Goal: Task Accomplishment & Management: Manage account settings

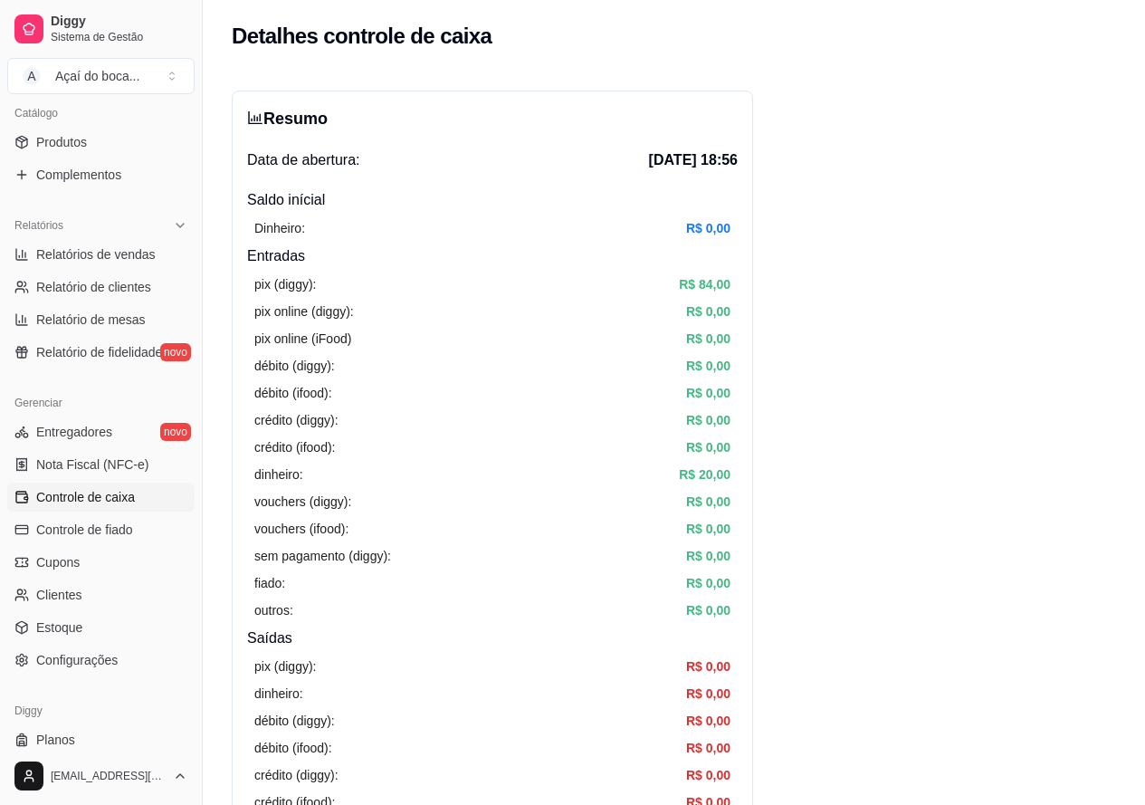
scroll to position [453, 0]
click at [116, 498] on span "Controle de caixa" at bounding box center [85, 495] width 99 height 18
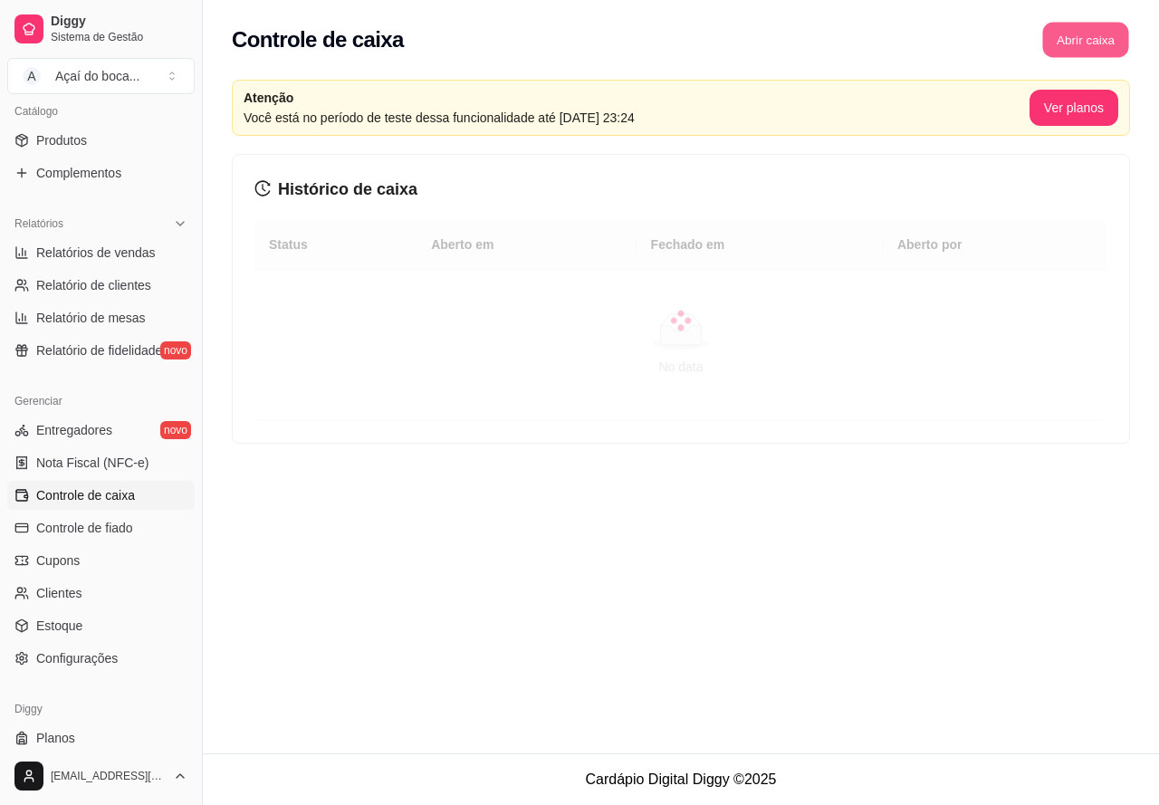
click at [1072, 41] on button "Abrir caixa" at bounding box center [1085, 40] width 86 height 35
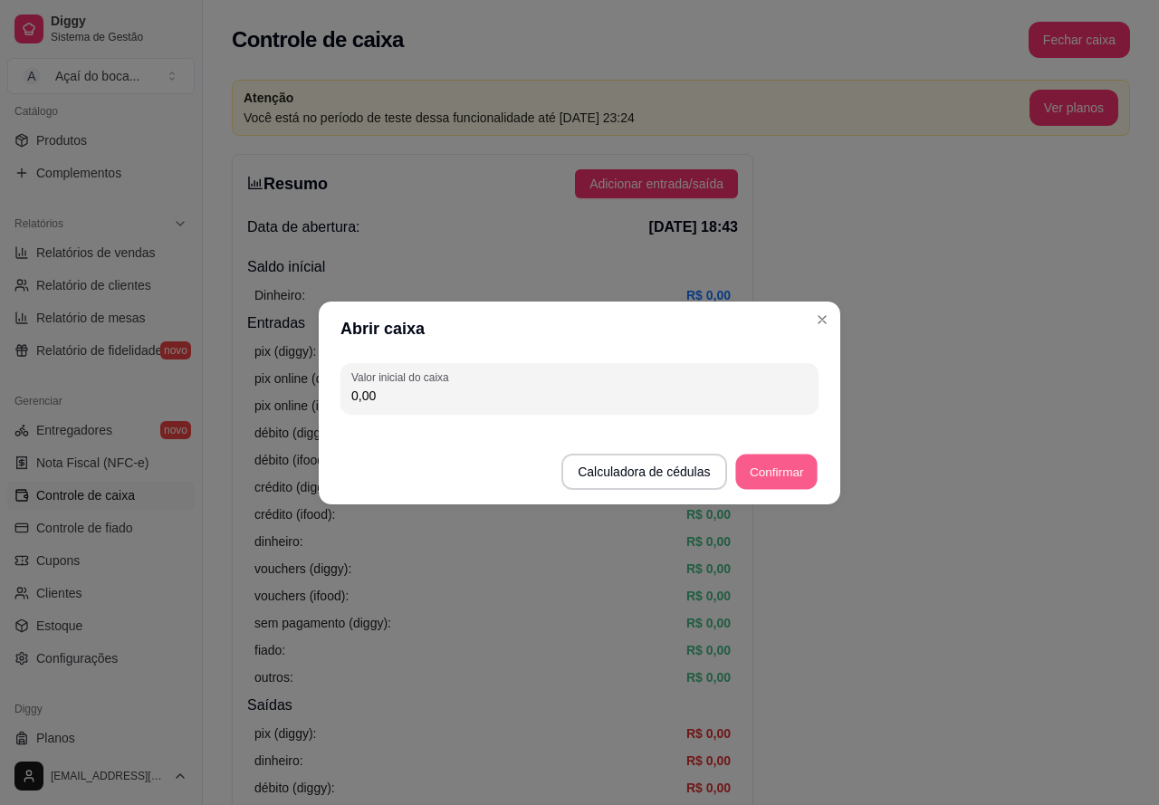
click at [781, 474] on button "Confirmar" at bounding box center [776, 471] width 82 height 35
click at [784, 470] on button "Confirmar" at bounding box center [776, 471] width 82 height 35
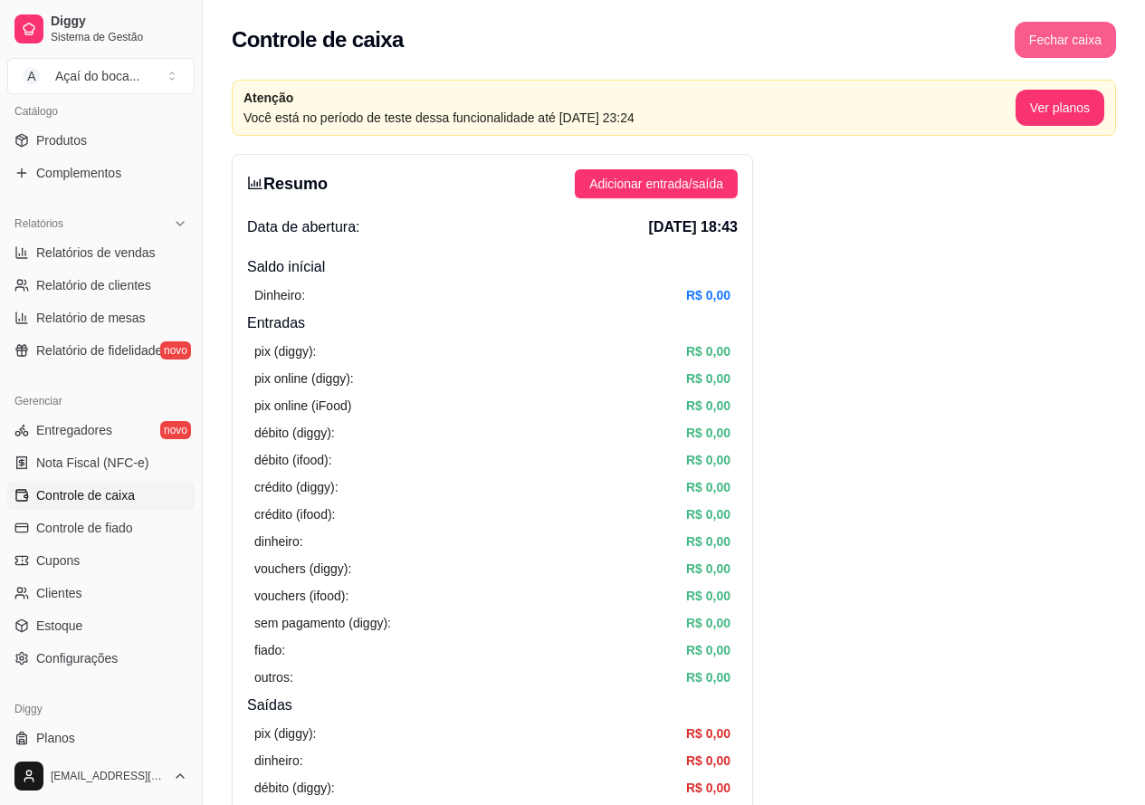
click at [1054, 32] on button "Fechar caixa" at bounding box center [1065, 40] width 101 height 36
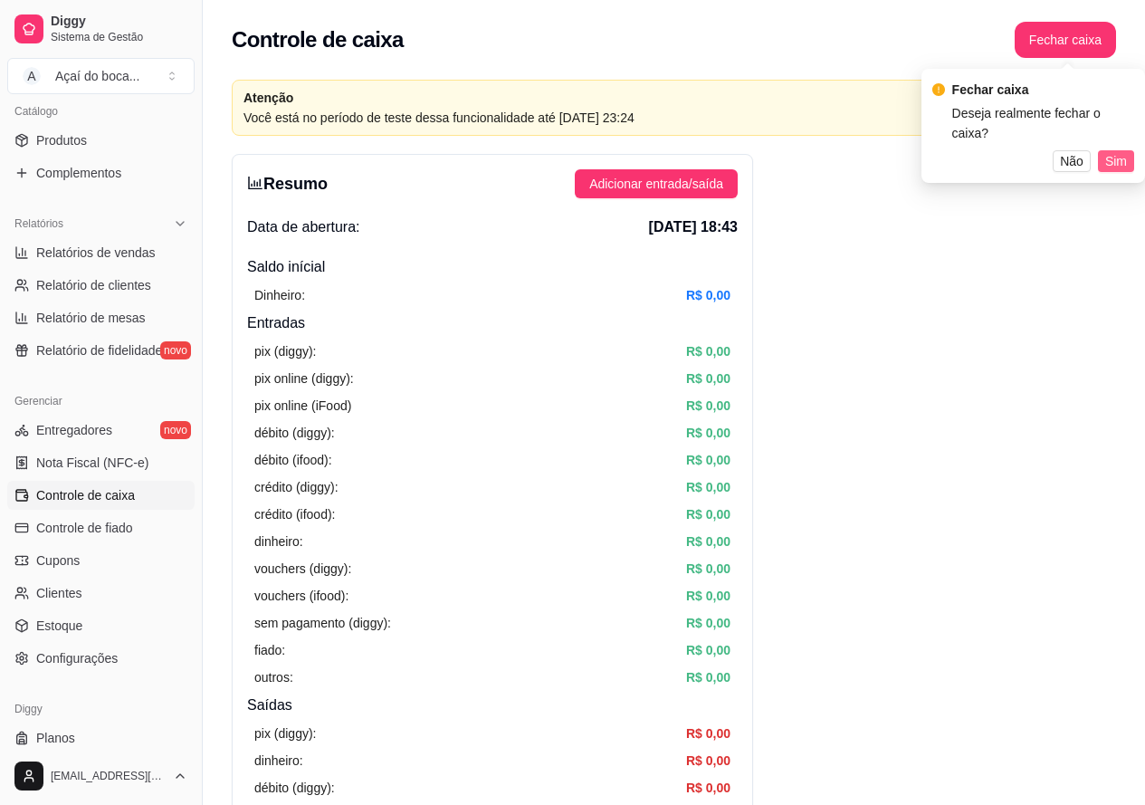
click at [1115, 151] on span "Sim" at bounding box center [1116, 161] width 22 height 20
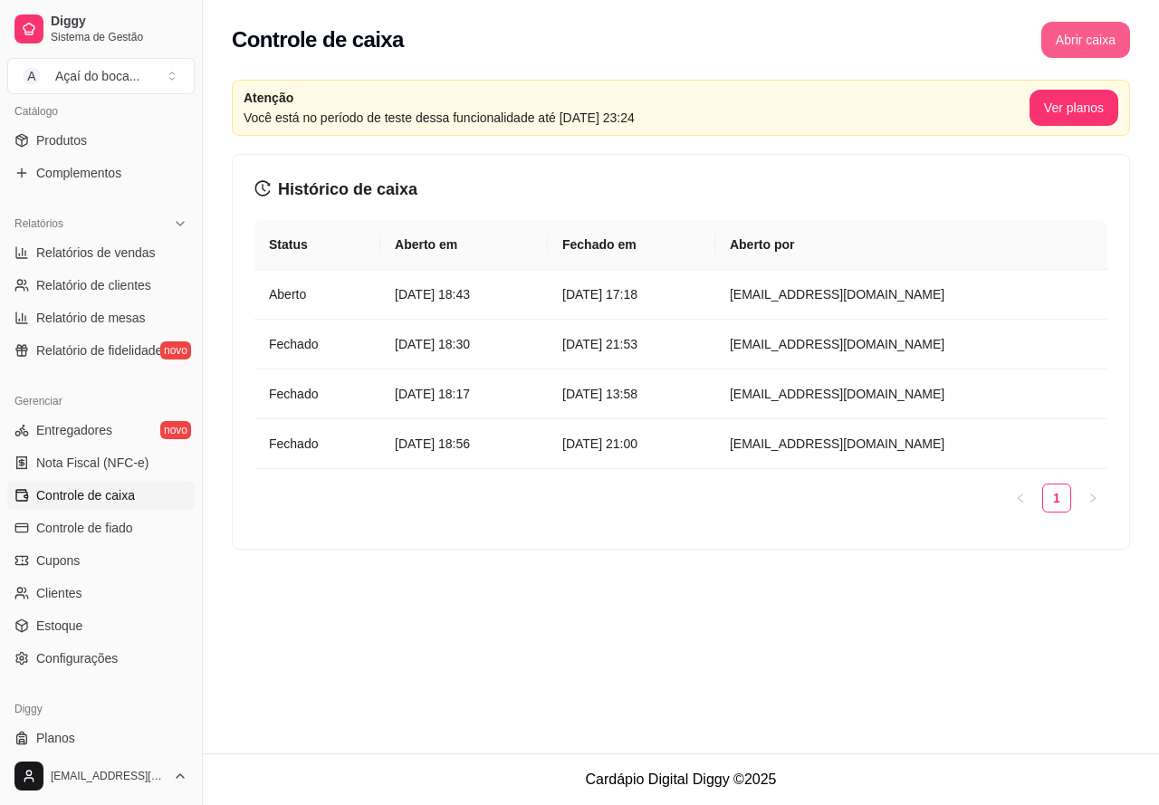
click at [1087, 51] on button "Abrir caixa" at bounding box center [1085, 40] width 89 height 36
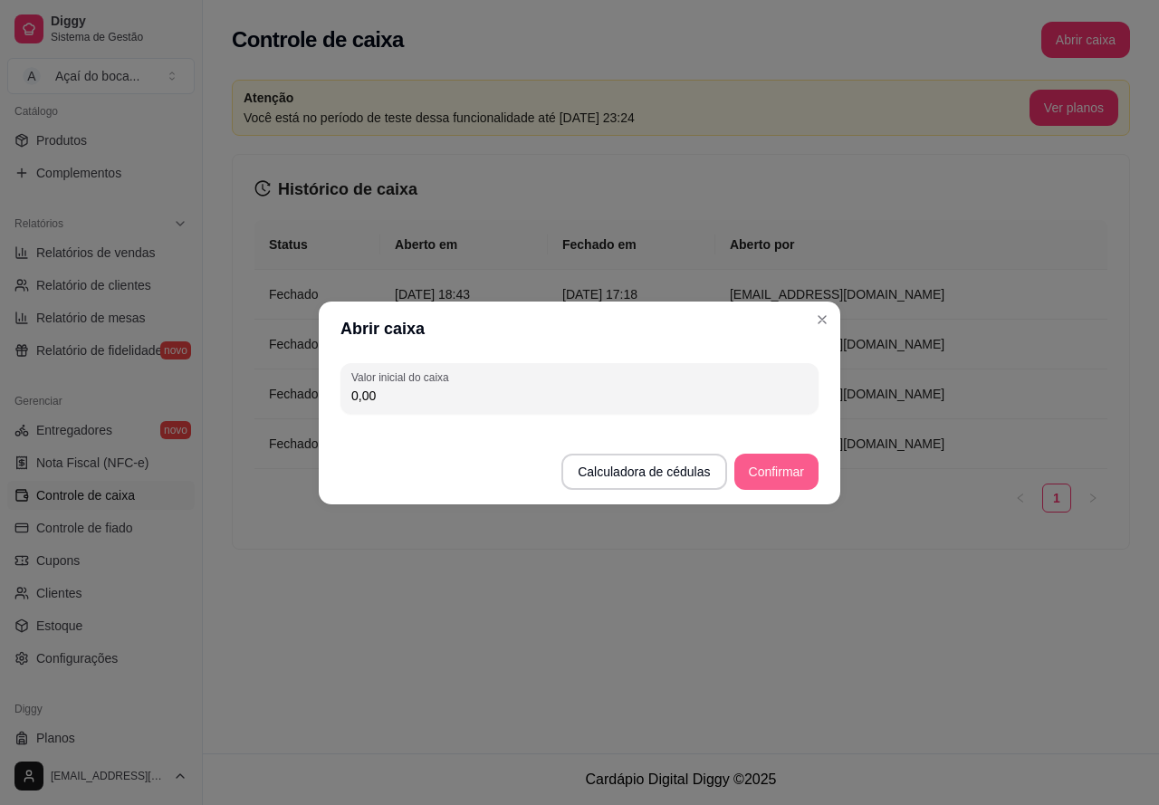
click at [793, 464] on button "Confirmar" at bounding box center [776, 472] width 84 height 36
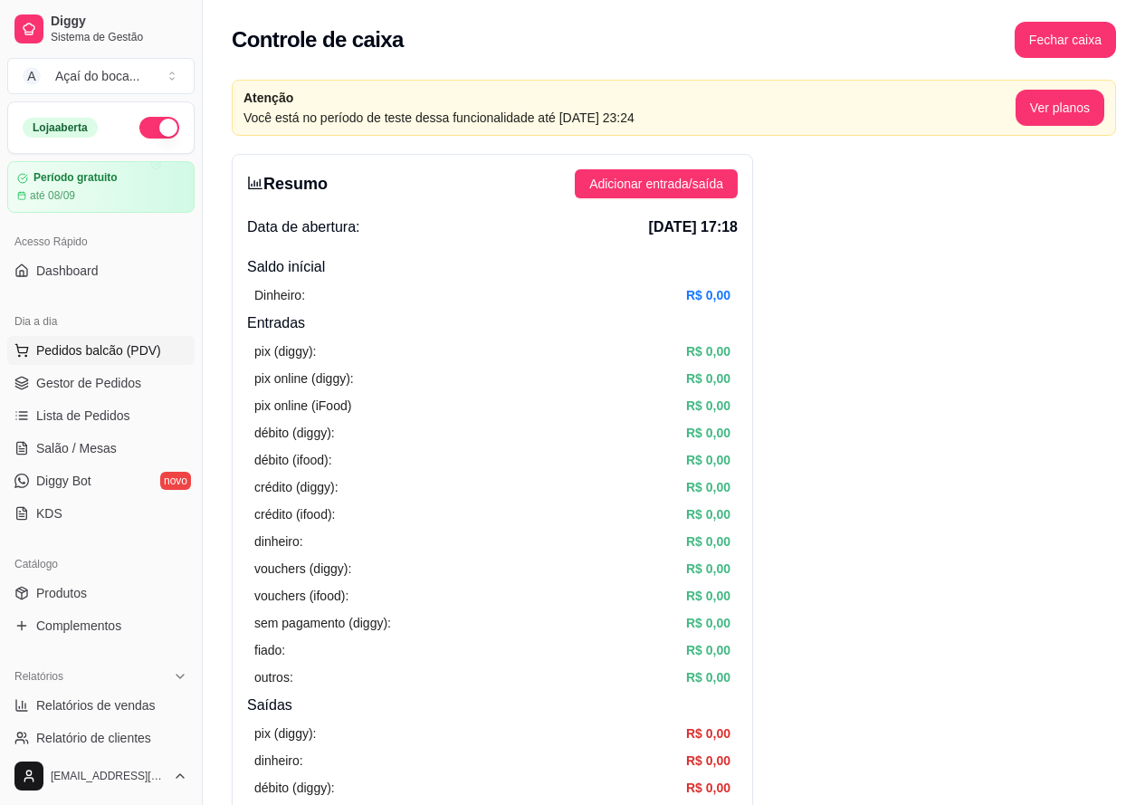
click at [95, 346] on span "Pedidos balcão (PDV)" at bounding box center [98, 350] width 125 height 18
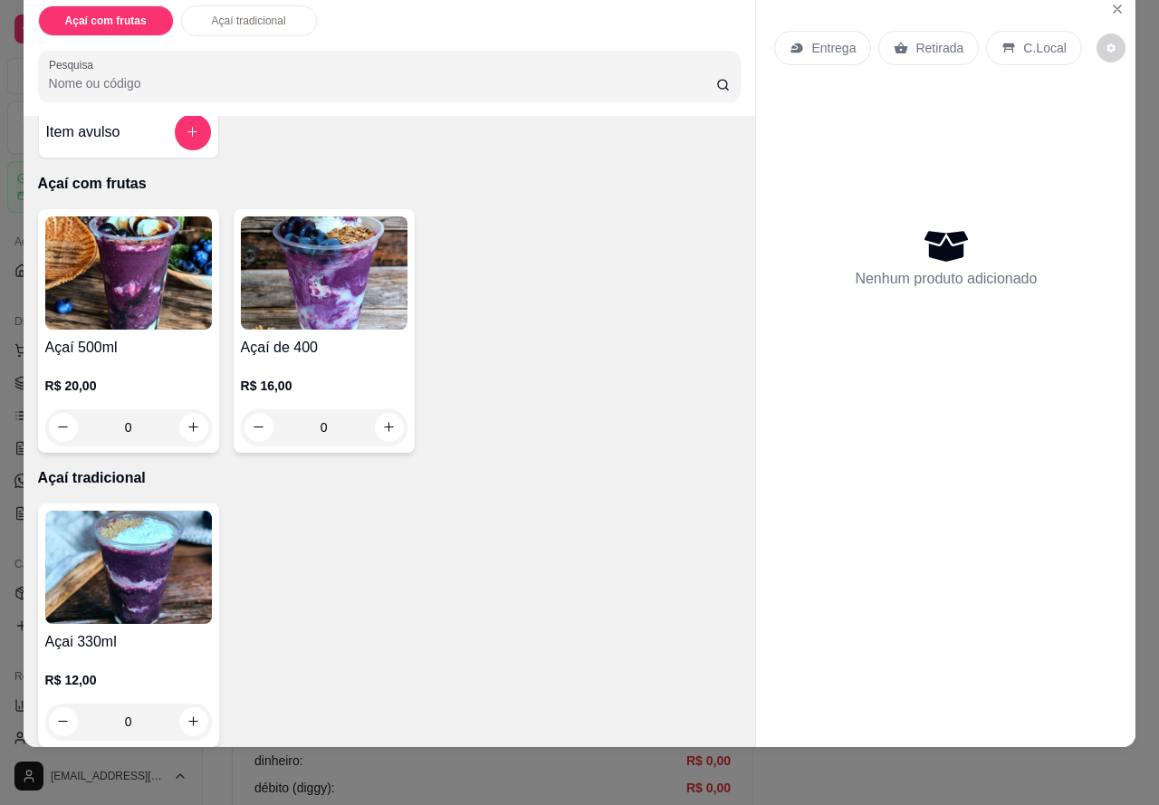
scroll to position [38, 0]
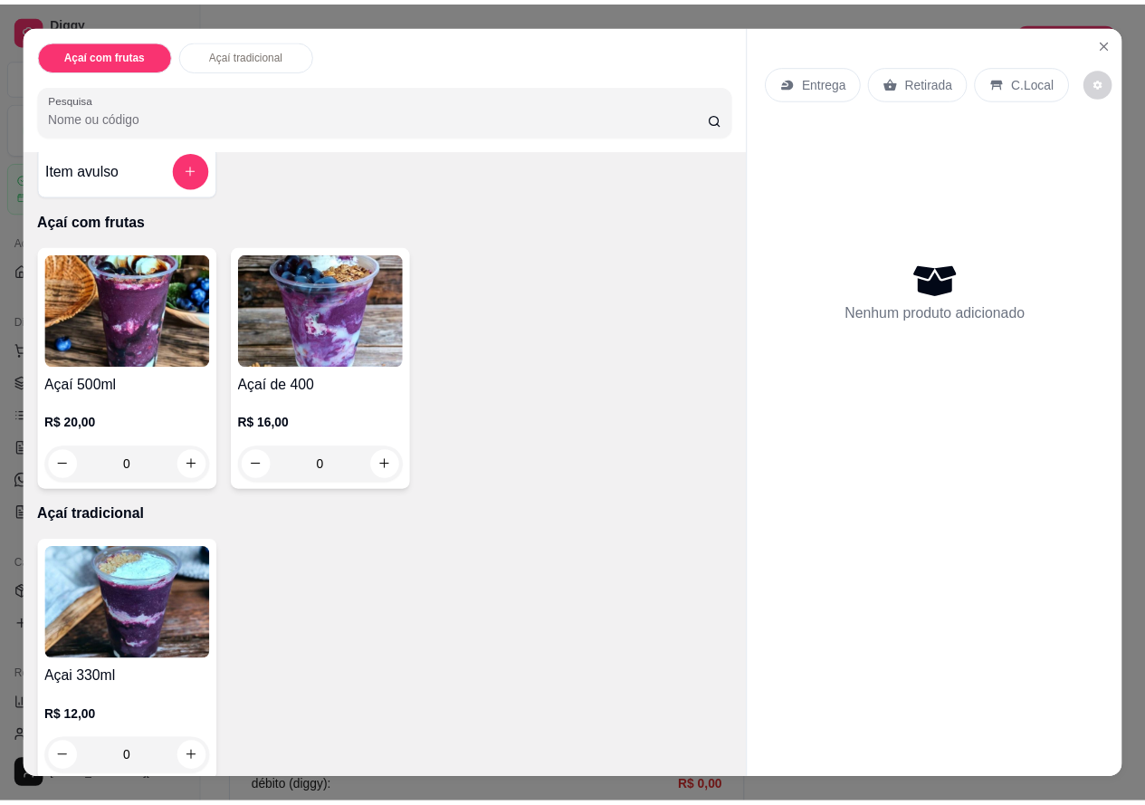
scroll to position [38, 0]
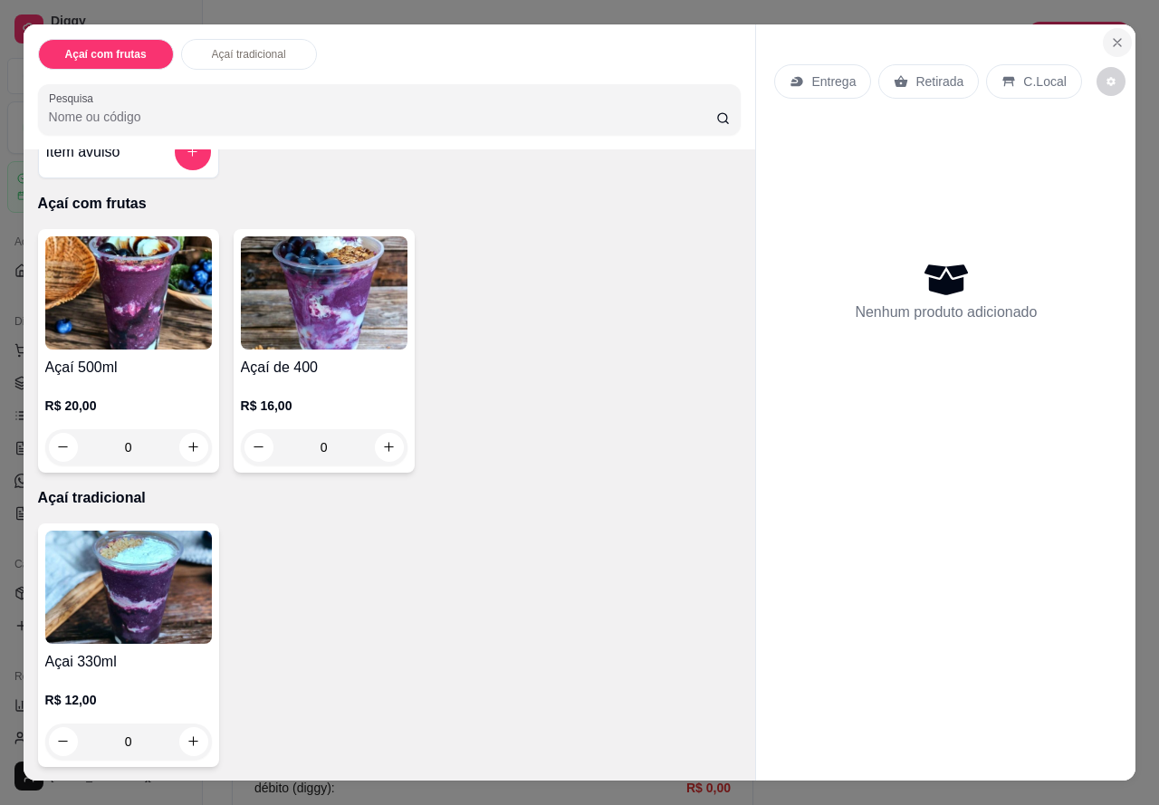
click at [1114, 39] on icon "Close" at bounding box center [1117, 42] width 7 height 7
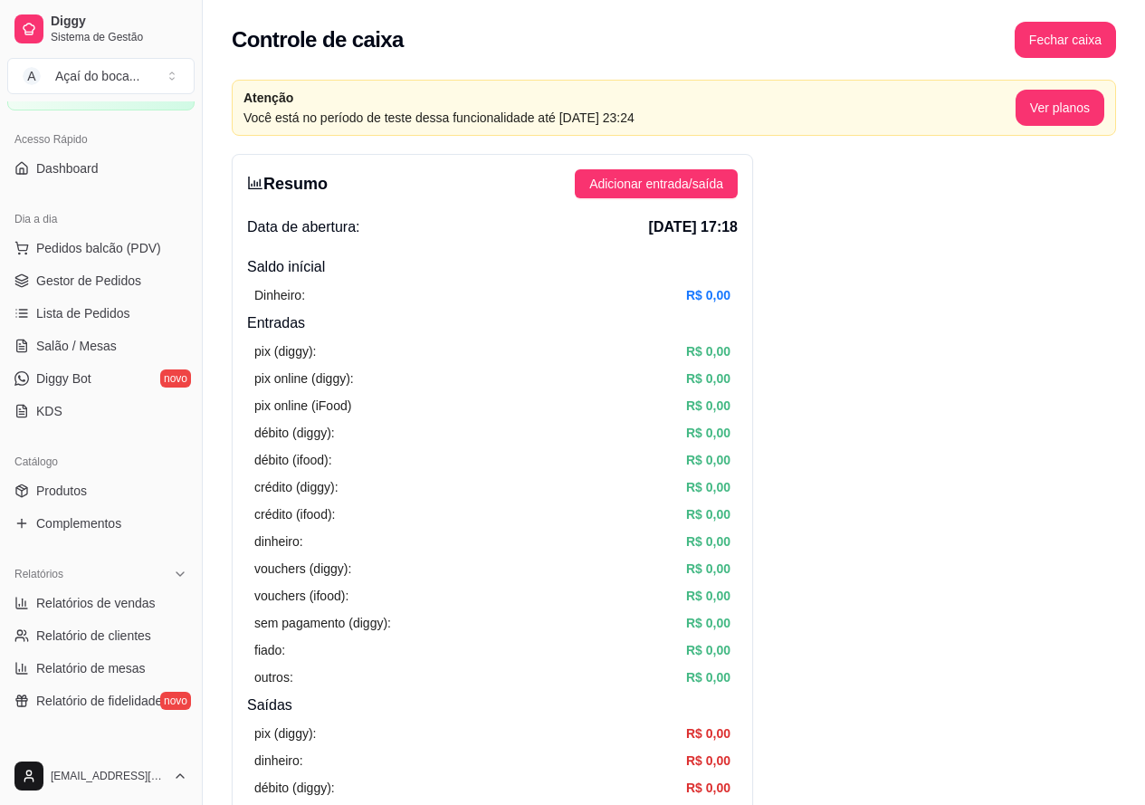
scroll to position [181, 0]
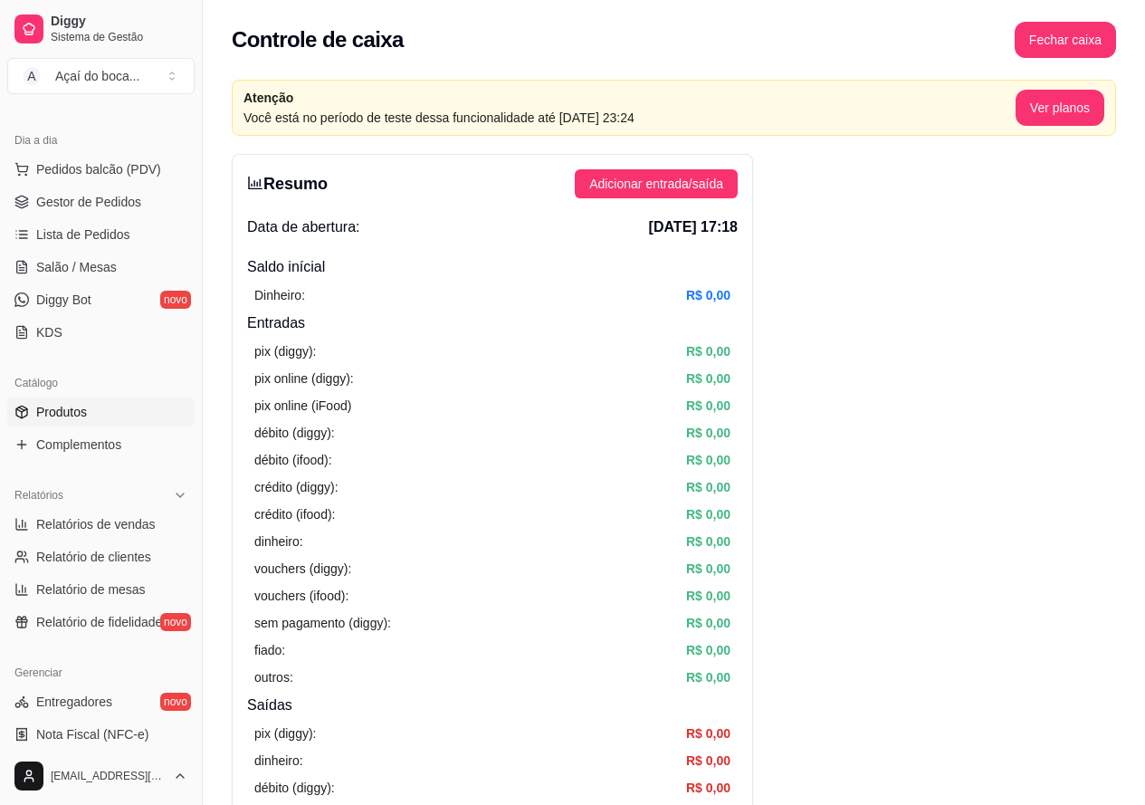
click at [93, 414] on link "Produtos" at bounding box center [100, 411] width 187 height 29
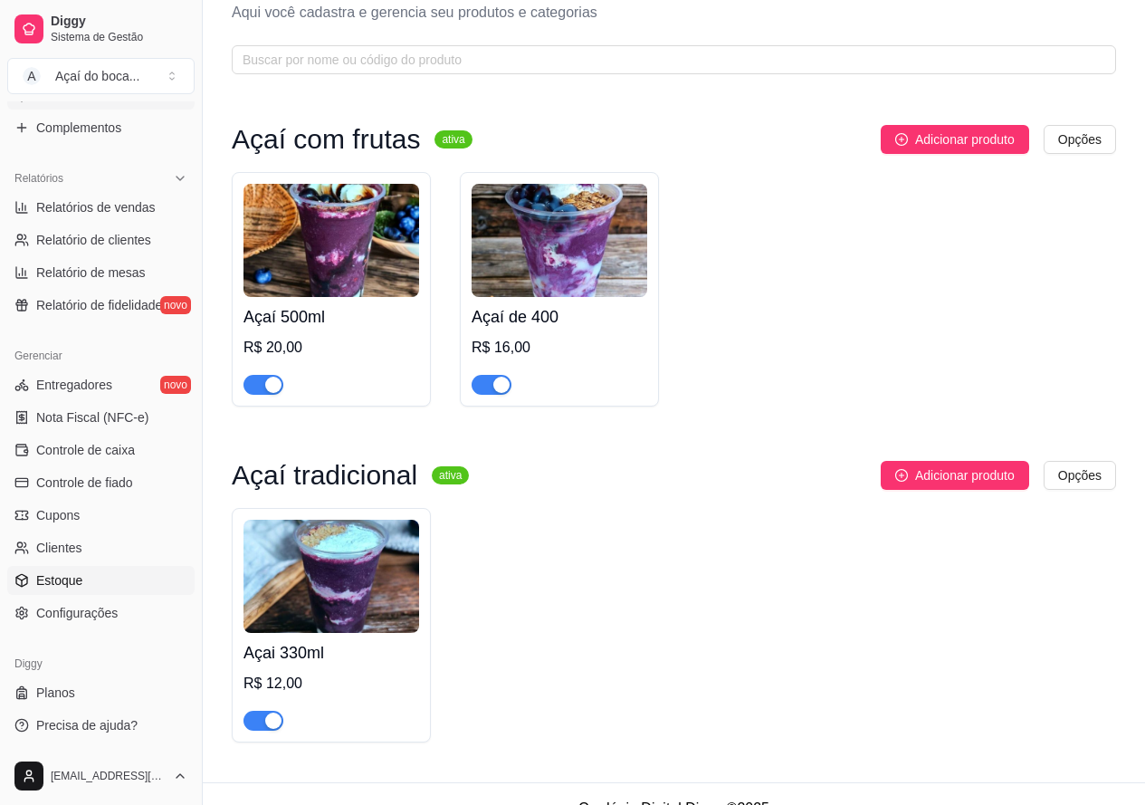
scroll to position [87, 0]
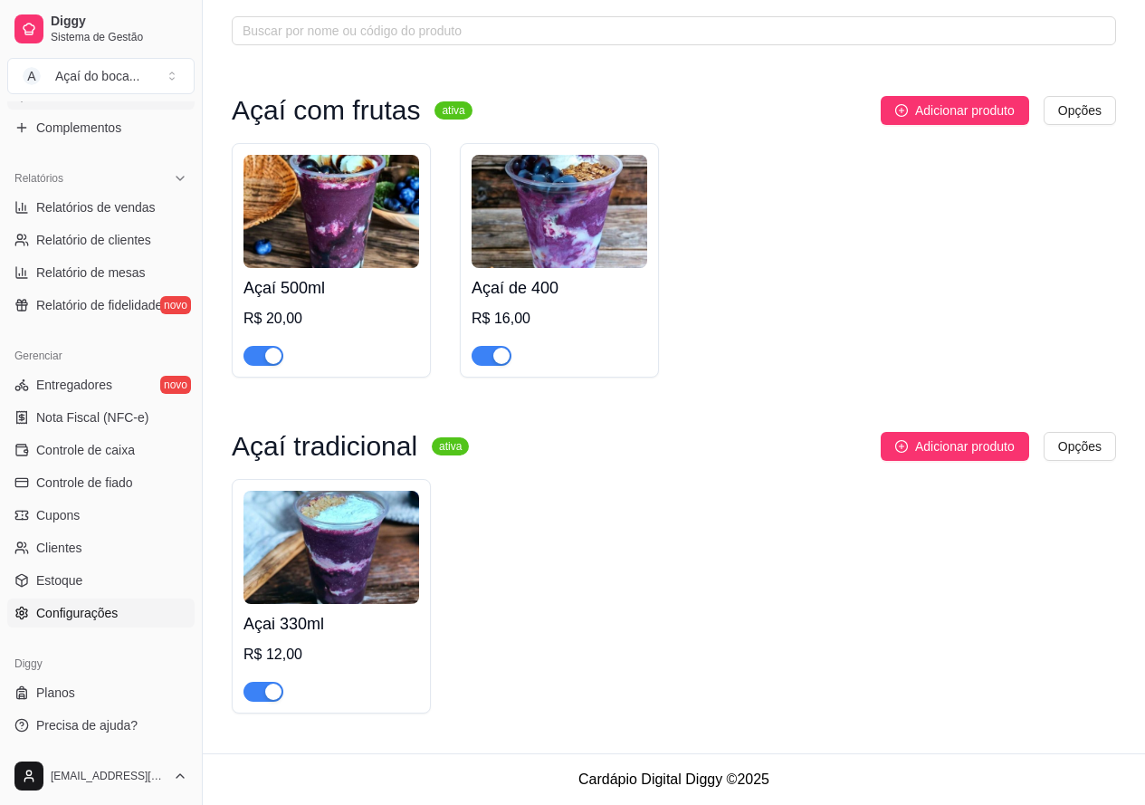
click at [88, 612] on span "Configurações" at bounding box center [76, 613] width 81 height 18
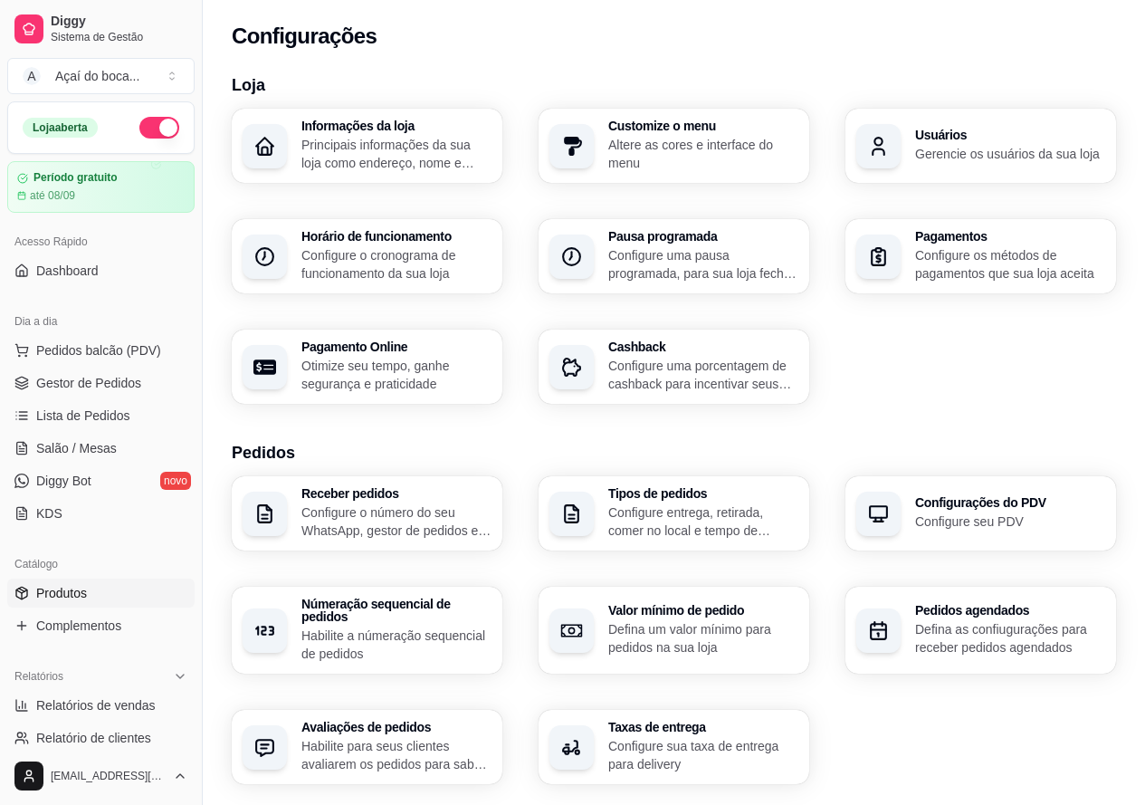
click at [98, 597] on link "Produtos" at bounding box center [100, 593] width 187 height 29
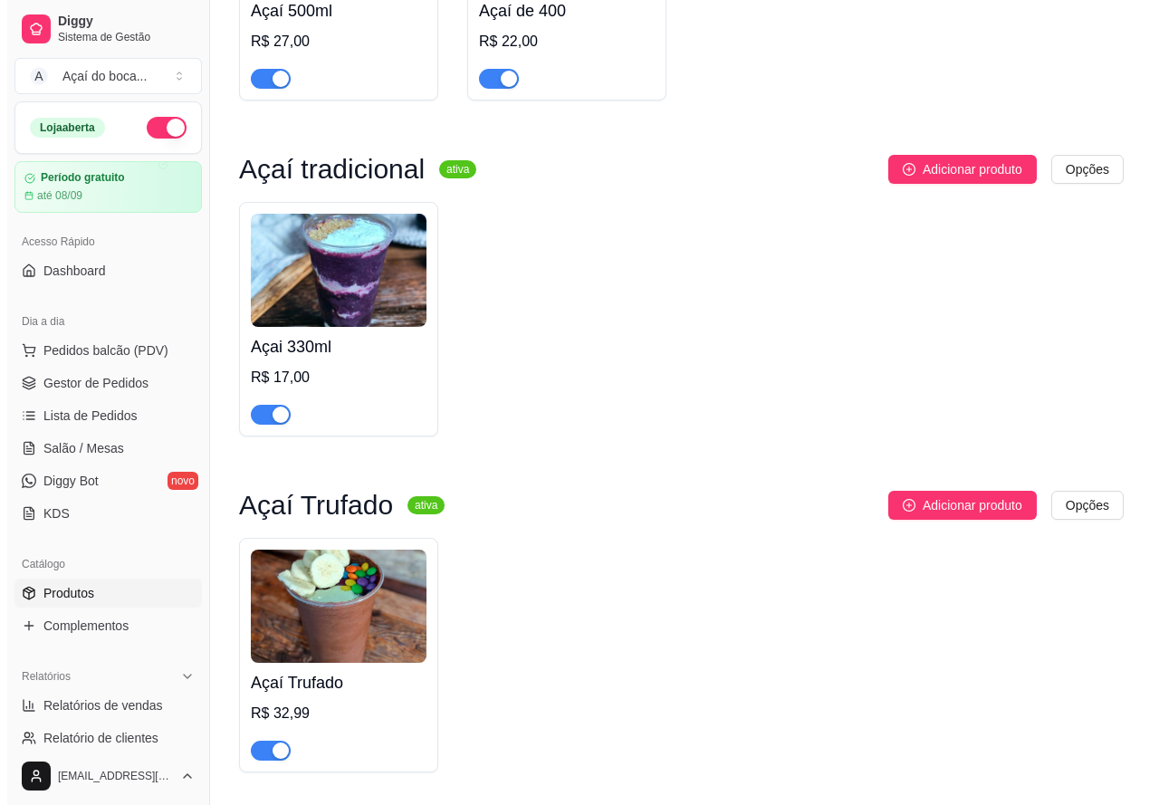
scroll to position [424, 0]
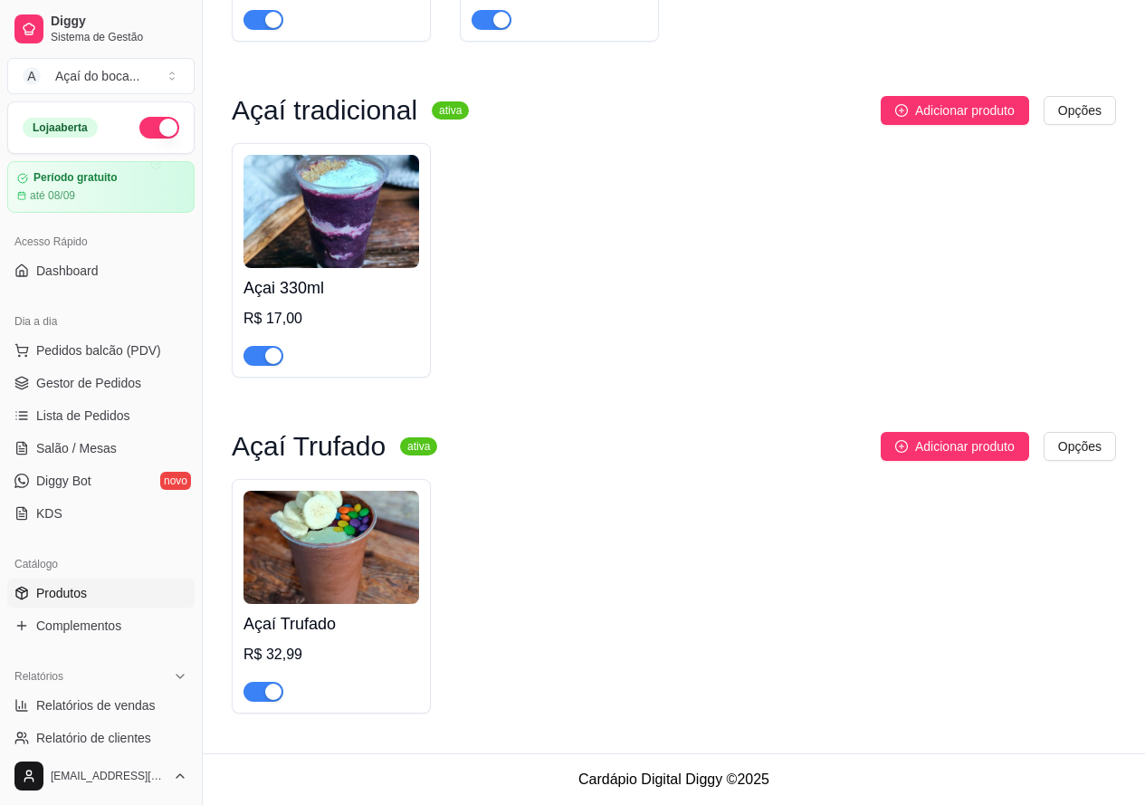
click at [320, 560] on img at bounding box center [332, 547] width 176 height 113
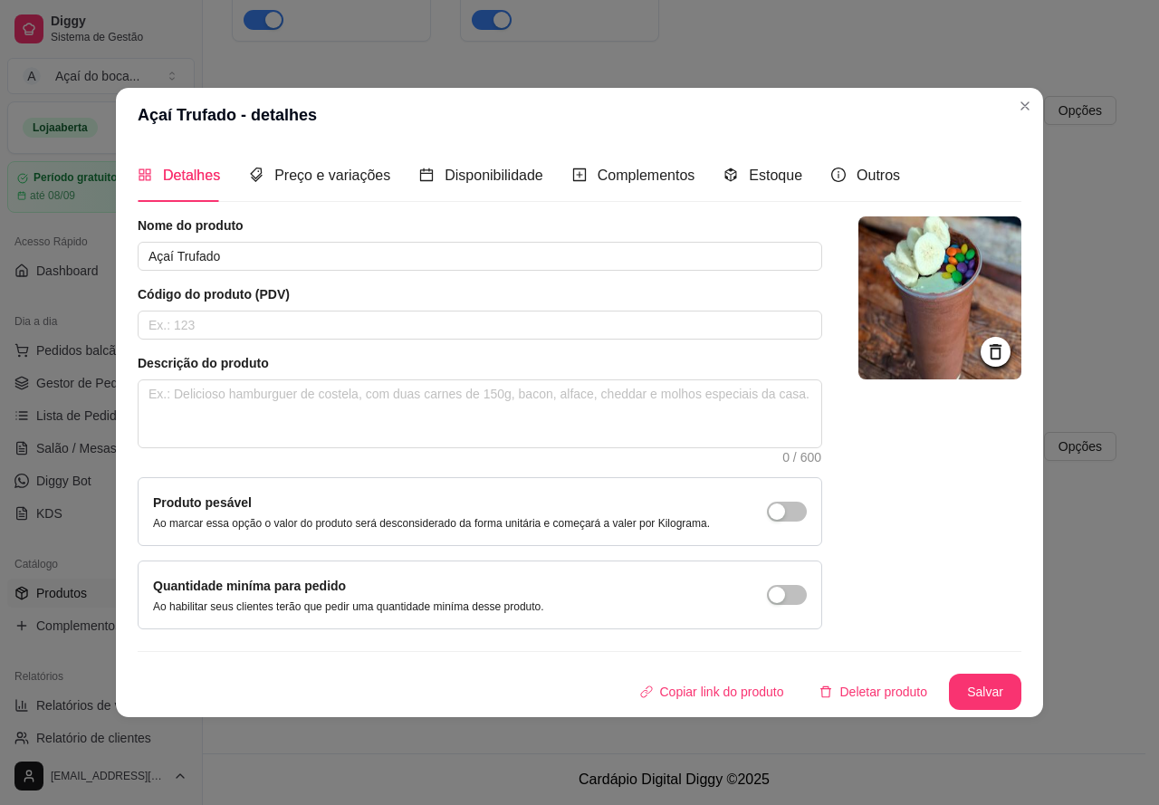
click at [952, 320] on img at bounding box center [939, 297] width 163 height 163
click at [374, 175] on span "Preço e variações" at bounding box center [332, 174] width 116 height 15
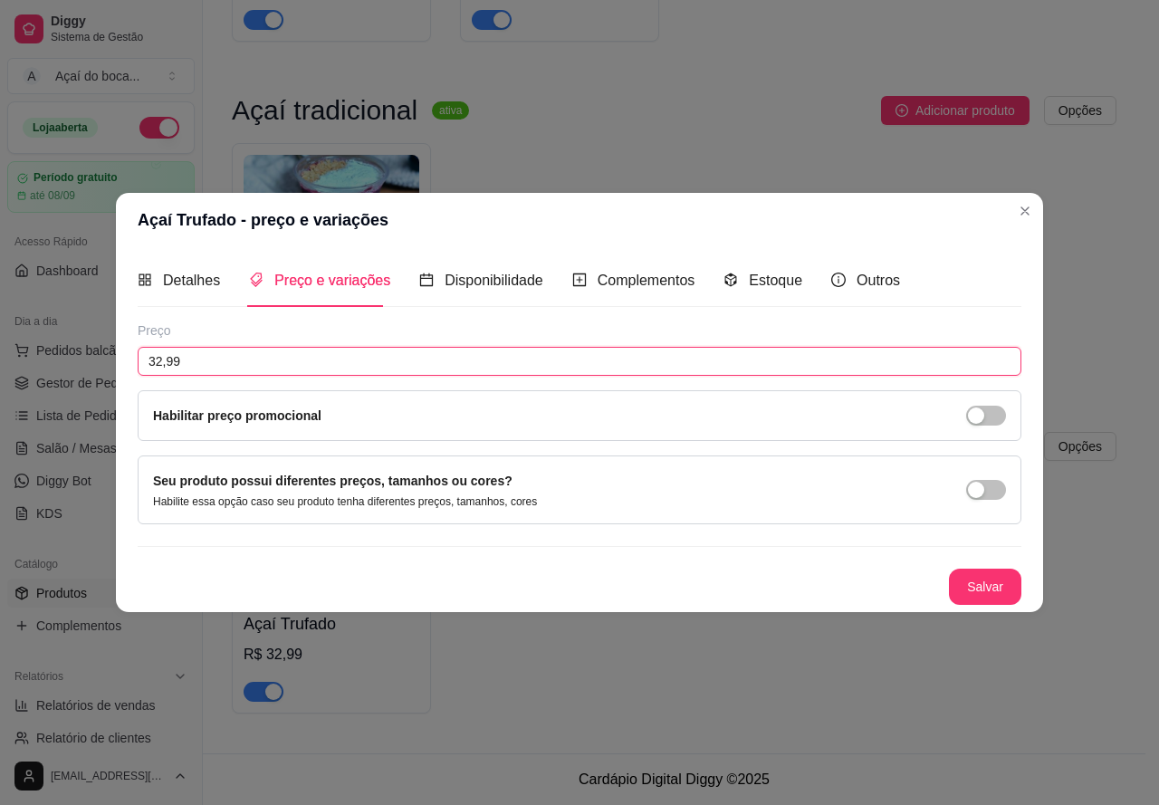
click at [294, 360] on input "32,99" at bounding box center [580, 361] width 884 height 29
click at [179, 360] on input "0,00" at bounding box center [580, 361] width 884 height 29
type input "26,00"
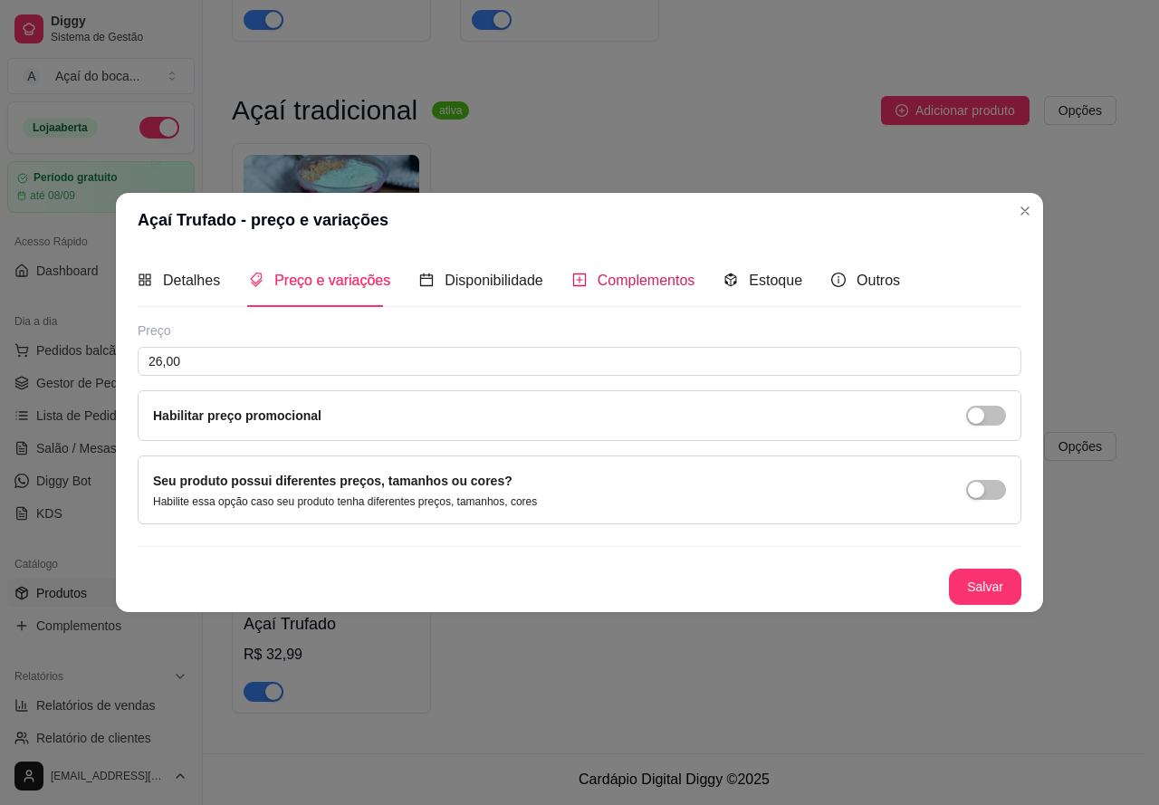
click at [633, 276] on span "Complementos" at bounding box center [647, 280] width 98 height 15
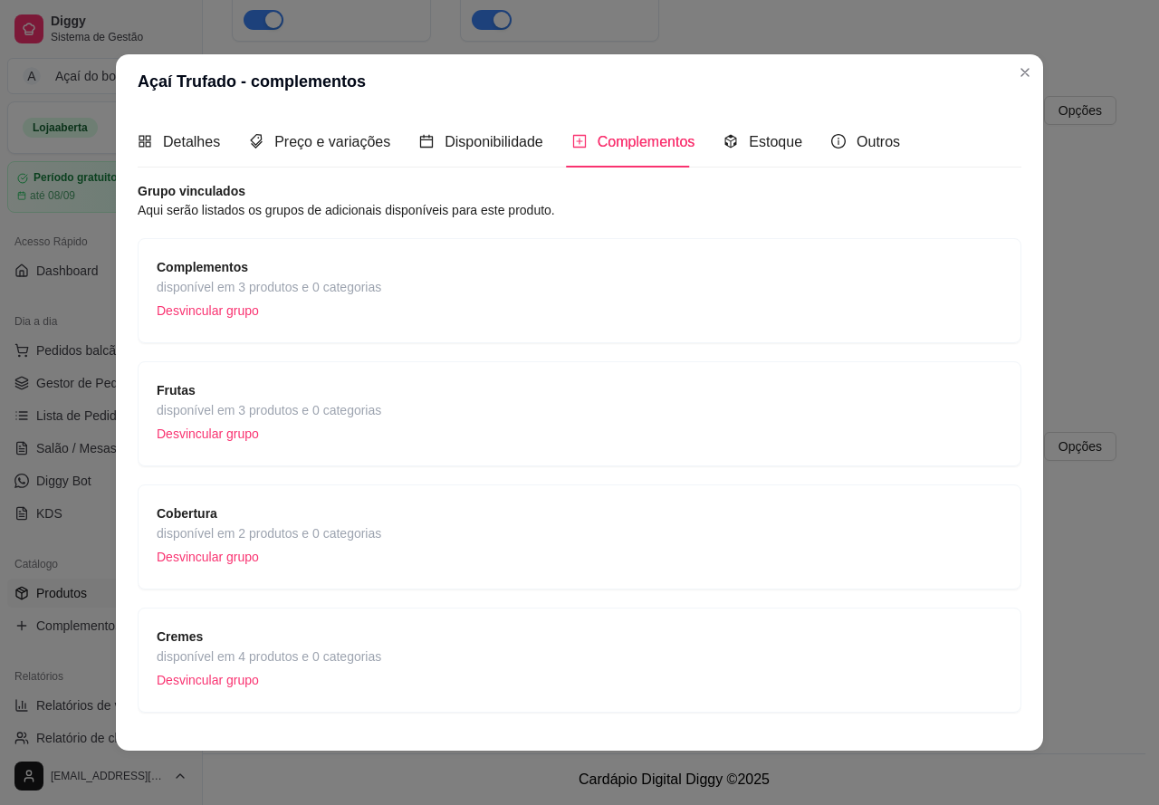
click at [333, 285] on span "disponível em 3 produtos e 0 categorias" at bounding box center [269, 287] width 225 height 20
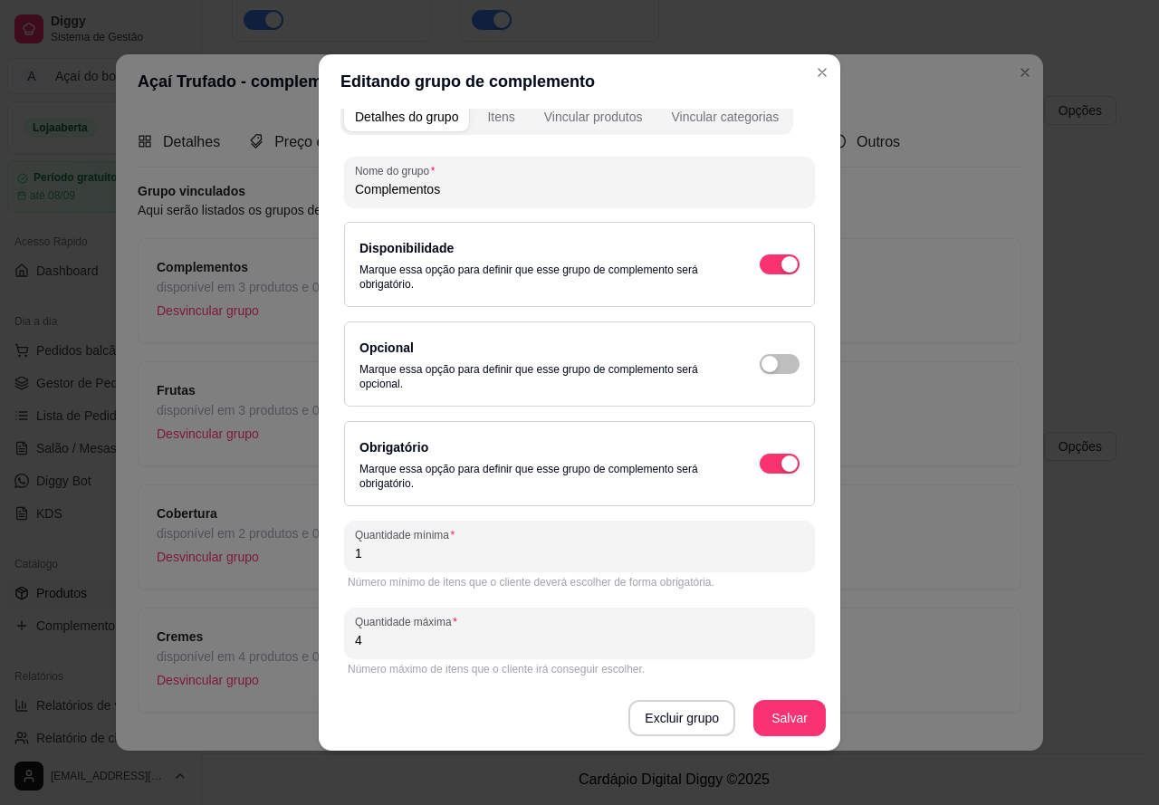
scroll to position [23, 0]
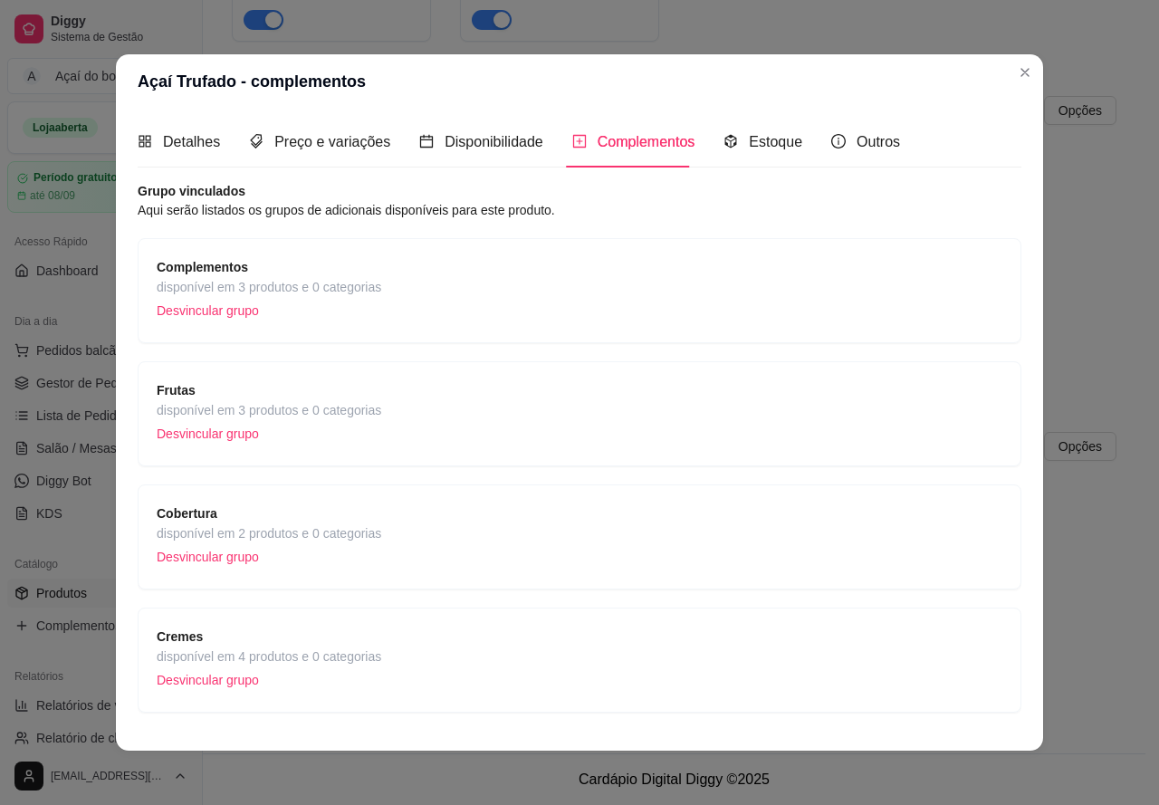
click at [537, 388] on div "Frutas disponível em 3 produtos e 0 categorias Desvincular grupo" at bounding box center [580, 413] width 846 height 67
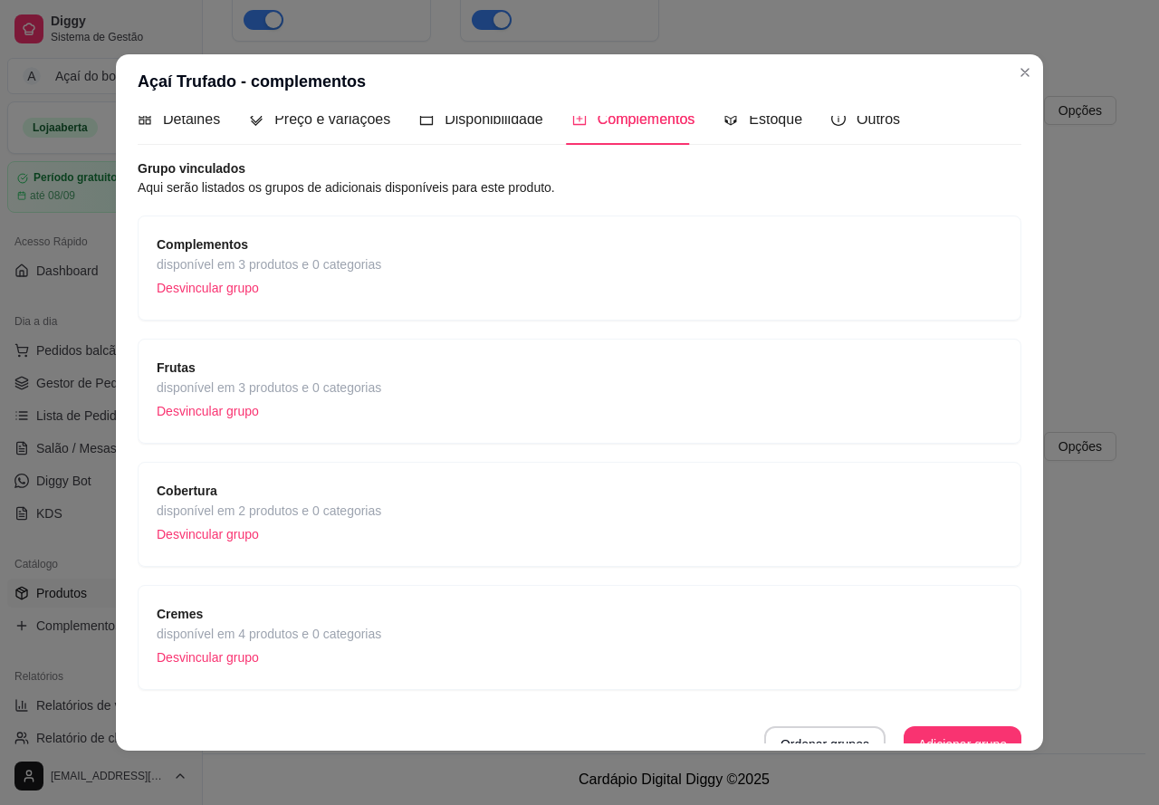
scroll to position [42, 0]
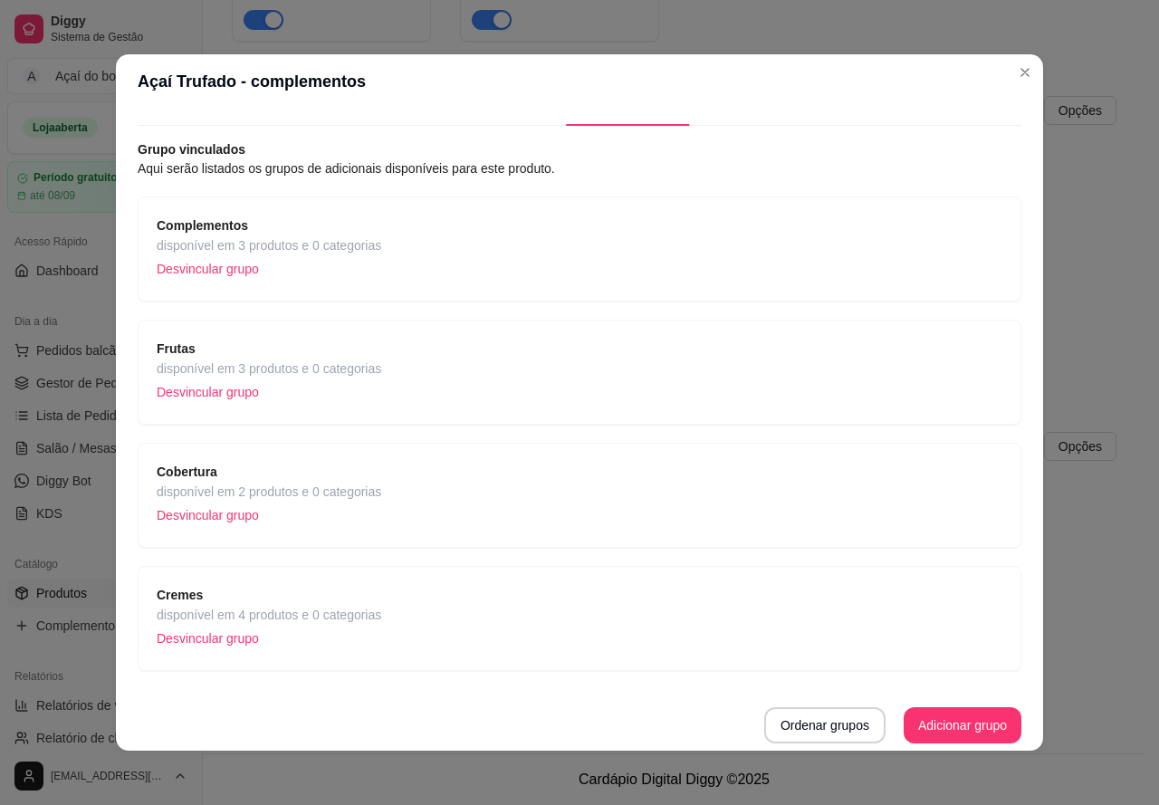
click at [412, 599] on div "Cremes disponível em 4 produtos e 0 categorias Desvincular grupo" at bounding box center [580, 618] width 846 height 67
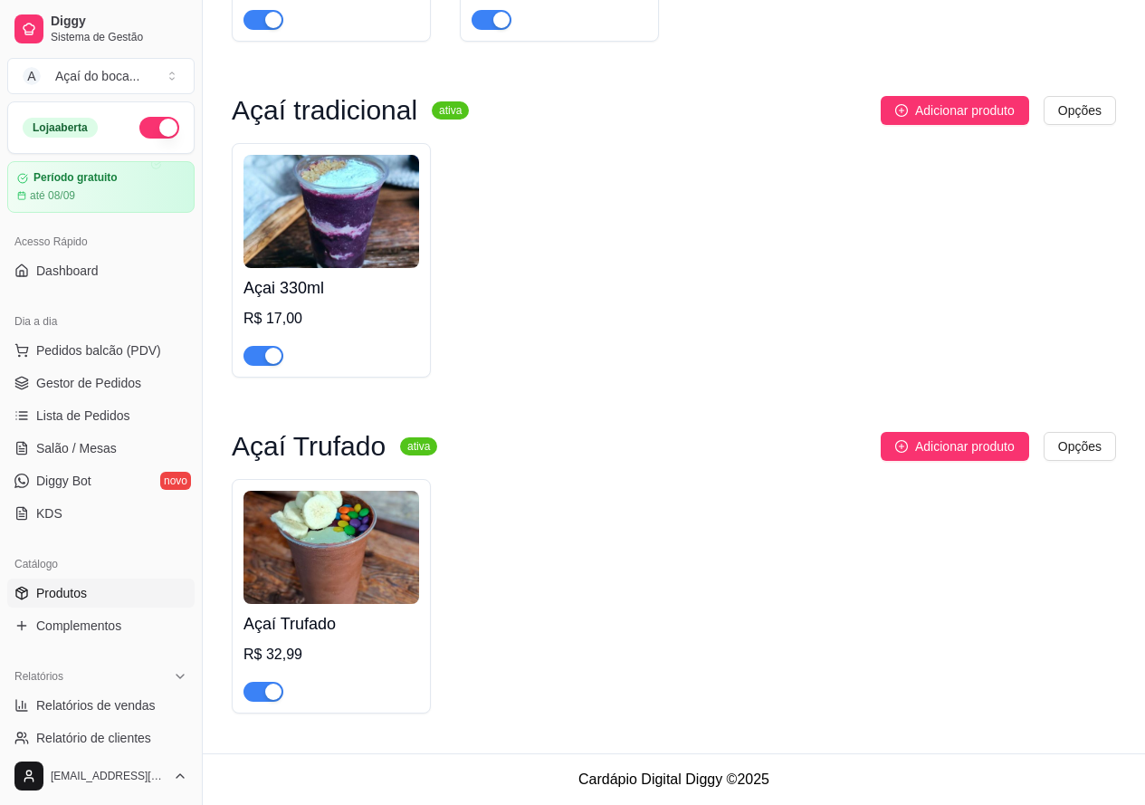
click at [357, 571] on img at bounding box center [332, 547] width 176 height 113
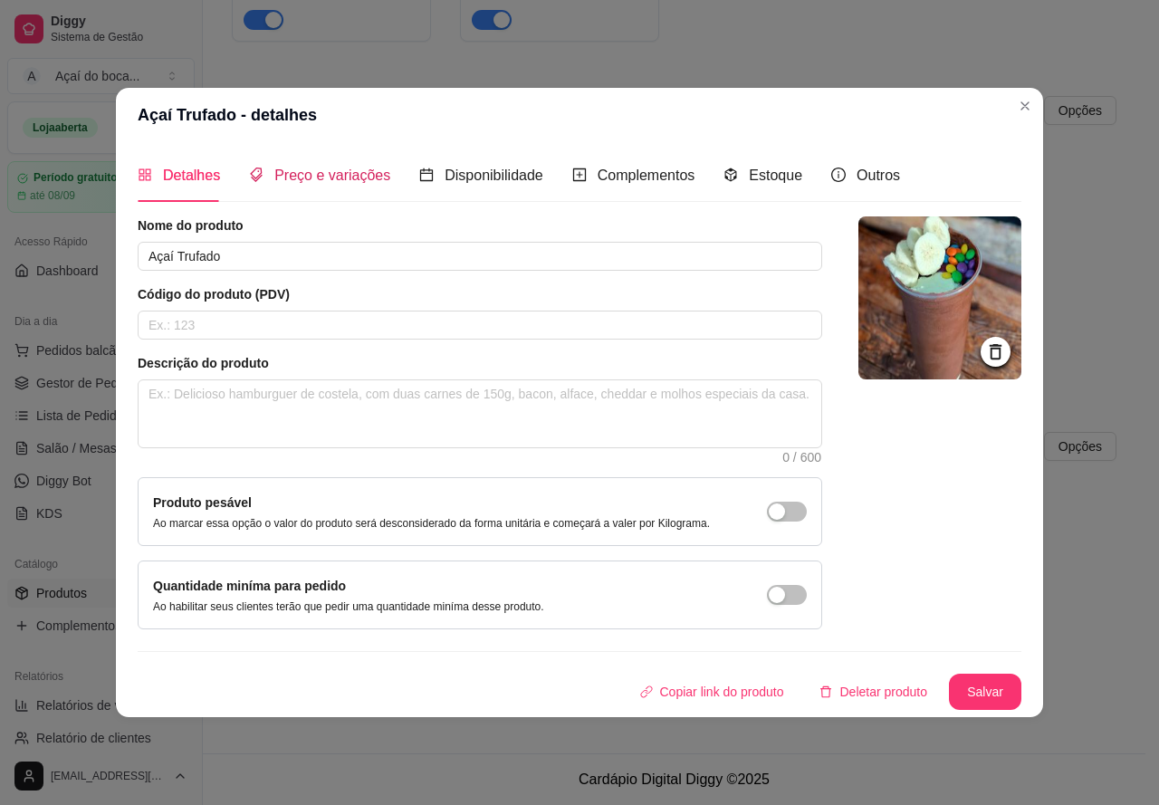
click at [382, 168] on span "Preço e variações" at bounding box center [332, 174] width 116 height 15
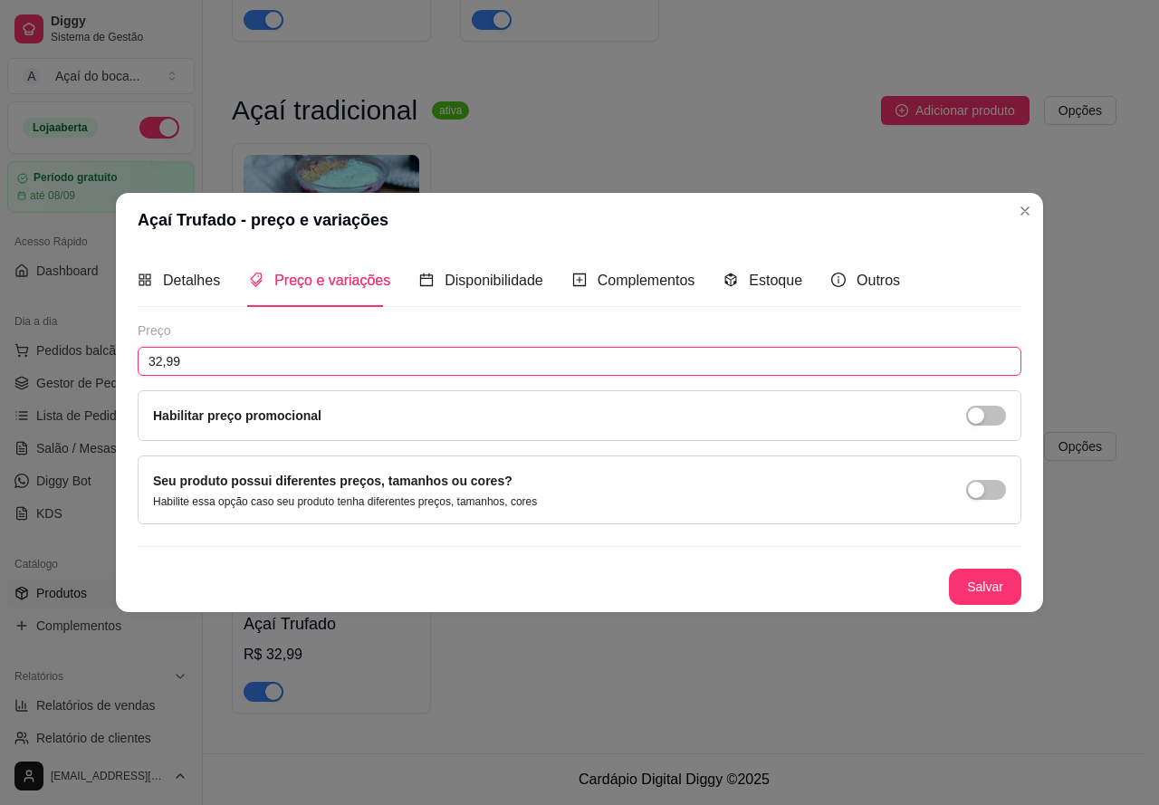
click at [285, 368] on input "32,99" at bounding box center [580, 361] width 884 height 29
type input "26,00"
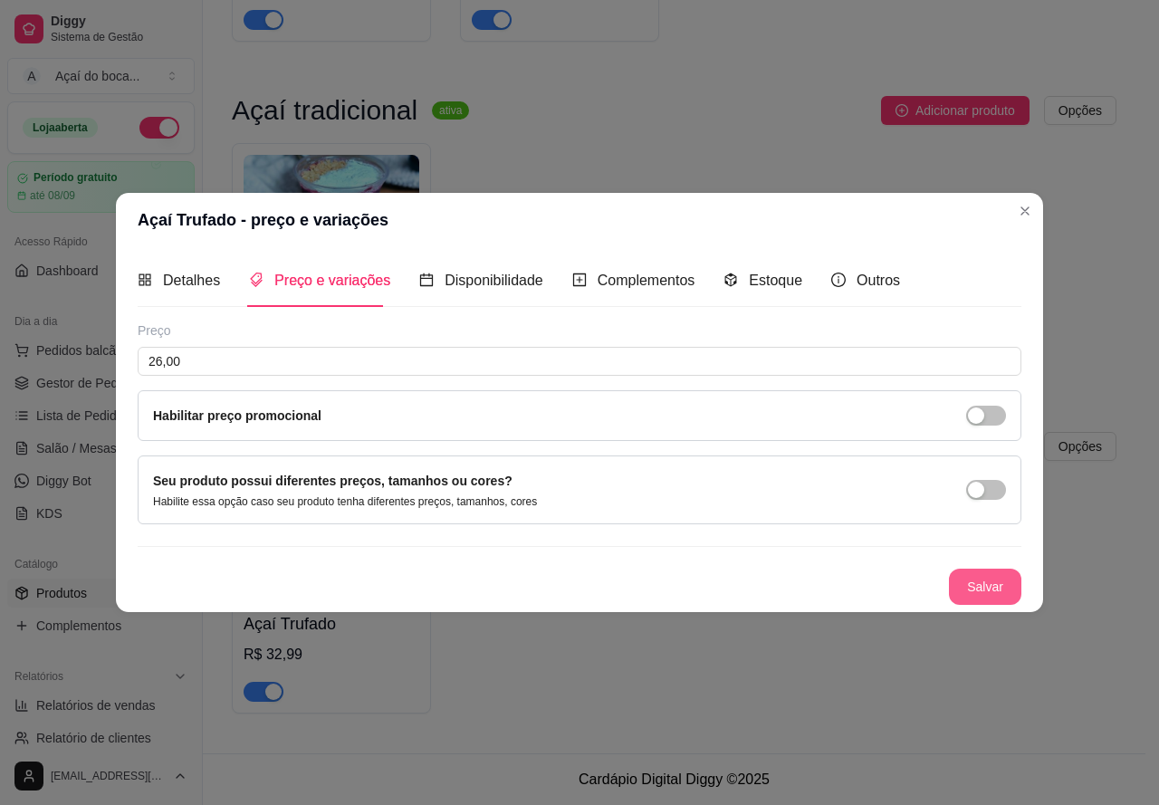
click at [987, 597] on button "Salvar" at bounding box center [985, 587] width 72 height 36
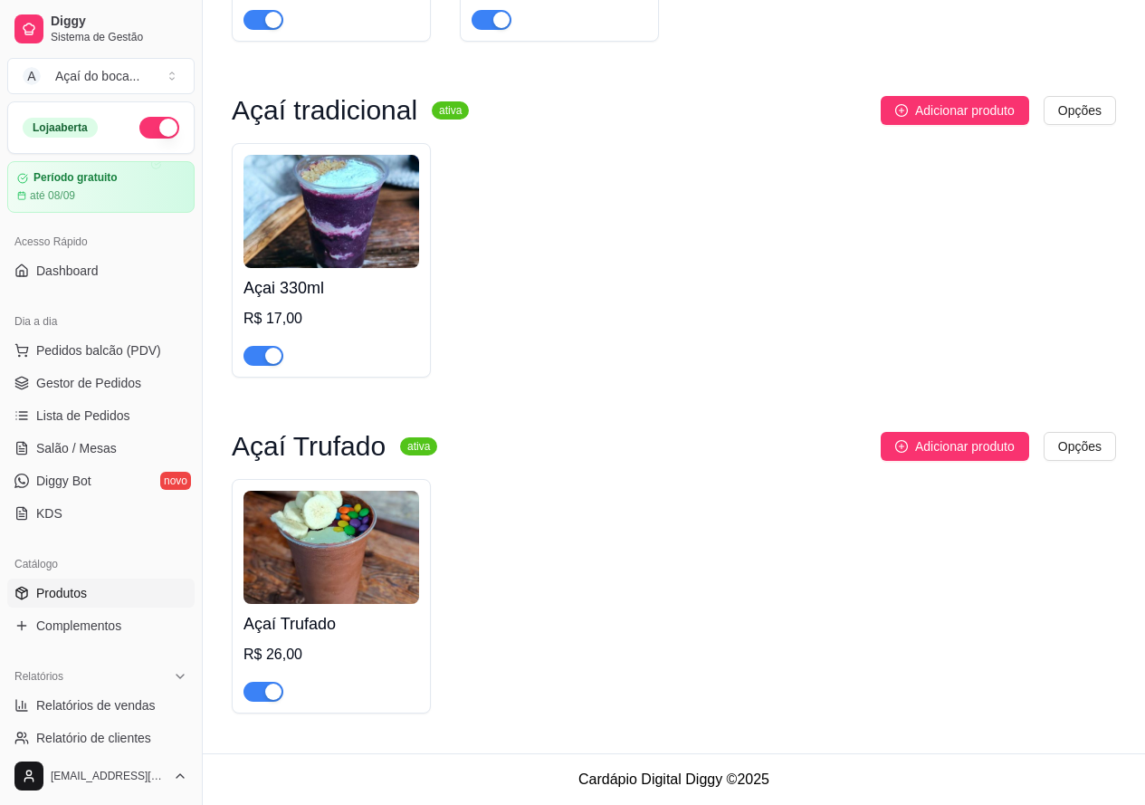
click at [307, 225] on img at bounding box center [332, 211] width 176 height 113
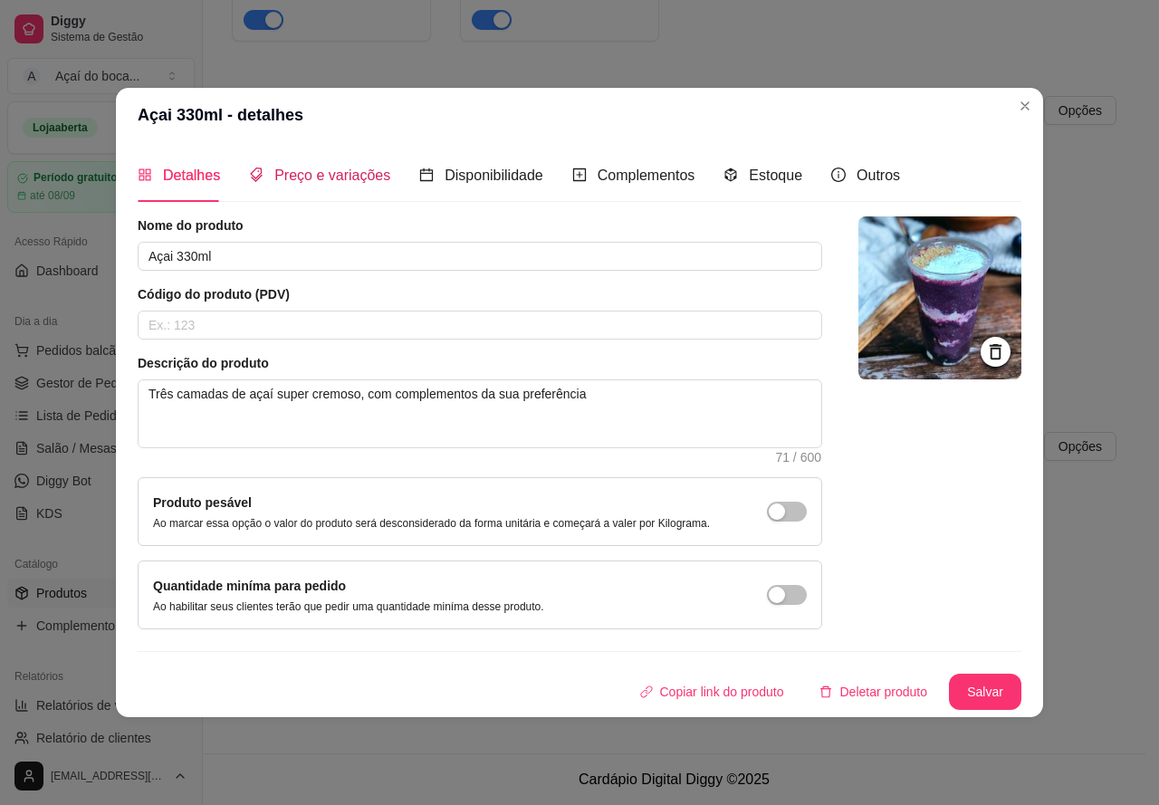
click at [341, 179] on span "Preço e variações" at bounding box center [332, 174] width 116 height 15
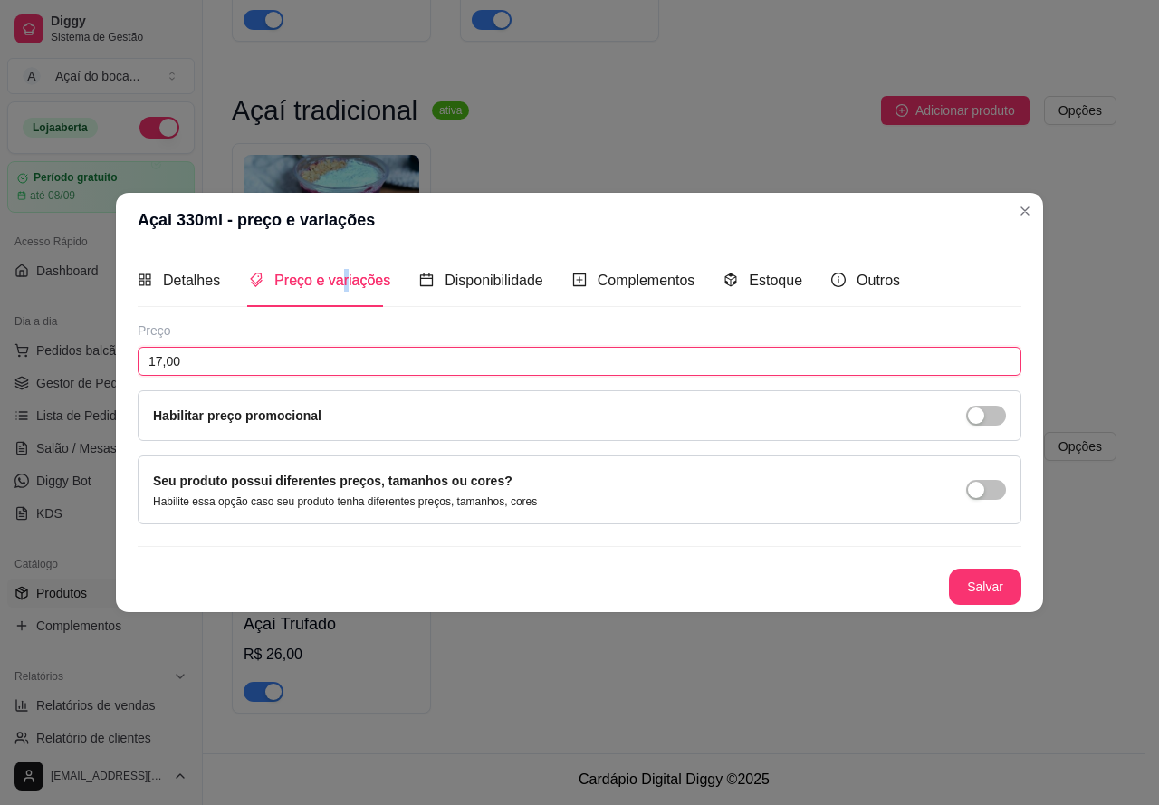
click at [349, 357] on input "17,00" at bounding box center [580, 361] width 884 height 29
type input "12,00"
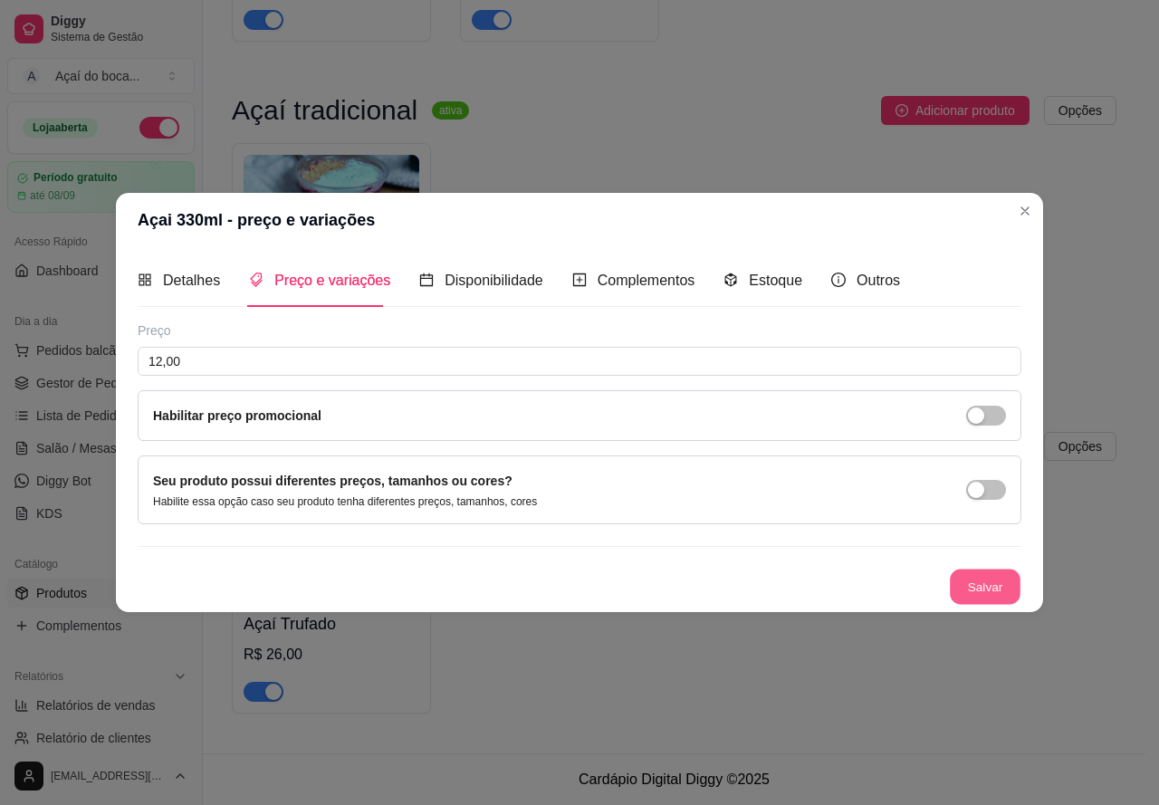
click at [957, 580] on button "Salvar" at bounding box center [985, 586] width 71 height 35
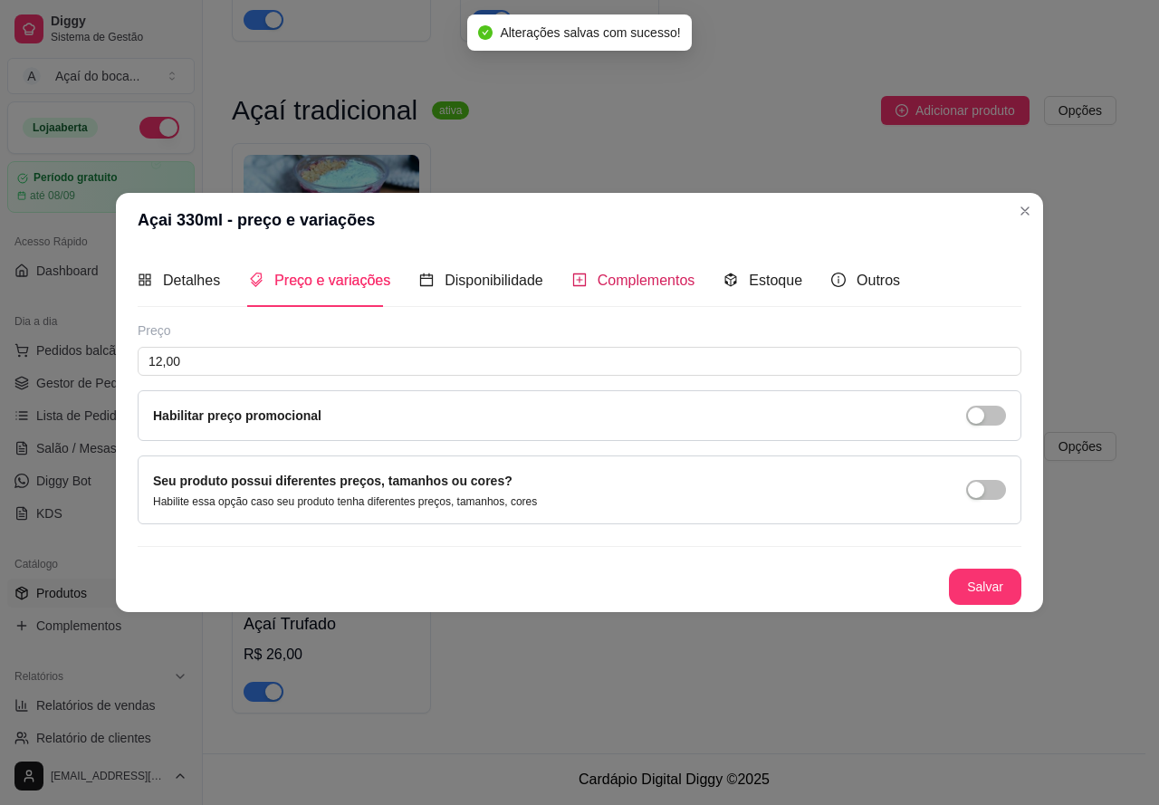
click at [654, 281] on span "Complementos" at bounding box center [647, 280] width 98 height 15
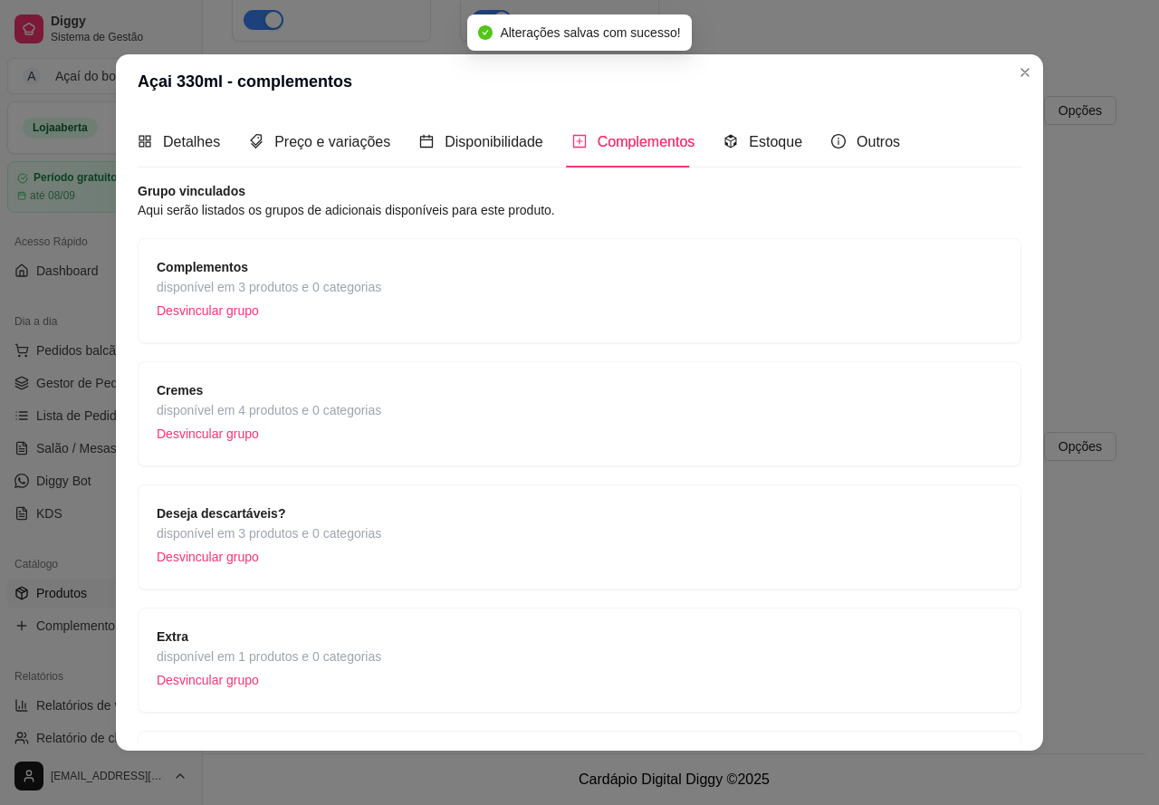
click at [386, 267] on div "Complementos disponível em 3 produtos e 0 categorias Desvincular grupo" at bounding box center [580, 290] width 846 height 67
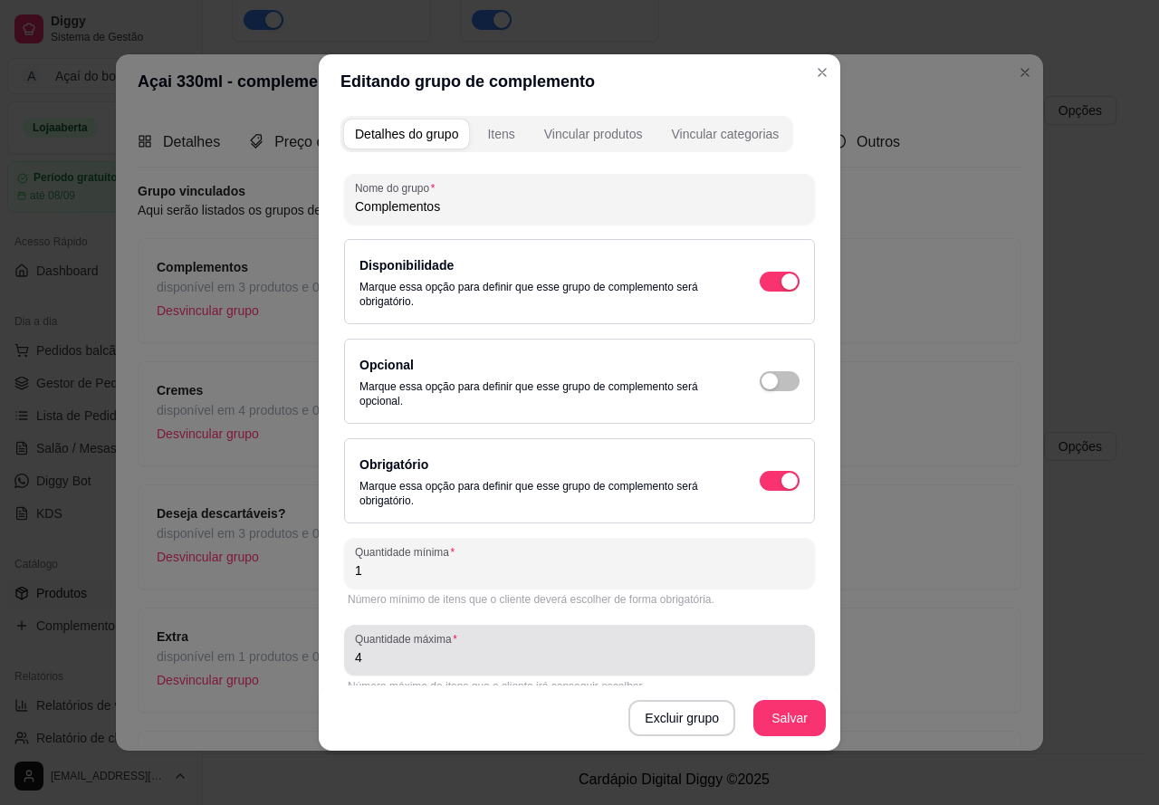
click at [574, 653] on input "4" at bounding box center [579, 657] width 449 height 18
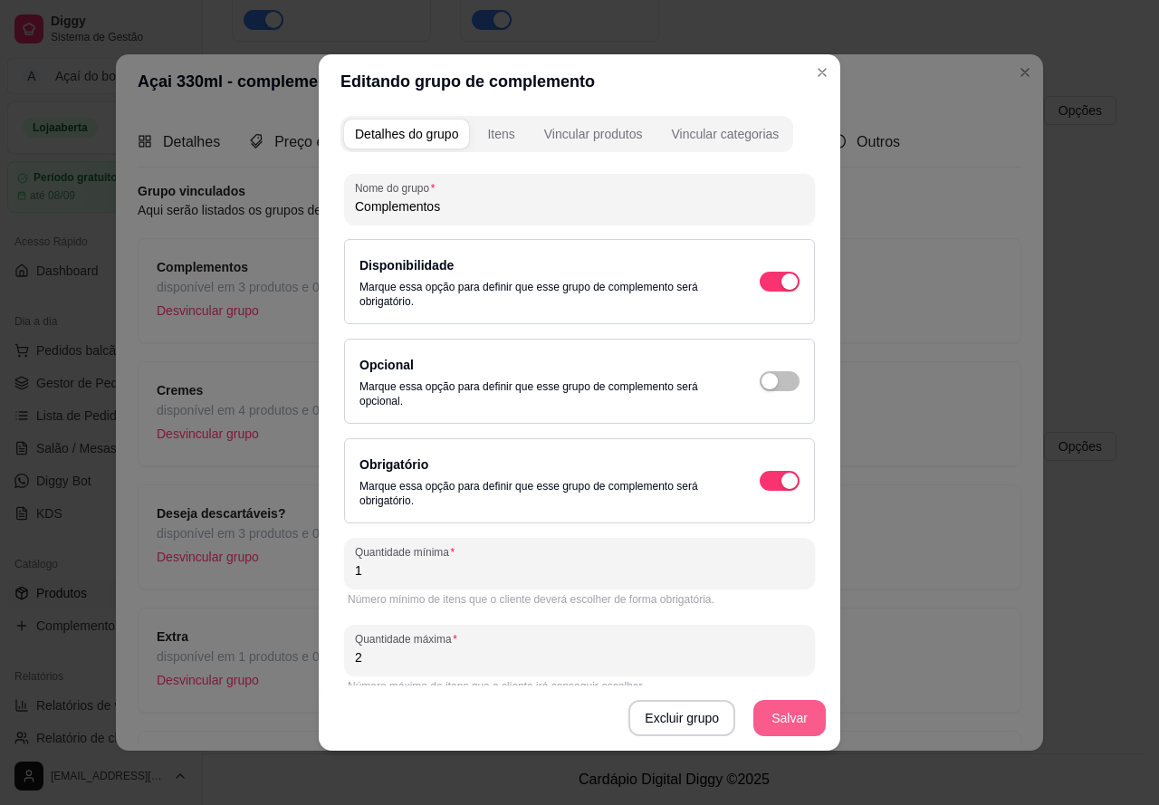
type input "2"
click at [787, 714] on button "Salvar" at bounding box center [789, 718] width 72 height 36
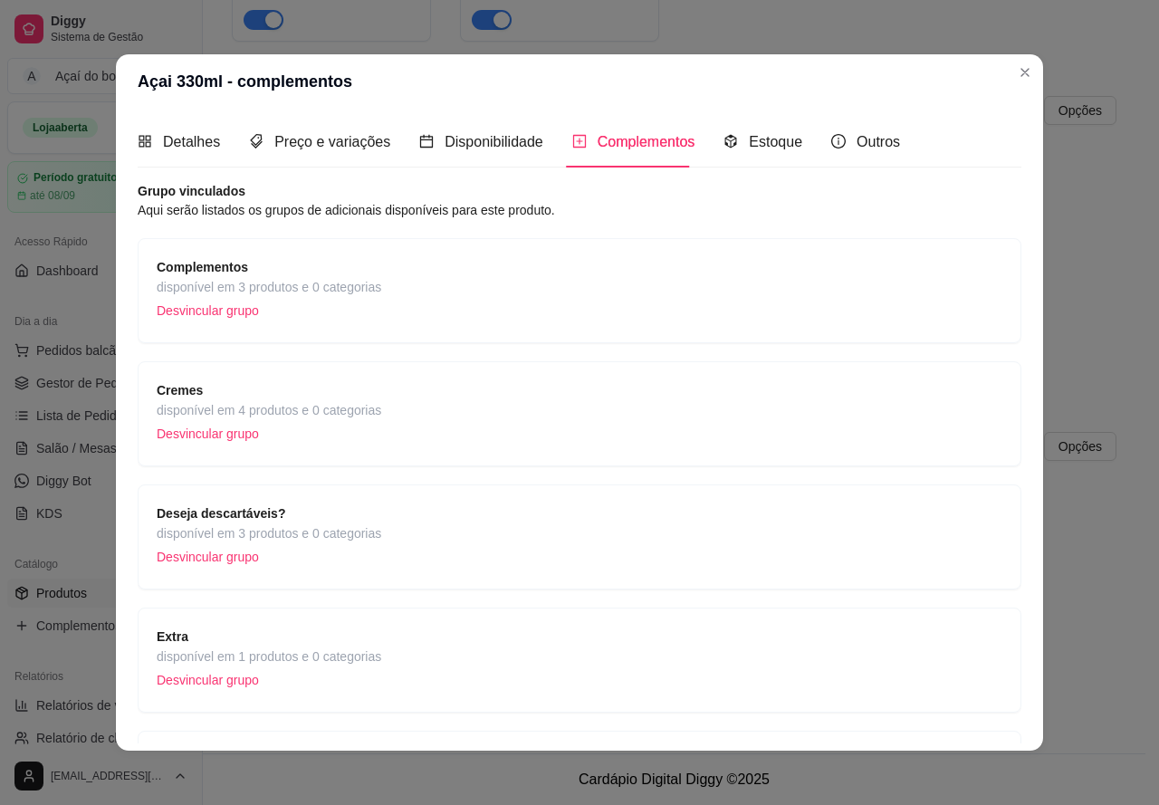
click at [402, 406] on div "Cremes disponível em 4 produtos e 0 categorias Desvincular grupo" at bounding box center [580, 413] width 846 height 67
click at [436, 520] on div "Deseja descartáveis? disponível em 3 produtos e 0 categorias Desvincular grupo" at bounding box center [580, 536] width 846 height 67
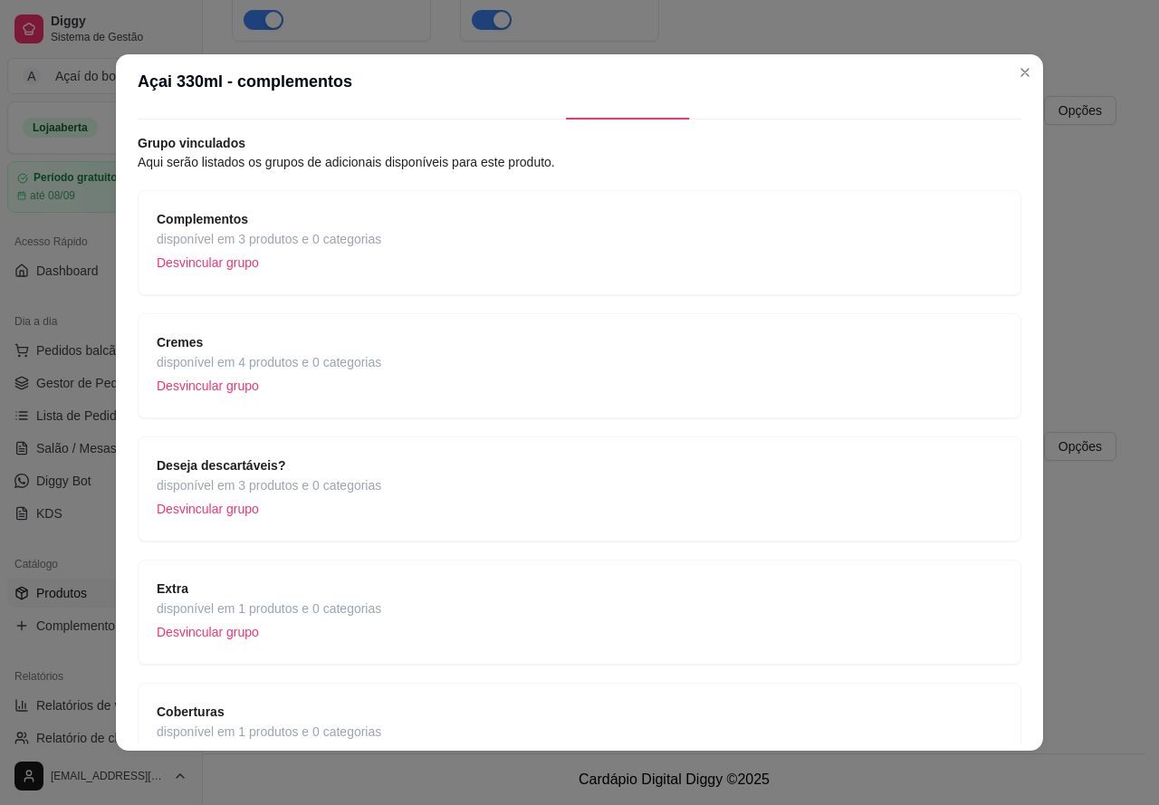
scroll to position [91, 0]
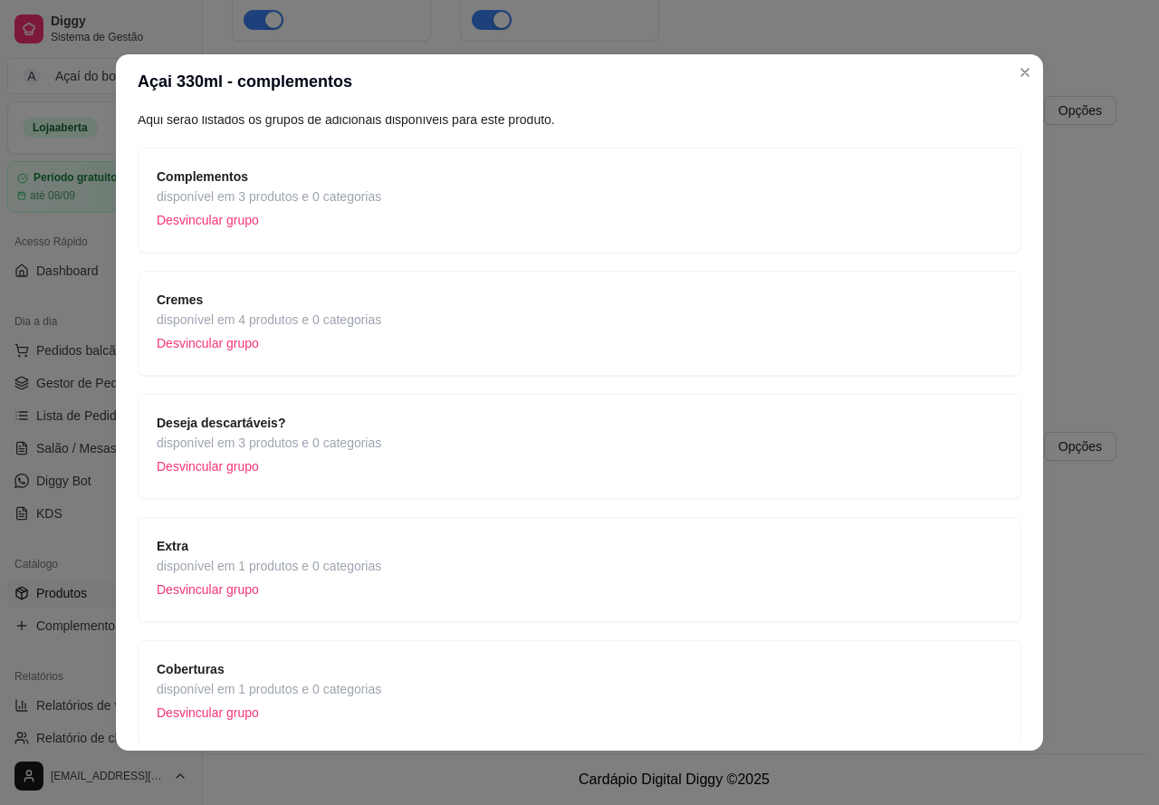
click at [442, 582] on div "Extra disponível em 1 produtos e 0 categorias Desvincular grupo" at bounding box center [580, 569] width 846 height 67
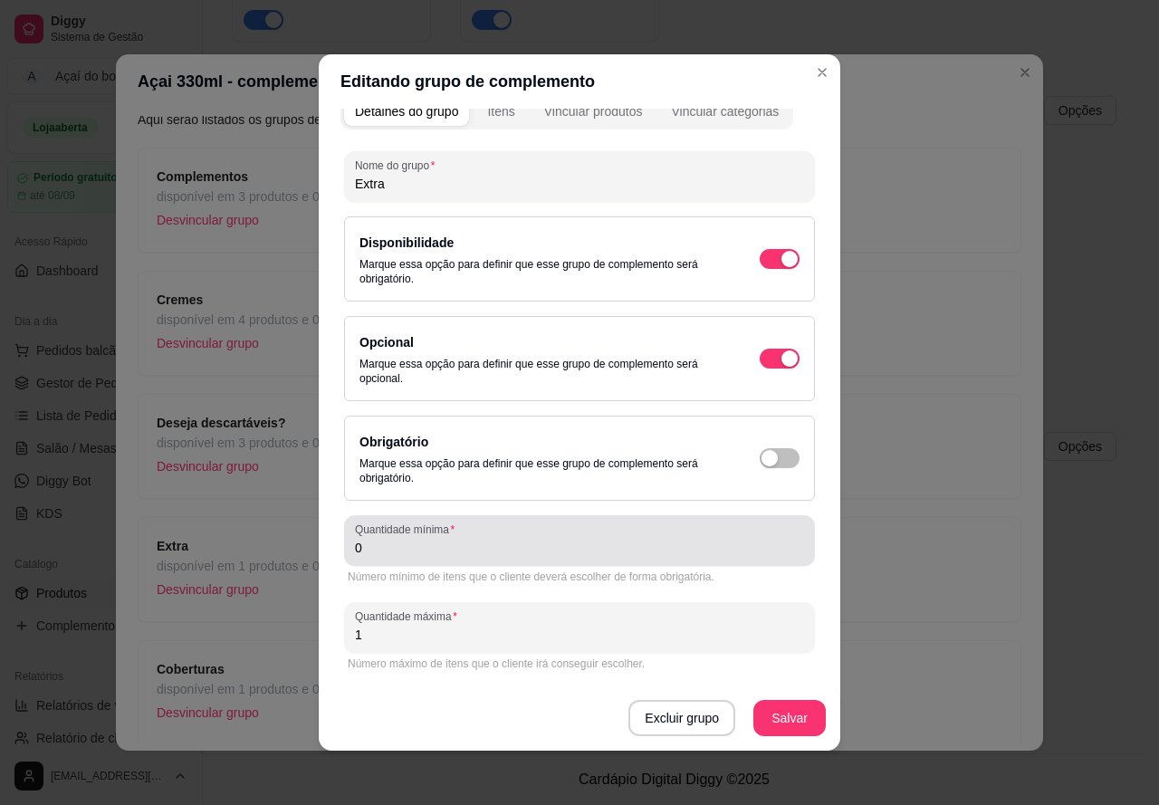
scroll to position [4, 0]
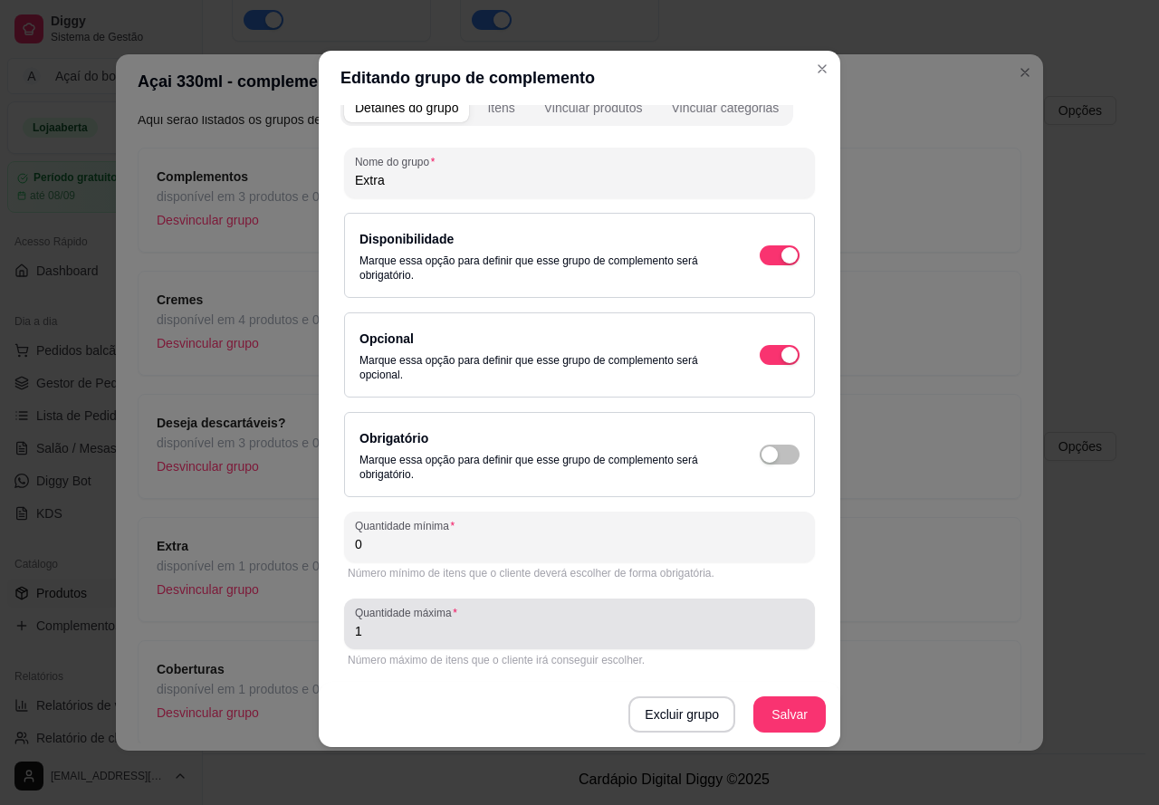
click at [493, 633] on input "1" at bounding box center [579, 631] width 449 height 18
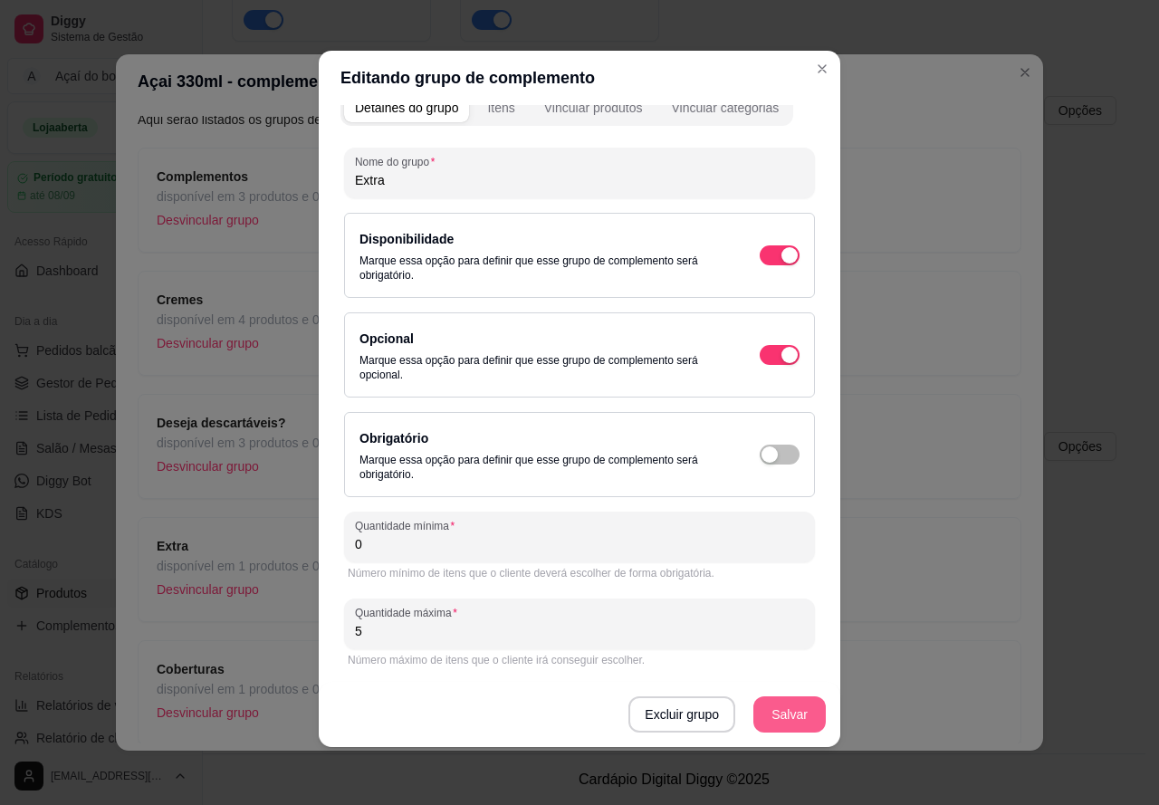
type input "5"
click at [791, 711] on button "Salvar" at bounding box center [789, 714] width 72 height 36
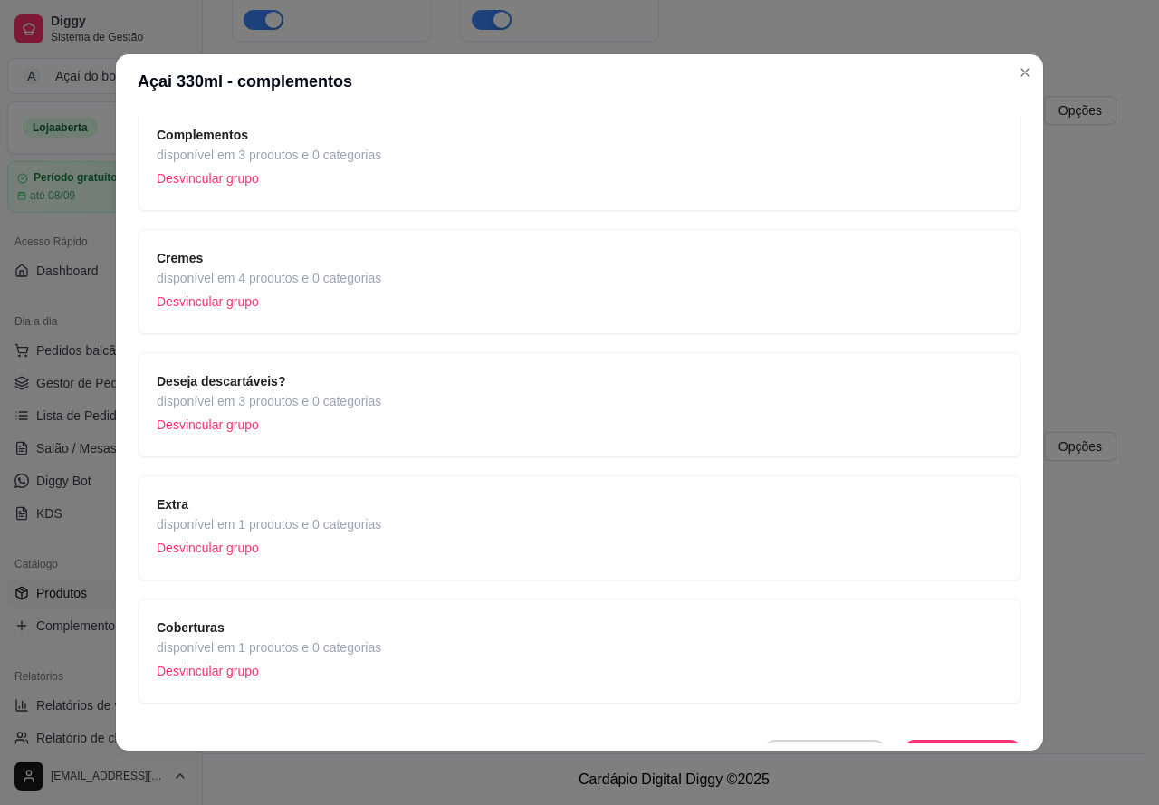
scroll to position [165, 0]
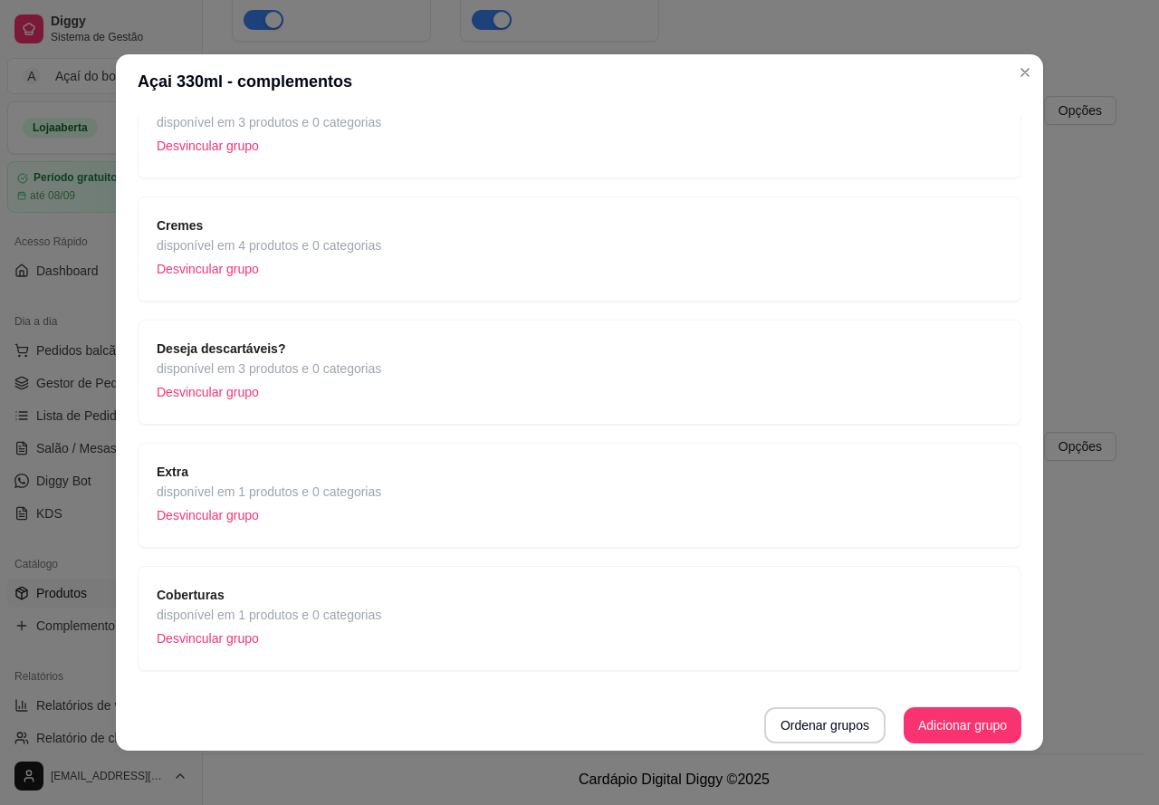
click at [498, 587] on div "Coberturas disponível em 1 produtos e 0 categorias Desvincular grupo" at bounding box center [580, 618] width 846 height 67
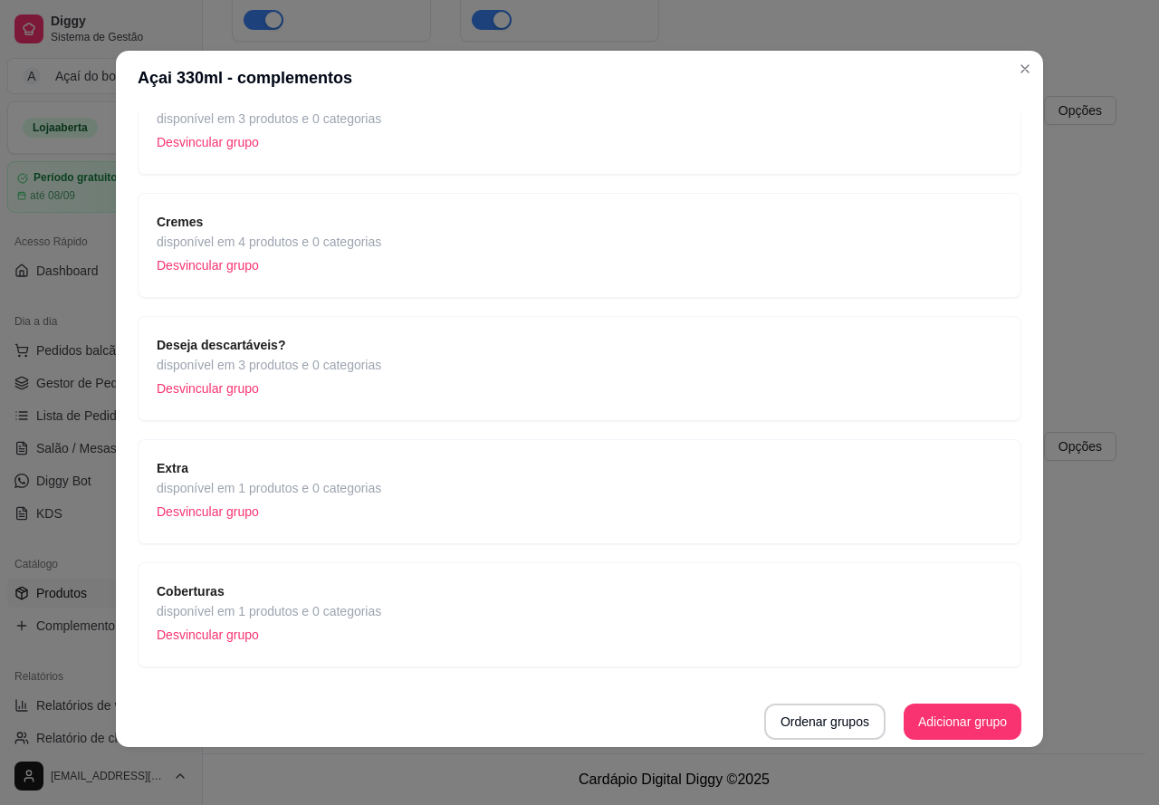
click at [436, 604] on div "Coberturas disponível em 1 produtos e 0 categorias Desvincular grupo" at bounding box center [580, 614] width 846 height 67
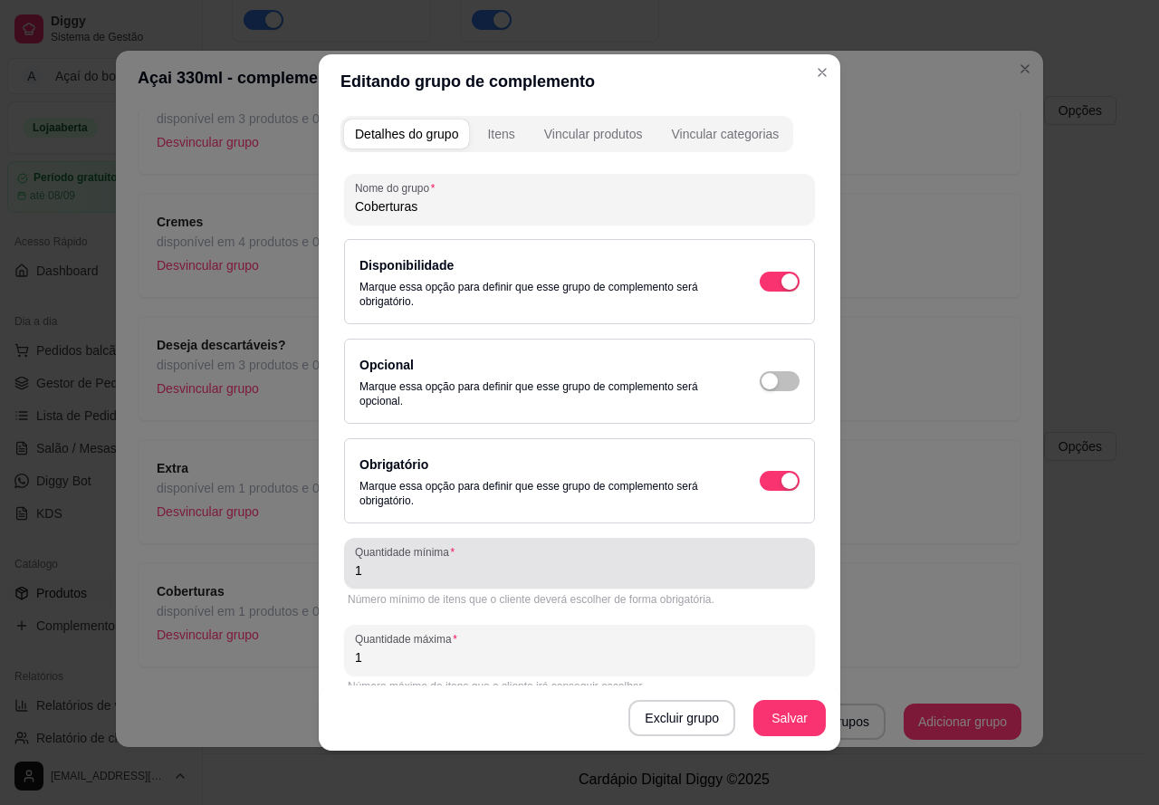
click at [545, 569] on input "1" at bounding box center [579, 570] width 449 height 18
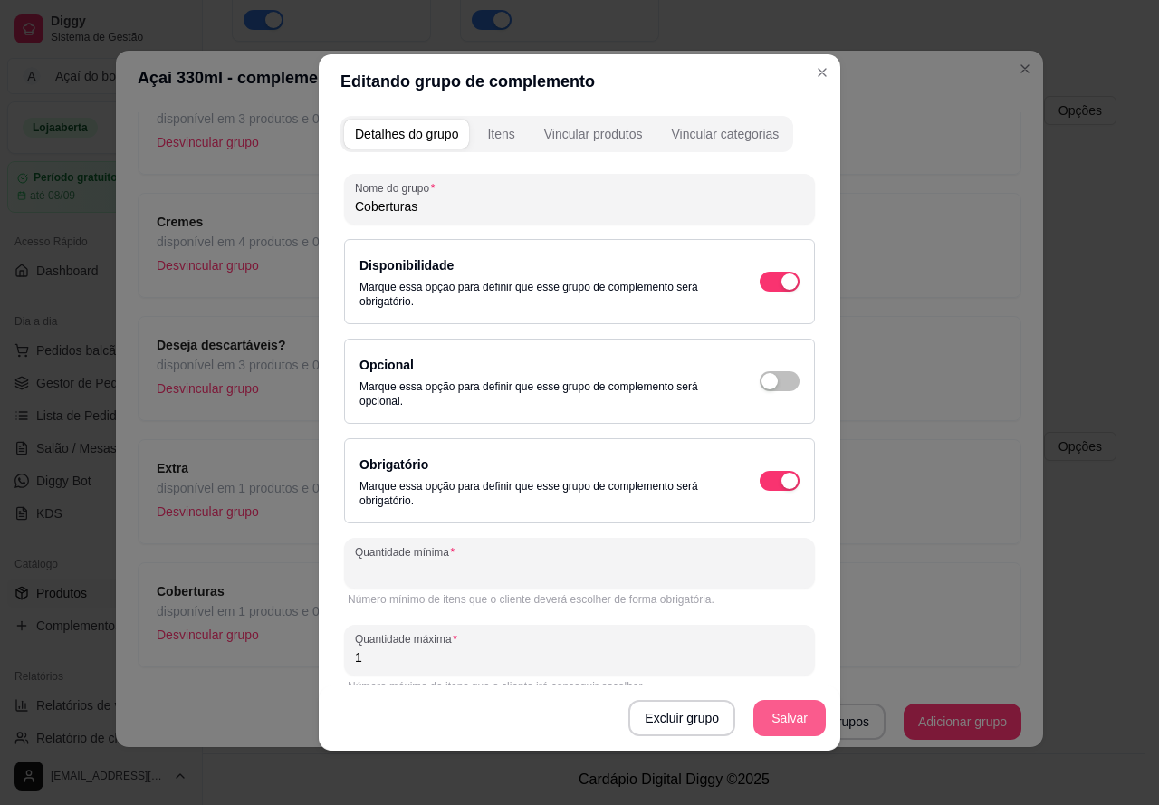
click at [794, 724] on button "Salvar" at bounding box center [789, 718] width 72 height 36
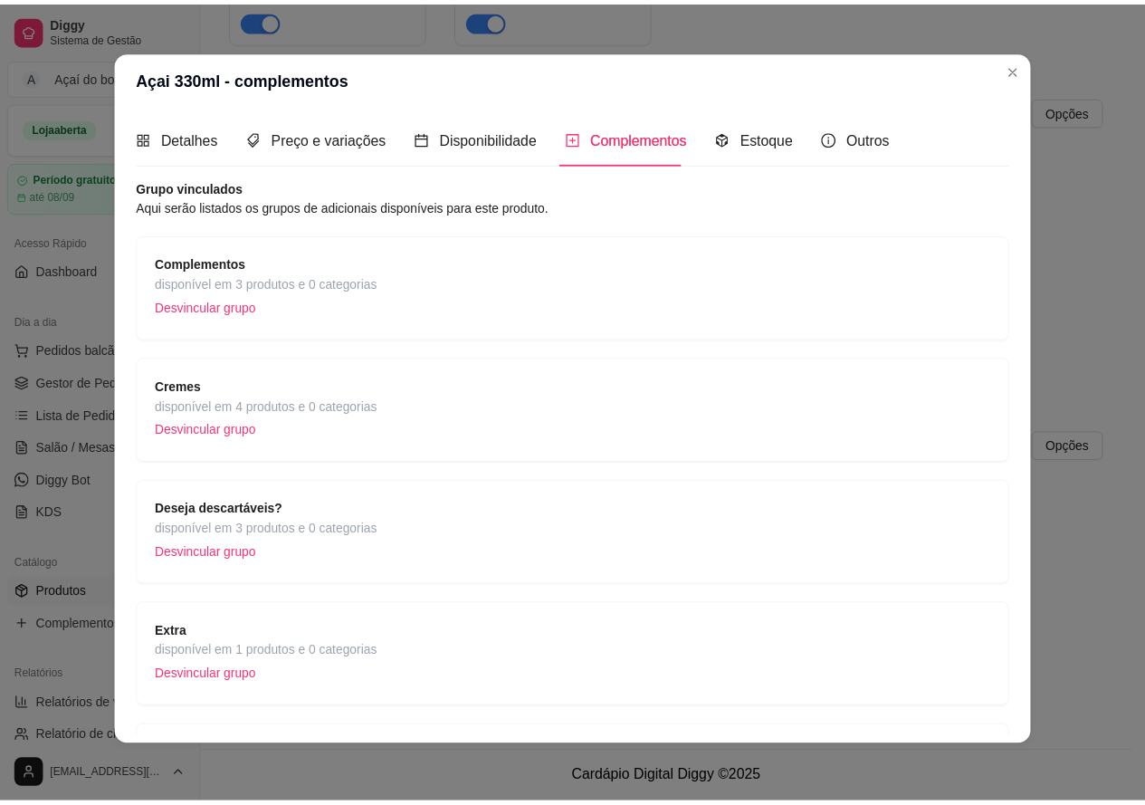
scroll to position [0, 0]
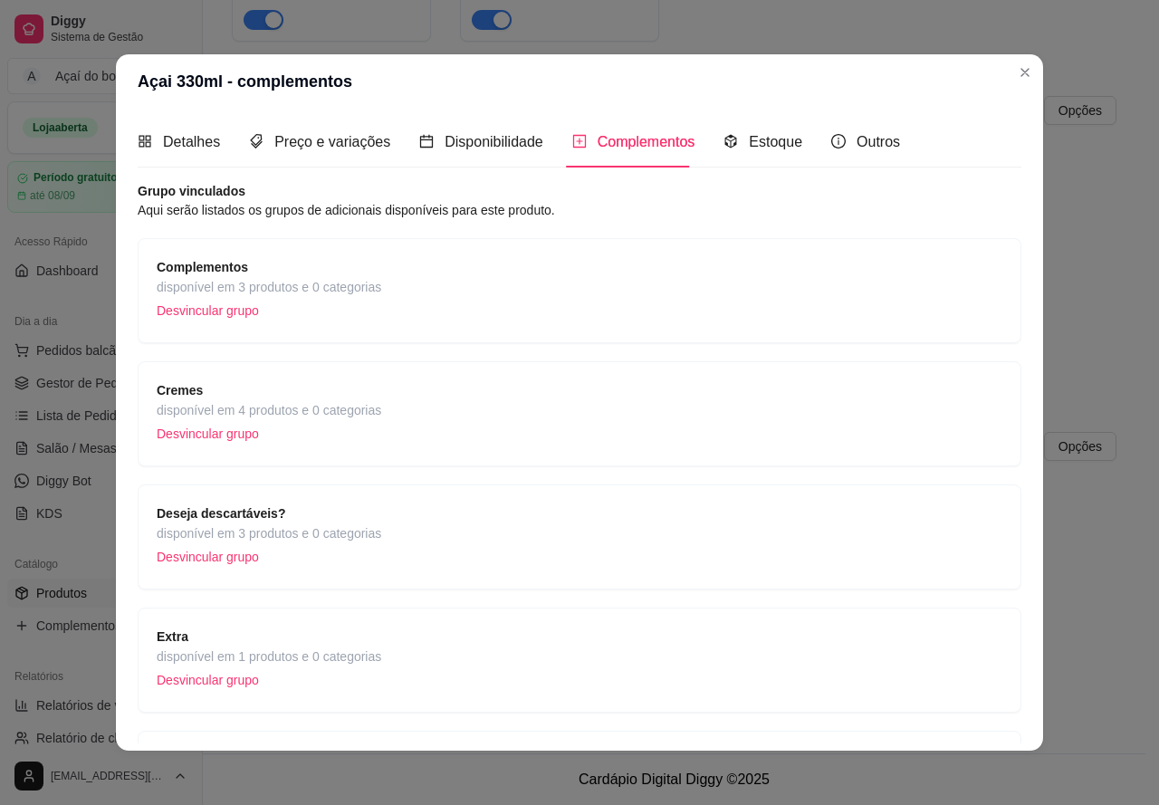
click at [483, 294] on div "Complementos disponível em 3 produtos e 0 categorias Desvincular grupo" at bounding box center [580, 290] width 846 height 67
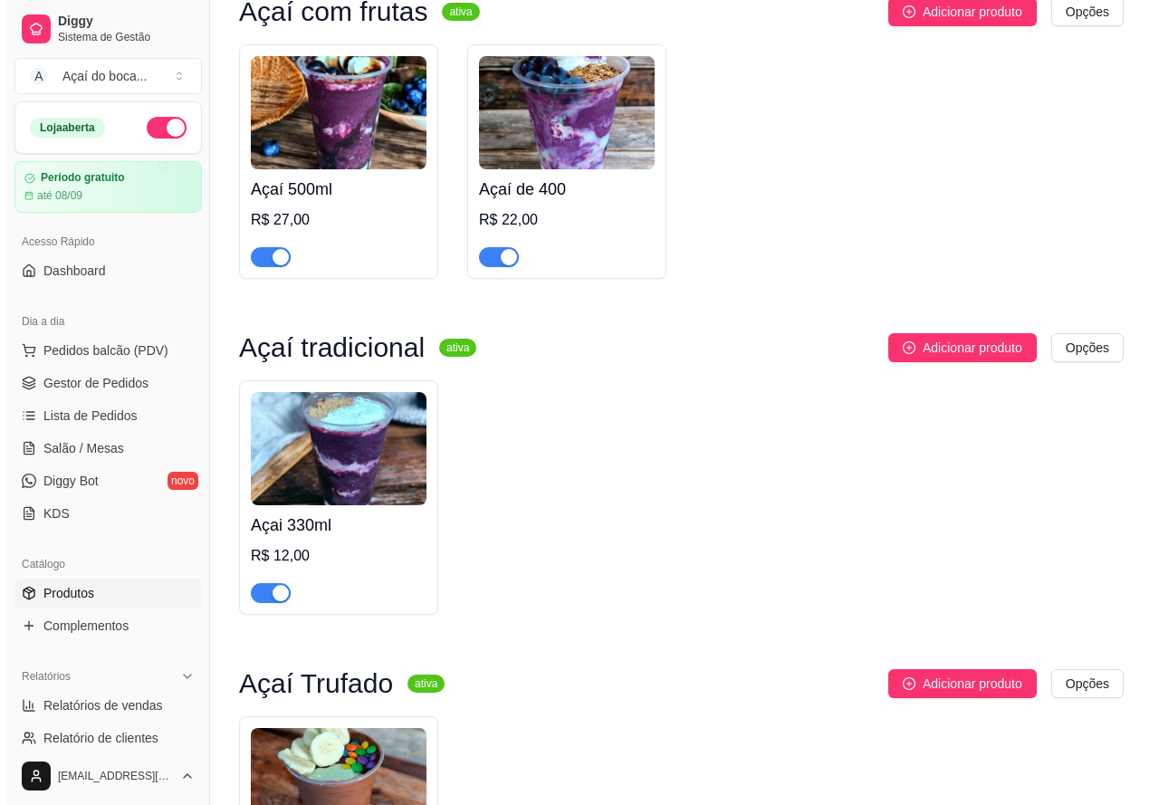
scroll to position [152, 0]
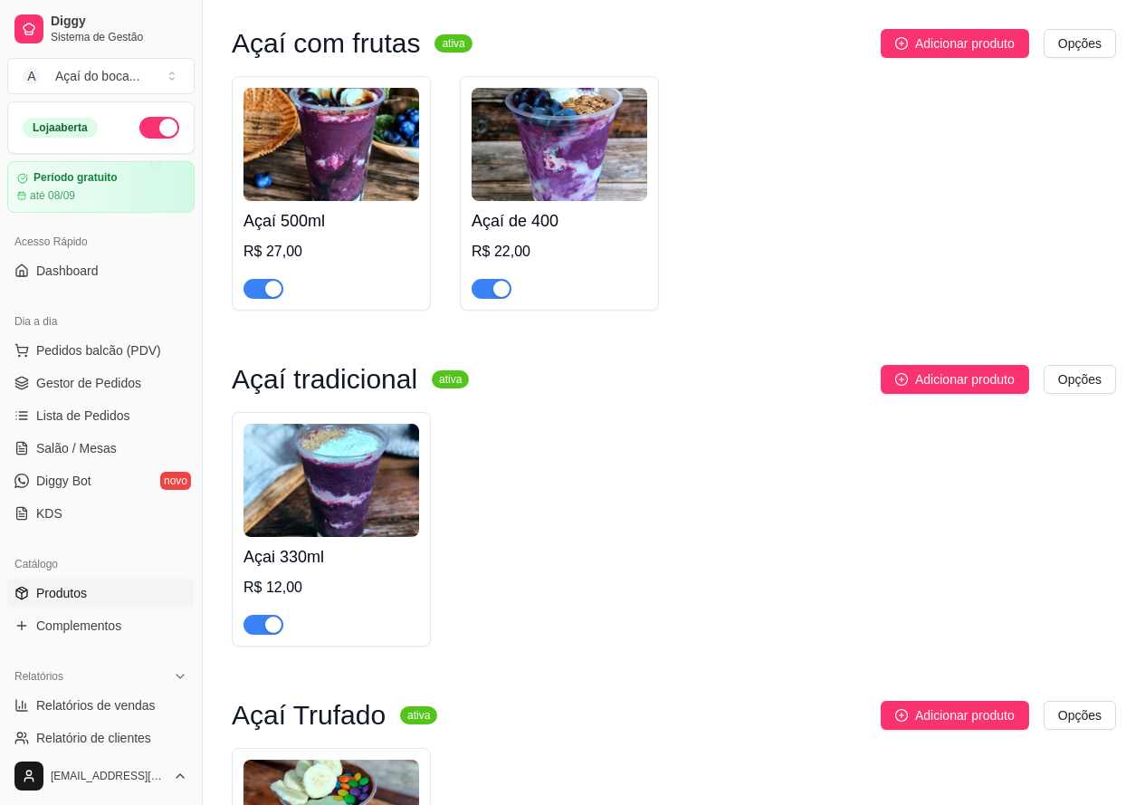
click at [362, 182] on img at bounding box center [332, 144] width 176 height 113
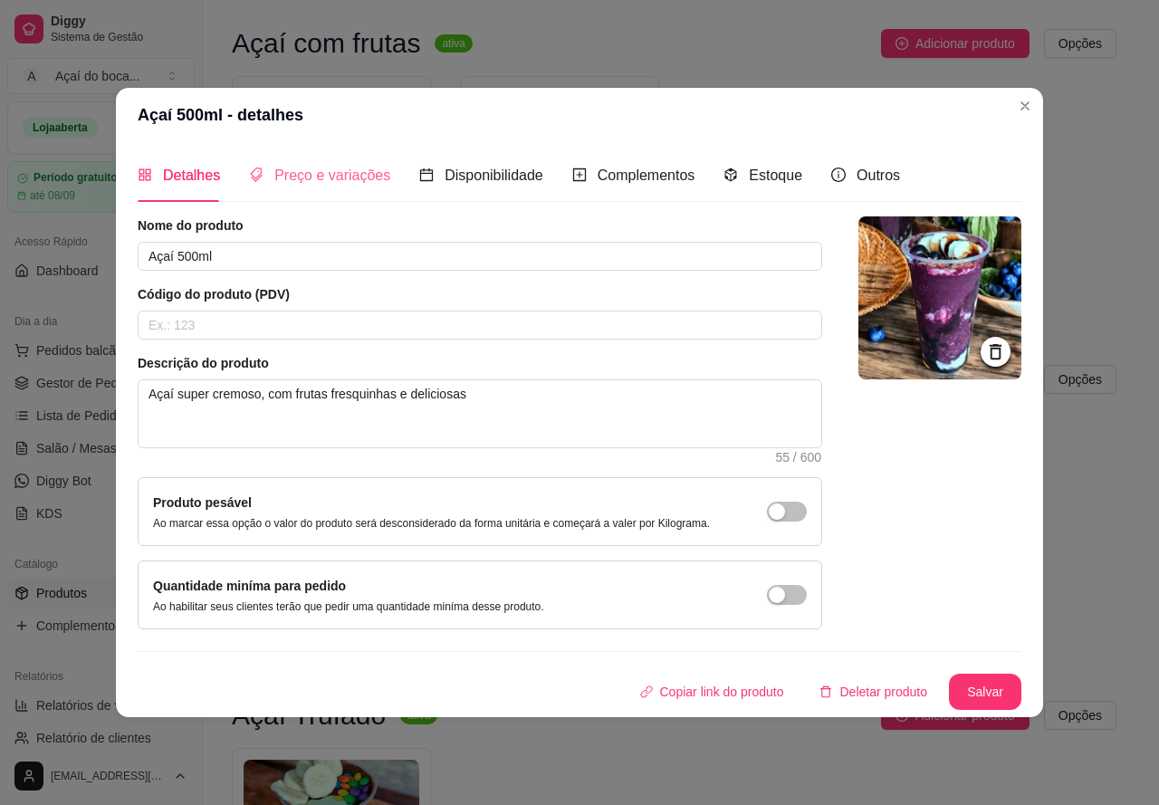
click at [349, 189] on div "Preço e variações" at bounding box center [319, 175] width 141 height 52
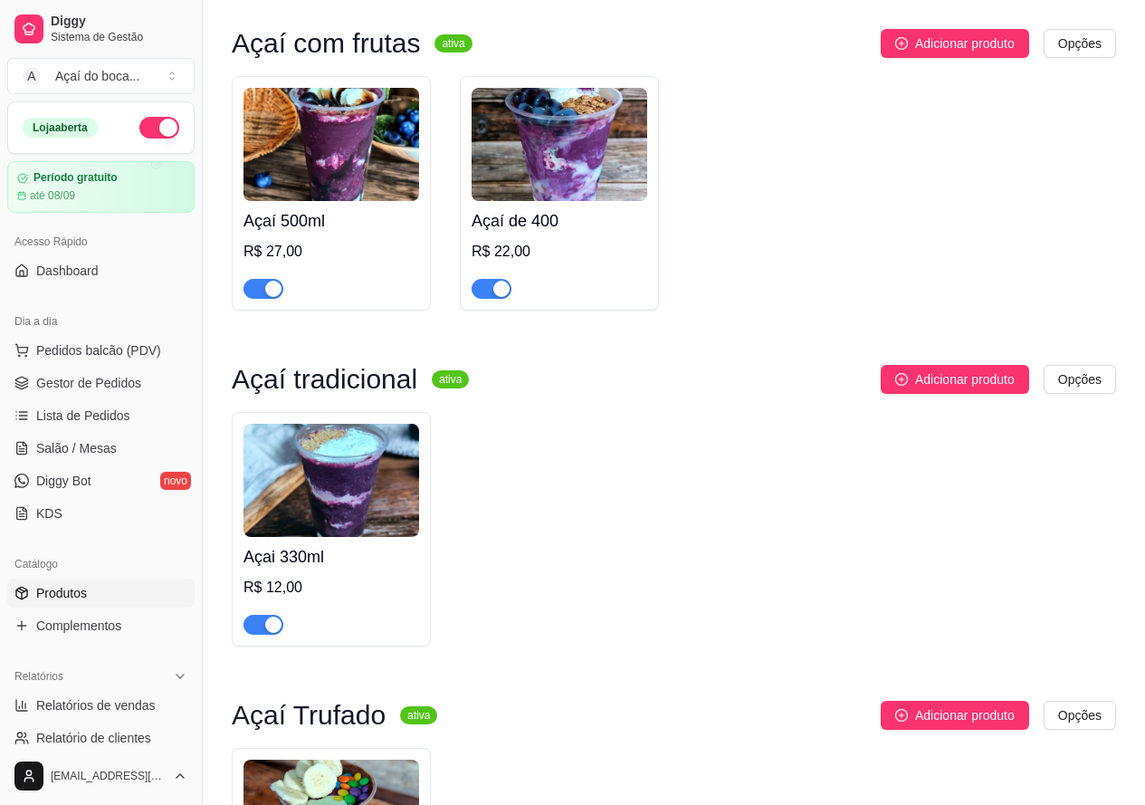
click at [341, 155] on img at bounding box center [332, 144] width 176 height 113
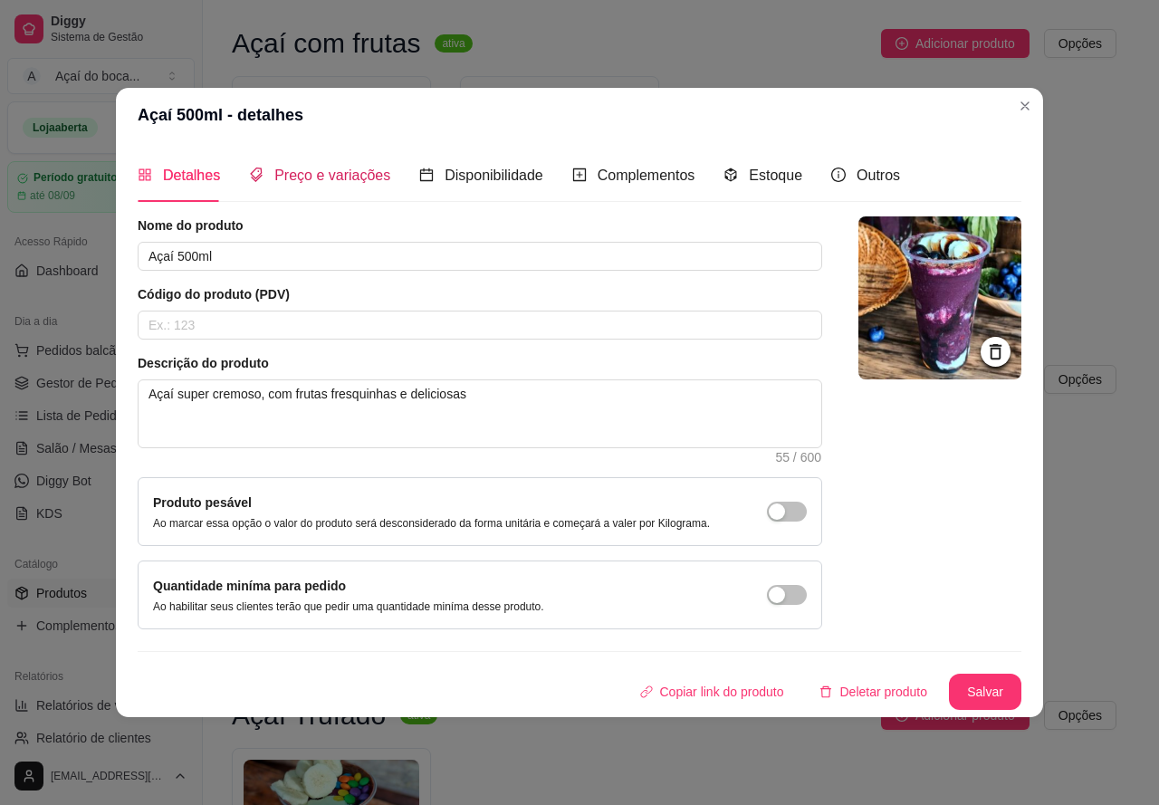
click at [348, 167] on span "Preço e variações" at bounding box center [332, 174] width 116 height 15
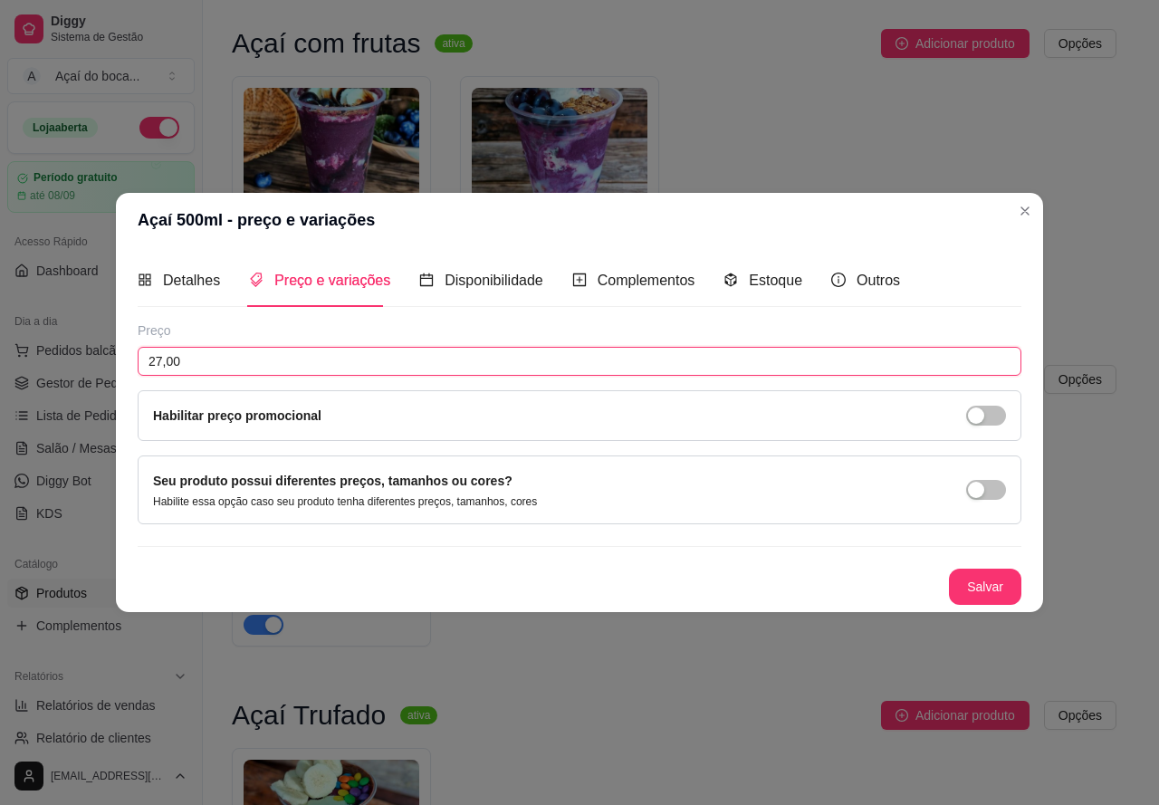
click at [319, 356] on input "27,00" at bounding box center [580, 361] width 884 height 29
type input "20,00"
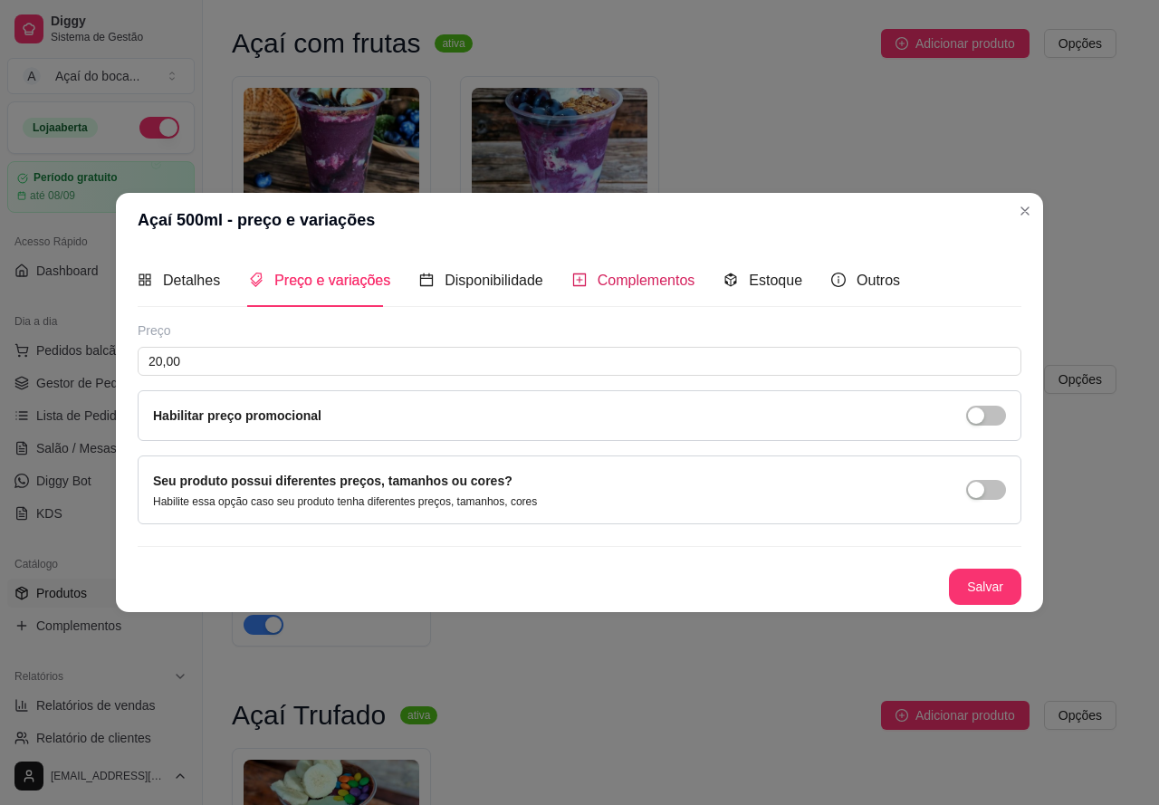
click at [617, 282] on span "Complementos" at bounding box center [647, 280] width 98 height 15
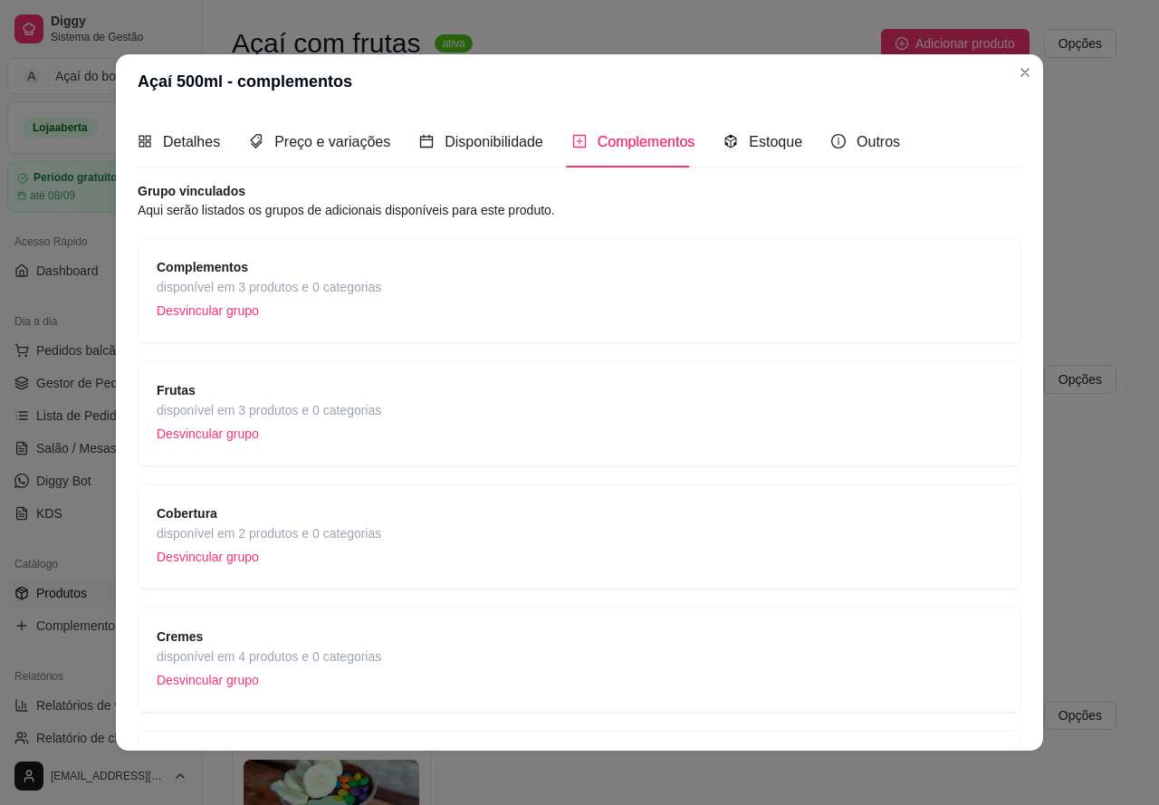
click at [468, 299] on div "Complementos disponível em 3 produtos e 0 categorias Desvincular grupo" at bounding box center [580, 290] width 846 height 67
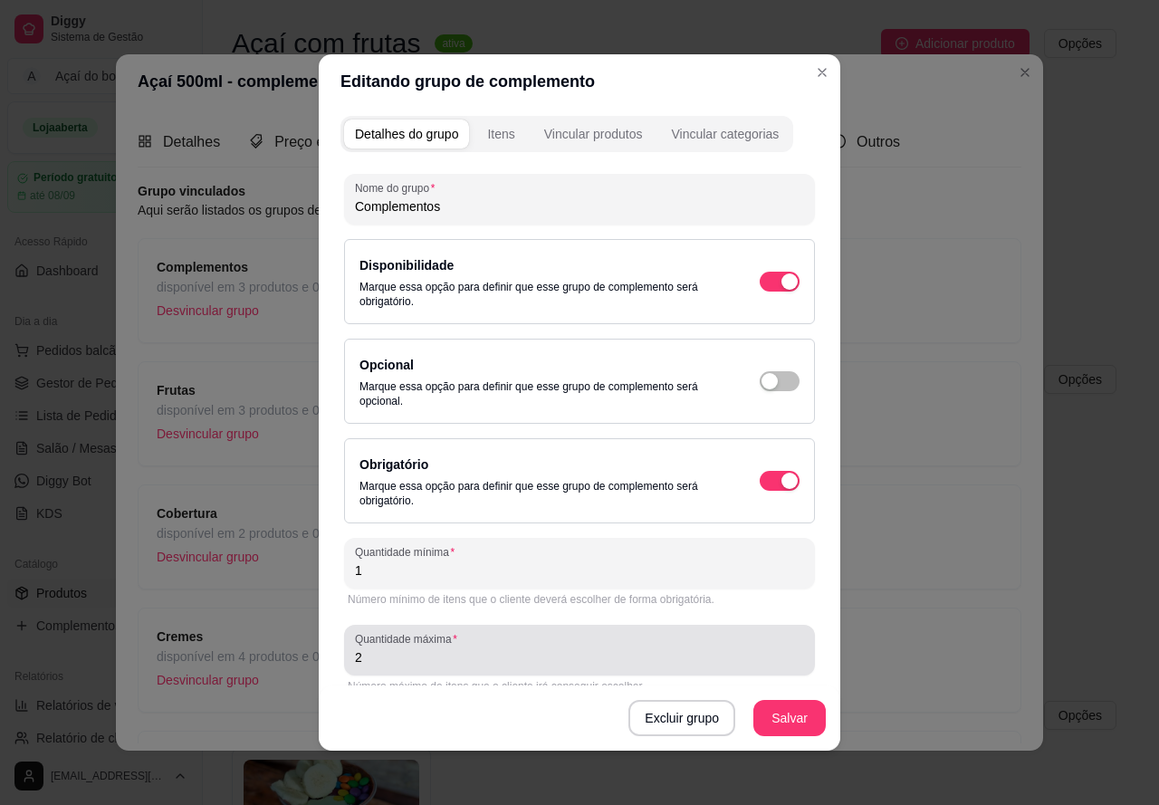
click at [451, 657] on input "2" at bounding box center [579, 657] width 449 height 18
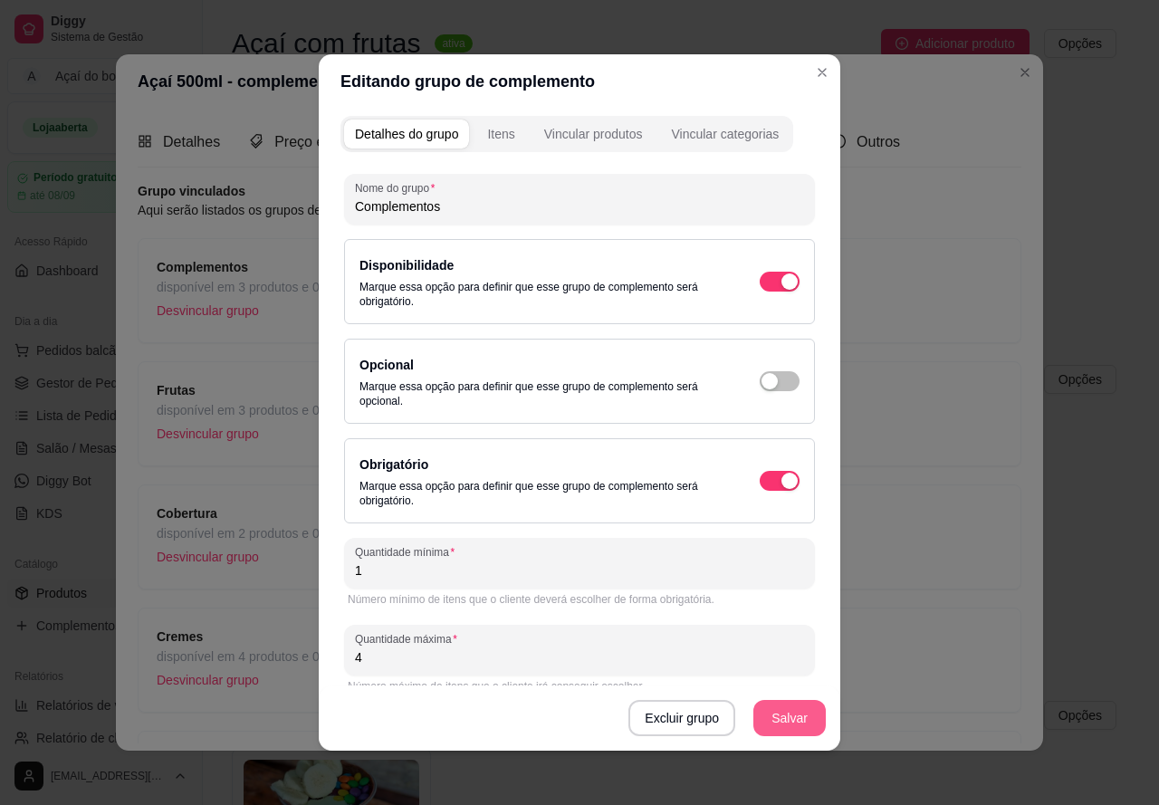
type input "4"
click at [782, 713] on button "Salvar" at bounding box center [789, 718] width 72 height 36
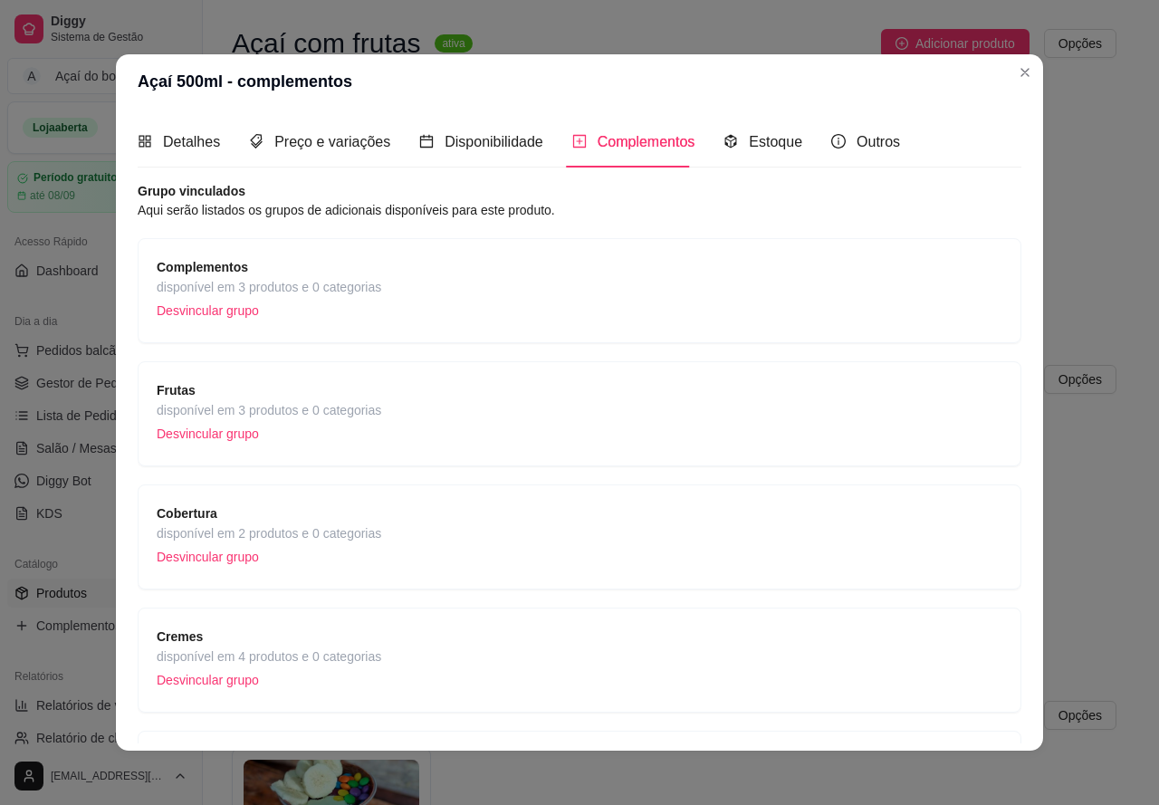
click at [514, 383] on div "Frutas disponível em 3 produtos e 0 categorias Desvincular grupo" at bounding box center [580, 413] width 846 height 67
click at [356, 526] on span "disponível em 2 produtos e 0 categorias" at bounding box center [269, 533] width 225 height 20
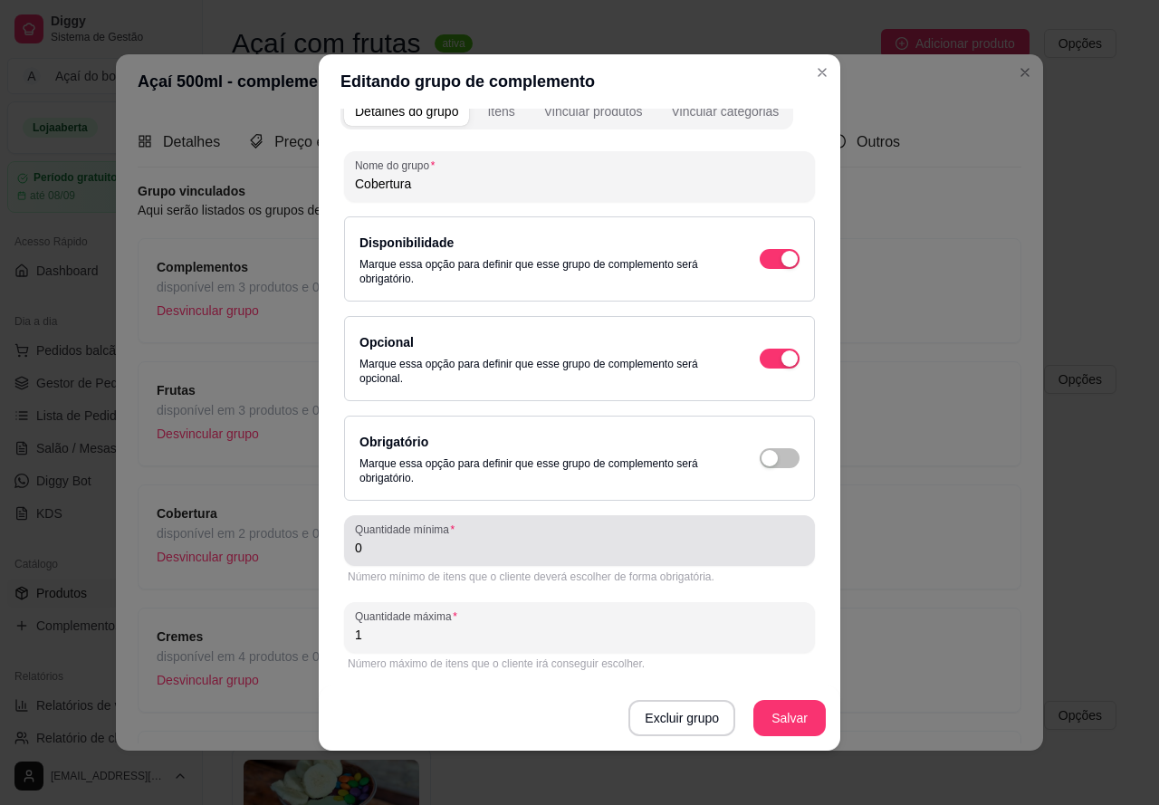
scroll to position [4, 0]
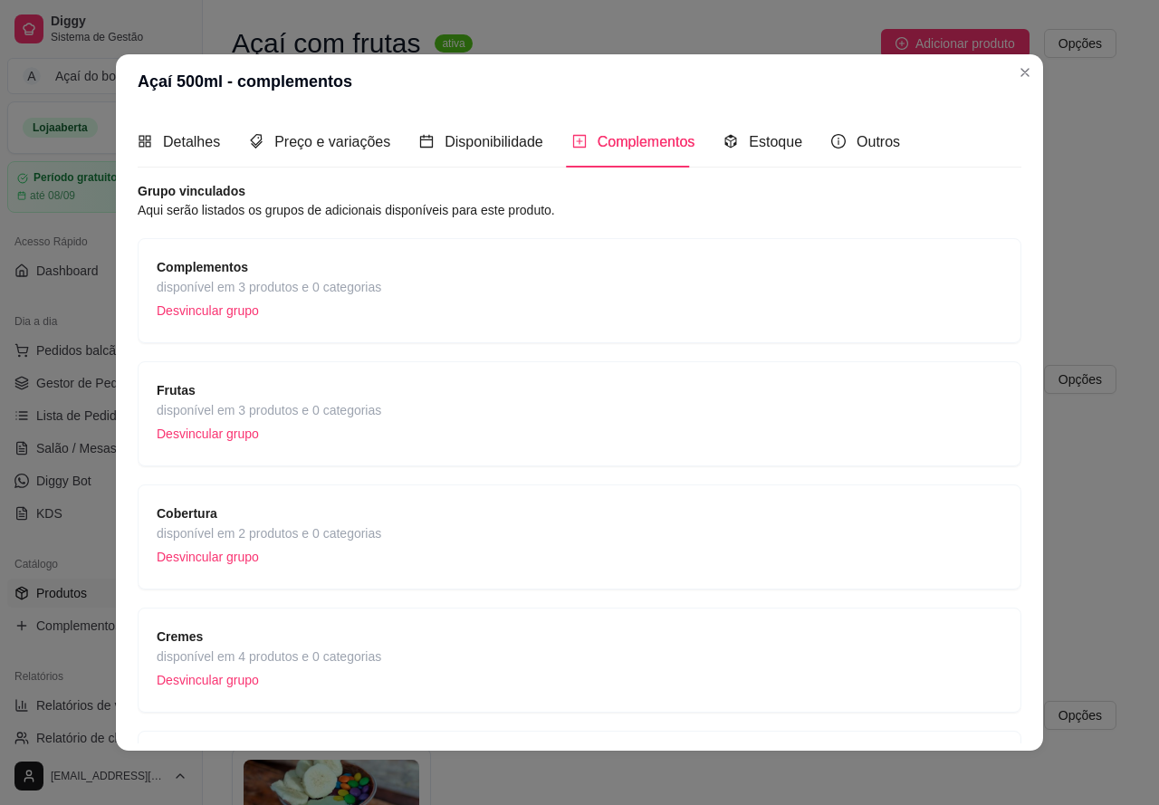
click at [347, 661] on span "disponível em 4 produtos e 0 categorias" at bounding box center [269, 656] width 225 height 20
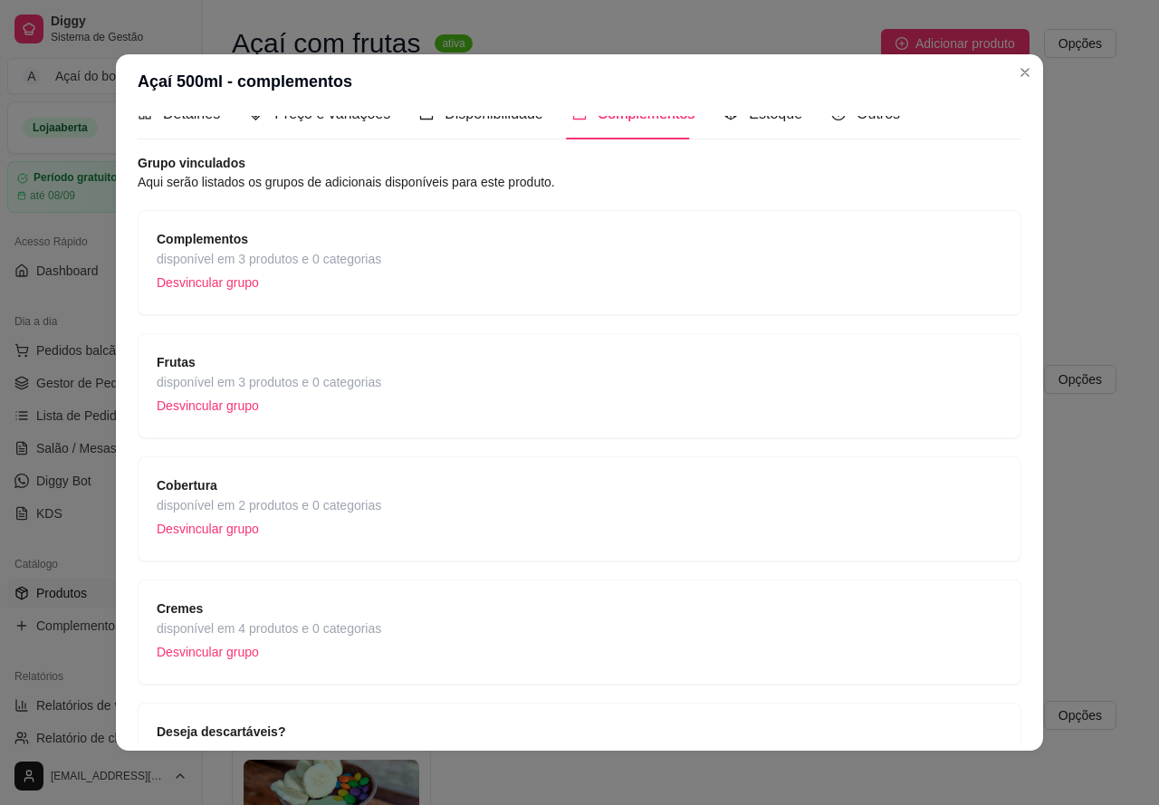
scroll to position [0, 0]
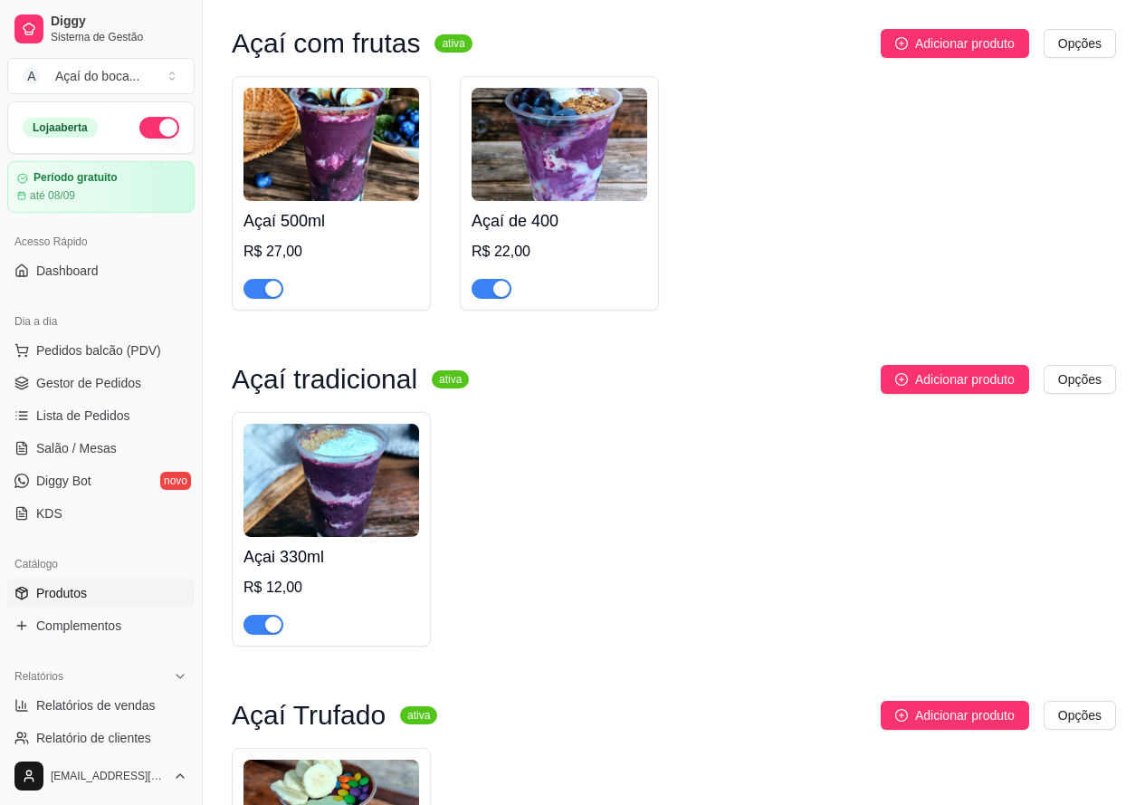
click at [584, 110] on img at bounding box center [560, 144] width 176 height 113
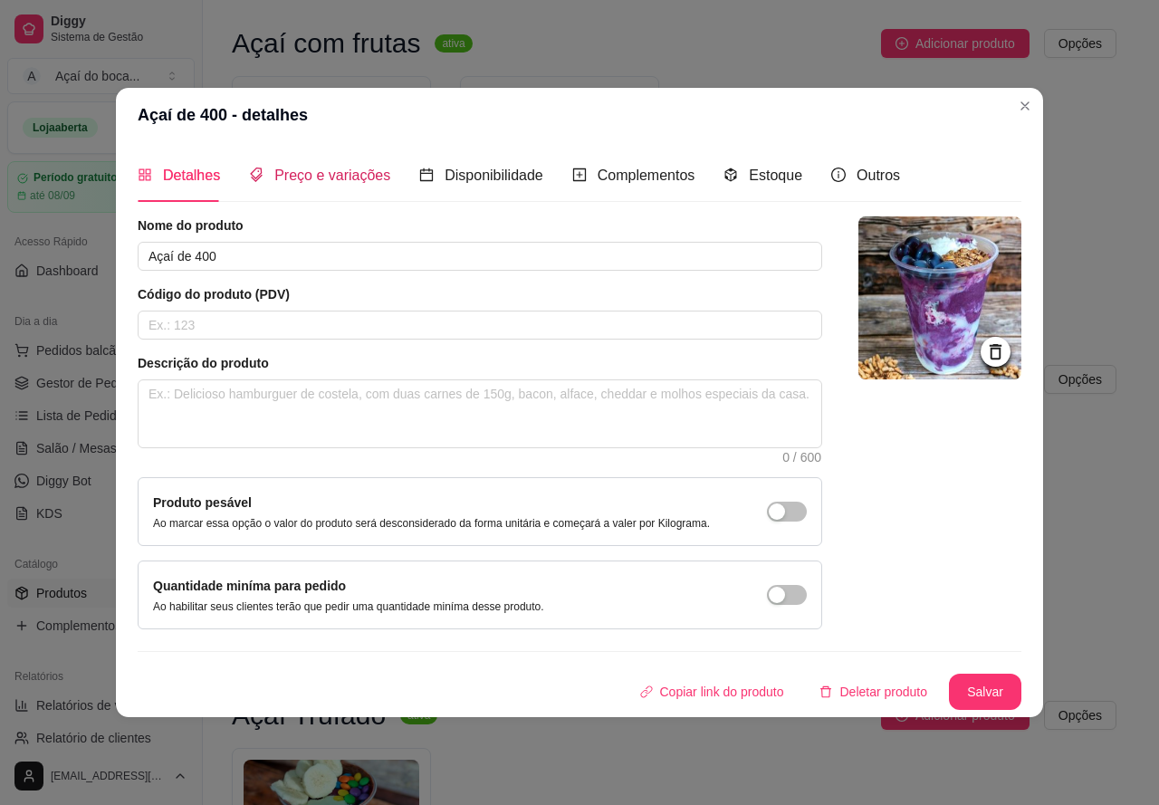
click at [353, 167] on span "Preço e variações" at bounding box center [332, 174] width 116 height 15
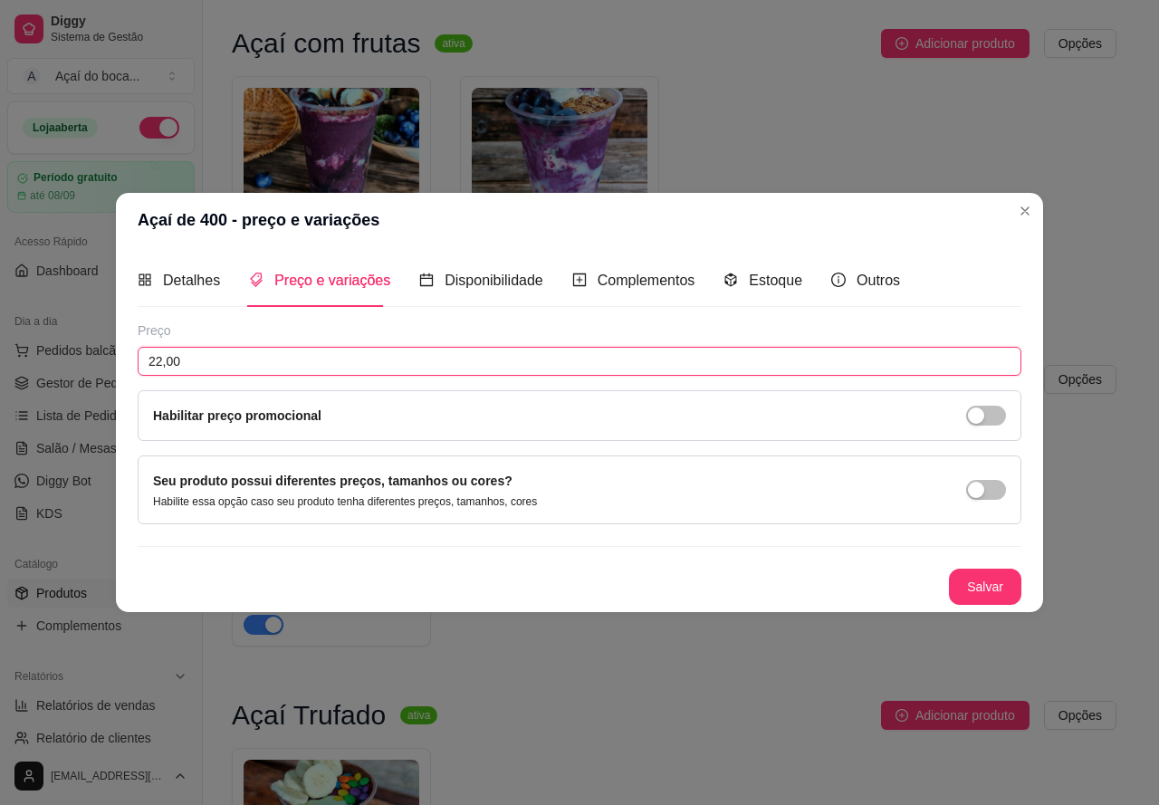
click at [337, 353] on input "22,00" at bounding box center [580, 361] width 884 height 29
type input "16,00"
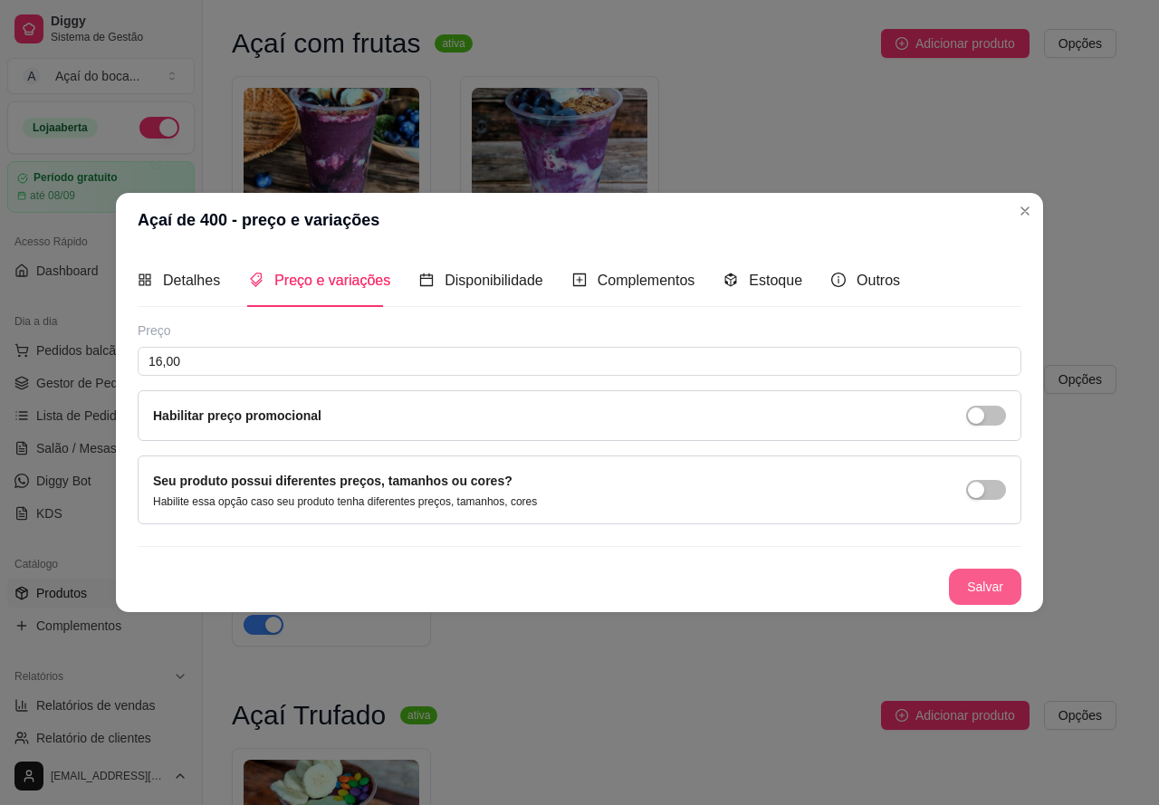
click at [1024, 579] on div "Detalhes Preço e variações Disponibilidade Complementos Estoque Outros Nome do …" at bounding box center [579, 429] width 927 height 364
click at [981, 601] on button "Salvar" at bounding box center [985, 587] width 72 height 36
click at [598, 273] on span "Complementos" at bounding box center [647, 280] width 98 height 15
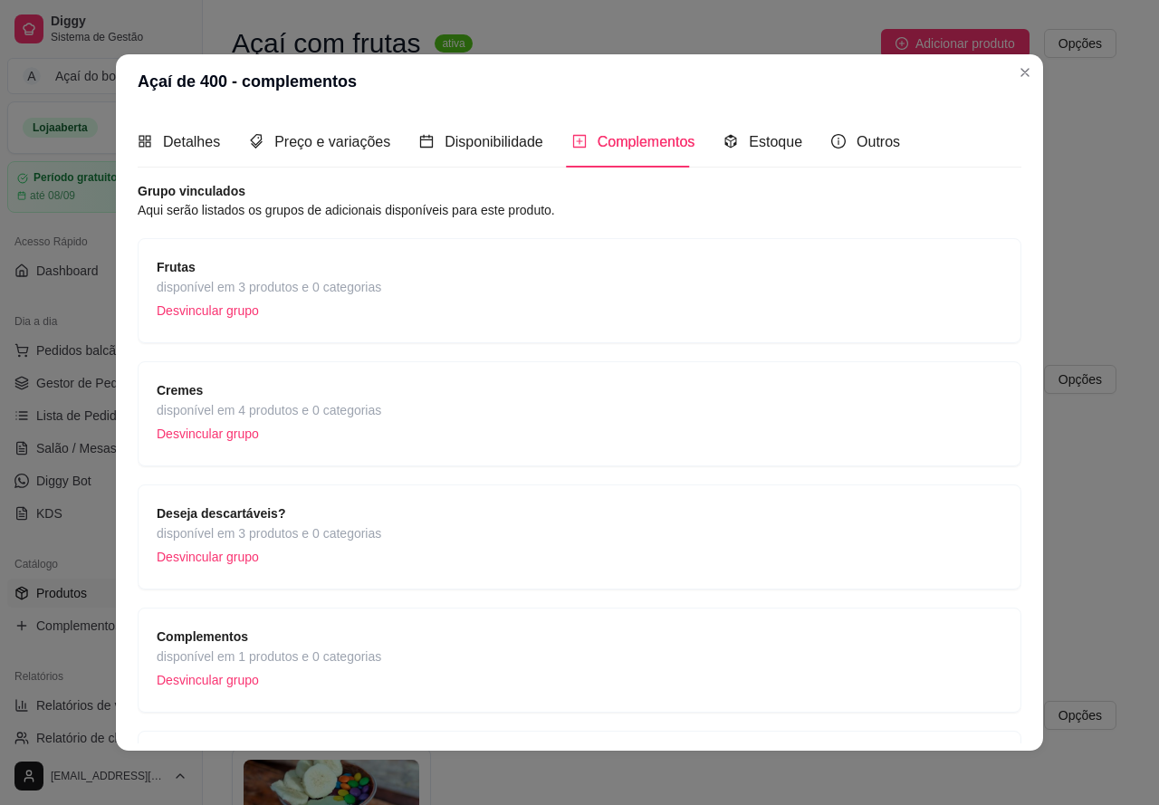
click at [514, 297] on div "Frutas disponível em 3 produtos e 0 categorias Desvincular grupo" at bounding box center [580, 290] width 846 height 67
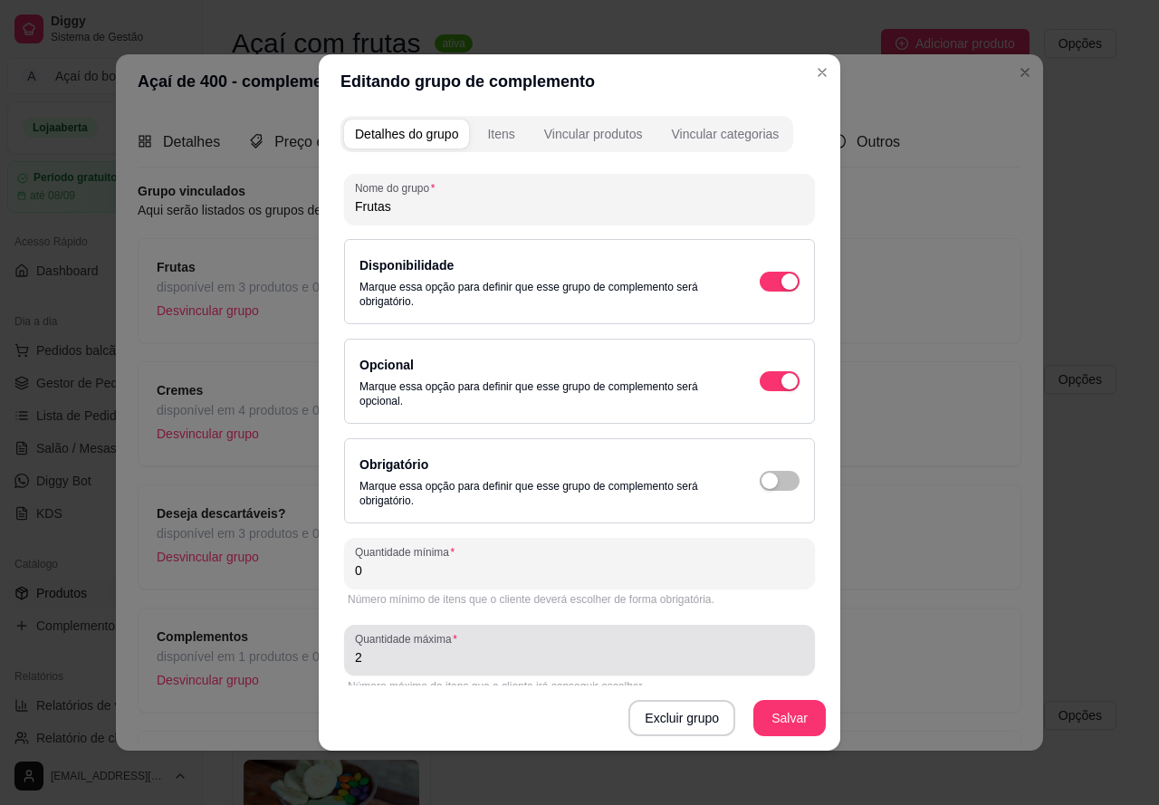
click at [521, 658] on input "2" at bounding box center [579, 657] width 449 height 18
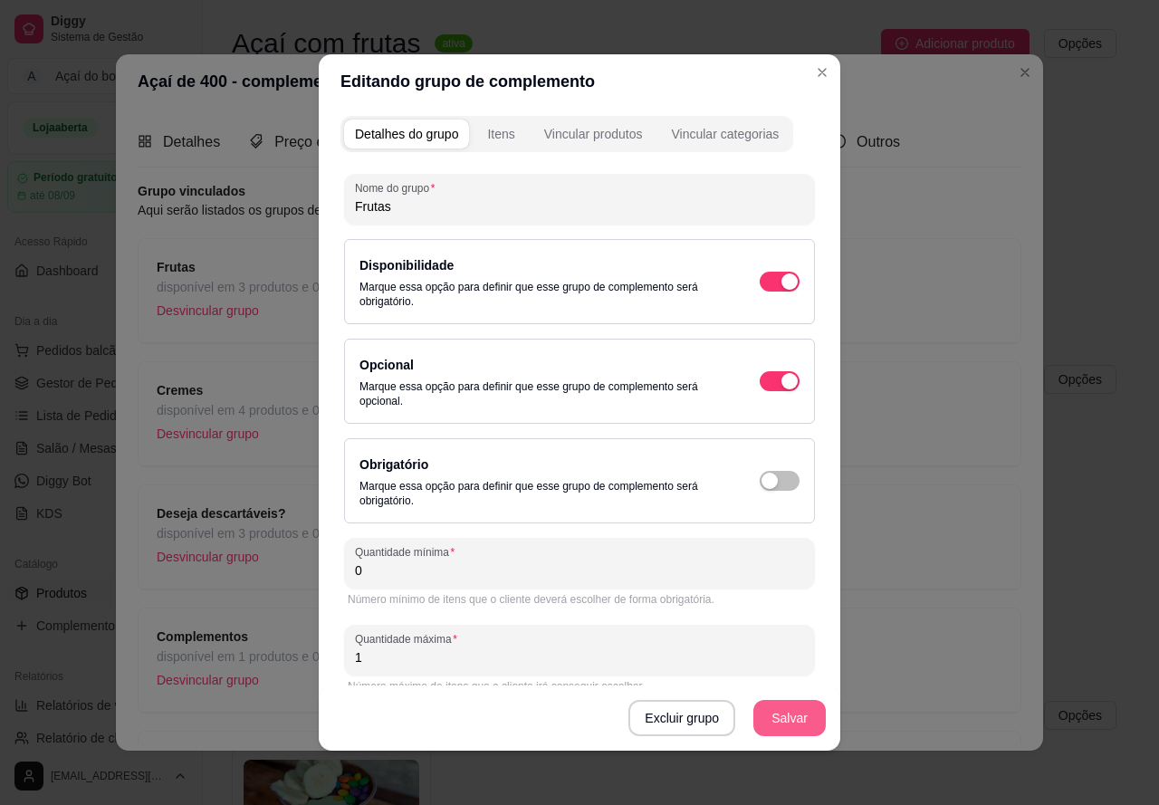
type input "1"
click at [780, 709] on button "Salvar" at bounding box center [789, 718] width 72 height 36
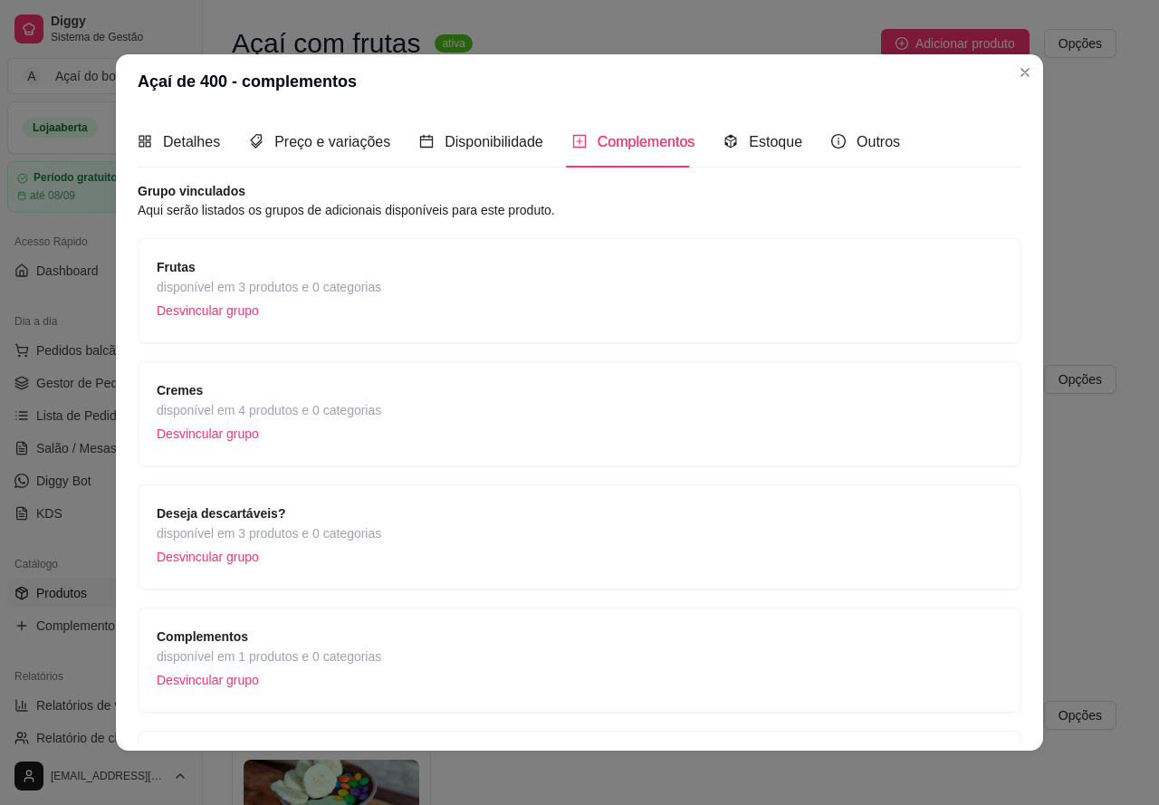
click at [357, 412] on span "disponível em 4 produtos e 0 categorias" at bounding box center [269, 410] width 225 height 20
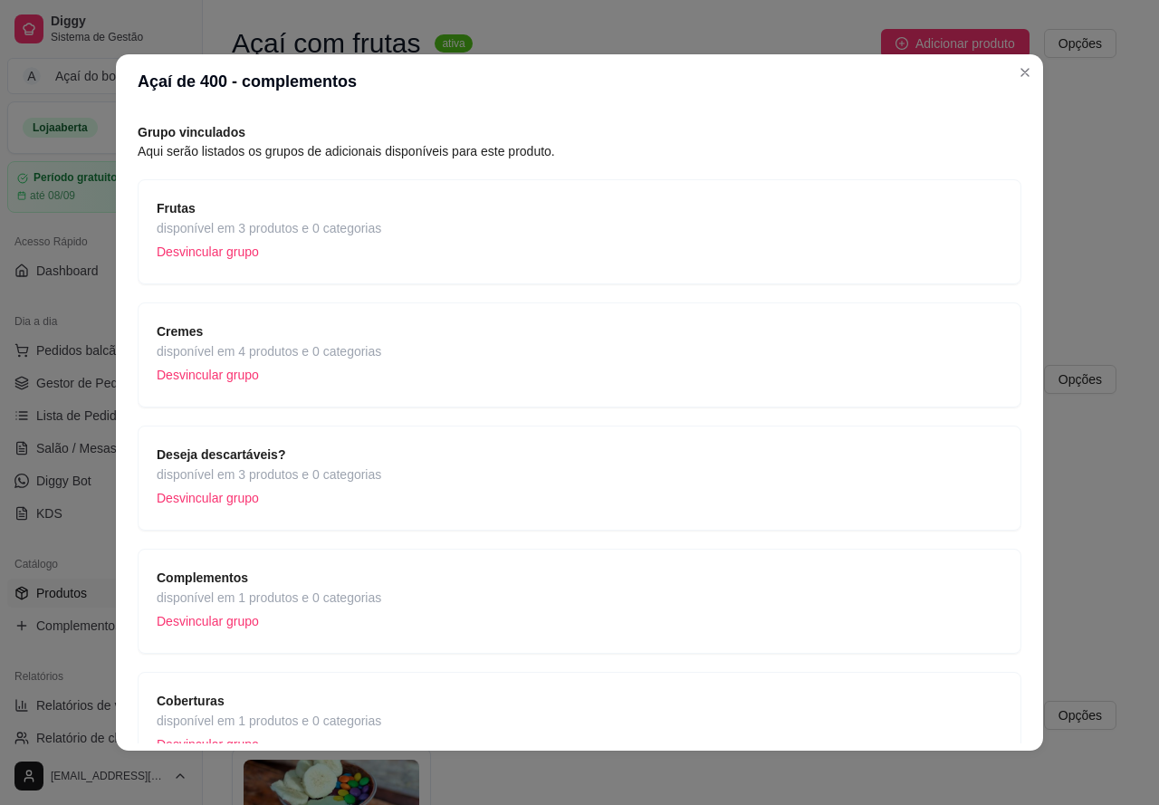
scroll to position [91, 0]
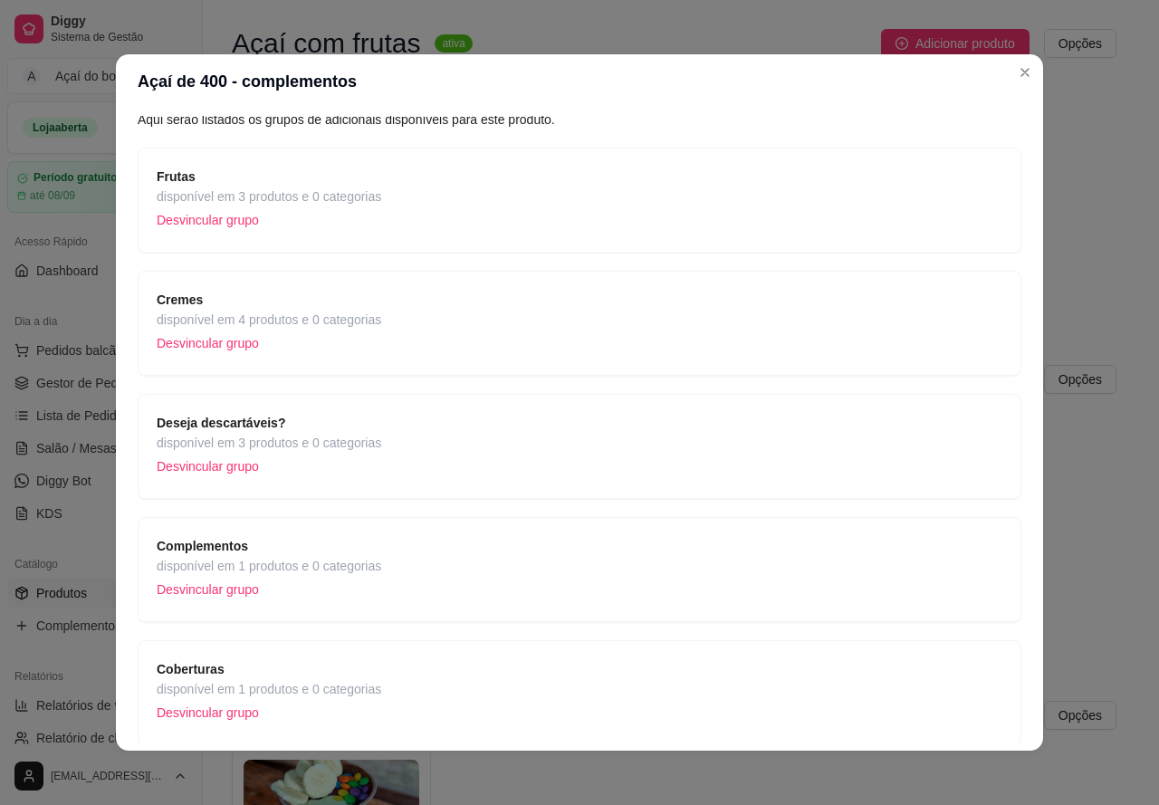
click at [380, 565] on div "Complementos disponível em 1 produtos e 0 categorias Desvincular grupo" at bounding box center [580, 569] width 846 height 67
click at [287, 646] on div "Coberturas disponível em 1 produtos e 0 categorias Desvincular grupo" at bounding box center [580, 692] width 884 height 105
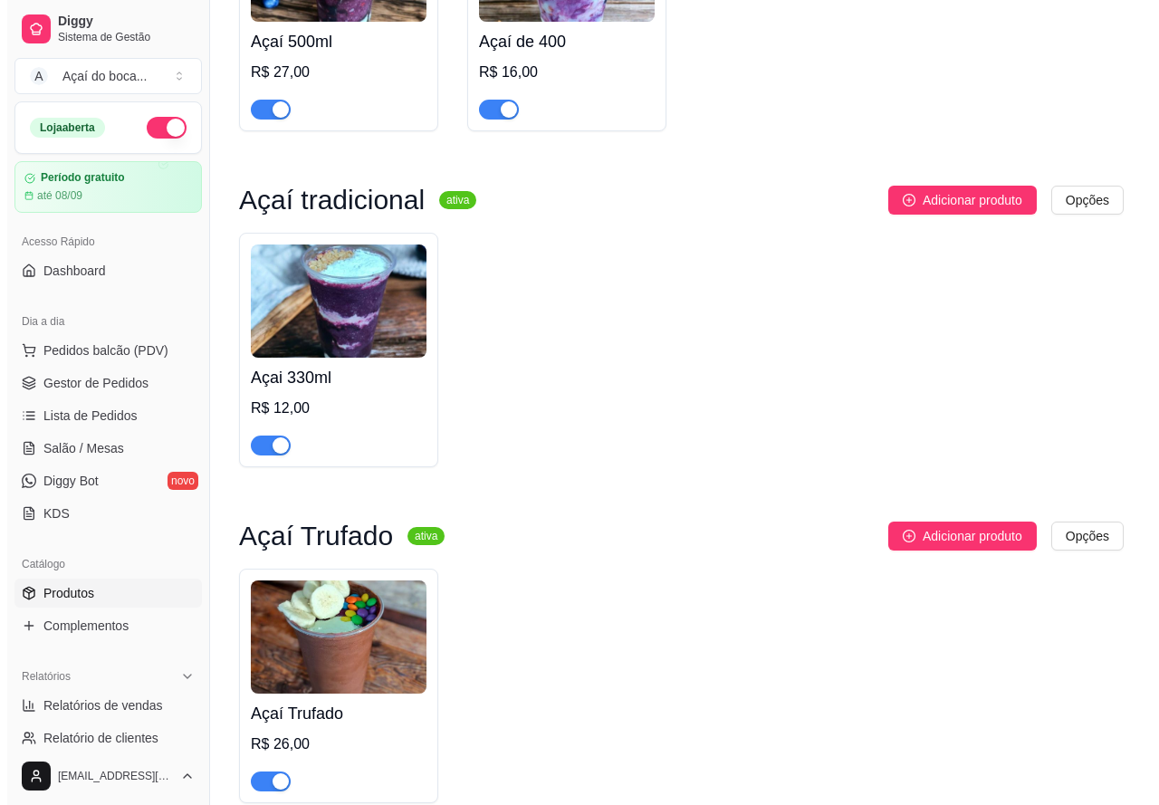
scroll to position [333, 0]
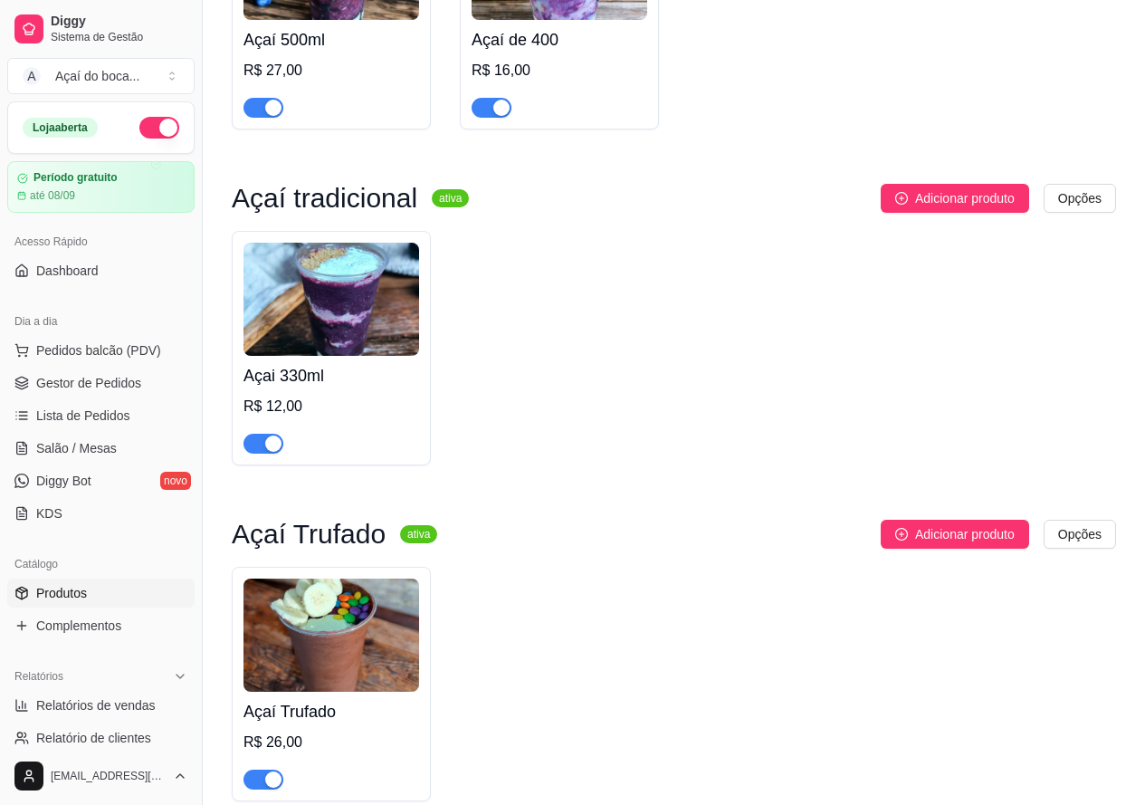
click at [355, 619] on img at bounding box center [332, 635] width 176 height 113
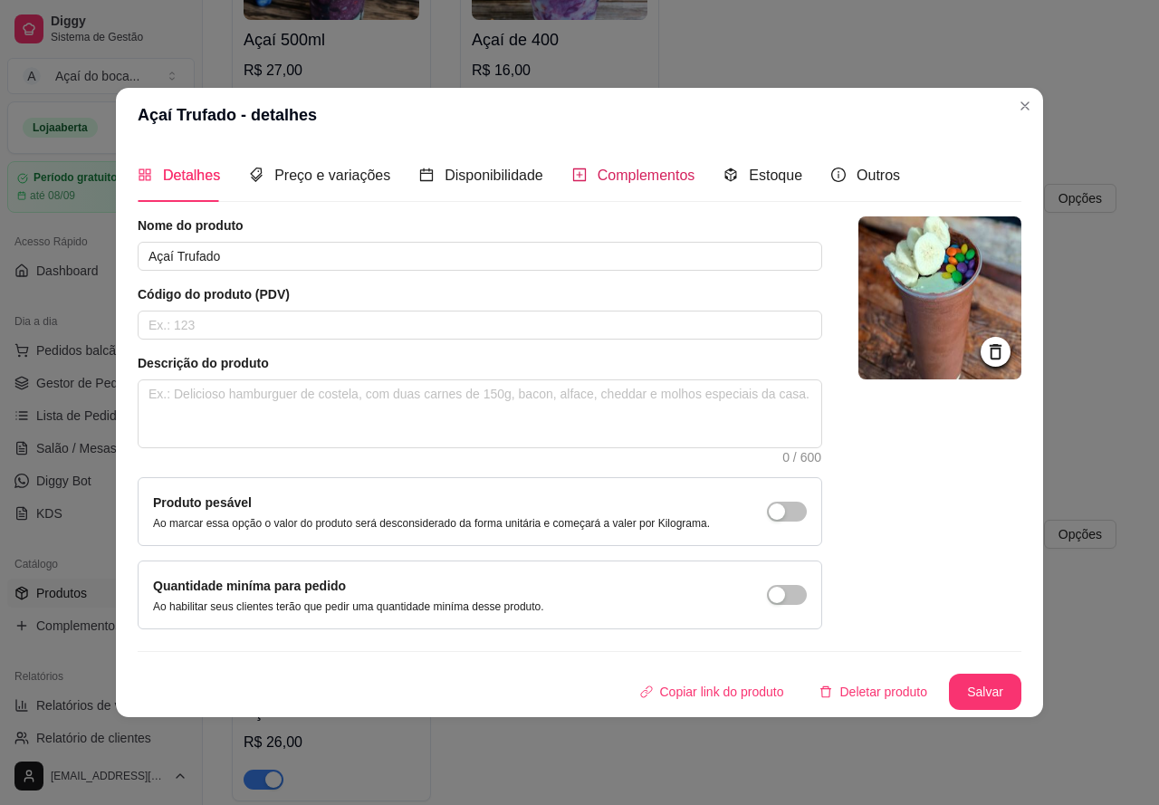
click at [588, 177] on div "Complementos" at bounding box center [633, 175] width 123 height 23
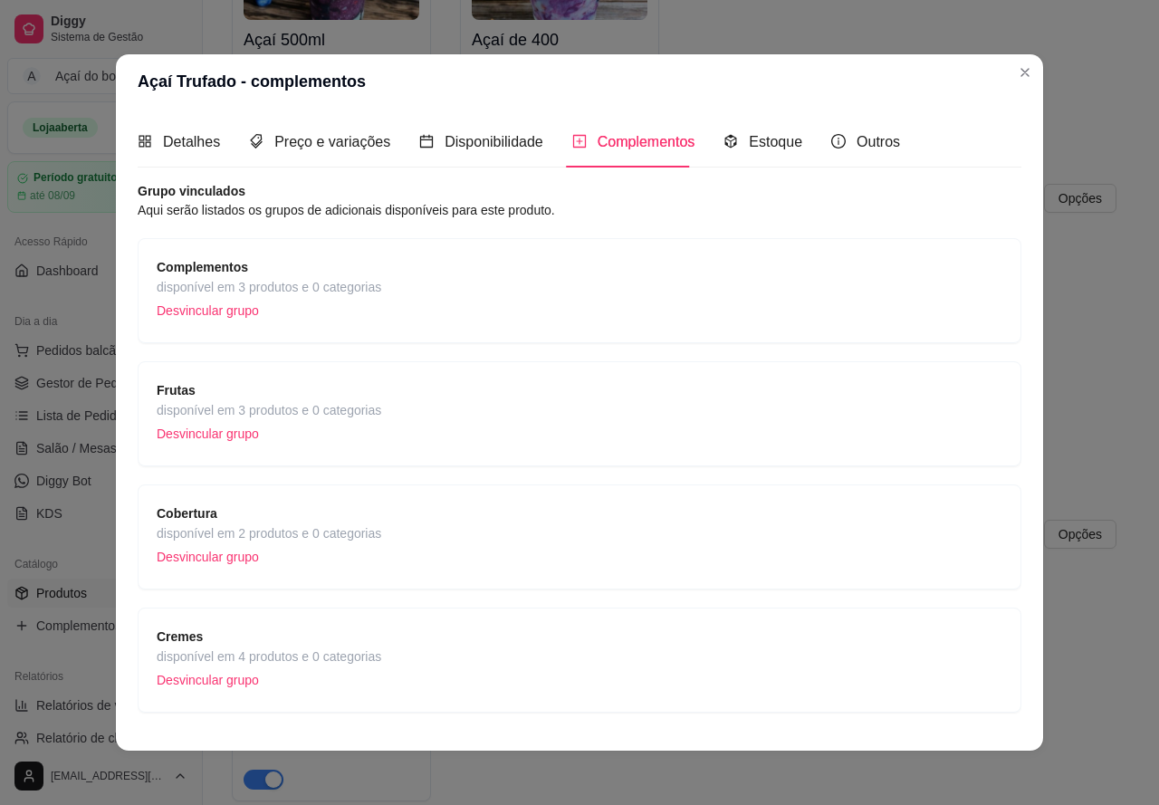
click at [374, 386] on div "Frutas disponível em 3 produtos e 0 categorias Desvincular grupo" at bounding box center [580, 413] width 846 height 67
click at [318, 545] on p "Desvincular grupo" at bounding box center [269, 556] width 225 height 27
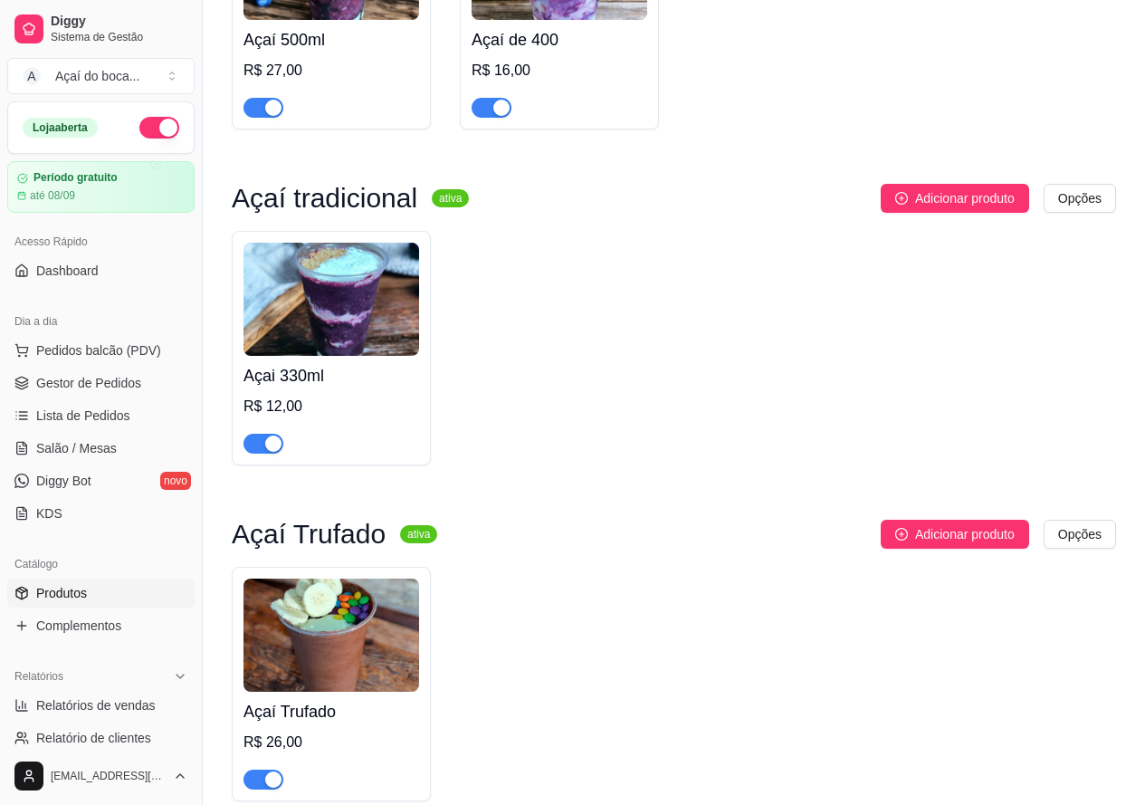
click at [293, 671] on img at bounding box center [332, 635] width 176 height 113
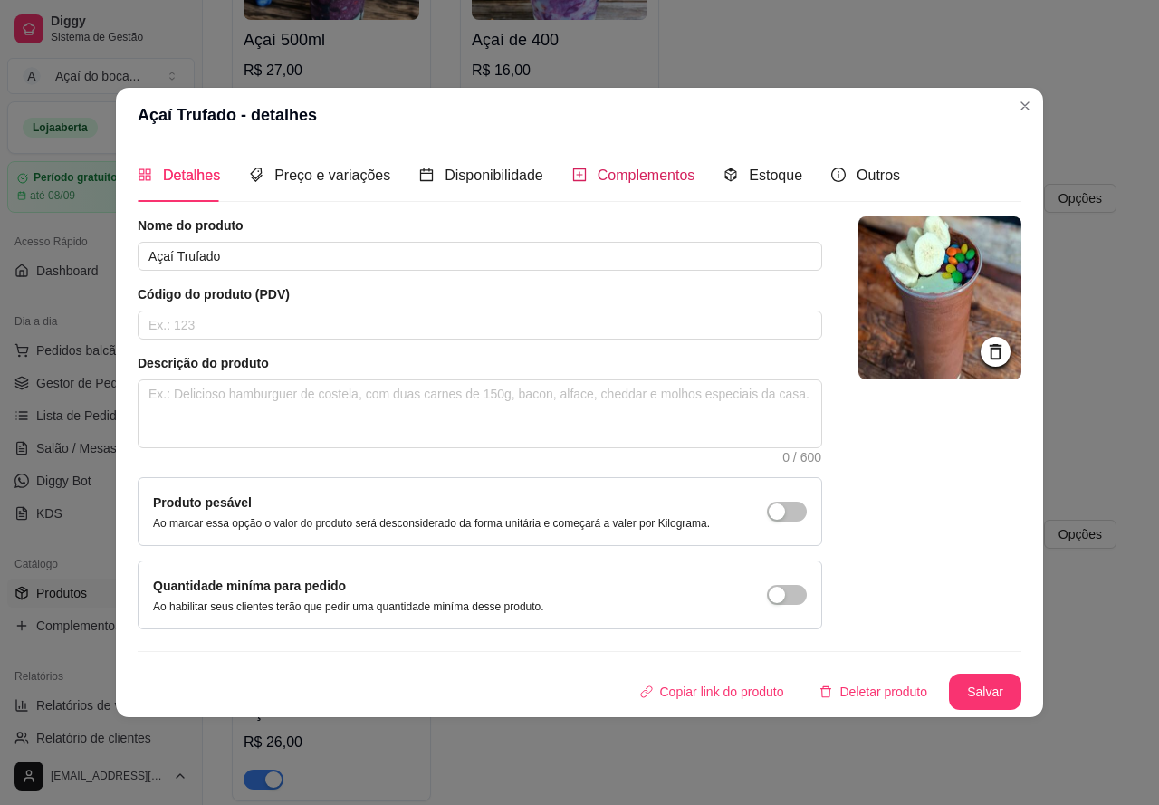
click at [602, 169] on span "Complementos" at bounding box center [647, 174] width 98 height 15
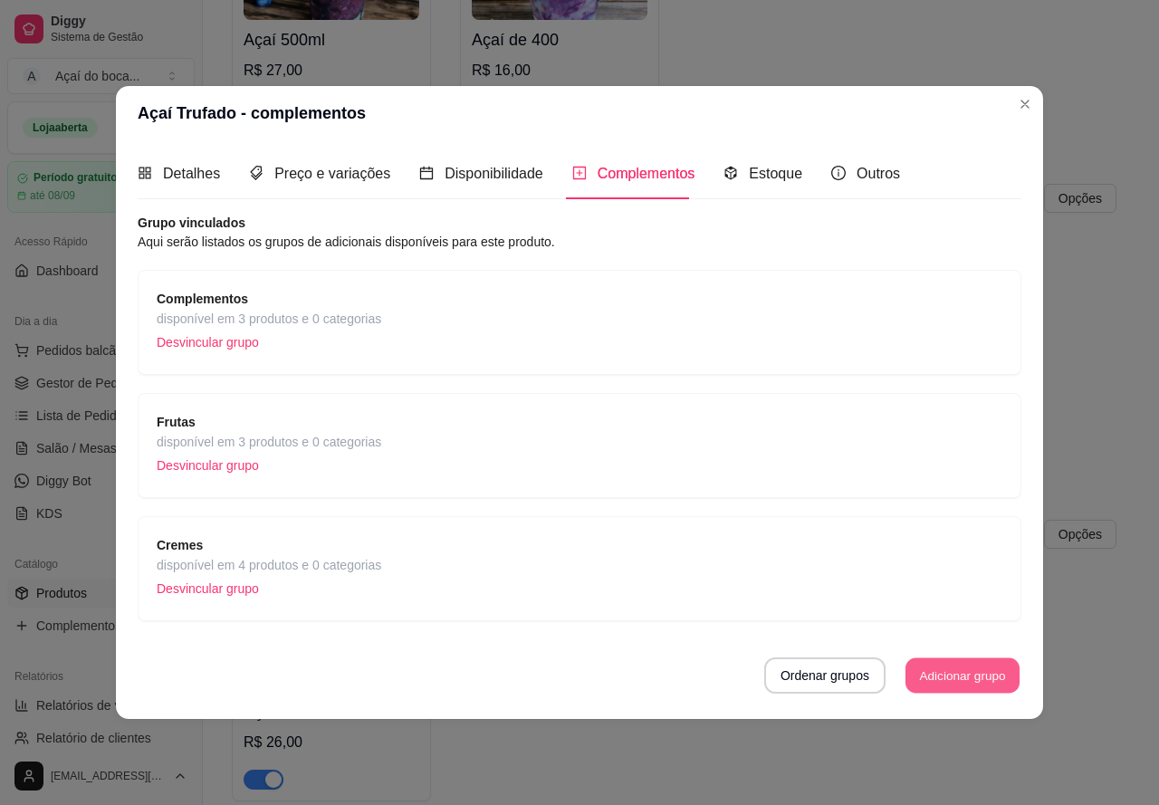
click at [940, 658] on button "Adicionar grupo" at bounding box center [962, 675] width 114 height 35
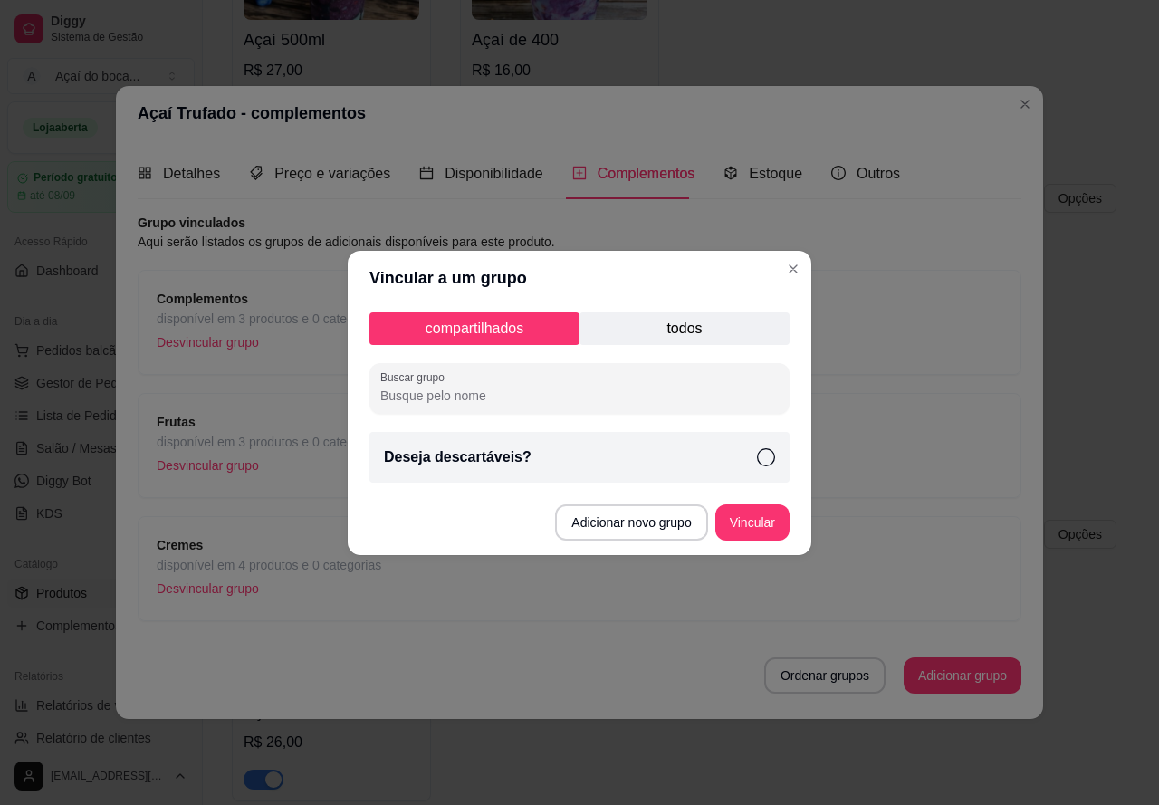
click at [763, 453] on icon at bounding box center [766, 457] width 18 height 18
click at [742, 527] on button "Vincular" at bounding box center [752, 521] width 72 height 35
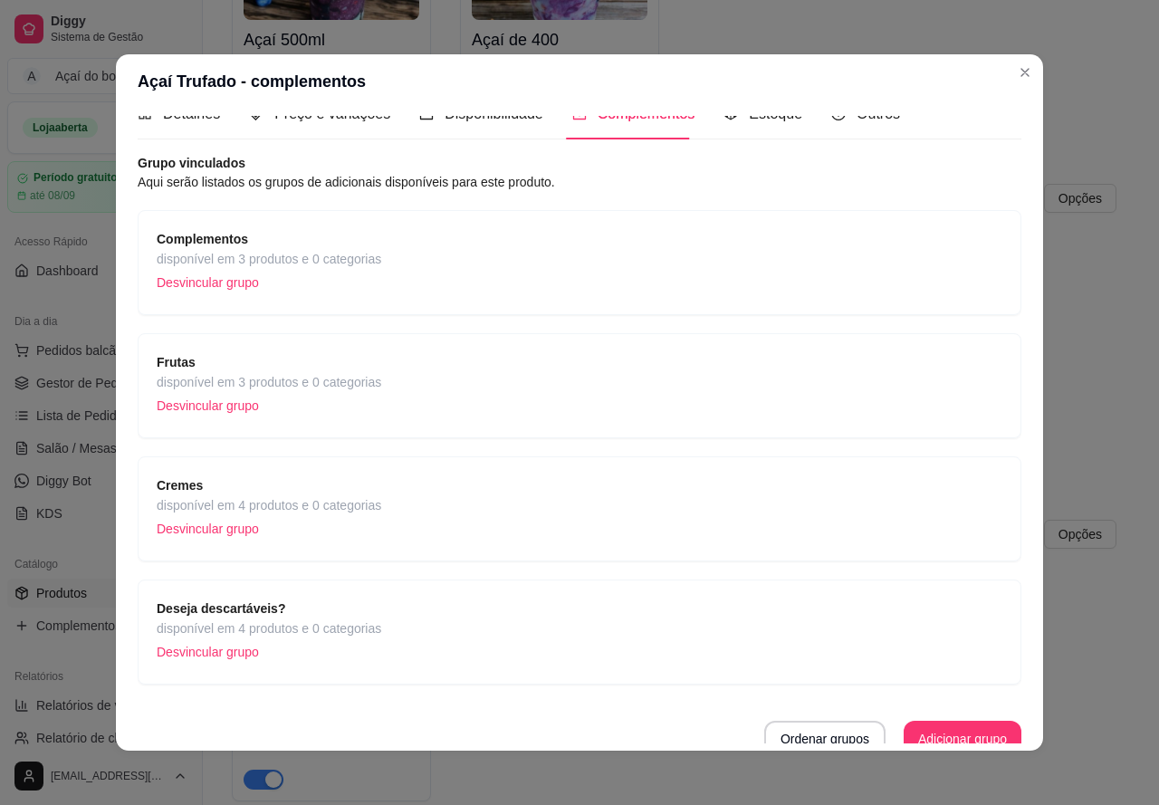
scroll to position [42, 0]
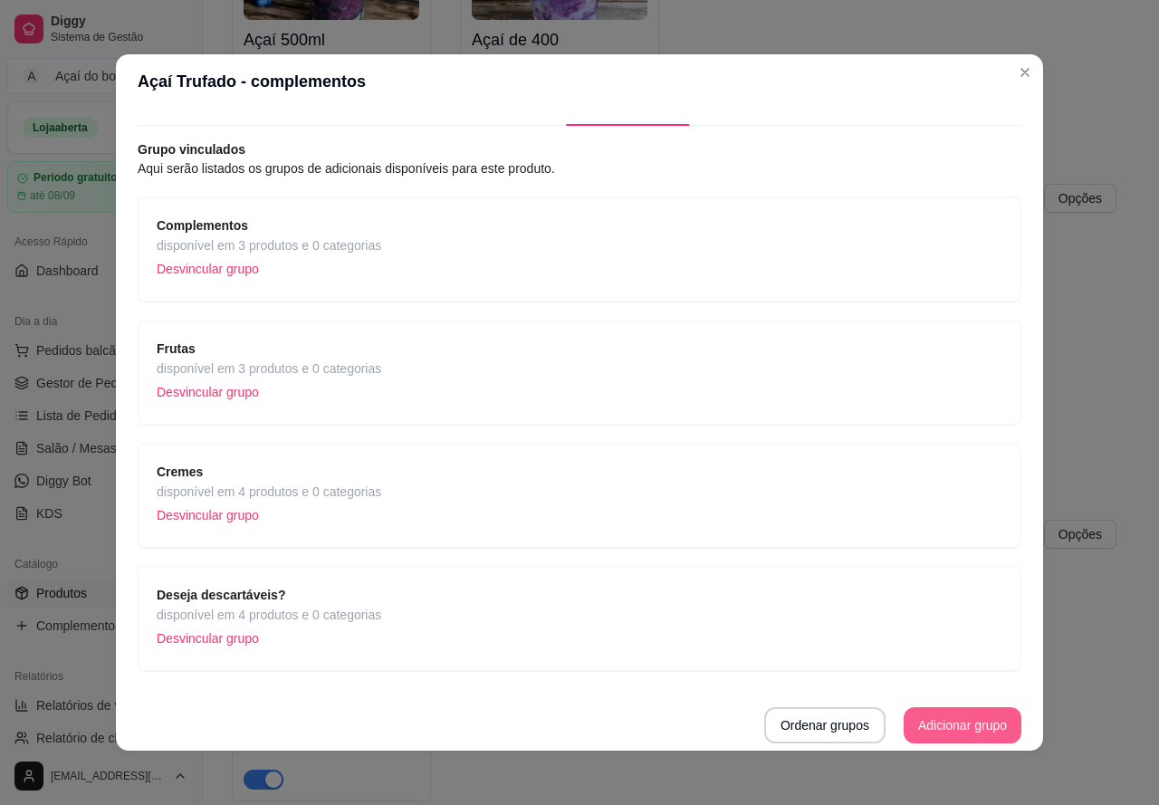
click at [969, 720] on button "Adicionar grupo" at bounding box center [963, 725] width 118 height 36
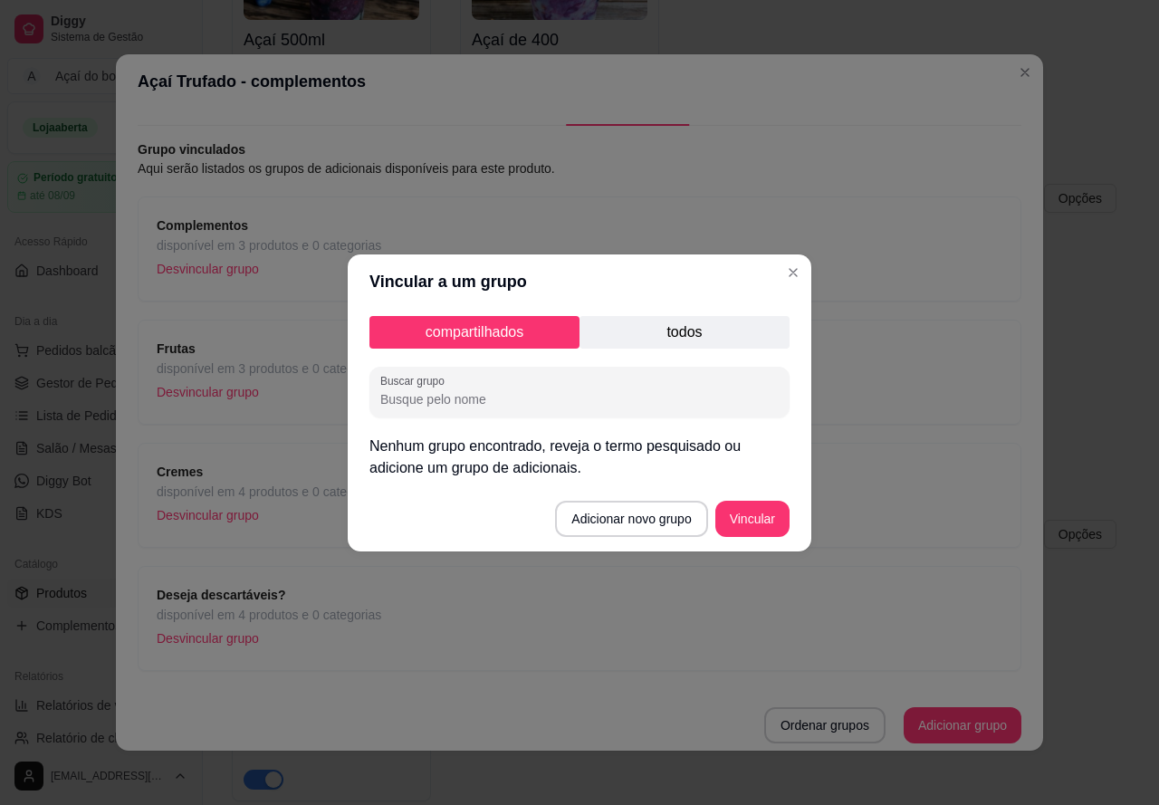
click at [705, 332] on p "todos" at bounding box center [684, 332] width 210 height 33
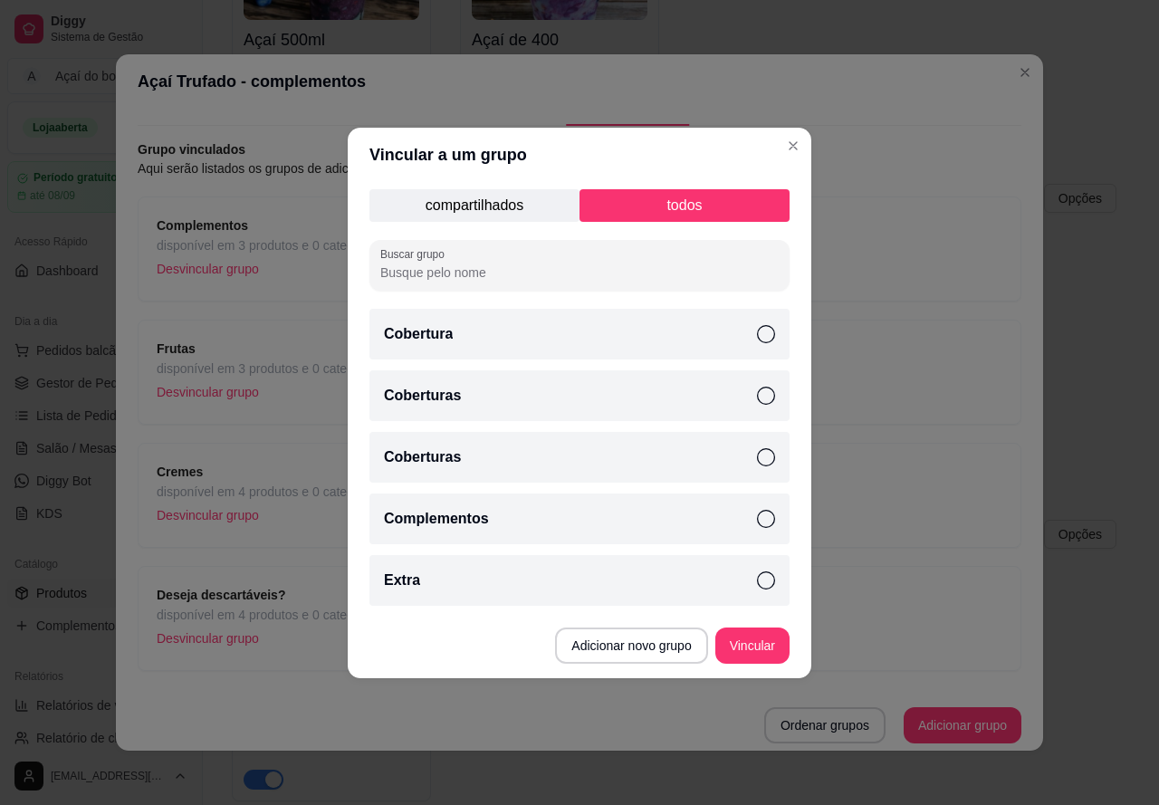
click at [747, 403] on div "Coberturas" at bounding box center [579, 395] width 420 height 51
click at [759, 644] on button "Vincular" at bounding box center [752, 644] width 72 height 35
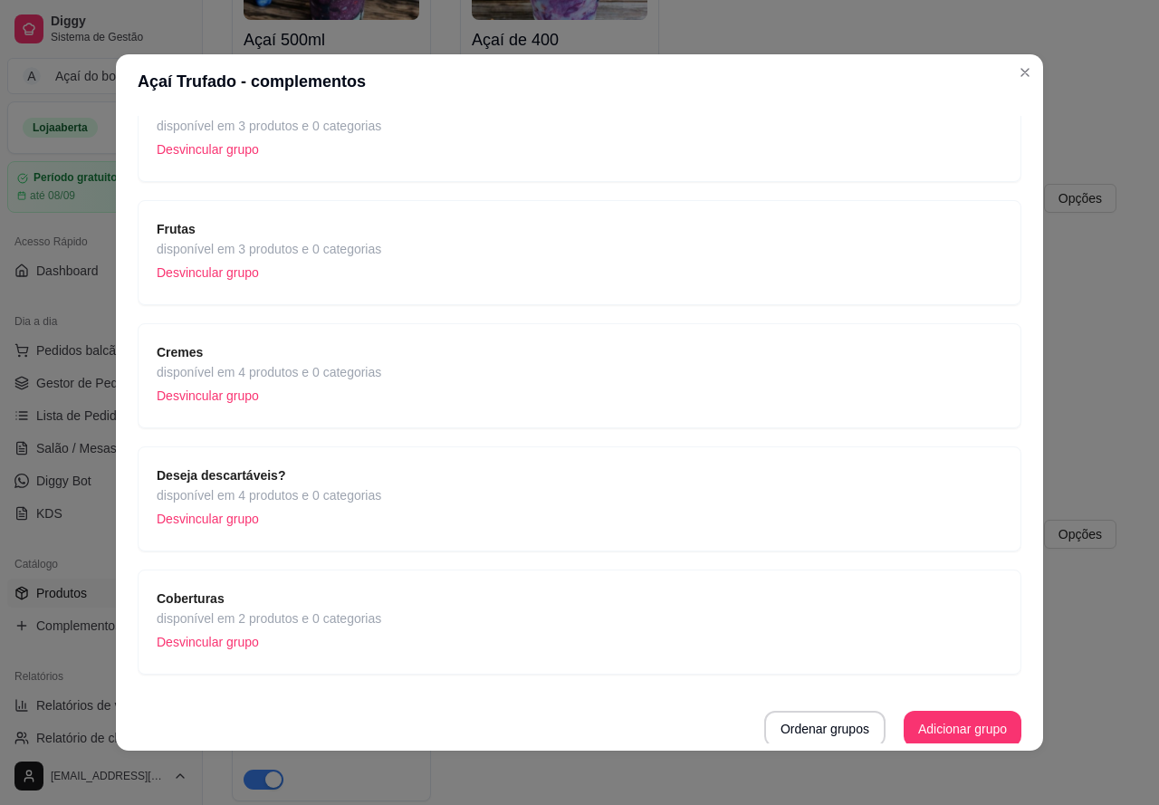
scroll to position [165, 0]
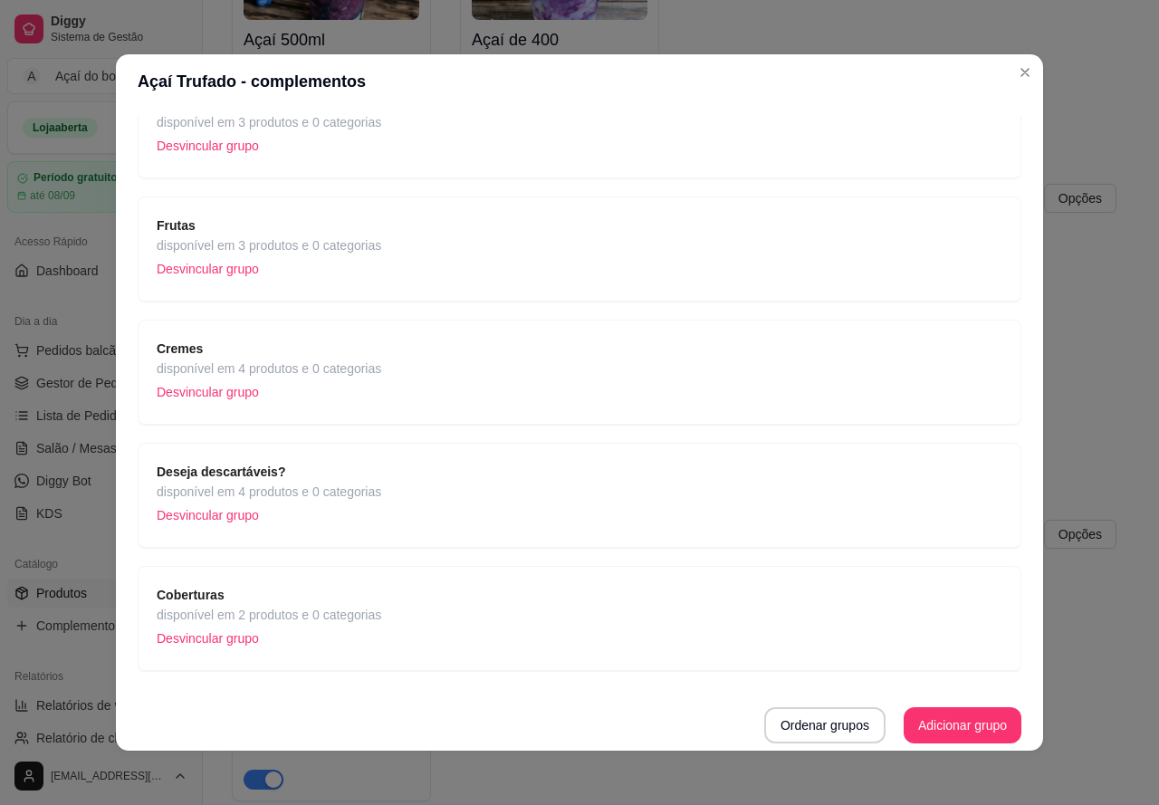
click at [377, 596] on div "Coberturas disponível em 2 produtos e 0 categorias Desvincular grupo" at bounding box center [580, 618] width 846 height 67
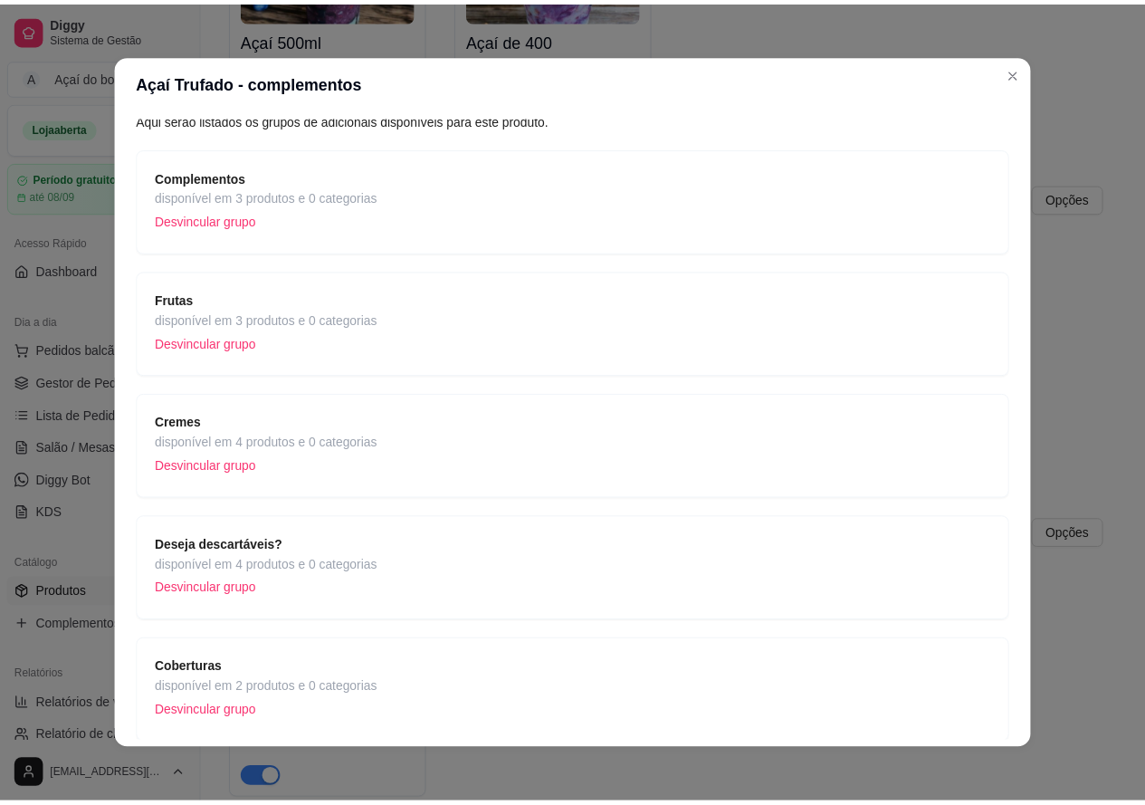
scroll to position [0, 0]
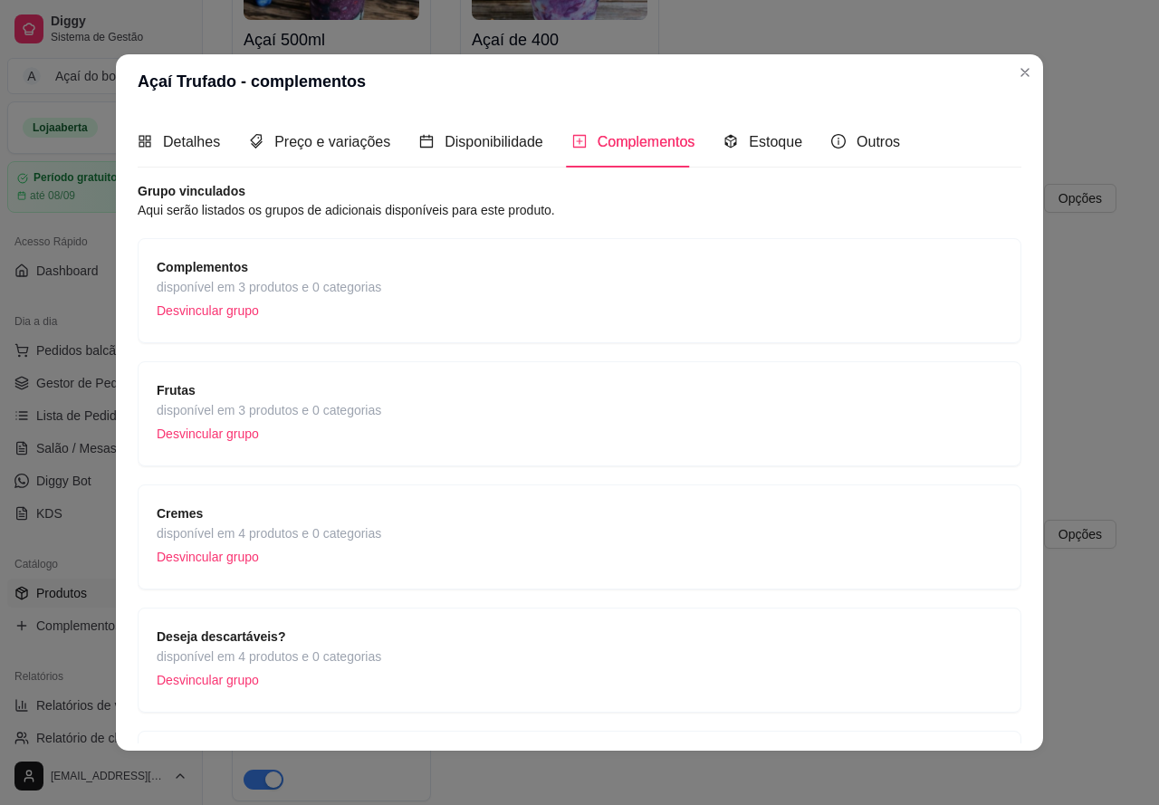
drag, startPoint x: 524, startPoint y: 309, endPoint x: 522, endPoint y: 355, distance: 46.2
click at [522, 355] on div "Complementos disponível em 3 produtos e 0 categorias Desvincular grupo Frutas d…" at bounding box center [580, 537] width 884 height 598
click at [537, 326] on div "Complementos disponível em 3 produtos e 0 categorias Desvincular grupo" at bounding box center [580, 290] width 884 height 105
click at [199, 142] on span "Detalhes" at bounding box center [191, 141] width 57 height 15
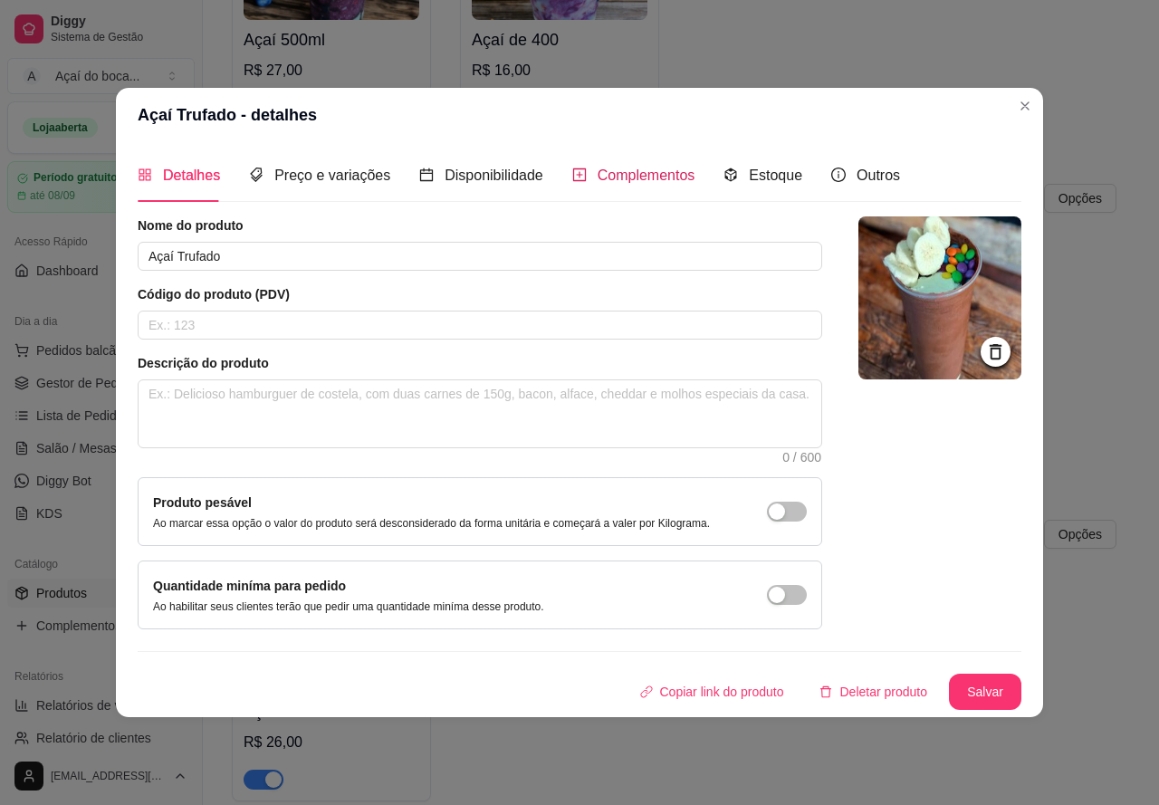
click at [672, 176] on span "Complementos" at bounding box center [647, 174] width 98 height 15
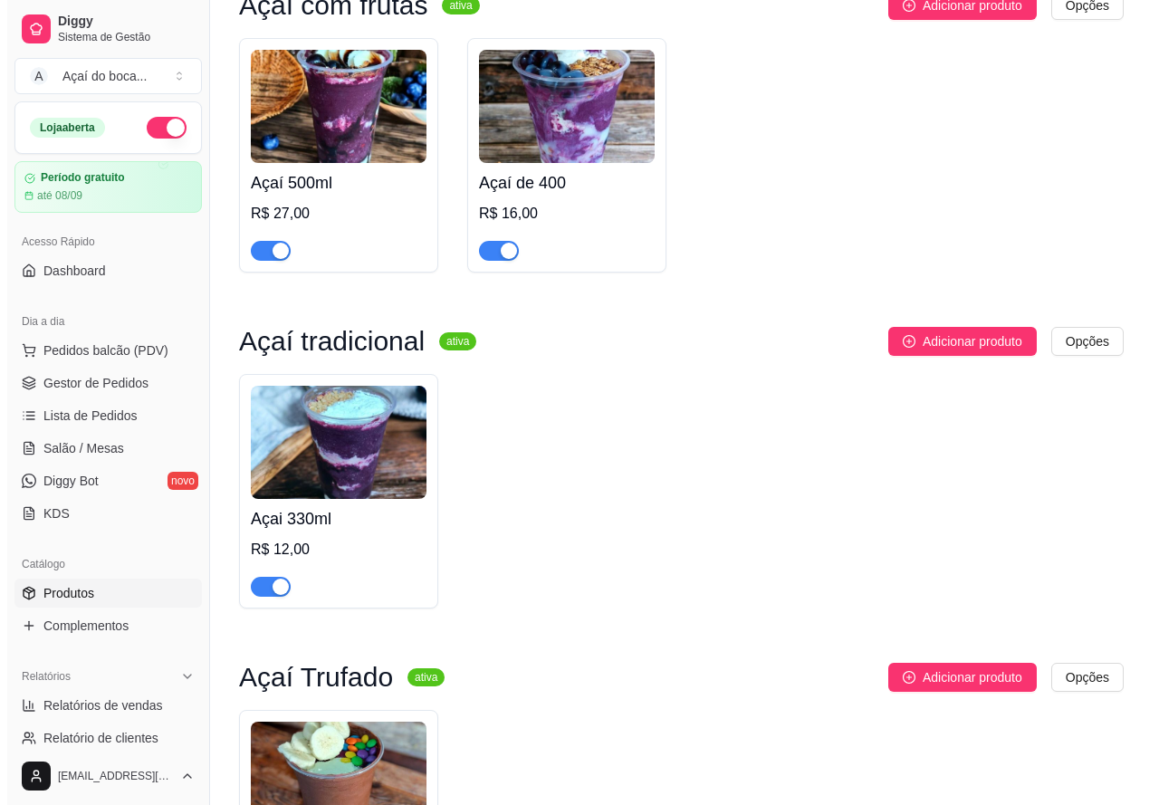
scroll to position [152, 0]
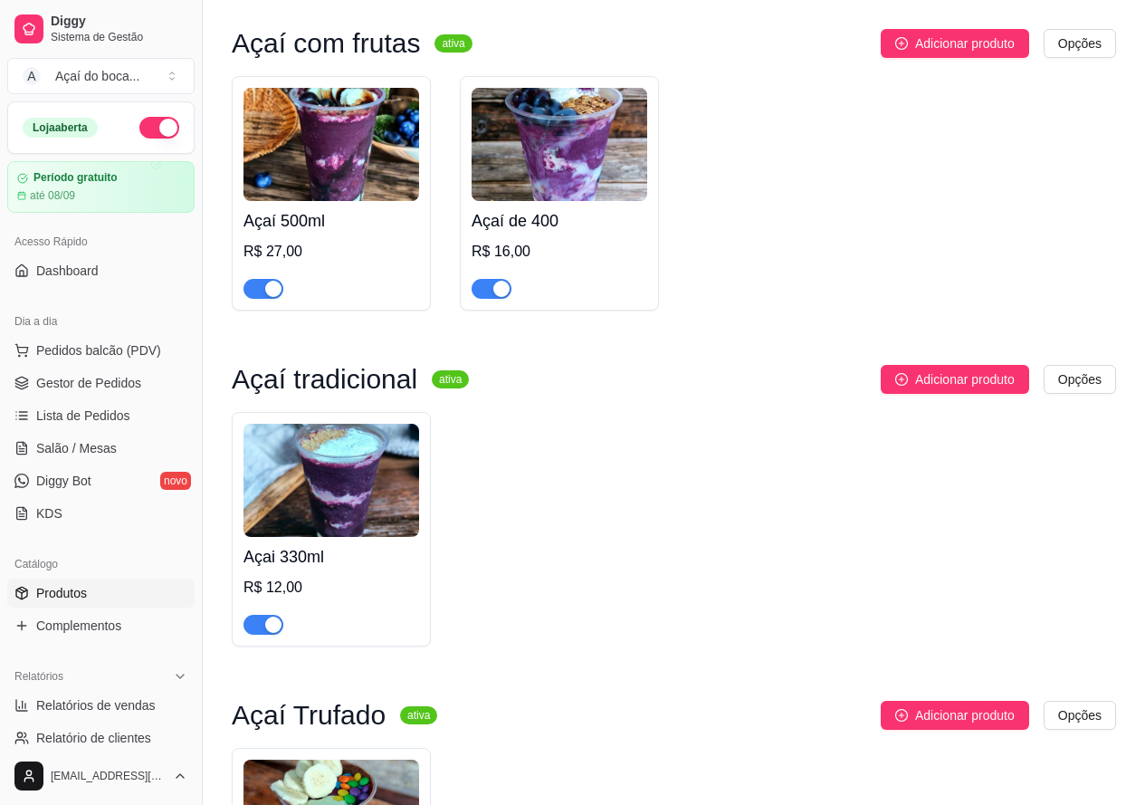
click at [379, 176] on img at bounding box center [332, 144] width 176 height 113
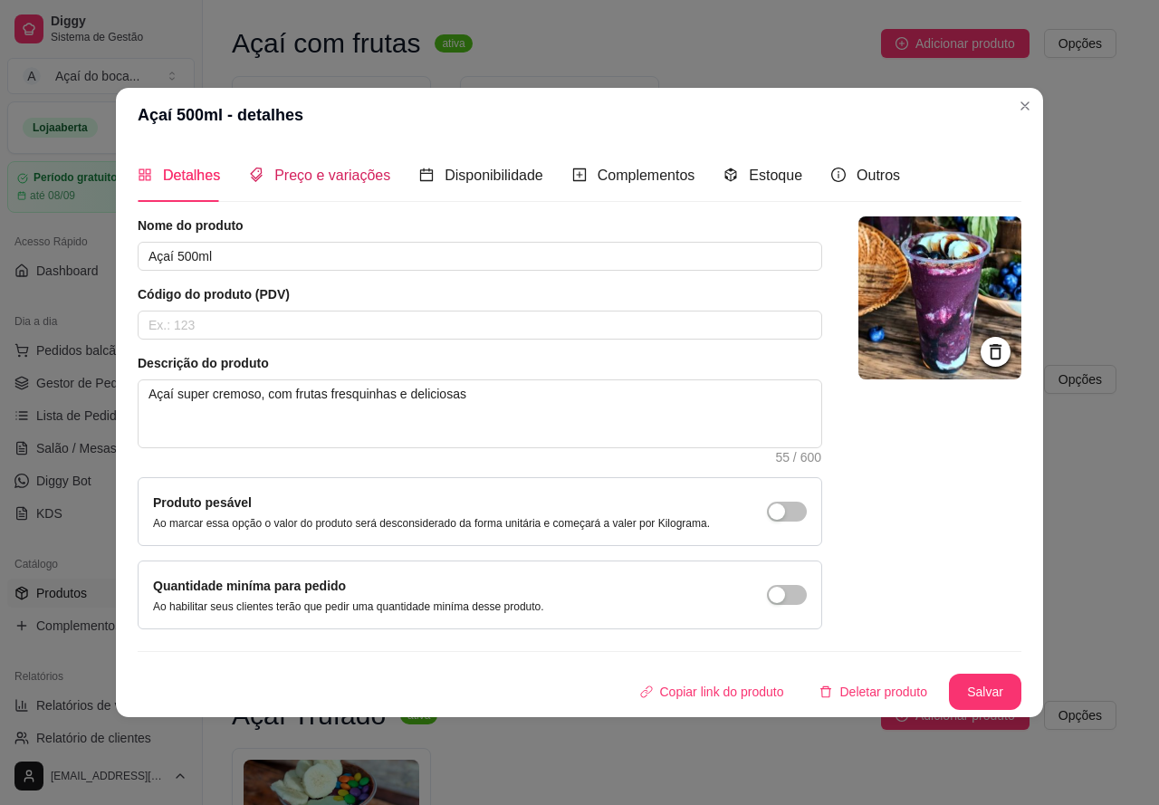
click at [336, 172] on span "Preço e variações" at bounding box center [332, 174] width 116 height 15
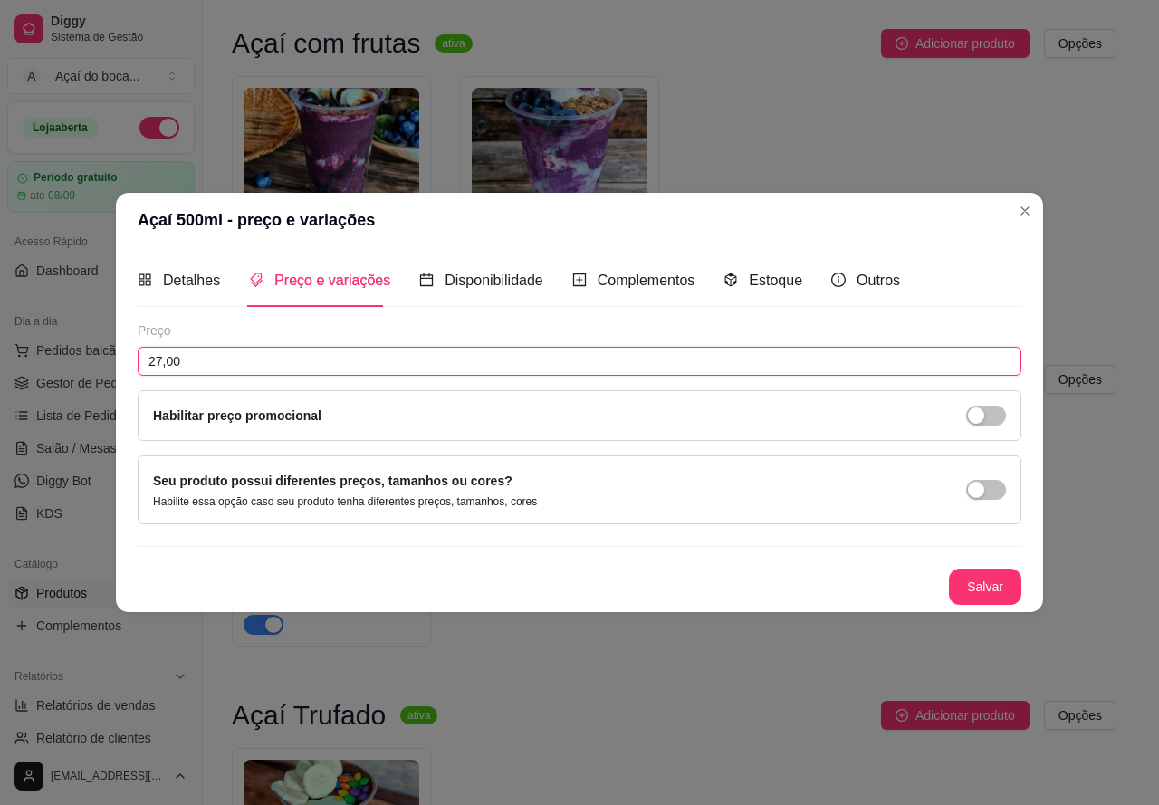
click at [273, 361] on input "27,00" at bounding box center [580, 361] width 884 height 29
click at [282, 352] on input "27,00" at bounding box center [580, 361] width 884 height 29
type input "20,00"
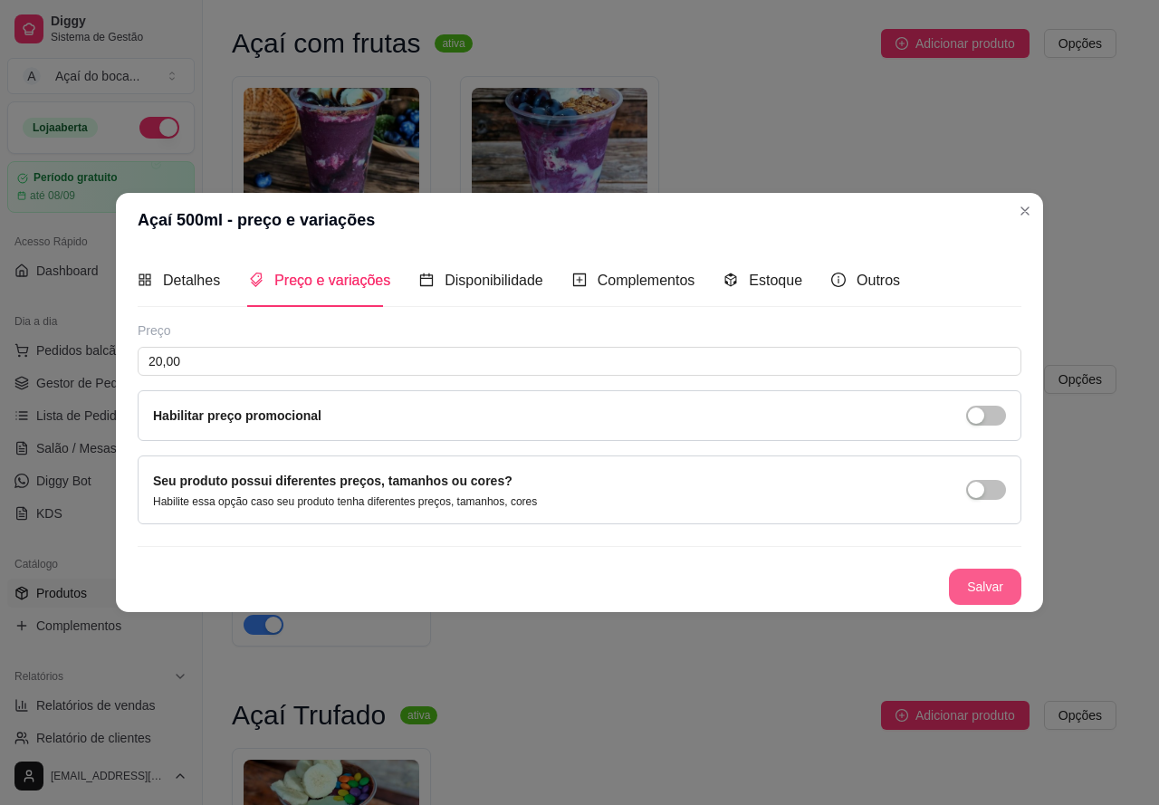
click at [972, 578] on button "Salvar" at bounding box center [985, 587] width 72 height 36
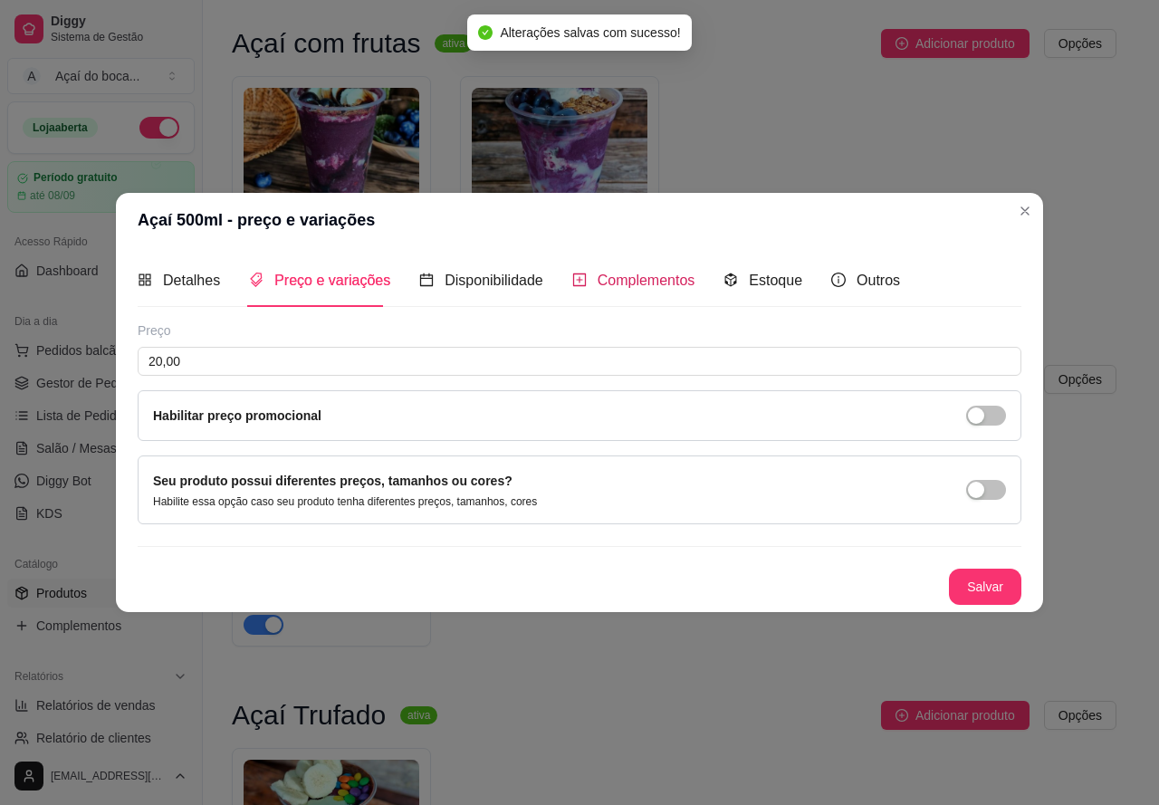
click at [608, 277] on span "Complementos" at bounding box center [647, 280] width 98 height 15
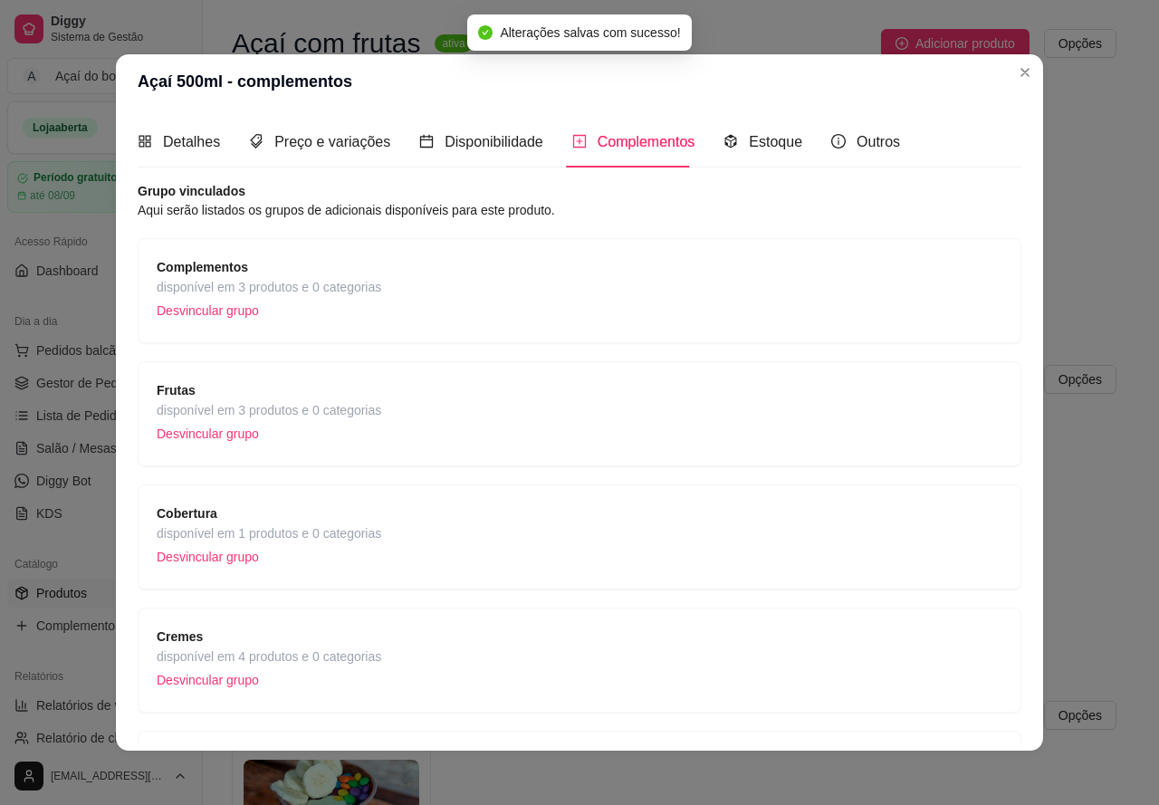
click at [505, 285] on div "Complementos disponível em 3 produtos e 0 categorias Desvincular grupo" at bounding box center [580, 290] width 846 height 67
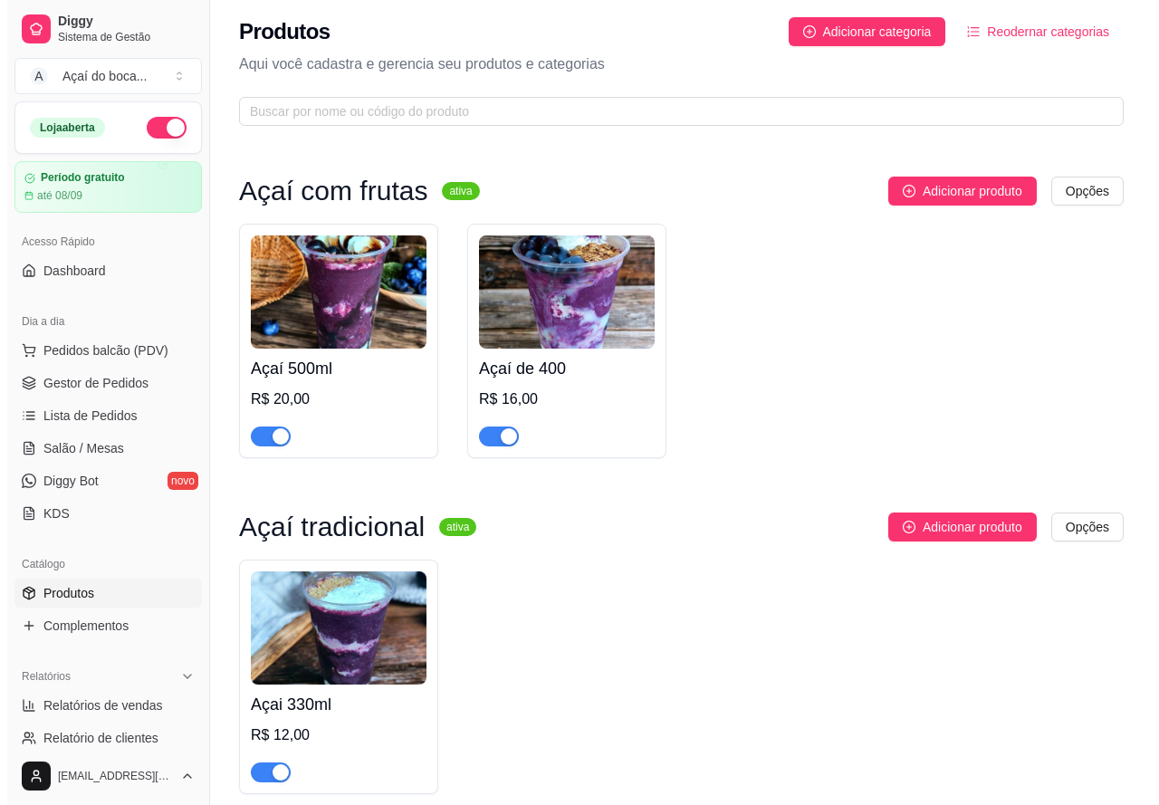
scroll to position [0, 0]
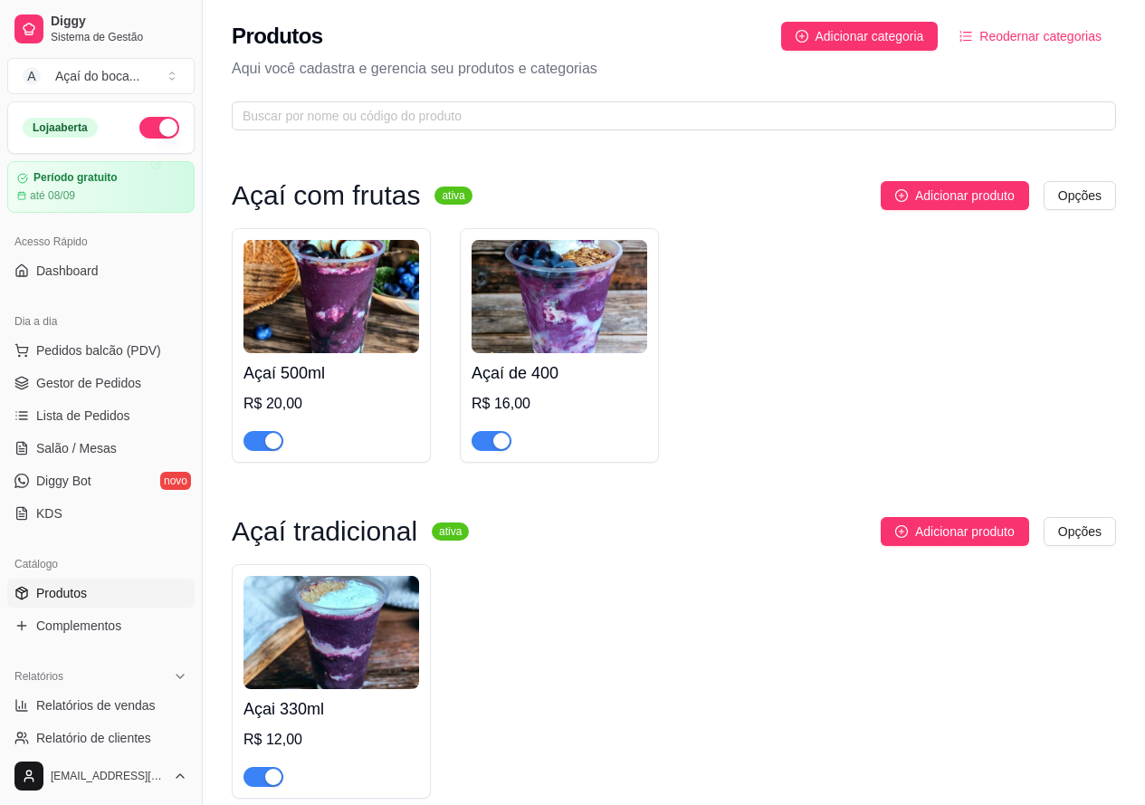
click at [1009, 36] on span "Reodernar categorias" at bounding box center [1041, 36] width 122 height 20
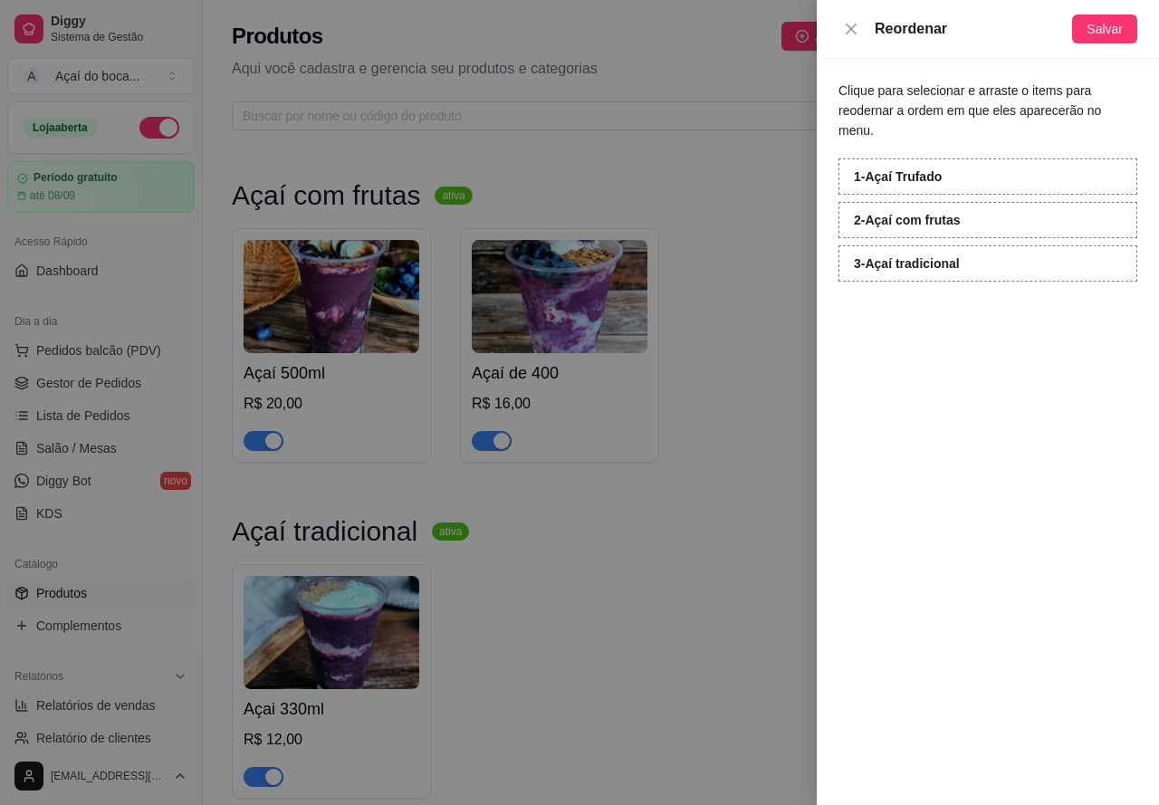
click at [904, 331] on div "Clique para selecionar e arraste o items para reodernar a ordem em que eles apa…" at bounding box center [988, 432] width 342 height 746
click at [1100, 24] on span "Salvar" at bounding box center [1104, 29] width 36 height 20
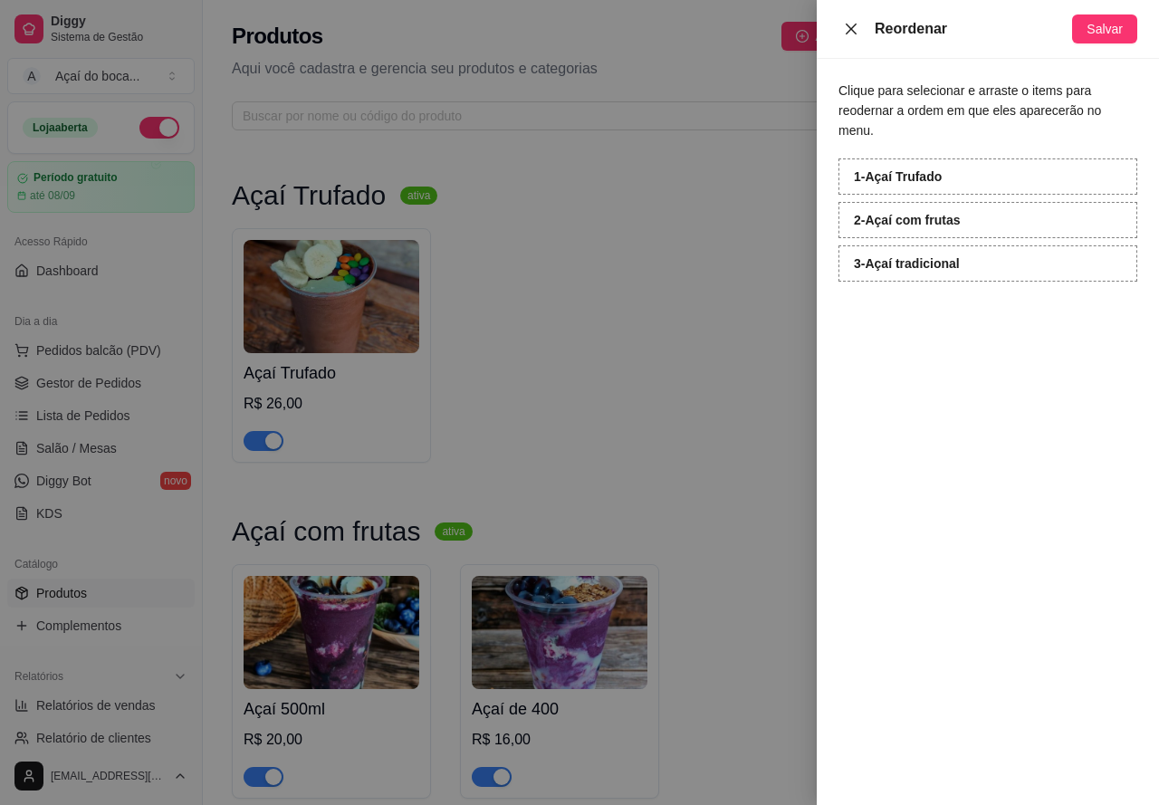
click at [851, 33] on icon "close" at bounding box center [851, 29] width 14 height 14
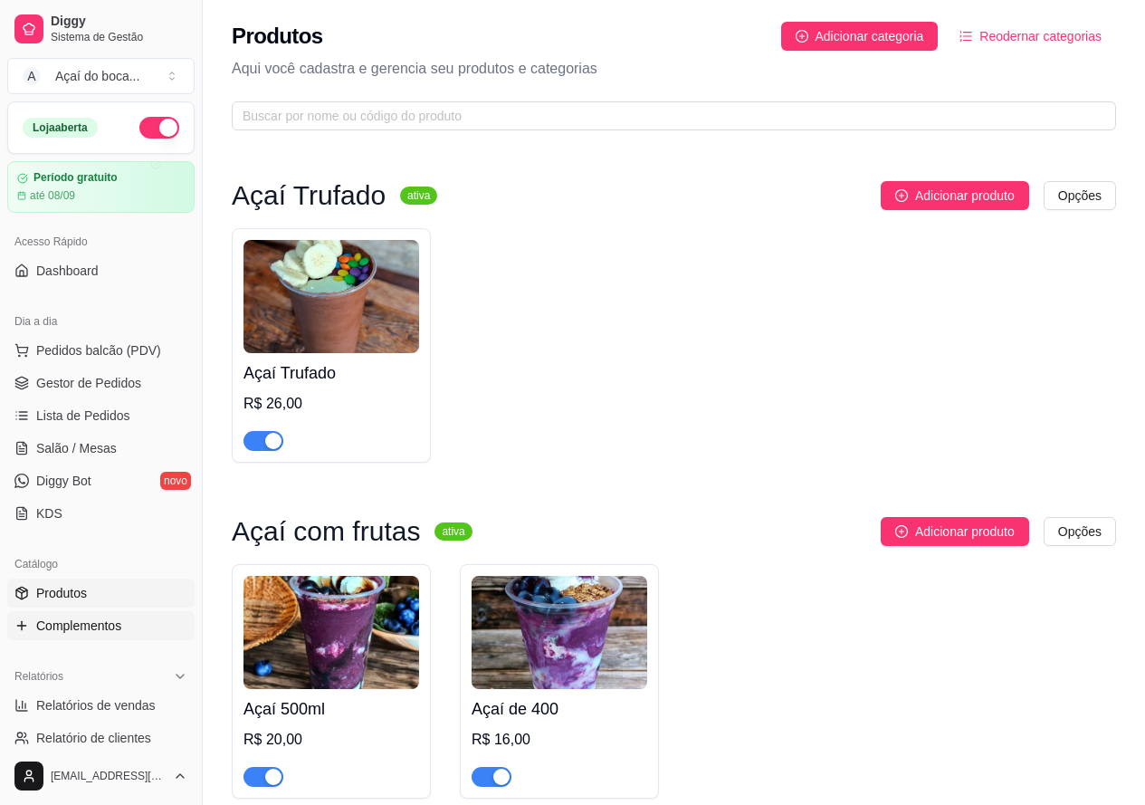
click at [117, 626] on span "Complementos" at bounding box center [78, 626] width 85 height 18
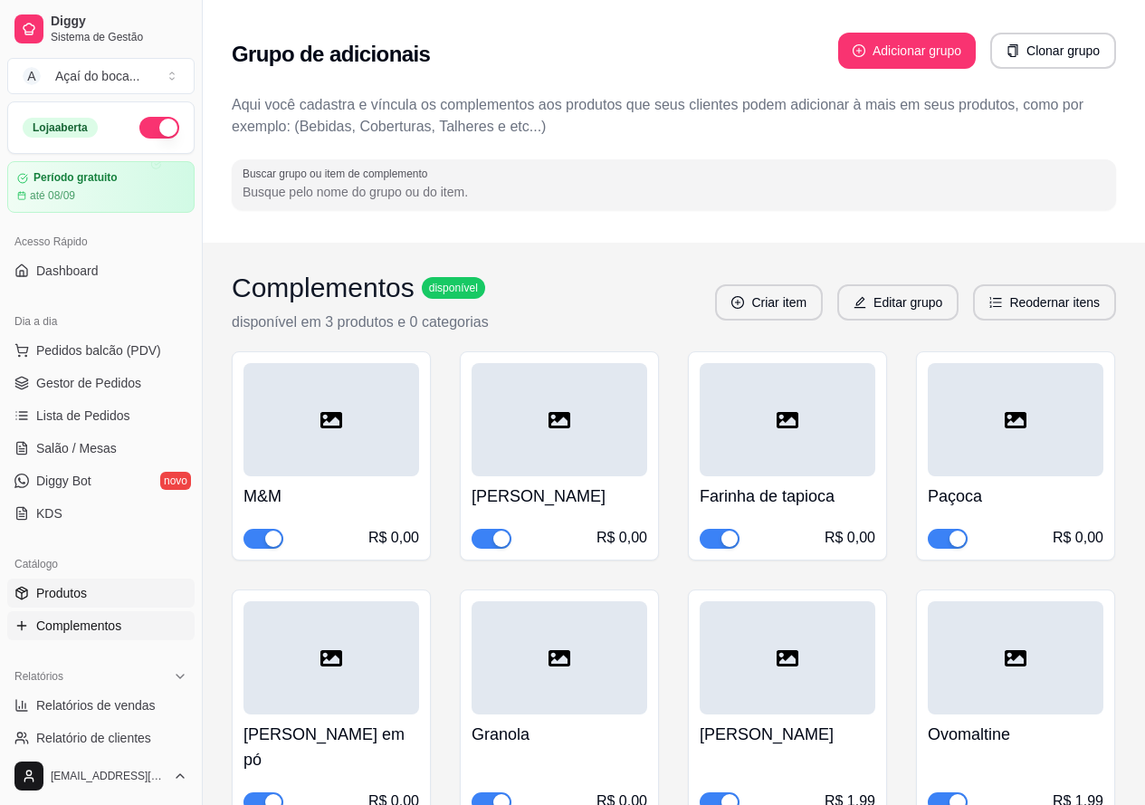
click at [87, 602] on link "Produtos" at bounding box center [100, 593] width 187 height 29
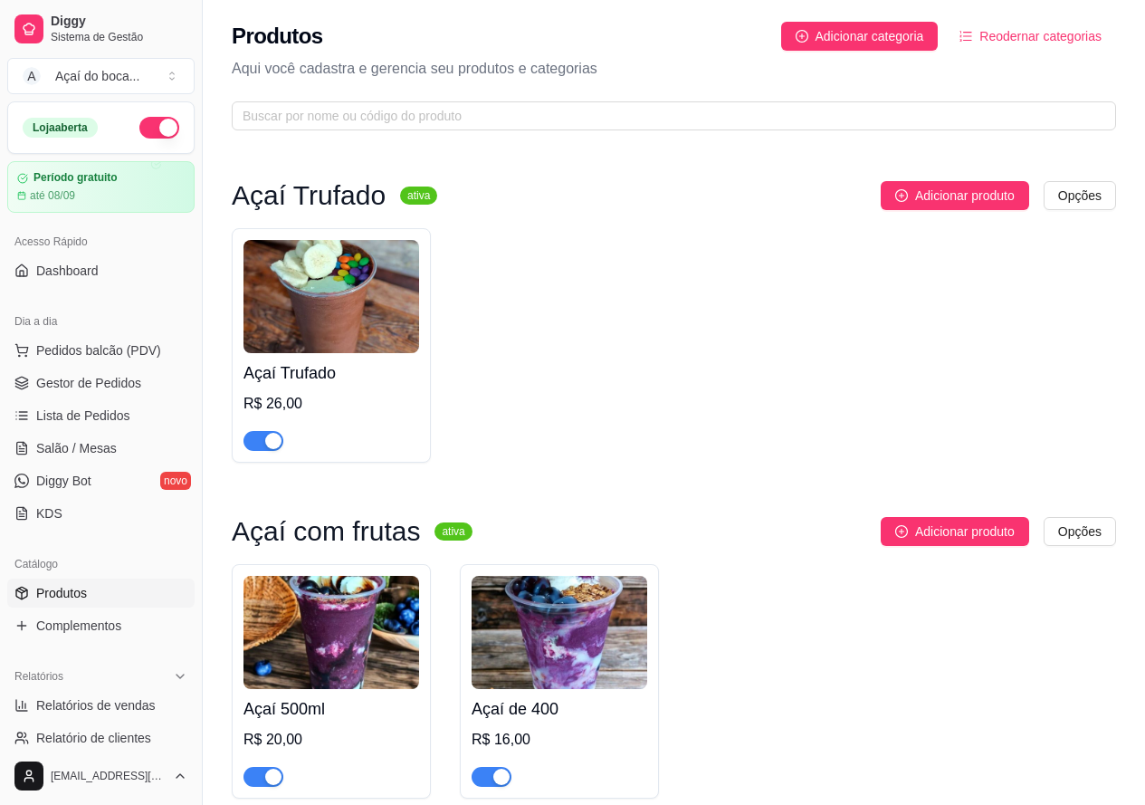
click at [385, 344] on img at bounding box center [332, 296] width 176 height 113
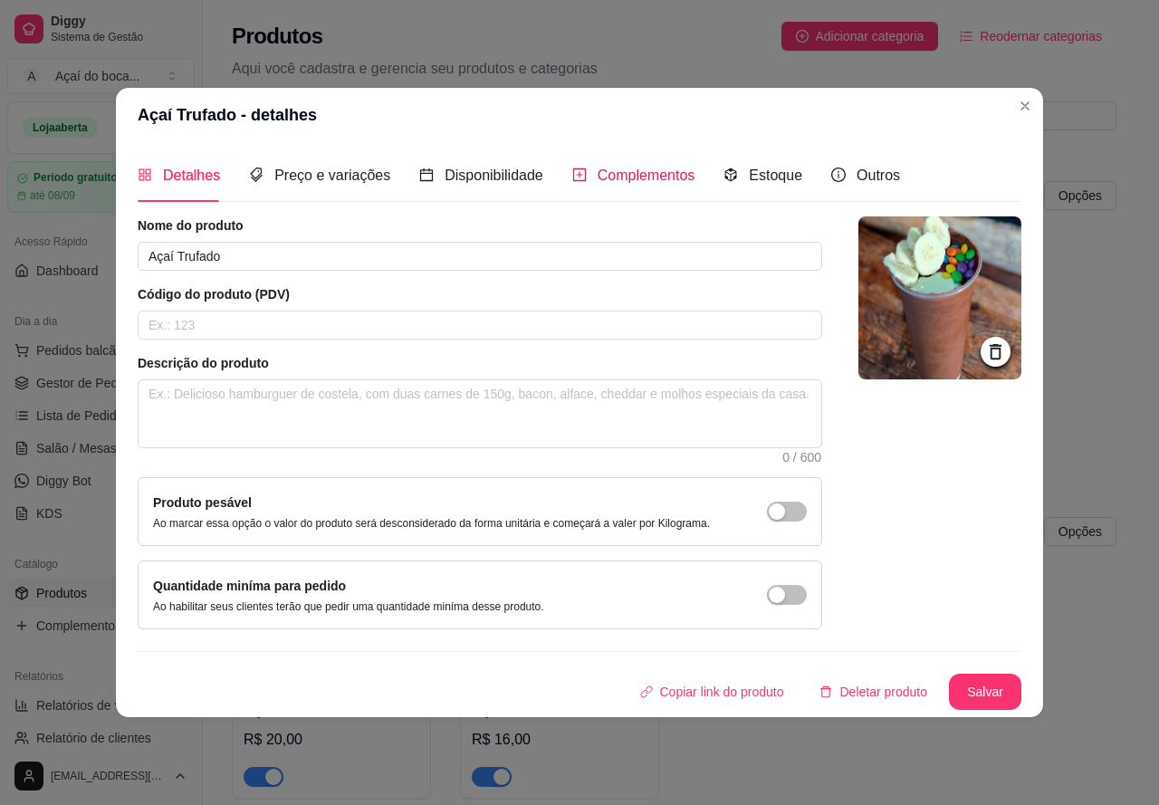
click at [653, 165] on div "Complementos" at bounding box center [633, 175] width 123 height 23
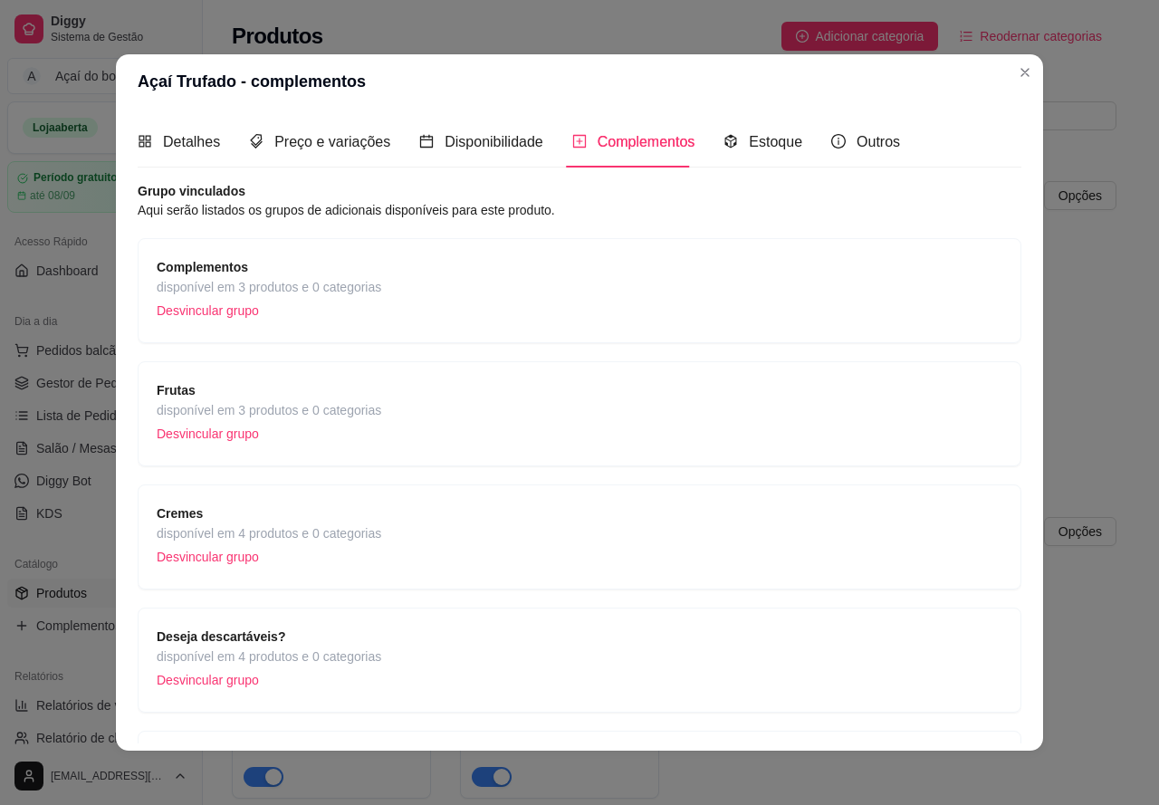
drag, startPoint x: 503, startPoint y: 299, endPoint x: 520, endPoint y: 421, distance: 123.3
click at [520, 421] on div "Complementos disponível em 3 produtos e 0 categorias Desvincular grupo Frutas d…" at bounding box center [580, 537] width 884 height 598
click at [540, 368] on div "Frutas disponível em 3 produtos e 0 categorias Desvincular grupo" at bounding box center [580, 413] width 884 height 105
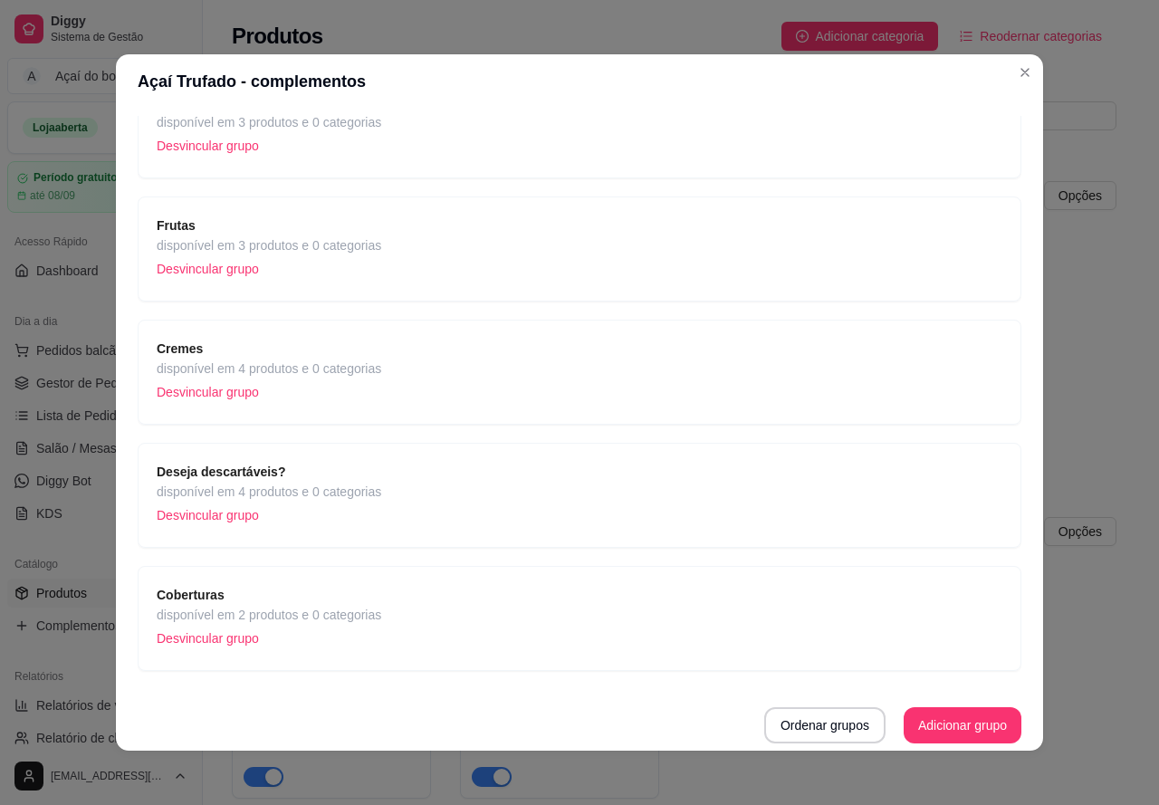
scroll to position [4, 0]
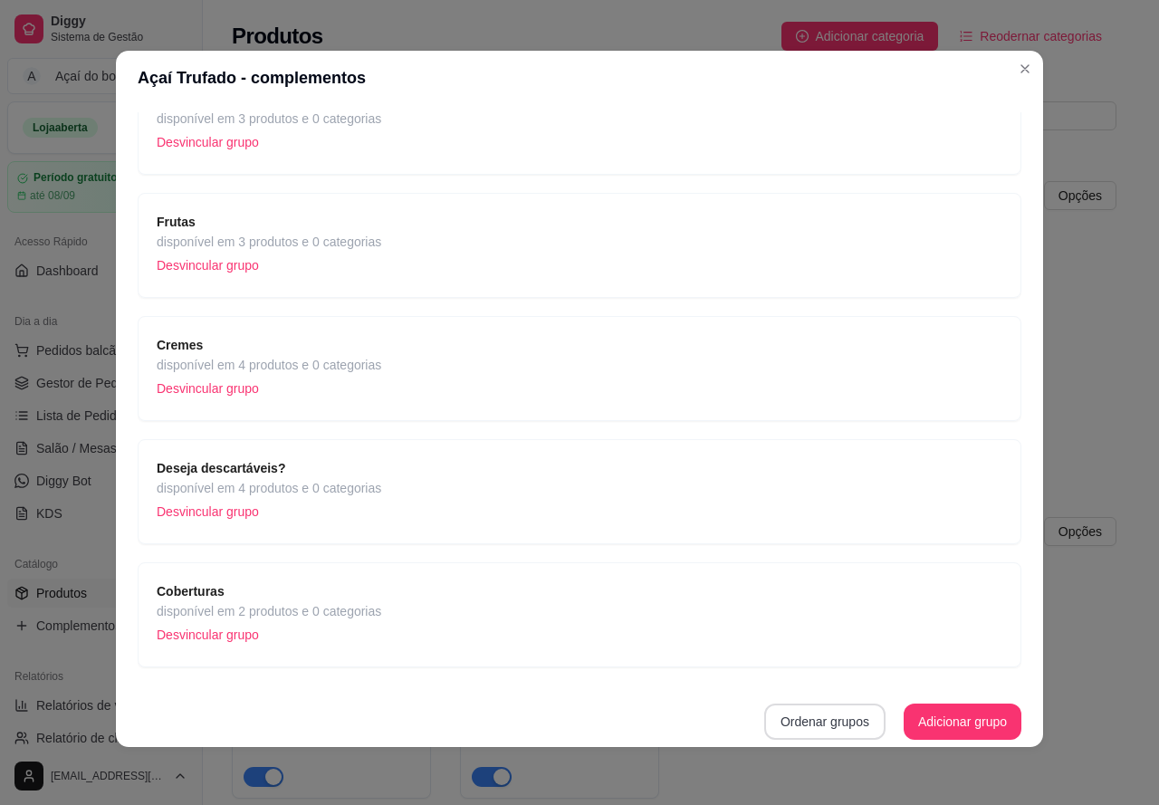
click at [824, 721] on button "Ordenar grupos" at bounding box center [824, 721] width 121 height 36
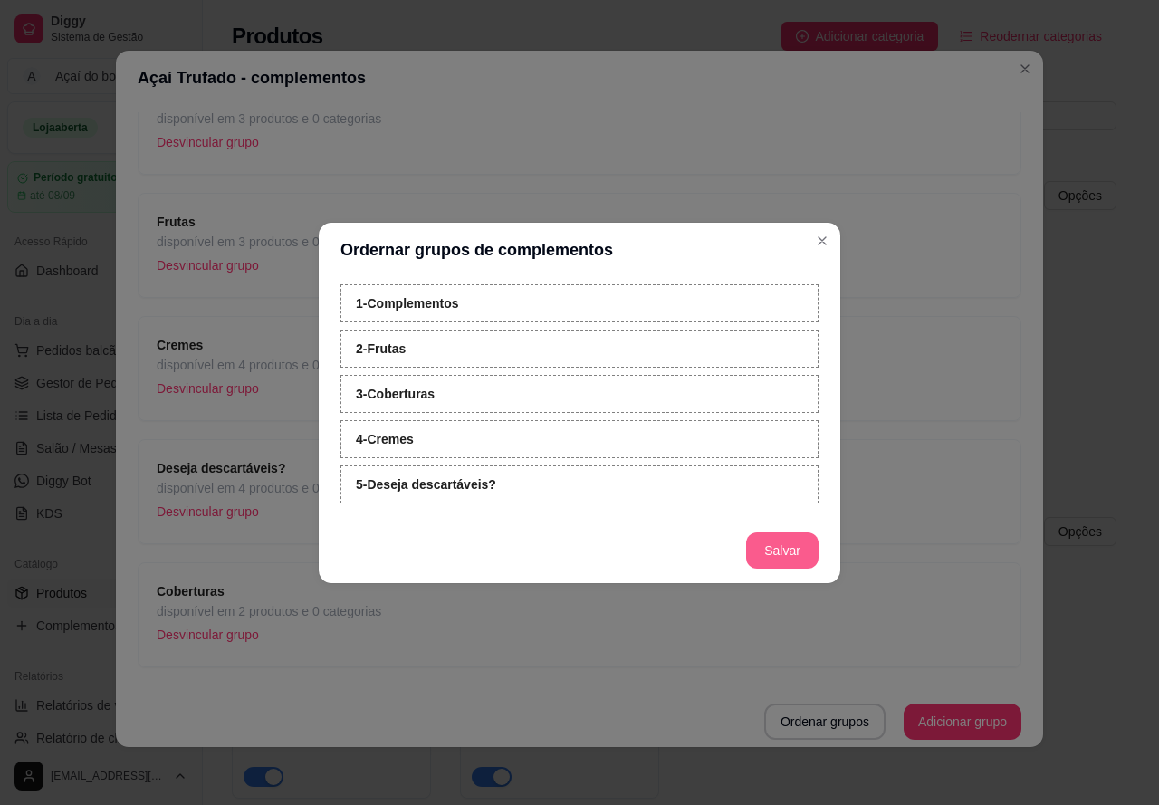
click at [777, 538] on button "Salvar" at bounding box center [782, 550] width 72 height 36
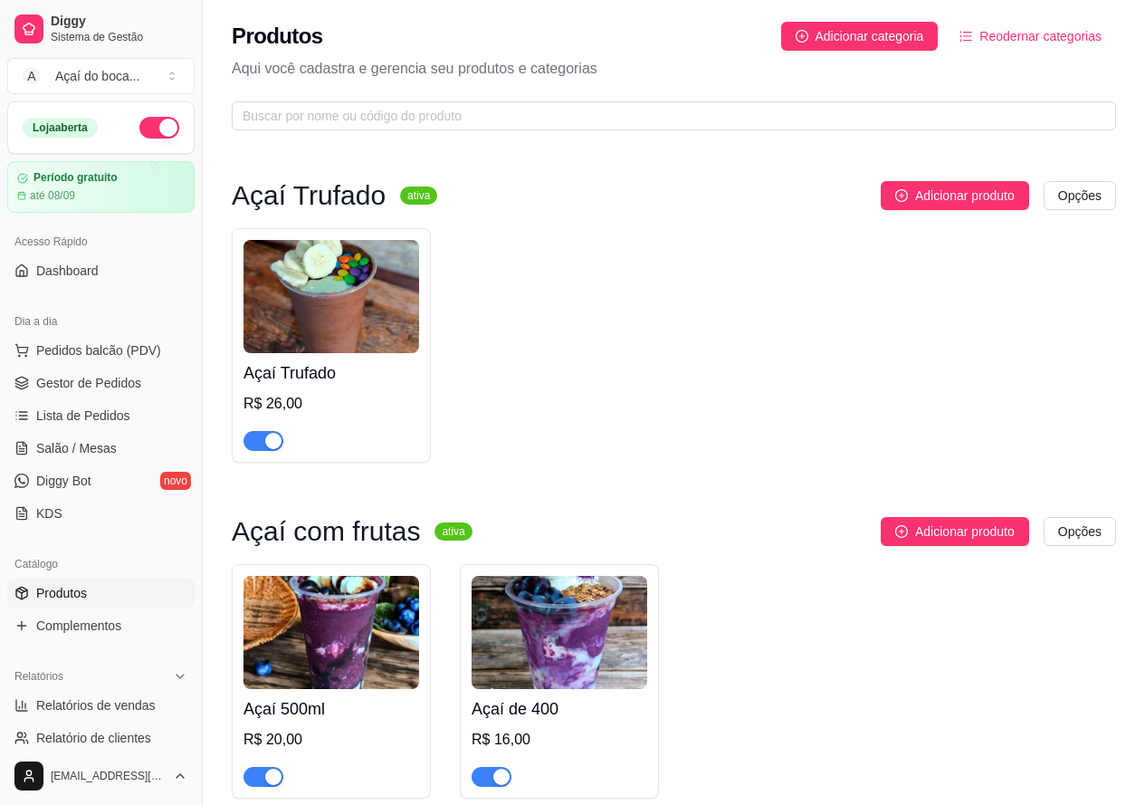
click at [359, 300] on img at bounding box center [332, 296] width 176 height 113
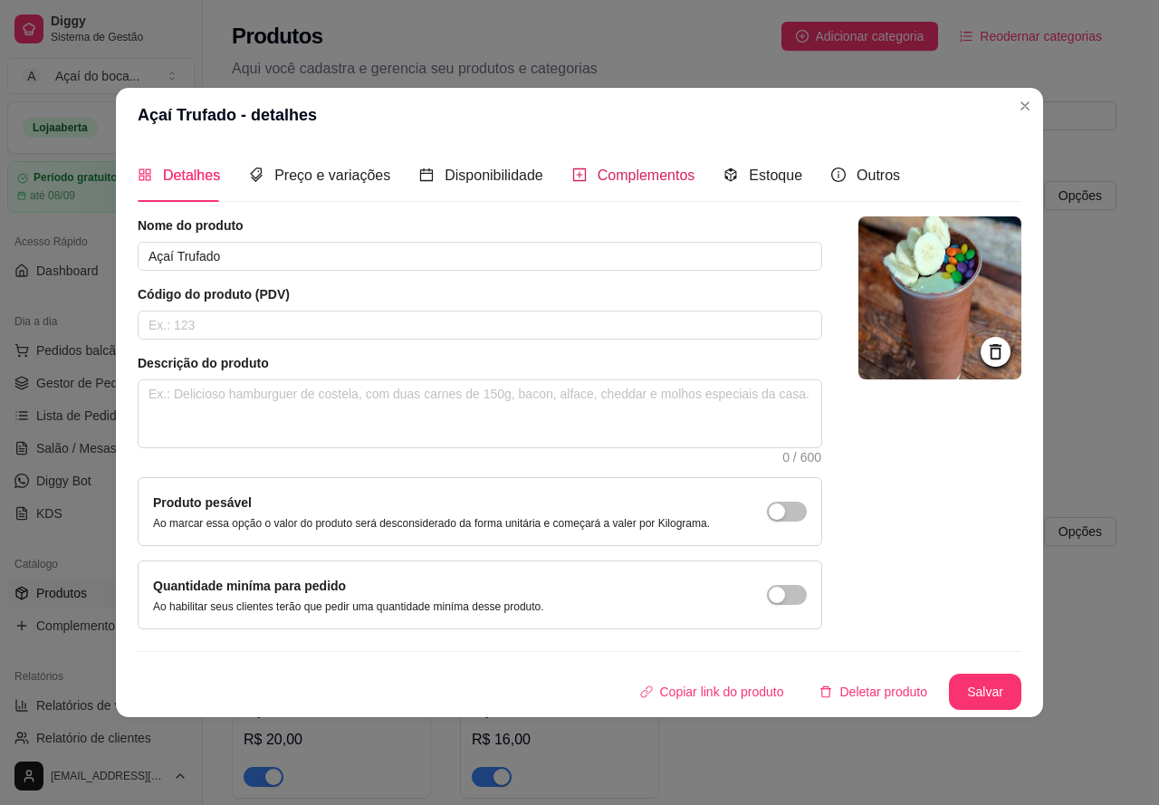
click at [610, 177] on span "Complementos" at bounding box center [647, 174] width 98 height 15
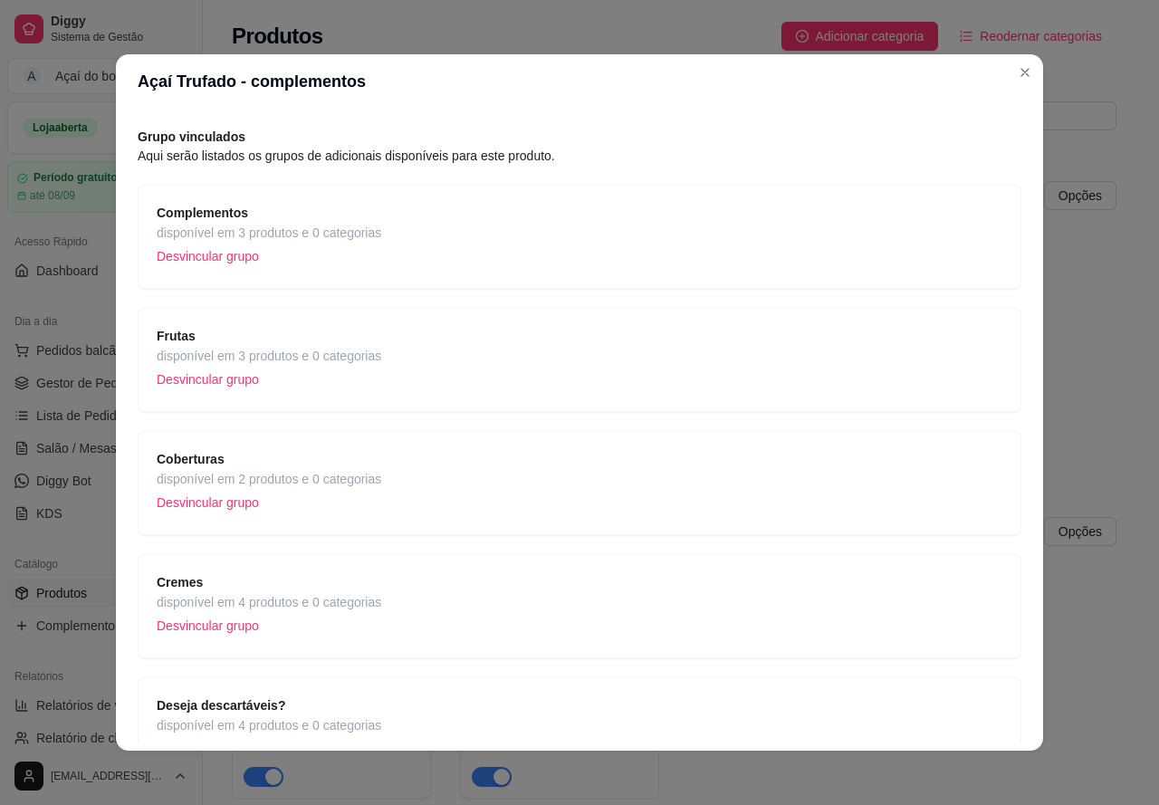
scroll to position [0, 0]
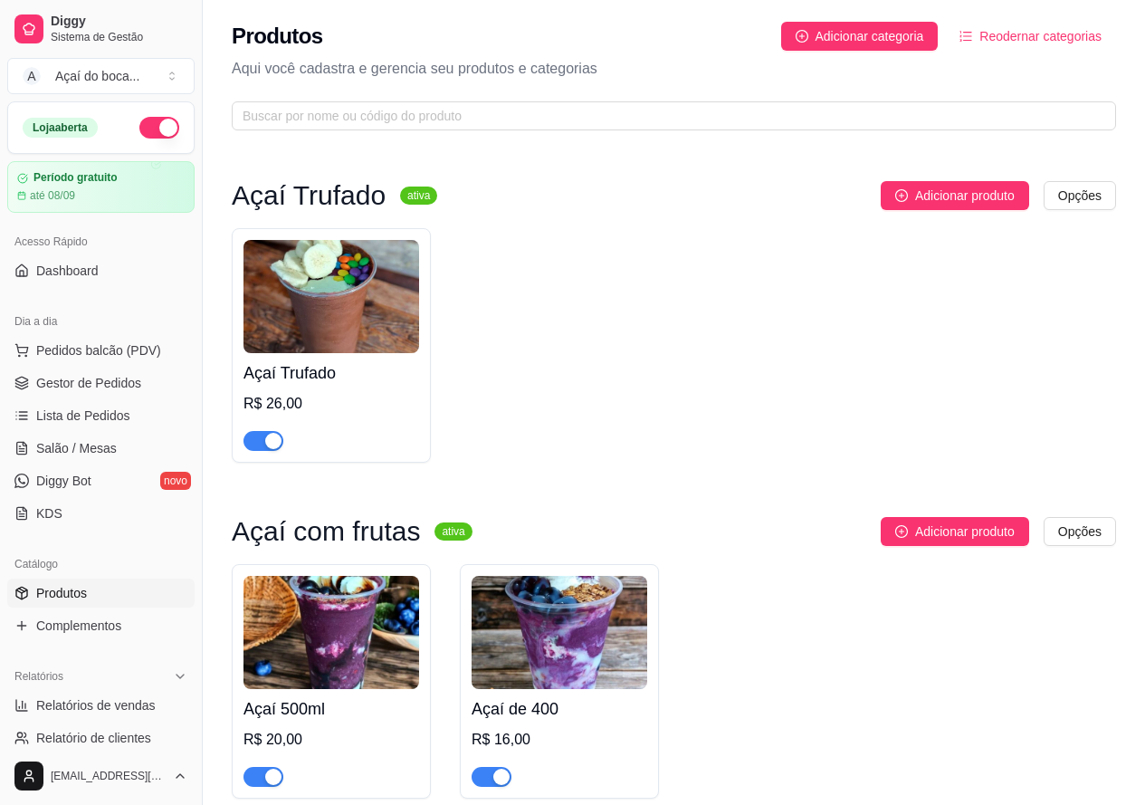
click at [338, 601] on img at bounding box center [332, 632] width 176 height 113
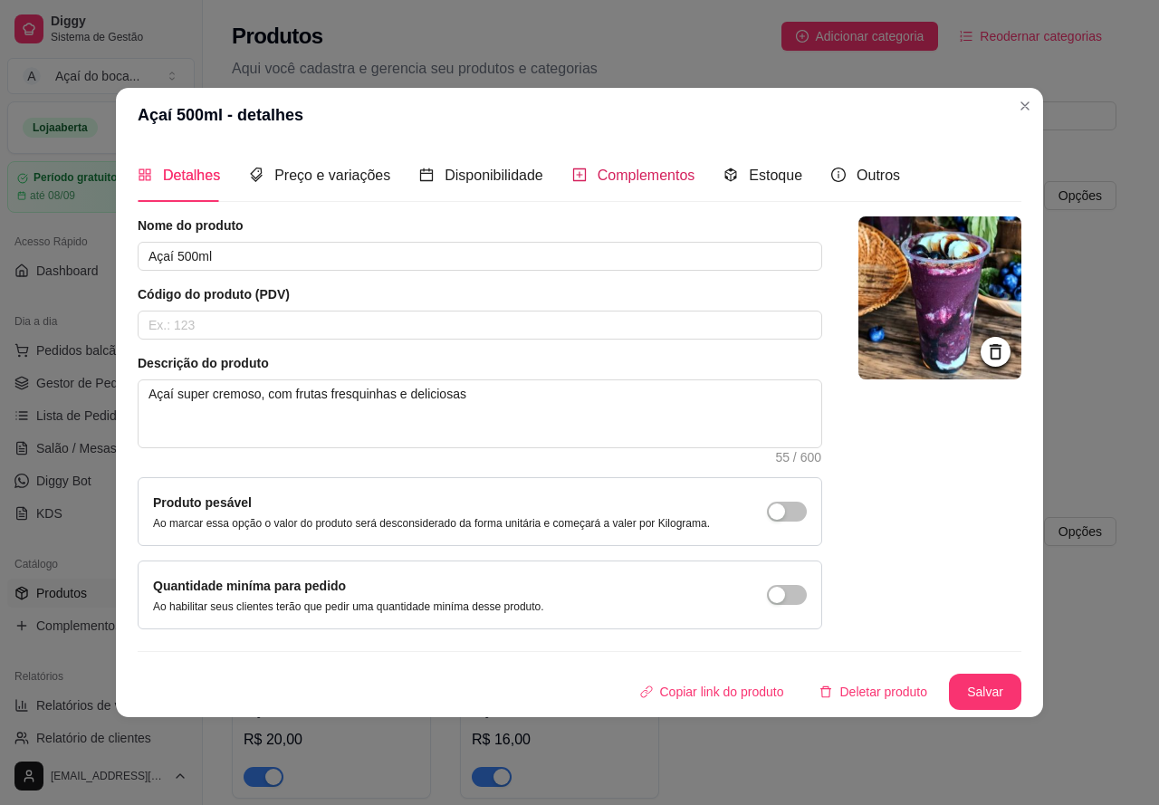
click at [645, 180] on span "Complementos" at bounding box center [647, 174] width 98 height 15
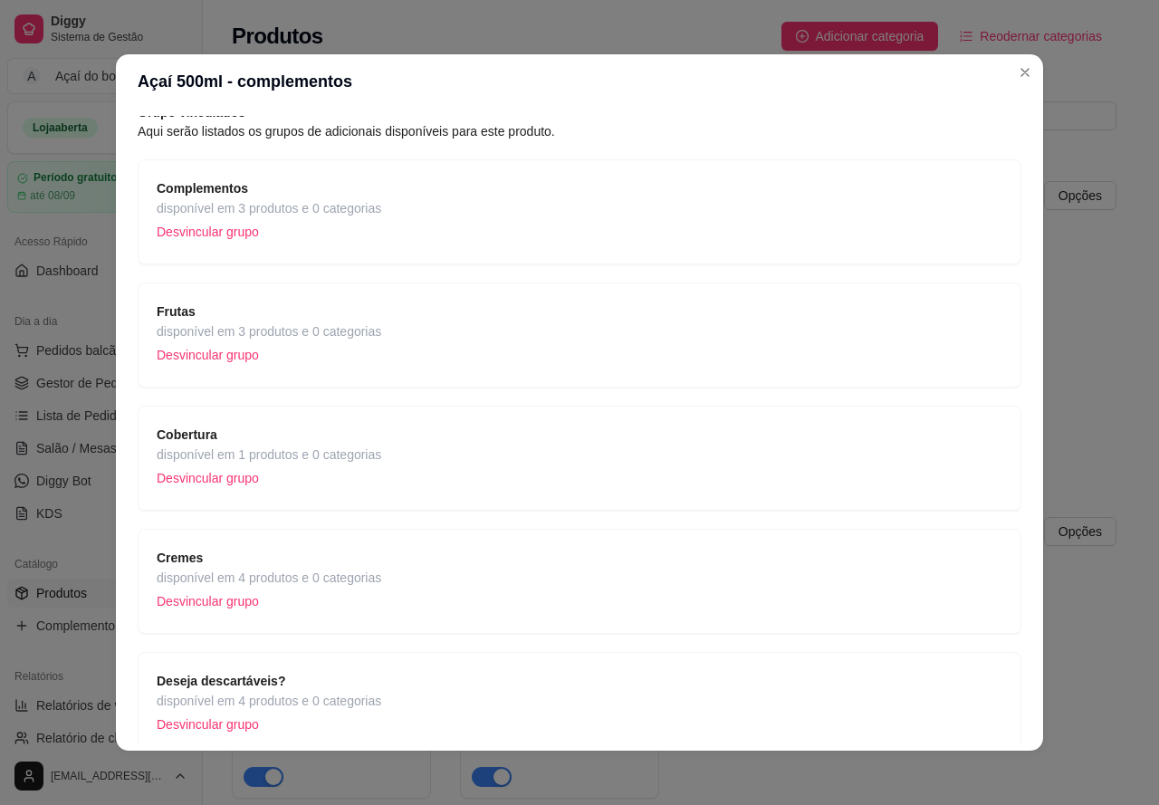
scroll to position [165, 0]
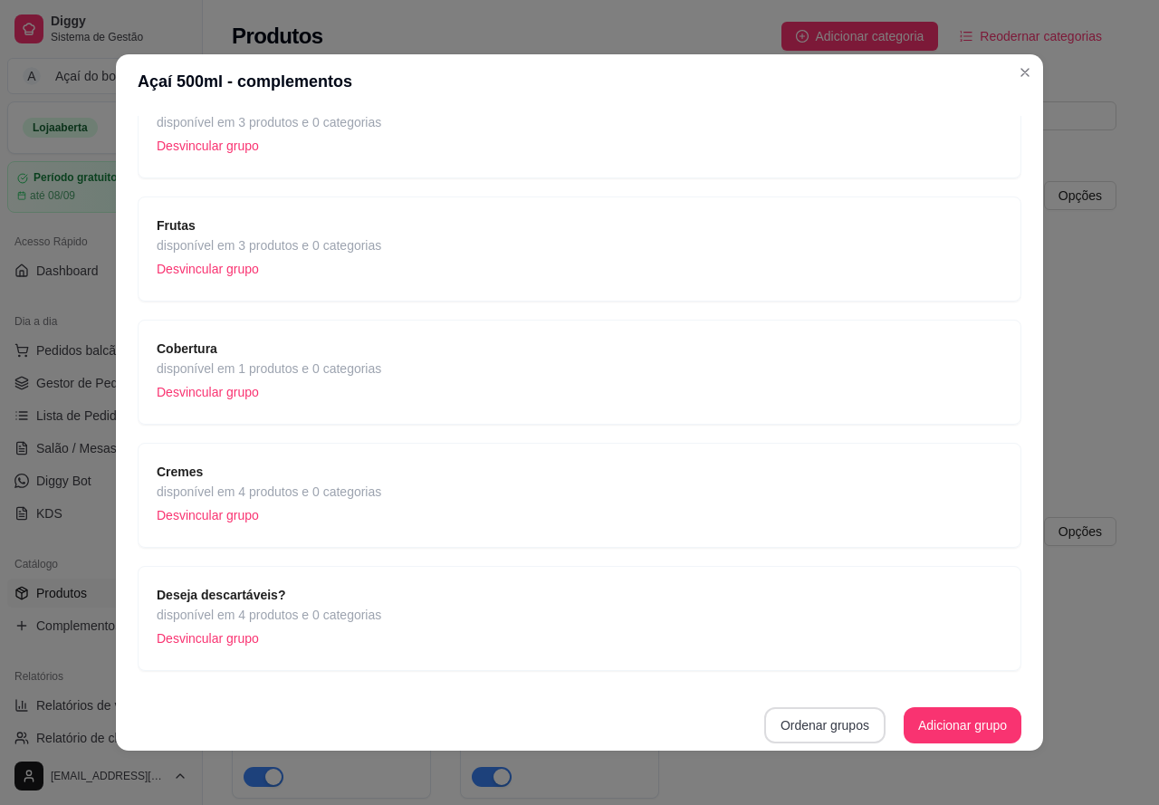
click at [802, 728] on button "Ordenar grupos" at bounding box center [824, 725] width 121 height 36
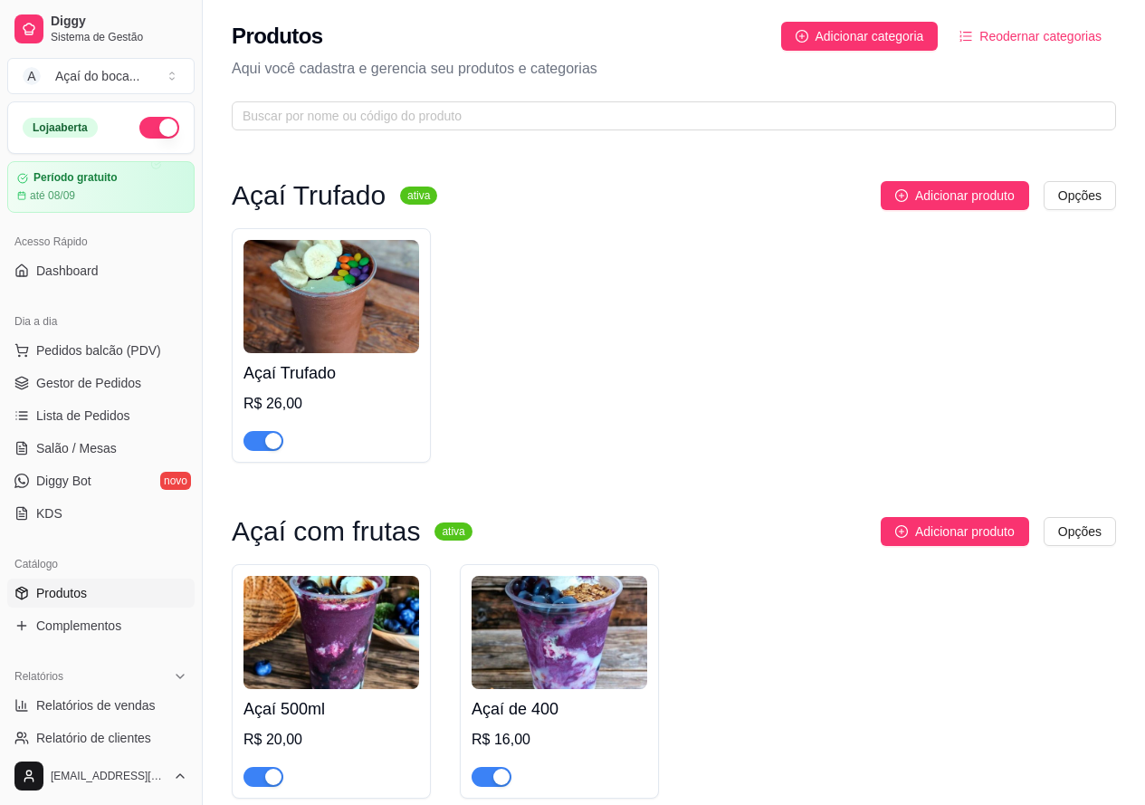
click at [529, 641] on img at bounding box center [560, 632] width 176 height 113
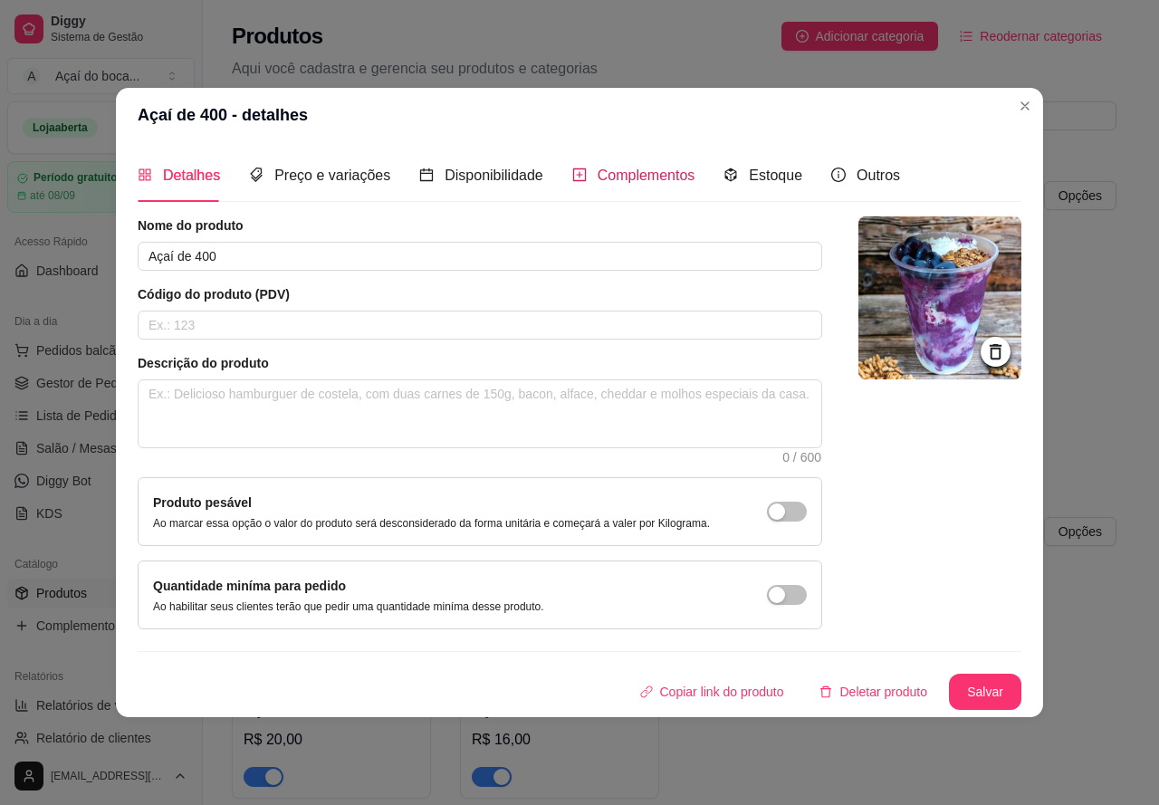
click at [605, 178] on span "Complementos" at bounding box center [647, 174] width 98 height 15
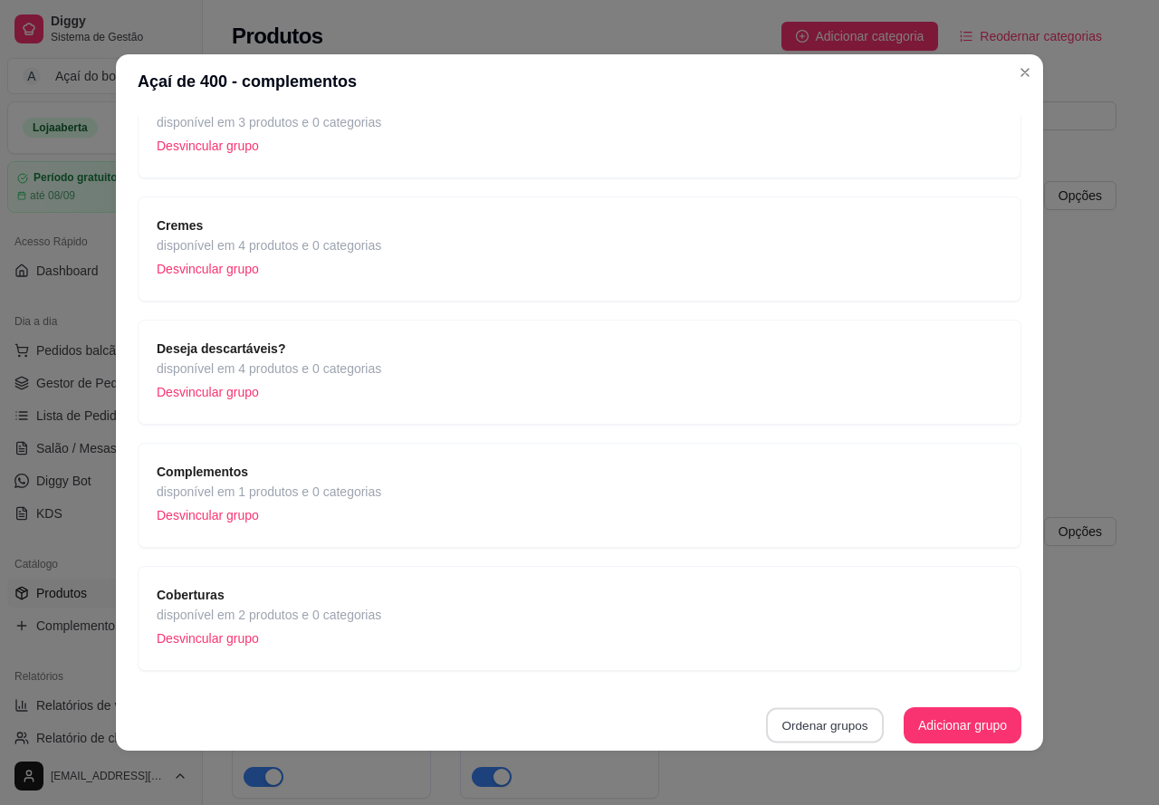
click at [826, 721] on button "Ordenar grupos" at bounding box center [825, 725] width 118 height 35
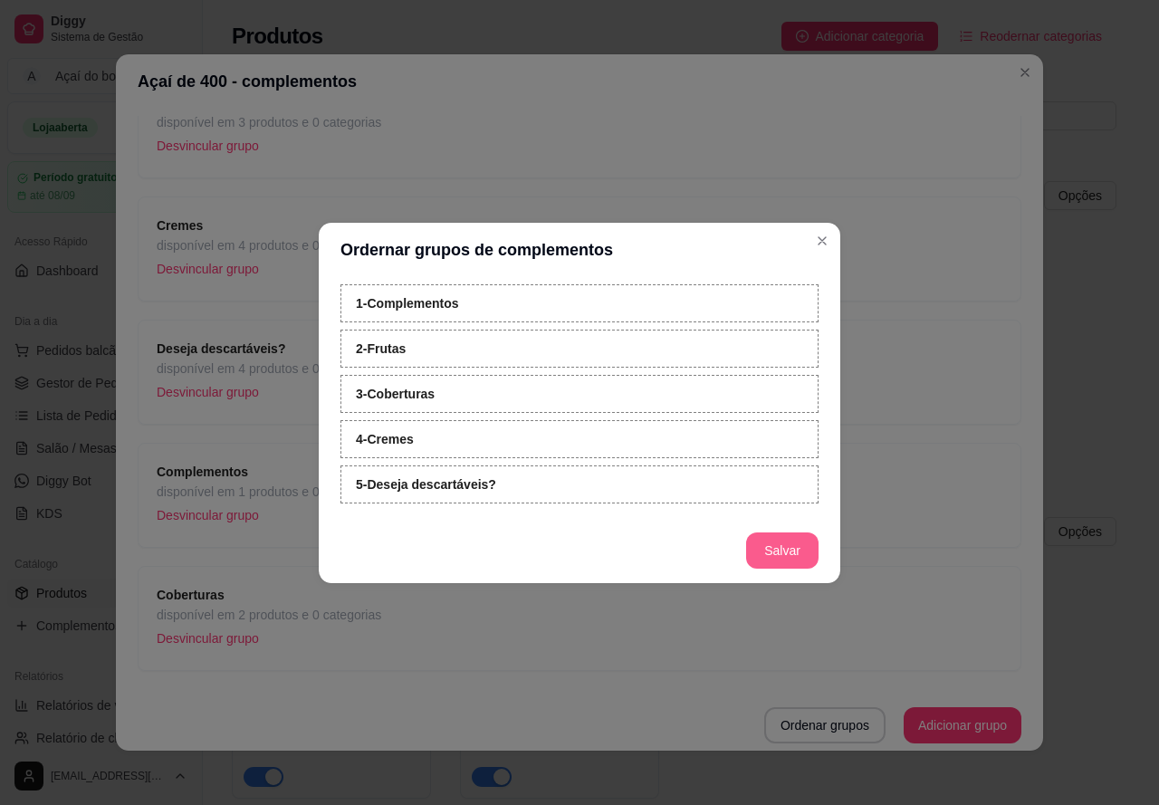
click at [796, 550] on button "Salvar" at bounding box center [782, 550] width 72 height 36
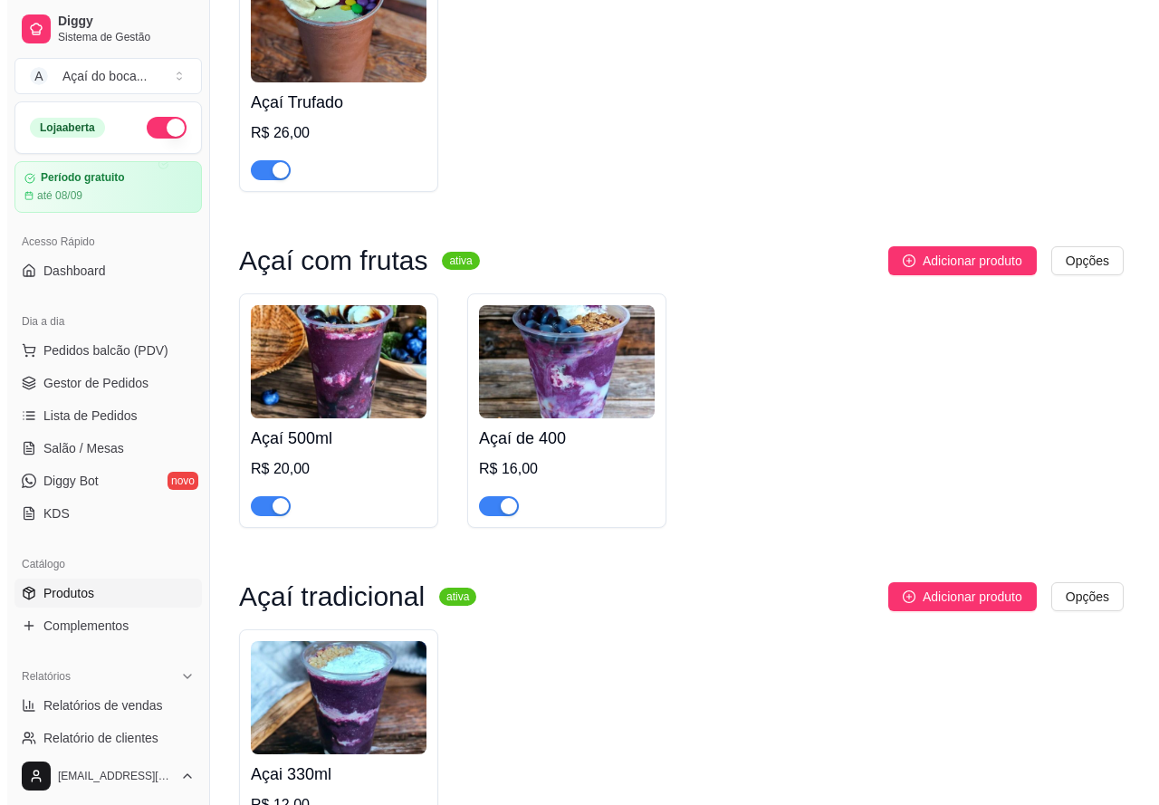
scroll to position [272, 0]
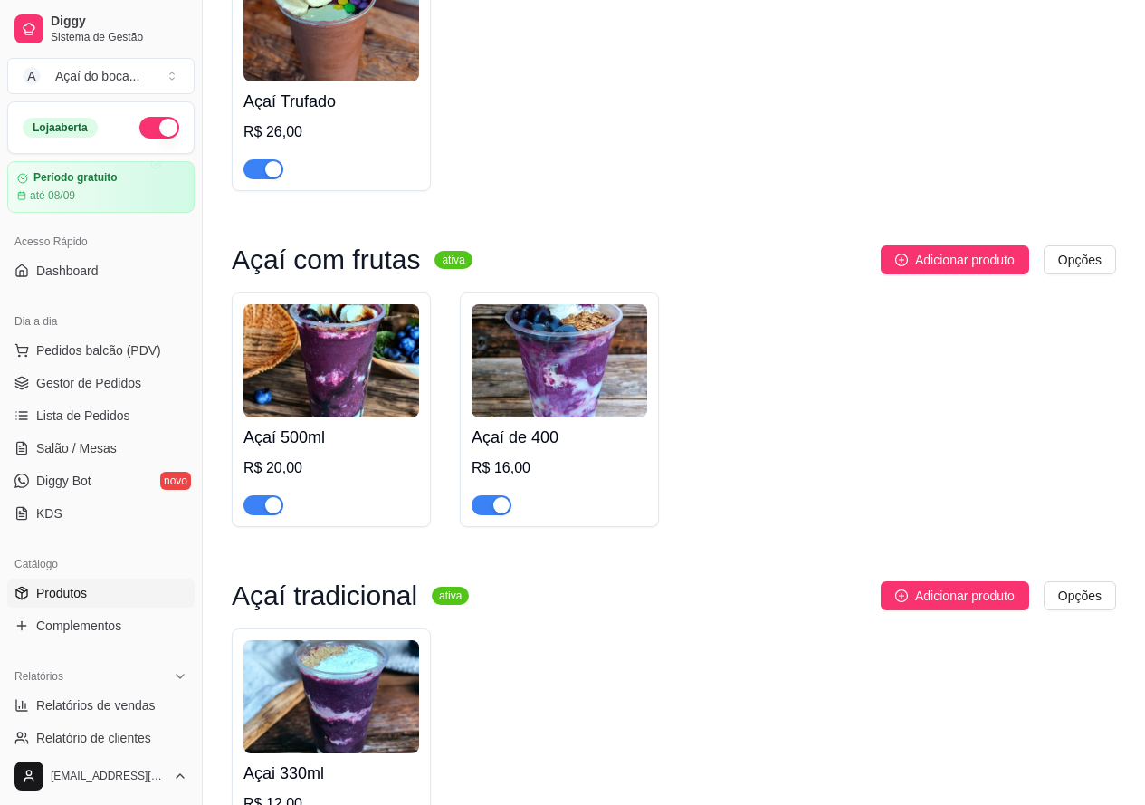
click at [349, 664] on img at bounding box center [332, 696] width 176 height 113
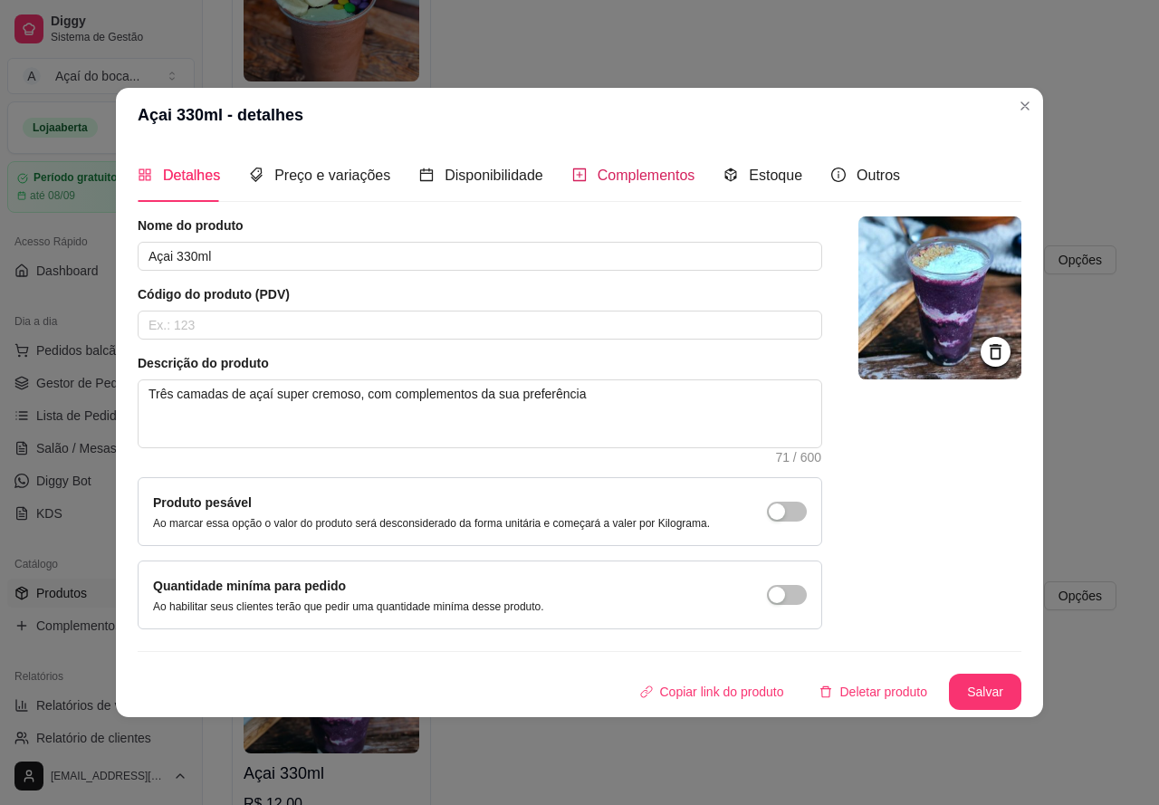
click at [635, 174] on span "Complementos" at bounding box center [647, 174] width 98 height 15
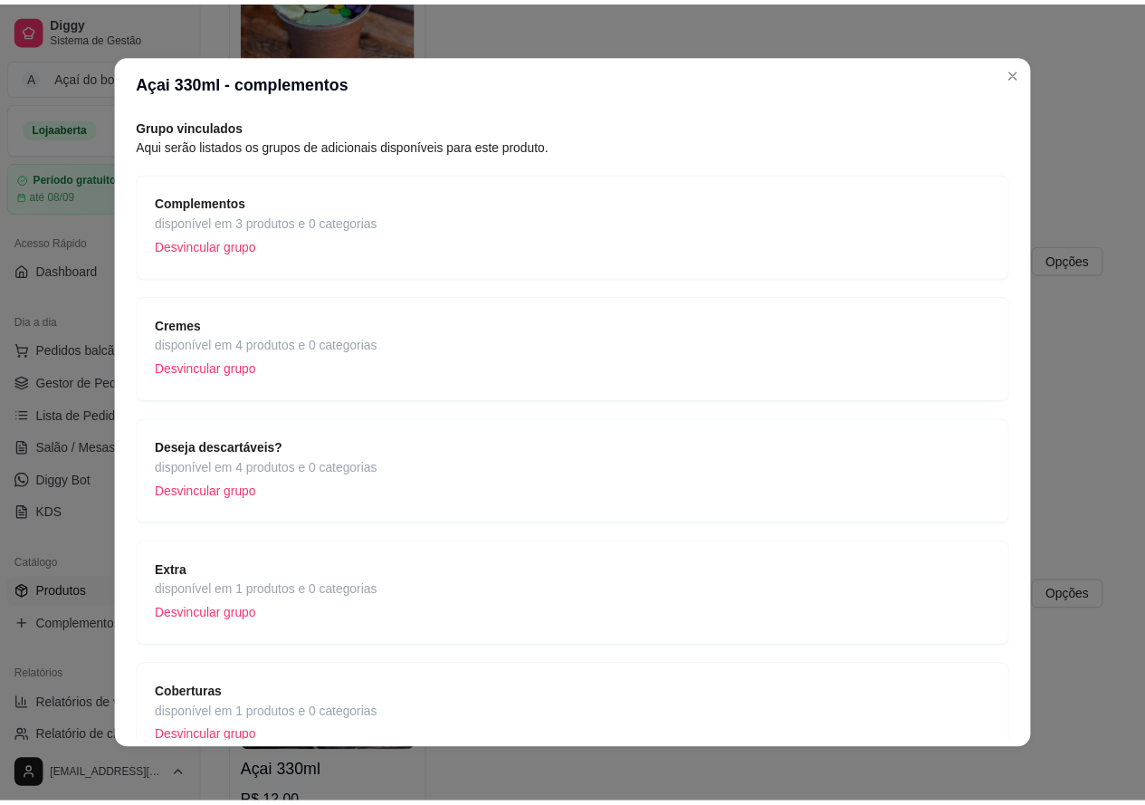
scroll to position [165, 0]
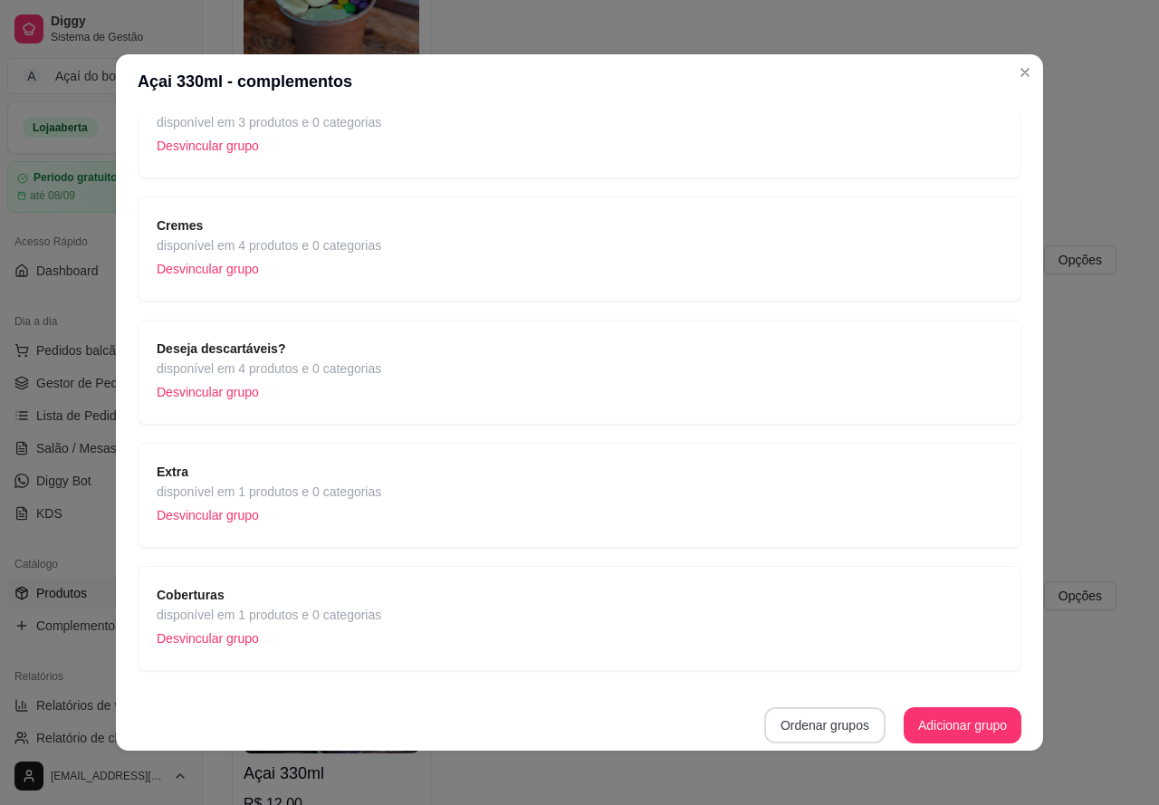
click at [824, 722] on button "Ordenar grupos" at bounding box center [824, 725] width 121 height 36
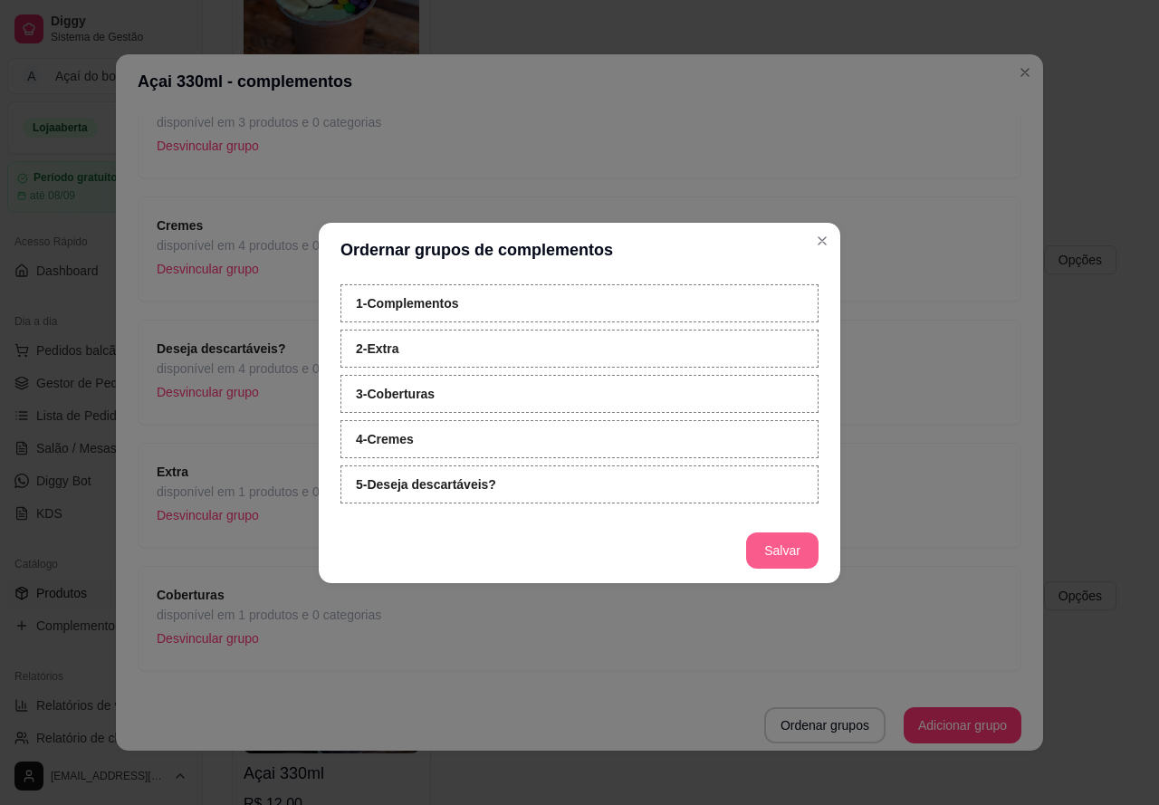
click at [797, 540] on button "Salvar" at bounding box center [782, 550] width 72 height 36
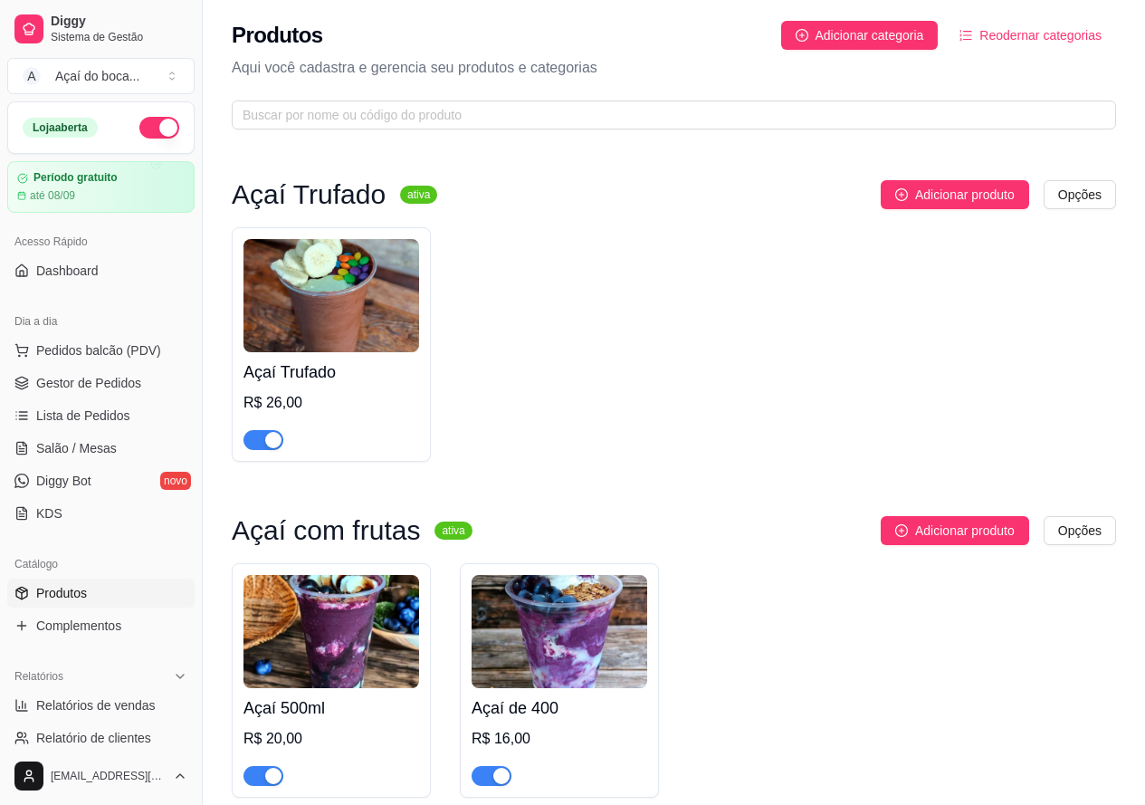
scroll to position [0, 0]
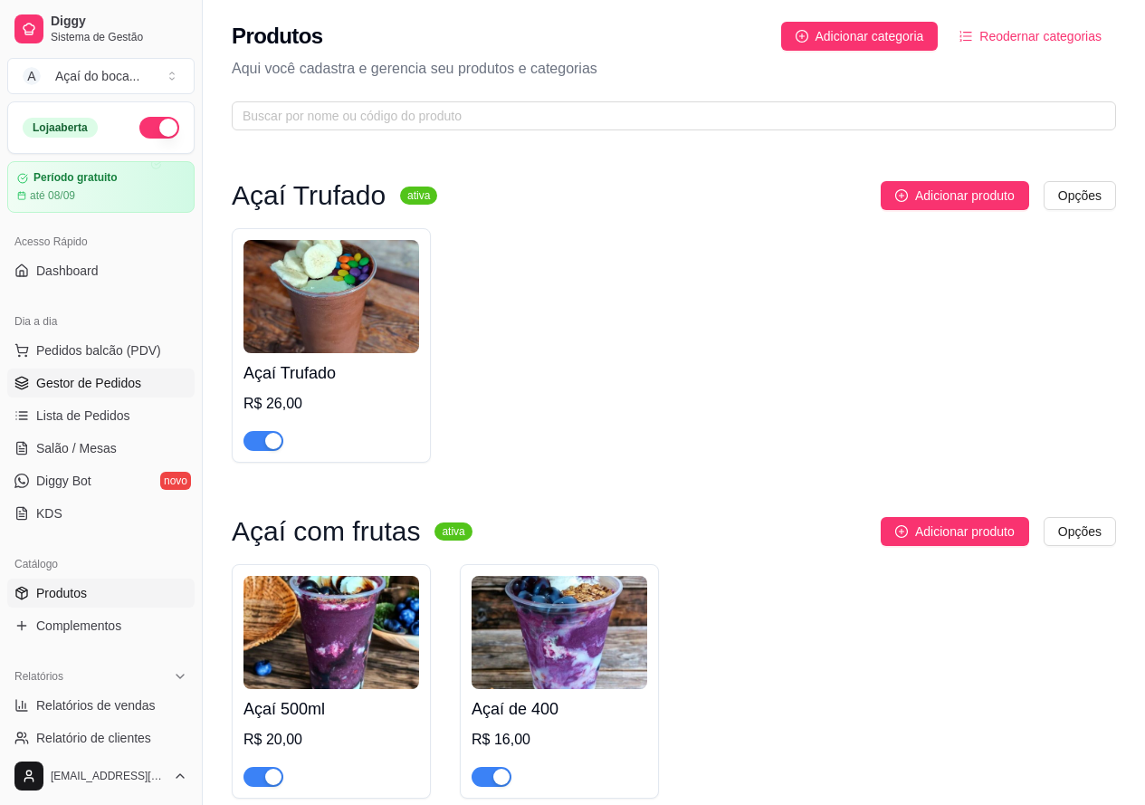
click at [111, 373] on link "Gestor de Pedidos" at bounding box center [100, 382] width 187 height 29
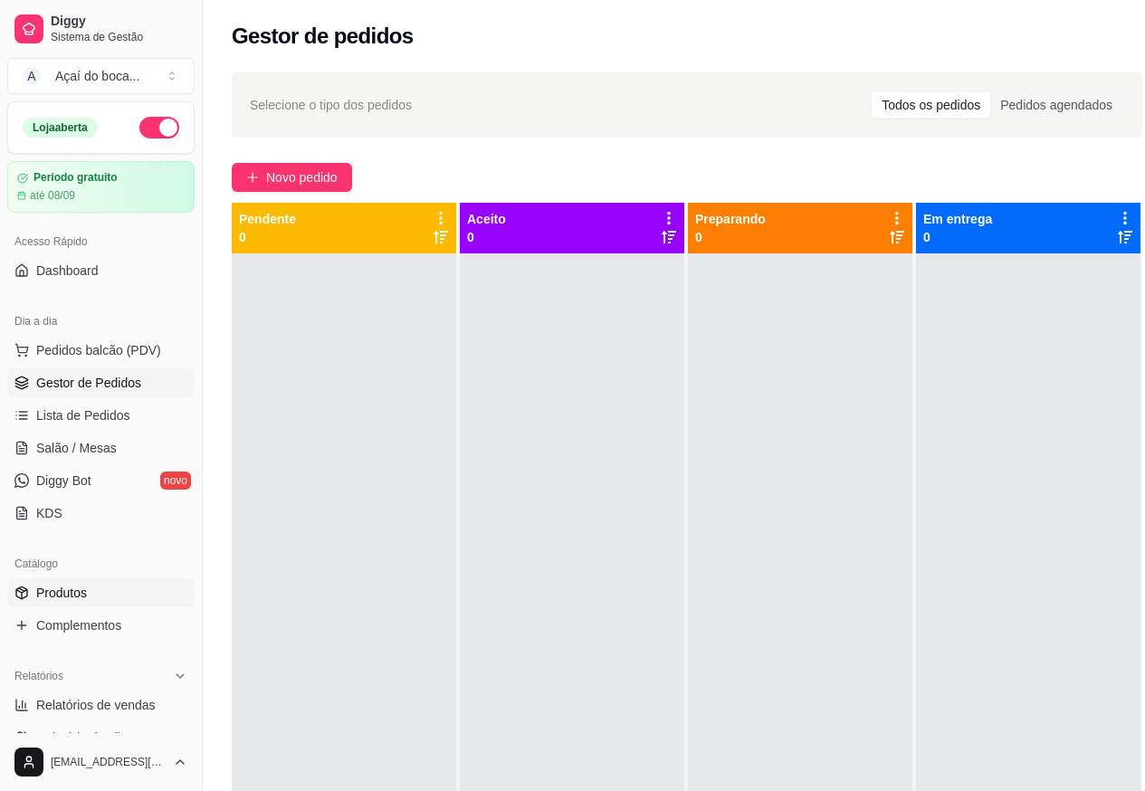
click at [93, 590] on link "Produtos" at bounding box center [100, 593] width 187 height 29
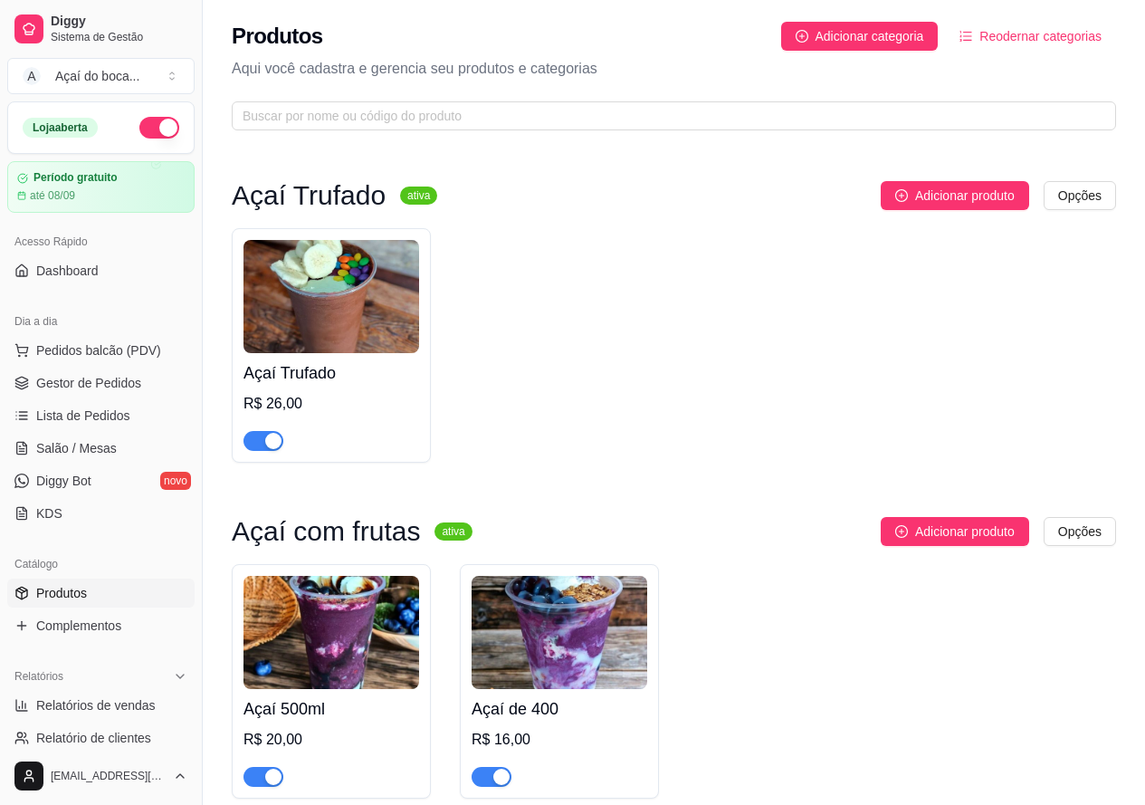
click at [354, 349] on img at bounding box center [332, 296] width 176 height 113
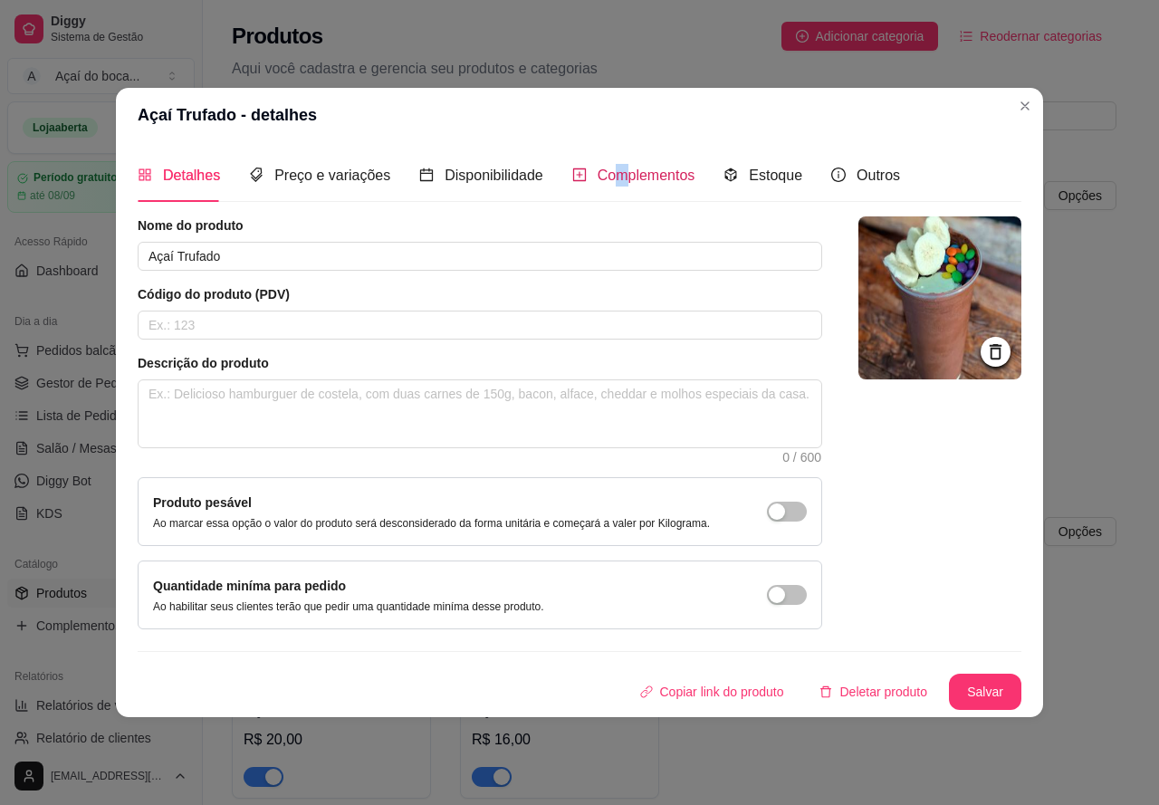
click at [616, 174] on span "Complementos" at bounding box center [647, 174] width 98 height 15
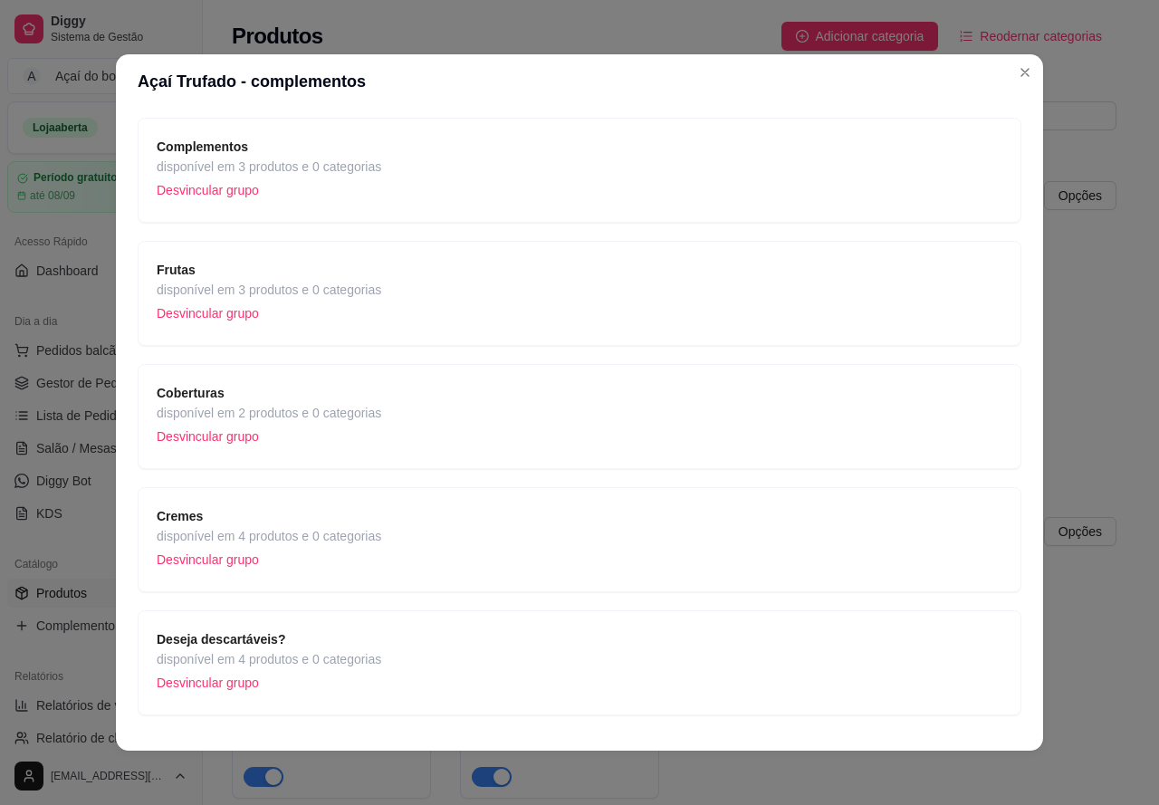
scroll to position [165, 0]
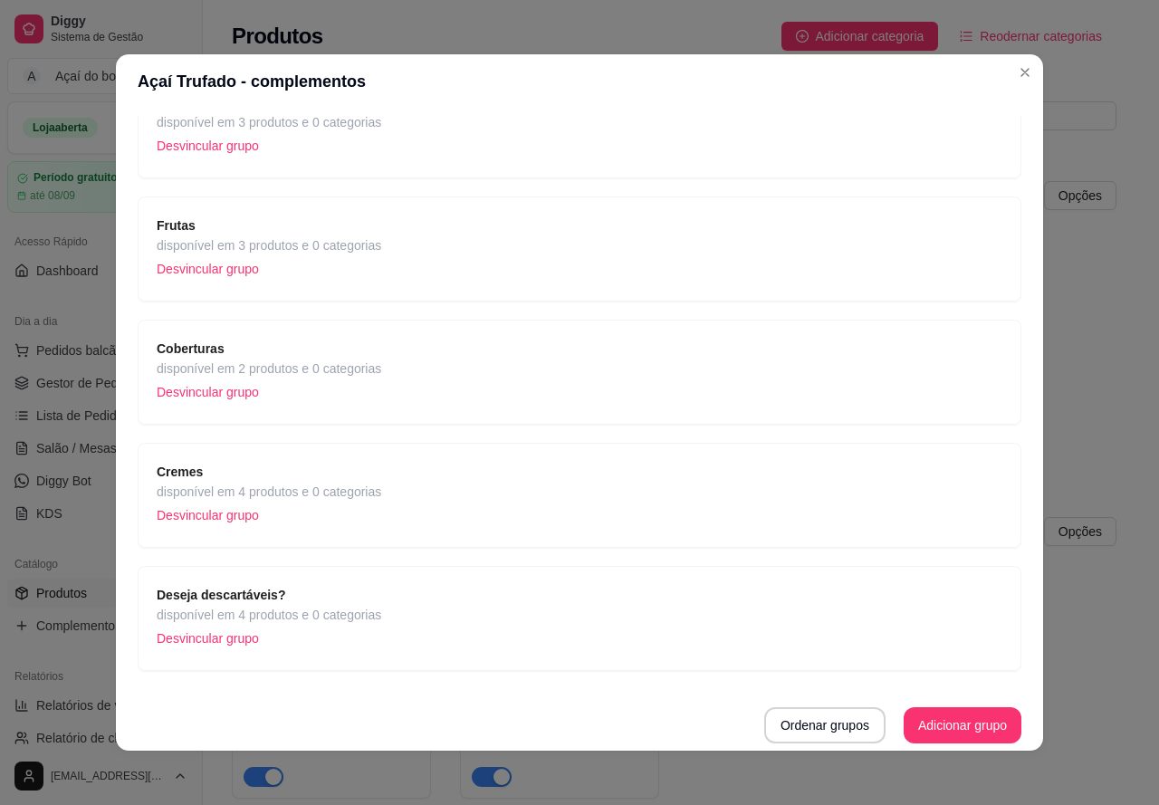
click at [477, 463] on div "Cremes disponível em 4 produtos e 0 categorias Desvincular grupo" at bounding box center [580, 495] width 846 height 67
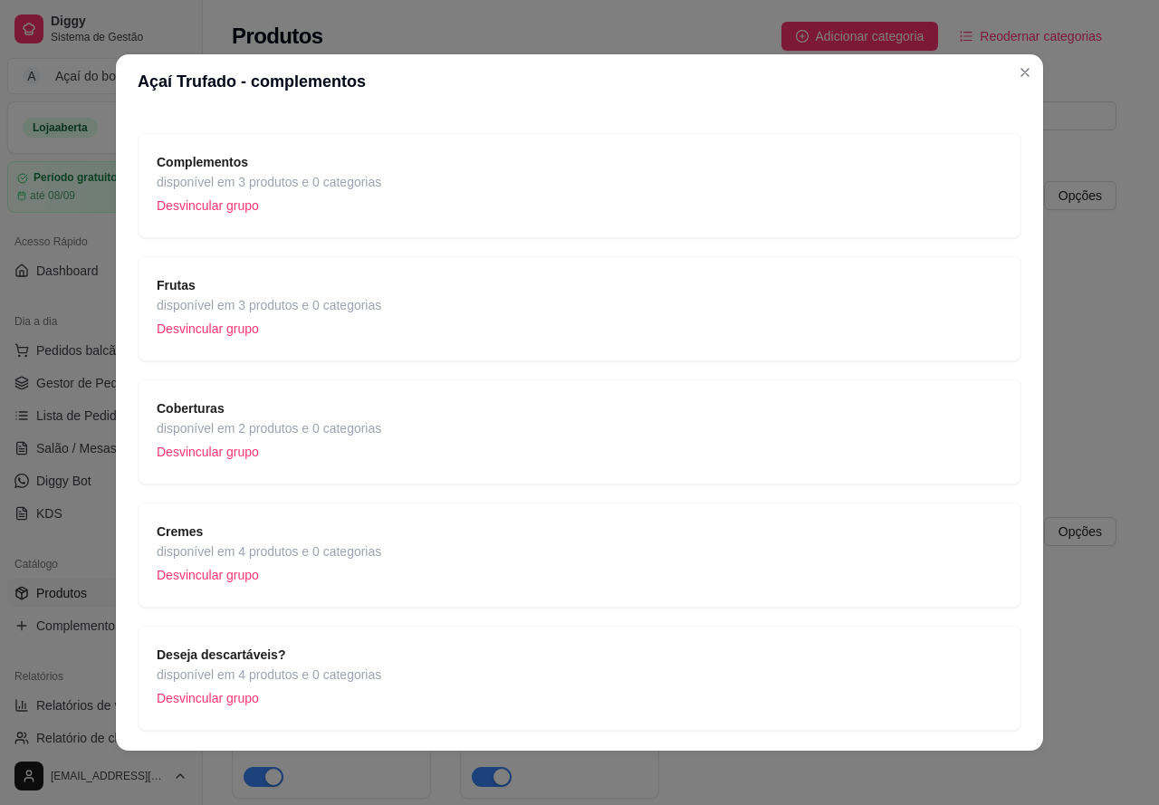
scroll to position [74, 0]
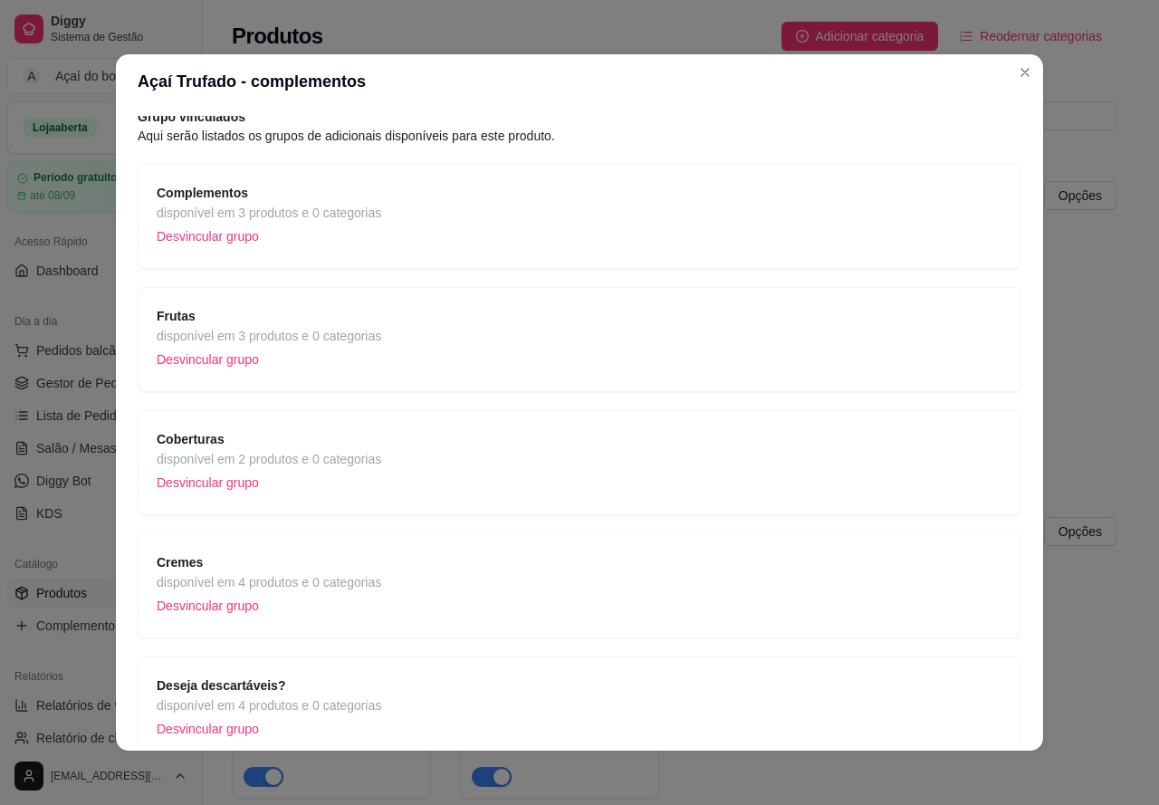
click at [340, 560] on span "Cremes" at bounding box center [269, 562] width 225 height 20
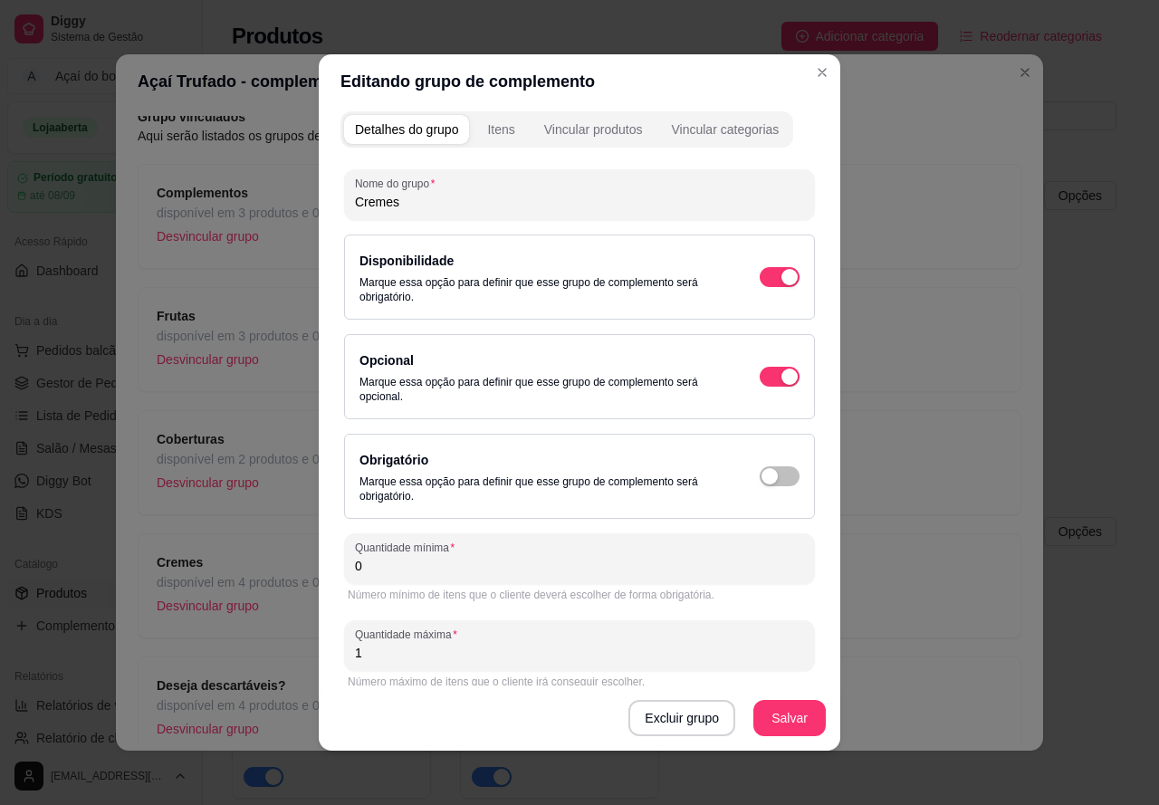
scroll to position [0, 0]
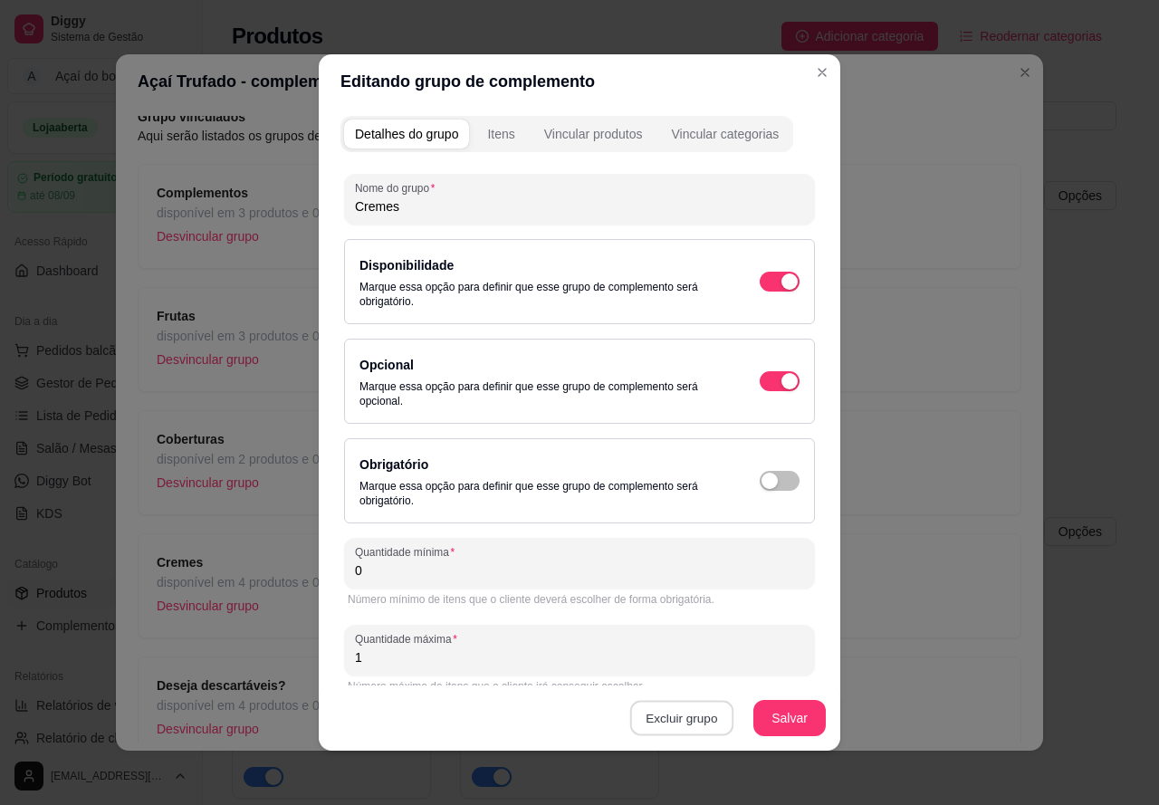
click at [664, 725] on button "Excluir grupo" at bounding box center [681, 718] width 103 height 35
click at [759, 665] on button "Sim" at bounding box center [752, 677] width 55 height 28
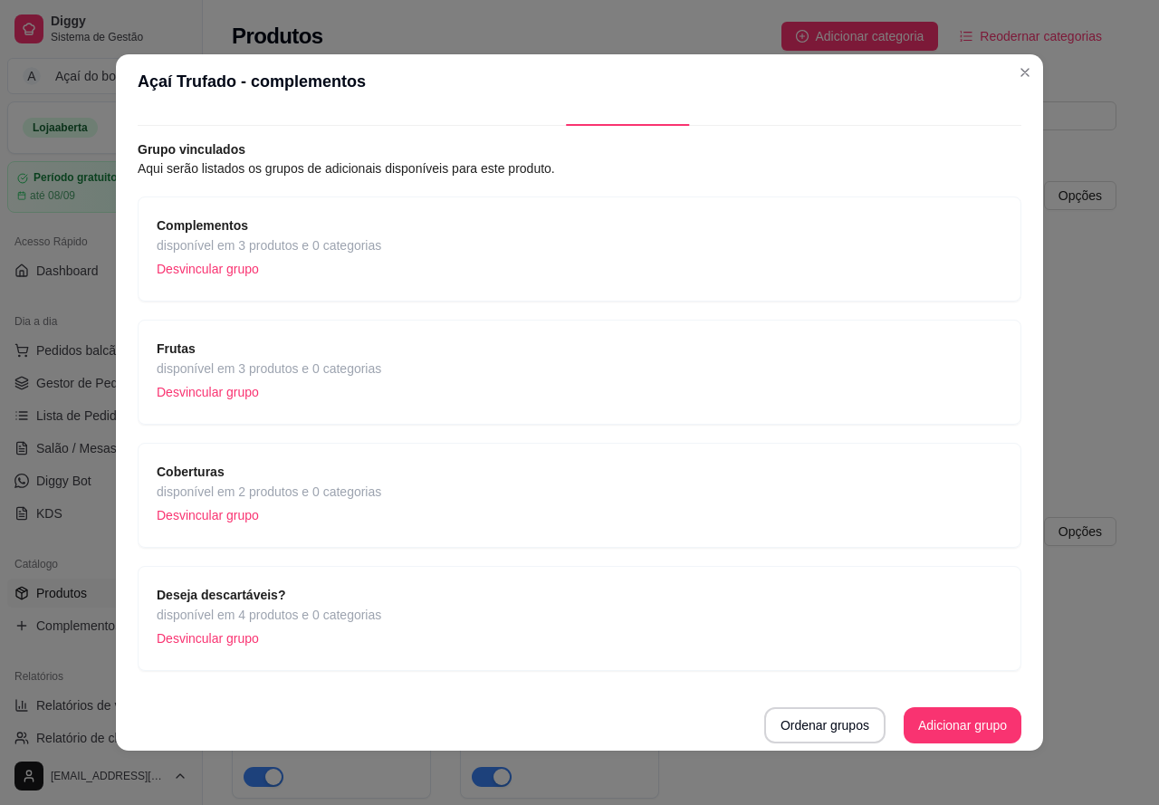
scroll to position [42, 0]
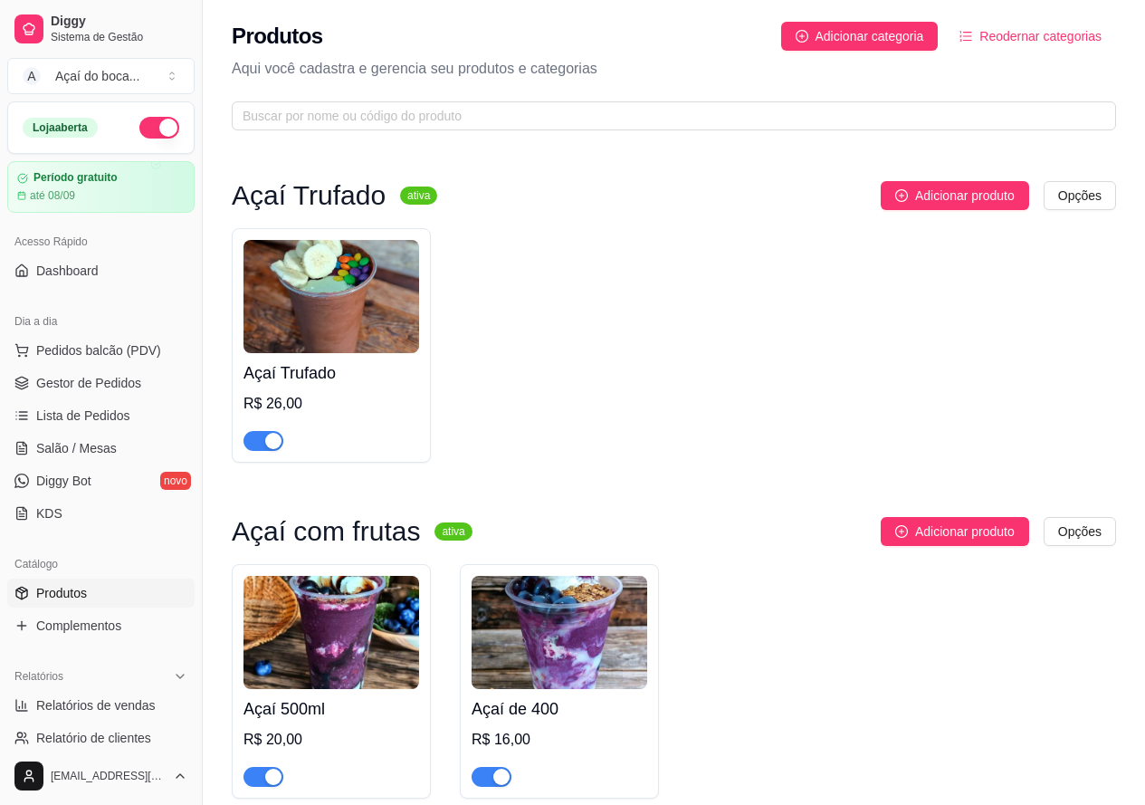
click at [362, 606] on img at bounding box center [332, 632] width 176 height 113
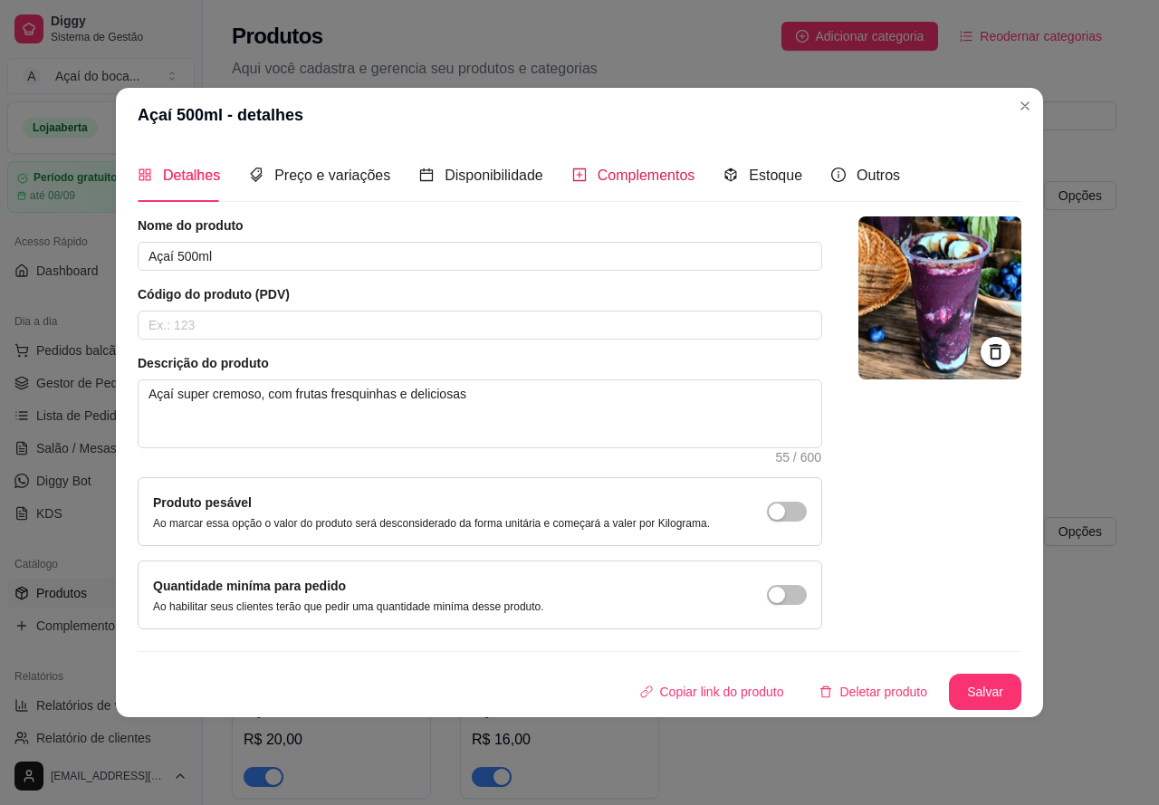
click at [599, 169] on span "Complementos" at bounding box center [647, 174] width 98 height 15
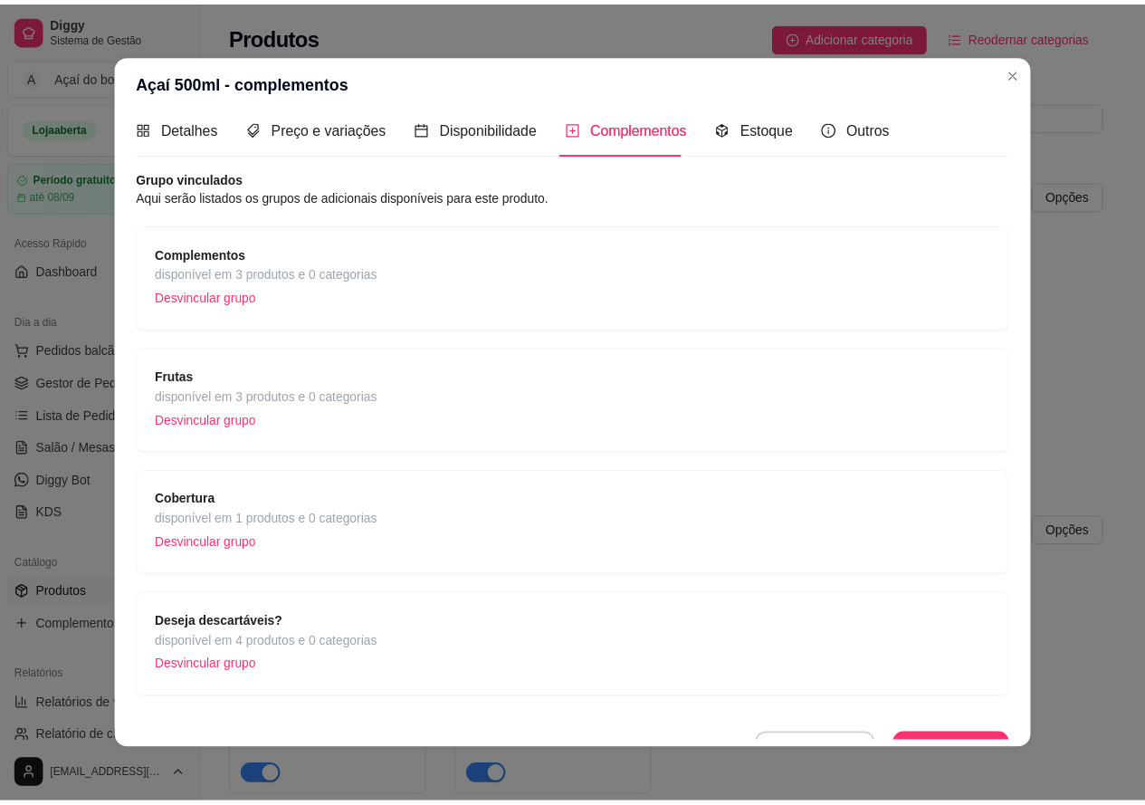
scroll to position [0, 0]
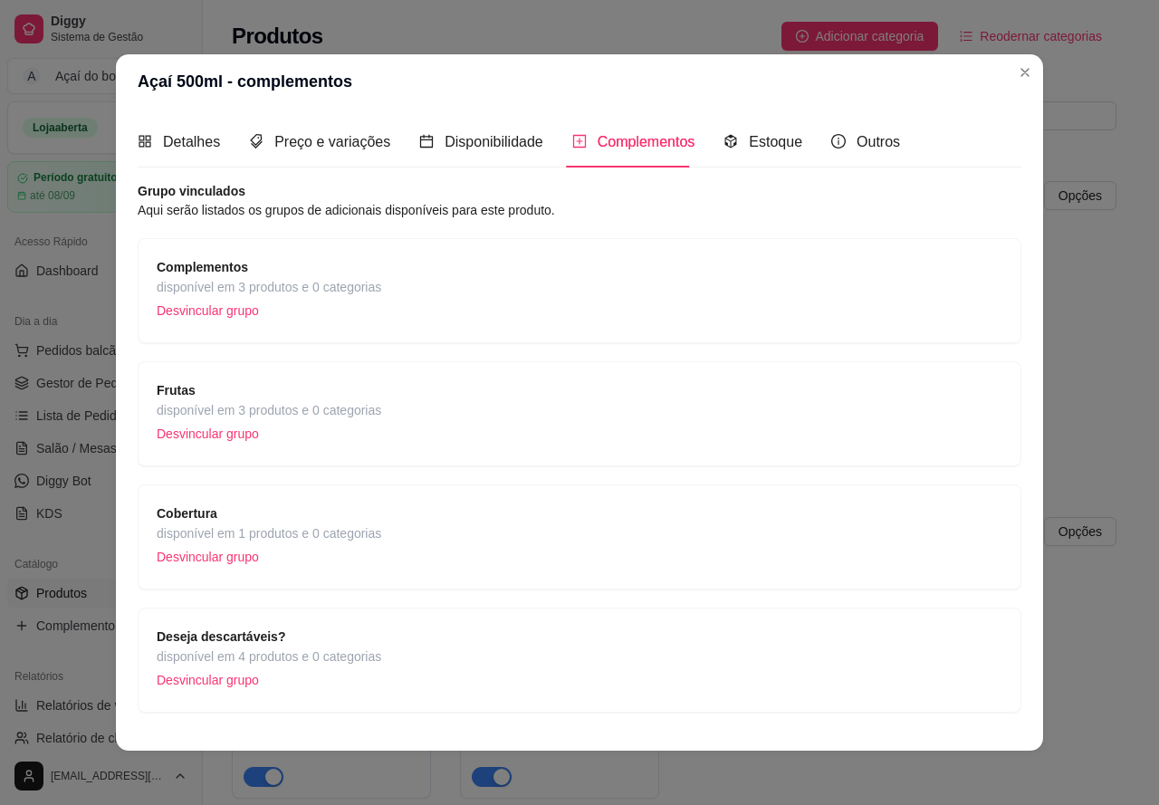
click at [1030, 62] on header "Açaí 500ml - complementos" at bounding box center [579, 81] width 927 height 54
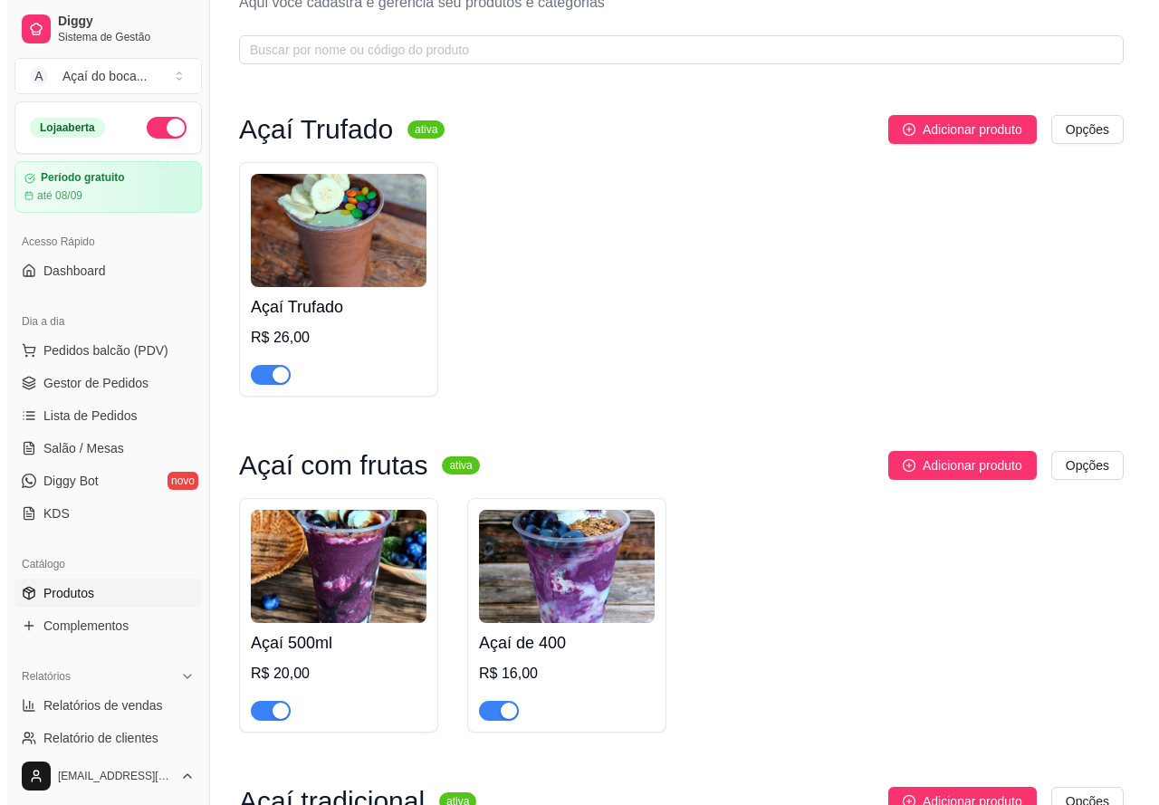
scroll to position [181, 0]
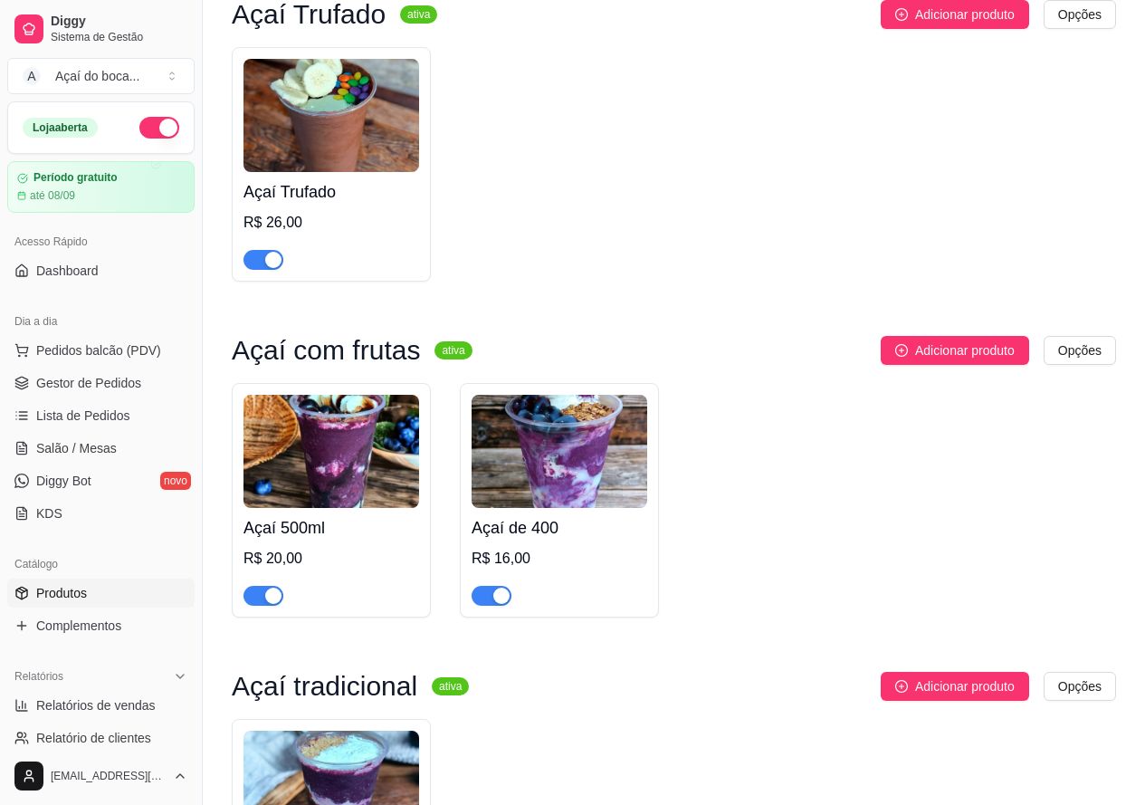
click at [387, 757] on img at bounding box center [332, 787] width 176 height 113
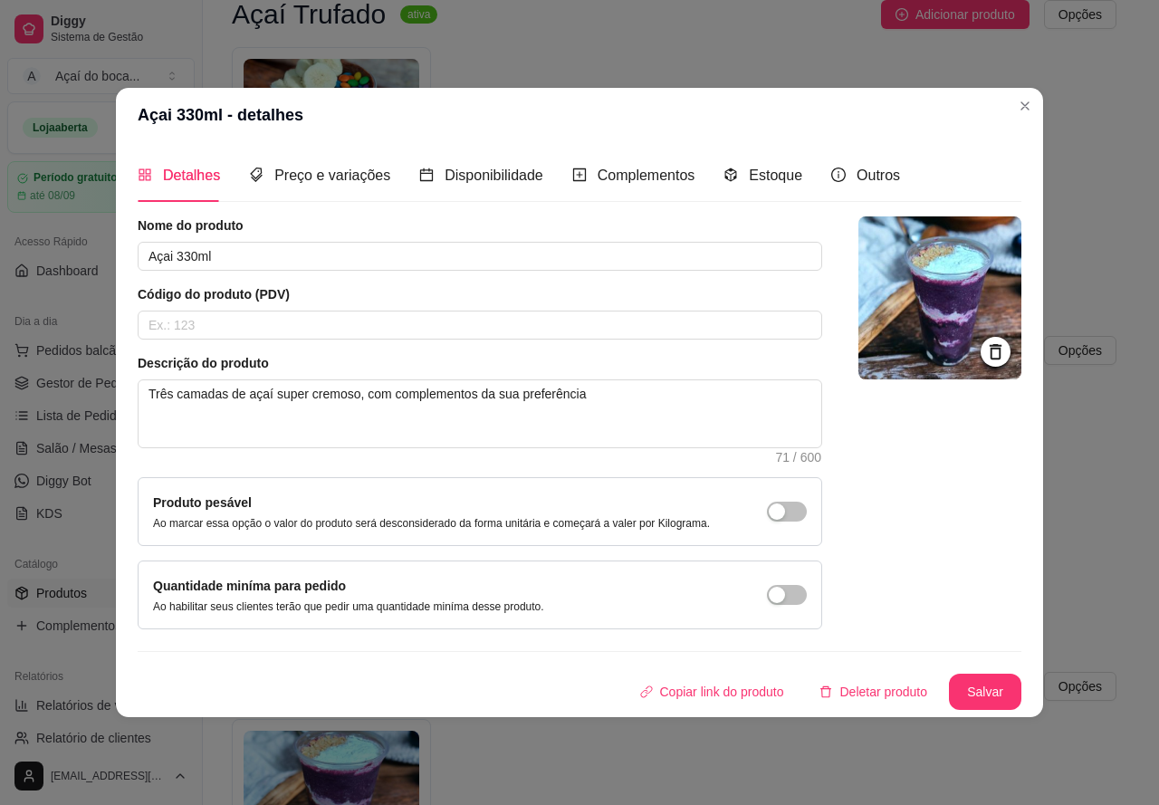
click at [691, 171] on div "Detalhes Preço e variações Disponibilidade Complementos Estoque Outros" at bounding box center [519, 175] width 762 height 52
click at [674, 179] on span "Complementos" at bounding box center [647, 174] width 98 height 15
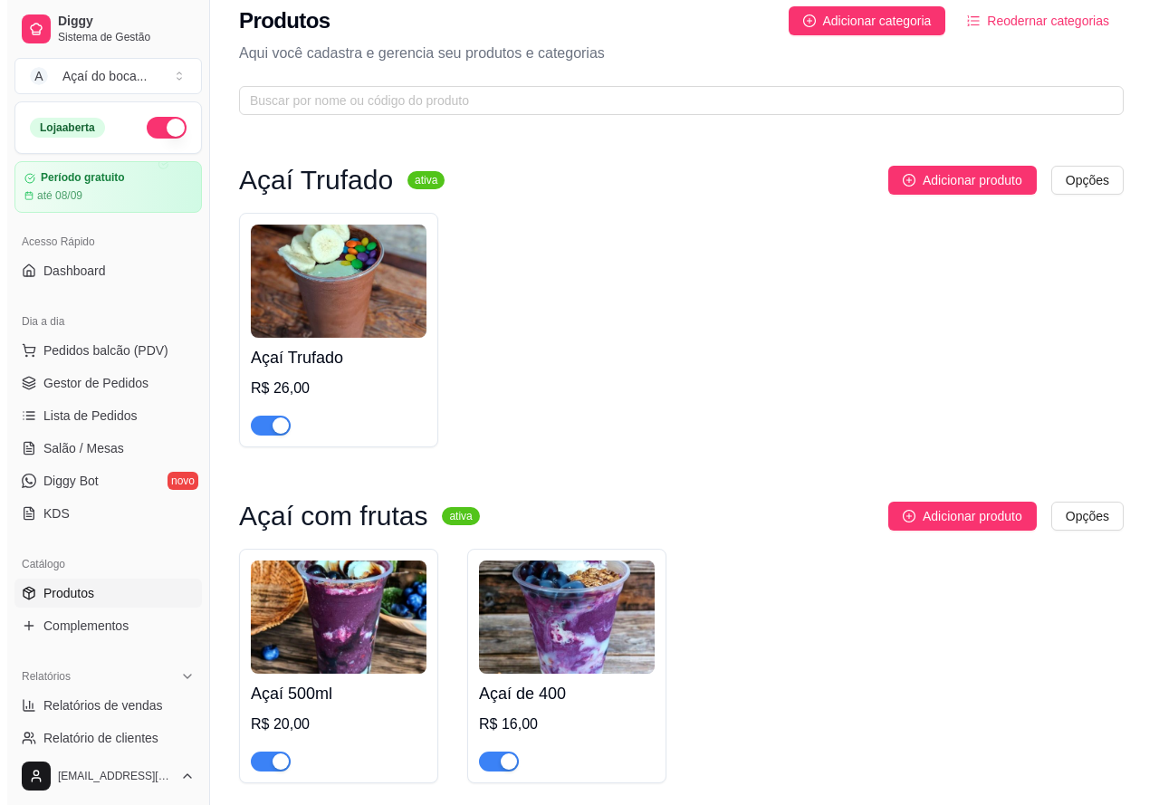
scroll to position [0, 0]
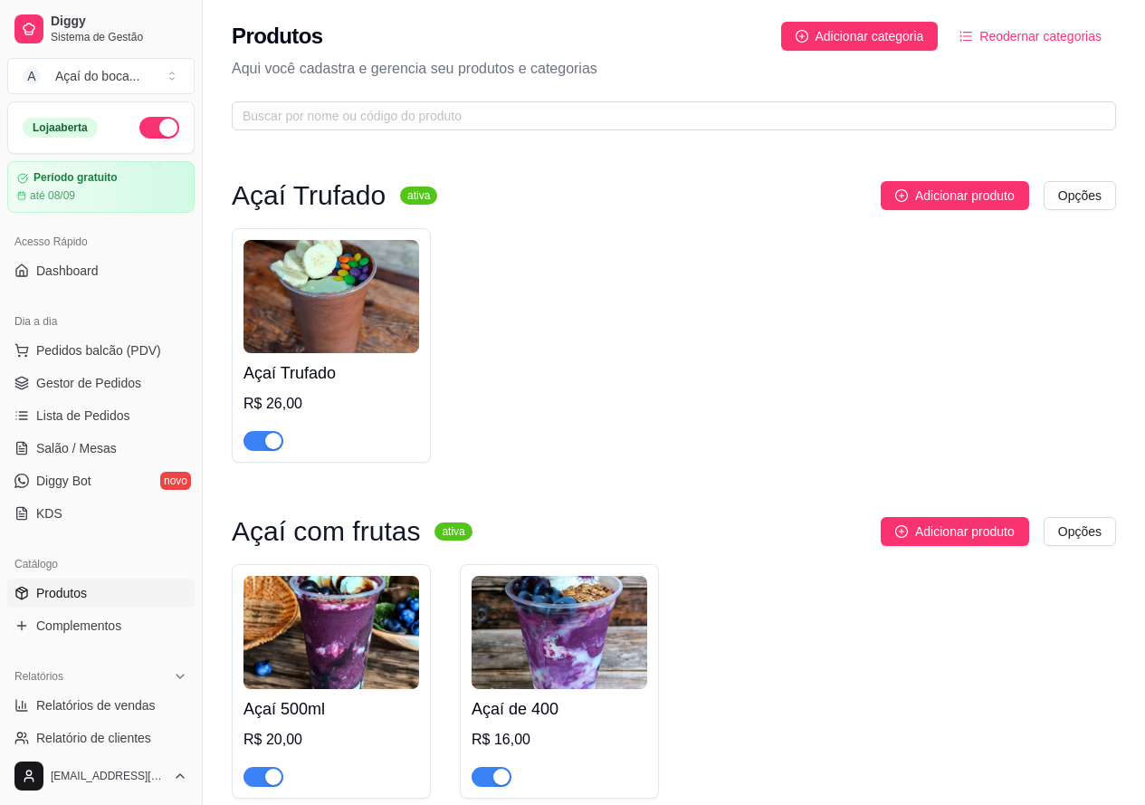
click at [310, 283] on img at bounding box center [332, 296] width 176 height 113
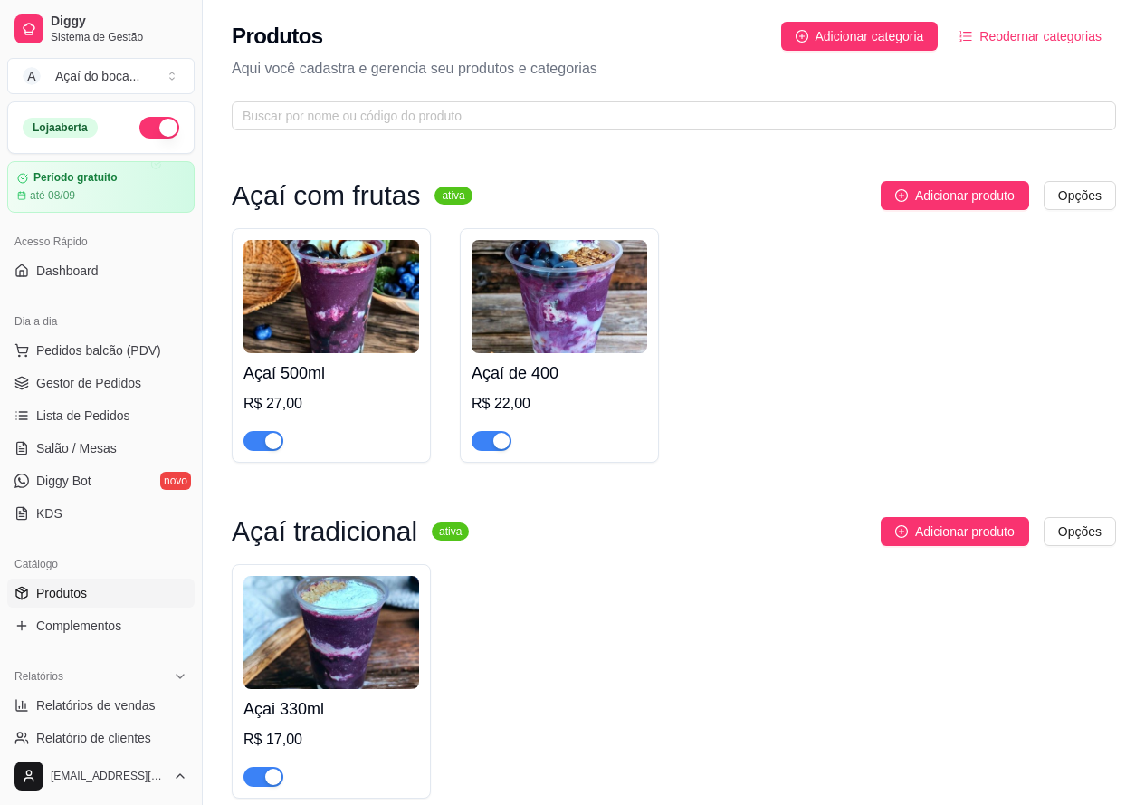
click at [327, 378] on h4 "Açaí 500ml" at bounding box center [332, 372] width 176 height 25
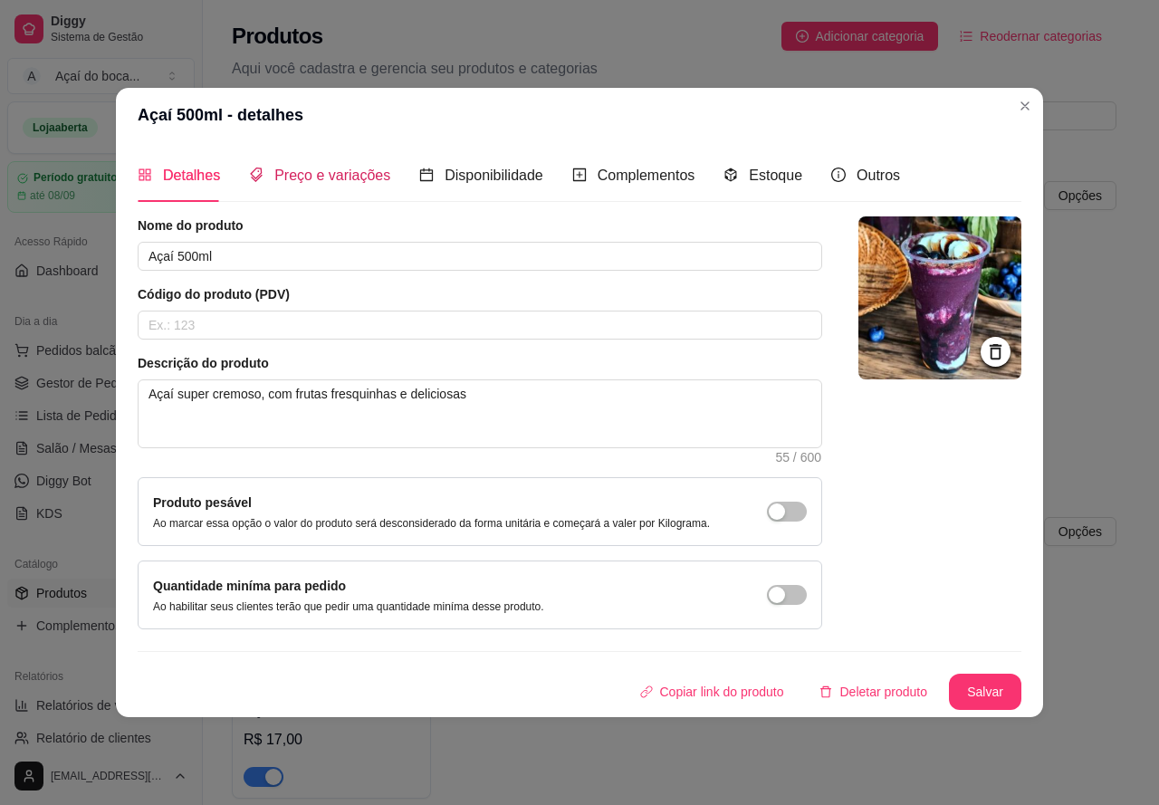
click at [343, 186] on div "Preço e variações" at bounding box center [319, 175] width 141 height 23
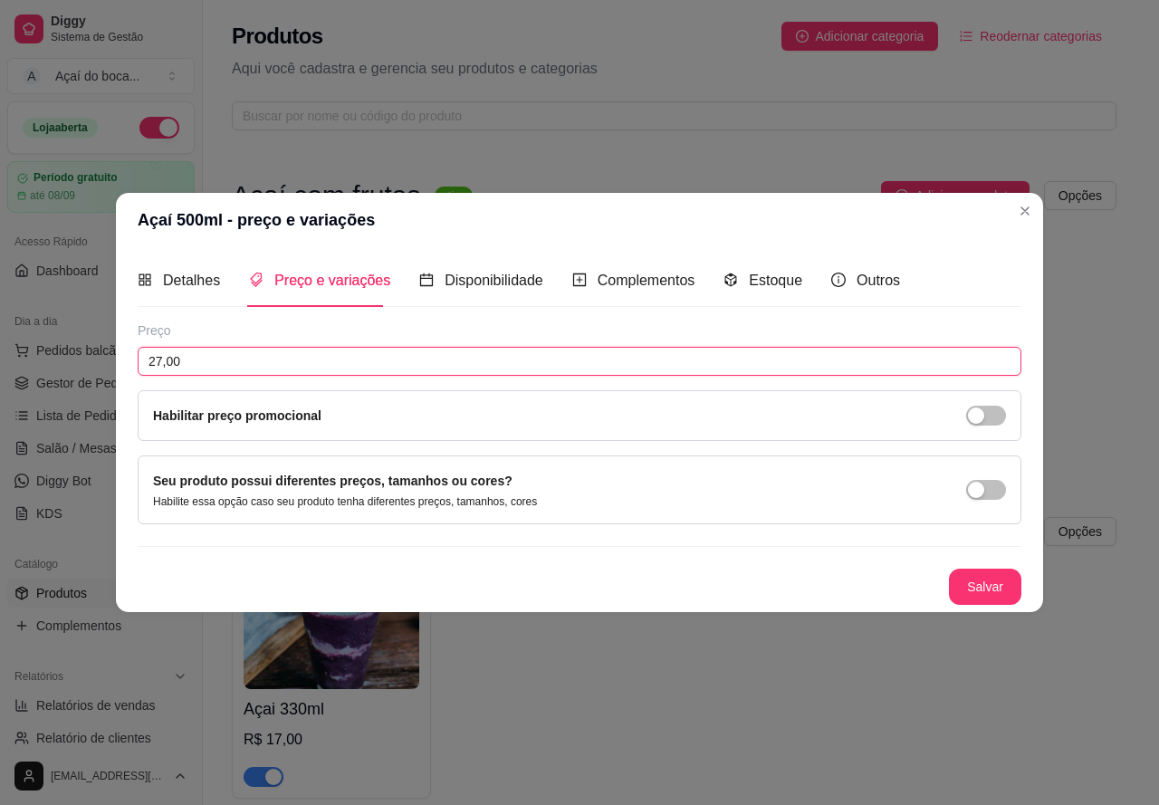
click at [249, 369] on input "27,00" at bounding box center [580, 361] width 884 height 29
type input "20,00"
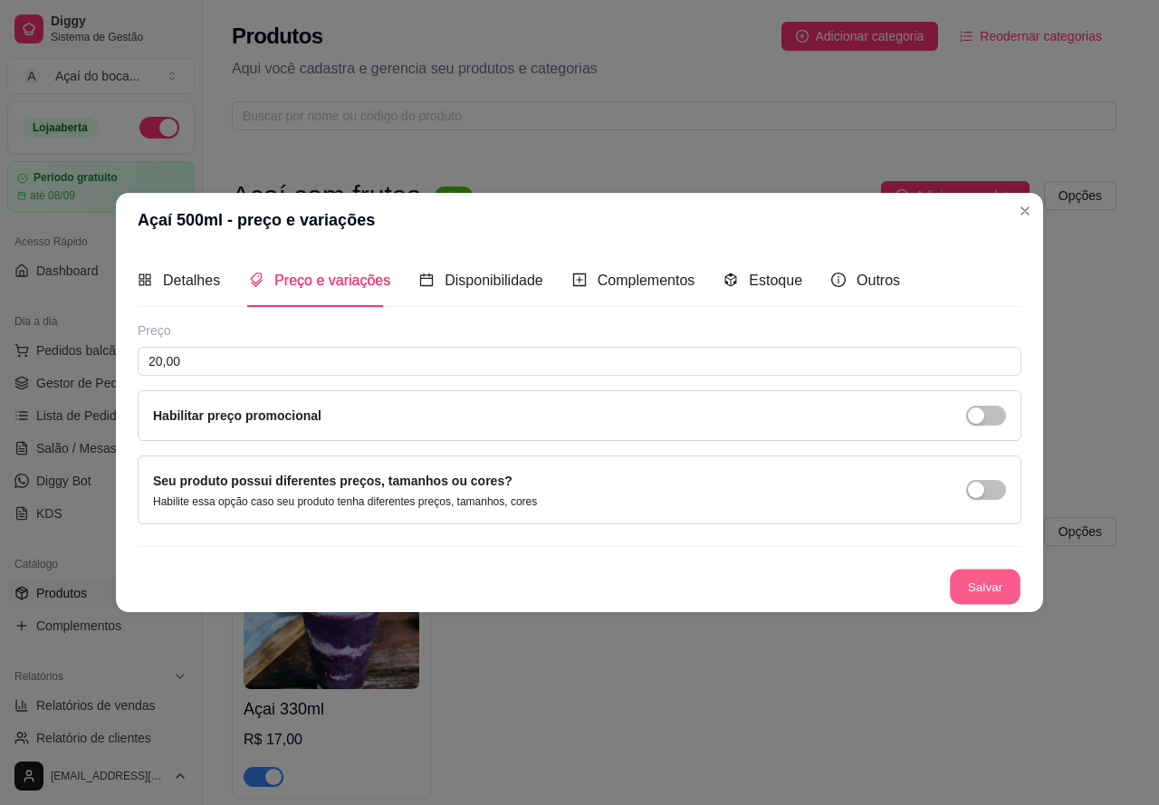
click at [976, 593] on button "Salvar" at bounding box center [985, 586] width 71 height 35
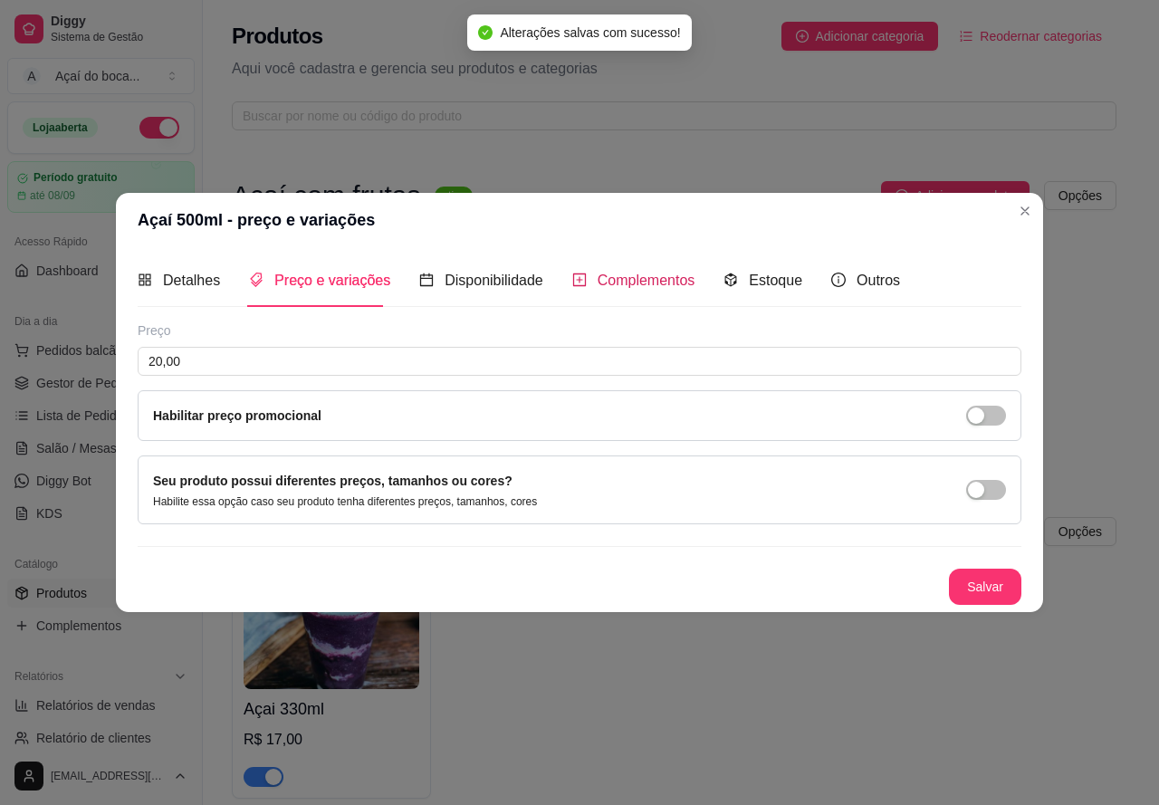
click at [598, 280] on span "Complementos" at bounding box center [647, 280] width 98 height 15
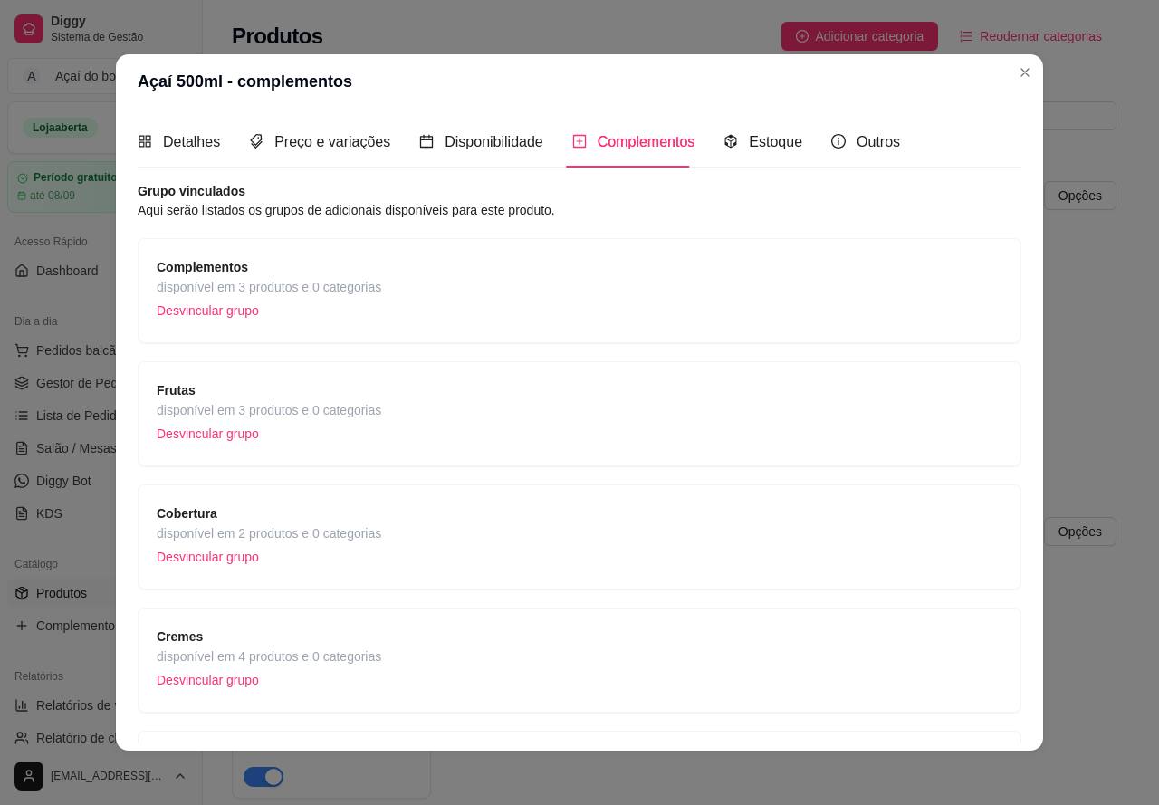
click at [353, 296] on span "disponível em 3 produtos e 0 categorias" at bounding box center [269, 287] width 225 height 20
click at [344, 435] on p "Desvincular grupo" at bounding box center [269, 433] width 225 height 27
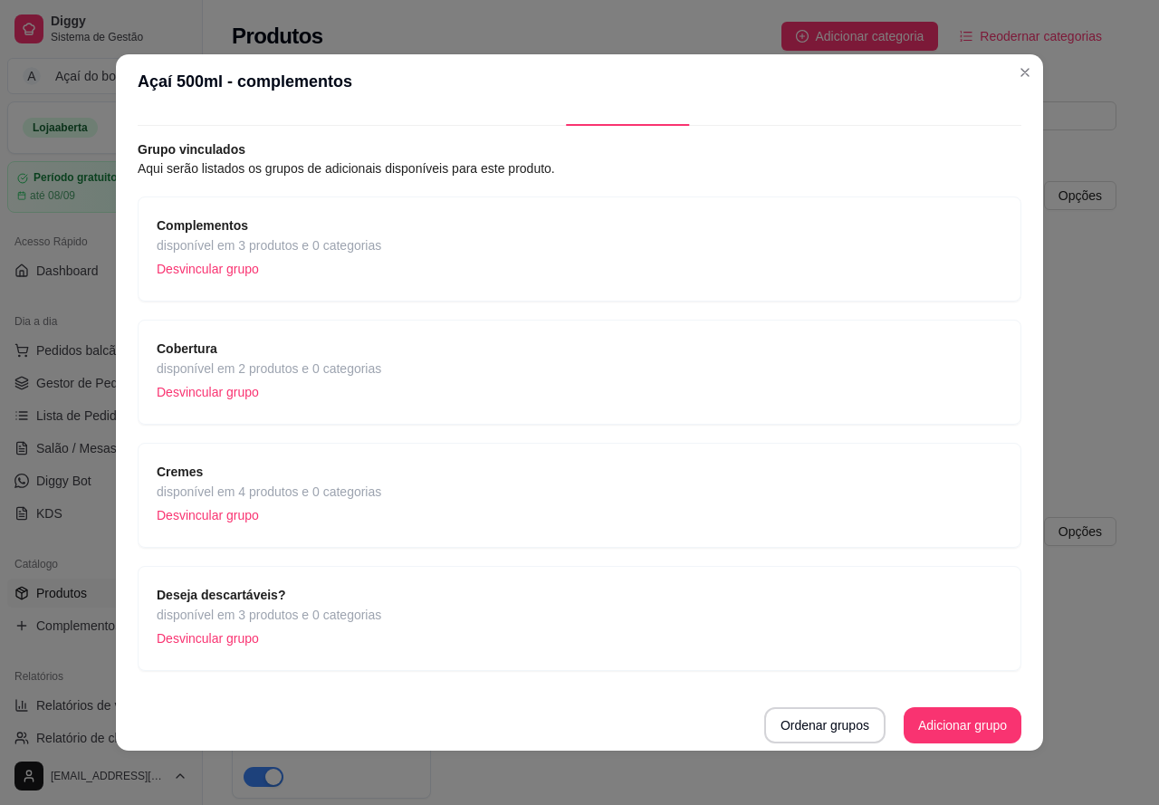
scroll to position [4, 0]
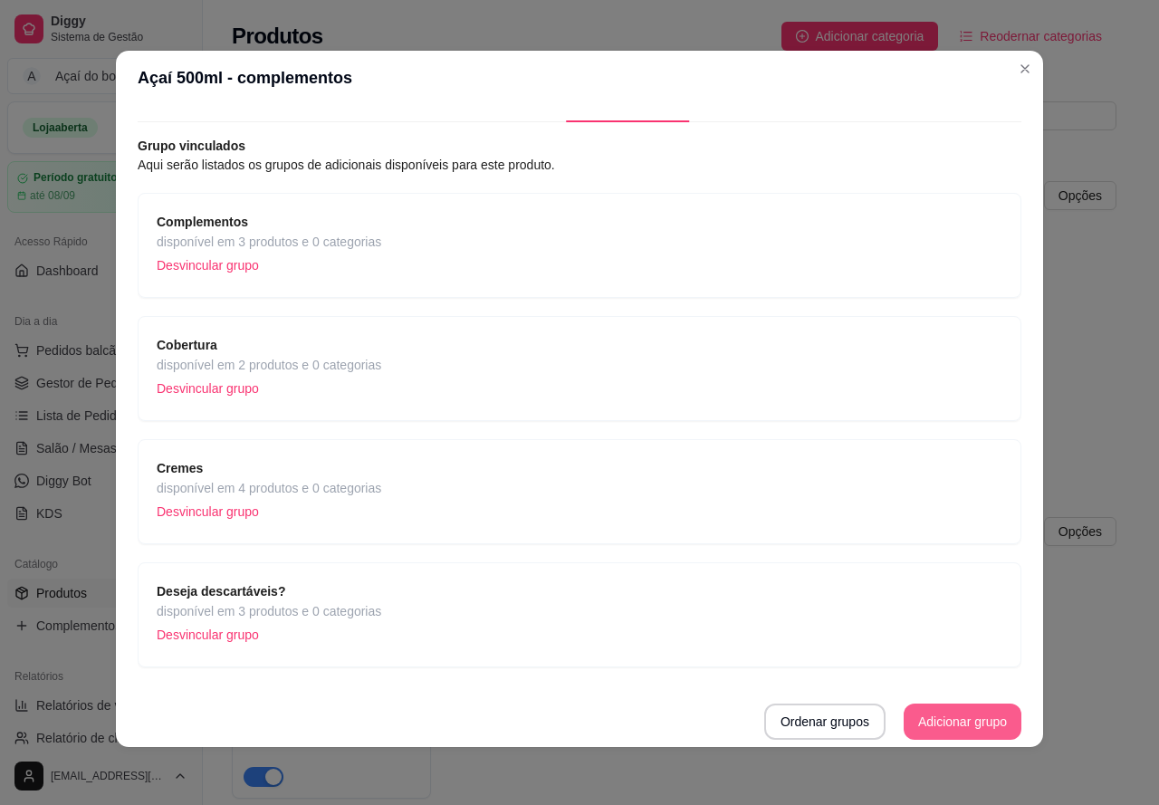
click at [922, 722] on button "Adicionar grupo" at bounding box center [963, 721] width 118 height 36
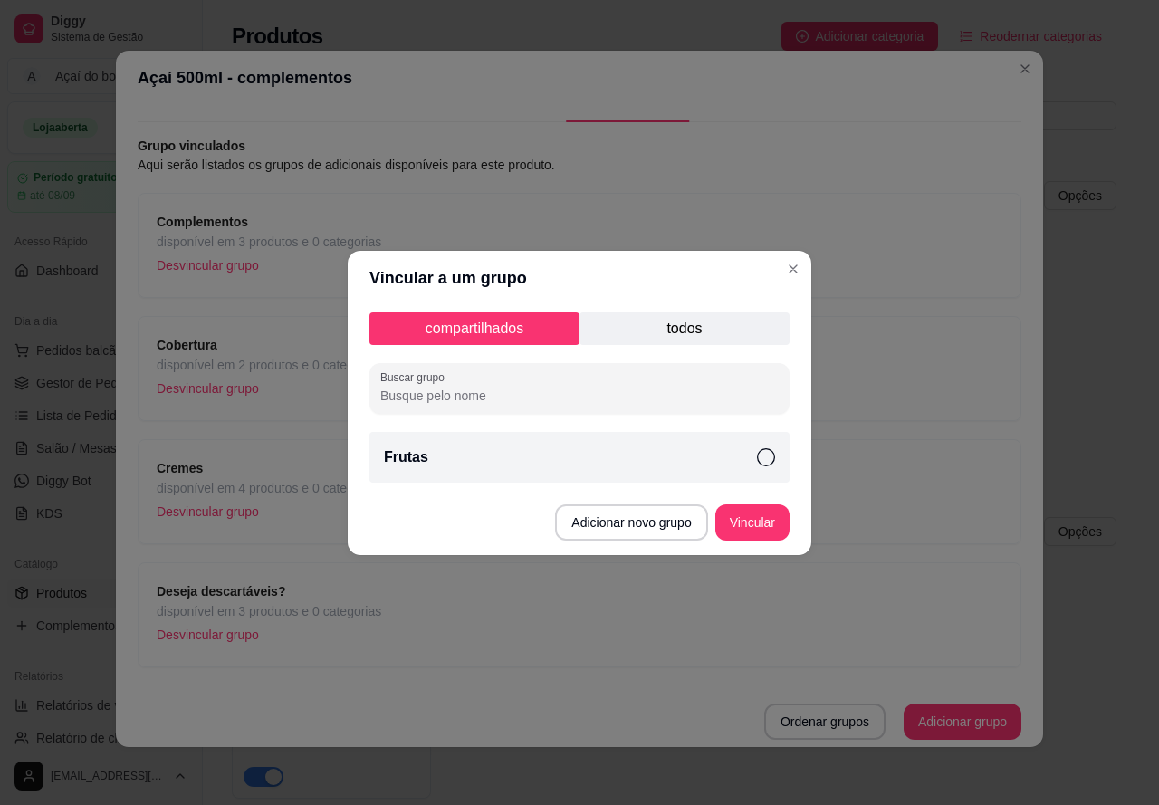
click at [479, 464] on div "Frutas" at bounding box center [579, 457] width 420 height 51
click at [751, 517] on button "Vincular" at bounding box center [752, 521] width 72 height 35
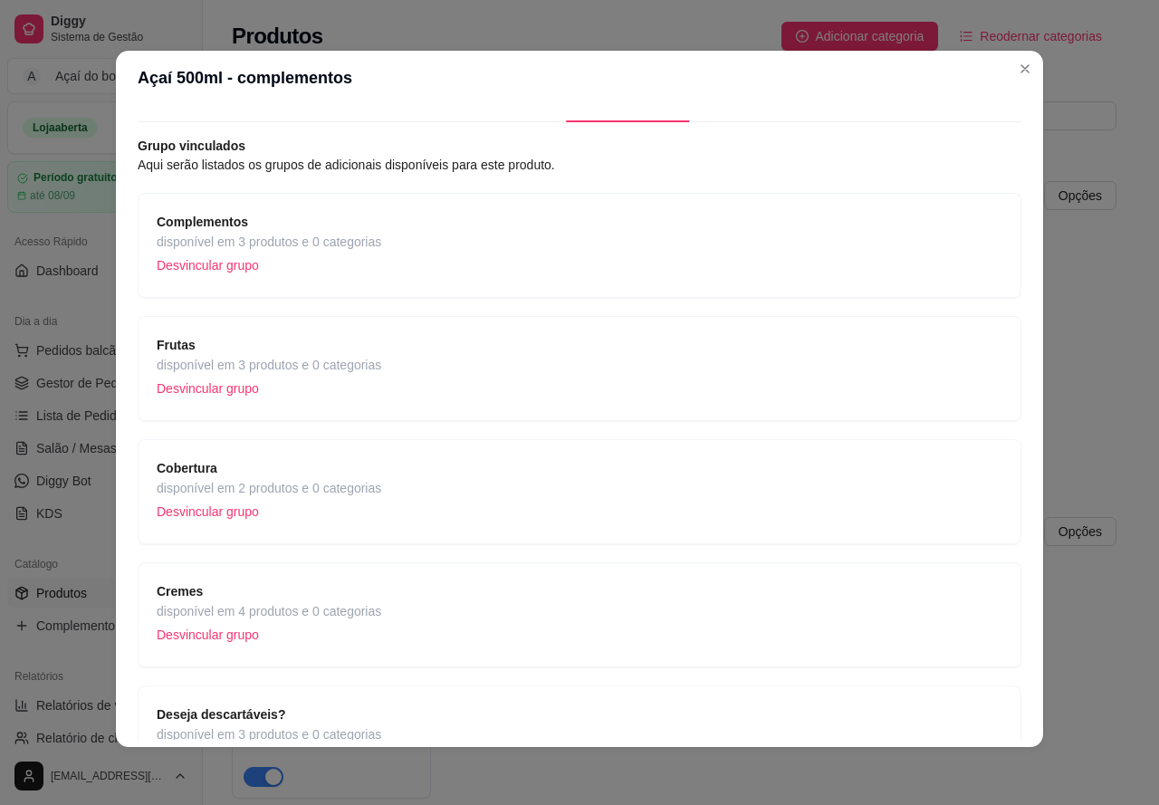
click at [363, 350] on span "Frutas" at bounding box center [269, 345] width 225 height 20
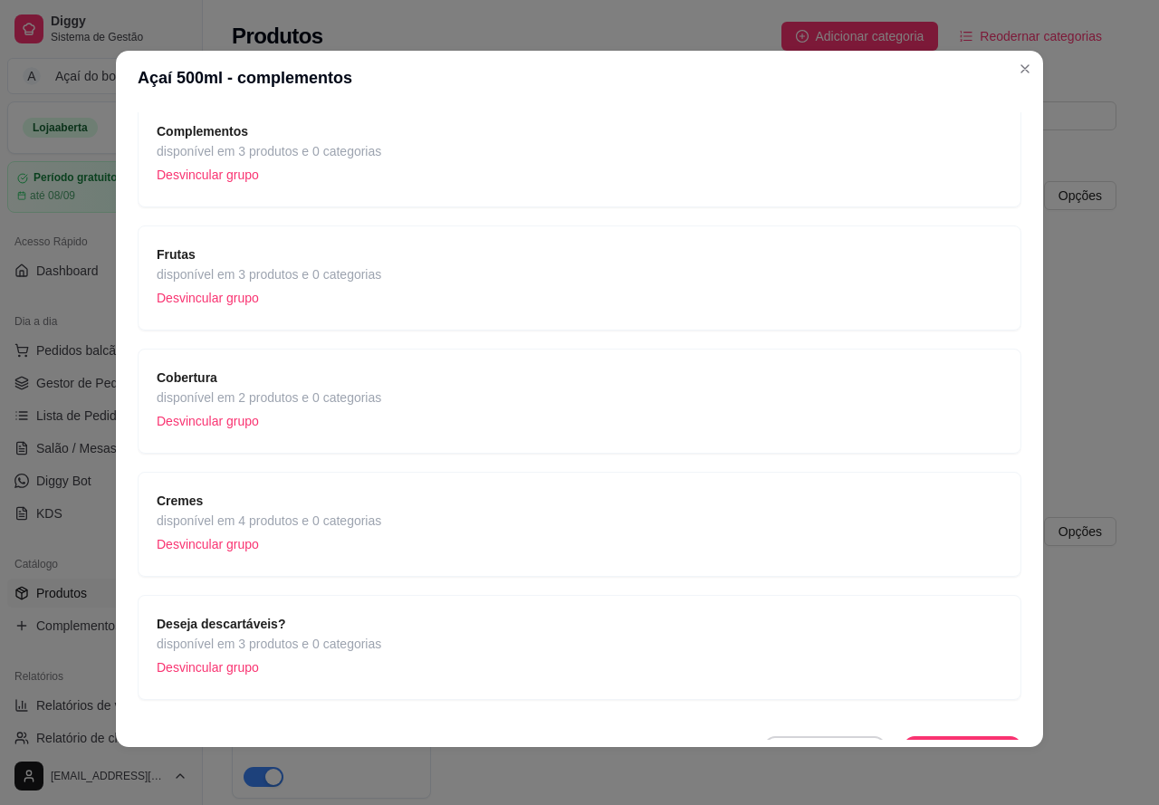
click at [550, 402] on div "Cobertura disponível em 2 produtos e 0 categorias Desvincular grupo" at bounding box center [580, 401] width 846 height 67
click at [635, 512] on div "Cremes disponível em 4 produtos e 0 categorias Desvincular grupo" at bounding box center [580, 524] width 846 height 67
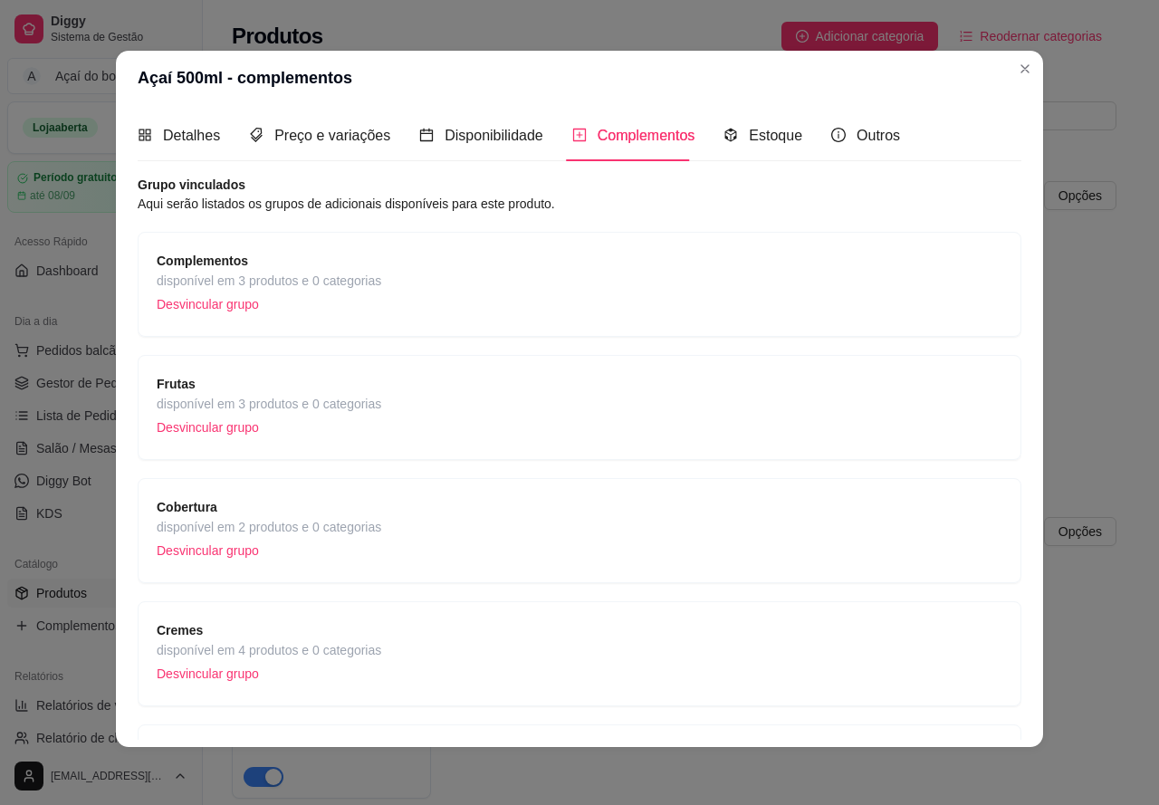
scroll to position [0, 0]
click at [606, 251] on div "Complementos disponível em 3 produtos e 0 categorias Desvincular grupo" at bounding box center [580, 286] width 884 height 105
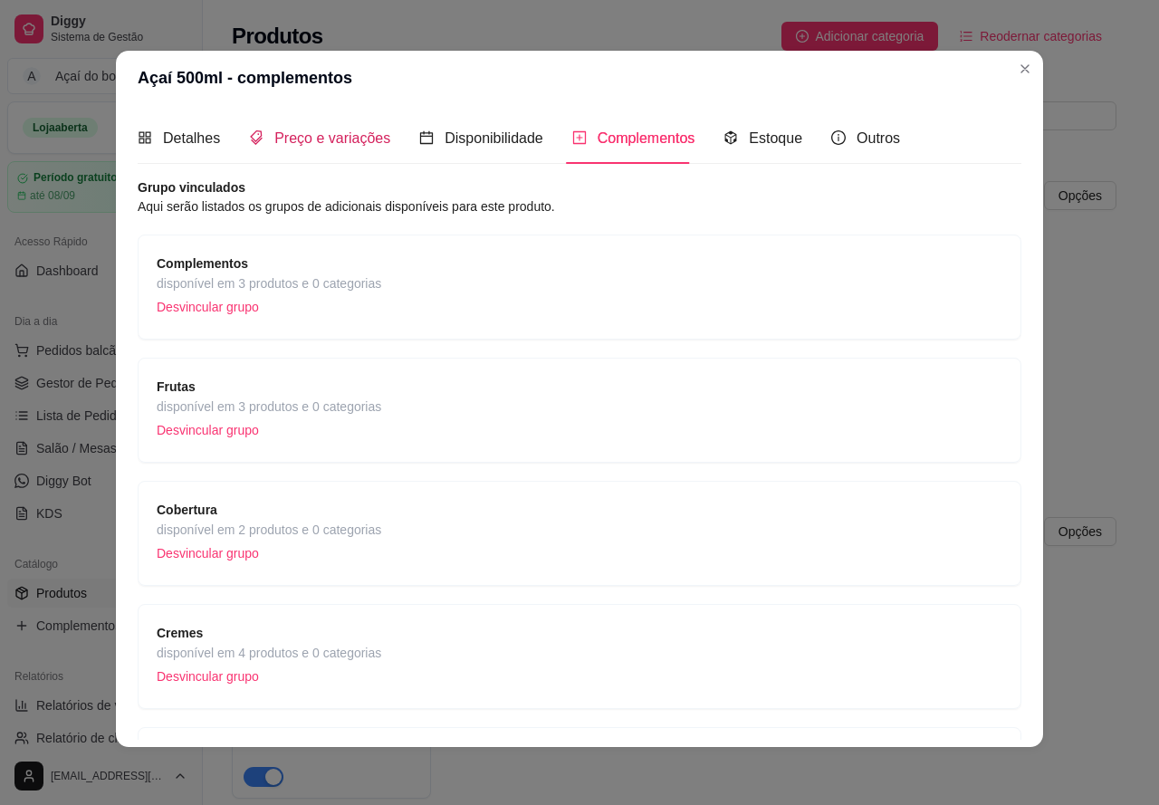
click at [339, 130] on span "Preço e variações" at bounding box center [332, 137] width 116 height 15
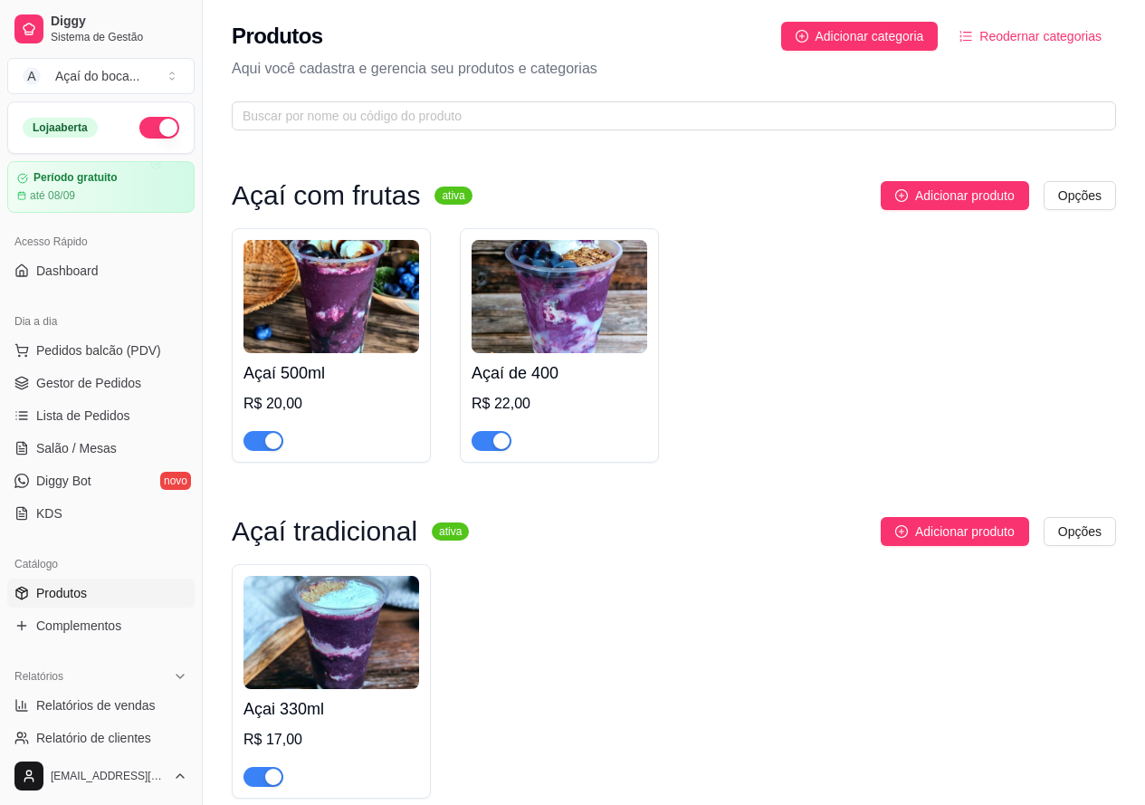
click at [512, 312] on img at bounding box center [560, 296] width 176 height 113
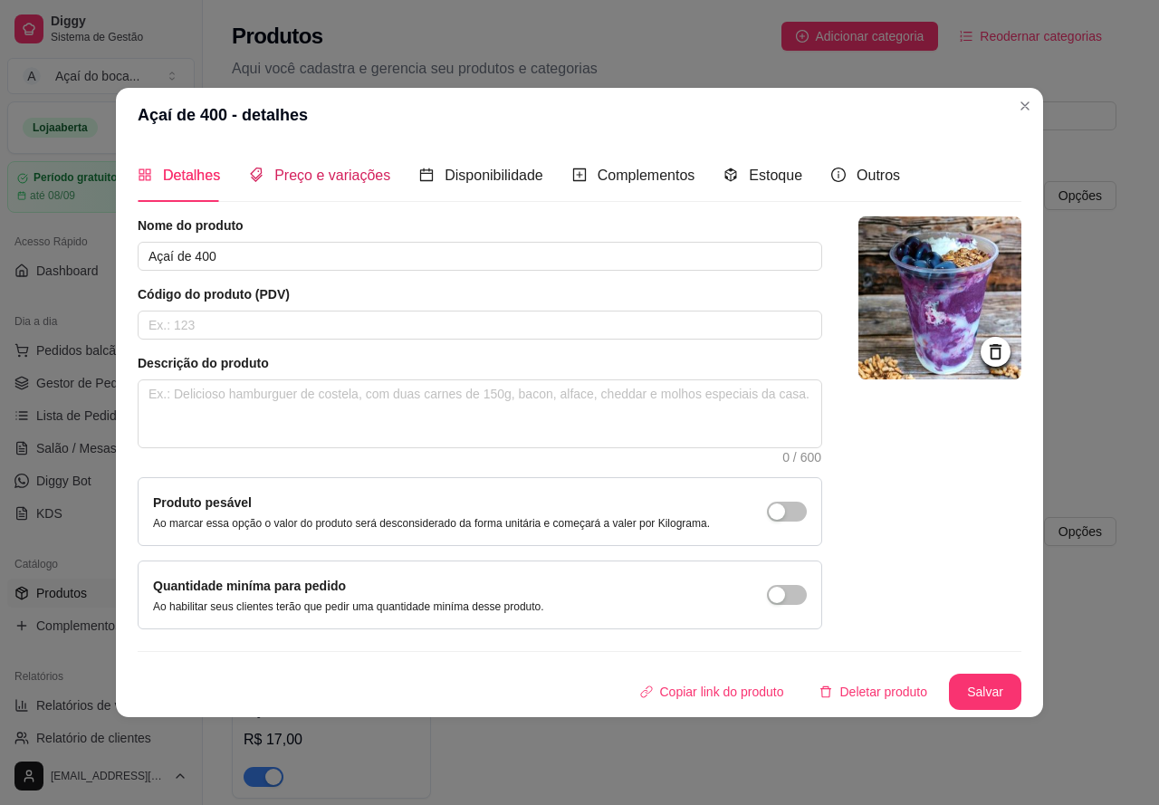
click at [334, 172] on span "Preço e variações" at bounding box center [332, 174] width 116 height 15
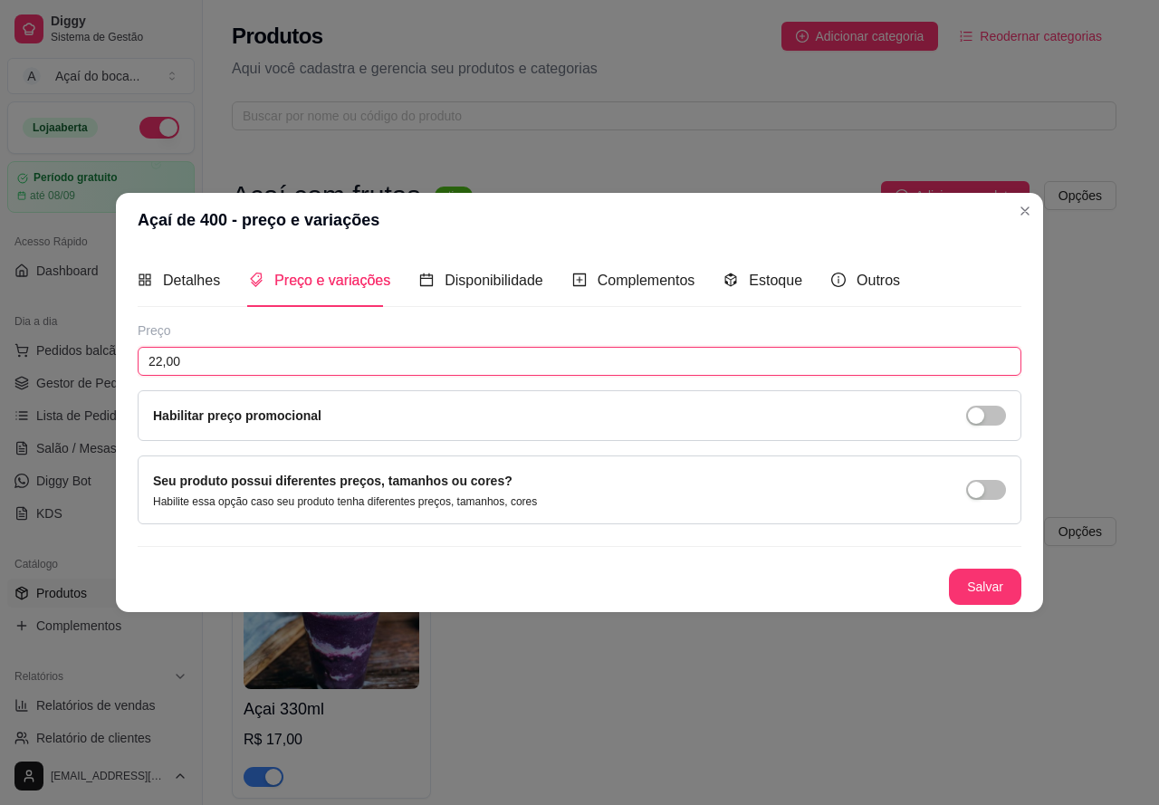
click at [265, 354] on input "22,00" at bounding box center [580, 361] width 884 height 29
type input "16,00"
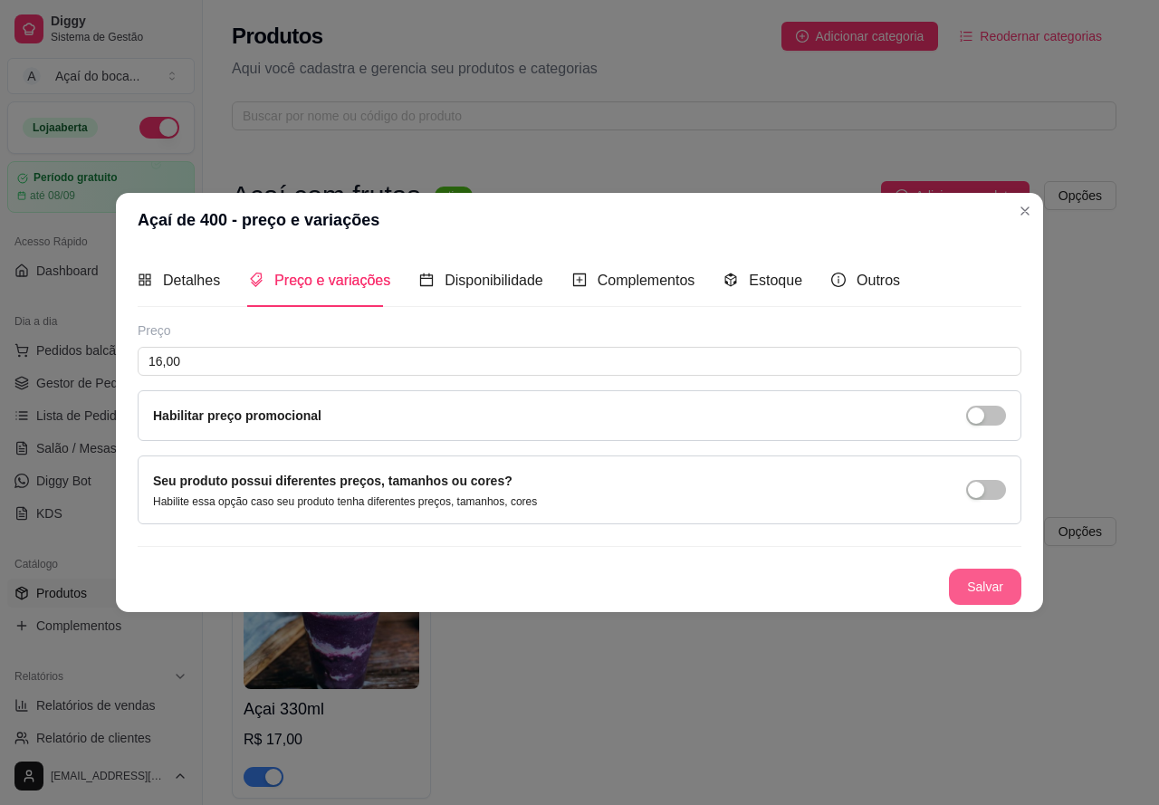
click at [980, 590] on button "Salvar" at bounding box center [985, 587] width 72 height 36
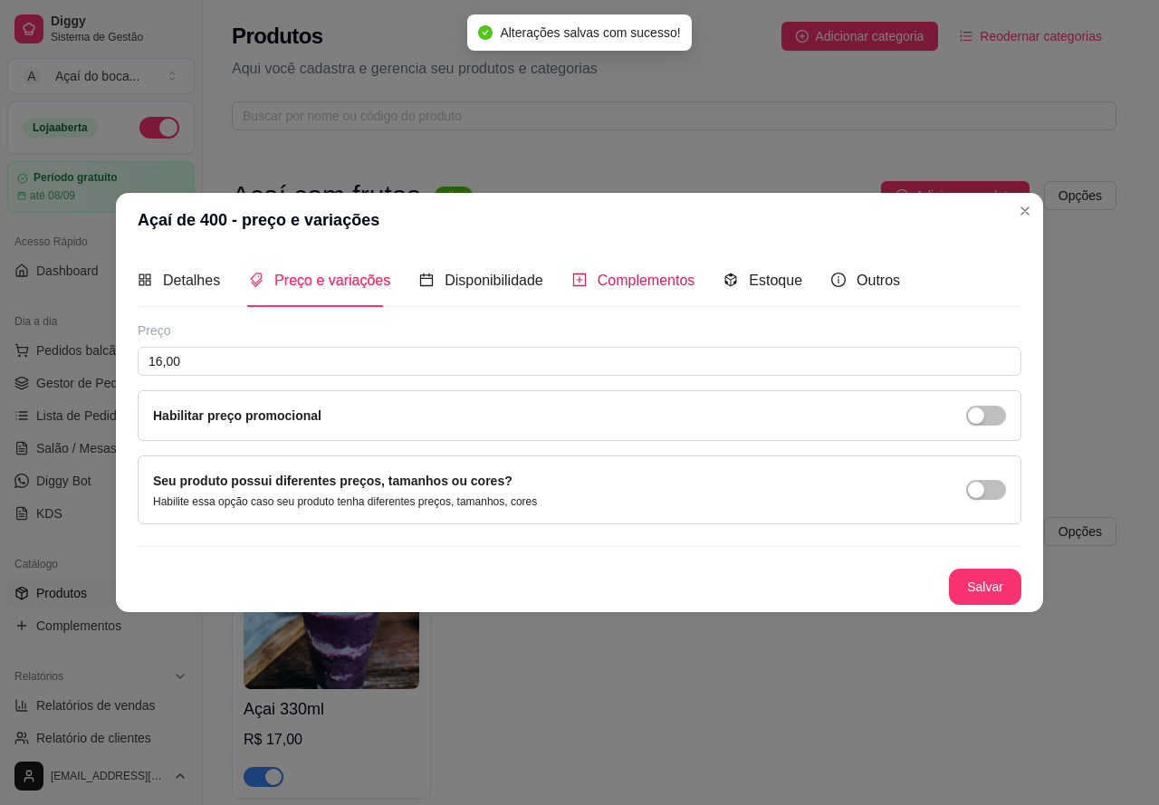
click at [636, 278] on span "Complementos" at bounding box center [647, 280] width 98 height 15
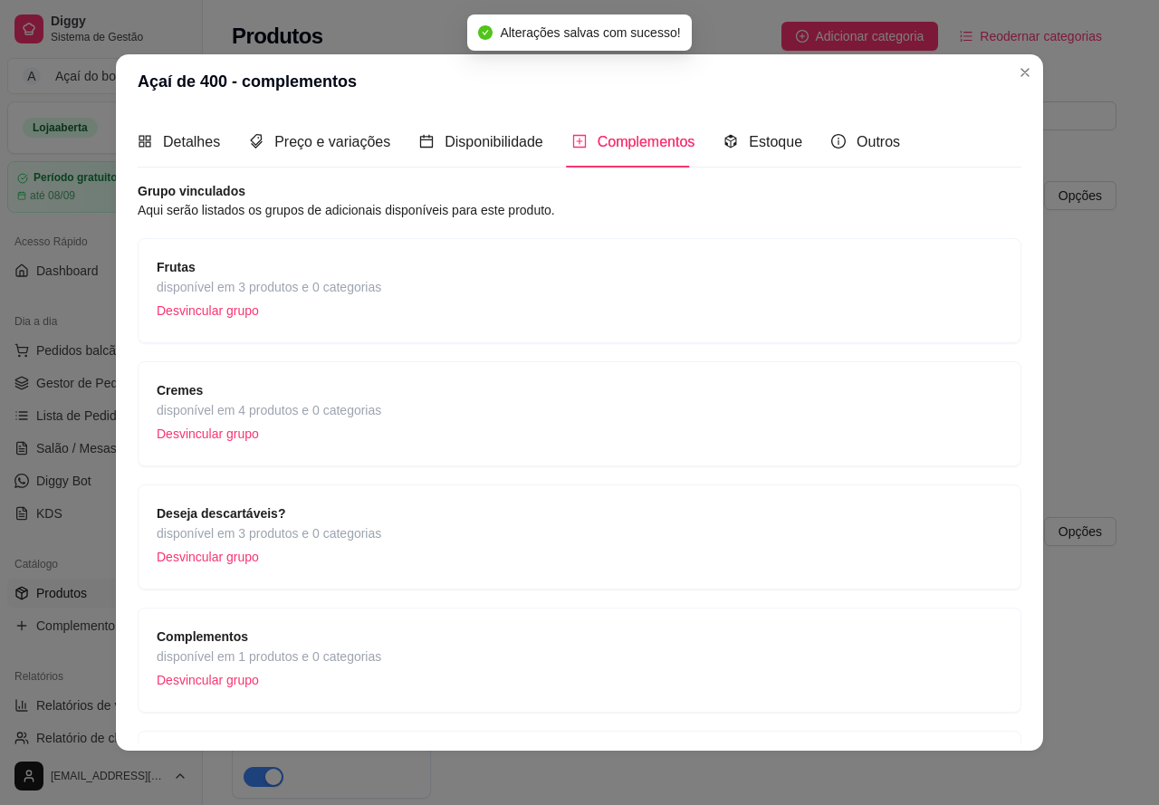
click at [482, 292] on div "Frutas disponível em 3 produtos e 0 categorias Desvincular grupo" at bounding box center [580, 290] width 846 height 67
click at [615, 395] on div "Cremes disponível em 4 produtos e 0 categorias Desvincular grupo" at bounding box center [580, 413] width 846 height 67
click at [541, 273] on div "Frutas disponível em 3 produtos e 0 categorias Desvincular grupo" at bounding box center [580, 290] width 846 height 67
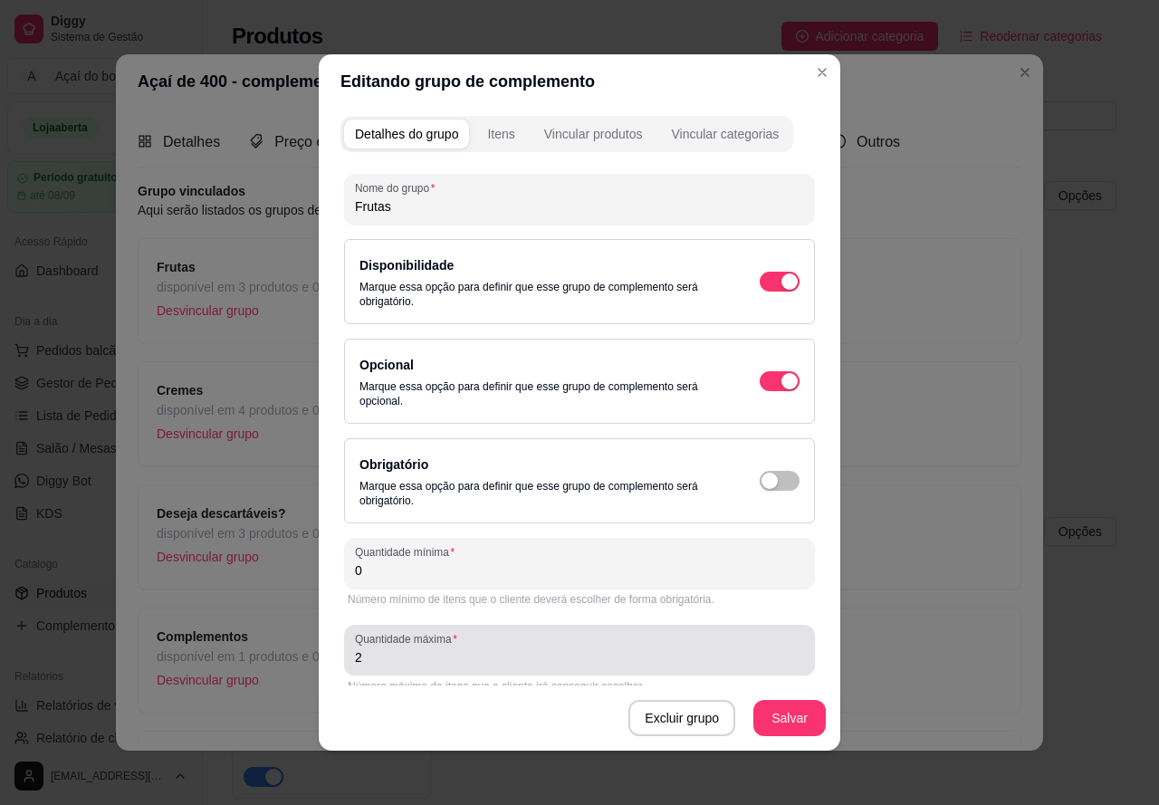
click at [526, 636] on div "2" at bounding box center [579, 650] width 449 height 36
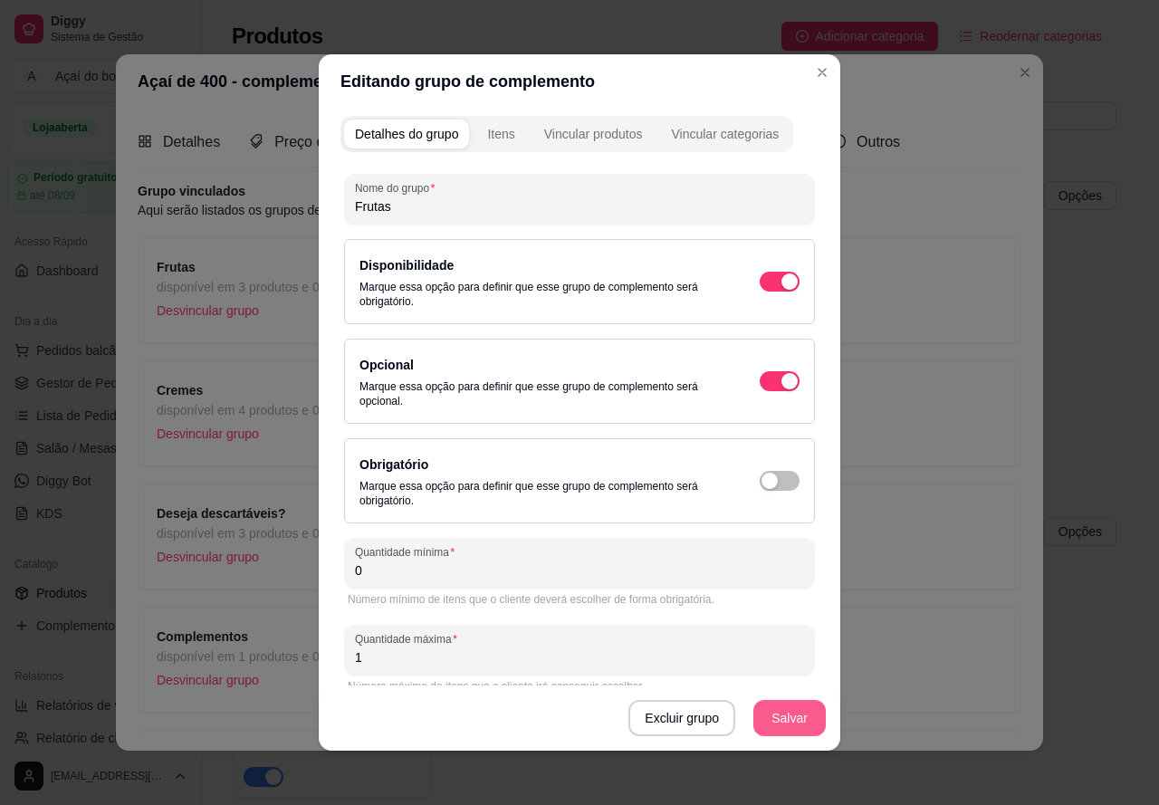
type input "1"
click at [784, 714] on button "Salvar" at bounding box center [789, 718] width 72 height 36
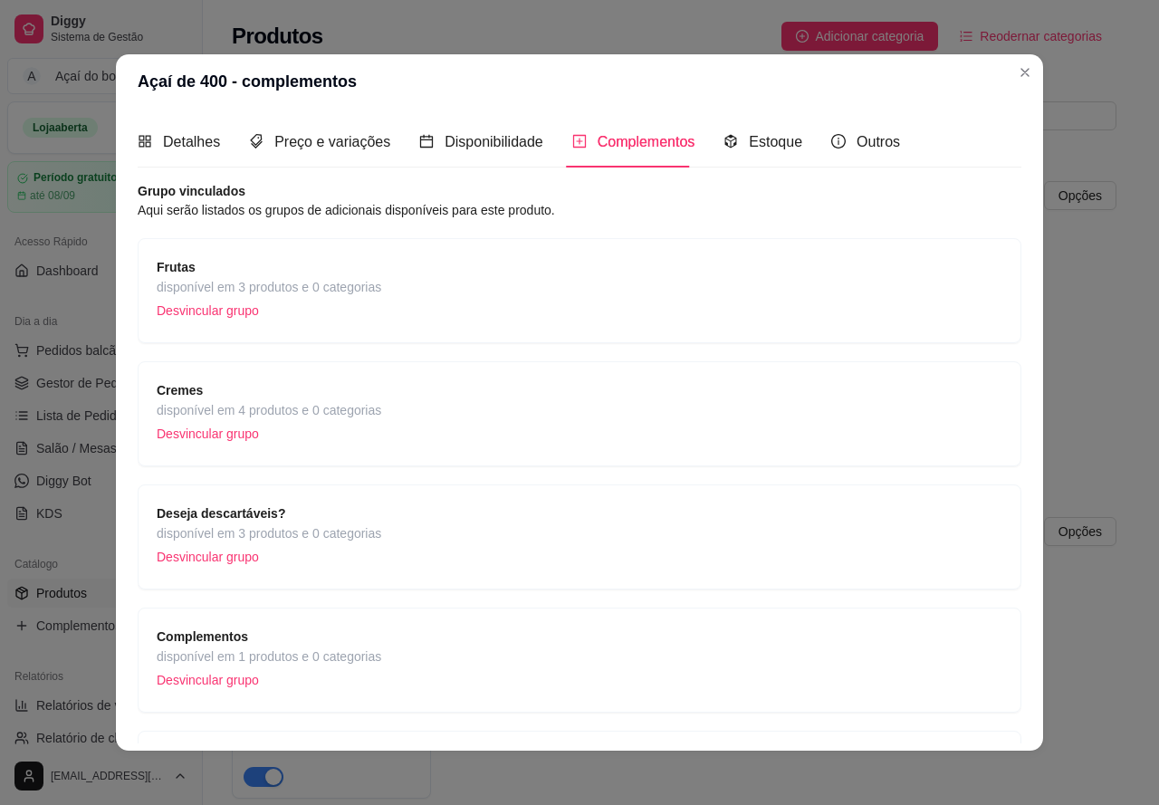
click at [407, 646] on div "Complementos disponível em 1 produtos e 0 categorias Desvincular grupo" at bounding box center [580, 659] width 846 height 67
click at [598, 407] on div "Cremes disponível em 4 produtos e 0 categorias Desvincular grupo" at bounding box center [580, 413] width 846 height 67
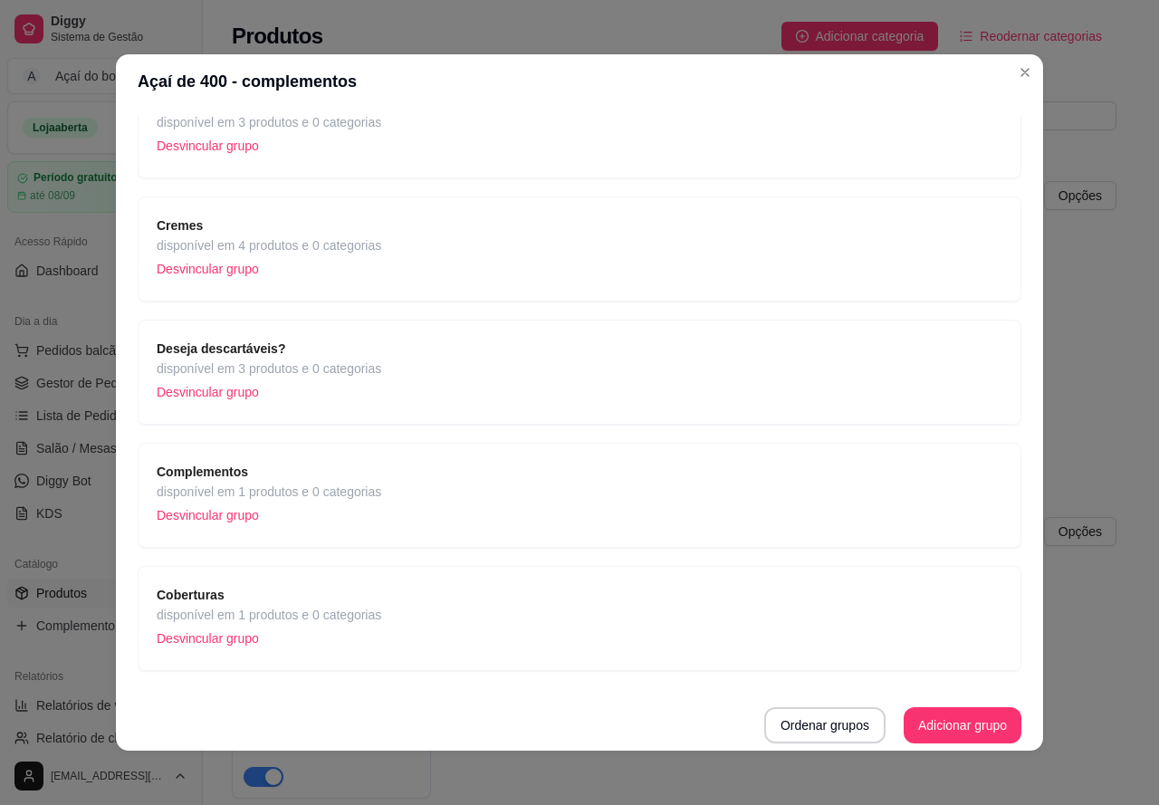
click at [631, 617] on div "Coberturas disponível em 1 produtos e 0 categorias Desvincular grupo" at bounding box center [580, 618] width 846 height 67
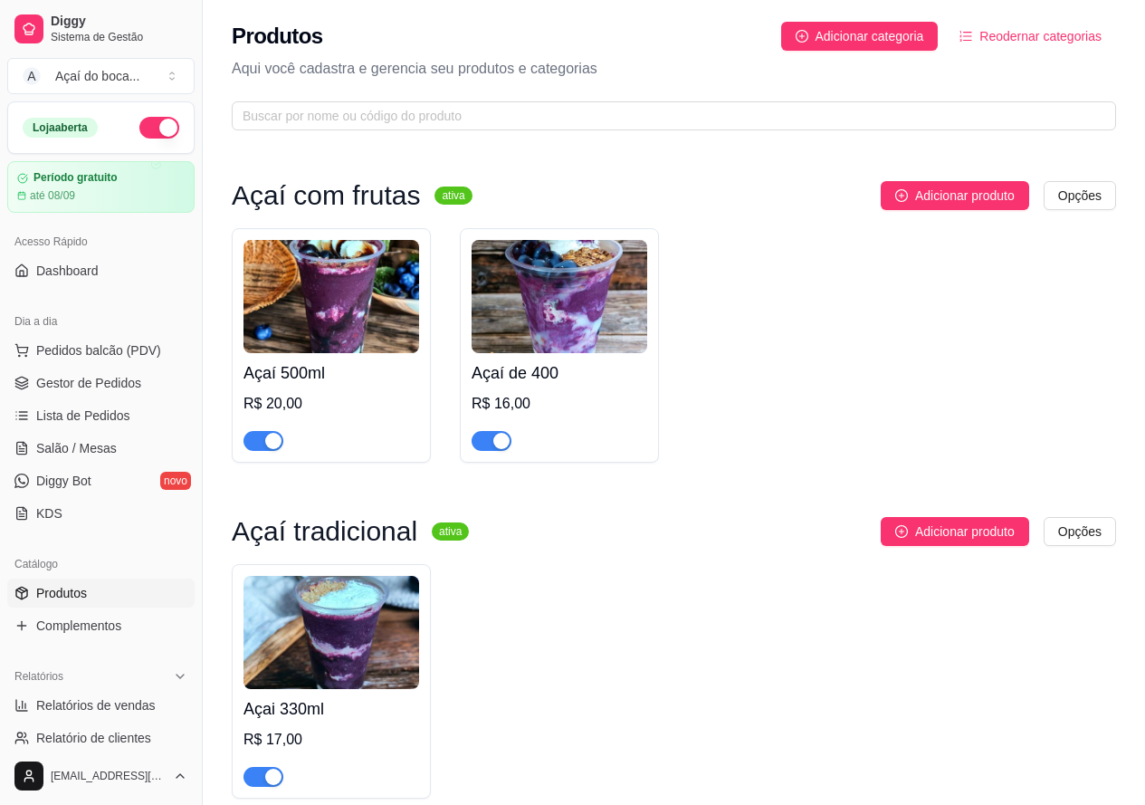
click at [353, 638] on img at bounding box center [332, 632] width 176 height 113
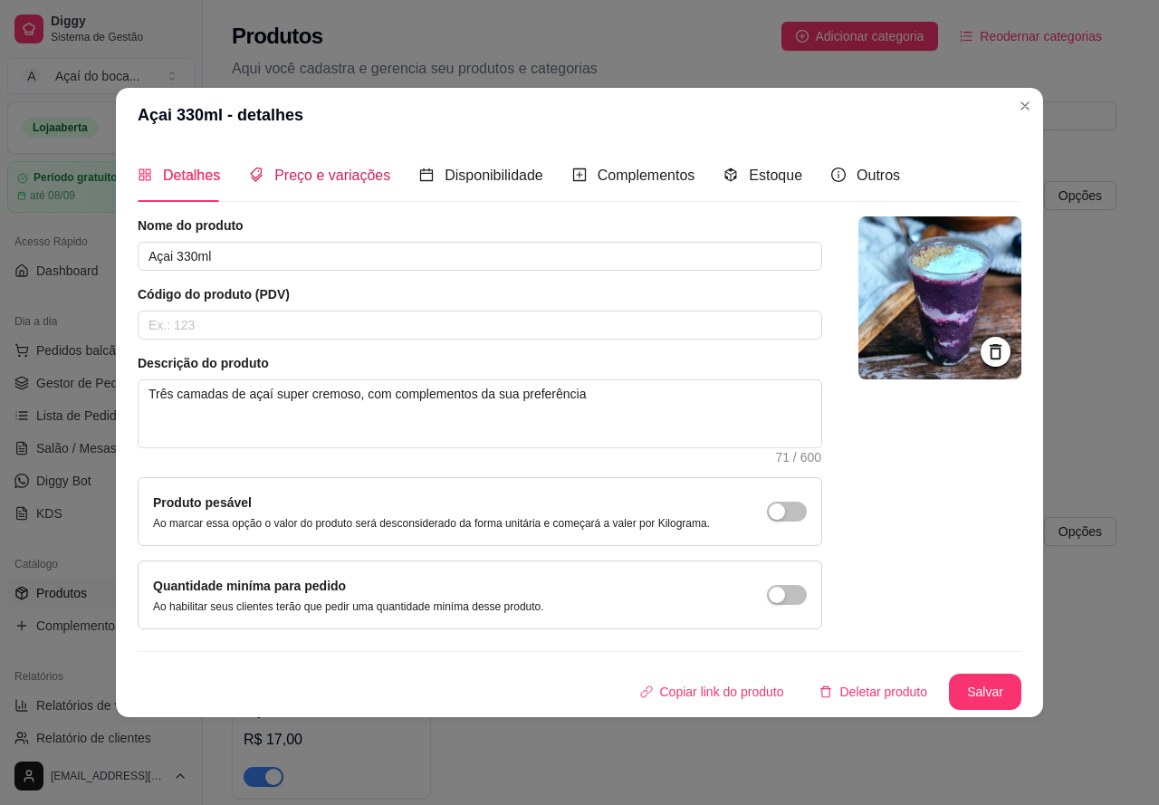
click at [322, 174] on span "Preço e variações" at bounding box center [332, 174] width 116 height 15
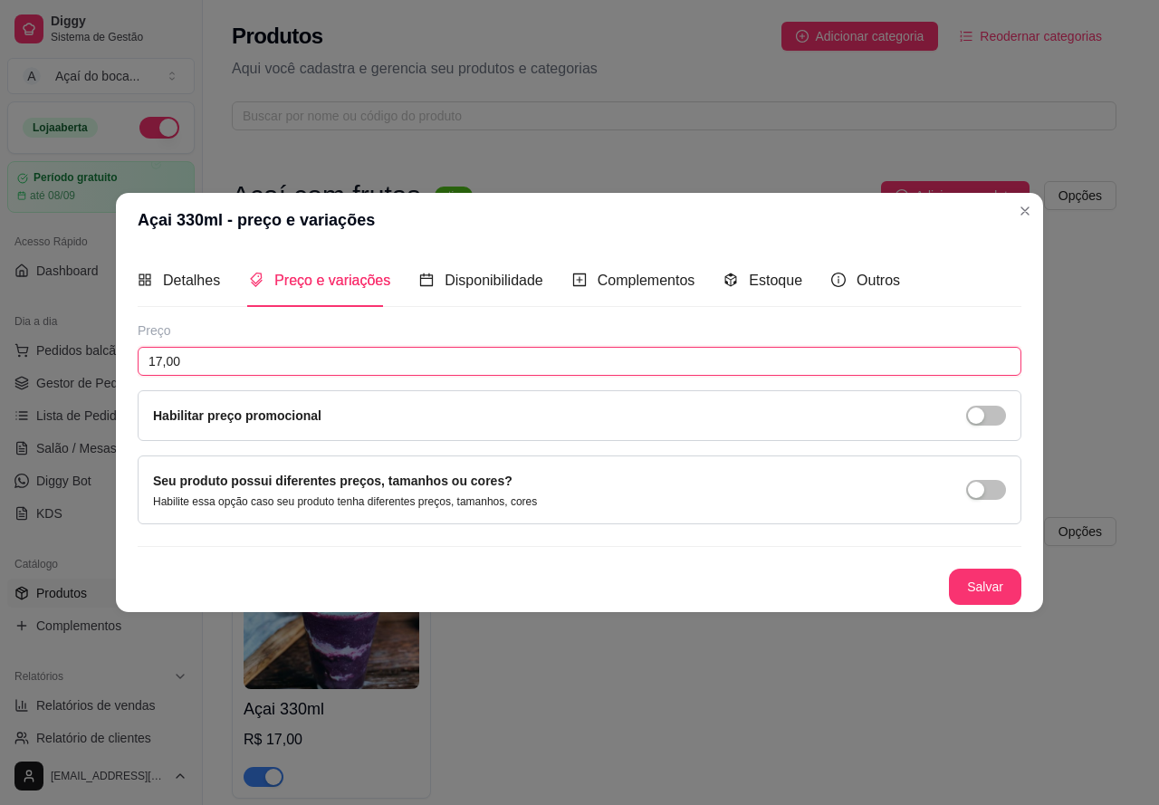
click at [304, 359] on input "17,00" at bounding box center [580, 361] width 884 height 29
type input "12,00"
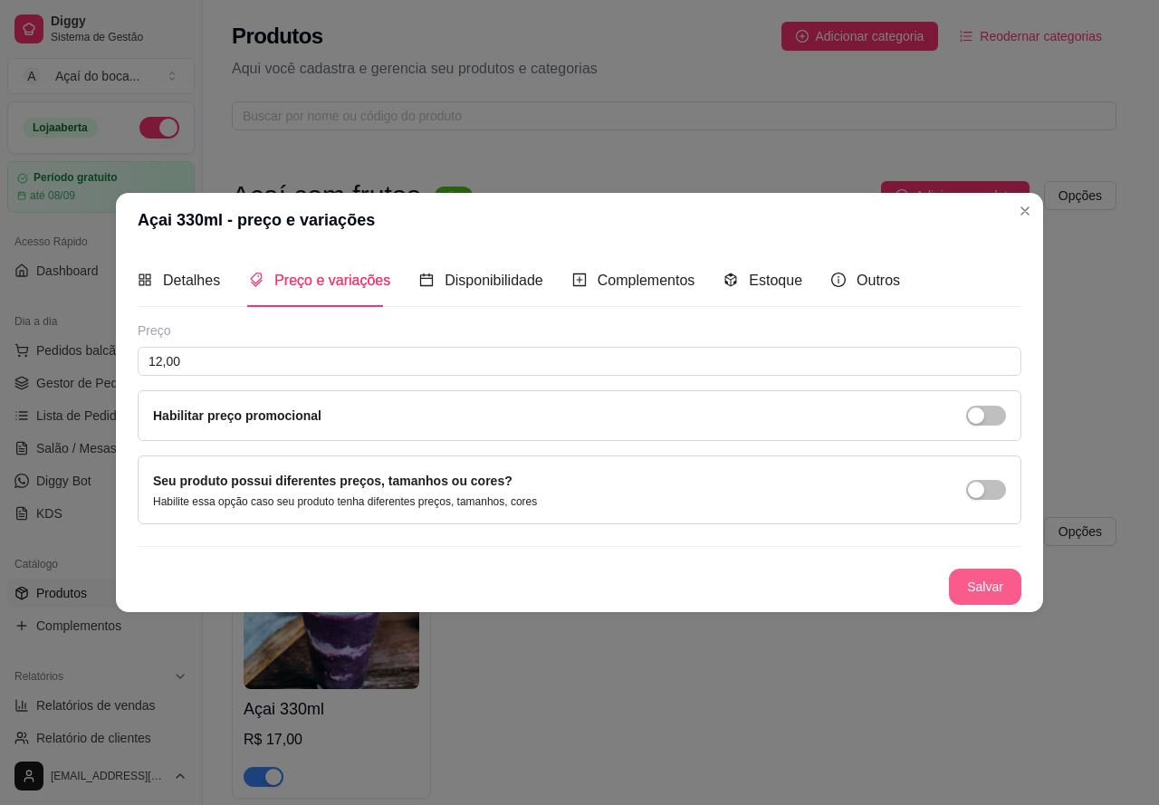
click at [993, 576] on button "Salvar" at bounding box center [985, 587] width 72 height 36
click at [638, 284] on span "Complementos" at bounding box center [647, 280] width 98 height 15
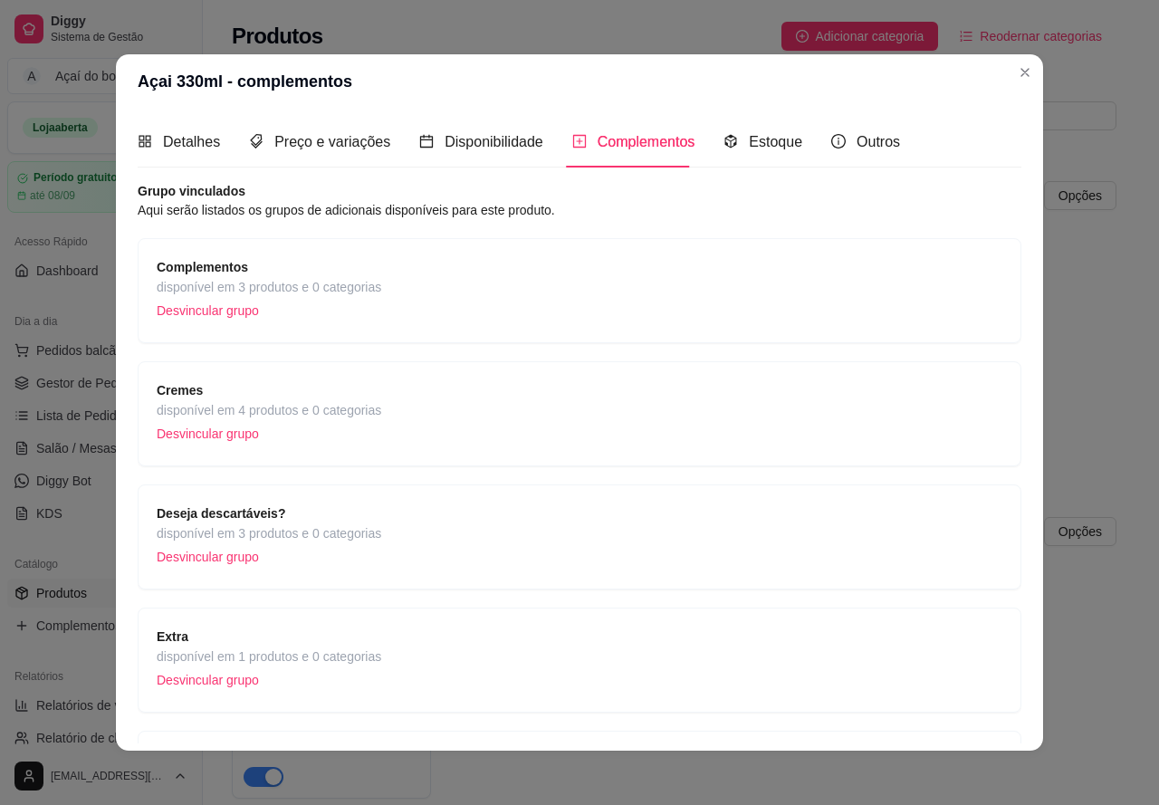
click at [627, 315] on div "Complementos disponível em 3 produtos e 0 categorias Desvincular grupo" at bounding box center [580, 290] width 846 height 67
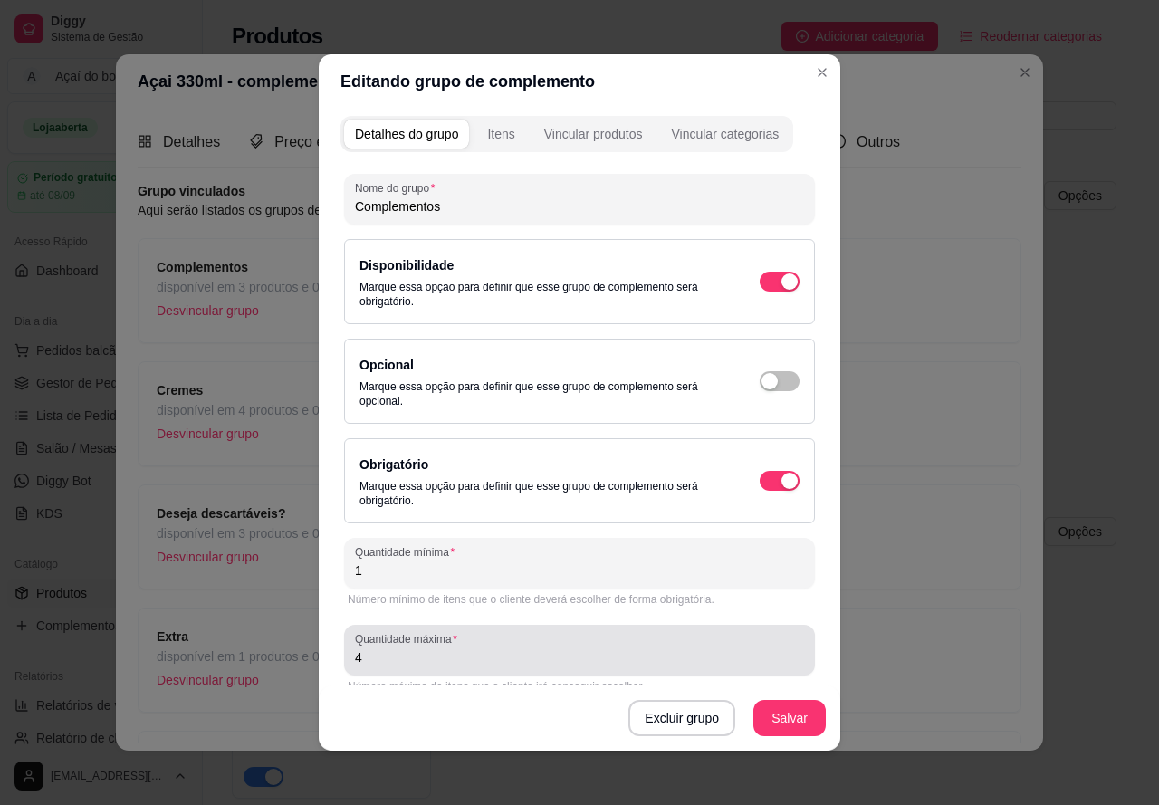
click at [503, 661] on input "4" at bounding box center [579, 657] width 449 height 18
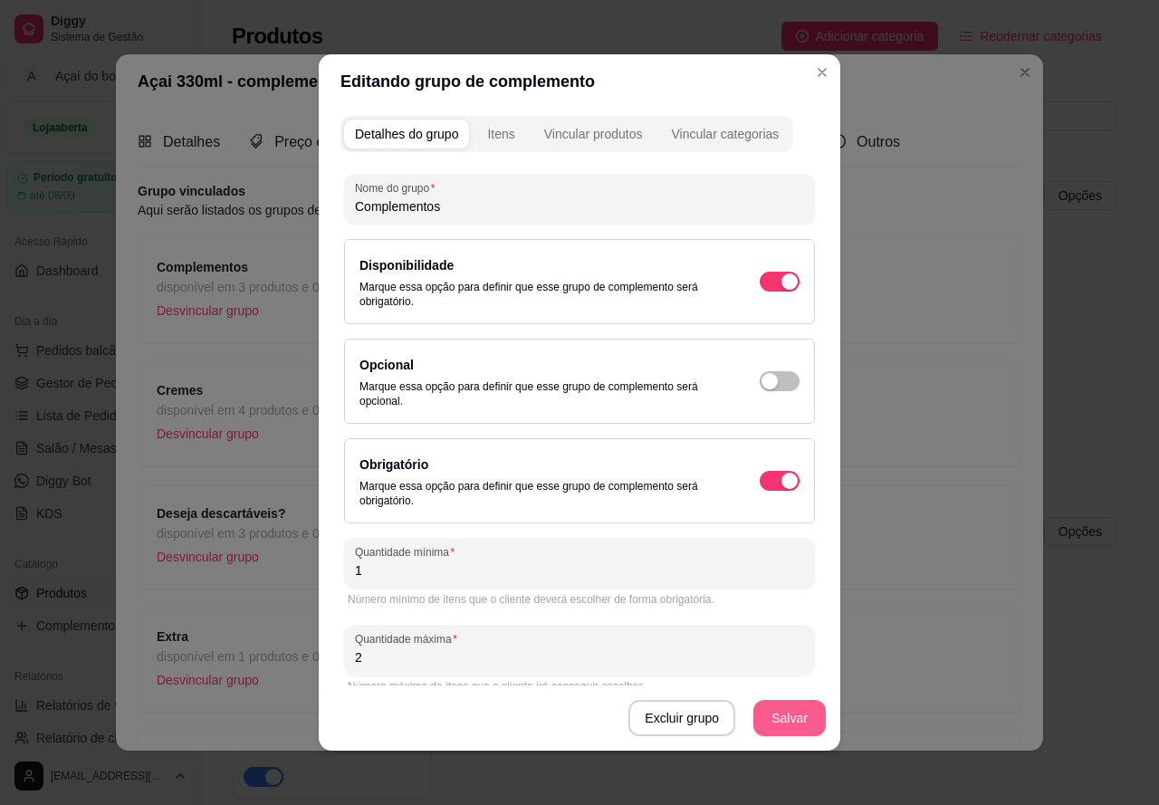
type input "2"
click at [769, 703] on button "Salvar" at bounding box center [789, 718] width 71 height 35
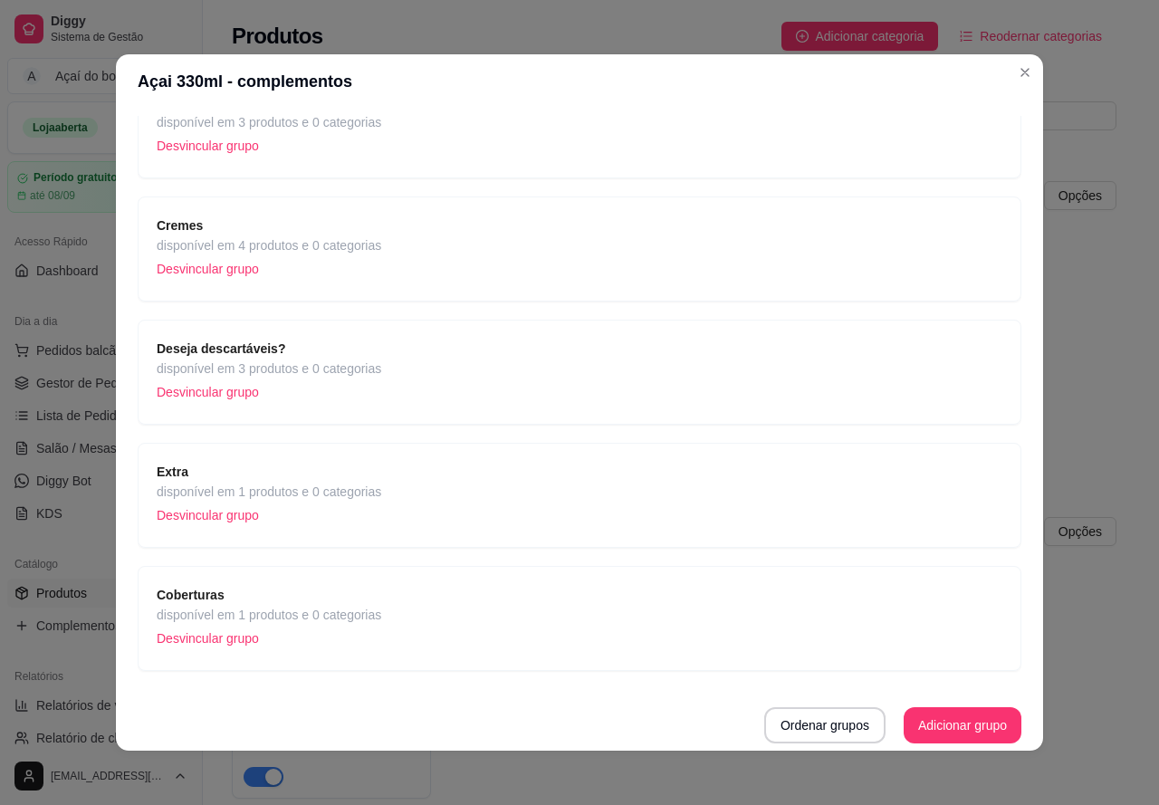
click at [560, 495] on div "Extra disponível em 1 produtos e 0 categorias Desvincular grupo" at bounding box center [580, 495] width 846 height 67
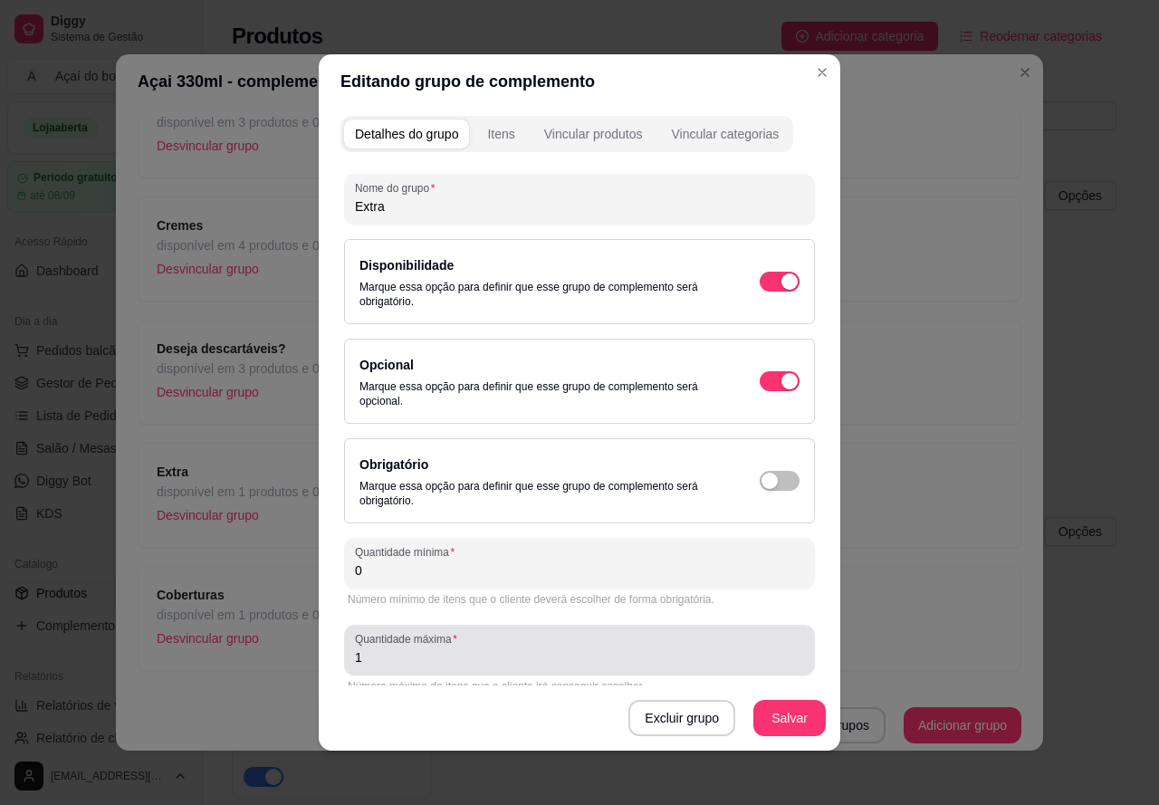
click at [502, 646] on div "1" at bounding box center [579, 650] width 449 height 36
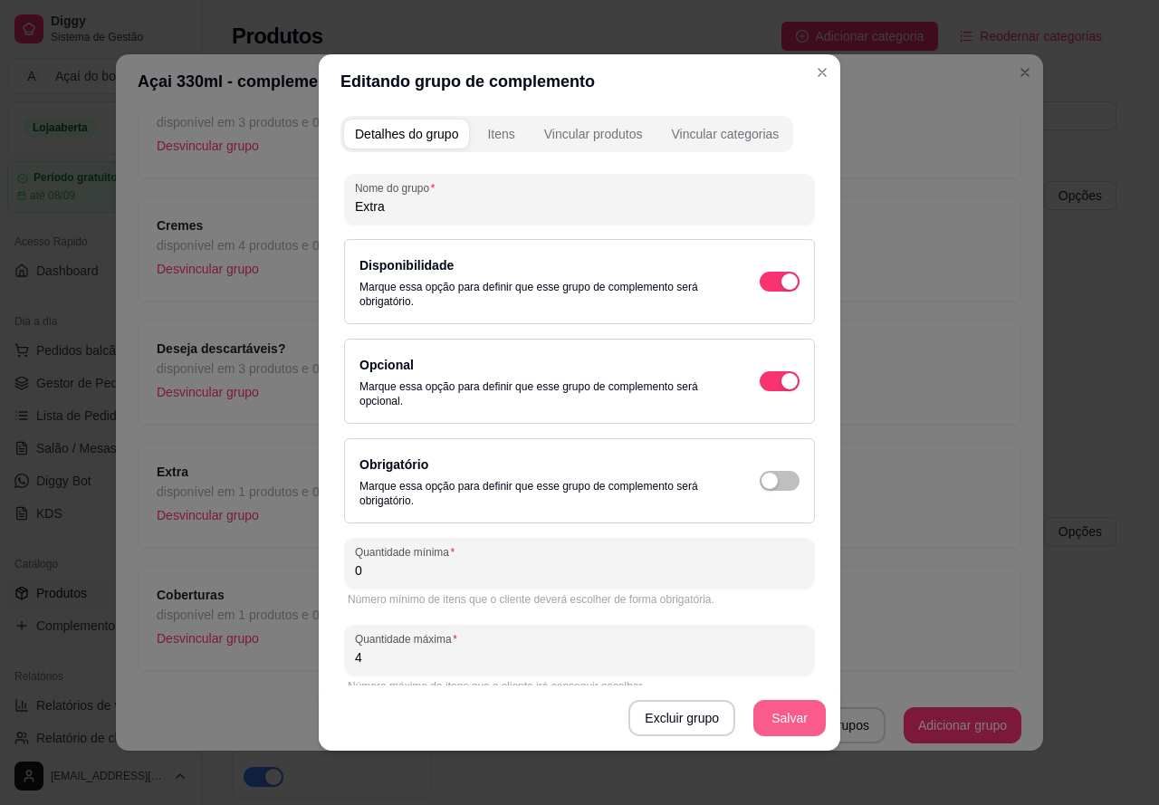
type input "4"
click at [776, 720] on button "Salvar" at bounding box center [789, 718] width 72 height 36
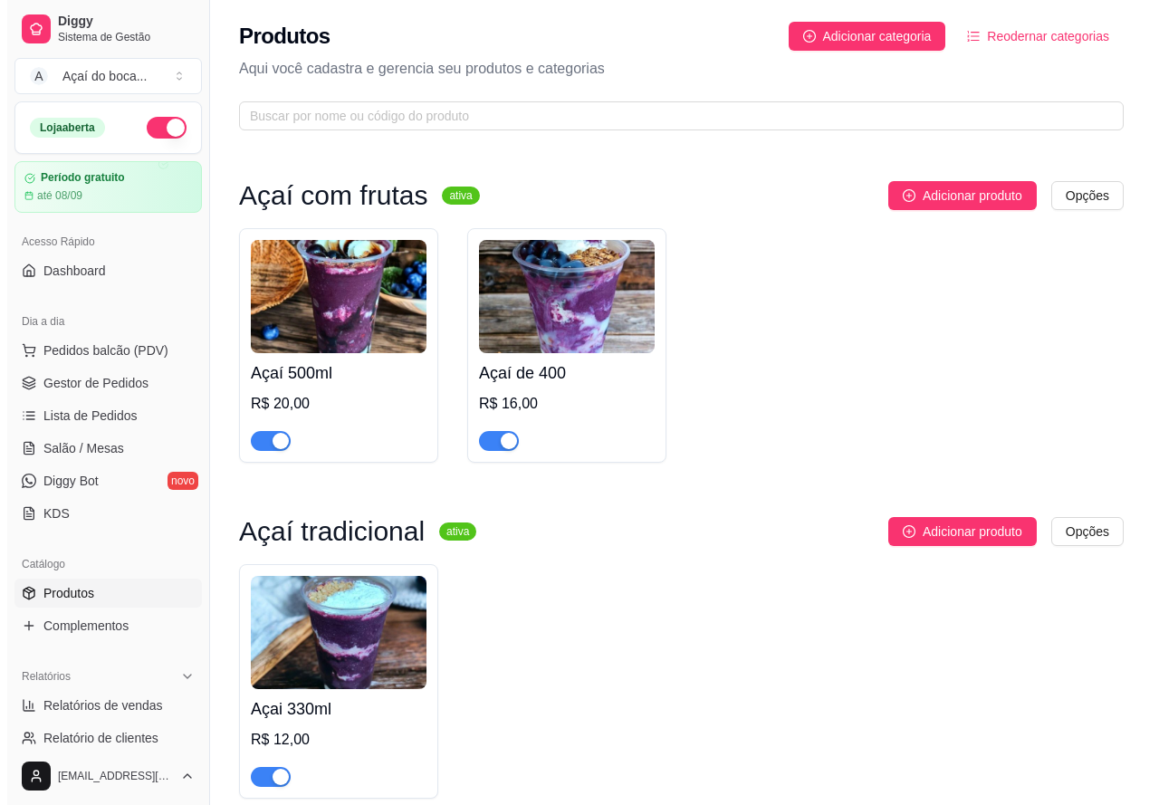
scroll to position [272, 0]
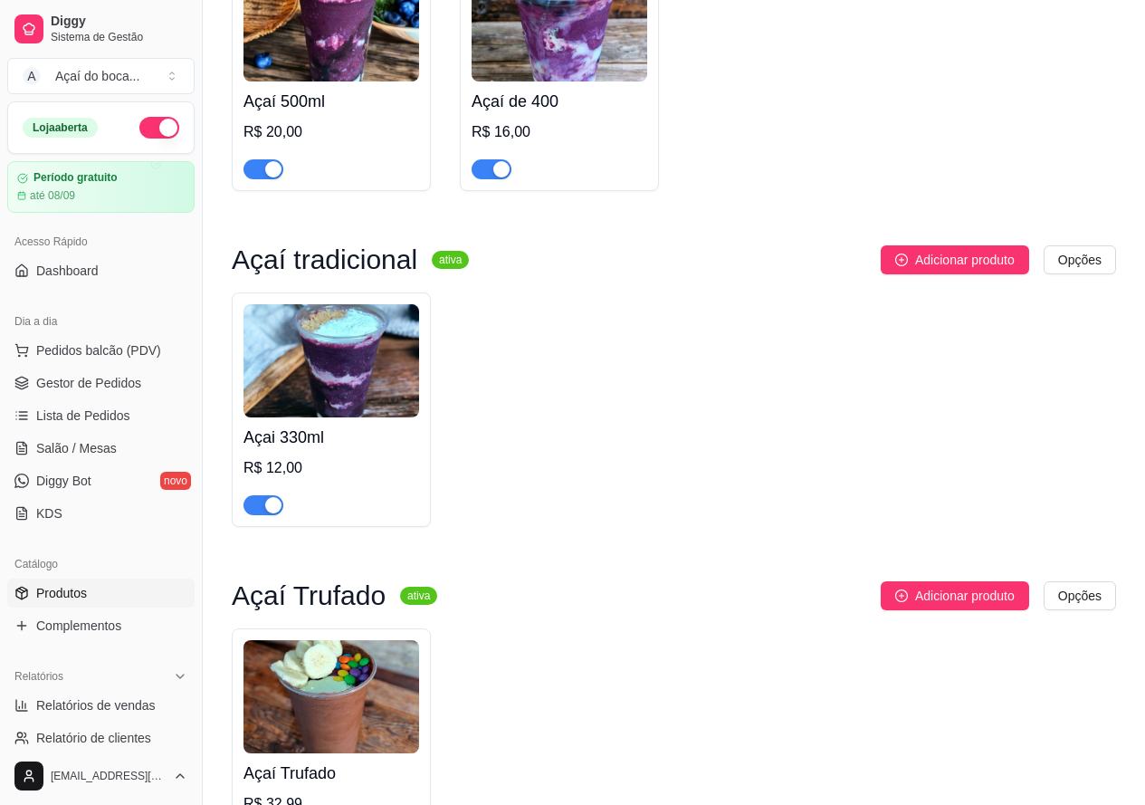
click at [362, 676] on img at bounding box center [332, 696] width 176 height 113
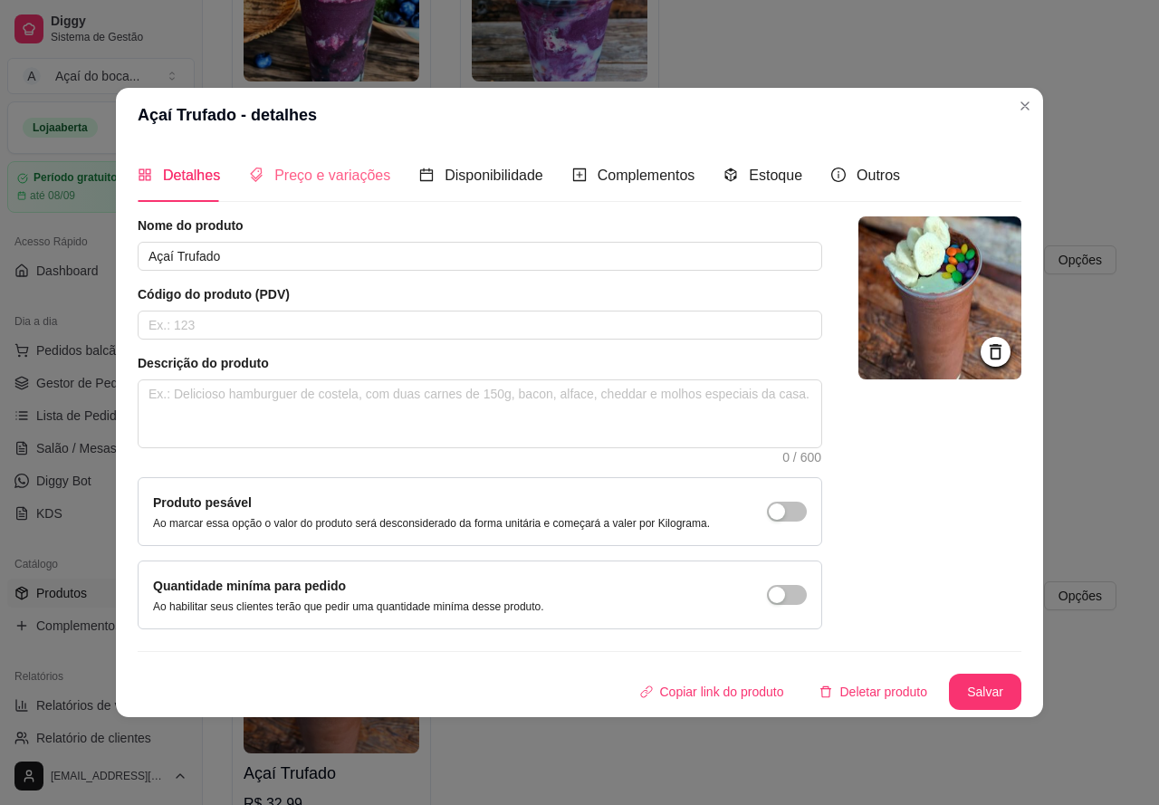
click at [381, 187] on div "Preço e variações" at bounding box center [319, 175] width 141 height 52
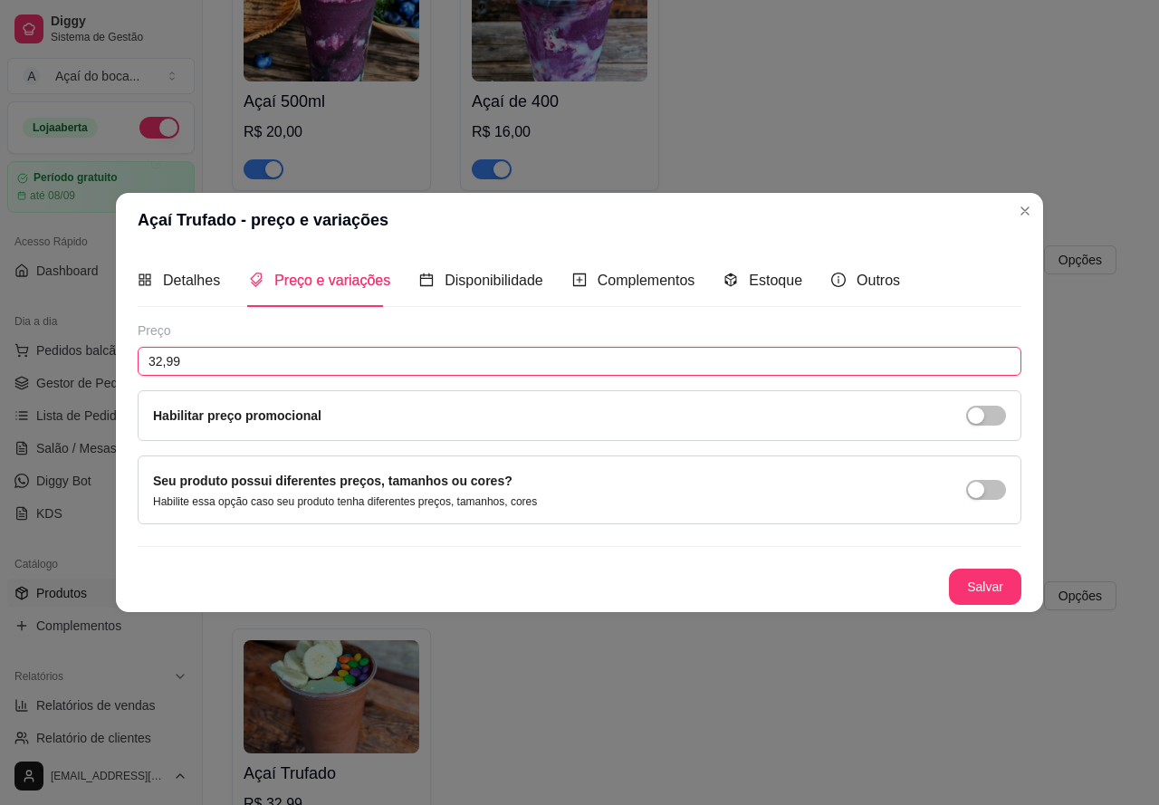
click at [338, 361] on input "32,99" at bounding box center [580, 361] width 884 height 29
type input "26,00"
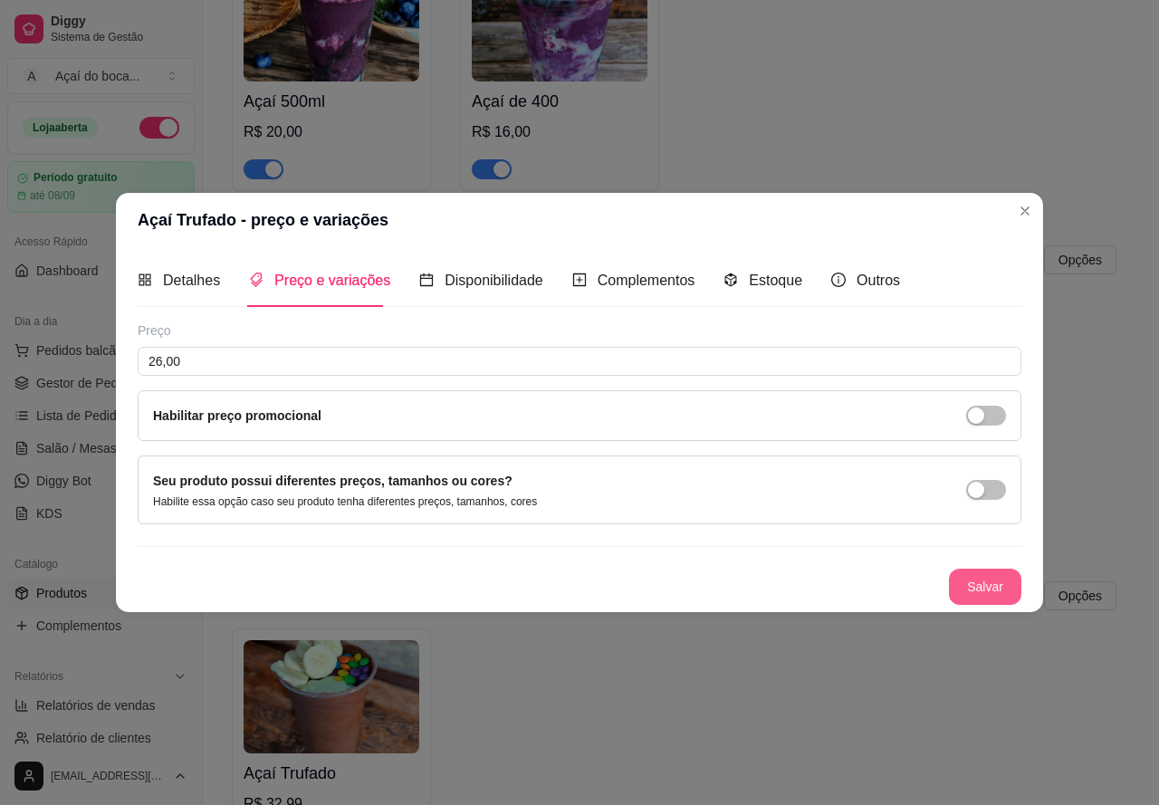
click at [997, 595] on button "Salvar" at bounding box center [985, 587] width 72 height 36
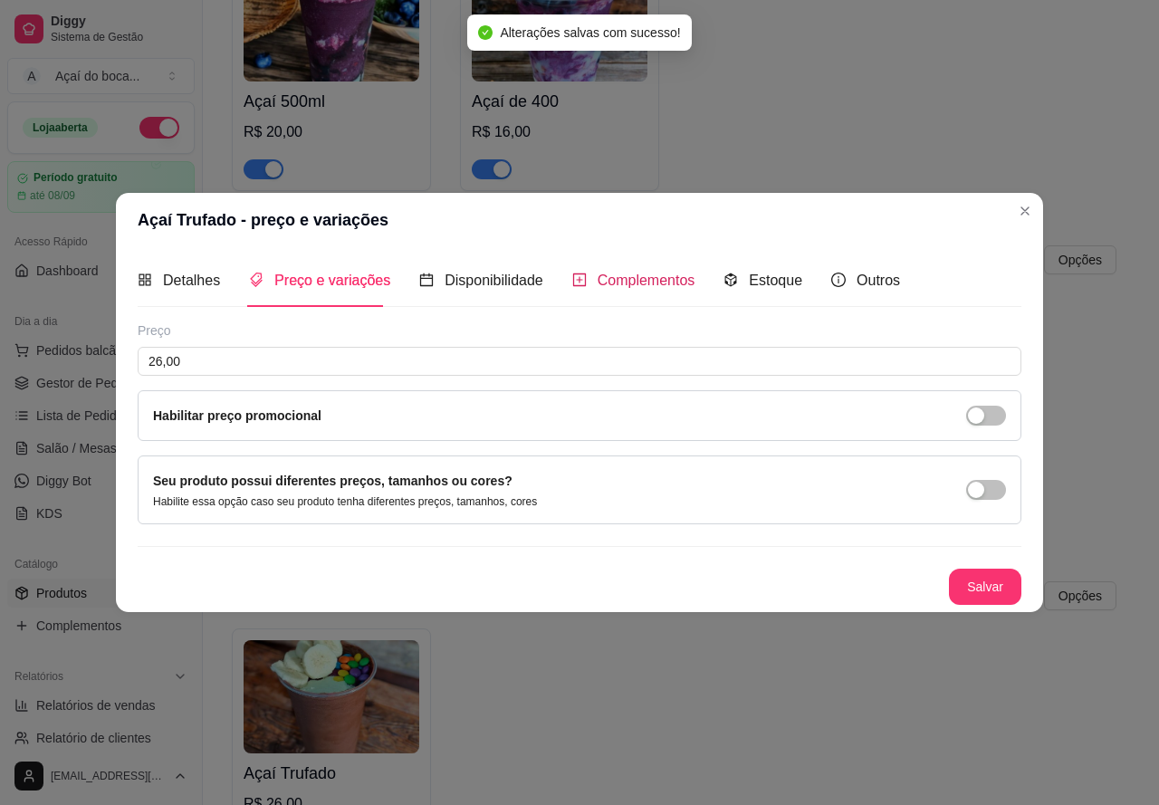
click at [625, 281] on span "Complementos" at bounding box center [647, 280] width 98 height 15
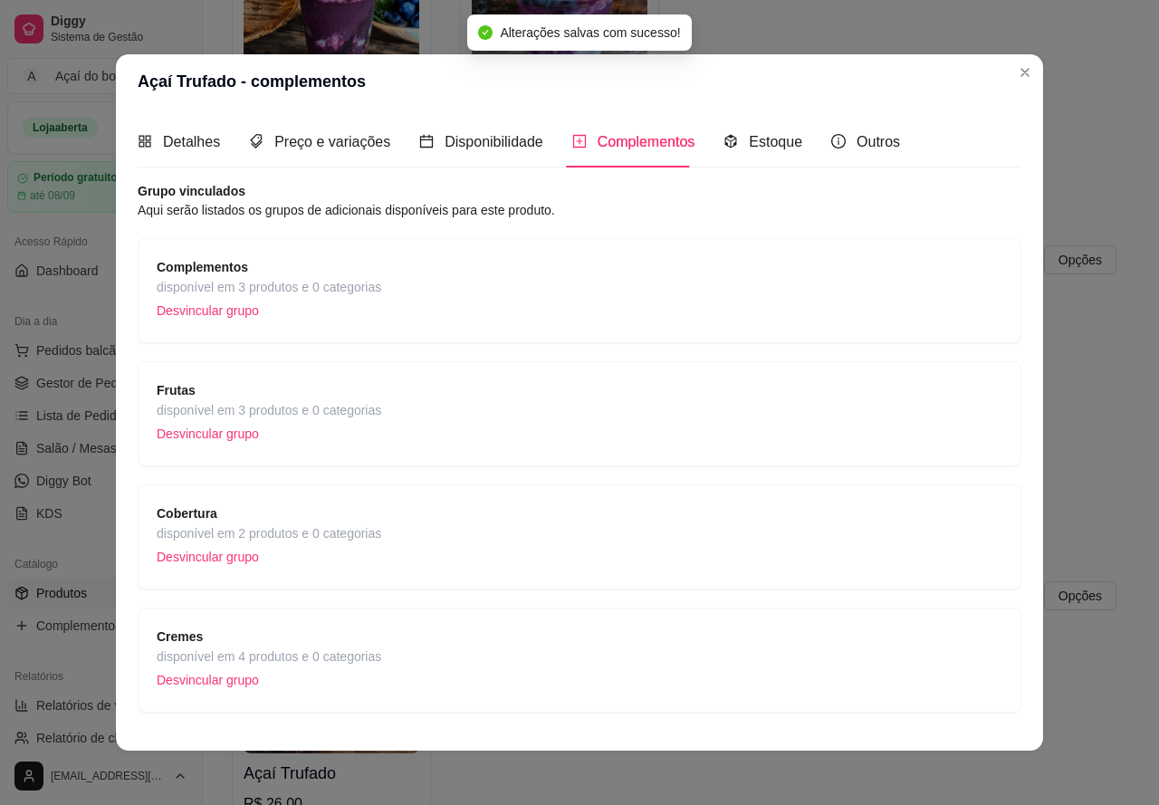
click at [606, 298] on div "Complementos disponível em 3 produtos e 0 categorias Desvincular grupo" at bounding box center [580, 290] width 846 height 67
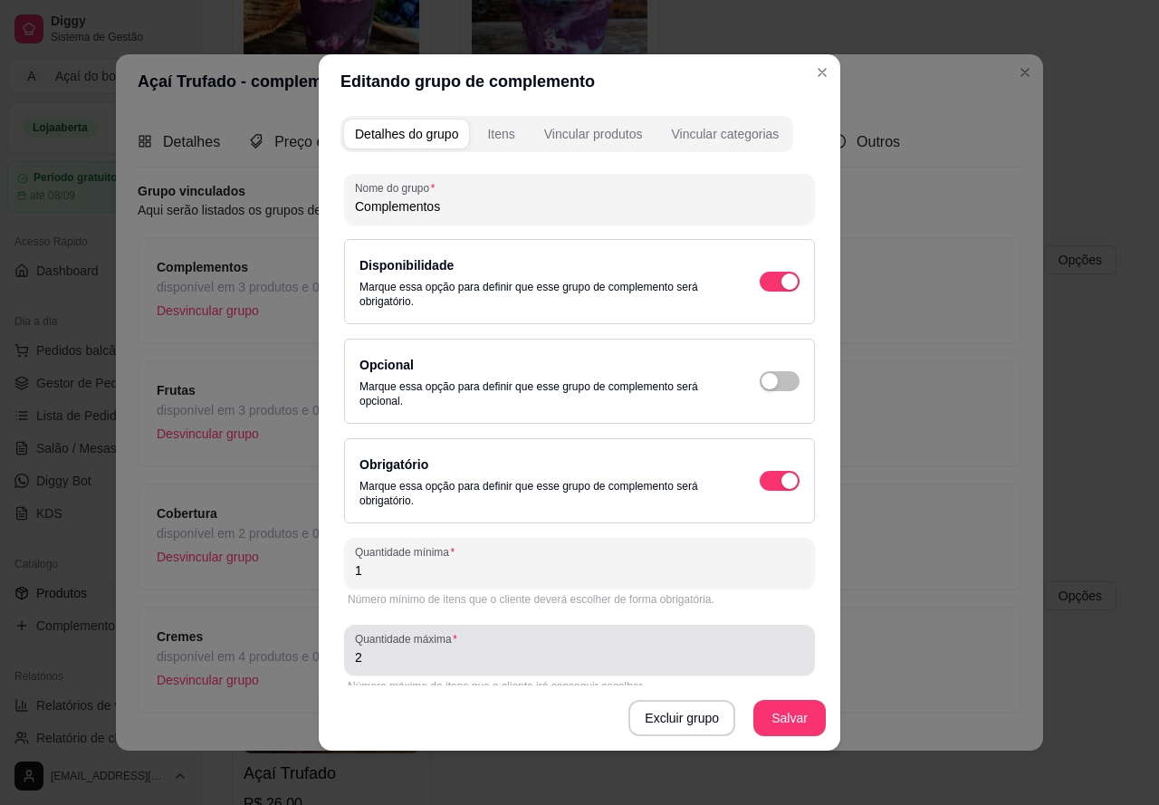
click at [543, 655] on input "2" at bounding box center [579, 657] width 449 height 18
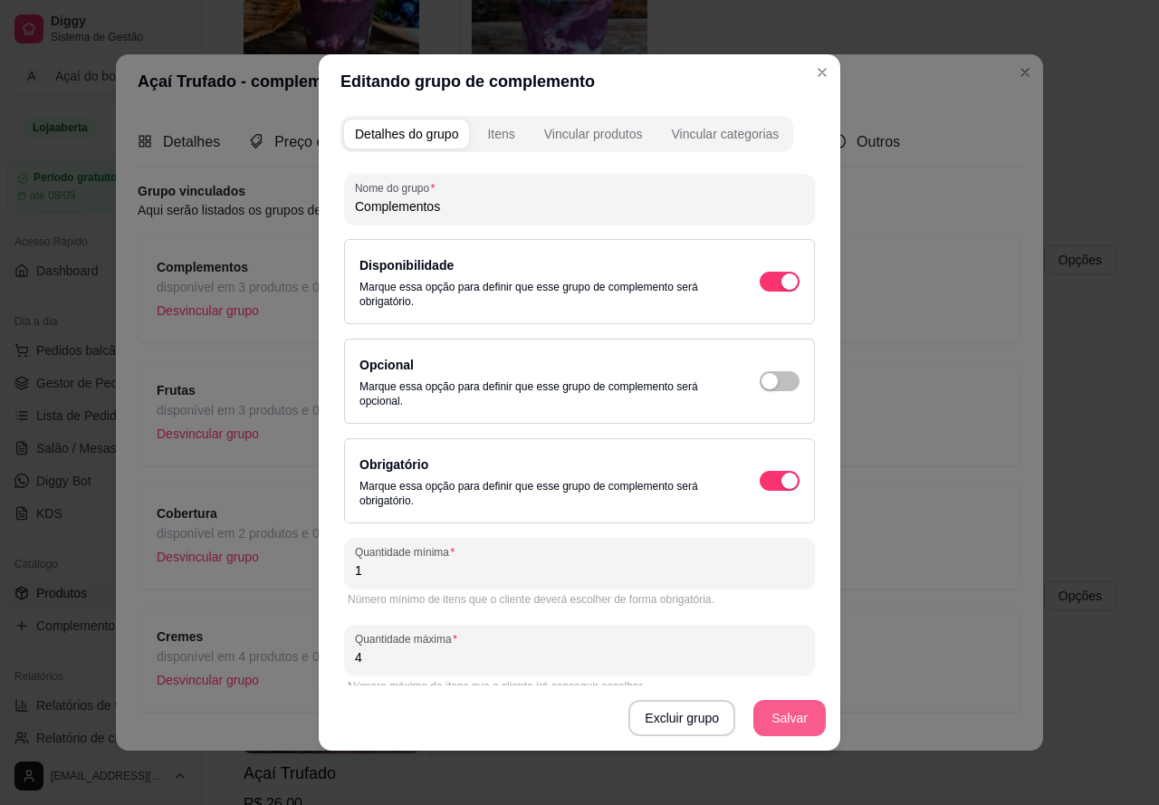
type input "4"
click at [781, 727] on button "Salvar" at bounding box center [789, 718] width 72 height 36
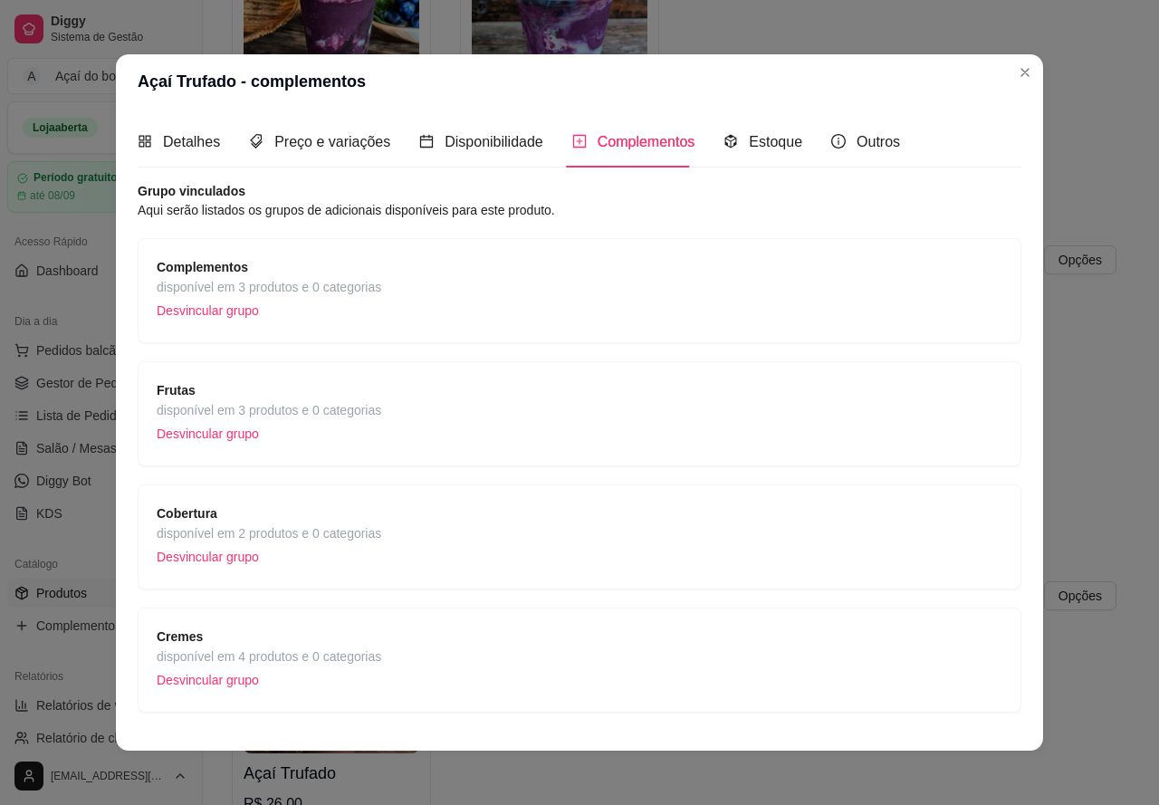
click at [474, 385] on div "Frutas disponível em 3 produtos e 0 categorias Desvincular grupo" at bounding box center [580, 413] width 846 height 67
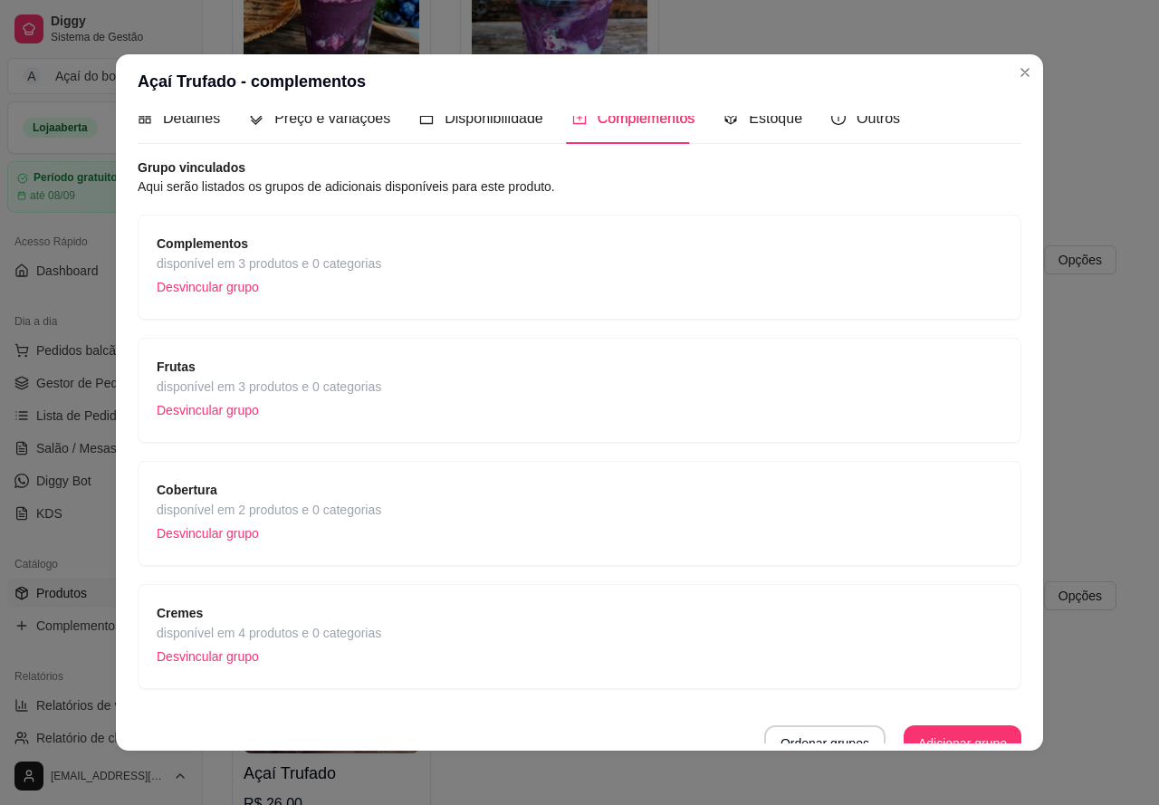
scroll to position [42, 0]
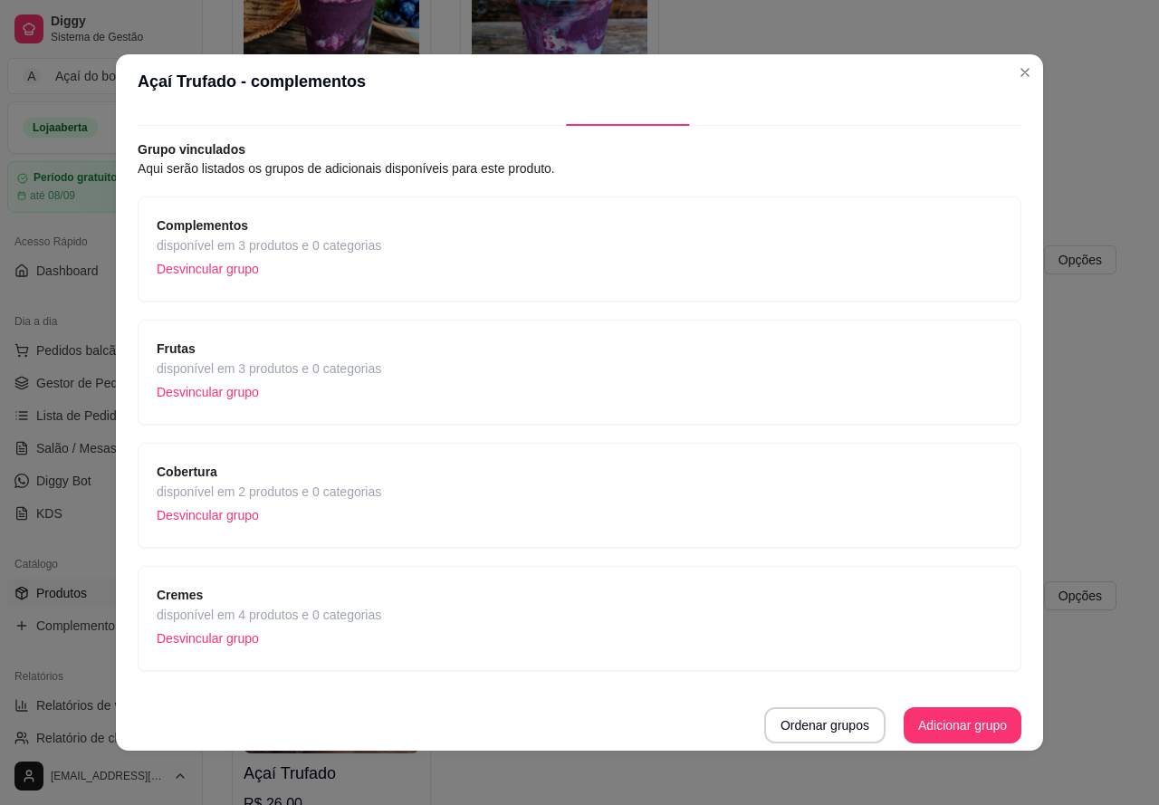
click at [459, 640] on div "Cremes disponível em 4 produtos e 0 categorias Desvincular grupo" at bounding box center [580, 618] width 846 height 67
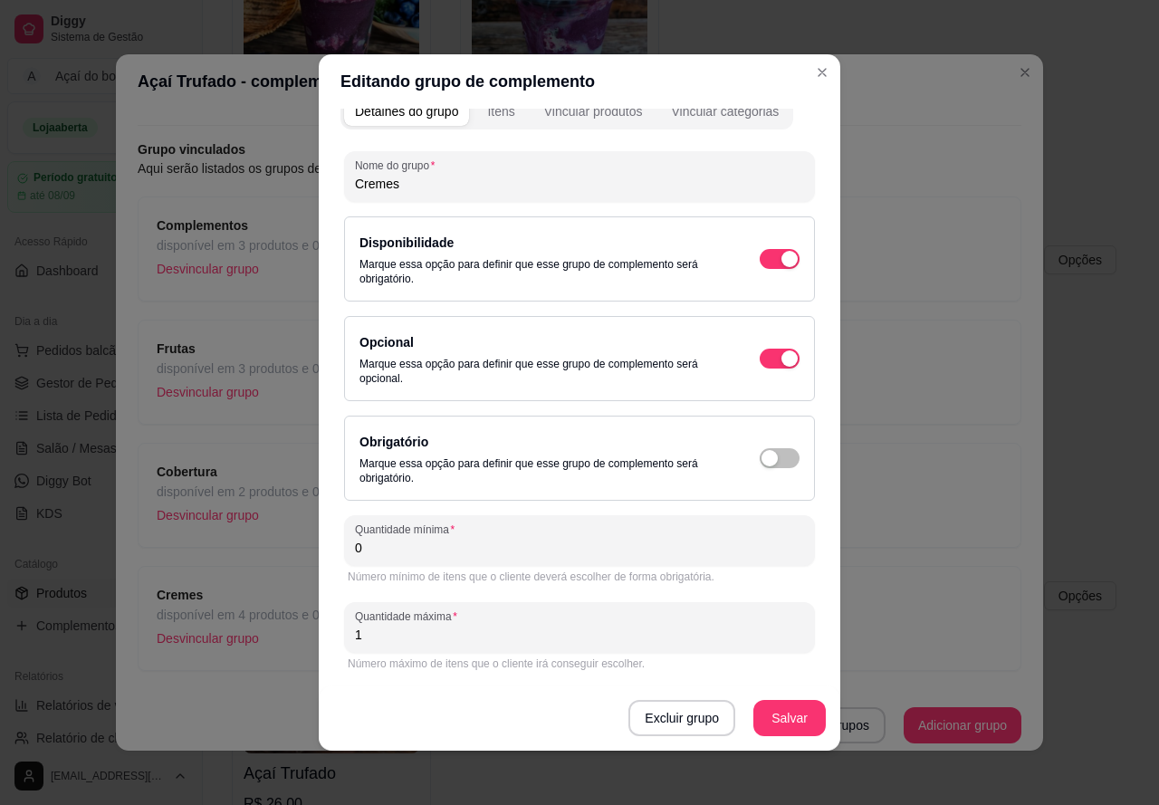
scroll to position [4, 0]
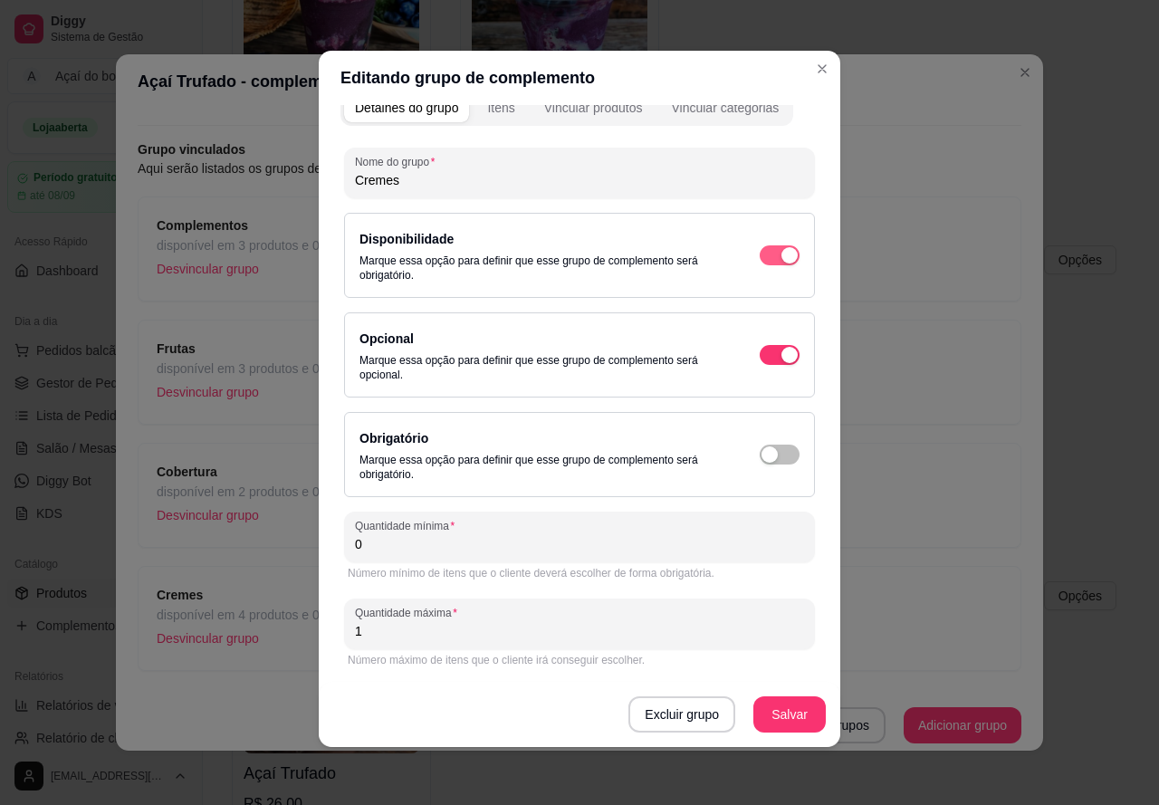
click at [781, 260] on div "button" at bounding box center [789, 255] width 16 height 16
click at [788, 710] on button "Salvar" at bounding box center [789, 714] width 72 height 36
click at [781, 354] on div "button" at bounding box center [789, 355] width 16 height 16
click at [781, 359] on div "button" at bounding box center [789, 355] width 16 height 16
click at [760, 360] on span "button" at bounding box center [780, 355] width 40 height 20
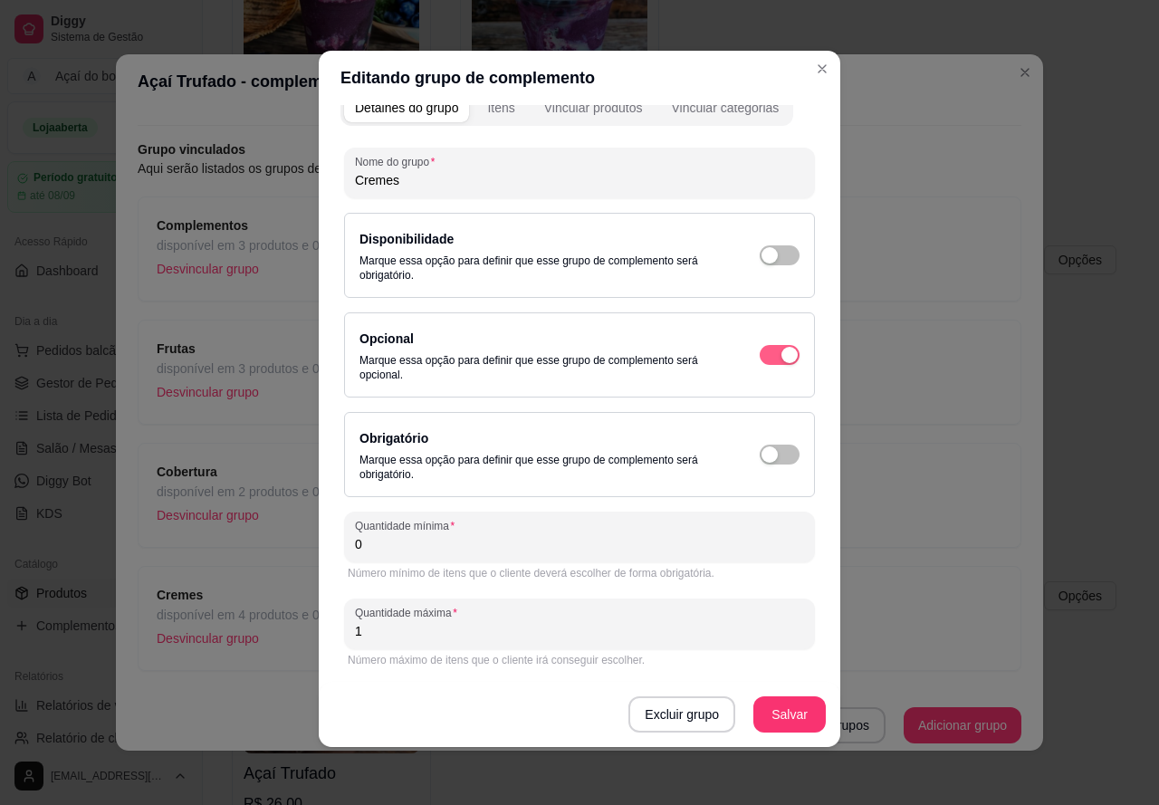
click at [760, 360] on span "button" at bounding box center [780, 355] width 40 height 20
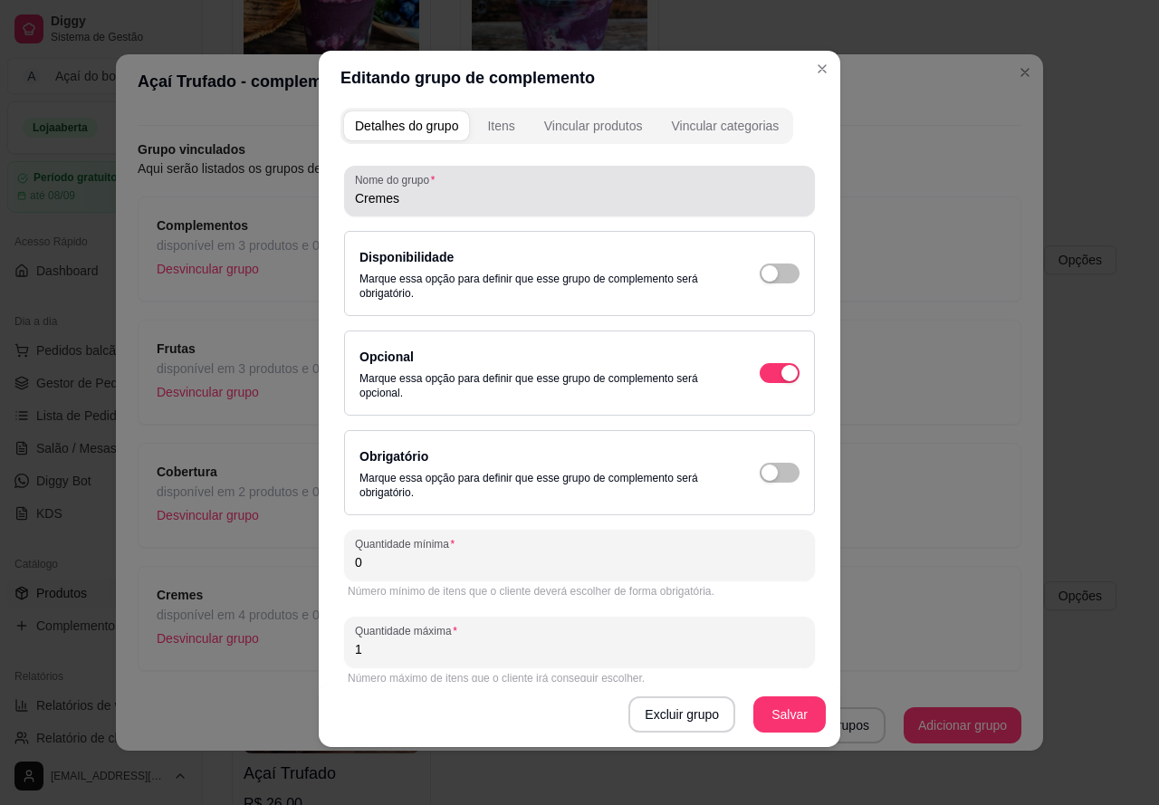
scroll to position [0, 0]
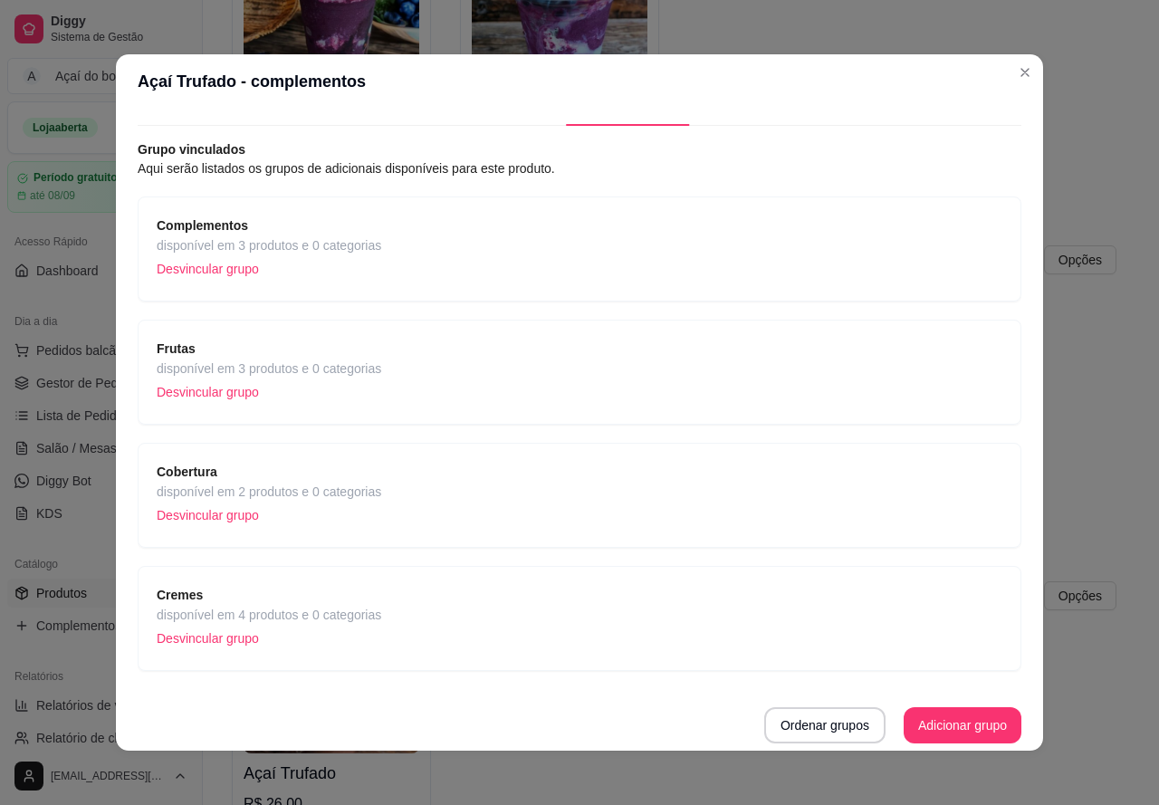
click at [207, 635] on p "Desvincular grupo" at bounding box center [269, 638] width 225 height 27
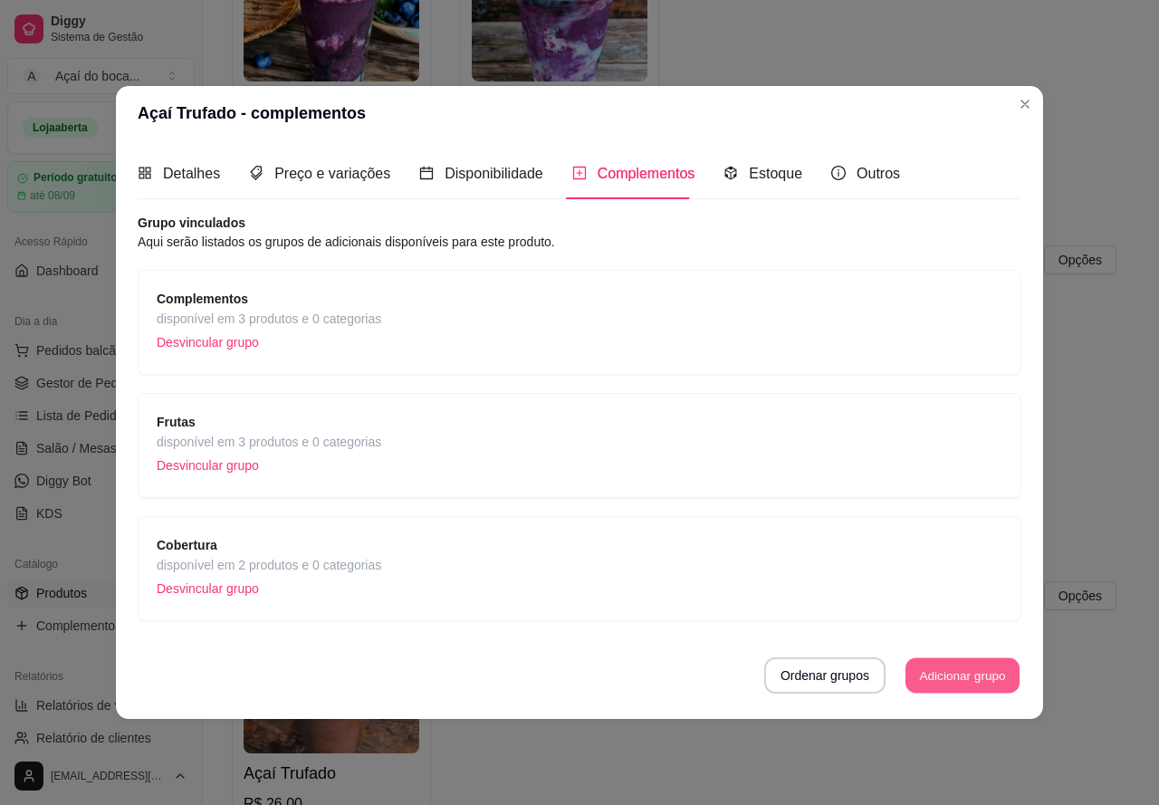
click at [941, 677] on button "Adicionar grupo" at bounding box center [962, 675] width 114 height 35
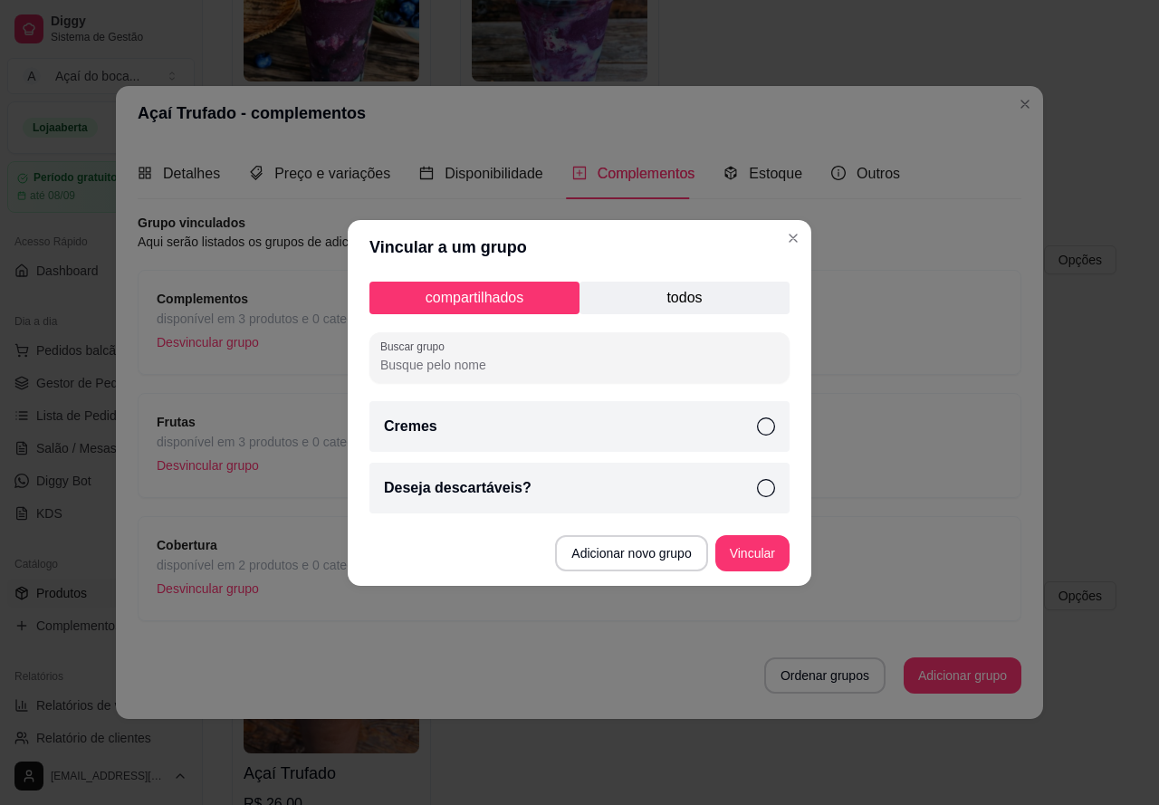
click at [690, 293] on p "todos" at bounding box center [684, 298] width 210 height 33
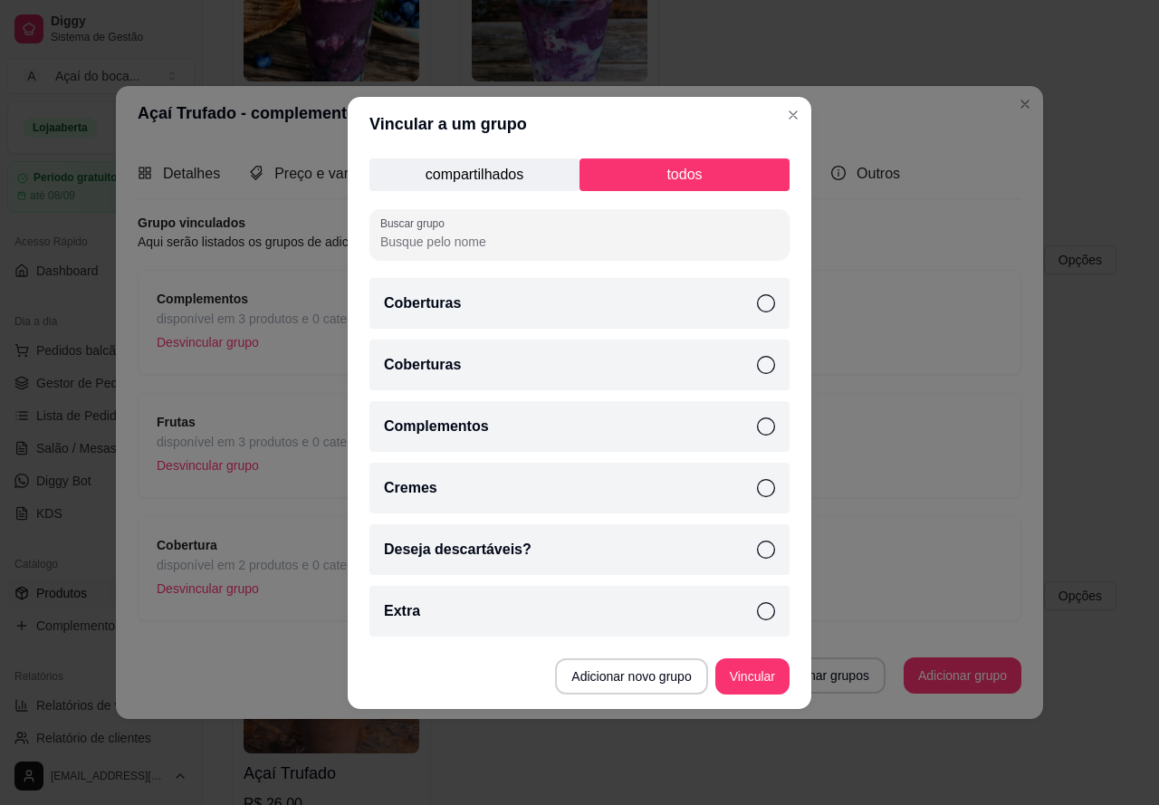
click at [492, 174] on p "compartilhados" at bounding box center [474, 174] width 210 height 33
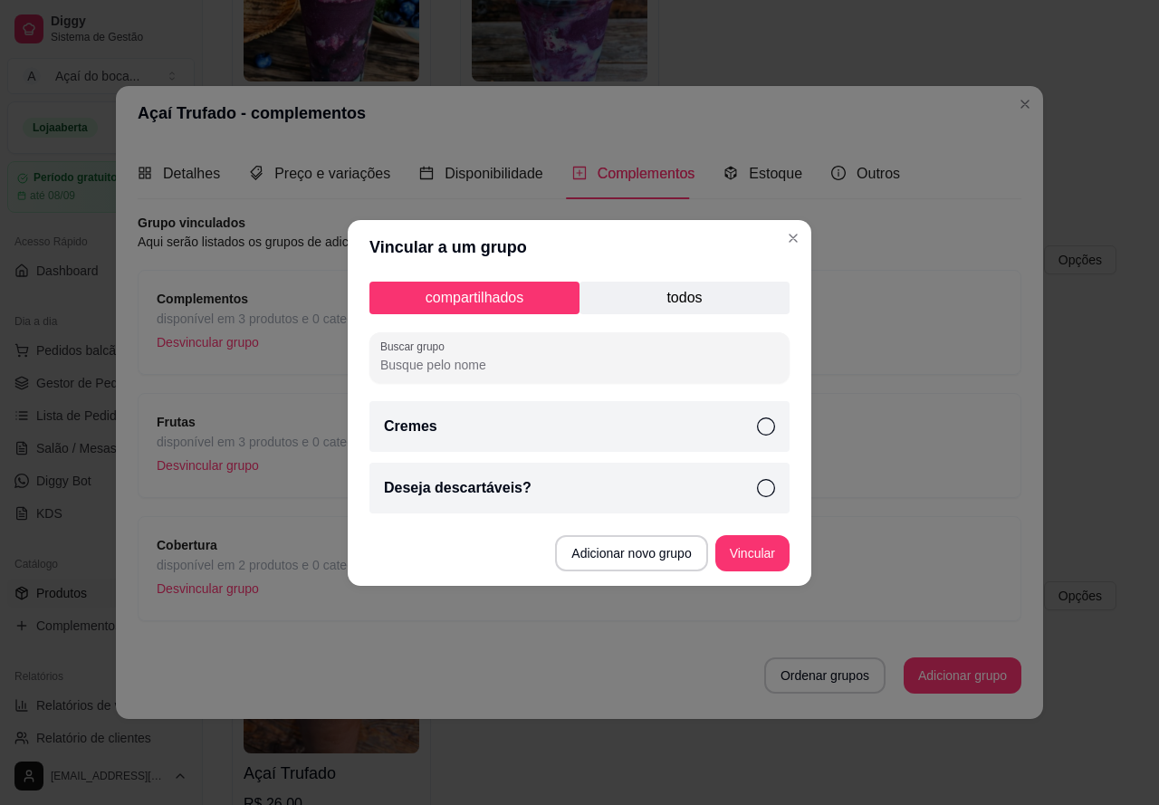
click at [490, 481] on p "Deseja descartáveis?" at bounding box center [458, 488] width 148 height 22
click at [753, 544] on button "Vincular" at bounding box center [752, 553] width 74 height 36
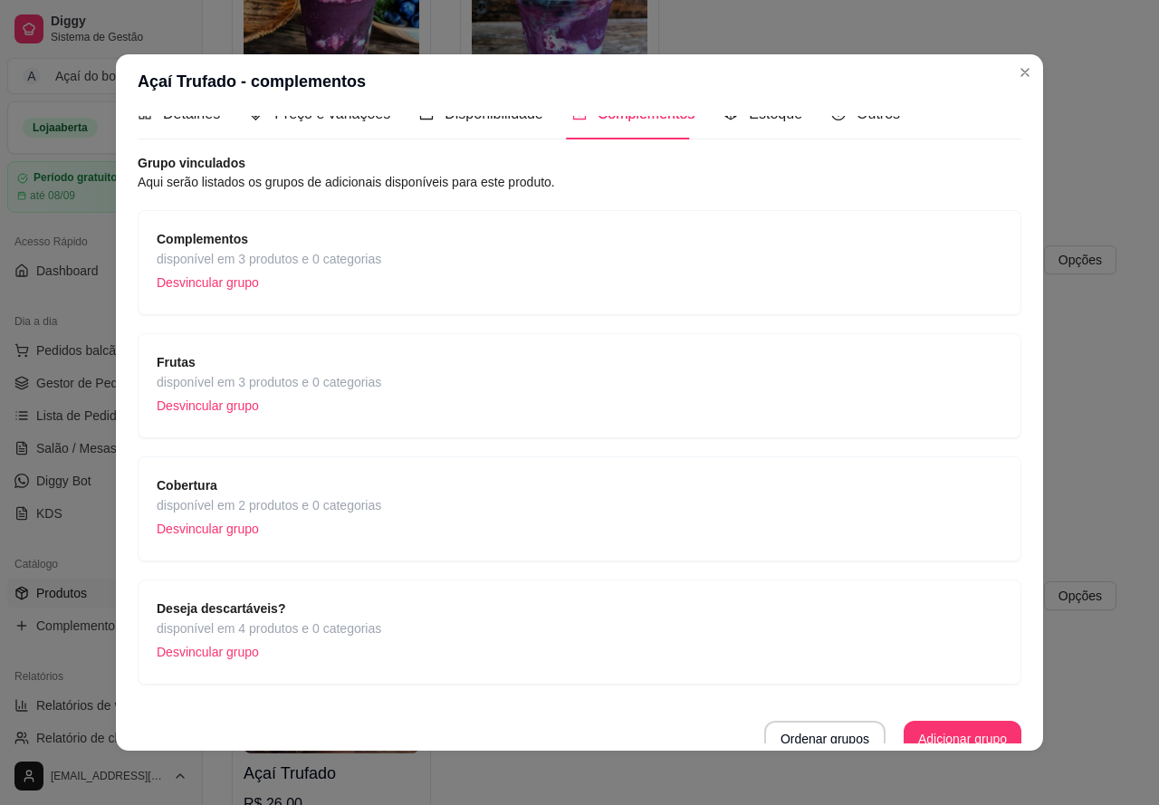
scroll to position [42, 0]
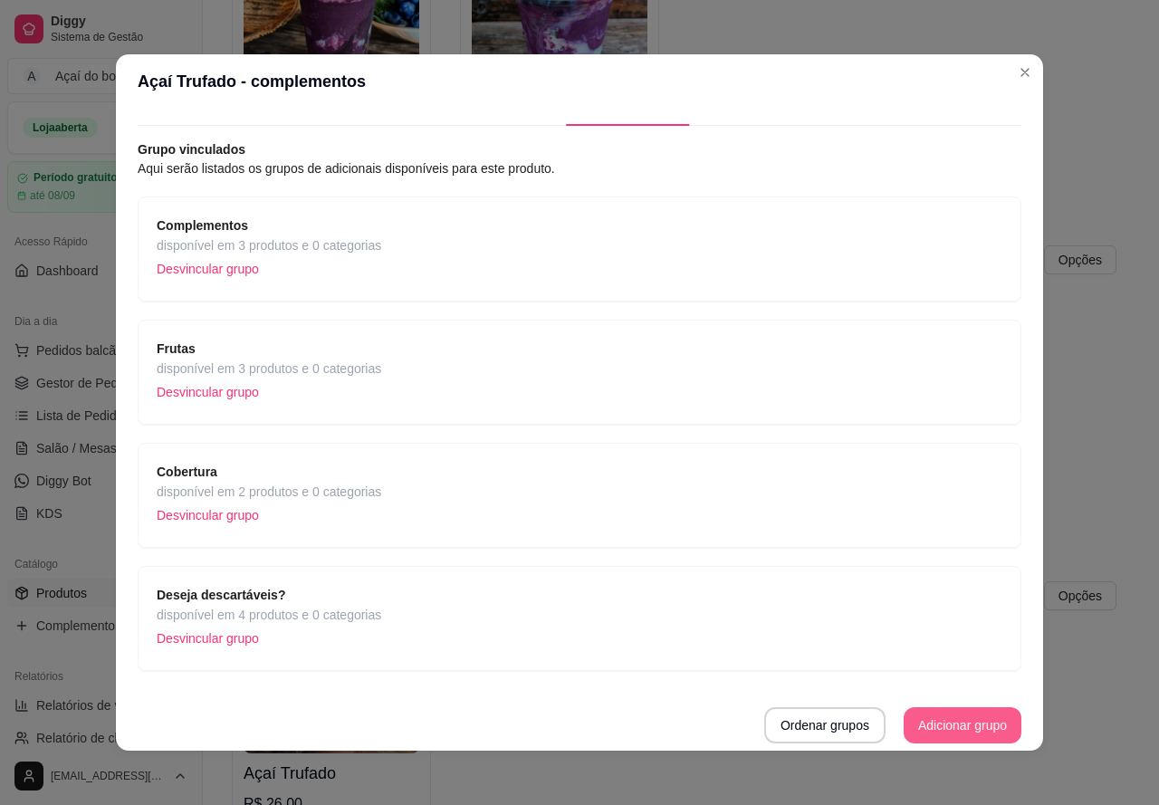
click at [908, 723] on button "Adicionar grupo" at bounding box center [963, 725] width 118 height 36
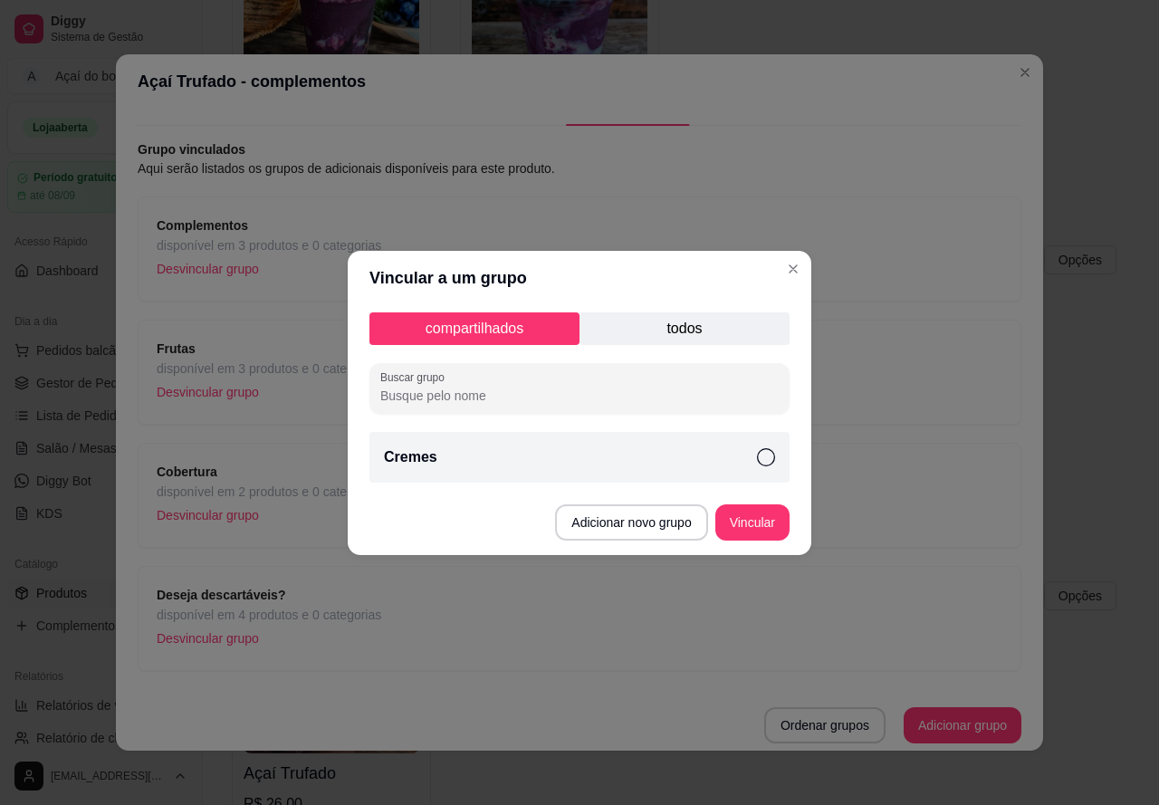
click at [573, 462] on div "Cremes" at bounding box center [579, 457] width 420 height 51
click at [649, 522] on button "Adicionar novo grupo" at bounding box center [631, 522] width 152 height 36
click at [760, 517] on button "Vincular" at bounding box center [752, 521] width 72 height 35
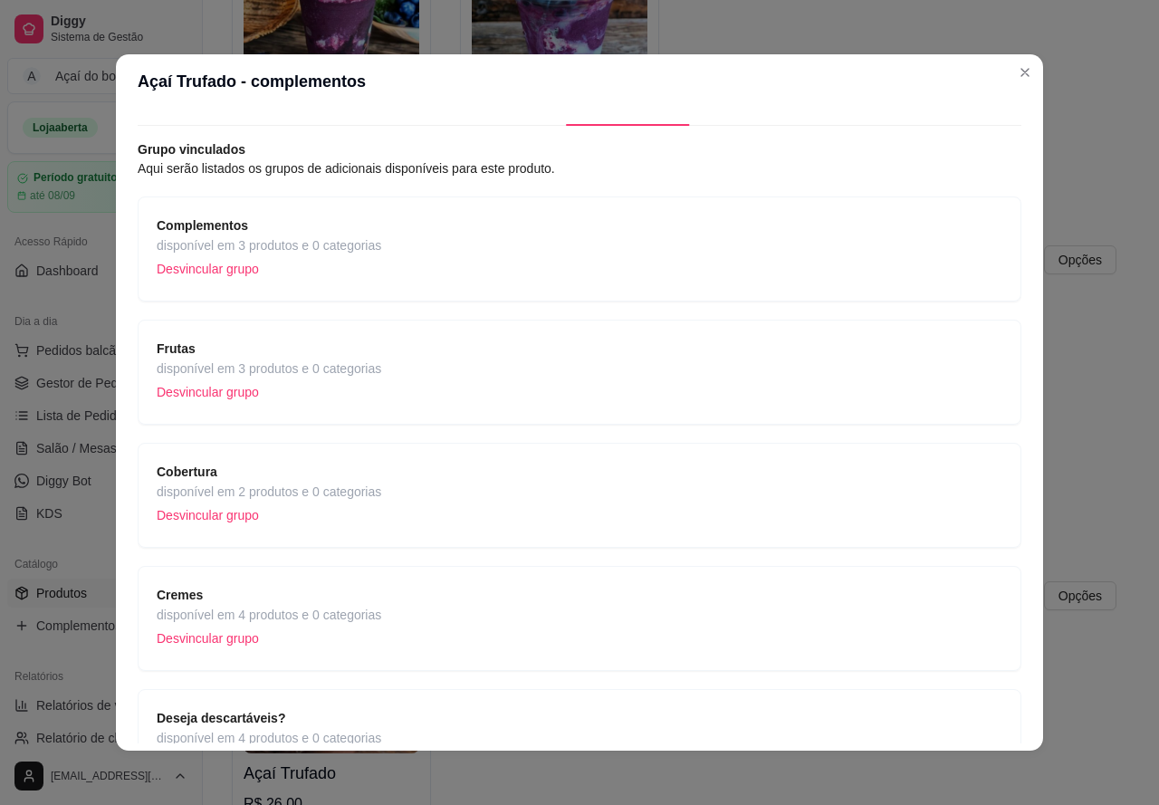
click at [415, 606] on div "Cremes disponível em 4 produtos e 0 categorias Desvincular grupo" at bounding box center [580, 618] width 846 height 67
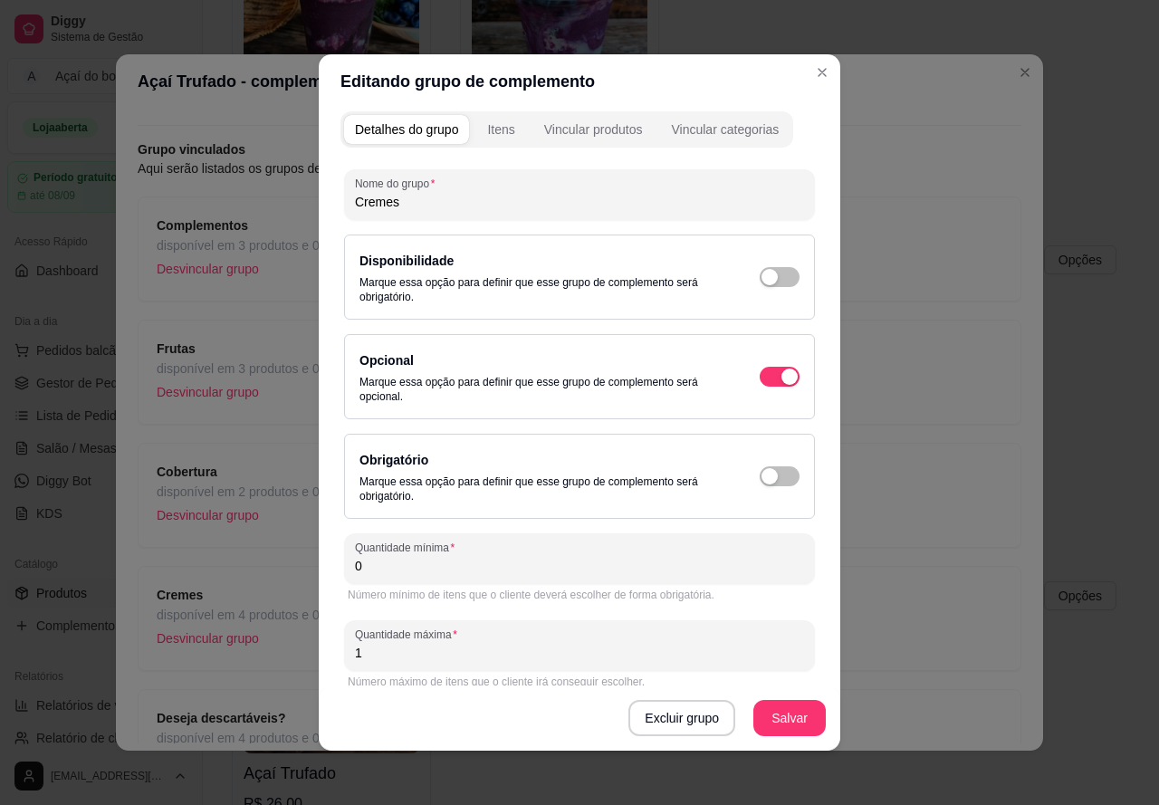
scroll to position [0, 0]
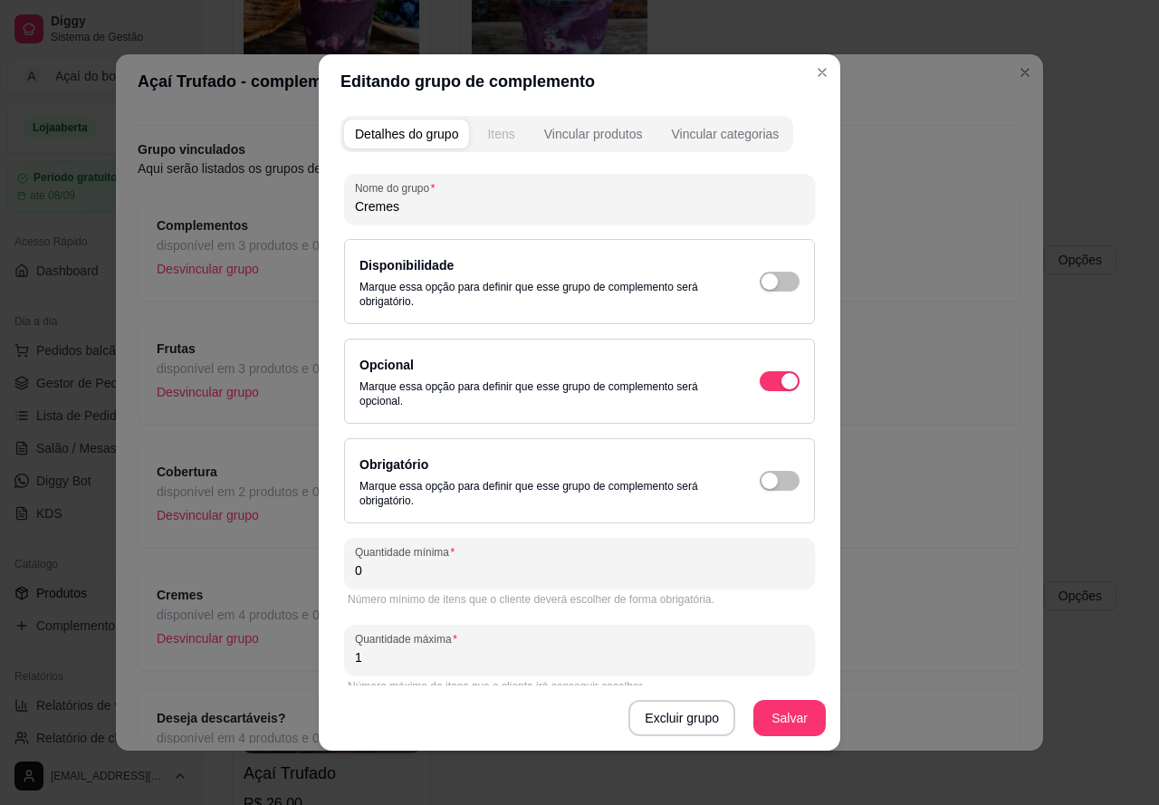
click at [502, 134] on div "Itens" at bounding box center [500, 134] width 27 height 18
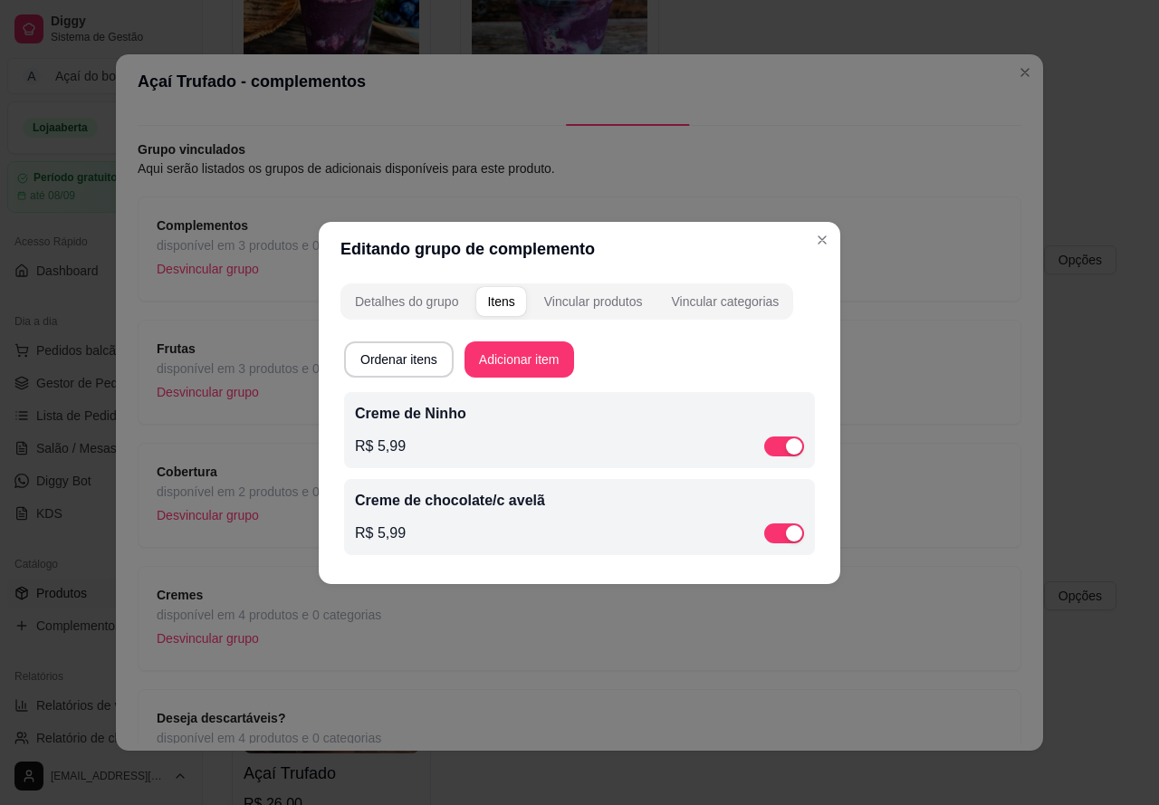
click at [508, 435] on div "R$ 5,99" at bounding box center [579, 446] width 449 height 22
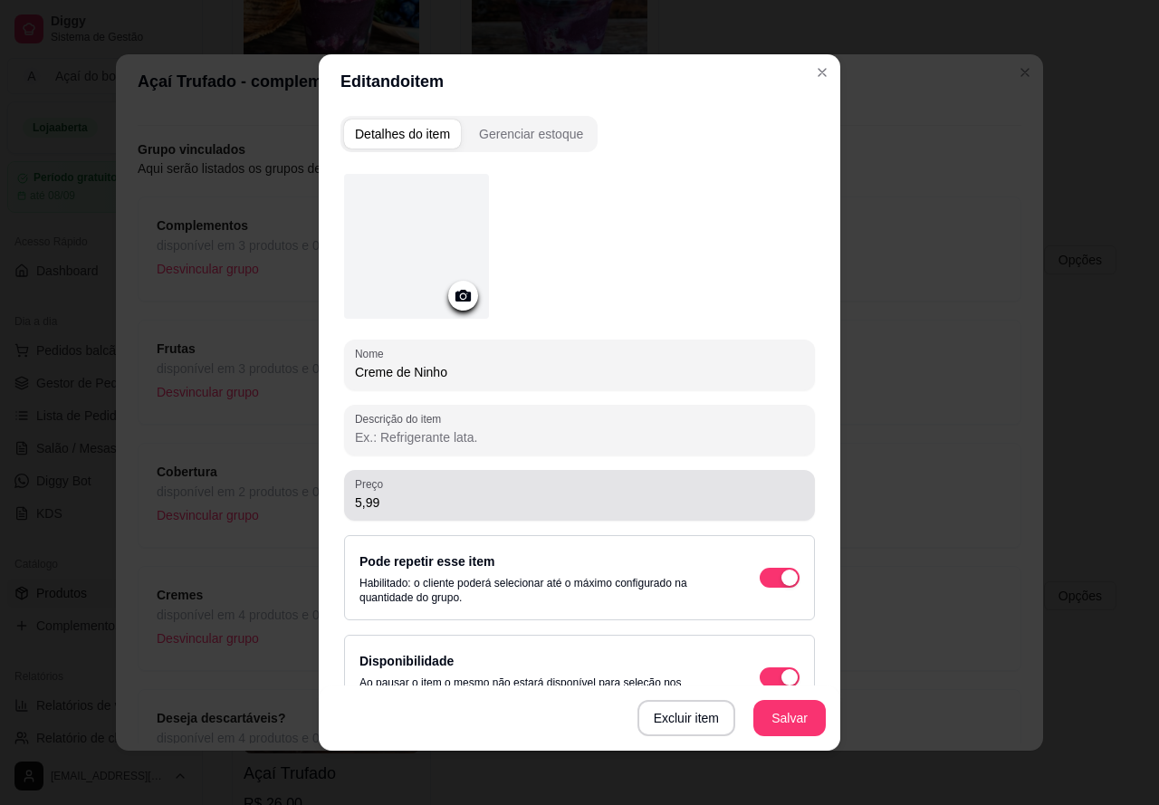
click at [418, 487] on div "5,99" at bounding box center [579, 495] width 449 height 36
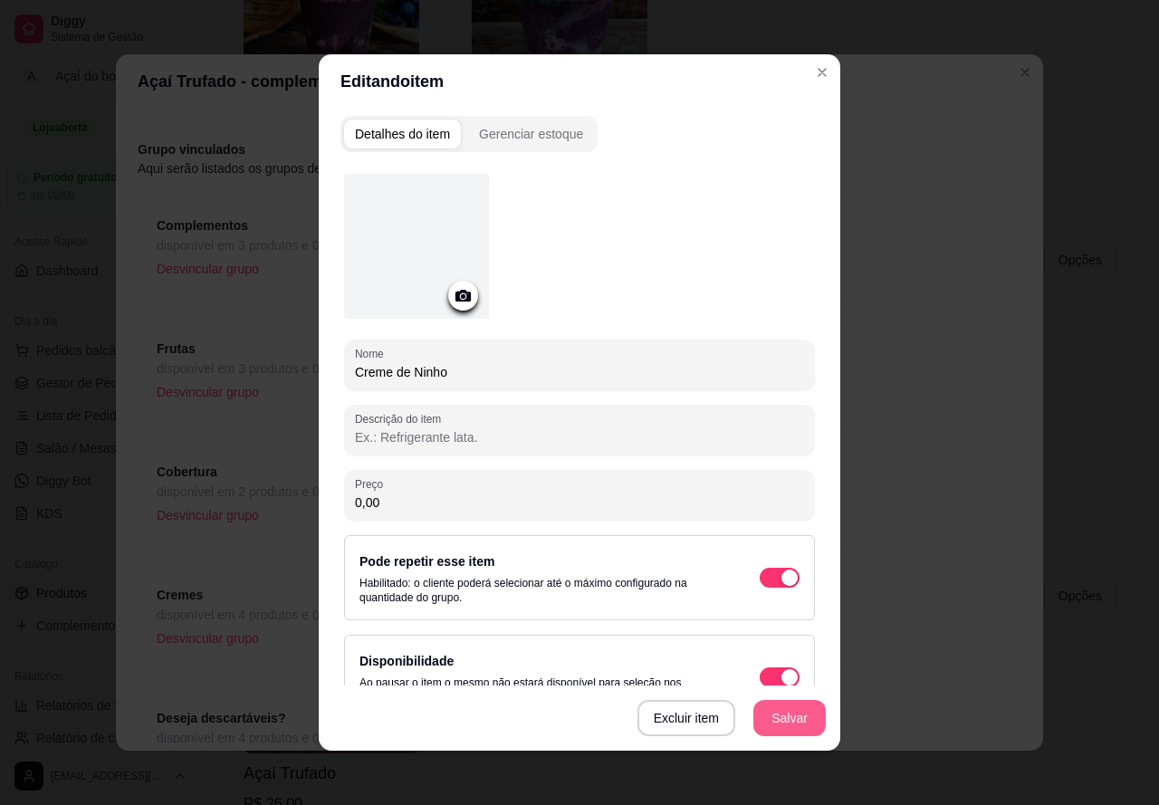
type input "0,00"
click at [798, 714] on button "Salvar" at bounding box center [789, 718] width 72 height 36
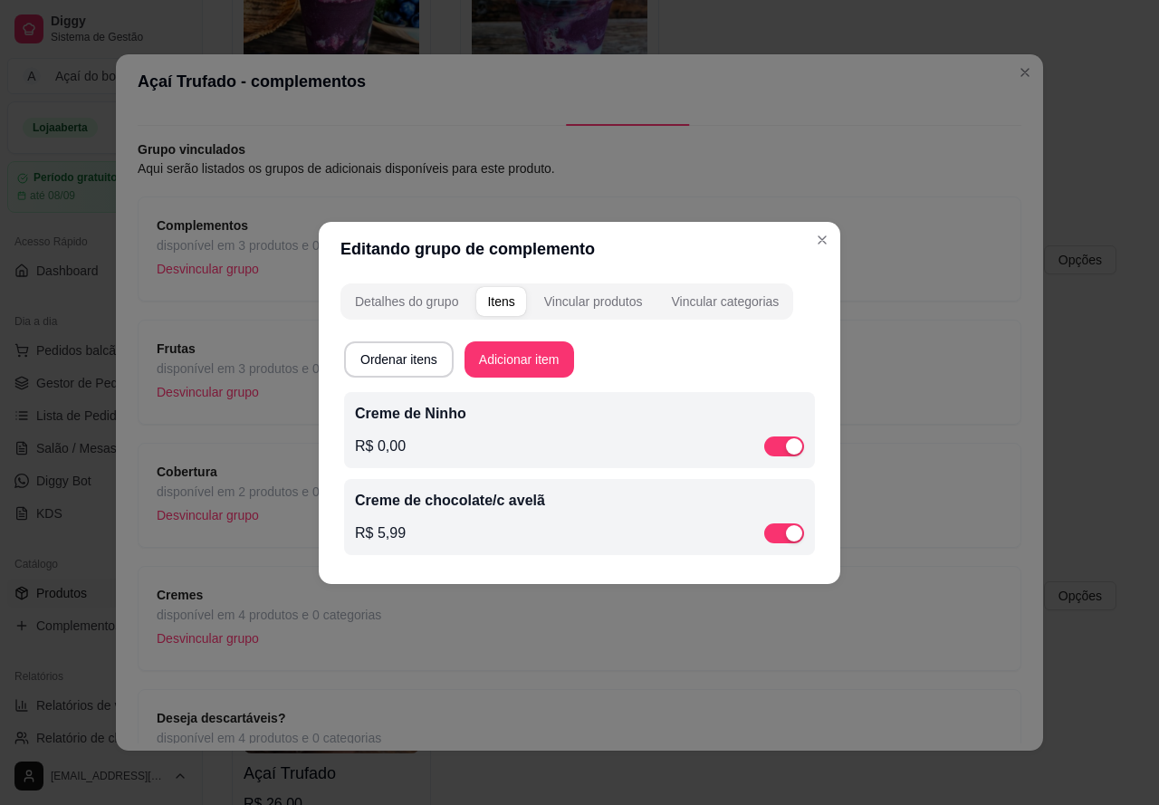
click at [541, 512] on div "Creme de chocolate/c avelã R$ 5,99" at bounding box center [579, 517] width 449 height 54
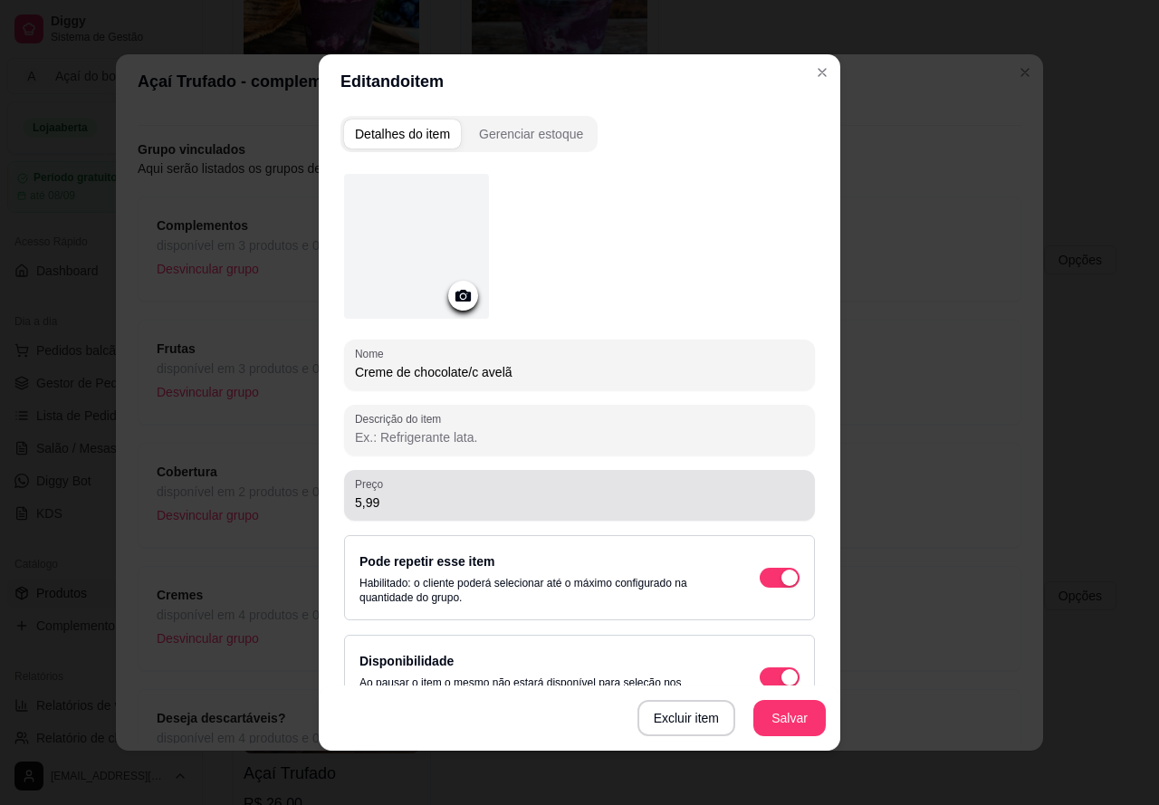
click at [490, 505] on input "5,99" at bounding box center [579, 502] width 449 height 18
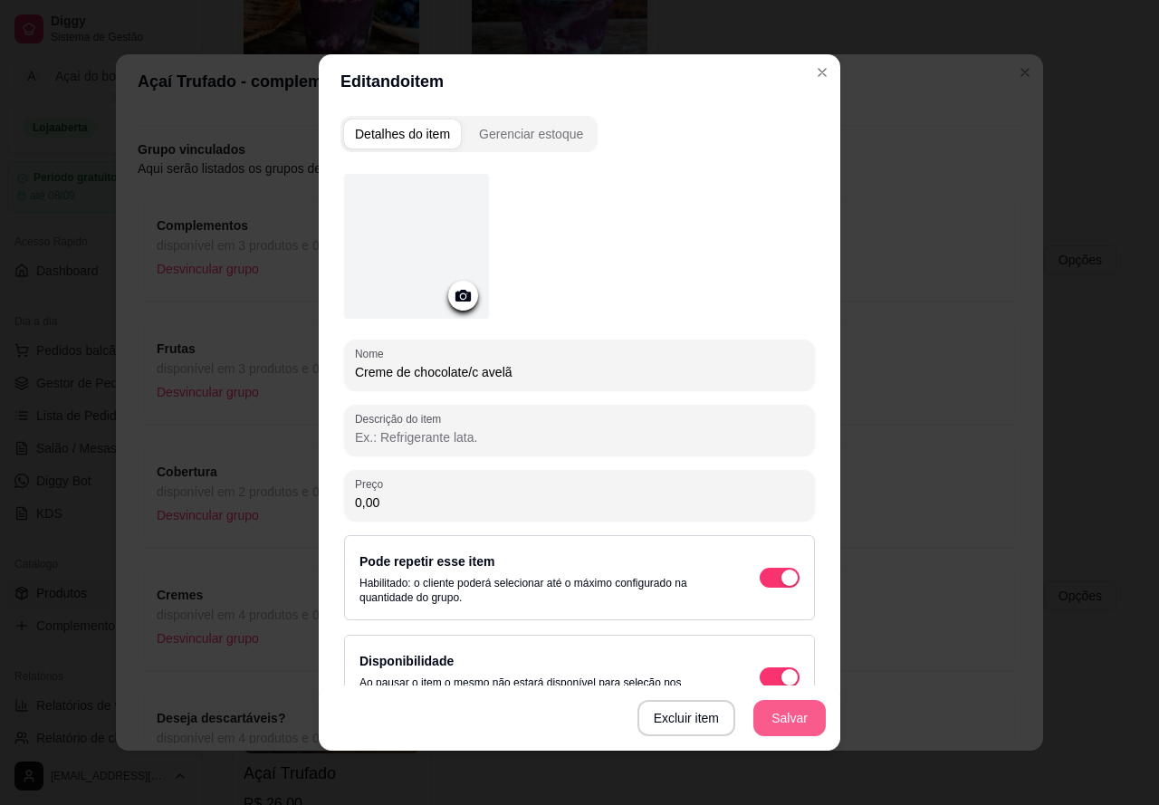
type input "0,00"
click at [793, 713] on button "Salvar" at bounding box center [789, 718] width 71 height 35
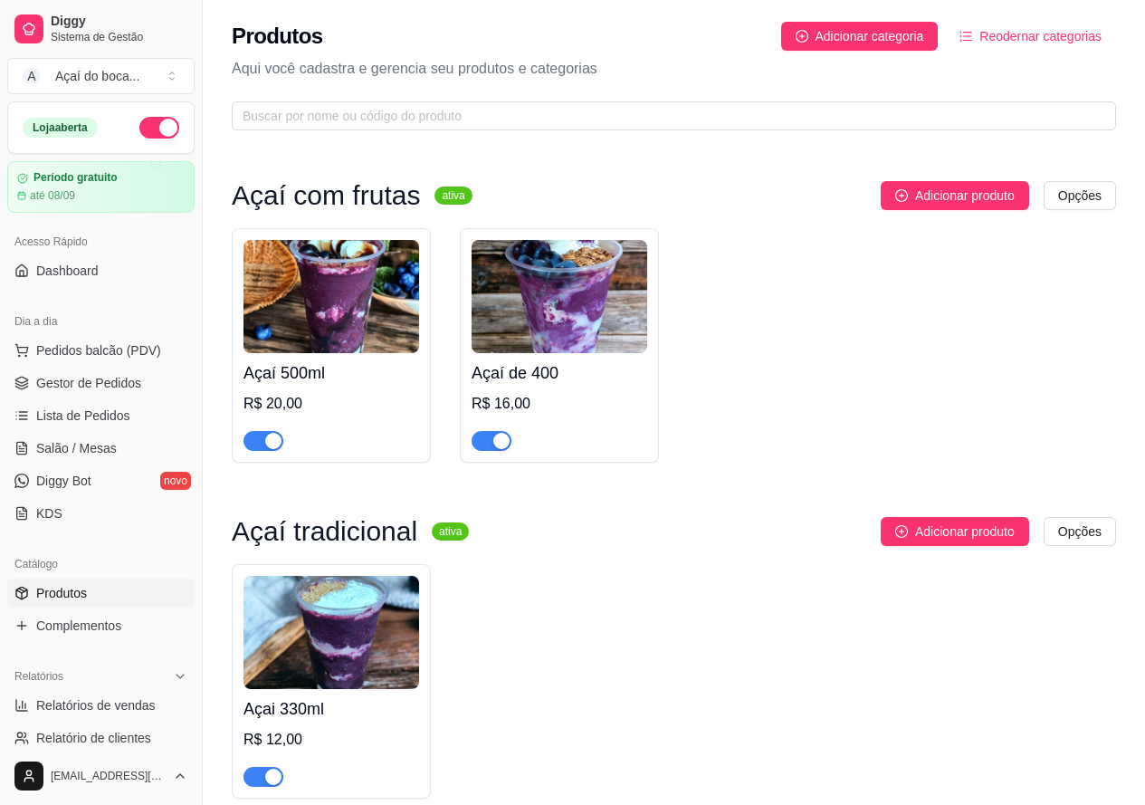
click at [343, 352] on img at bounding box center [332, 296] width 176 height 113
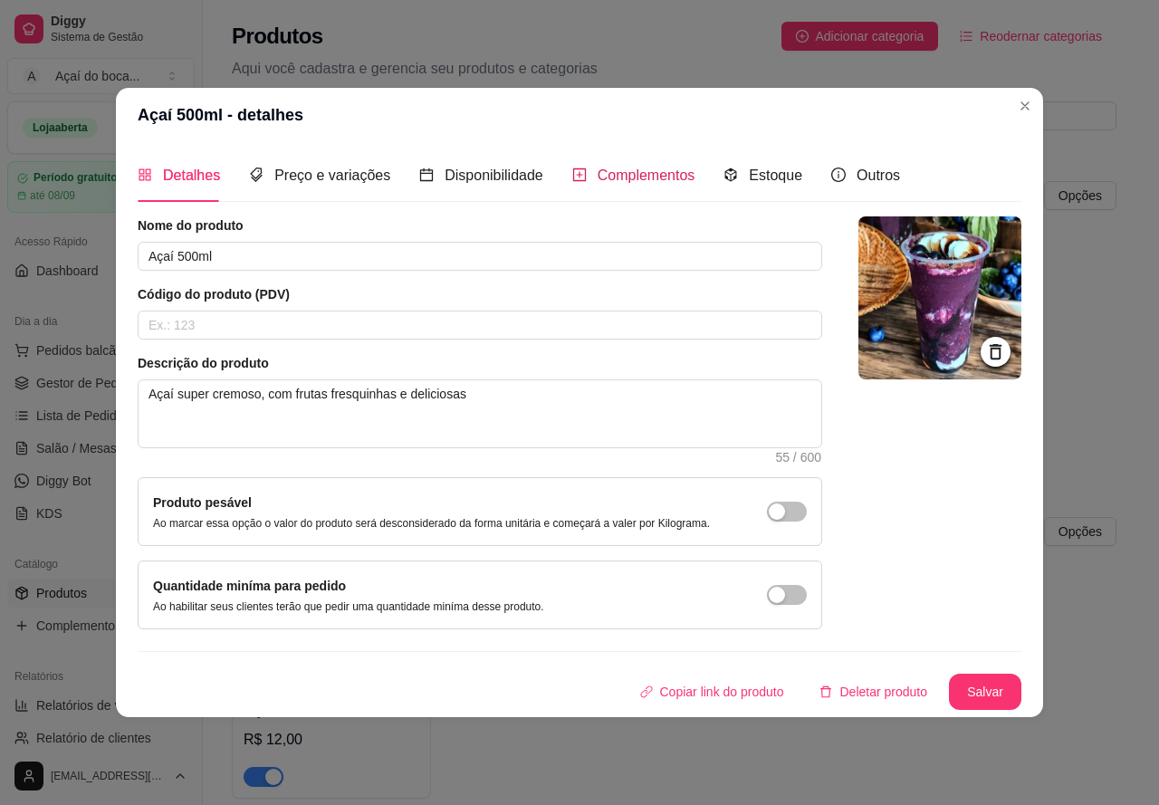
click at [654, 176] on span "Complementos" at bounding box center [647, 174] width 98 height 15
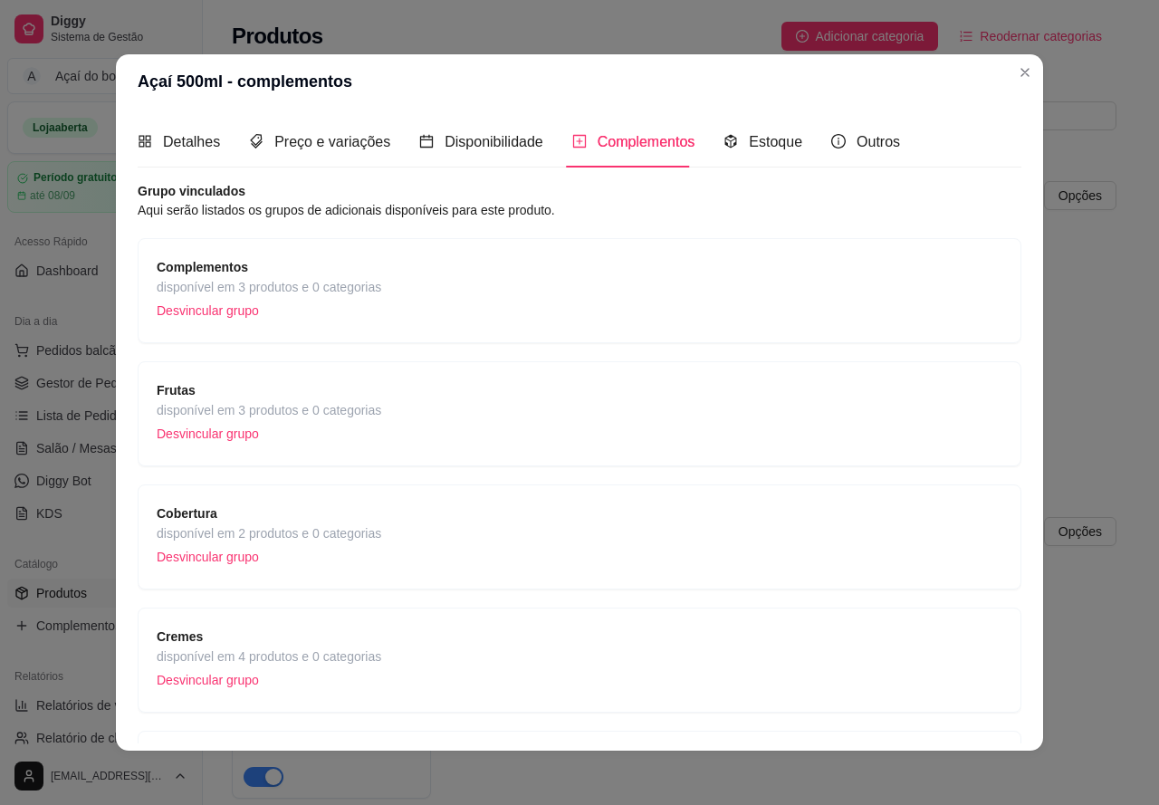
click at [413, 426] on div "Frutas disponível em 3 produtos e 0 categorias Desvincular grupo" at bounding box center [580, 413] width 846 height 67
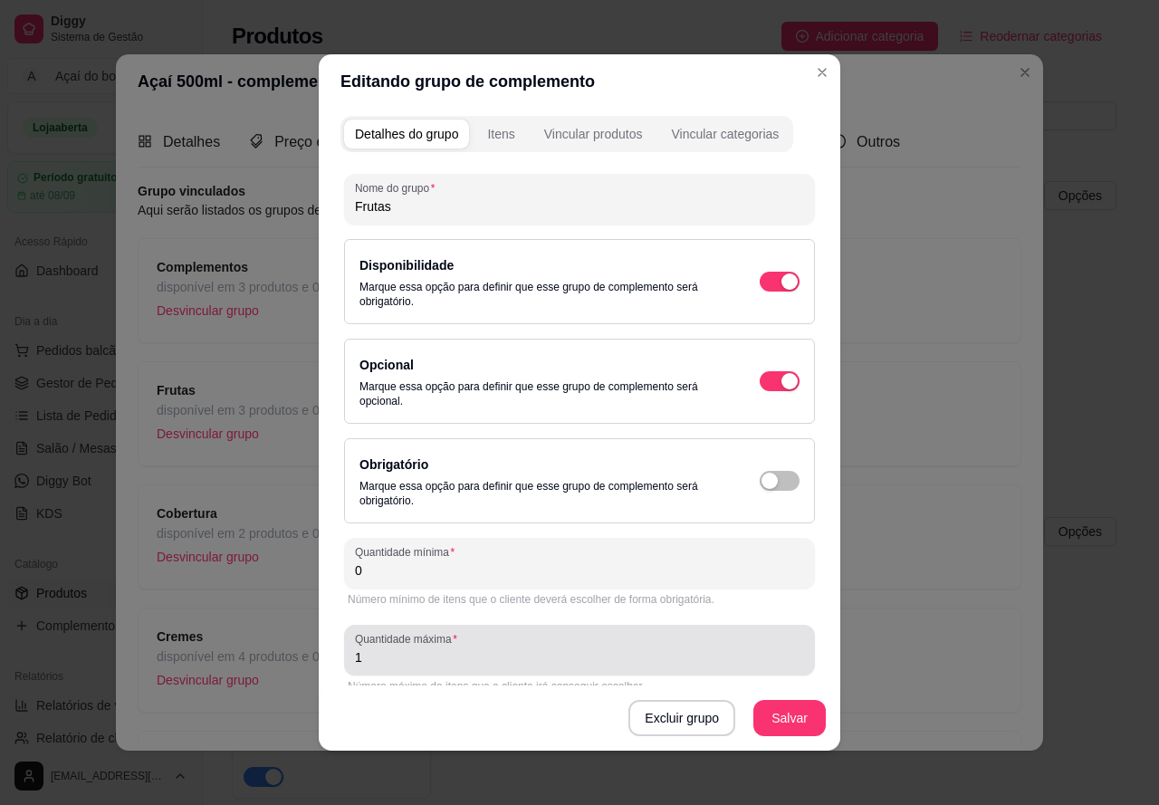
click at [506, 646] on div "1" at bounding box center [579, 650] width 449 height 36
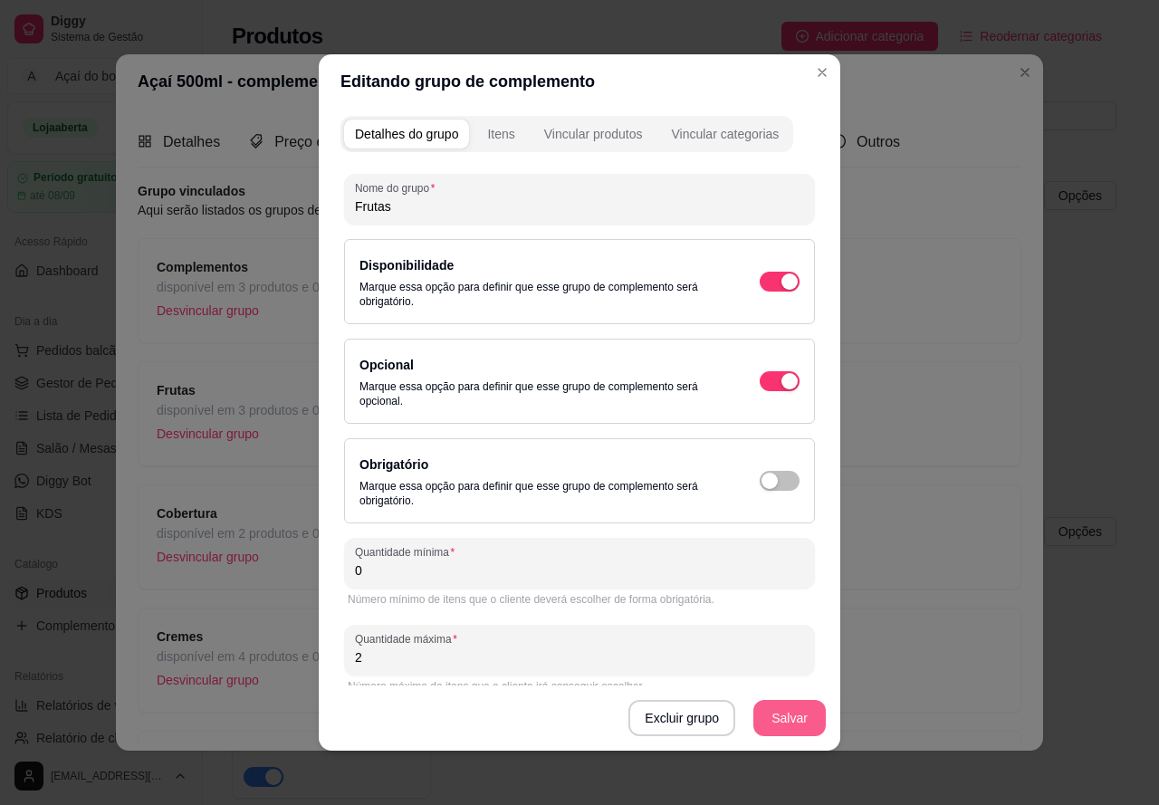
type input "2"
click at [788, 716] on button "Salvar" at bounding box center [789, 718] width 71 height 35
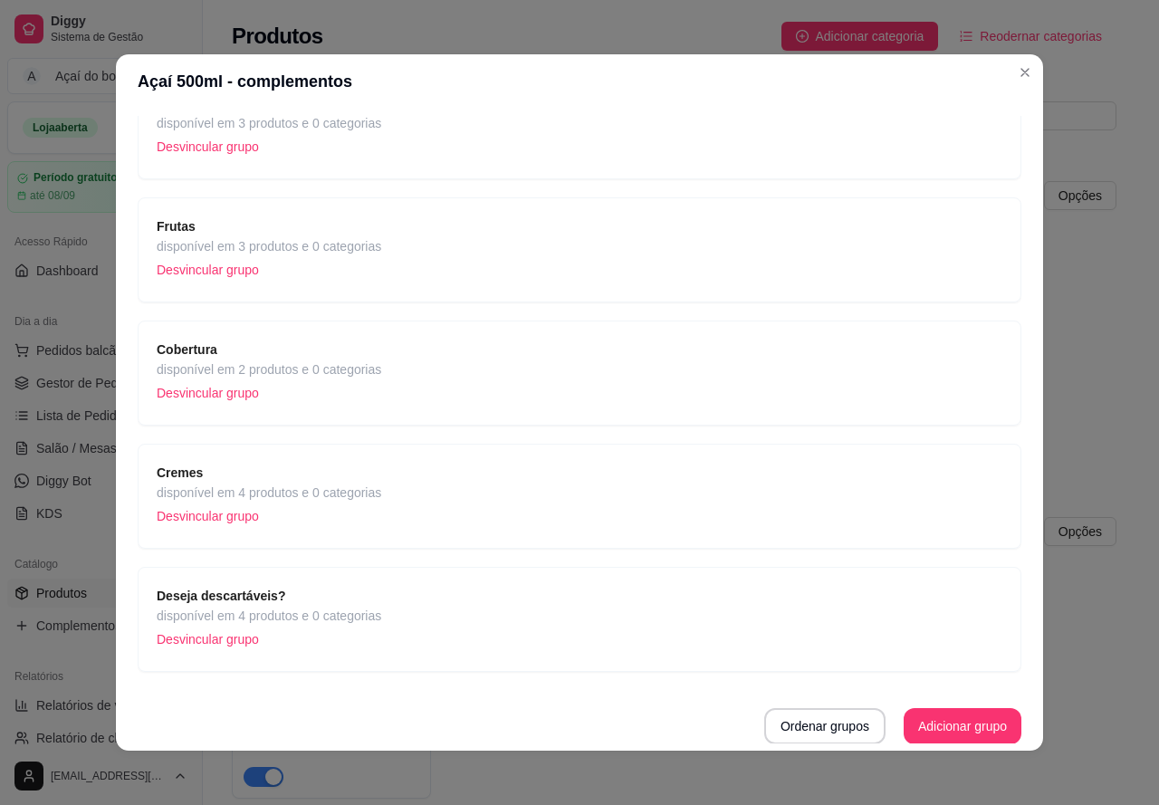
scroll to position [165, 0]
click at [336, 506] on p "Desvincular grupo" at bounding box center [269, 515] width 225 height 27
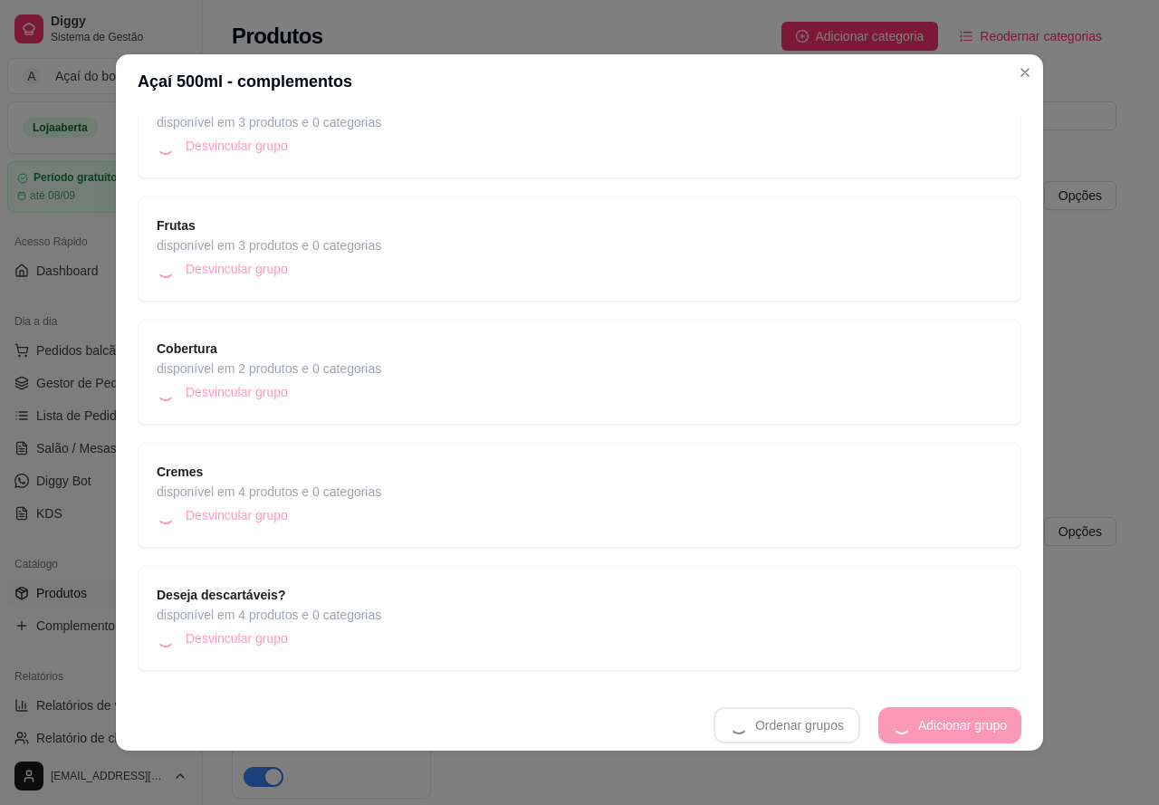
scroll to position [42, 0]
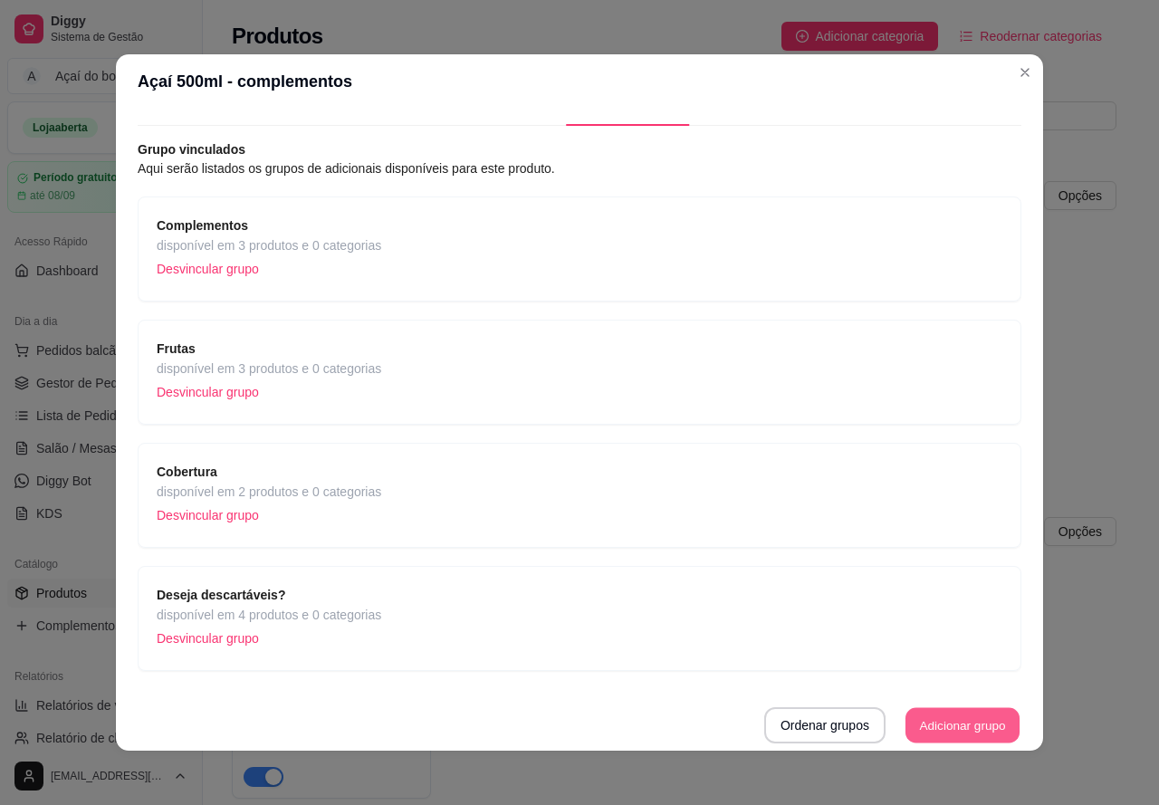
click at [933, 726] on button "Adicionar grupo" at bounding box center [962, 725] width 114 height 35
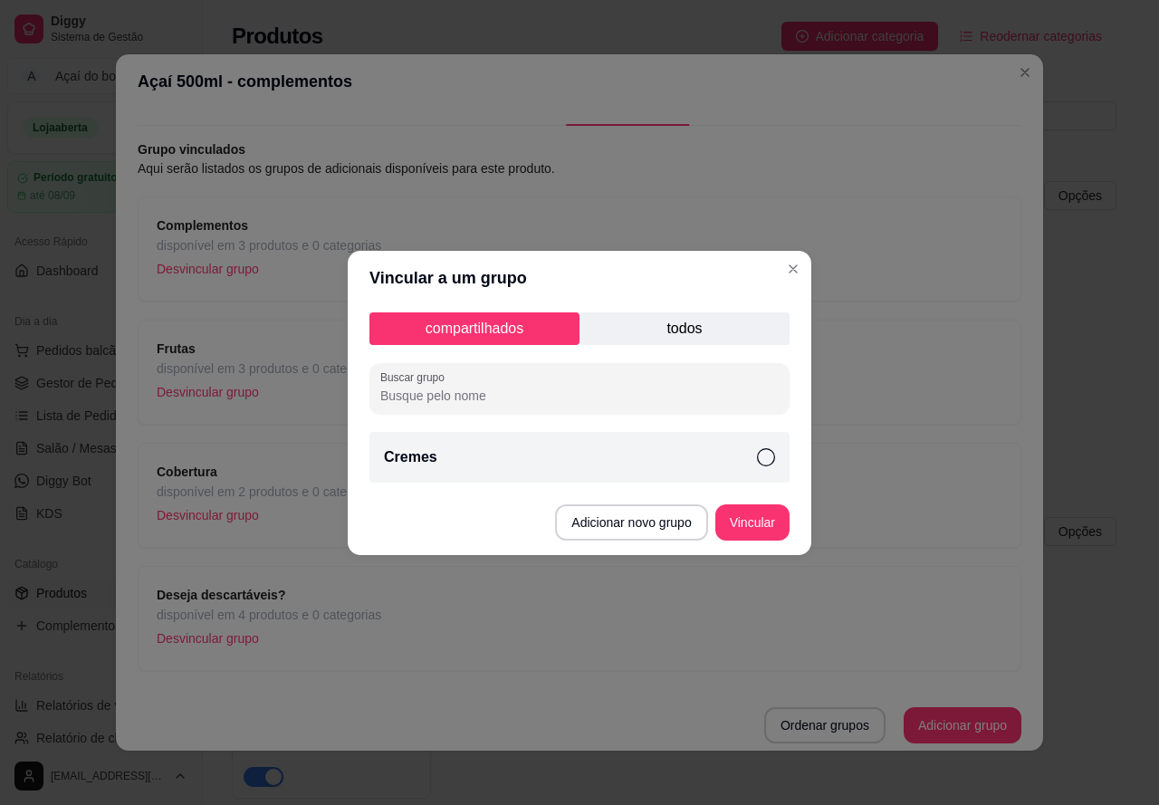
click at [744, 467] on div "Cremes" at bounding box center [579, 457] width 420 height 51
click at [759, 518] on button "Vincular" at bounding box center [752, 522] width 74 height 36
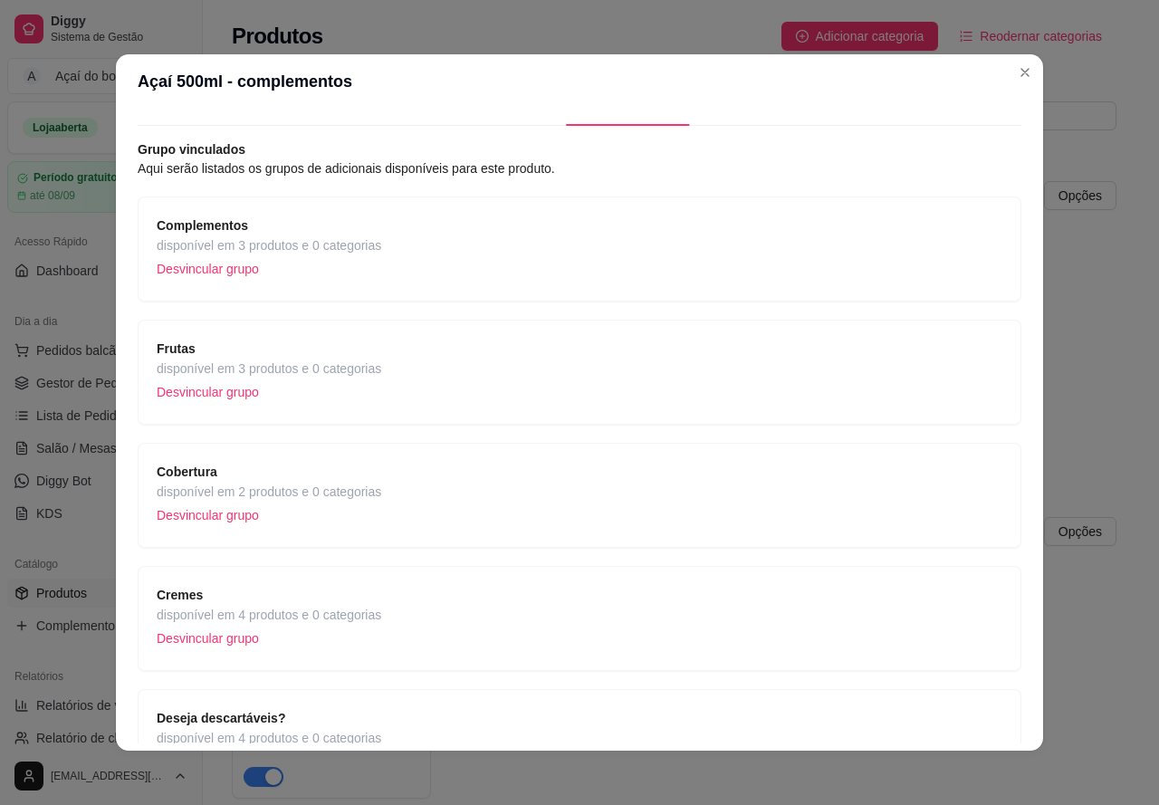
click at [586, 589] on div "Cremes disponível em 4 produtos e 0 categorias Desvincular grupo" at bounding box center [580, 618] width 846 height 67
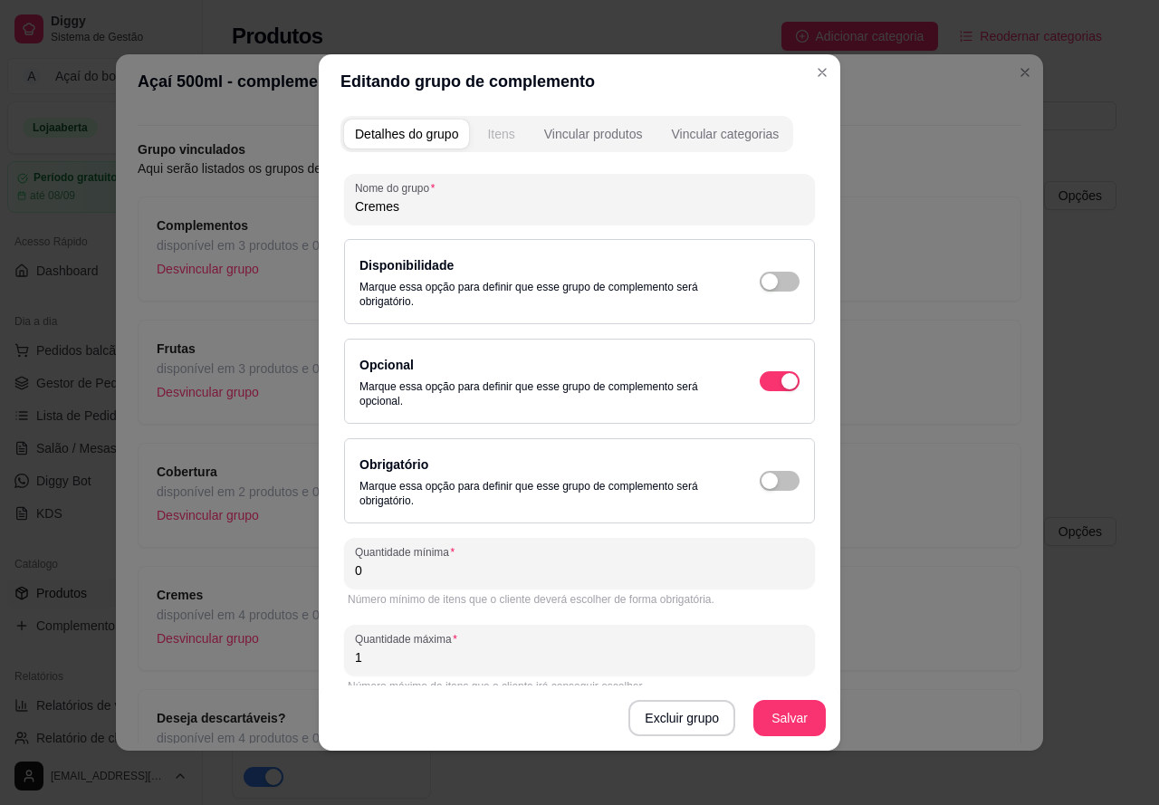
click at [510, 134] on button "Itens" at bounding box center [500, 134] width 49 height 29
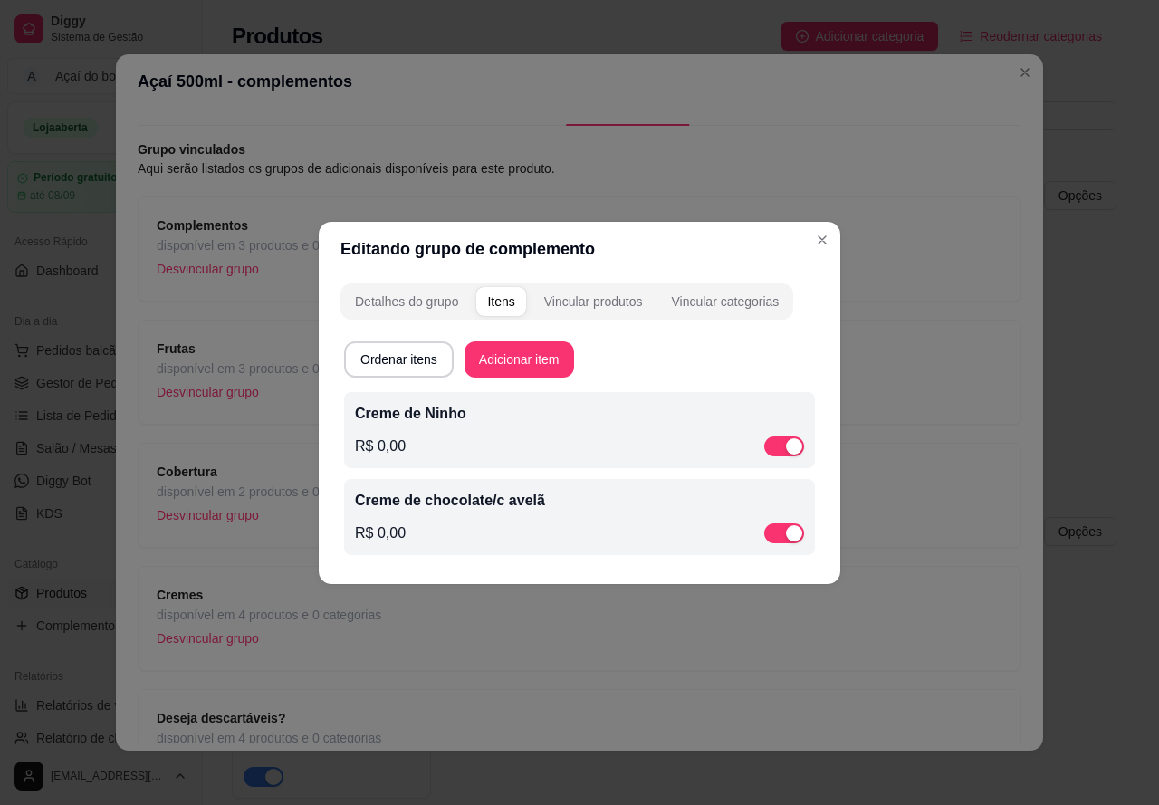
click at [465, 443] on div "R$ 0,00" at bounding box center [579, 446] width 449 height 22
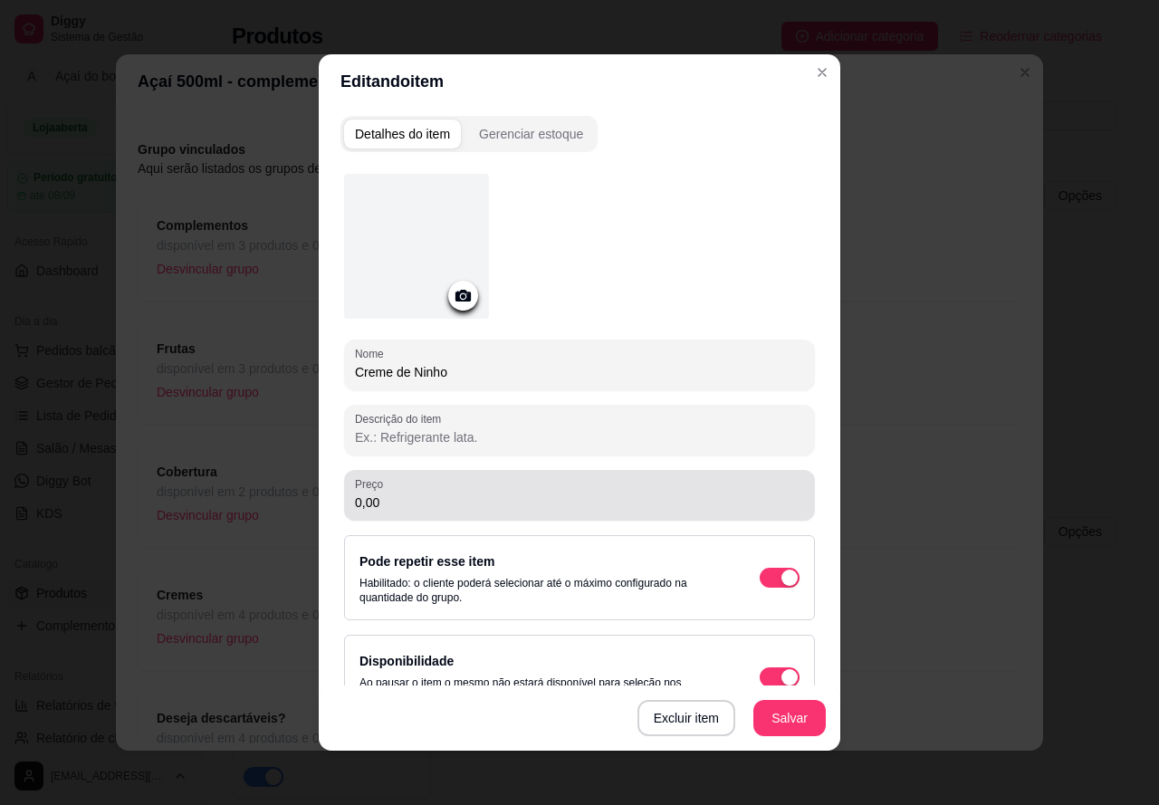
click at [392, 489] on div "0,00" at bounding box center [579, 495] width 449 height 36
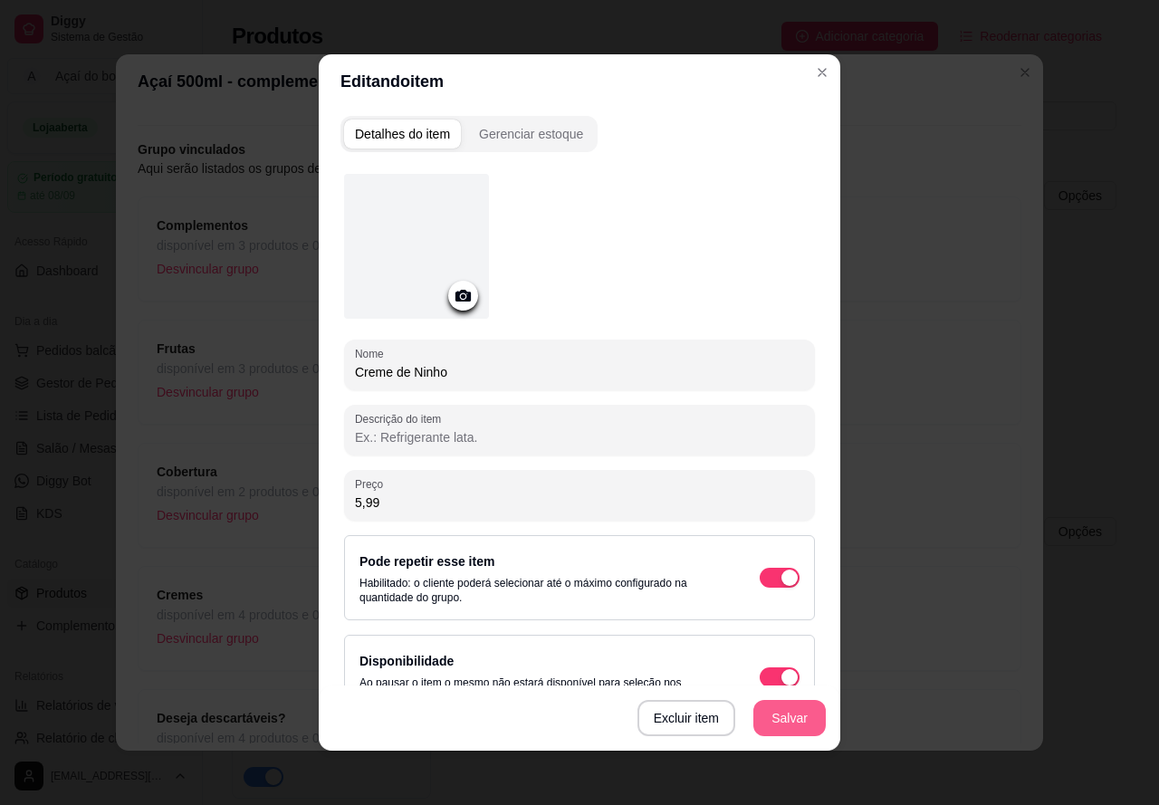
type input "5,99"
click at [789, 716] on button "Salvar" at bounding box center [789, 718] width 72 height 36
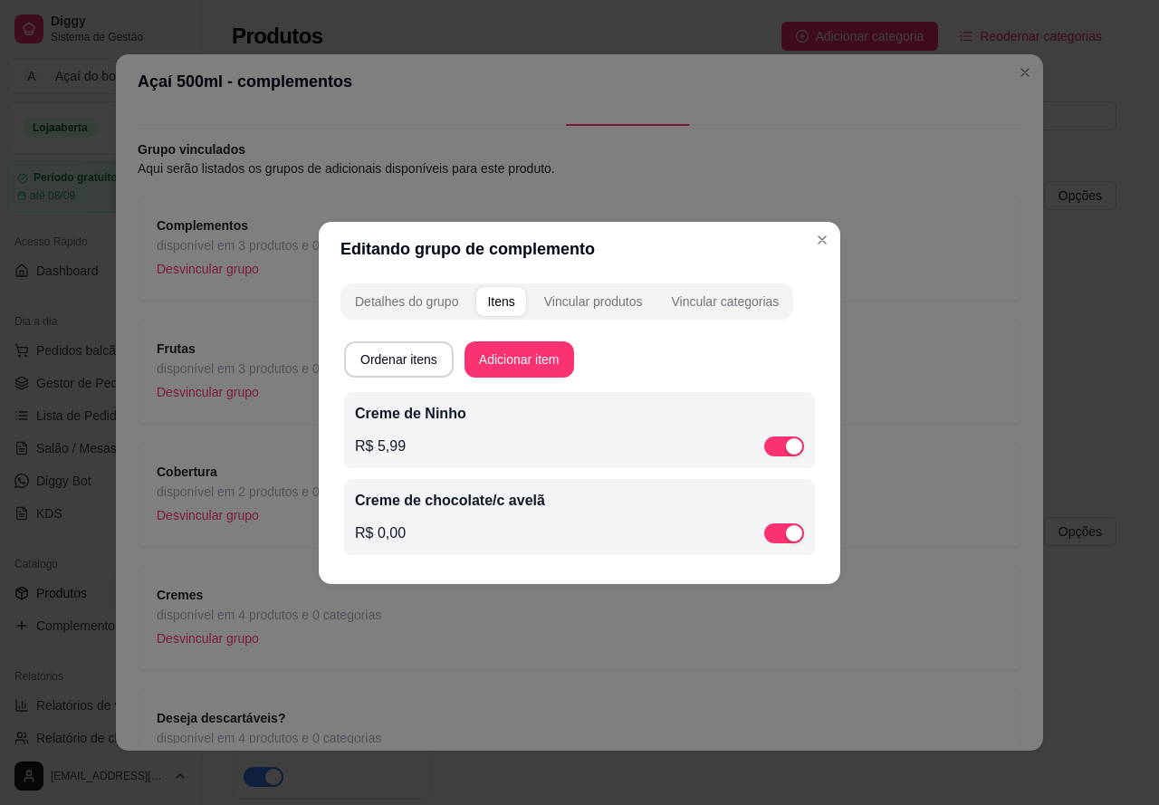
click at [524, 514] on div "Creme de chocolate/c avelã R$ 0,00" at bounding box center [579, 517] width 449 height 54
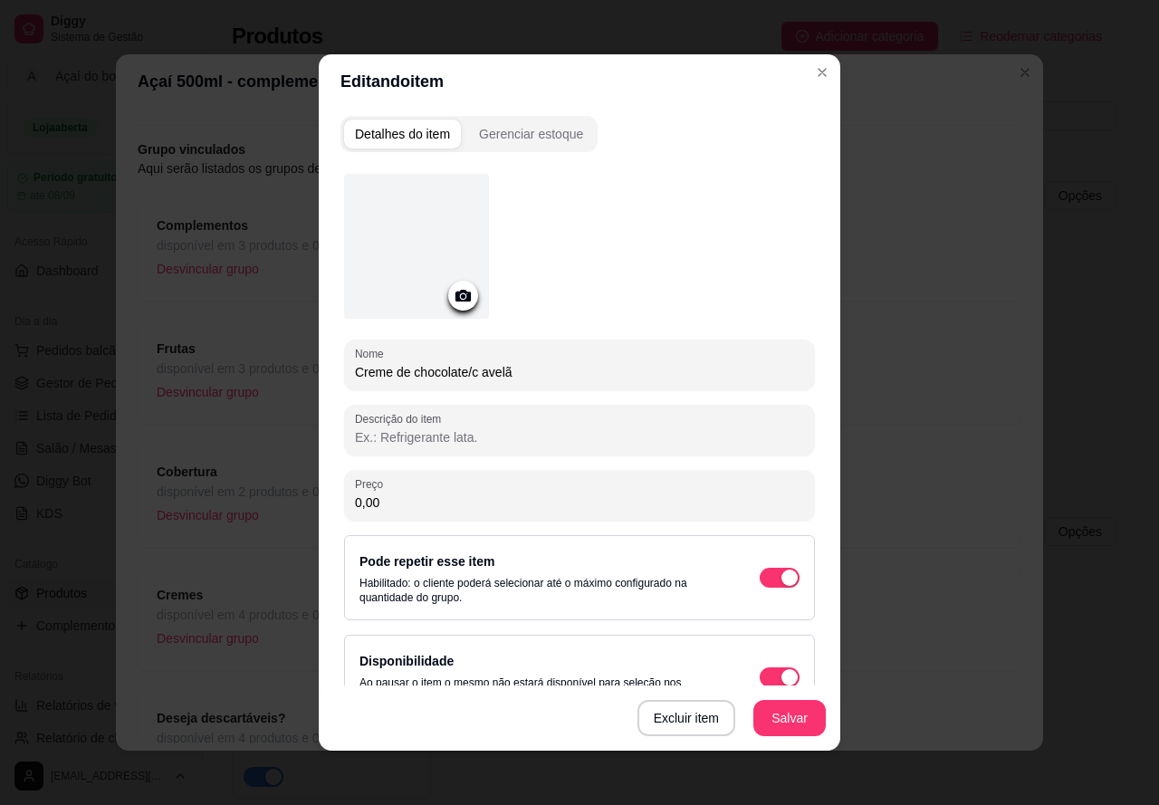
click at [489, 501] on input "0,00" at bounding box center [579, 502] width 449 height 18
type input "5,99"
click at [776, 717] on button "Salvar" at bounding box center [789, 718] width 72 height 36
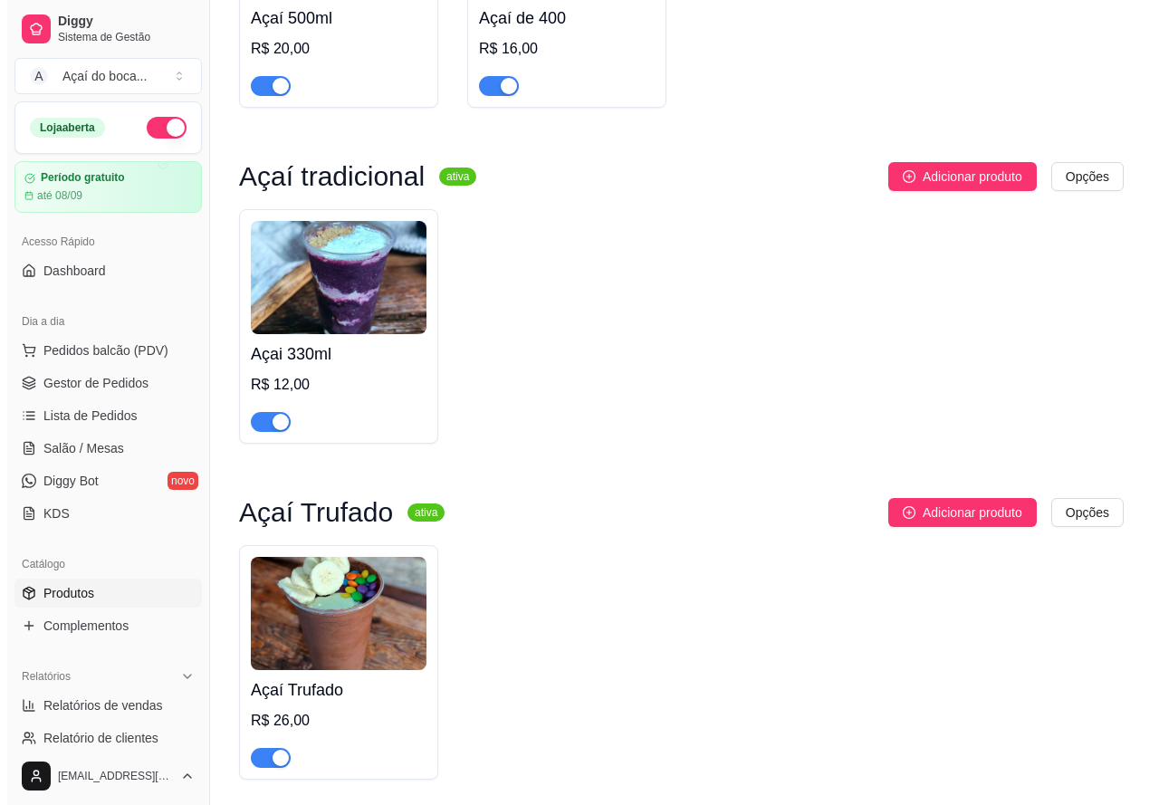
scroll to position [362, 0]
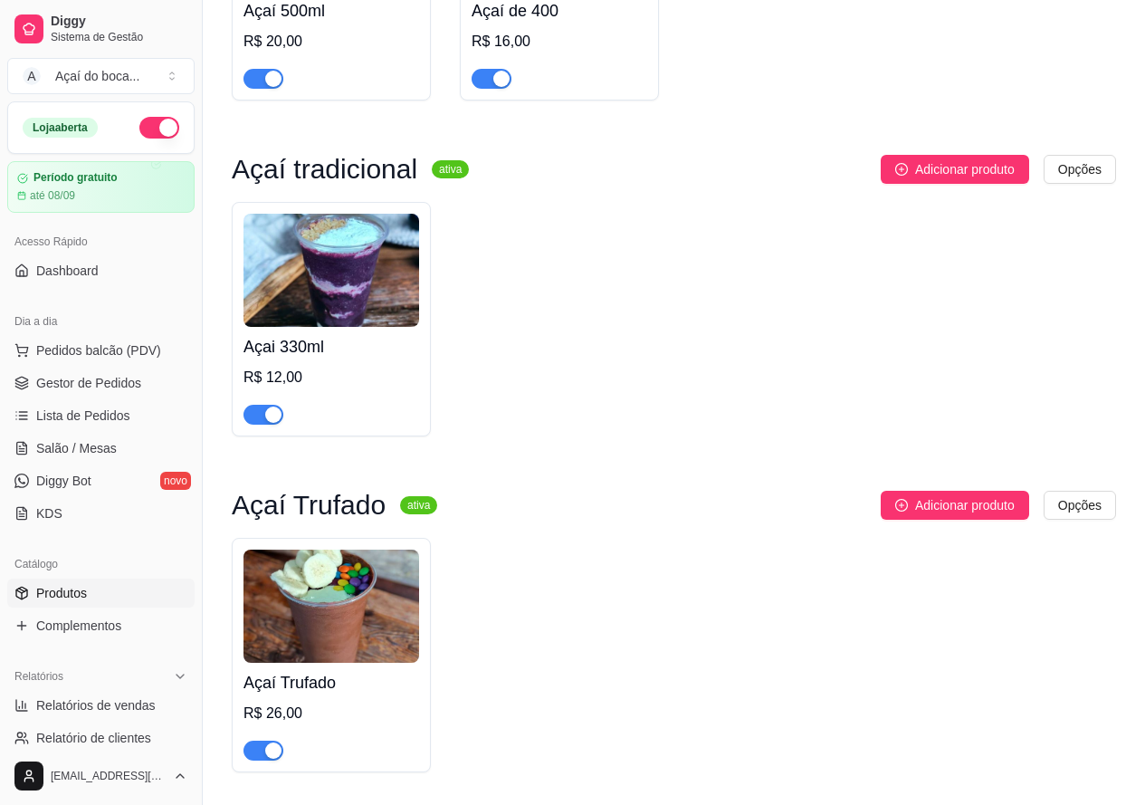
click at [336, 668] on div "Açaí Trufado R$ 26,00" at bounding box center [332, 712] width 176 height 98
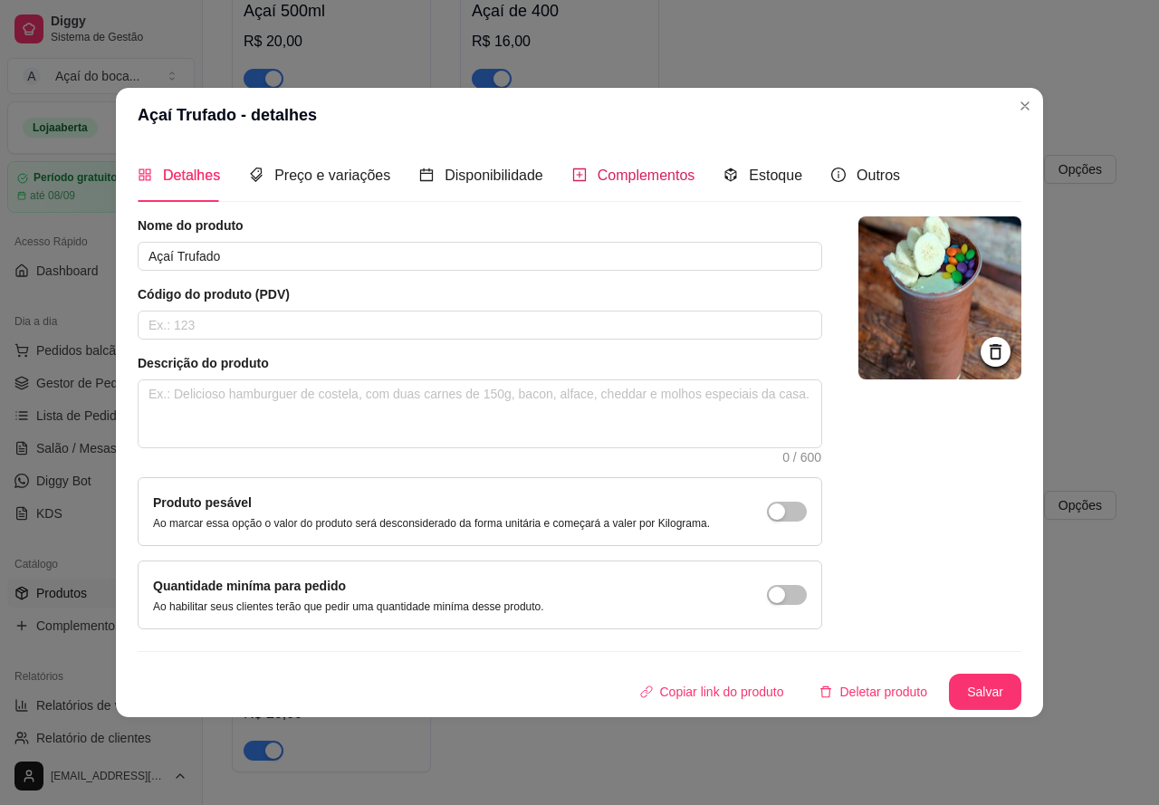
click at [646, 183] on span "Complementos" at bounding box center [647, 174] width 98 height 15
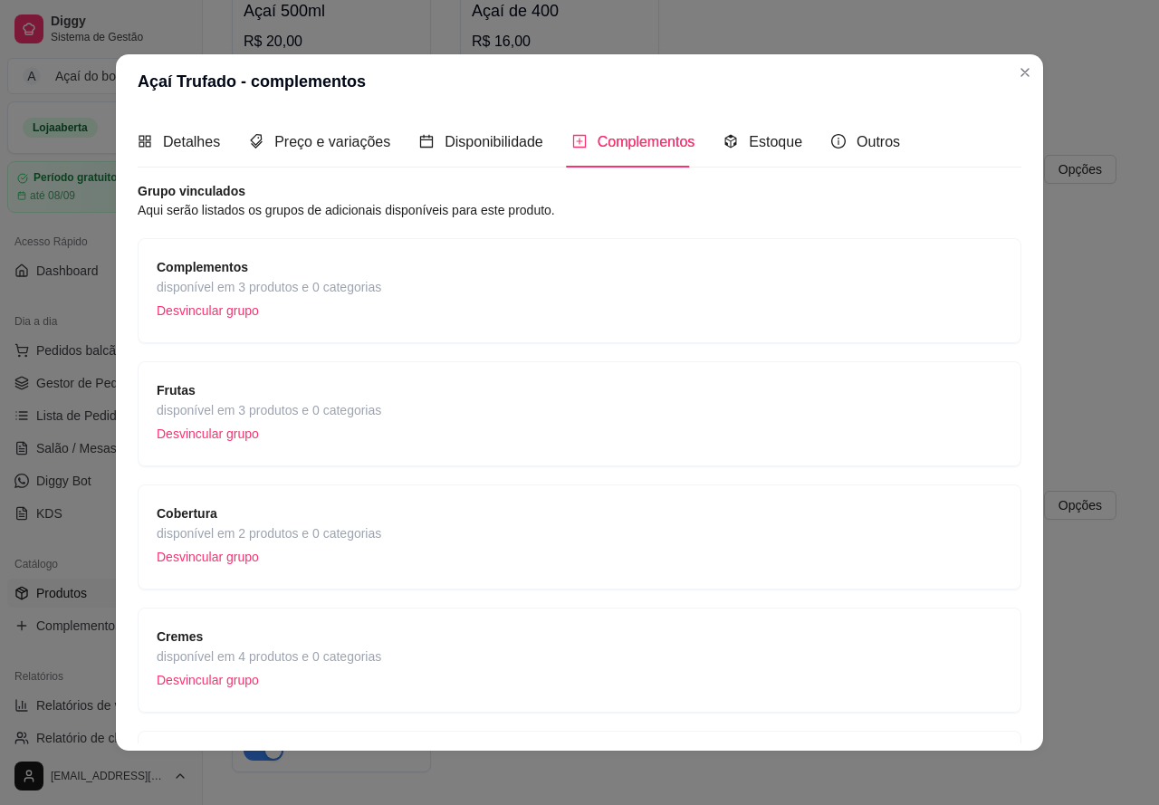
scroll to position [91, 0]
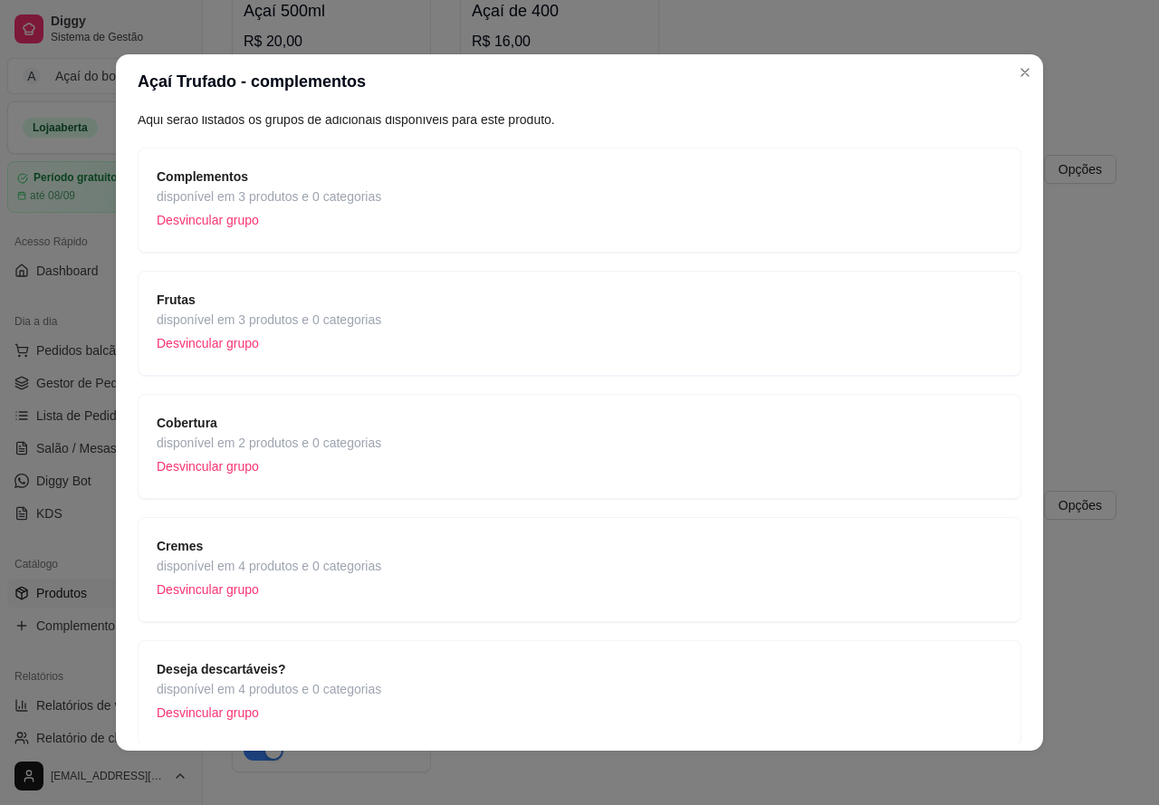
click at [321, 553] on span "Cremes" at bounding box center [269, 546] width 225 height 20
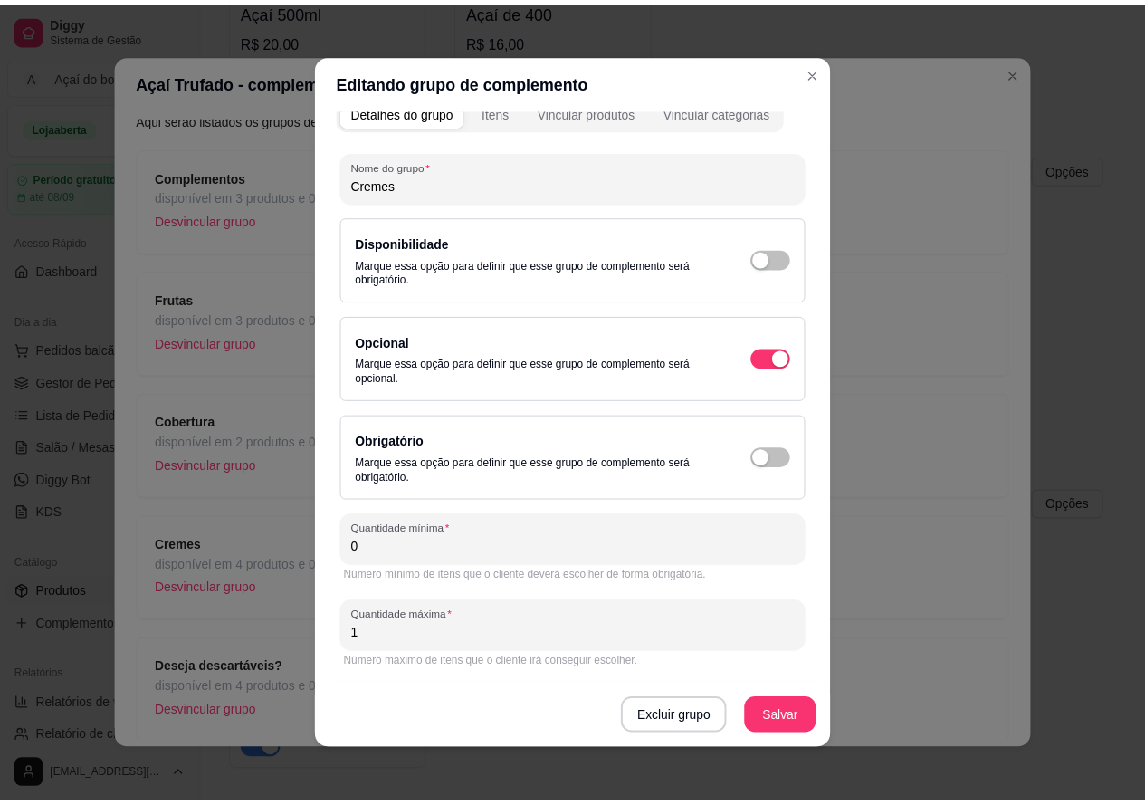
scroll to position [0, 0]
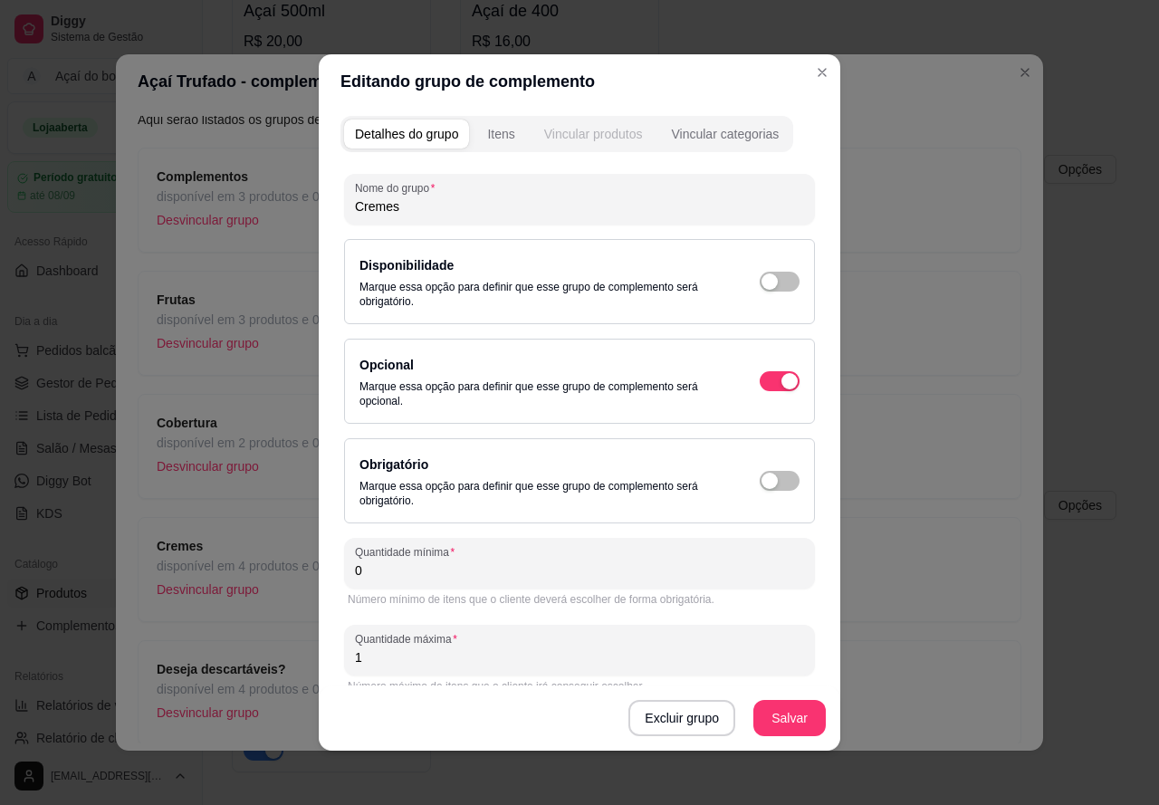
click at [569, 128] on div "Vincular produtos" at bounding box center [593, 134] width 99 height 18
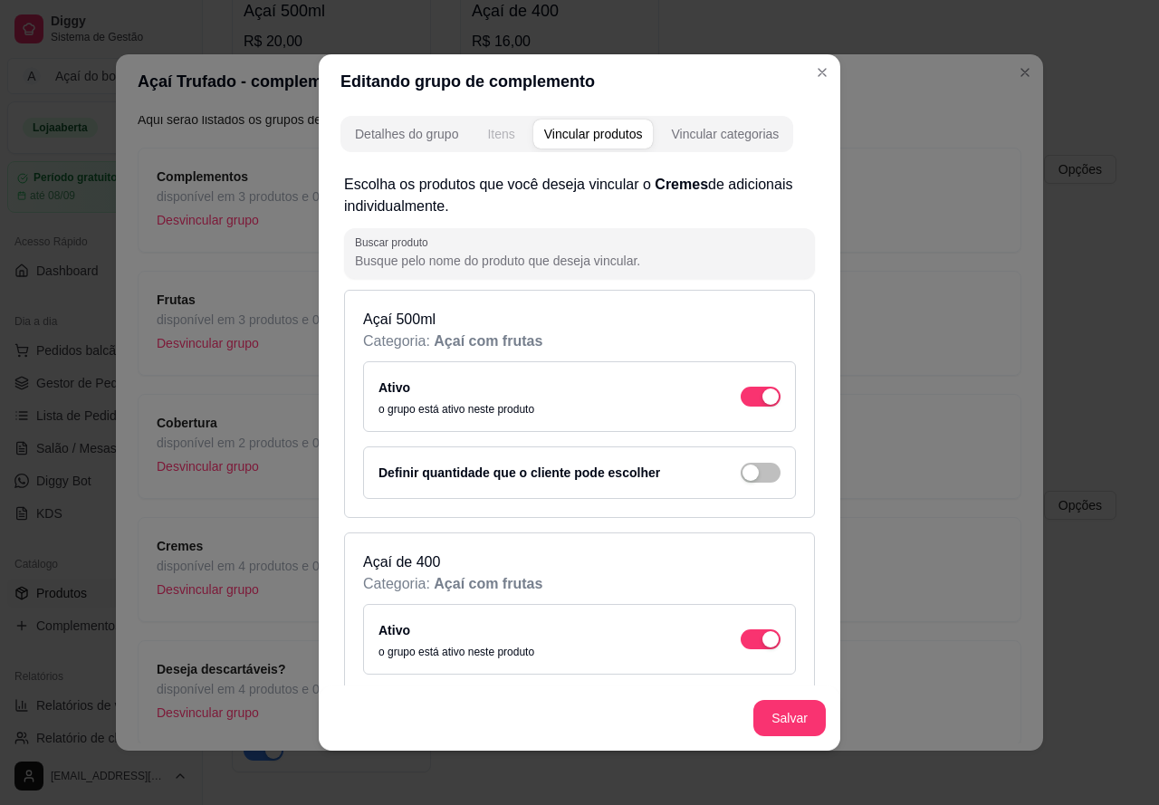
click at [498, 139] on div "Itens" at bounding box center [500, 134] width 27 height 18
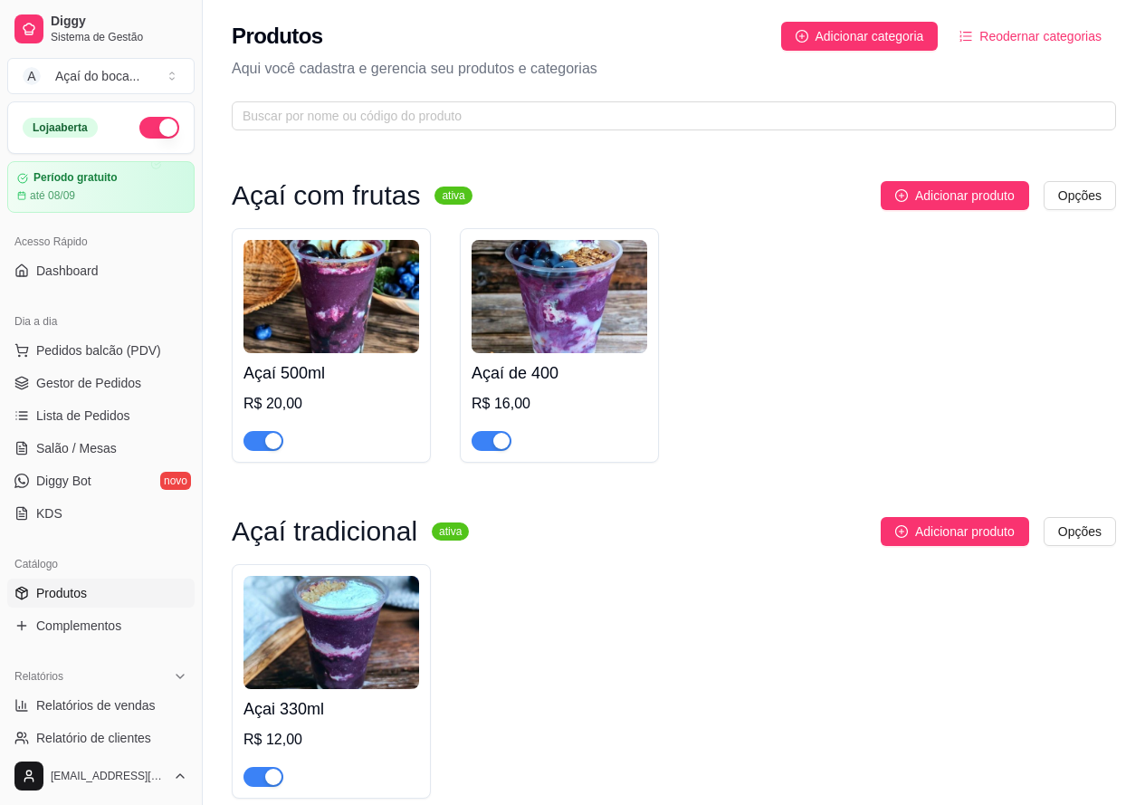
click at [657, 356] on div "Açaí de 400 R$ 16,00" at bounding box center [559, 345] width 199 height 234
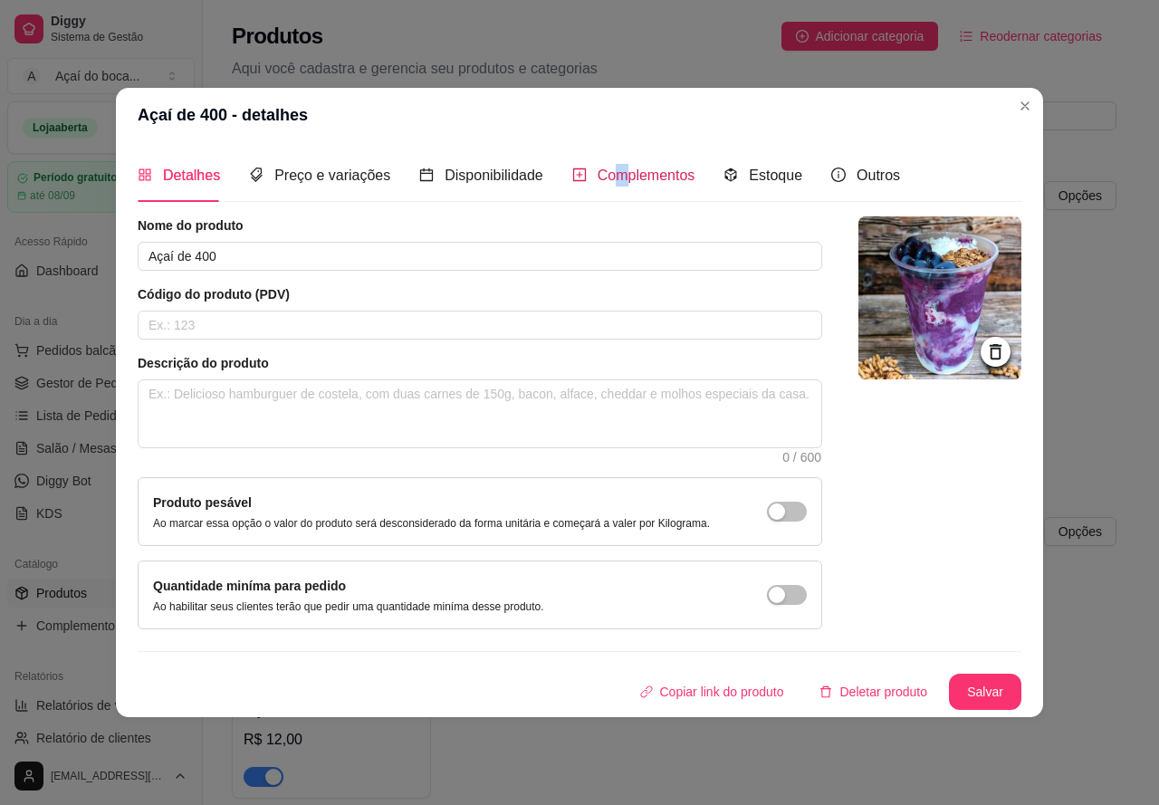
click at [617, 165] on div "Complementos" at bounding box center [633, 175] width 123 height 23
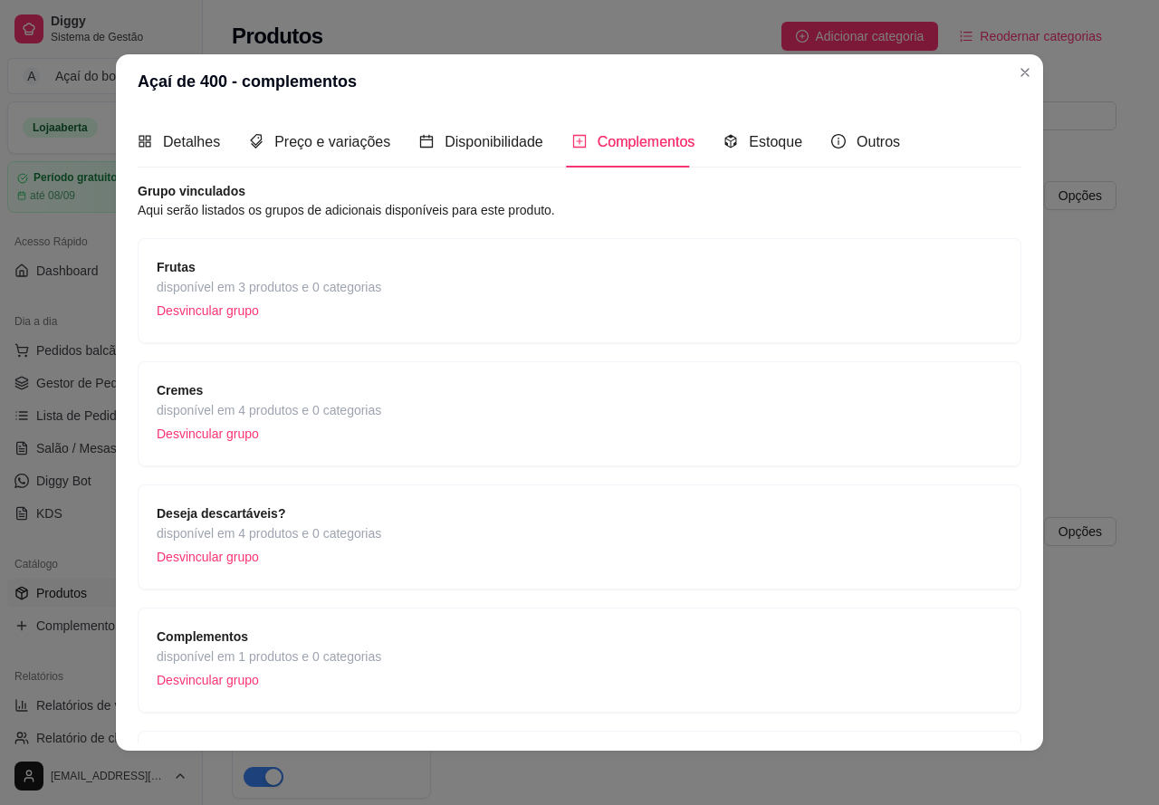
click at [449, 268] on div "Frutas disponível em 3 produtos e 0 categorias Desvincular grupo" at bounding box center [580, 290] width 846 height 67
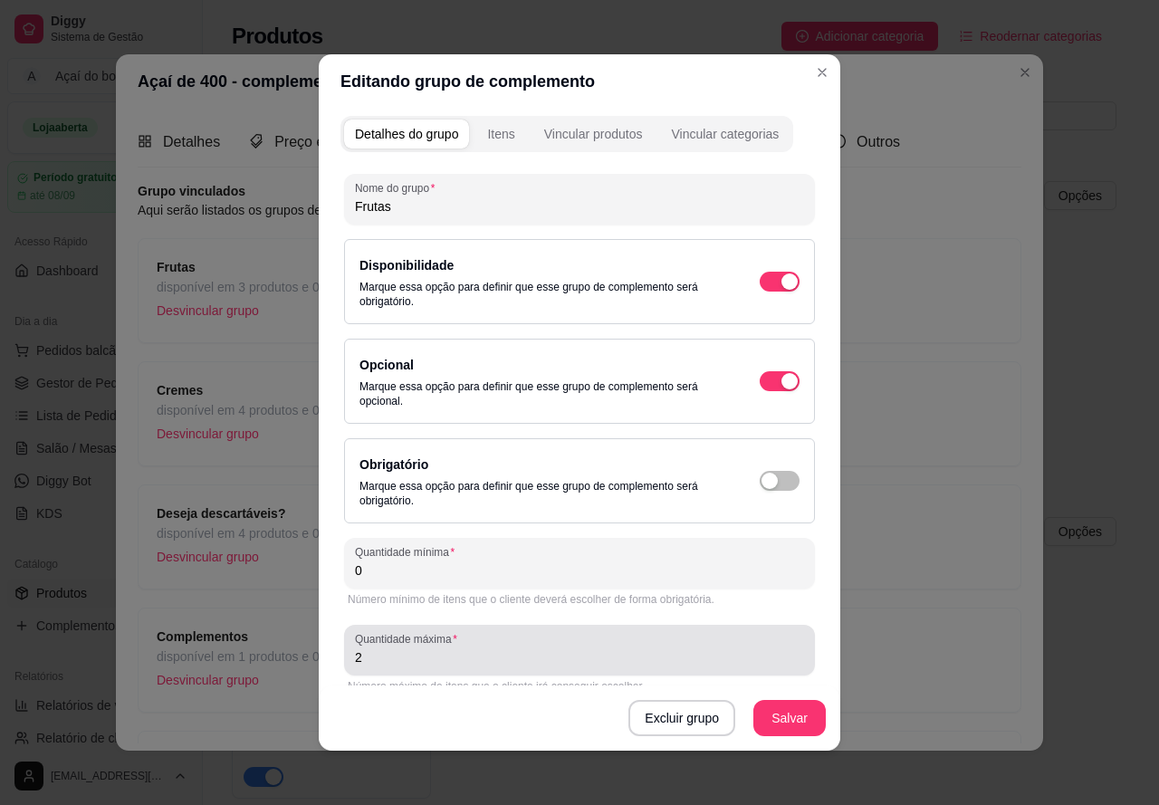
click at [479, 658] on input "2" at bounding box center [579, 657] width 449 height 18
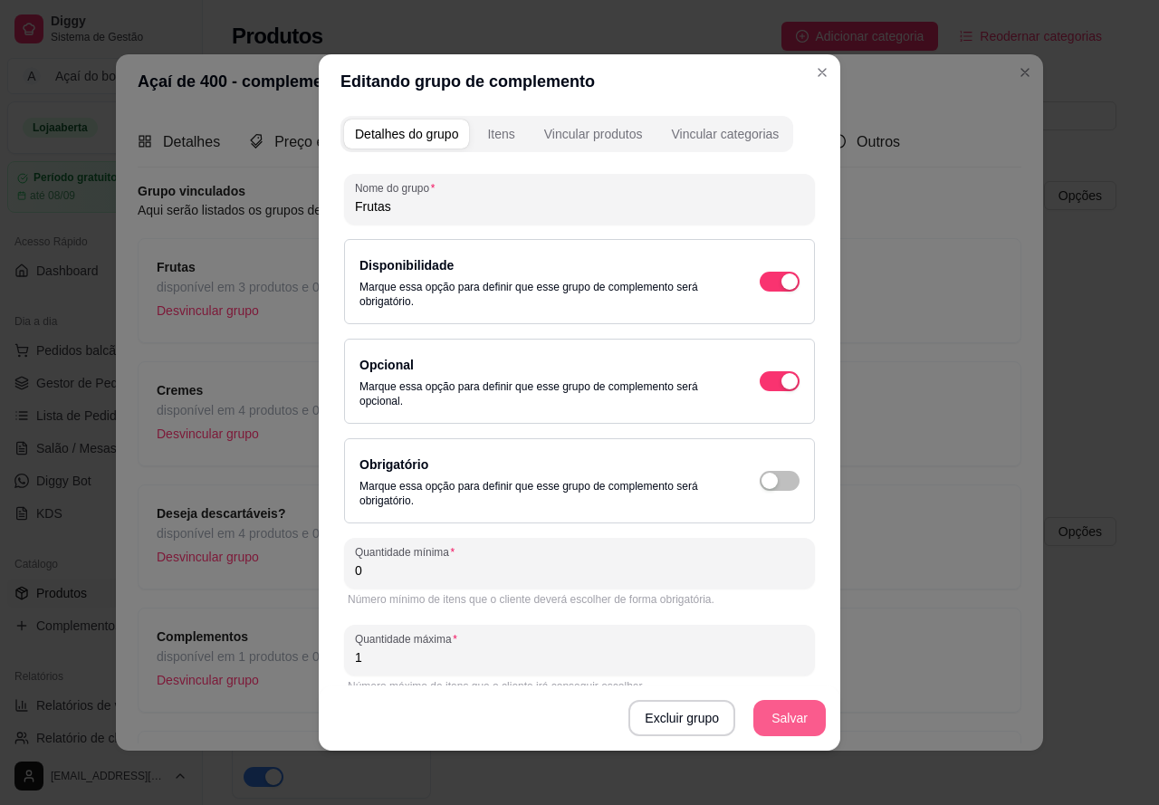
type input "1"
click at [760, 724] on button "Salvar" at bounding box center [789, 718] width 72 height 36
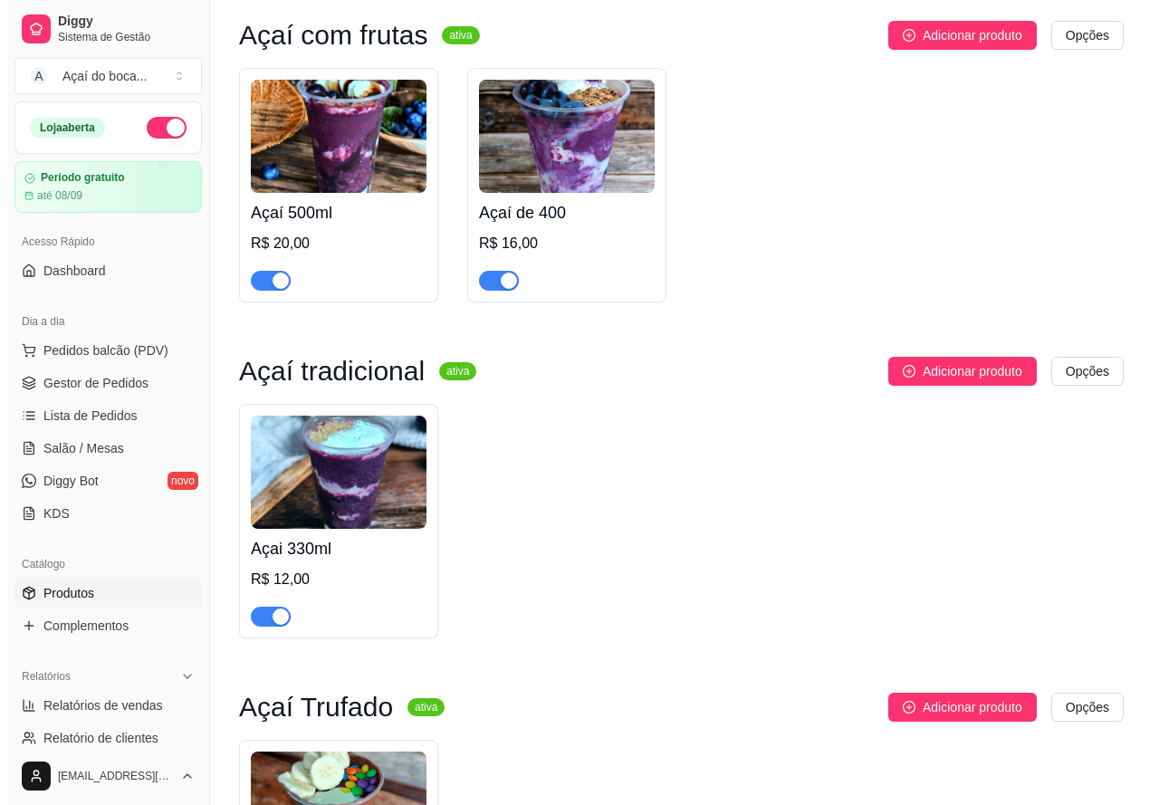
scroll to position [181, 0]
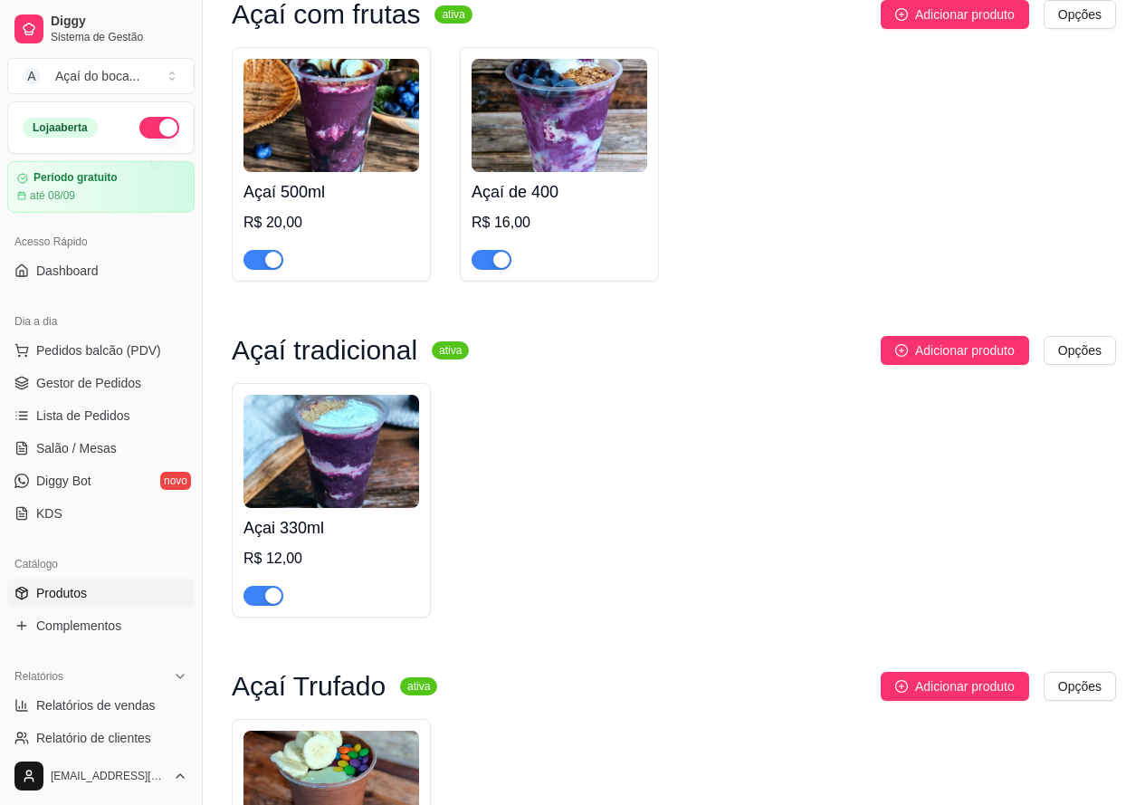
click at [371, 507] on img at bounding box center [332, 451] width 176 height 113
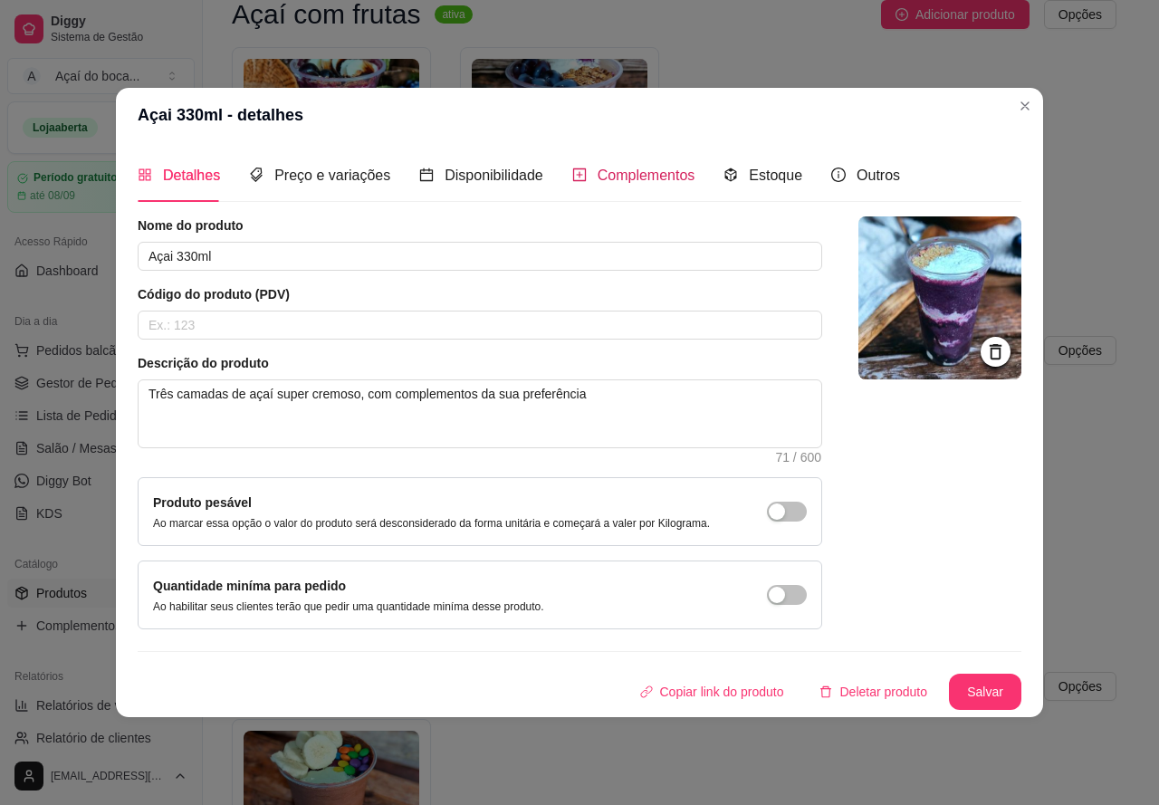
click at [646, 171] on span "Complementos" at bounding box center [647, 174] width 98 height 15
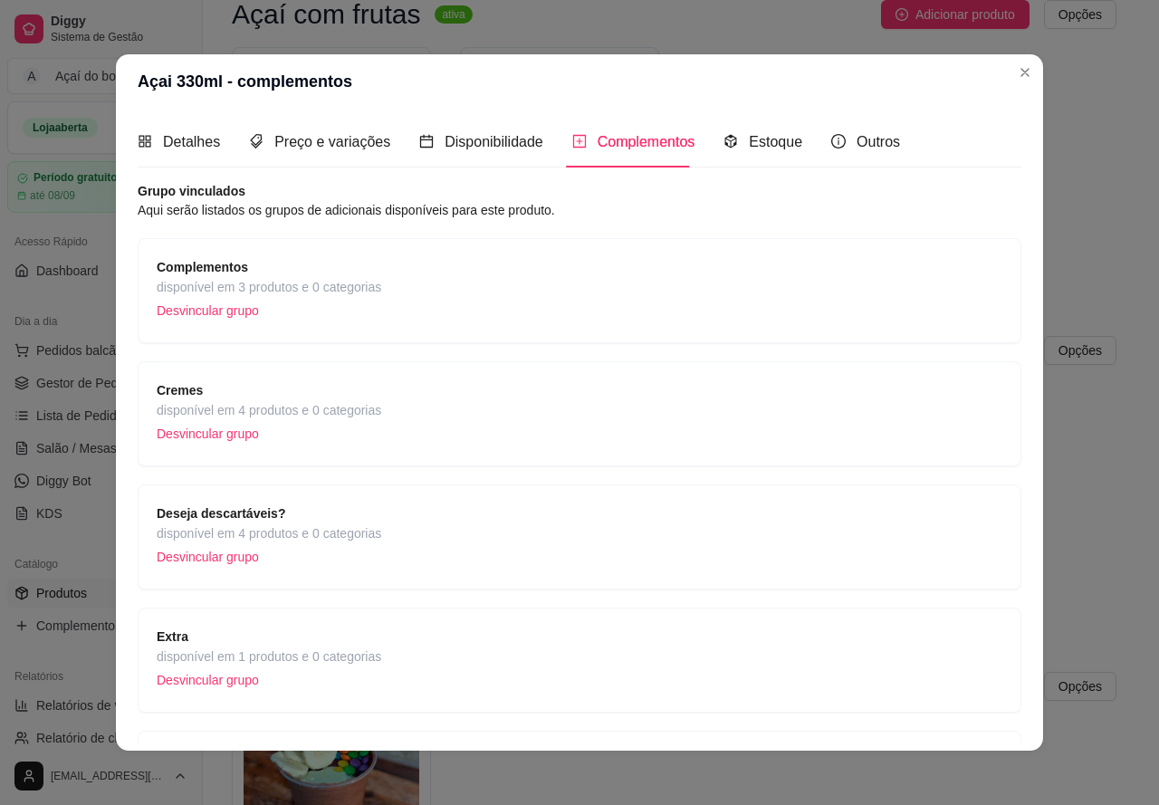
click at [433, 303] on div "Complementos disponível em 3 produtos e 0 categorias Desvincular grupo" at bounding box center [580, 290] width 846 height 67
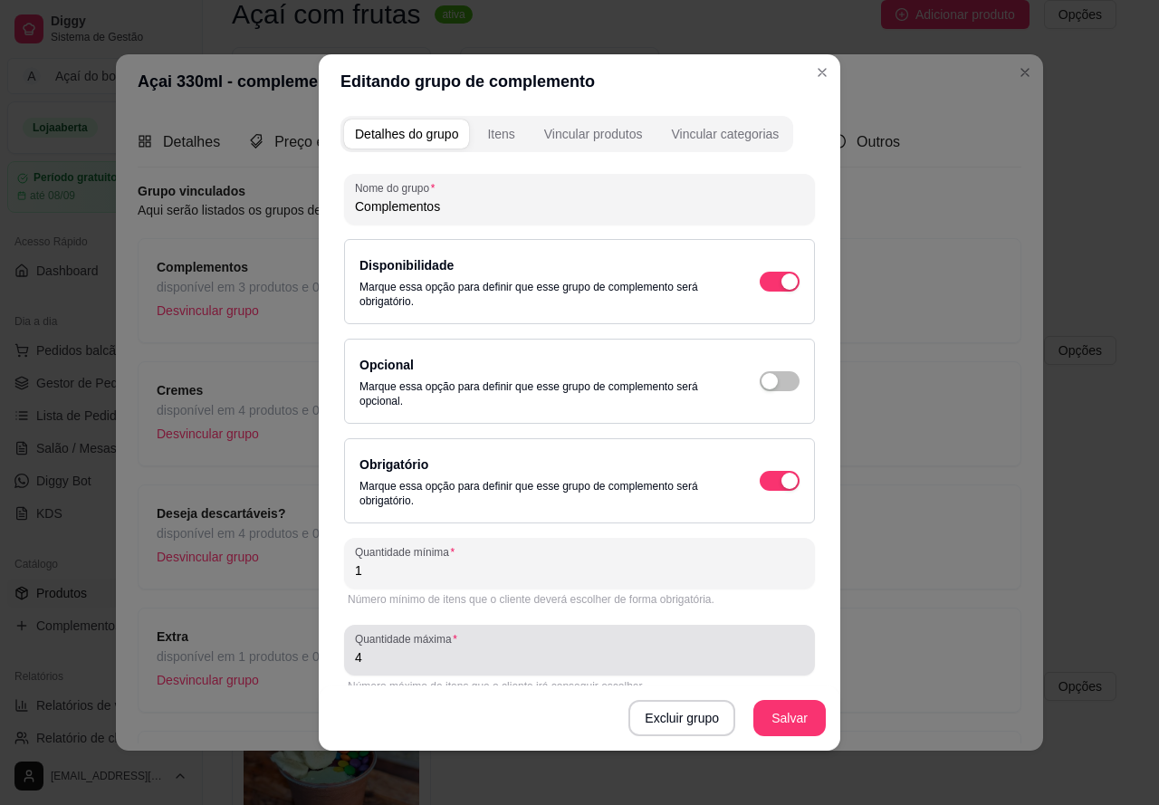
click at [441, 651] on input "4" at bounding box center [579, 657] width 449 height 18
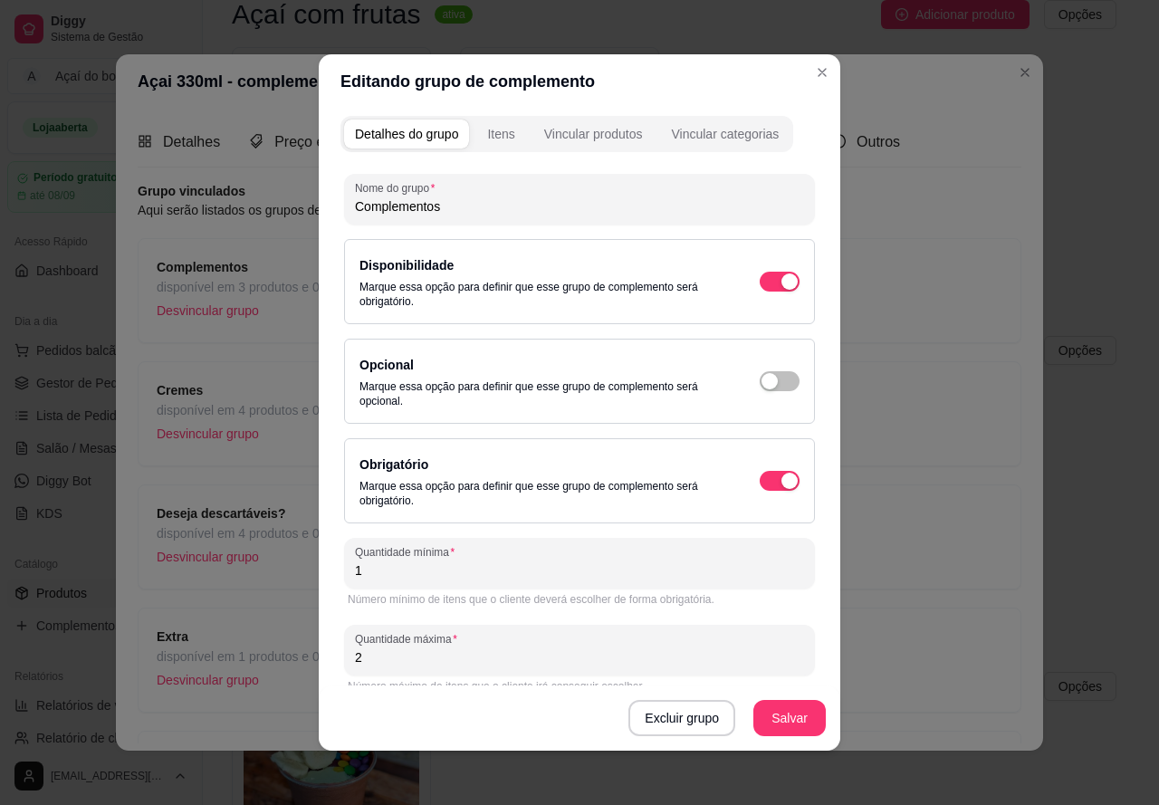
type input "2"
click at [801, 722] on button "Salvar" at bounding box center [789, 718] width 71 height 35
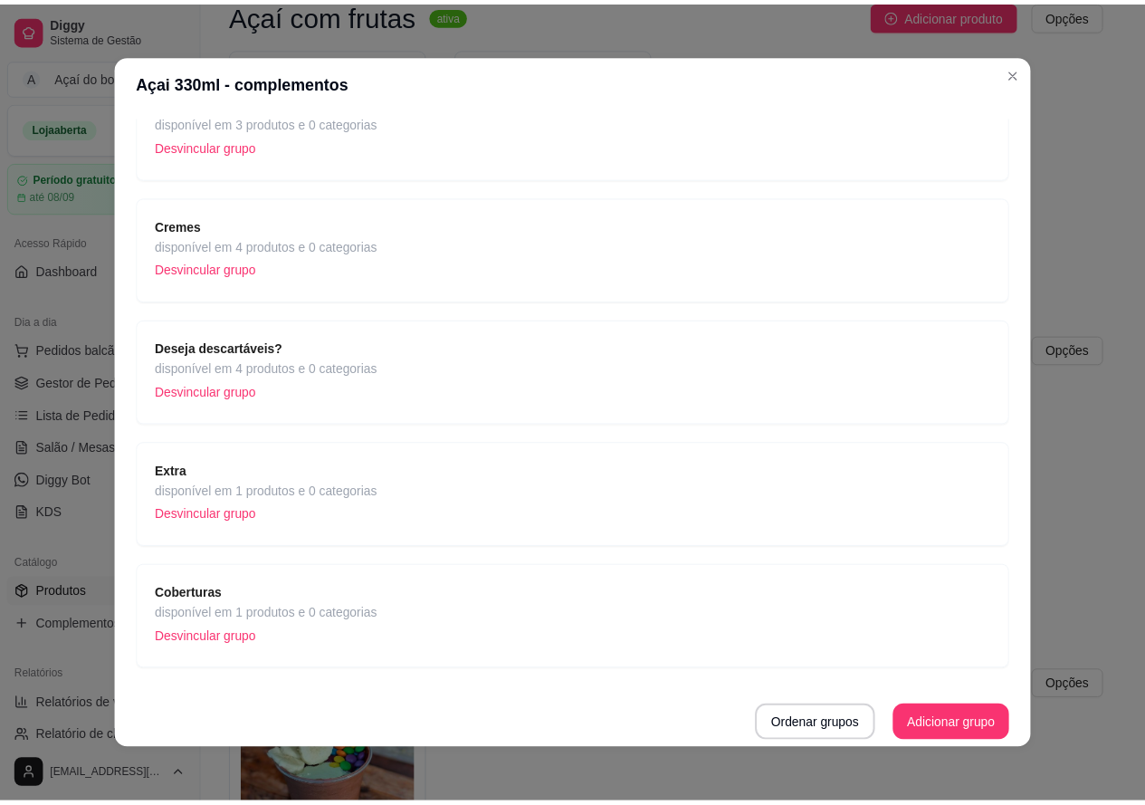
scroll to position [4, 0]
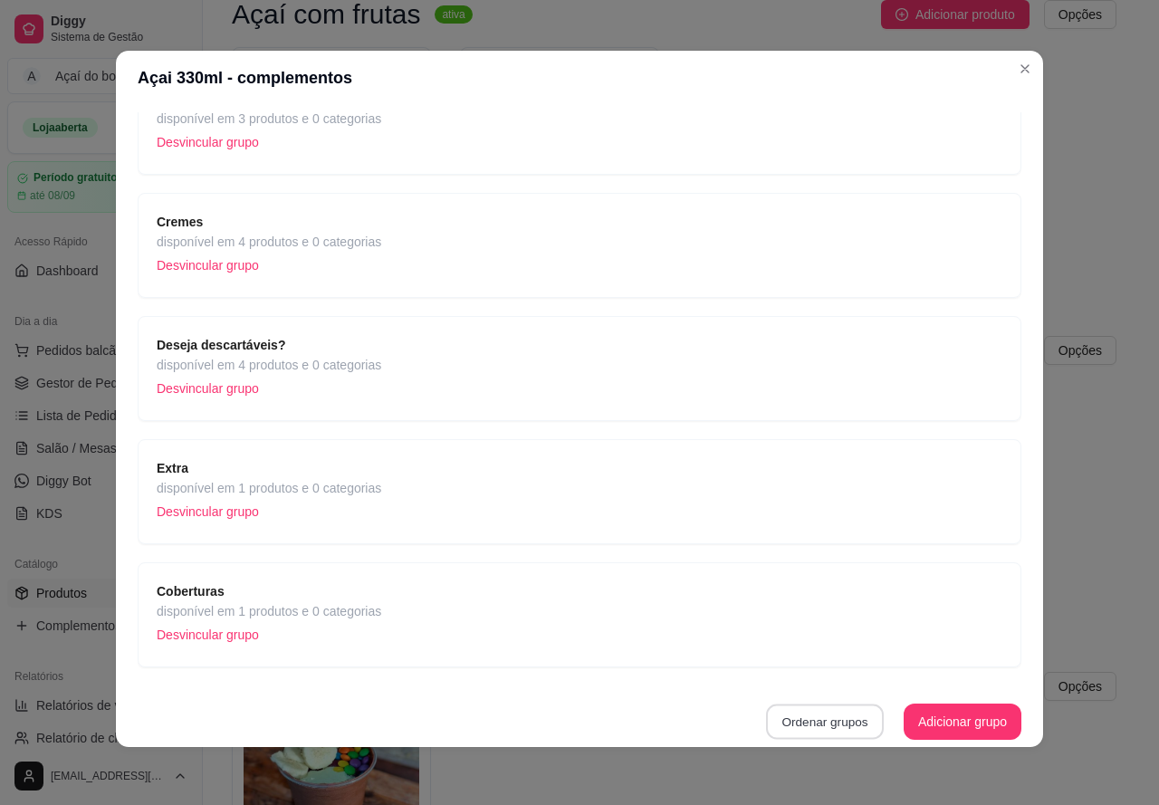
click at [816, 718] on button "Ordenar grupos" at bounding box center [825, 721] width 118 height 35
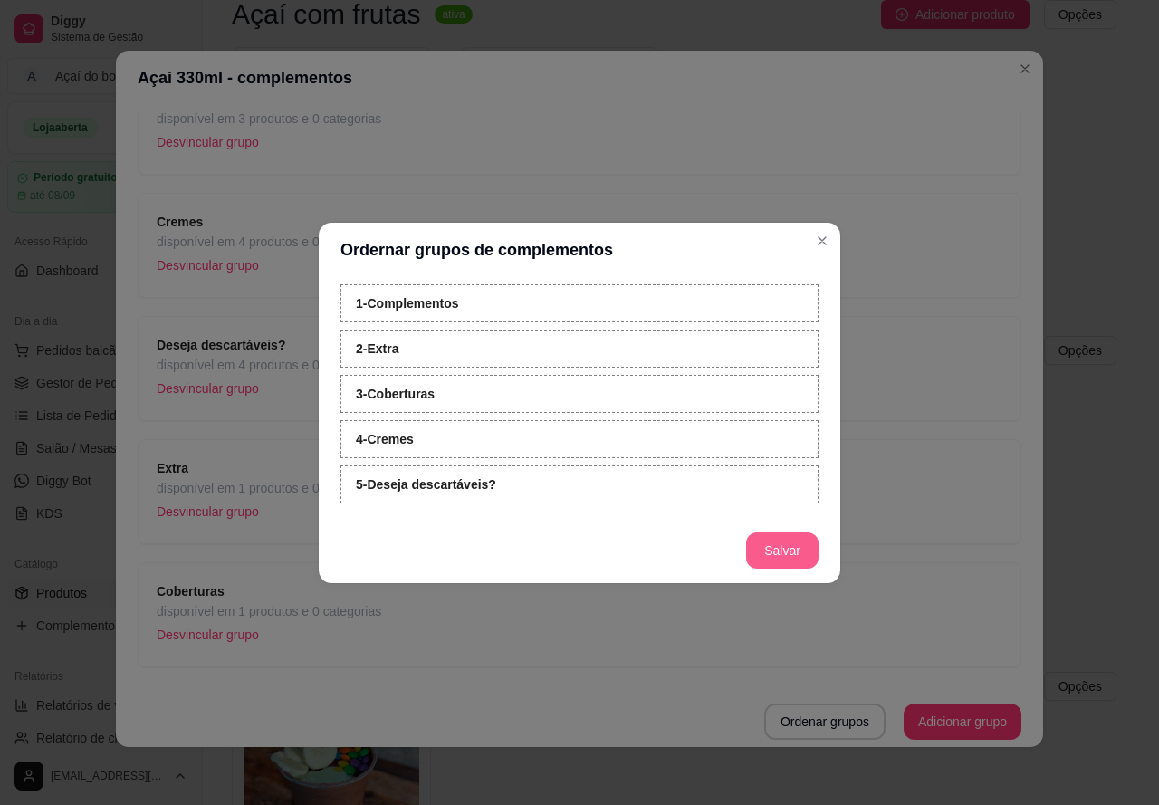
click at [777, 545] on button "Salvar" at bounding box center [782, 550] width 72 height 36
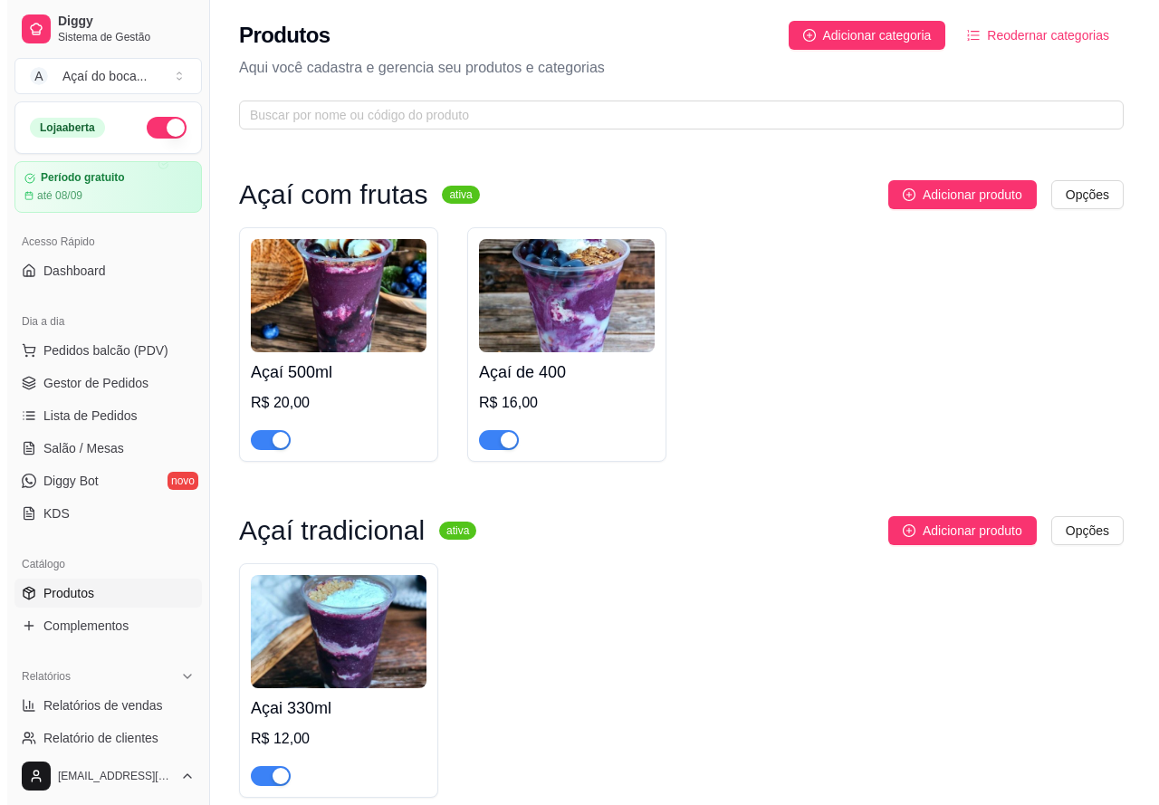
scroll to position [0, 0]
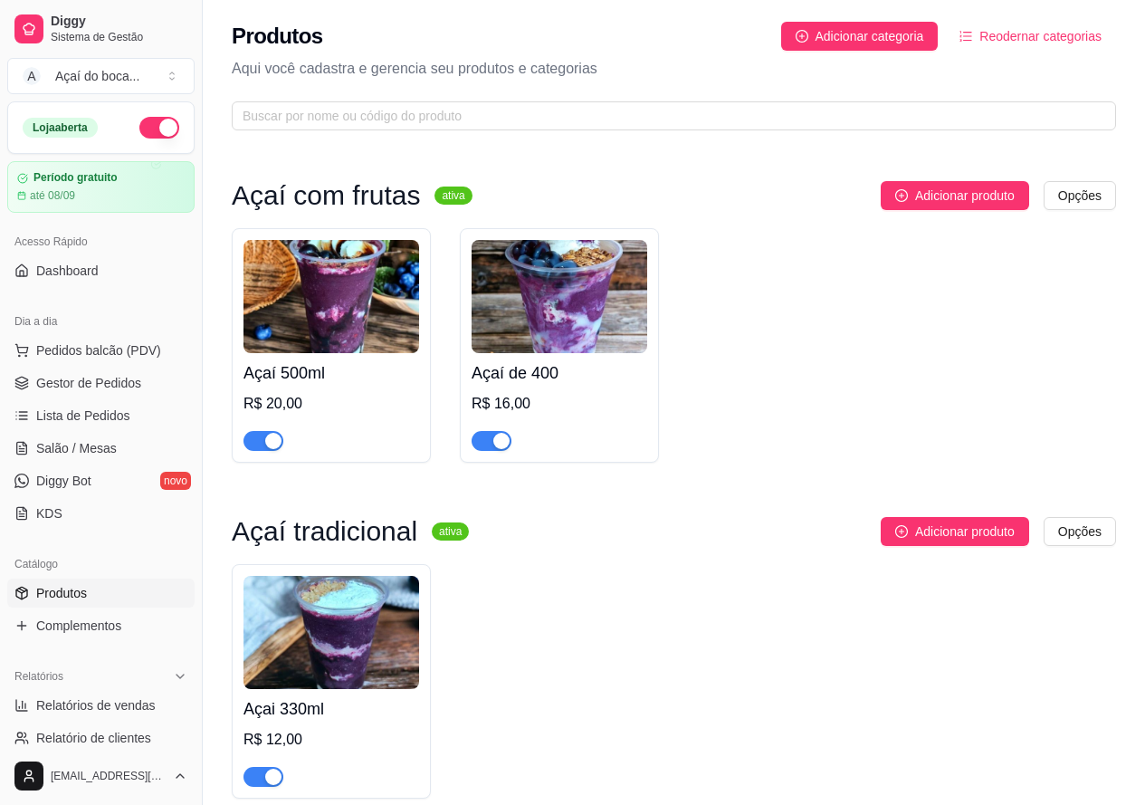
click at [1027, 25] on button "Reodernar categorias" at bounding box center [1030, 36] width 171 height 29
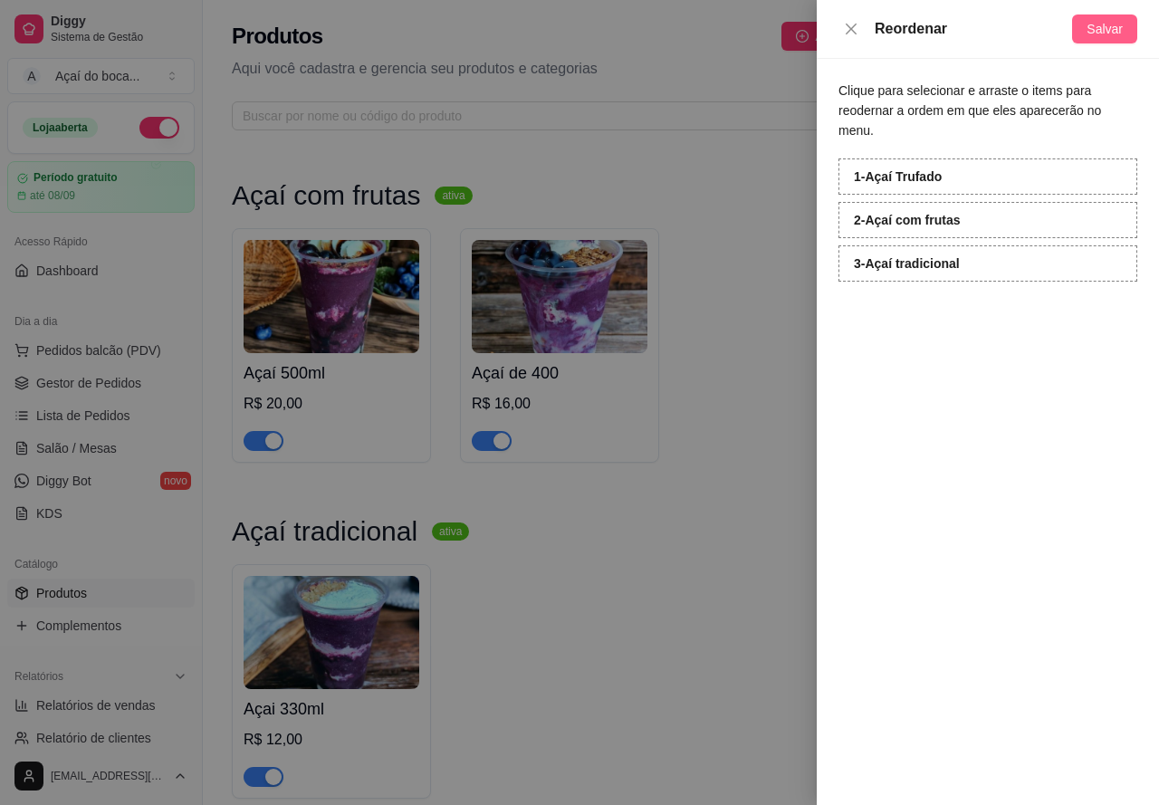
click at [1099, 31] on span "Salvar" at bounding box center [1104, 29] width 36 height 20
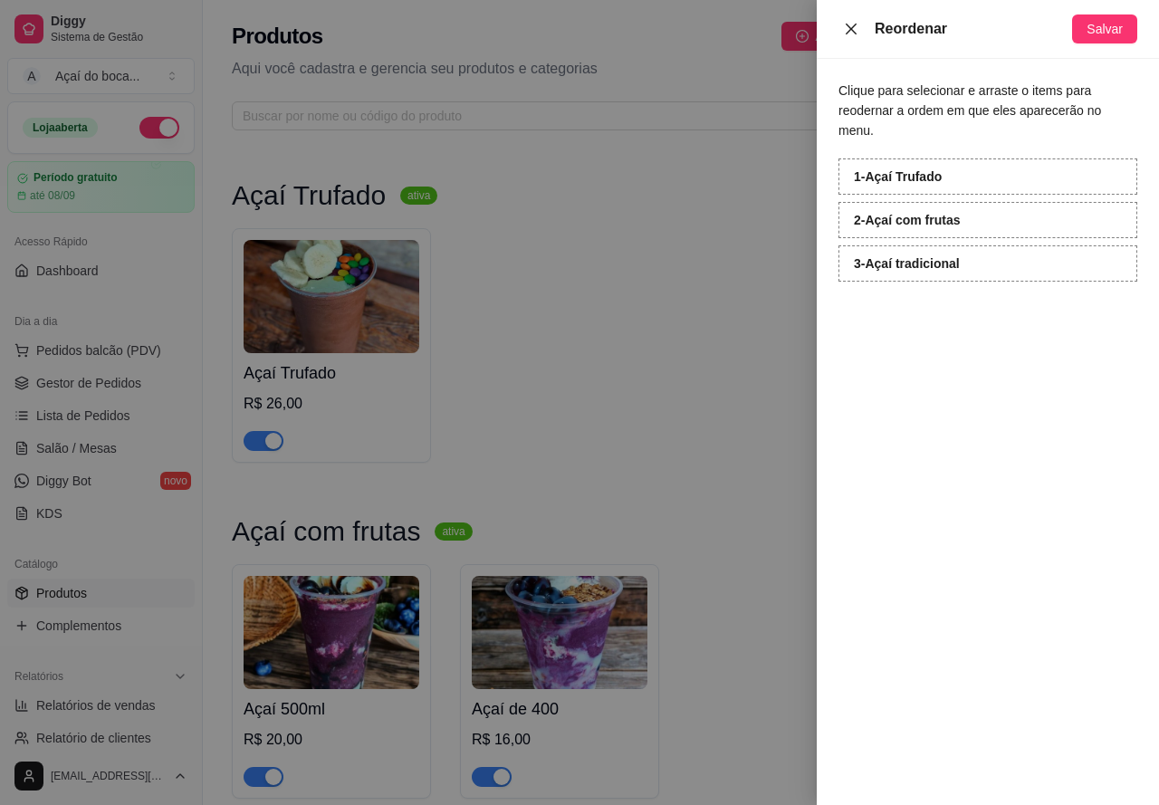
click at [851, 32] on icon "close" at bounding box center [851, 29] width 14 height 14
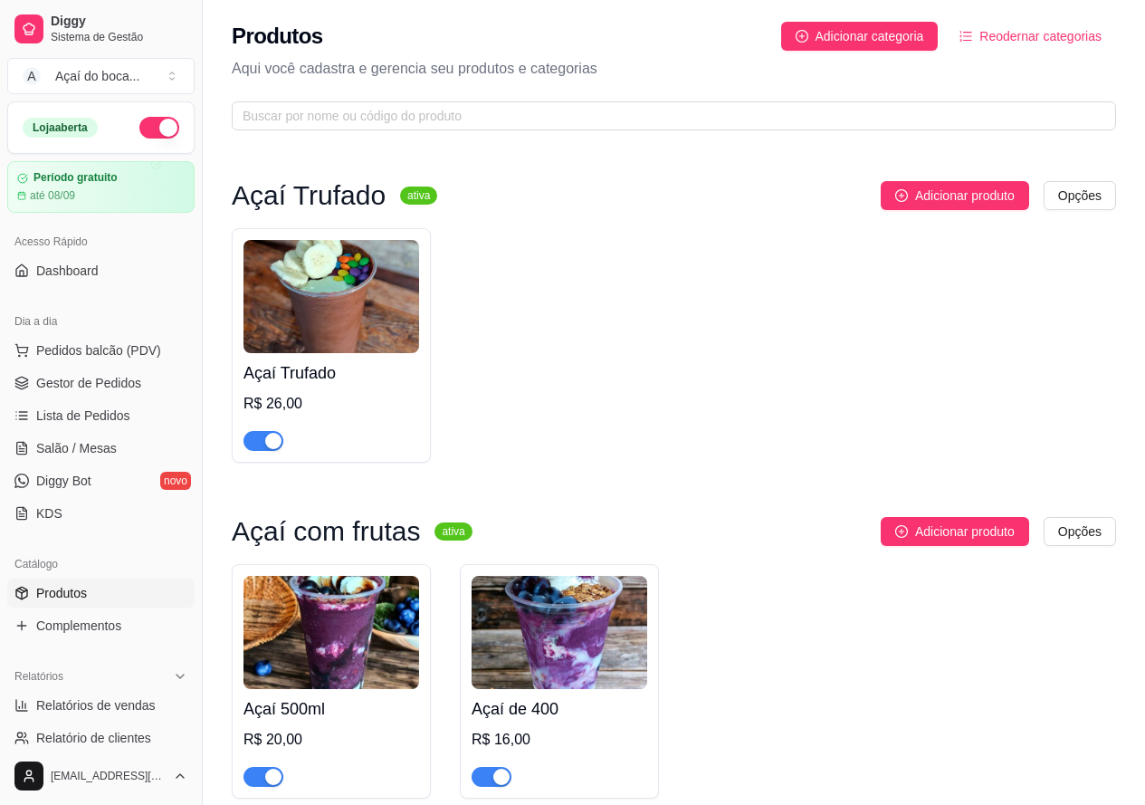
click at [368, 682] on img at bounding box center [332, 632] width 176 height 113
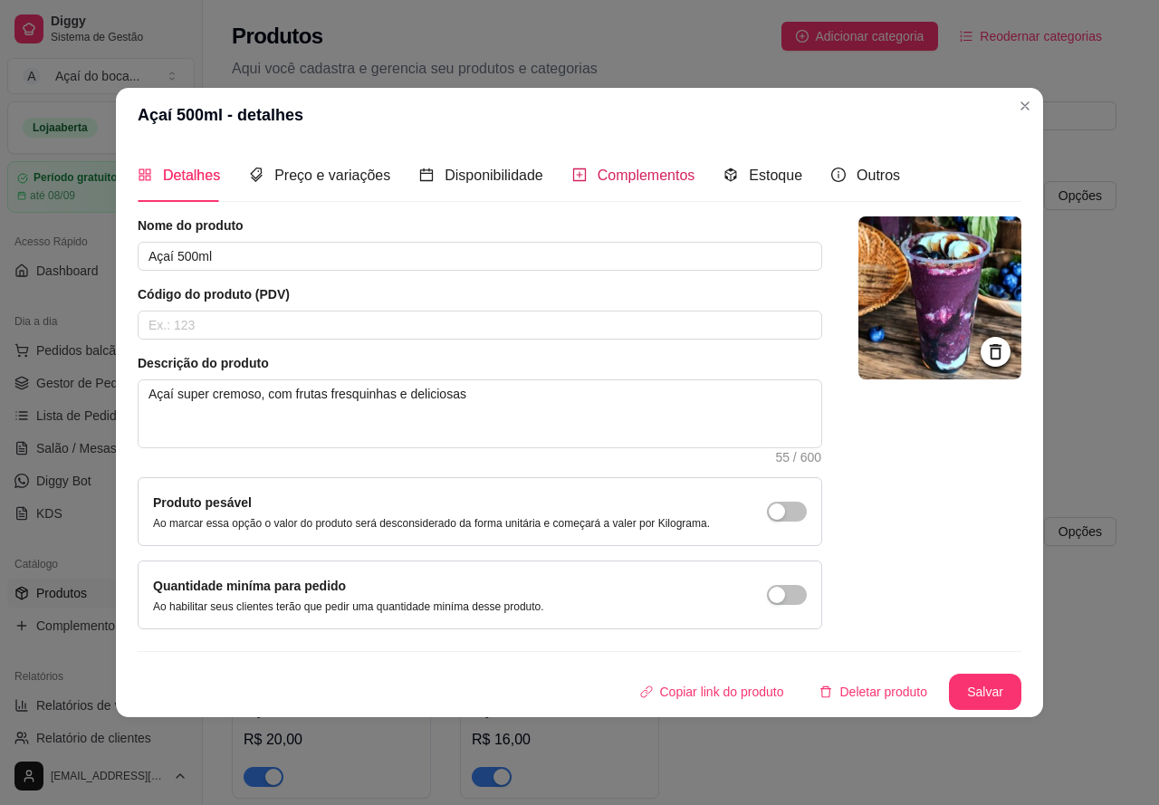
click at [619, 174] on span "Complementos" at bounding box center [647, 174] width 98 height 15
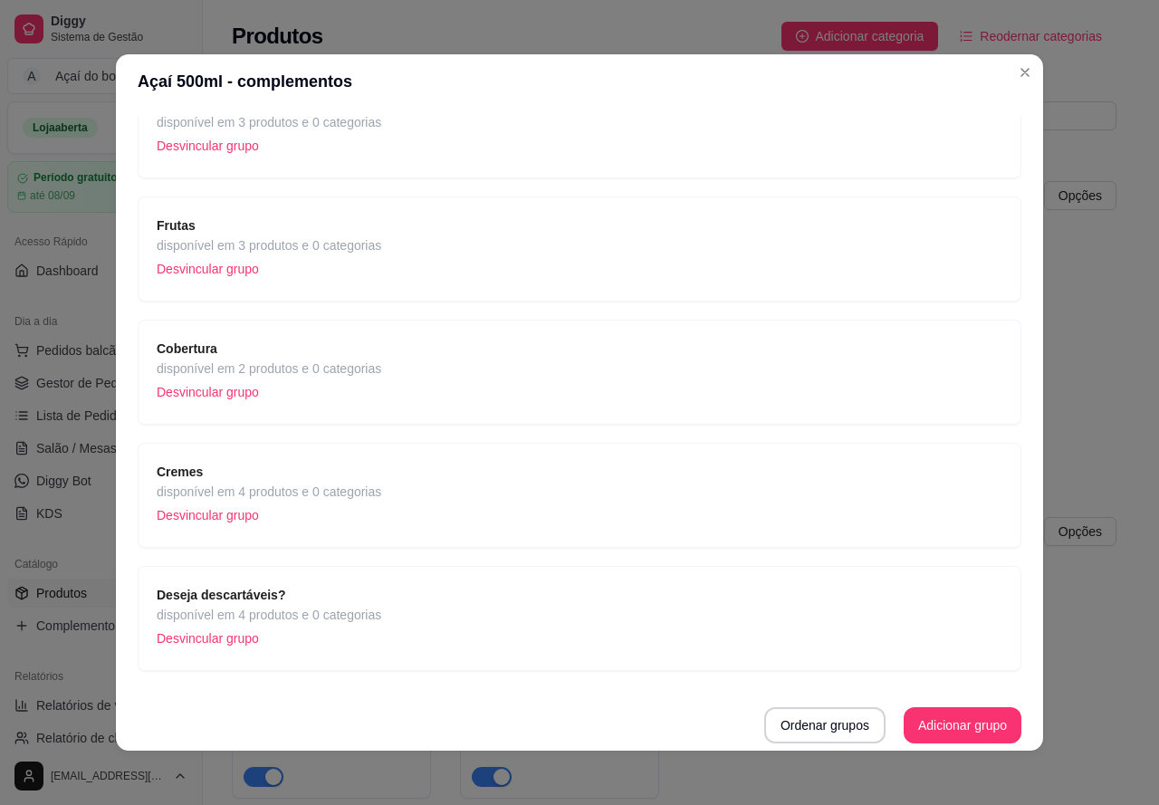
scroll to position [4, 0]
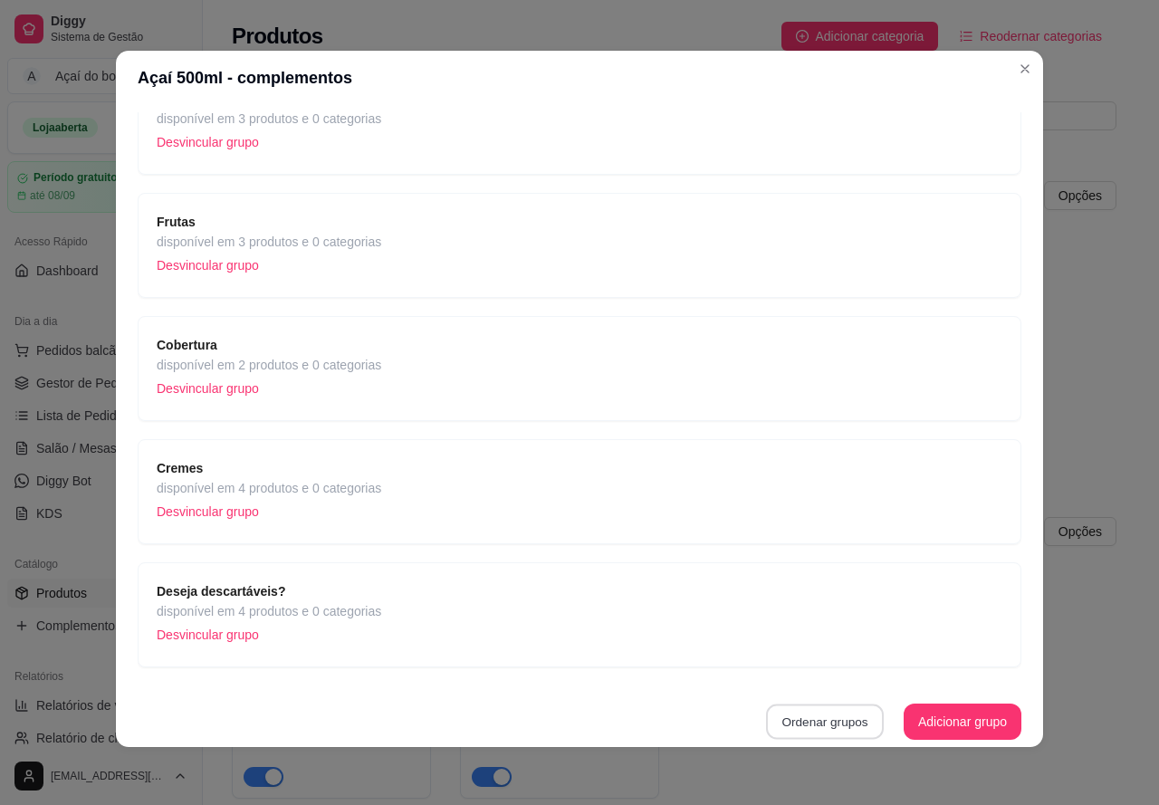
click at [811, 713] on button "Ordenar grupos" at bounding box center [825, 721] width 118 height 35
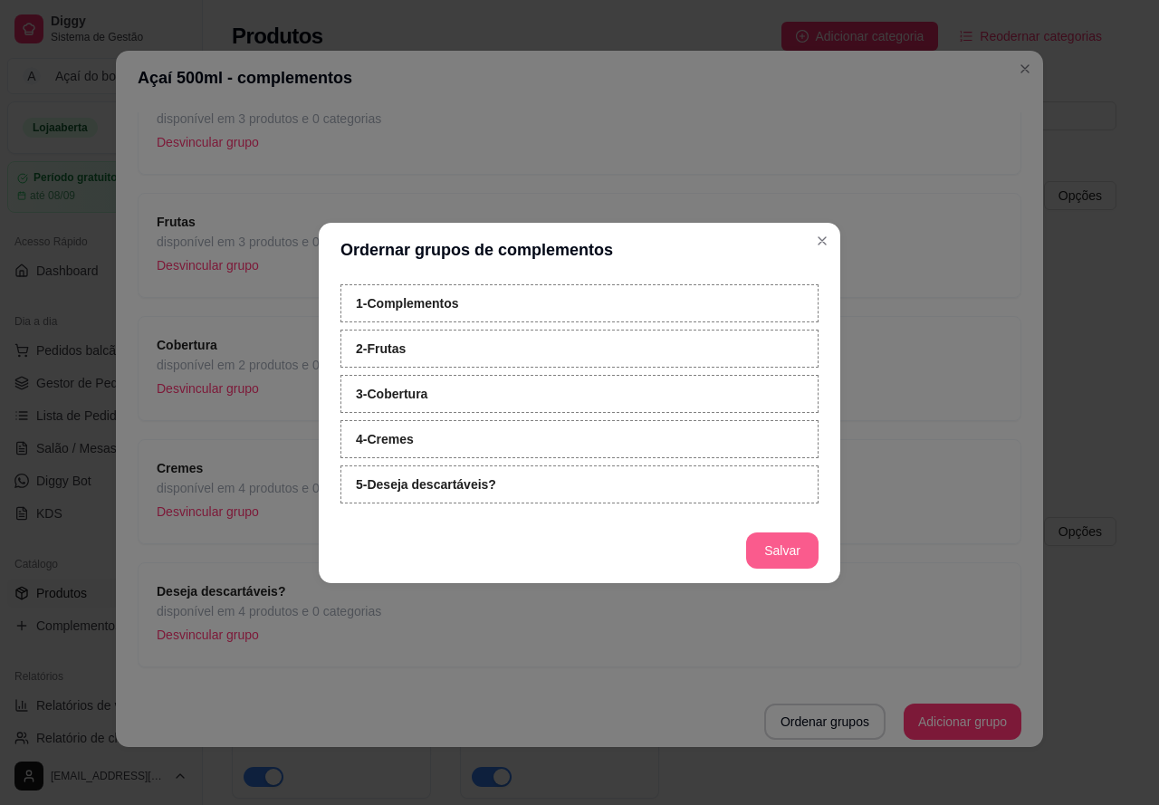
click at [766, 546] on button "Salvar" at bounding box center [782, 550] width 72 height 36
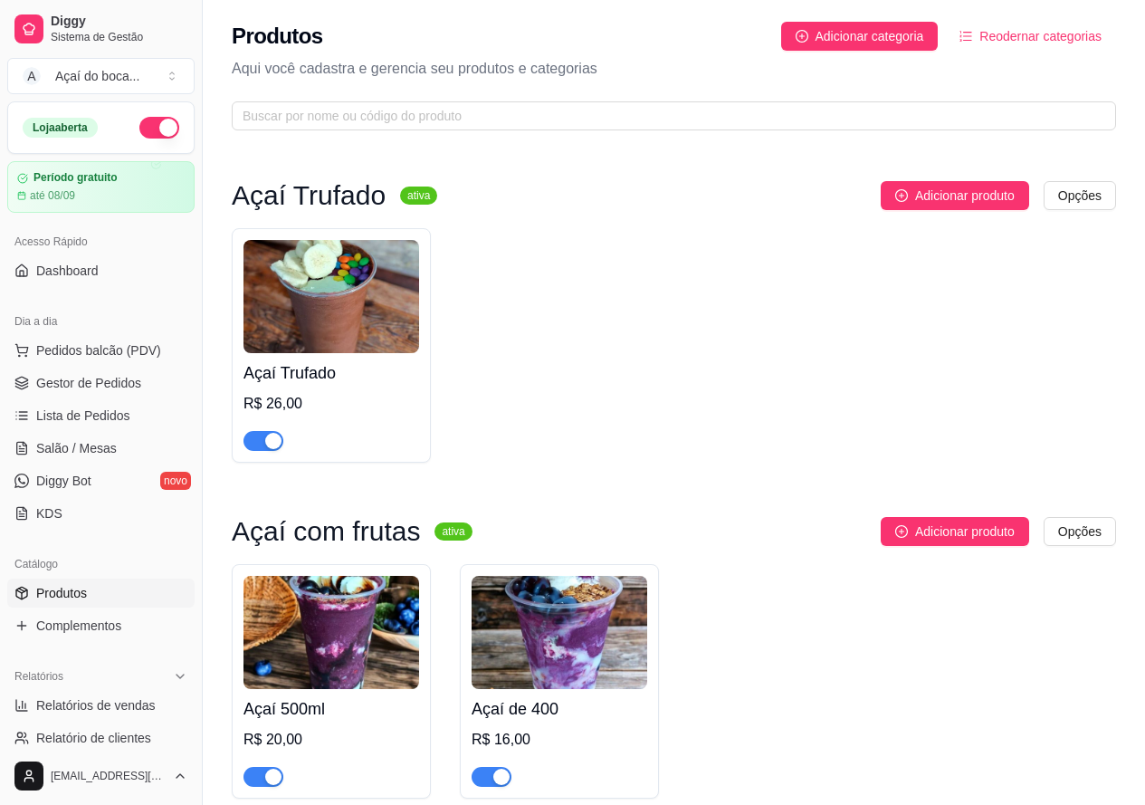
click at [577, 619] on img at bounding box center [560, 632] width 176 height 113
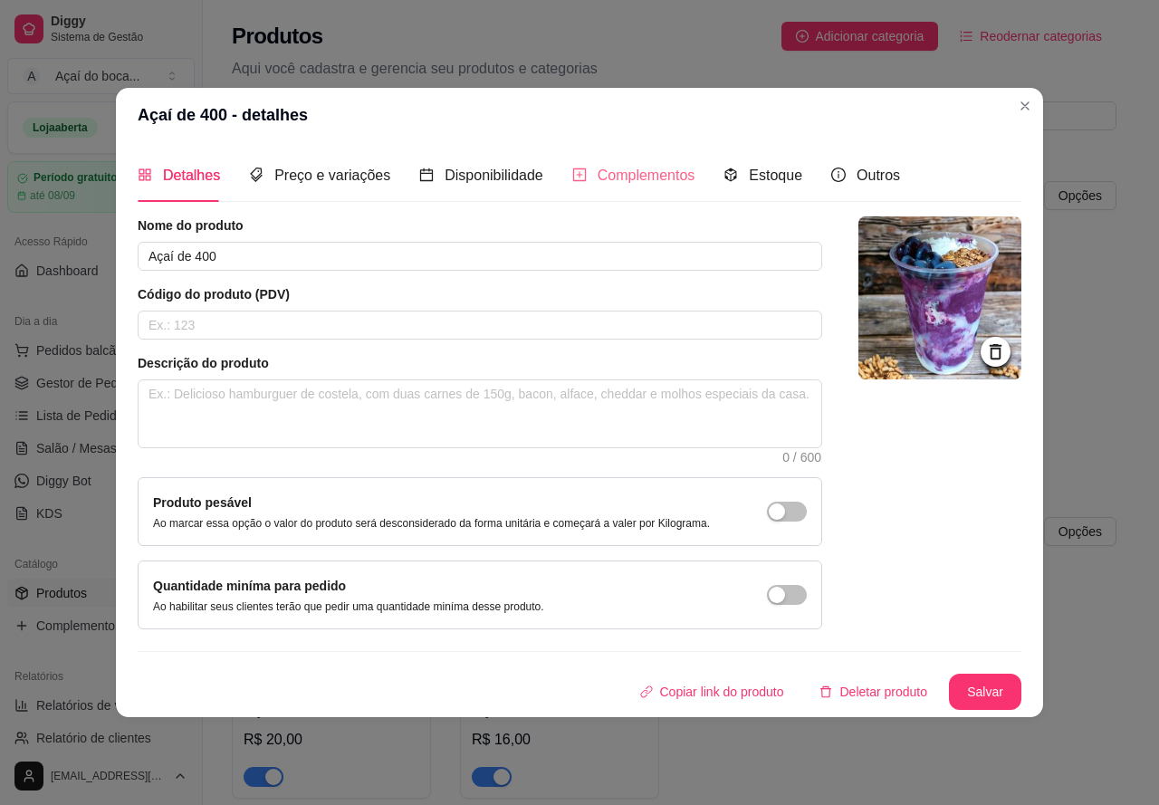
click at [633, 188] on div "Complementos" at bounding box center [633, 175] width 123 height 52
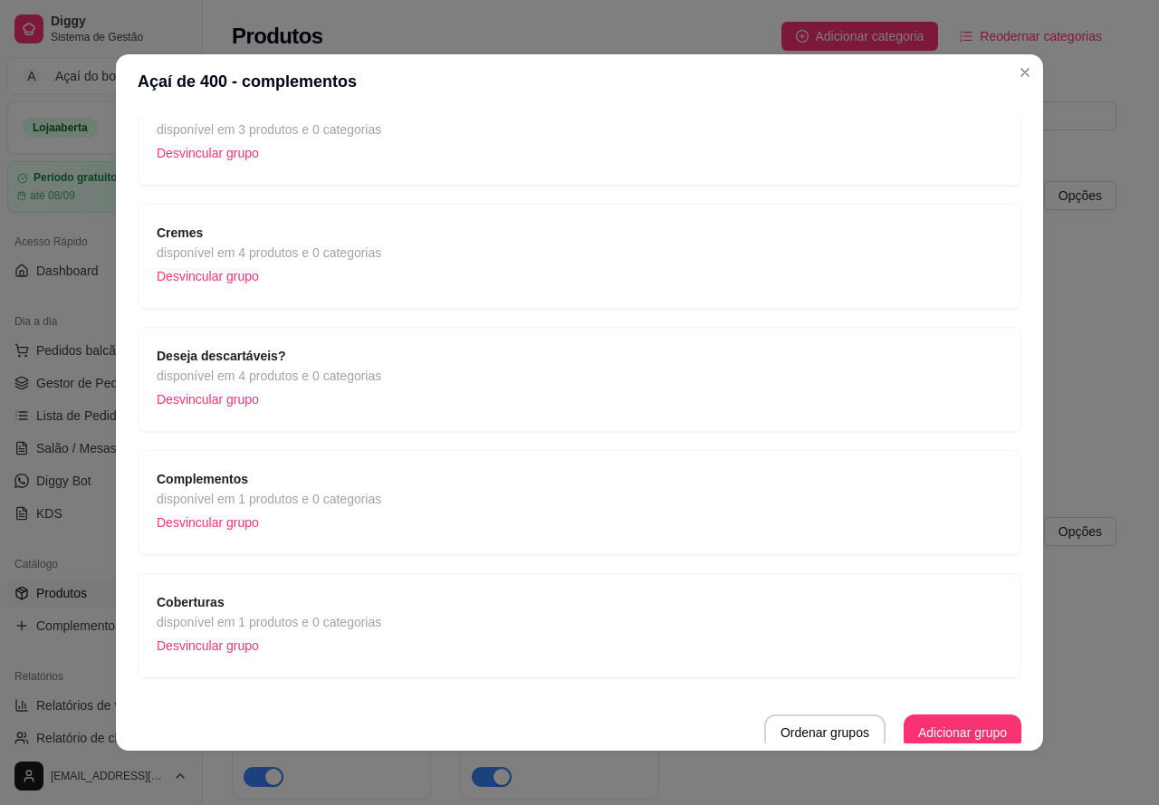
scroll to position [165, 0]
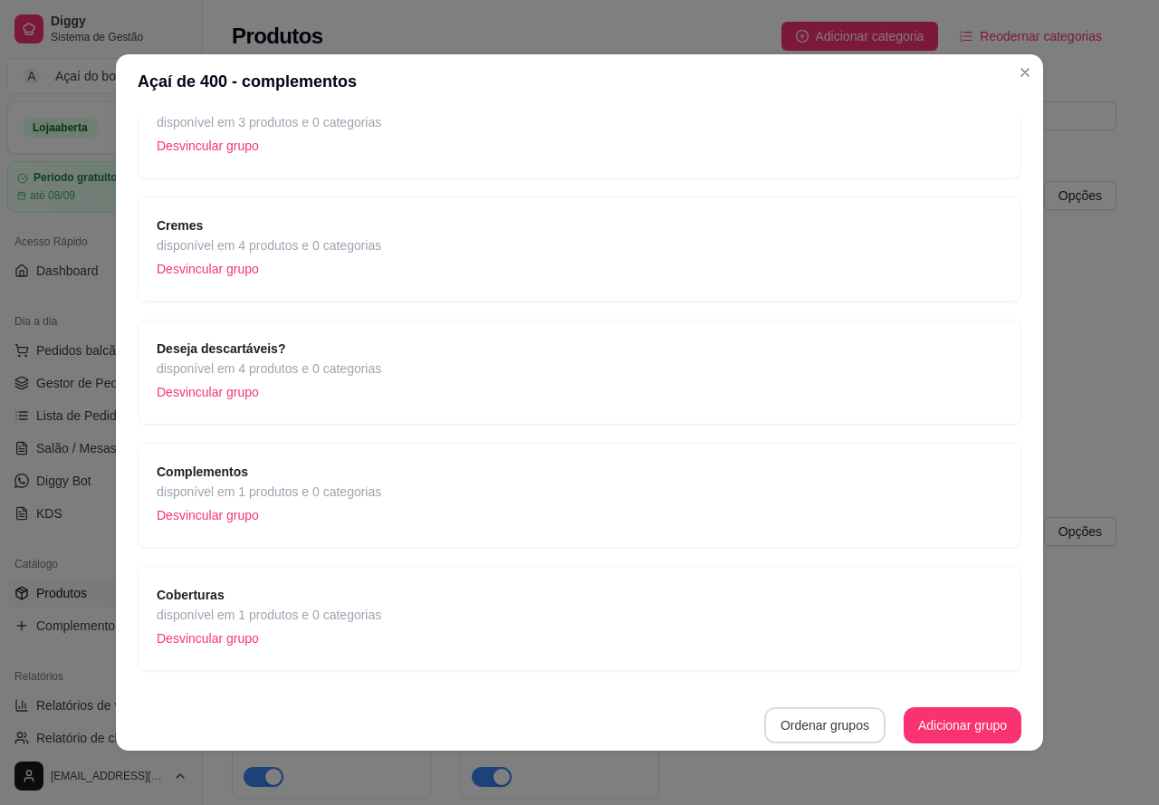
click at [805, 727] on button "Ordenar grupos" at bounding box center [824, 725] width 121 height 36
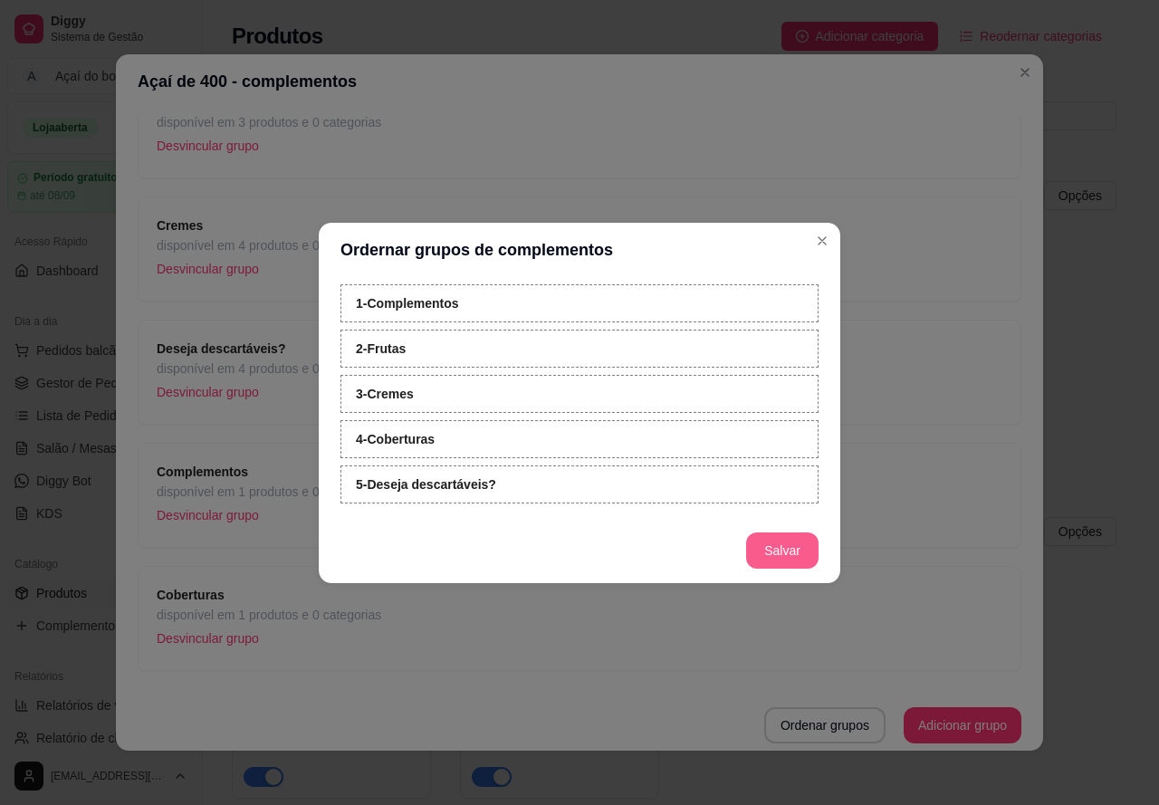
click at [766, 546] on button "Salvar" at bounding box center [782, 550] width 72 height 36
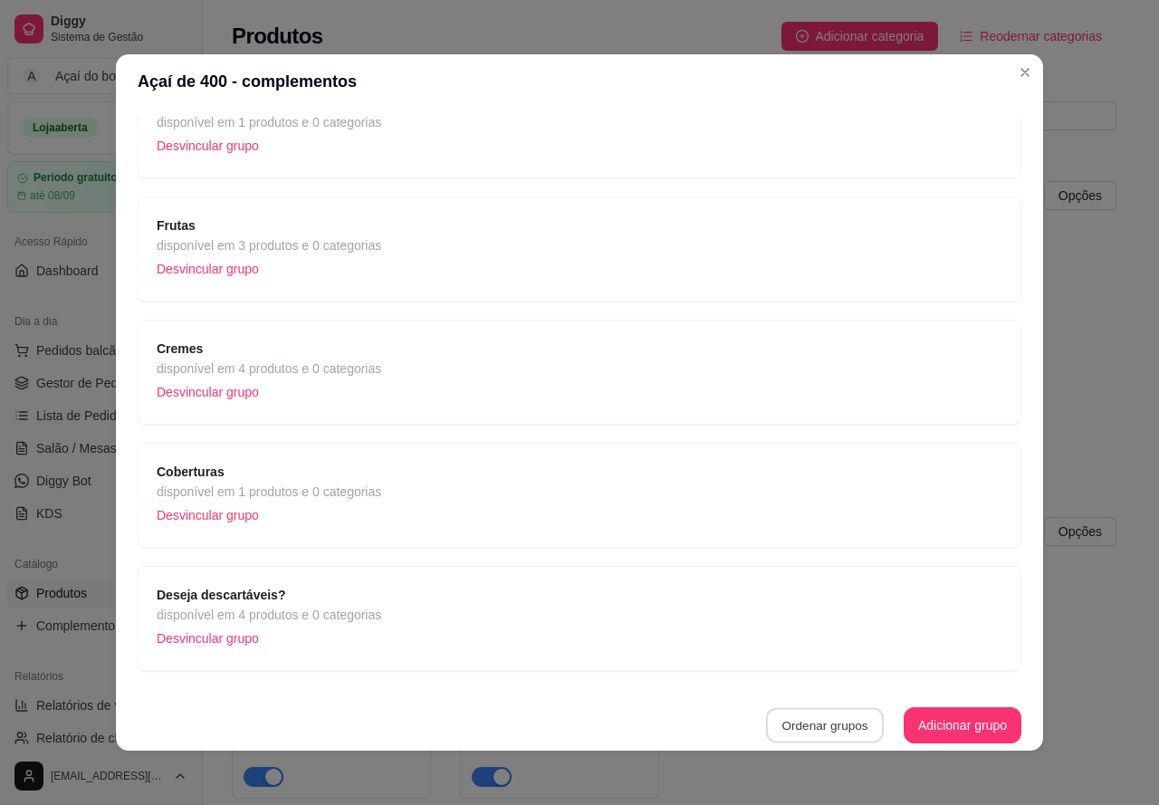
click at [806, 719] on button "Ordenar grupos" at bounding box center [825, 725] width 118 height 35
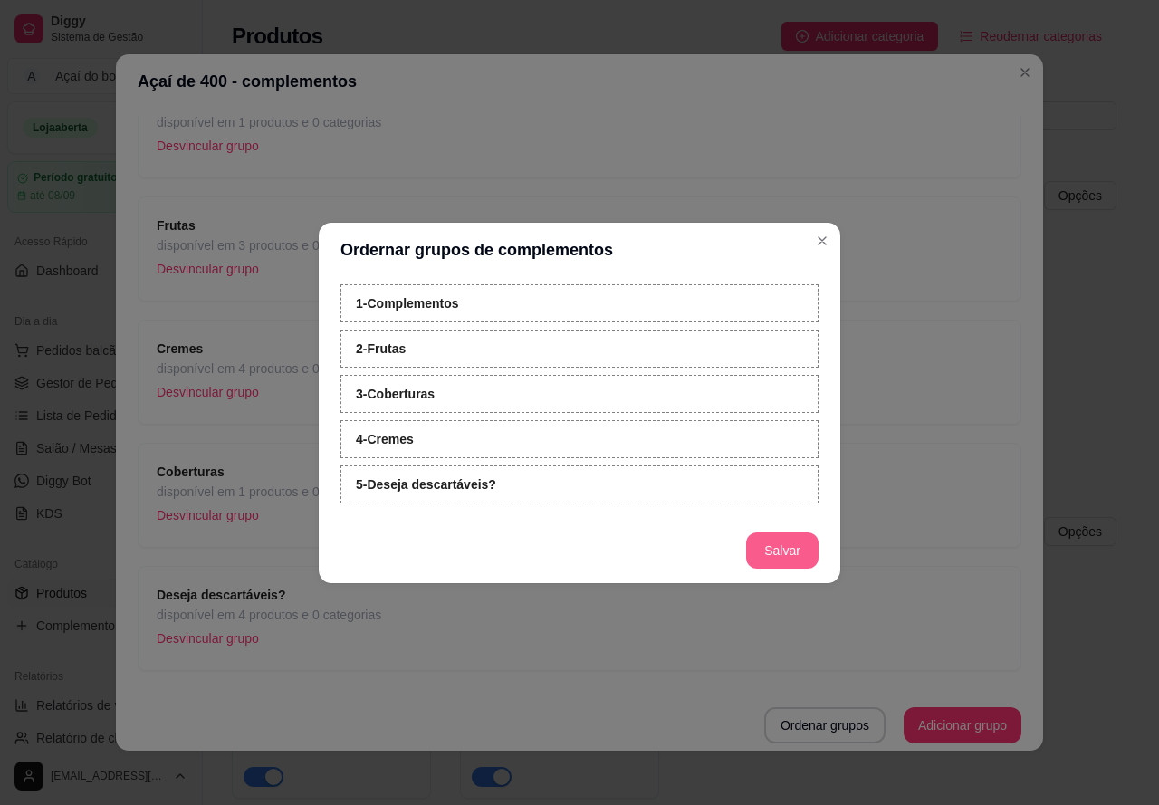
click at [775, 550] on button "Salvar" at bounding box center [782, 550] width 72 height 36
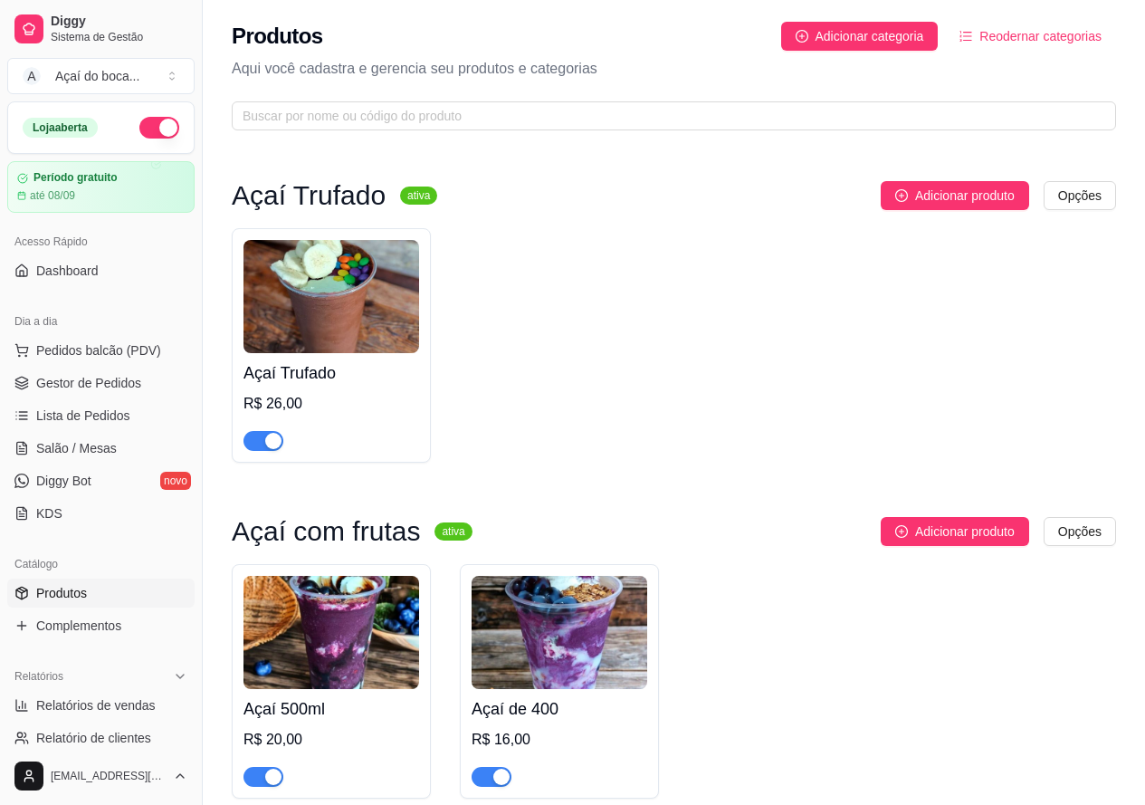
click at [398, 300] on img at bounding box center [332, 296] width 176 height 113
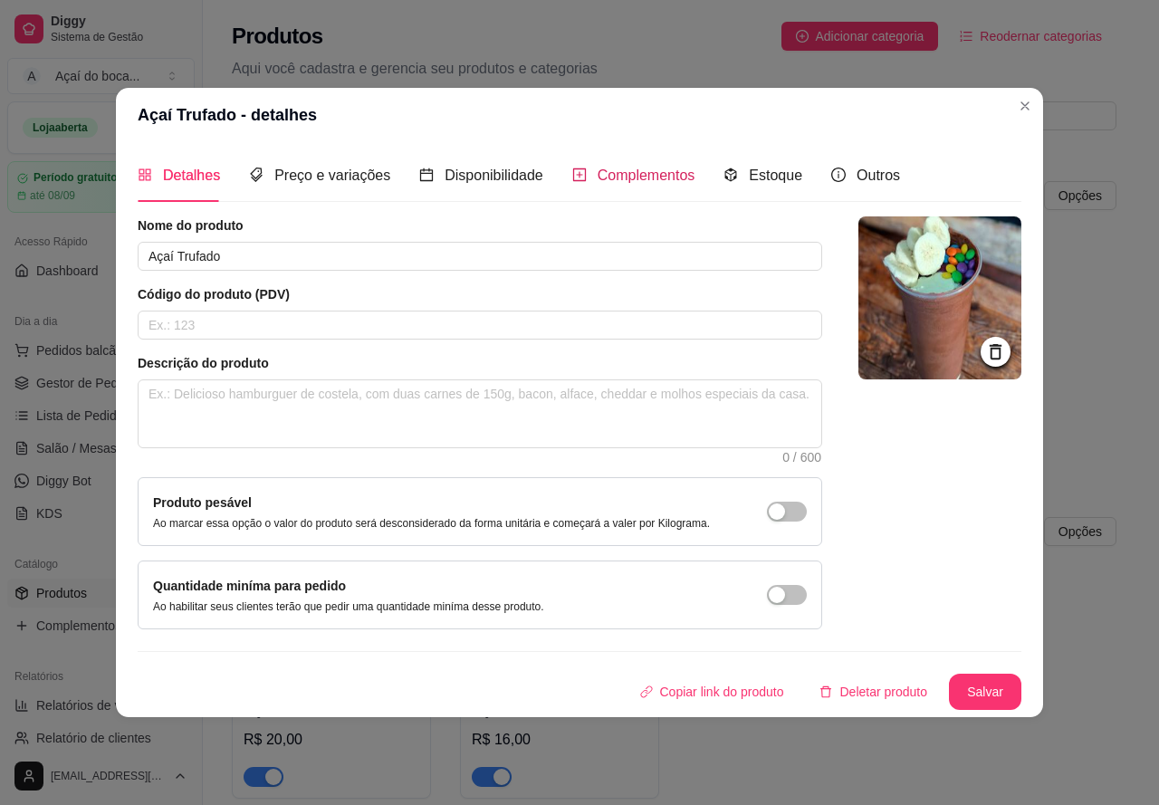
click at [598, 172] on span "Complementos" at bounding box center [647, 174] width 98 height 15
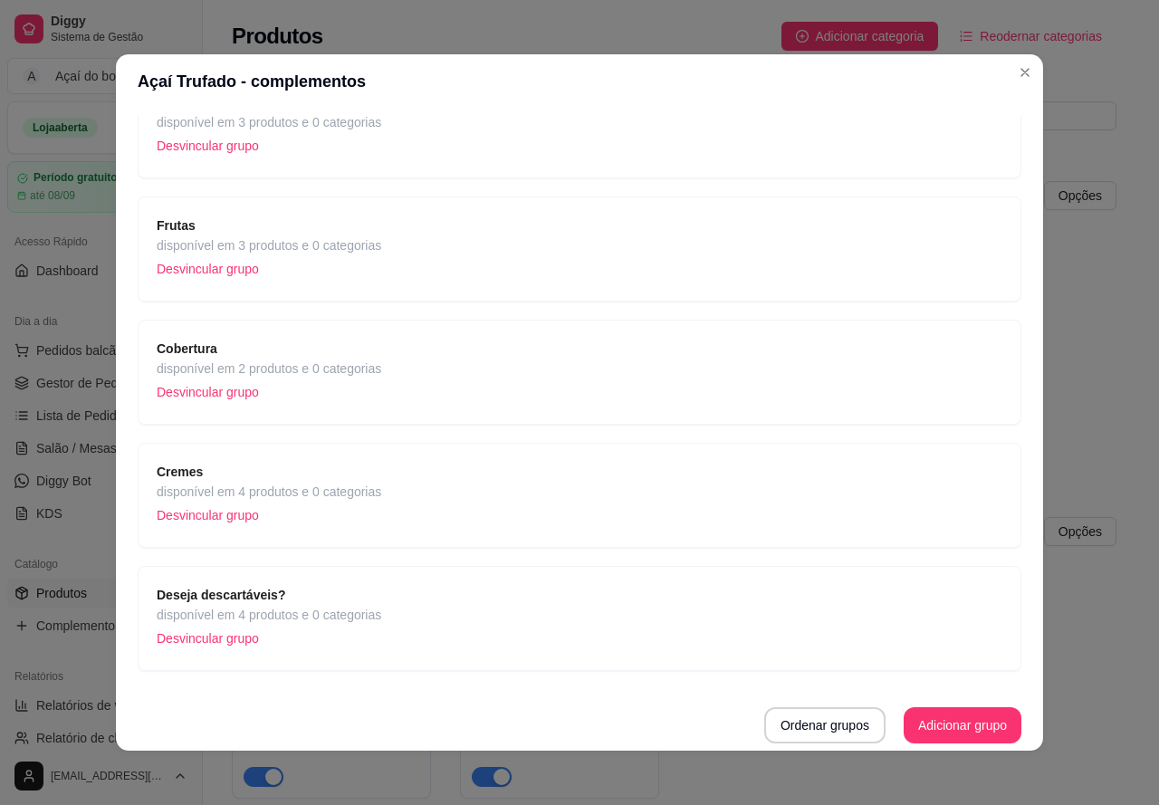
click at [608, 468] on div "Cremes disponível em 4 produtos e 0 categorias Desvincular grupo" at bounding box center [580, 495] width 846 height 67
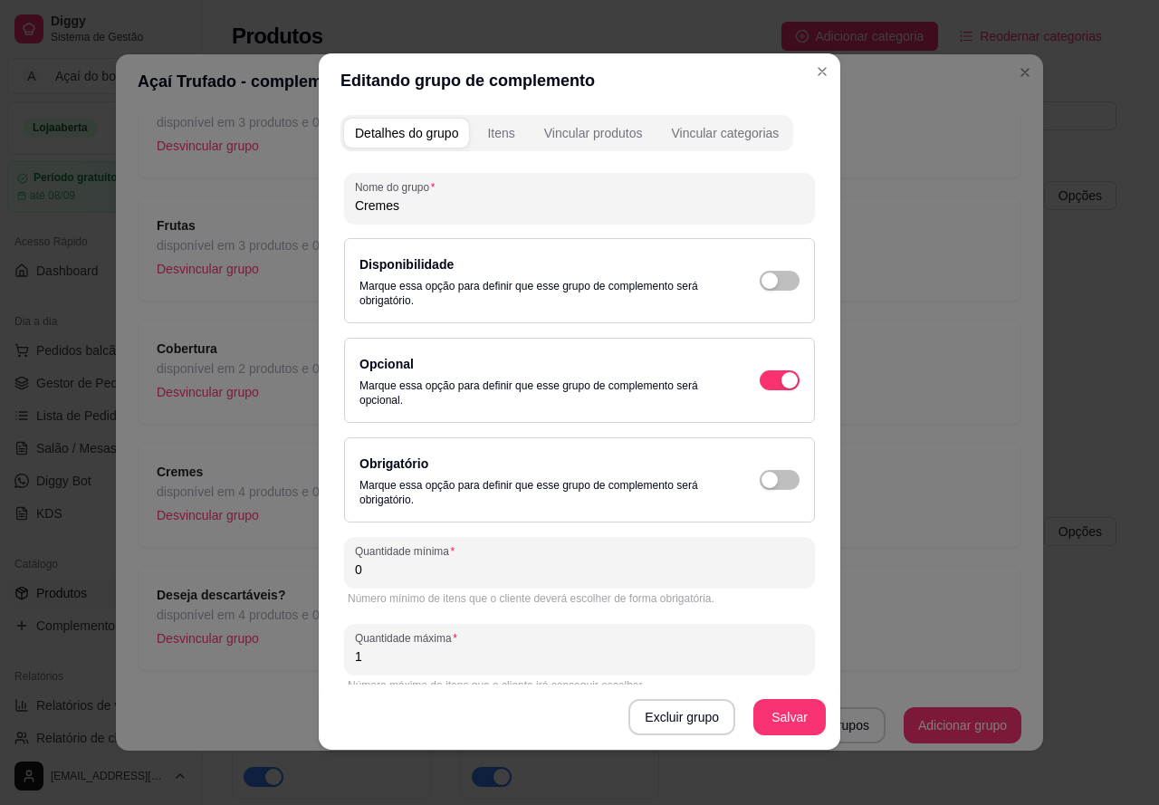
scroll to position [0, 0]
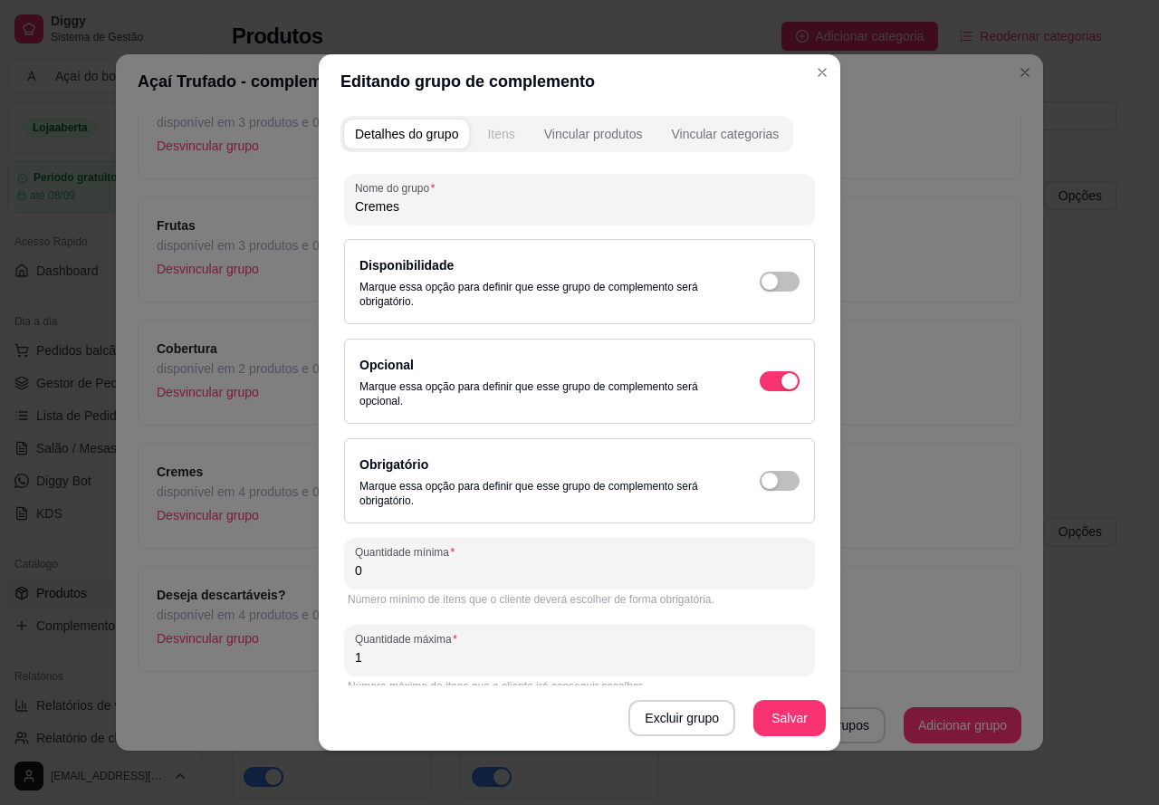
click at [507, 131] on div "Itens" at bounding box center [500, 134] width 27 height 18
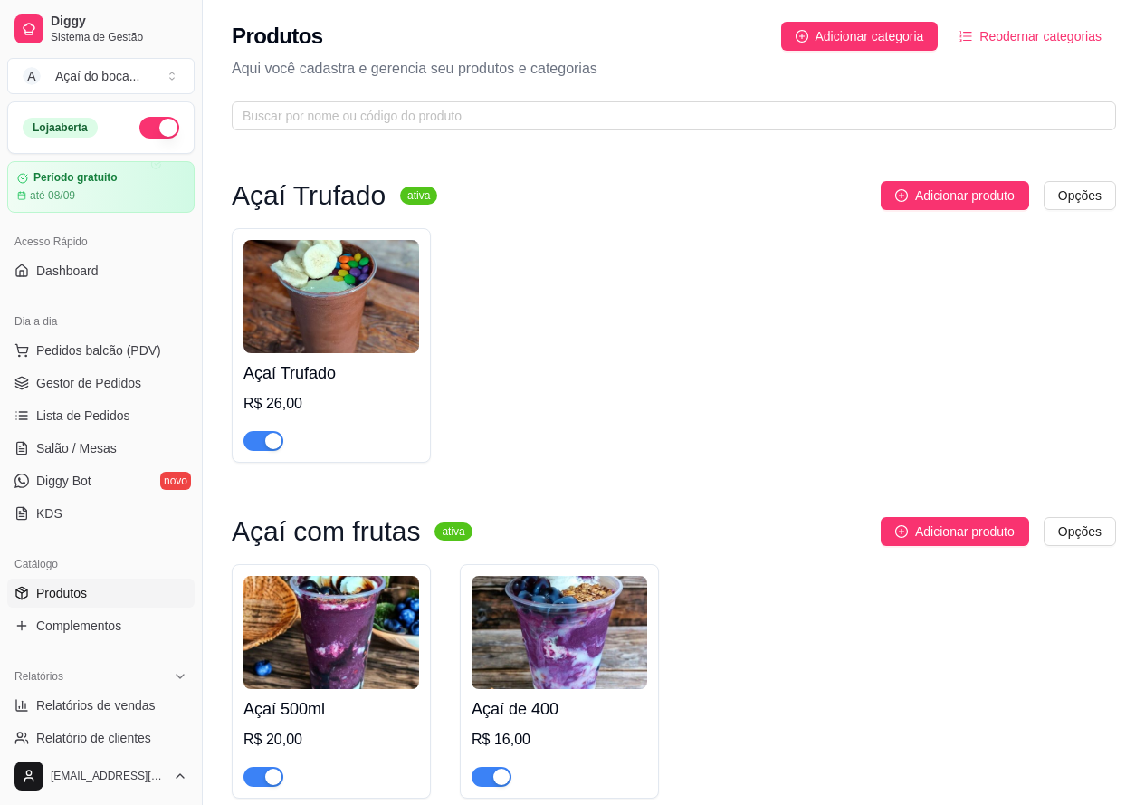
click at [354, 307] on img at bounding box center [332, 296] width 176 height 113
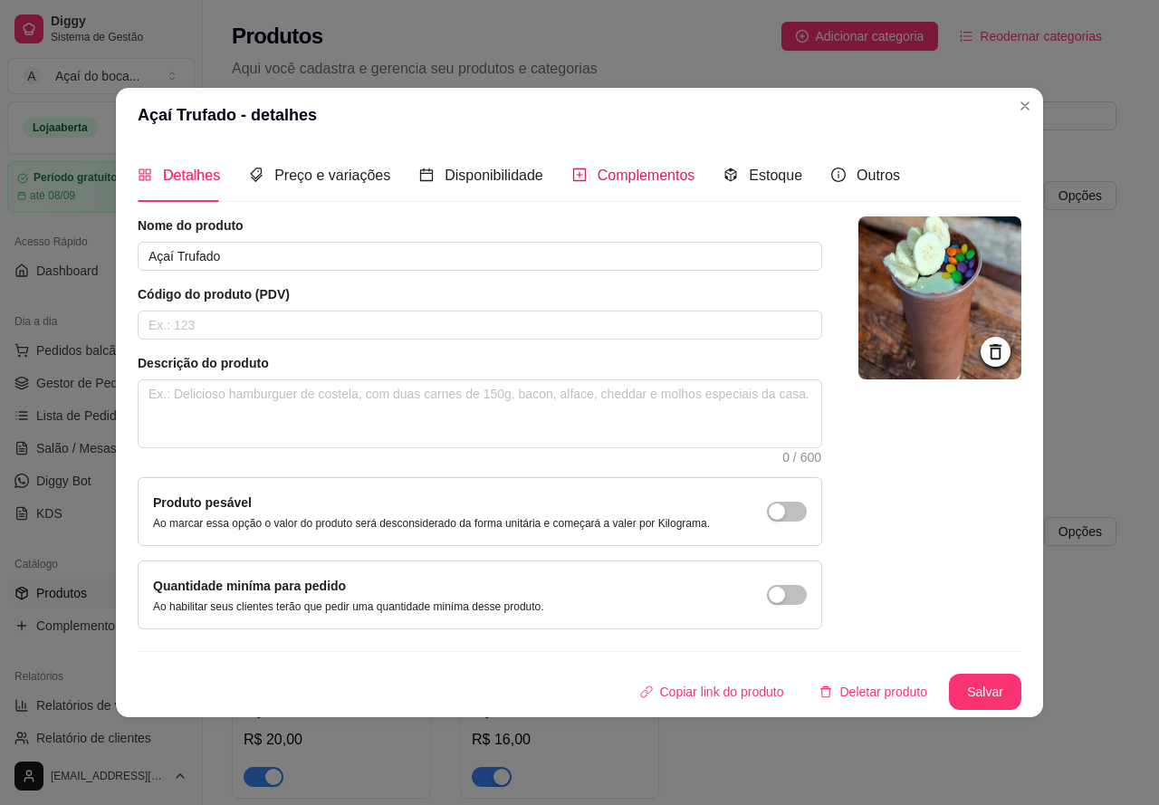
click at [637, 174] on span "Complementos" at bounding box center [647, 174] width 98 height 15
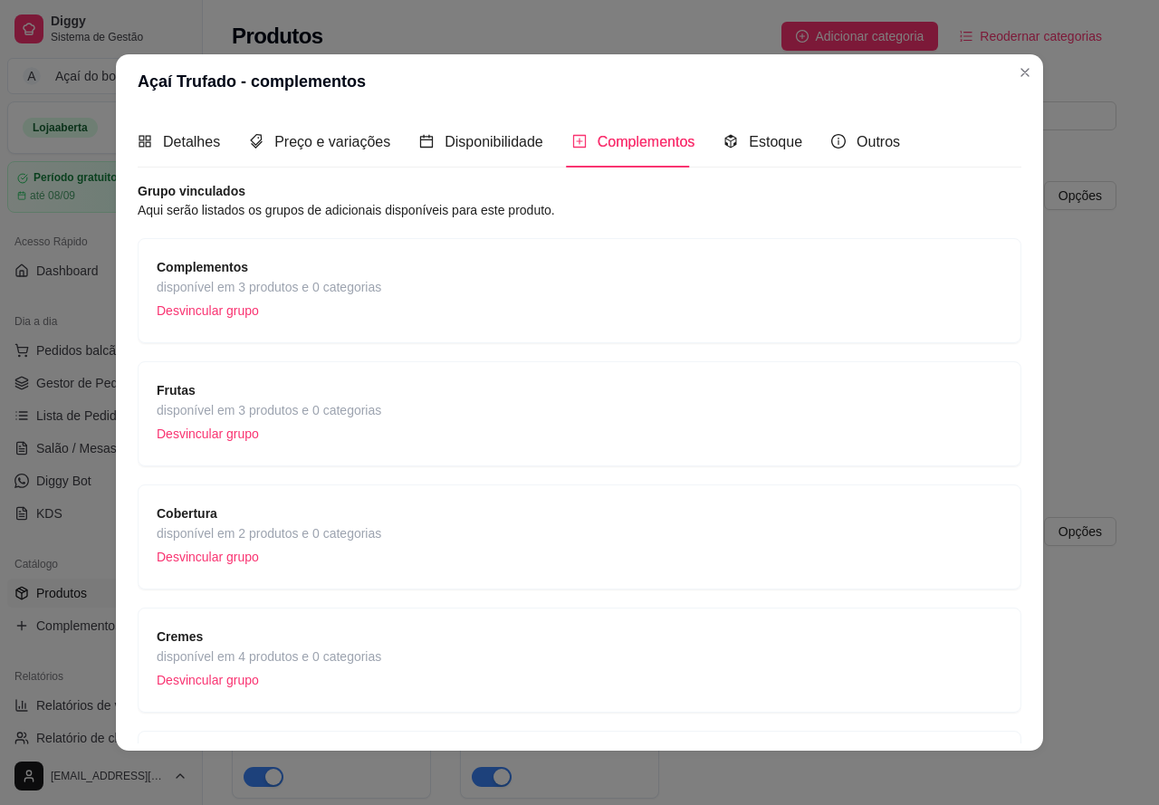
click at [469, 296] on div "Complementos disponível em 3 produtos e 0 categorias Desvincular grupo" at bounding box center [580, 290] width 846 height 67
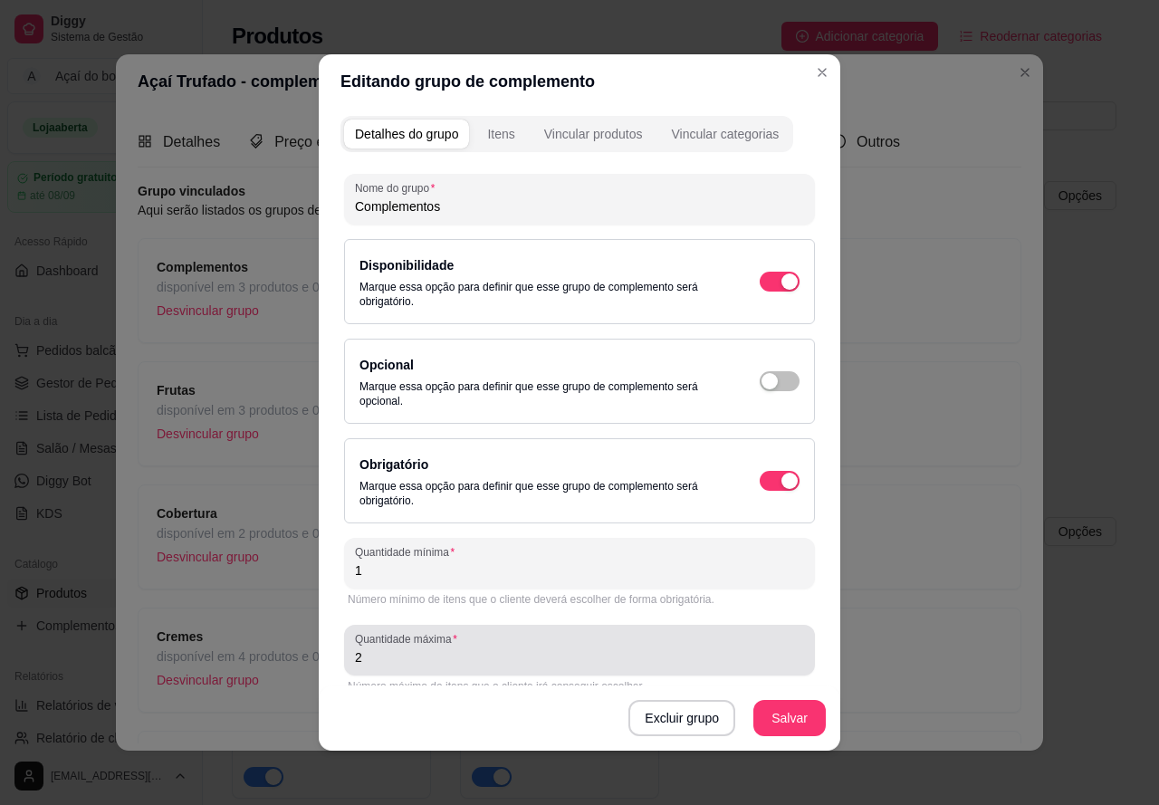
click at [471, 660] on input "2" at bounding box center [579, 657] width 449 height 18
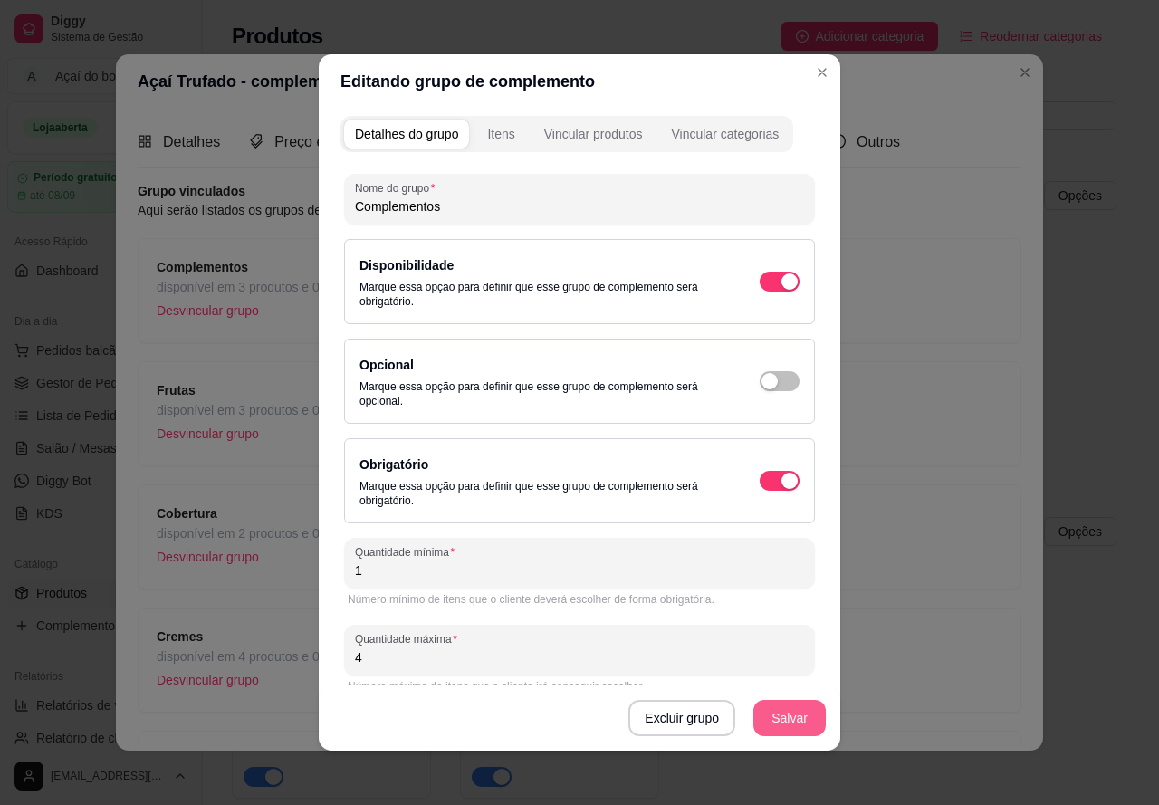
type input "4"
click at [778, 708] on button "Salvar" at bounding box center [789, 718] width 71 height 35
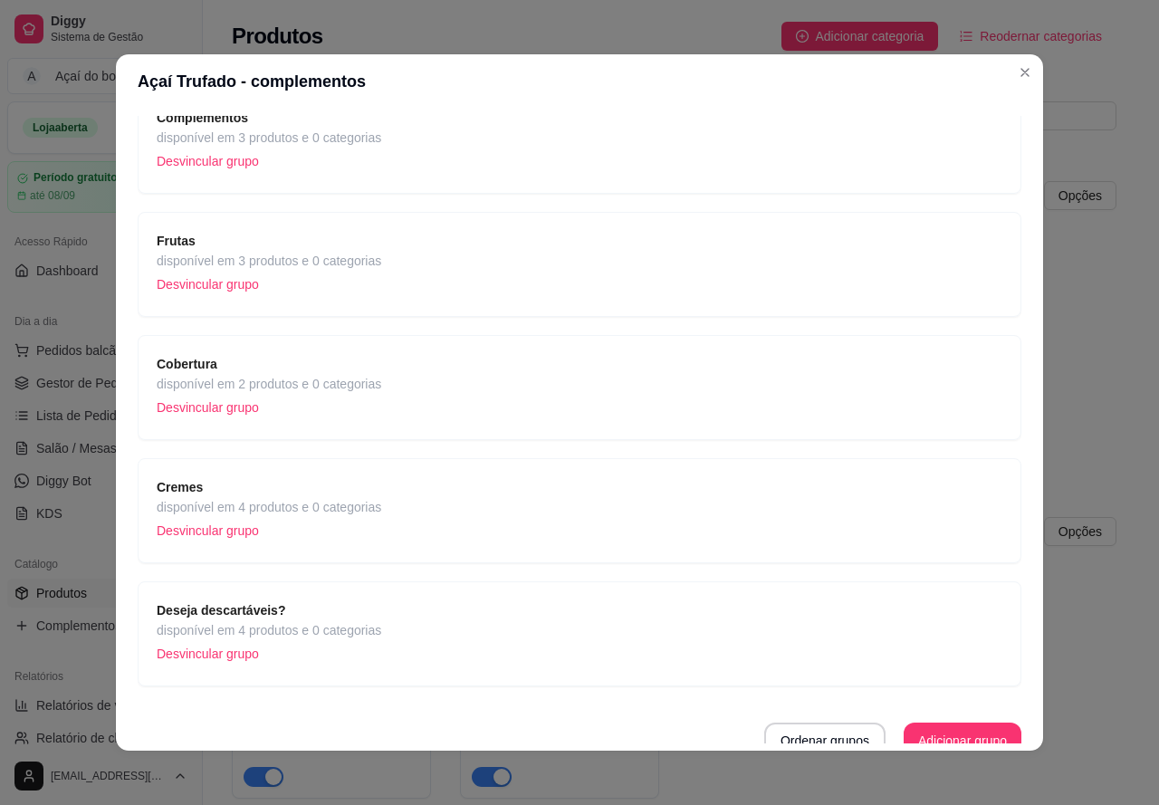
scroll to position [165, 0]
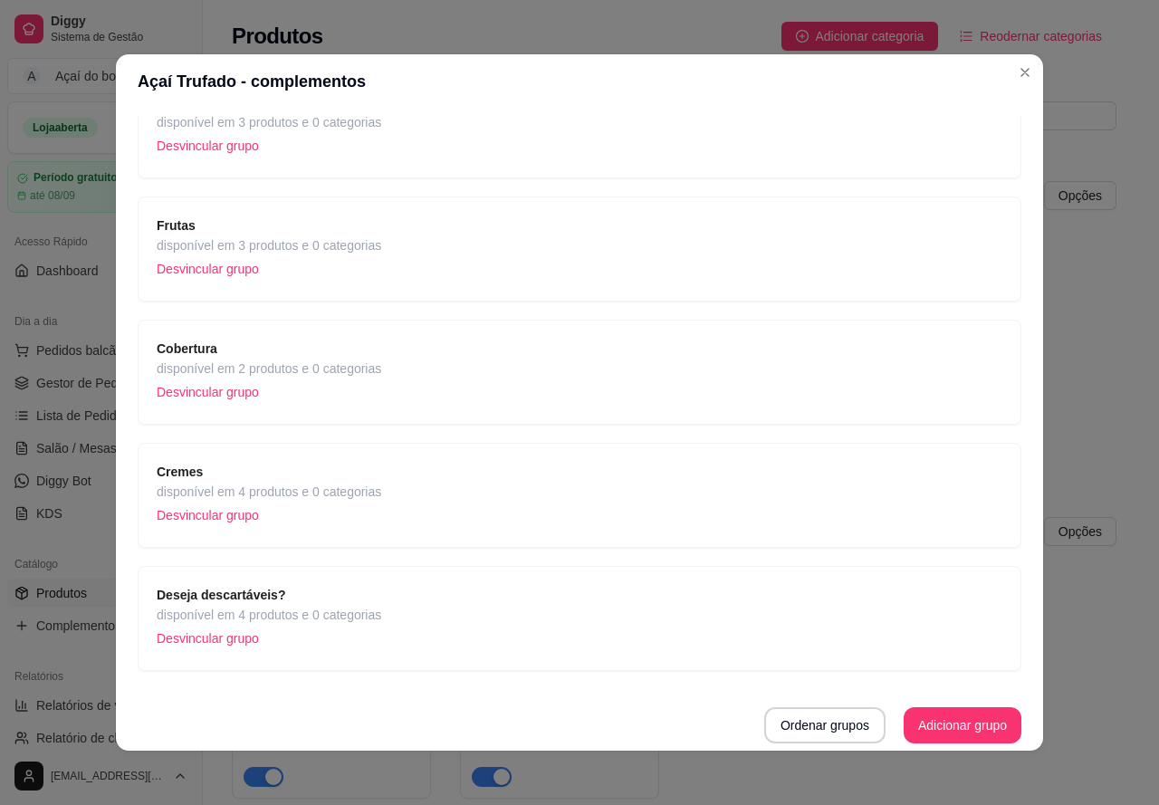
click at [454, 467] on div "Cremes disponível em 4 produtos e 0 categorias Desvincular grupo" at bounding box center [580, 495] width 846 height 67
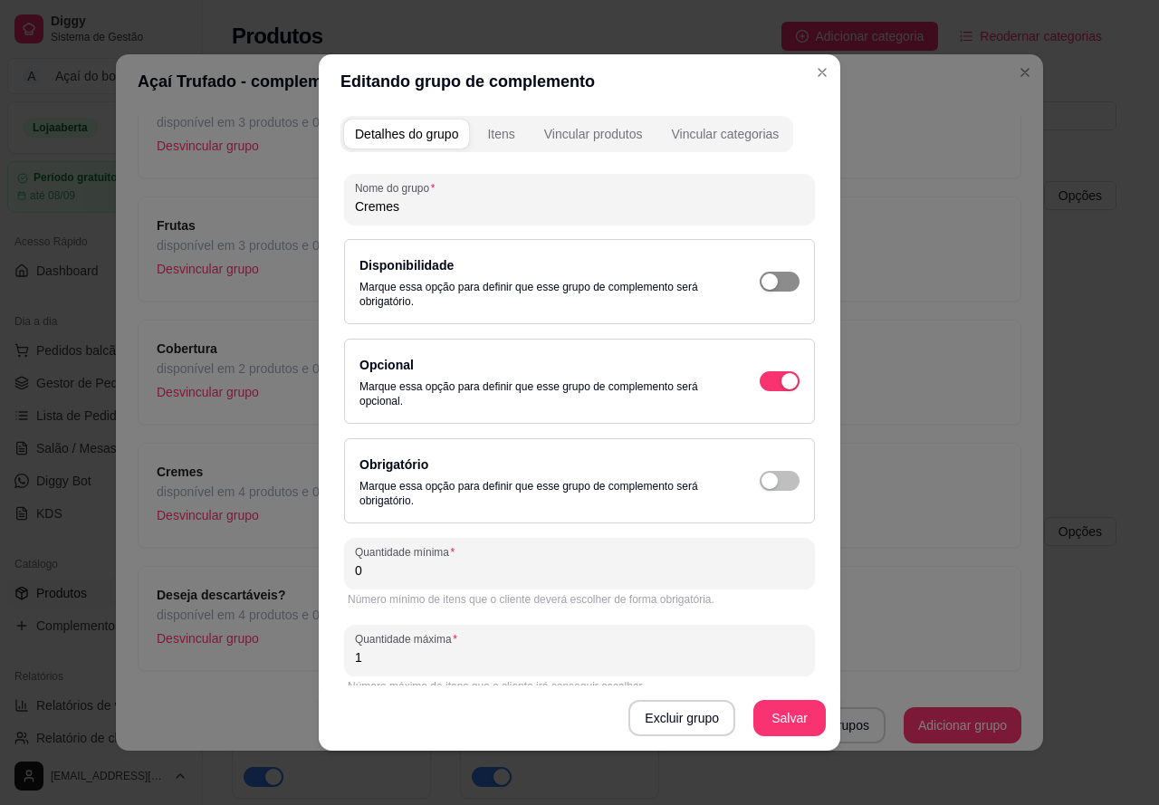
click at [765, 283] on span "button" at bounding box center [780, 282] width 40 height 20
click at [781, 709] on button "Salvar" at bounding box center [789, 718] width 71 height 35
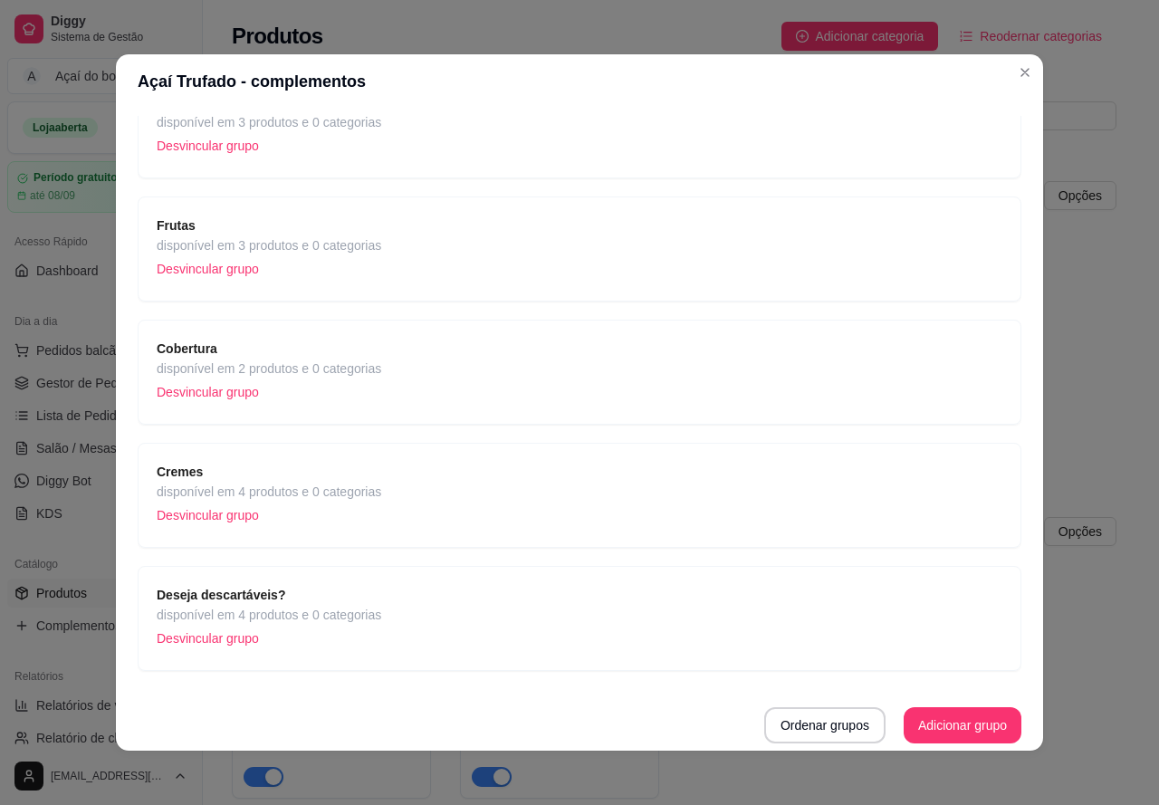
click at [215, 512] on p "Desvincular grupo" at bounding box center [269, 515] width 225 height 27
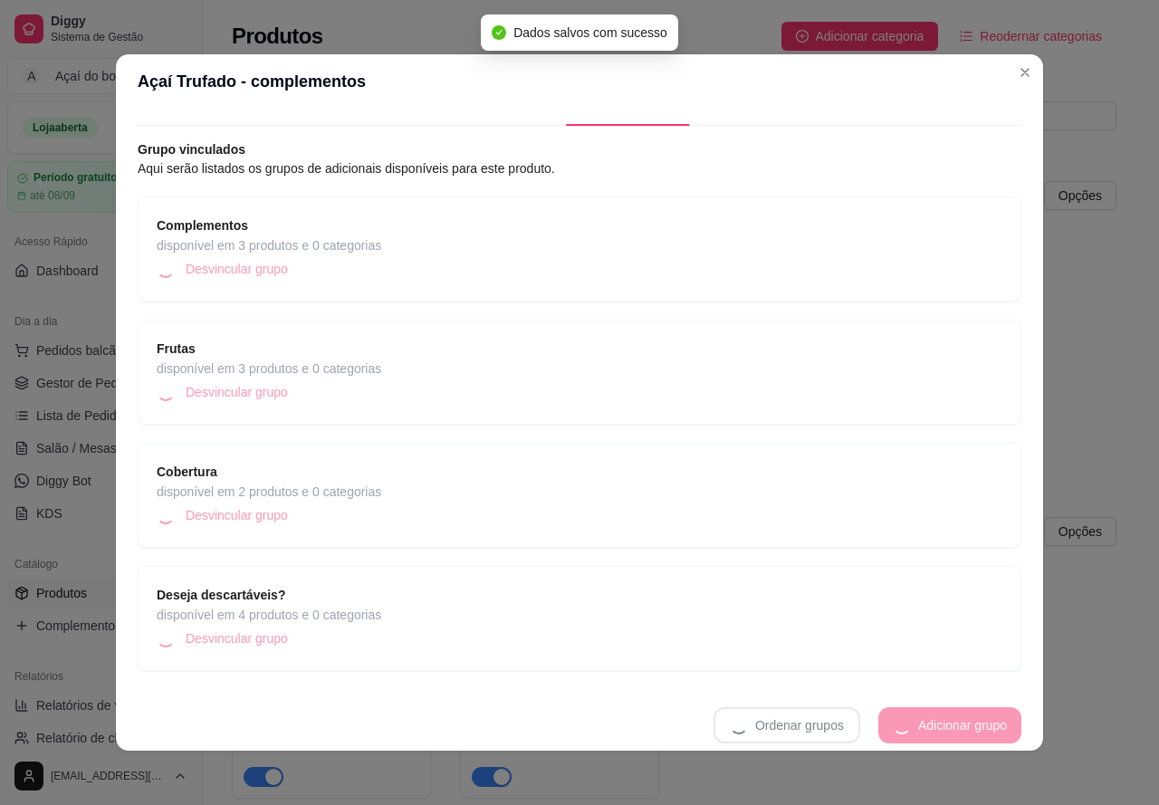
scroll to position [42, 0]
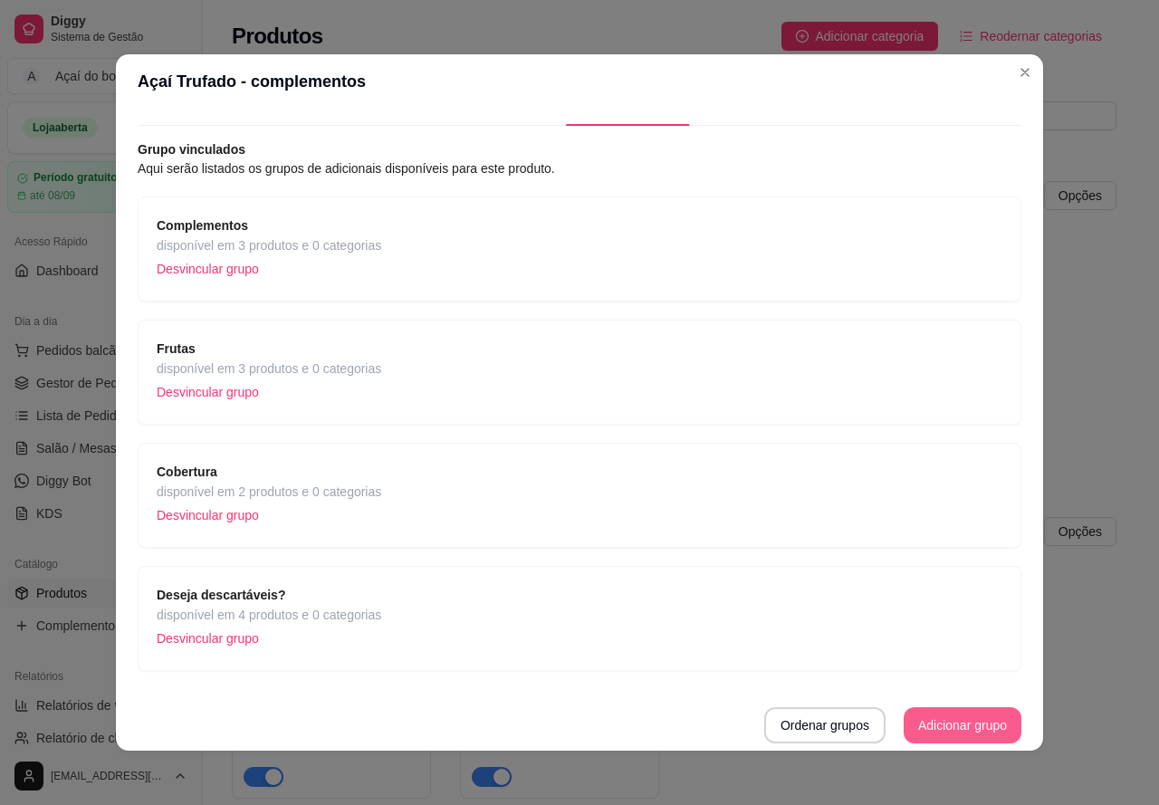
click at [934, 720] on button "Adicionar grupo" at bounding box center [963, 725] width 118 height 36
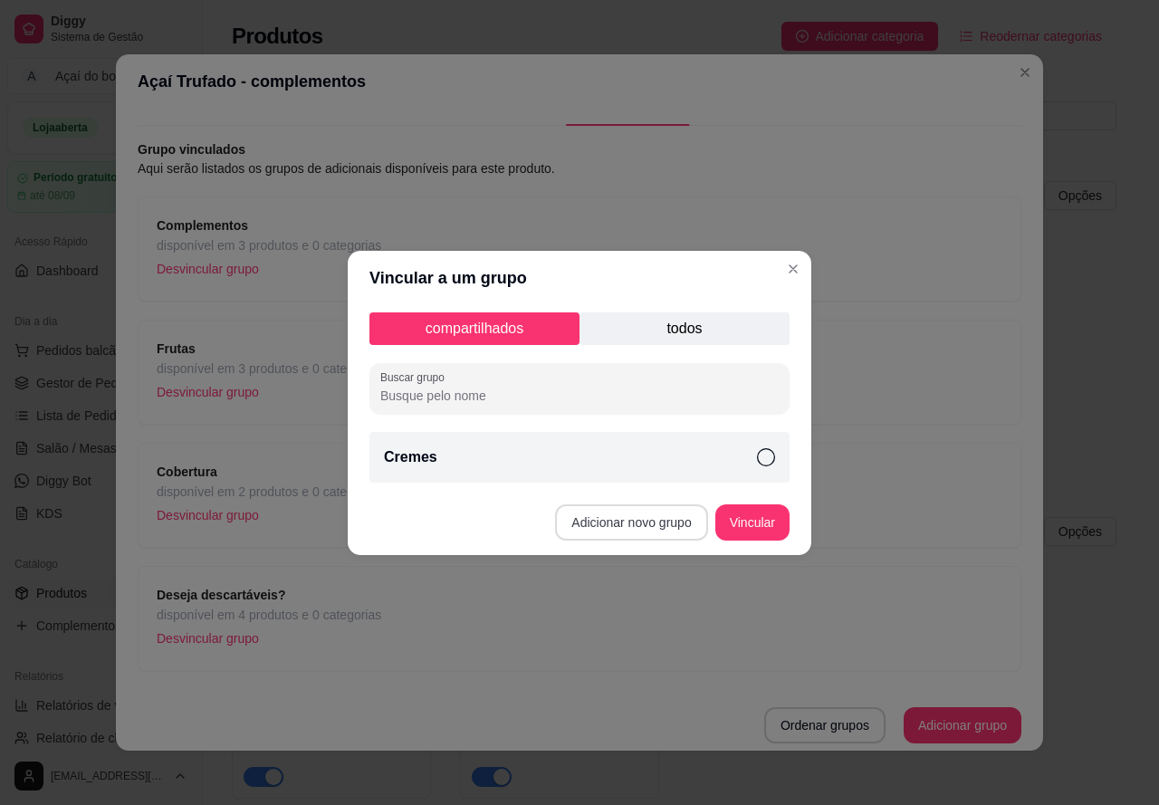
click at [645, 518] on button "Adicionar novo grupo" at bounding box center [631, 522] width 152 height 36
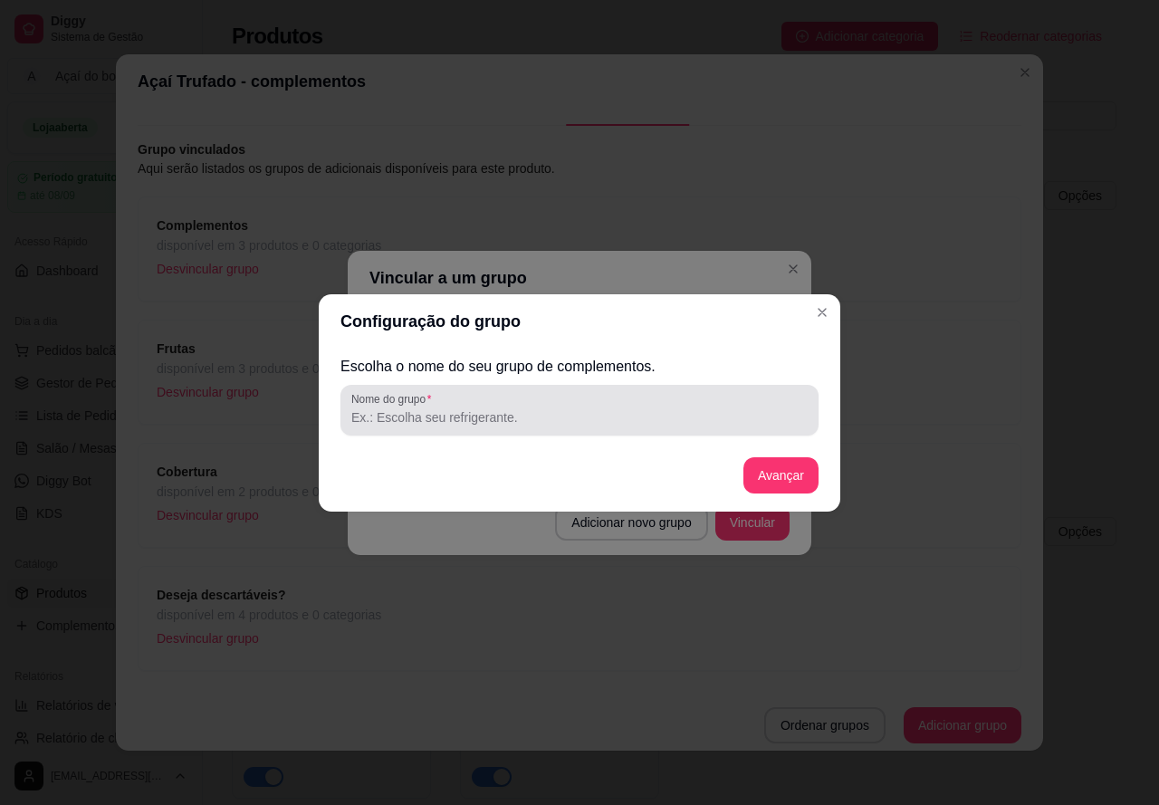
click at [560, 409] on input "Nome do grupo" at bounding box center [579, 417] width 456 height 18
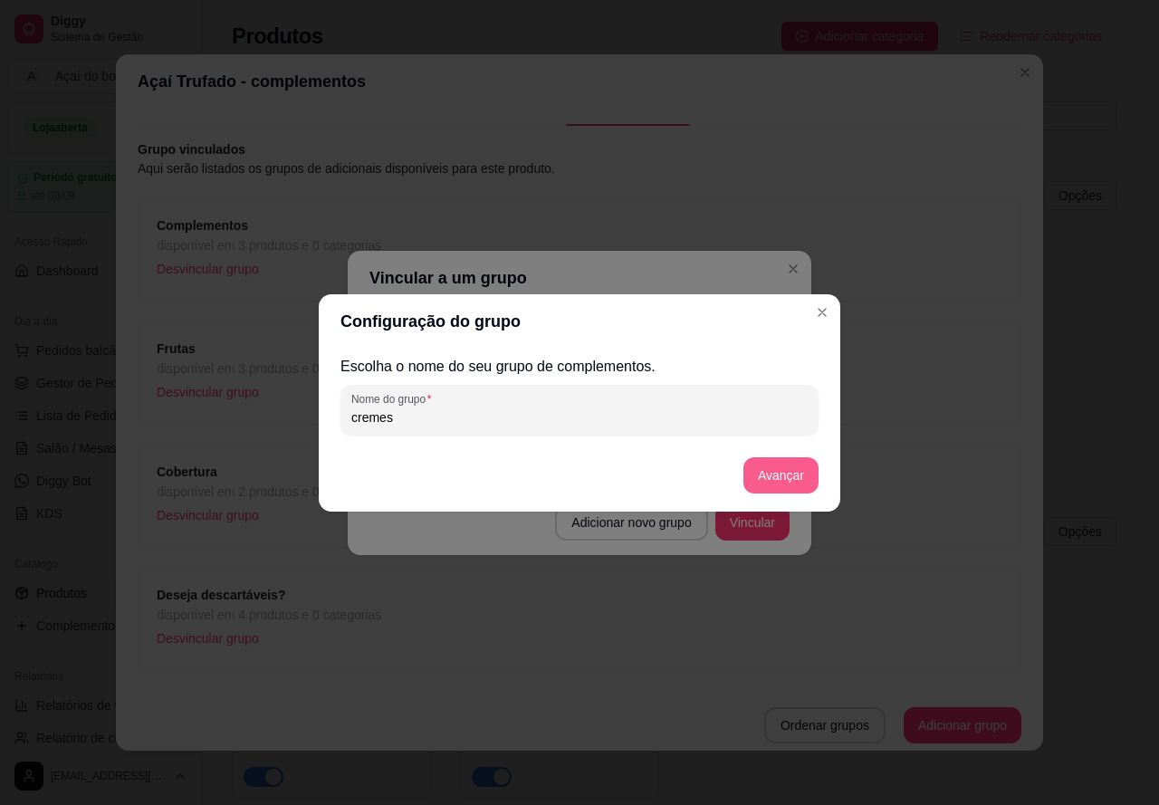
type input "cremes"
click at [798, 481] on button "Avançar" at bounding box center [780, 475] width 75 height 36
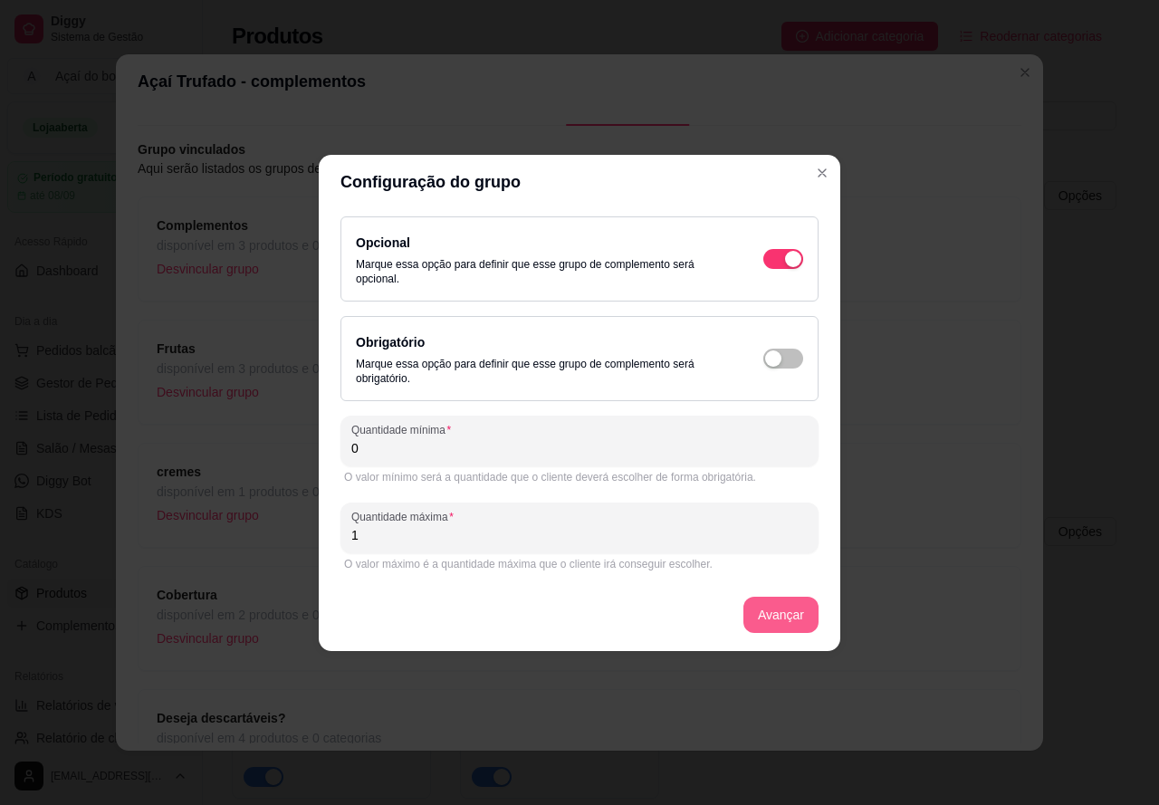
click at [784, 615] on button "Avançar" at bounding box center [780, 615] width 75 height 36
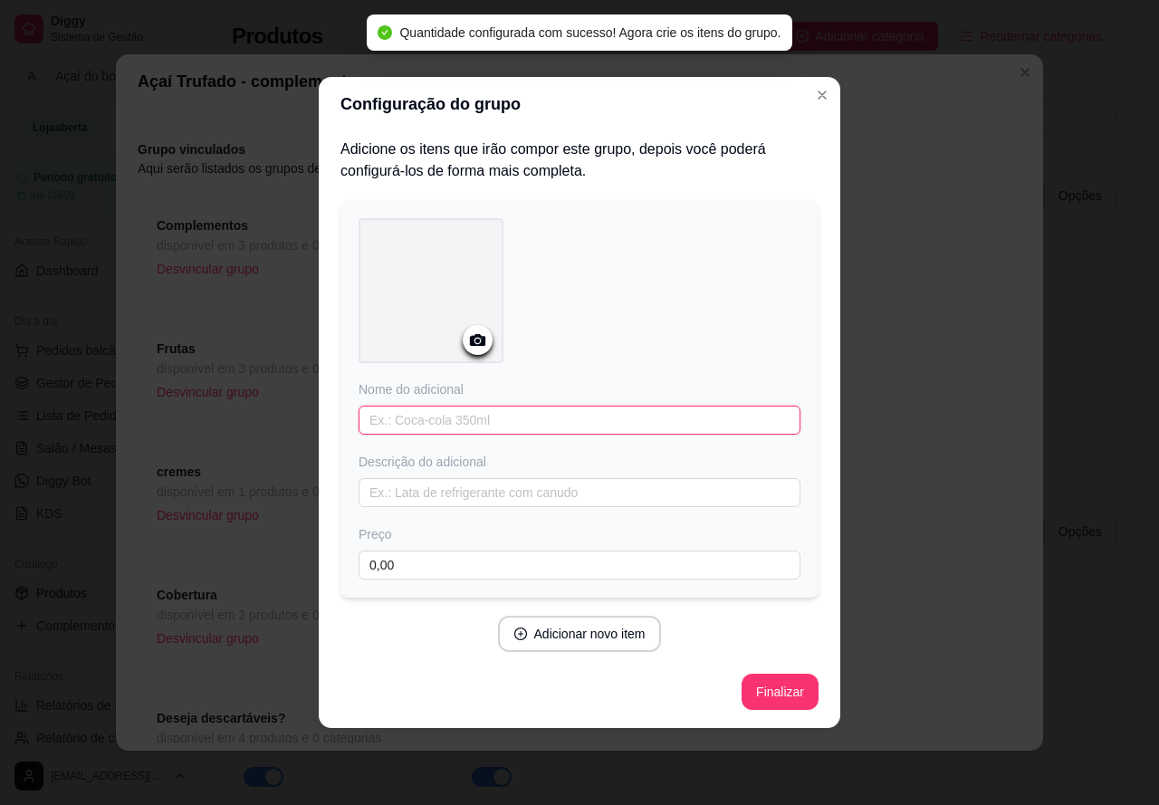
click at [581, 416] on input "text" at bounding box center [580, 420] width 442 height 29
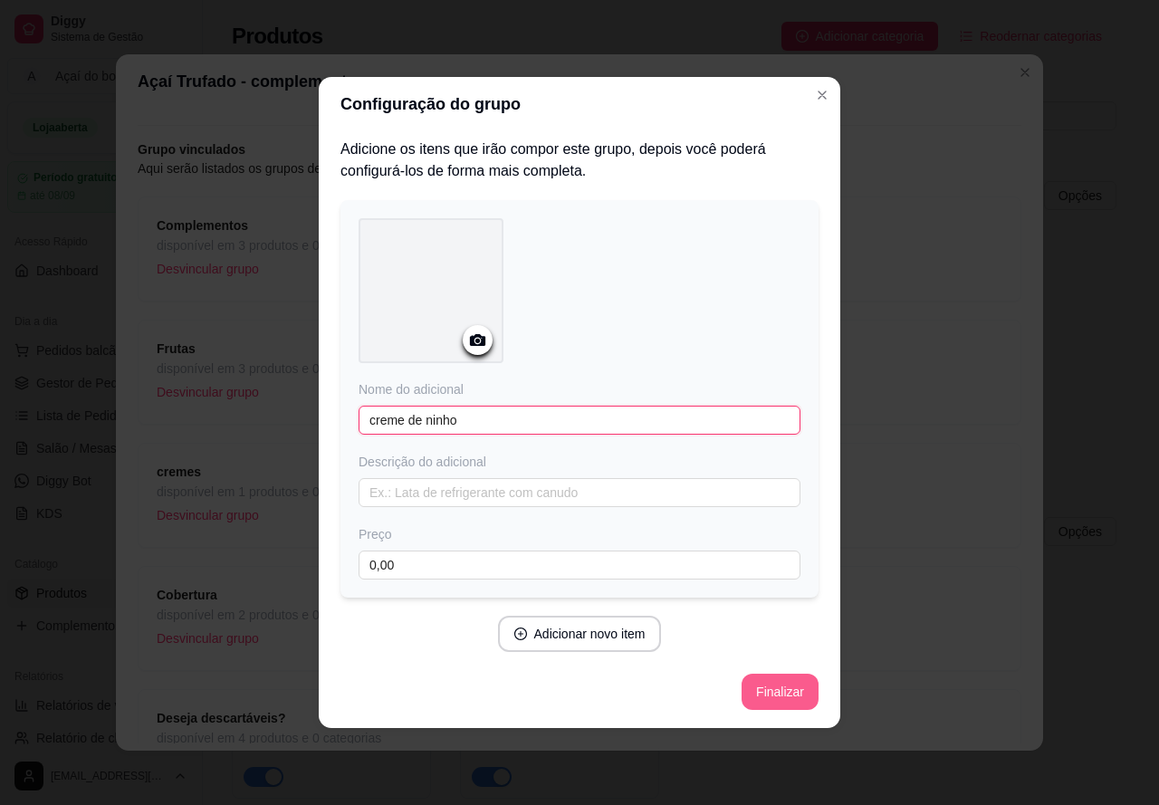
type input "creme de ninho"
click at [770, 693] on button "Finalizar" at bounding box center [779, 692] width 77 height 36
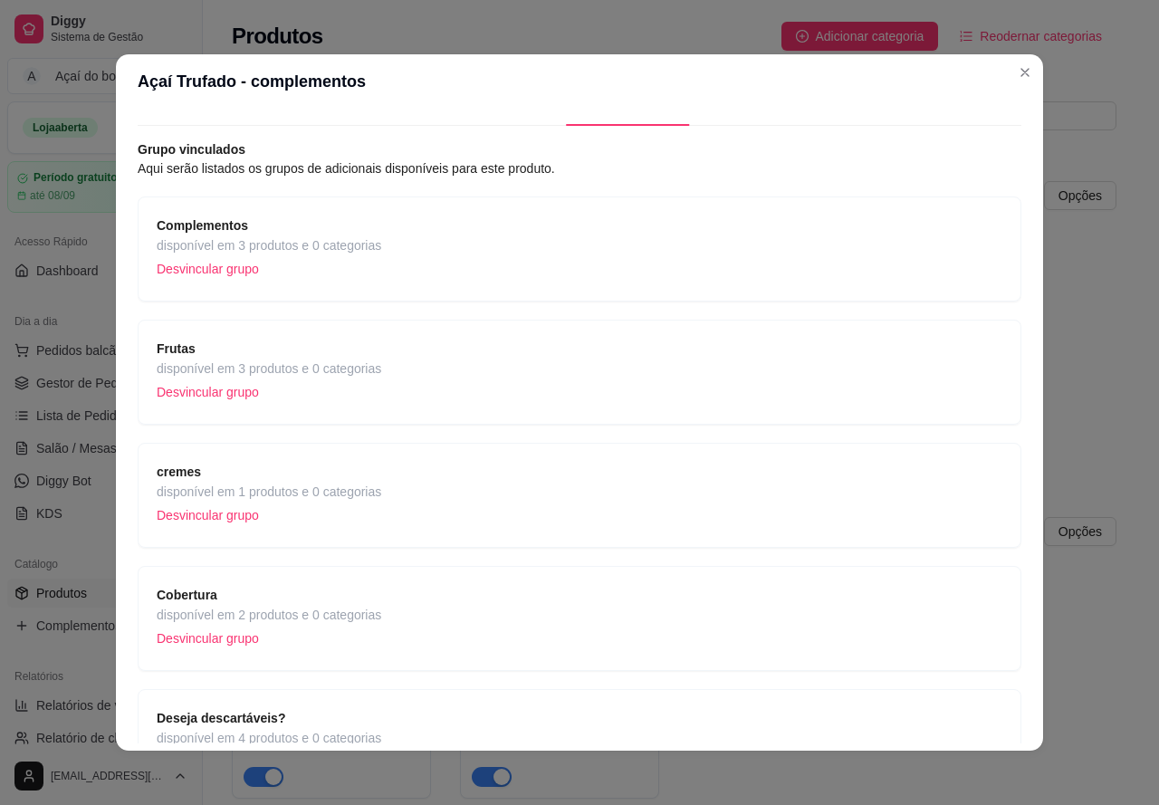
click at [186, 472] on strong "cremes" at bounding box center [179, 471] width 44 height 14
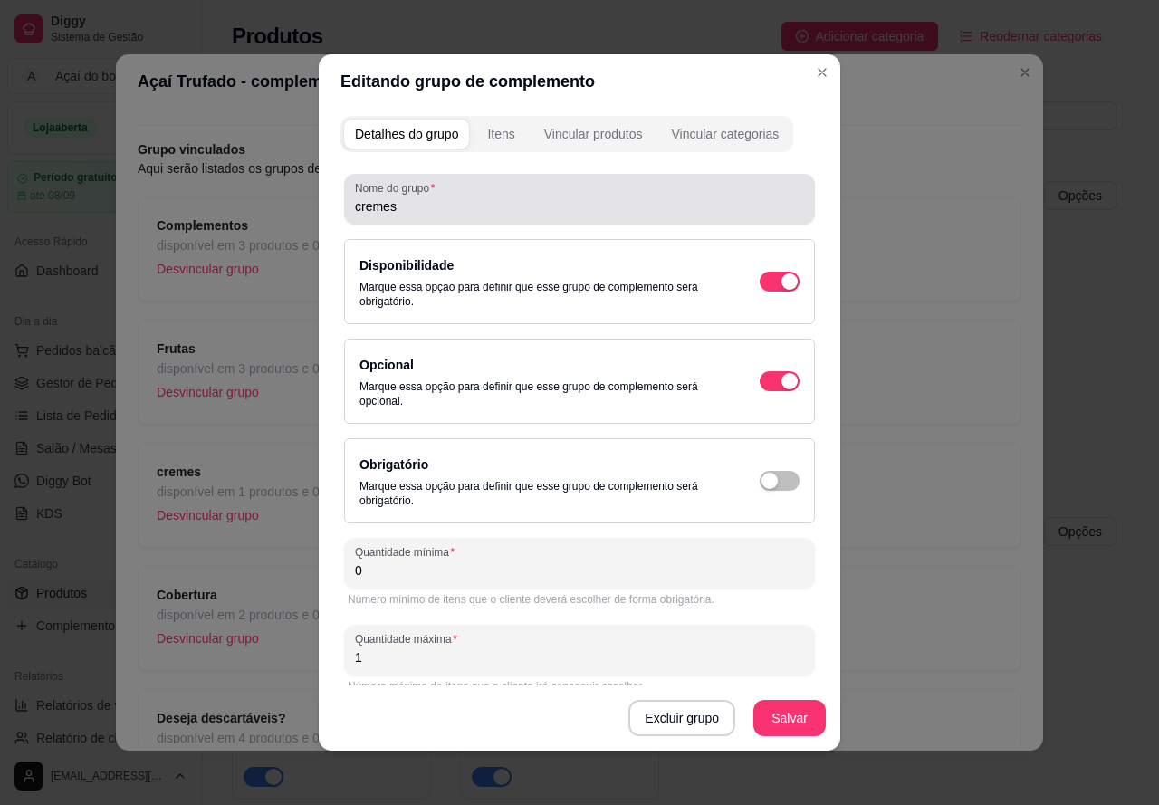
click at [399, 202] on input "cremes" at bounding box center [579, 206] width 449 height 18
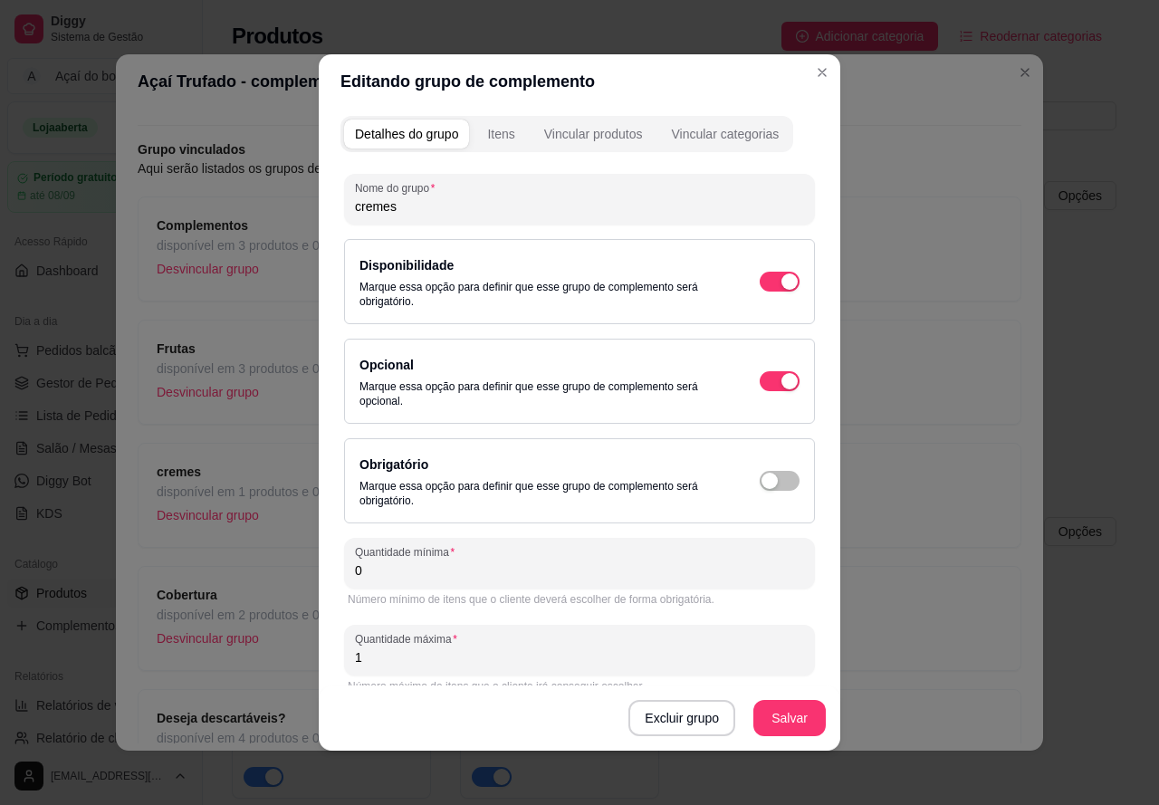
click at [355, 207] on input "cremes" at bounding box center [579, 206] width 449 height 18
type input "Cremes"
click at [781, 708] on button "Salvar" at bounding box center [789, 718] width 72 height 36
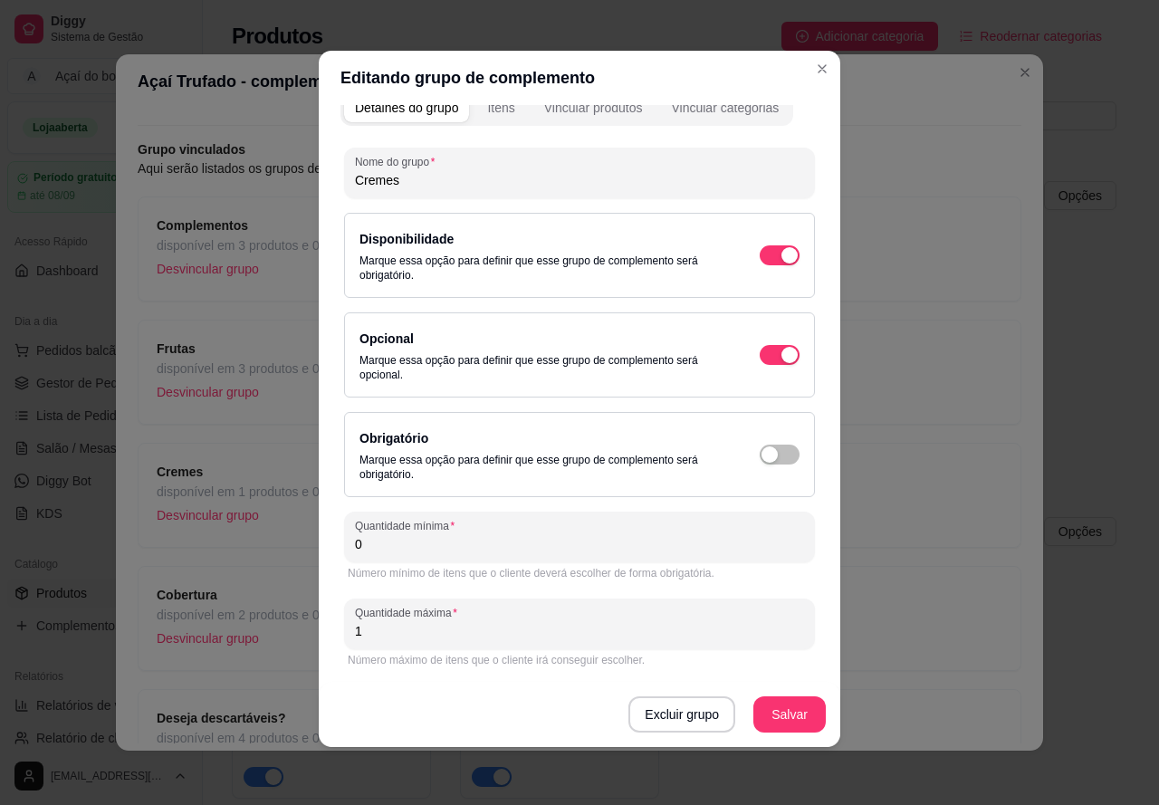
scroll to position [0, 0]
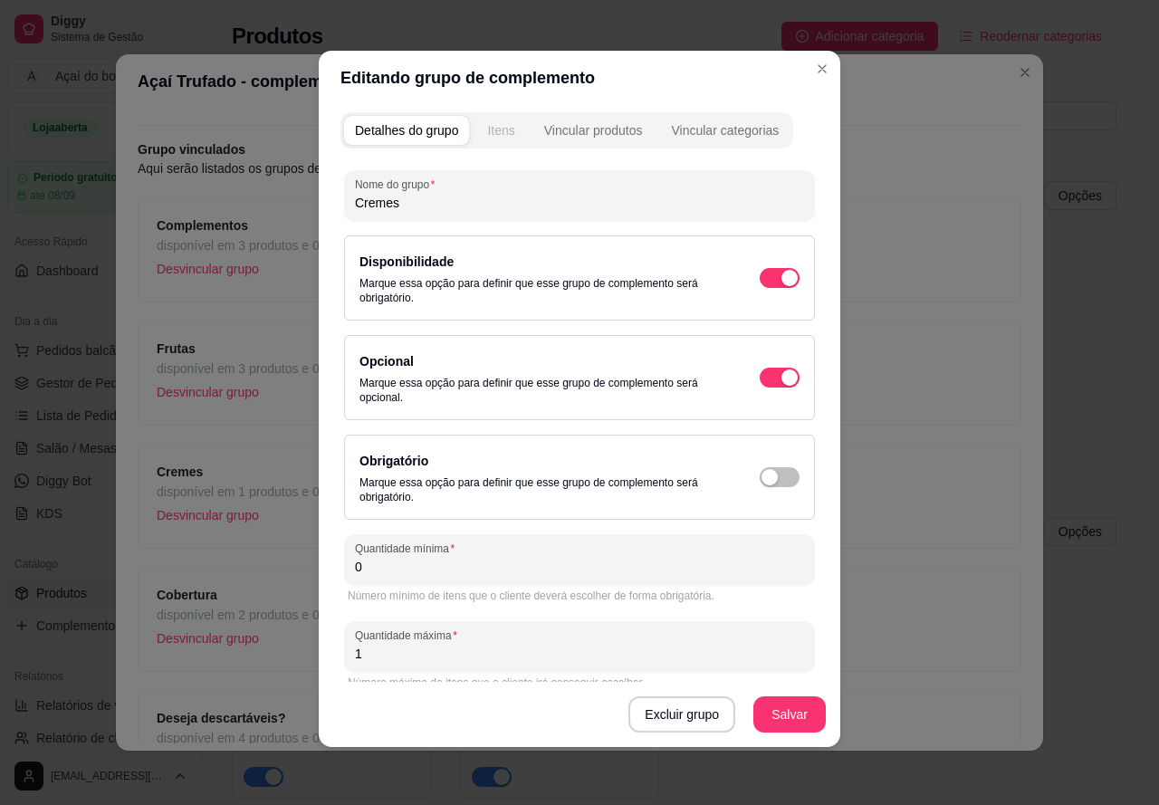
click at [502, 123] on div "Itens" at bounding box center [500, 130] width 27 height 18
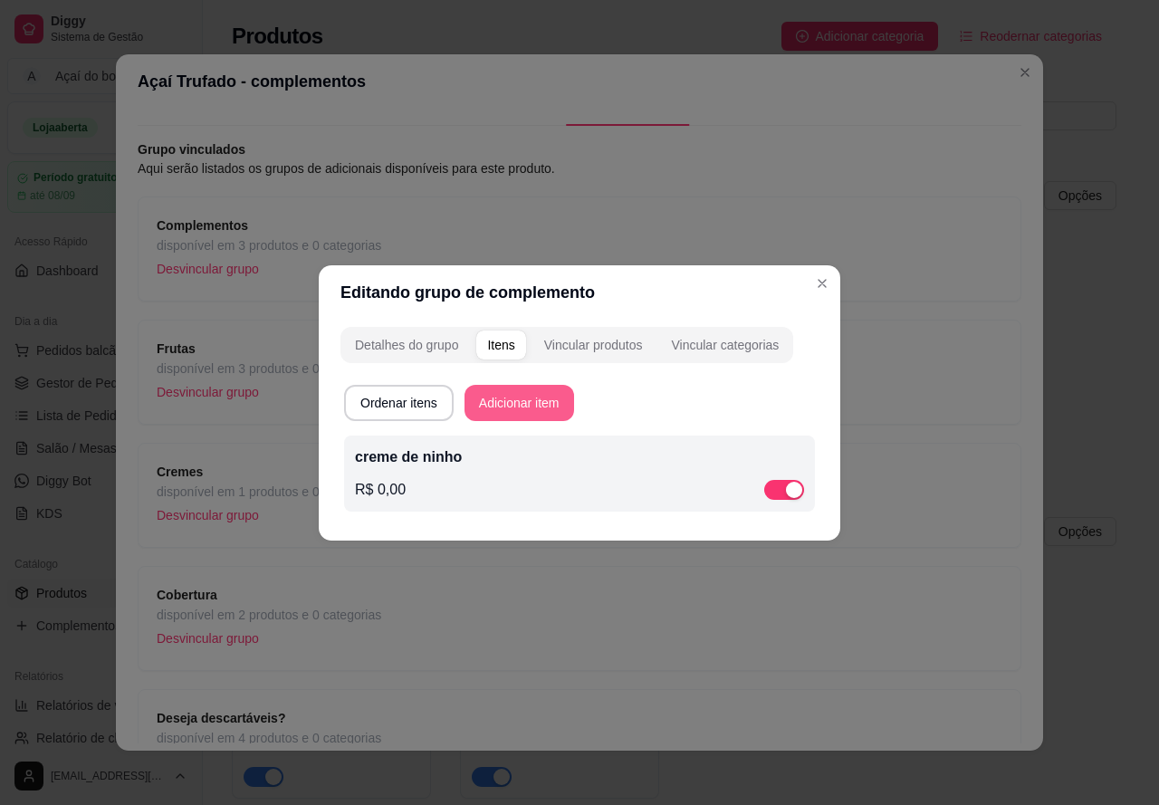
click at [546, 406] on button "Adicionar item" at bounding box center [519, 403] width 110 height 36
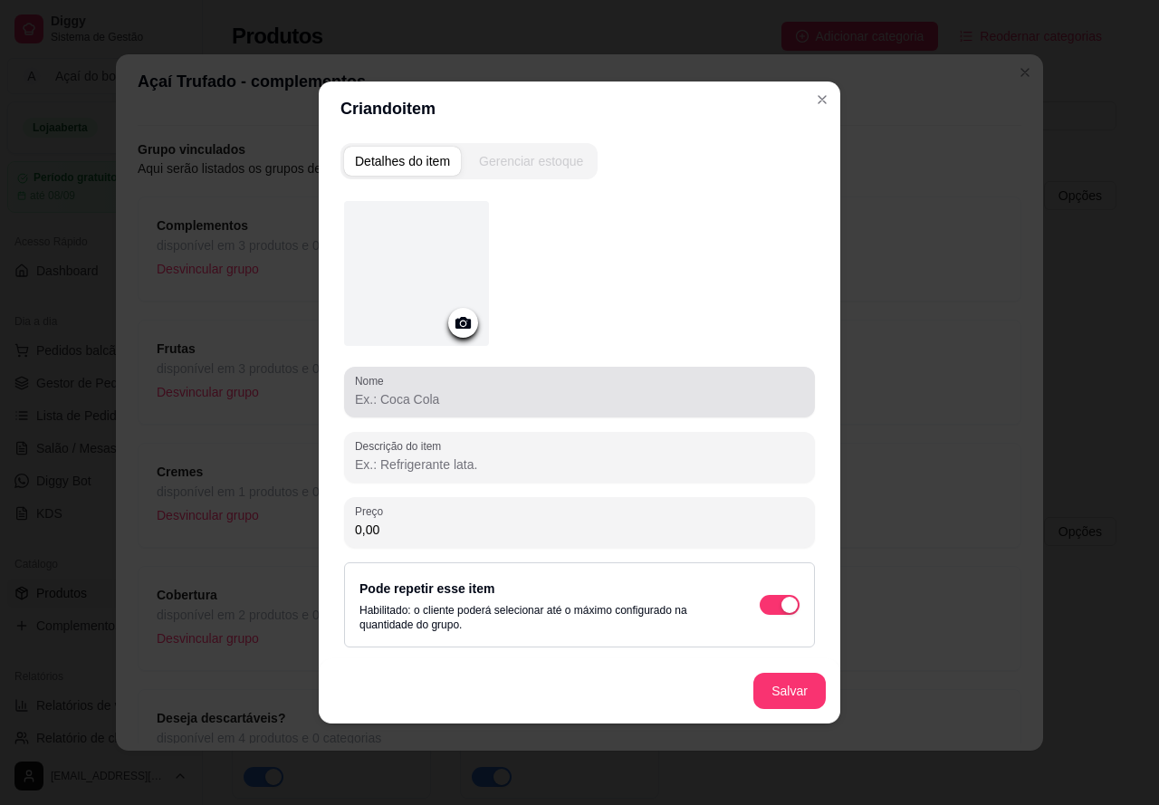
click at [538, 406] on input "Nome" at bounding box center [579, 399] width 449 height 18
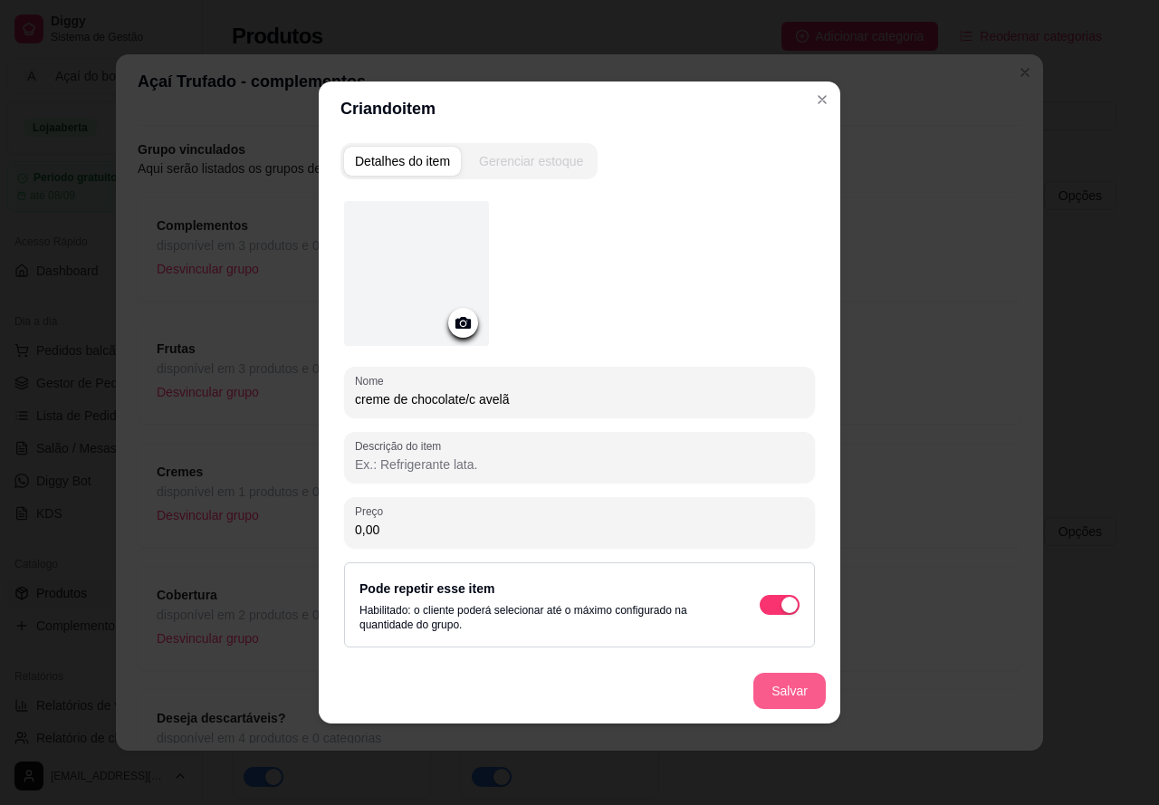
type input "creme de chocolate/c avelã"
click at [783, 684] on button "Salvar" at bounding box center [789, 691] width 72 height 36
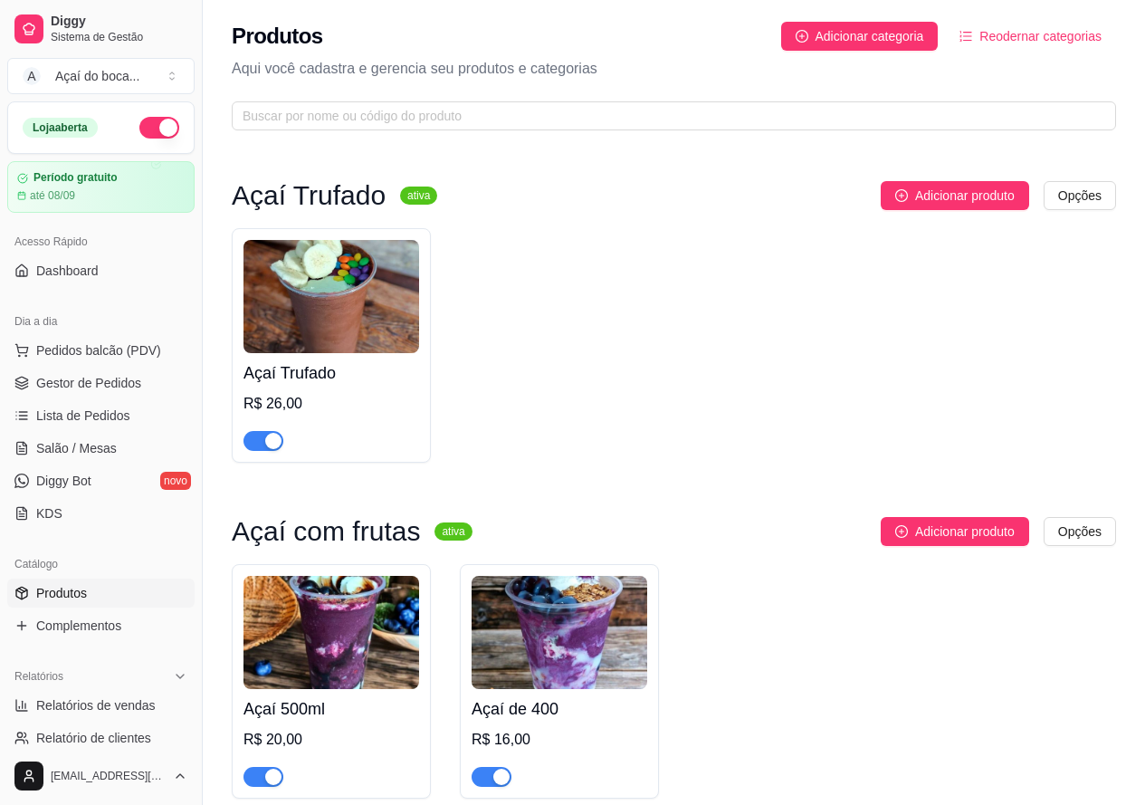
click at [394, 276] on img at bounding box center [332, 296] width 176 height 113
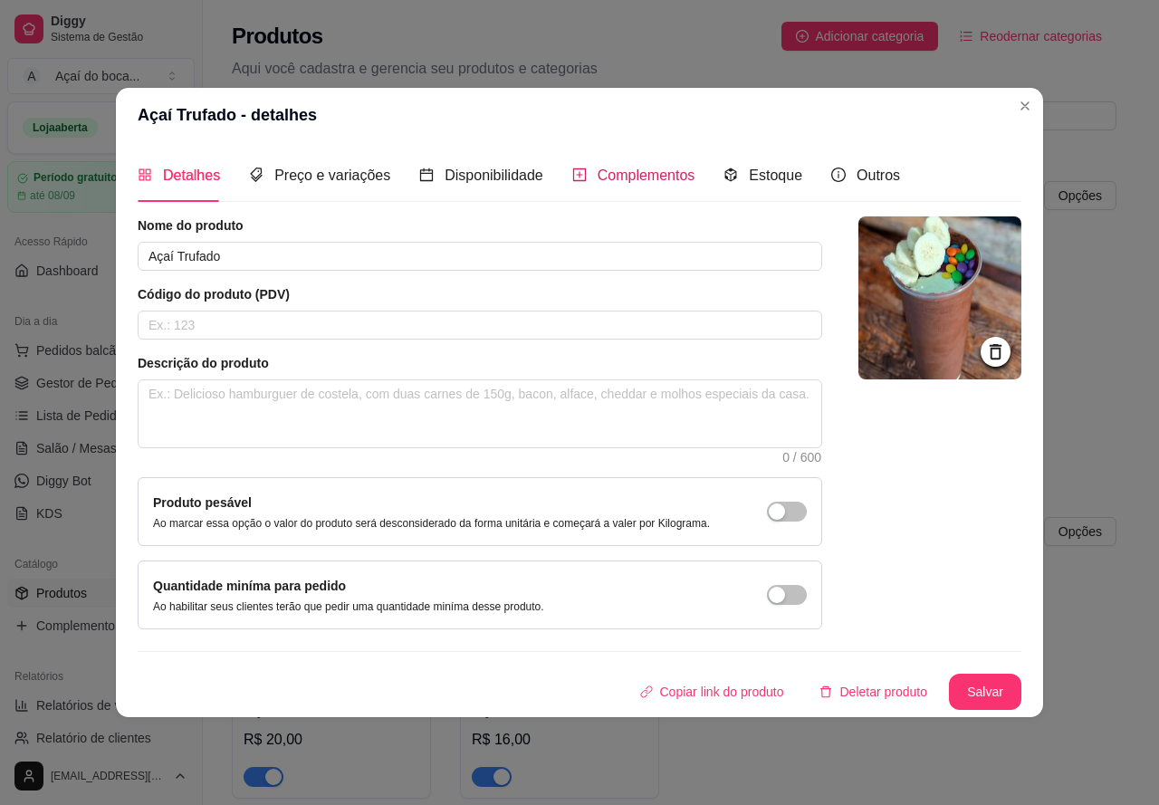
click at [626, 177] on span "Complementos" at bounding box center [647, 174] width 98 height 15
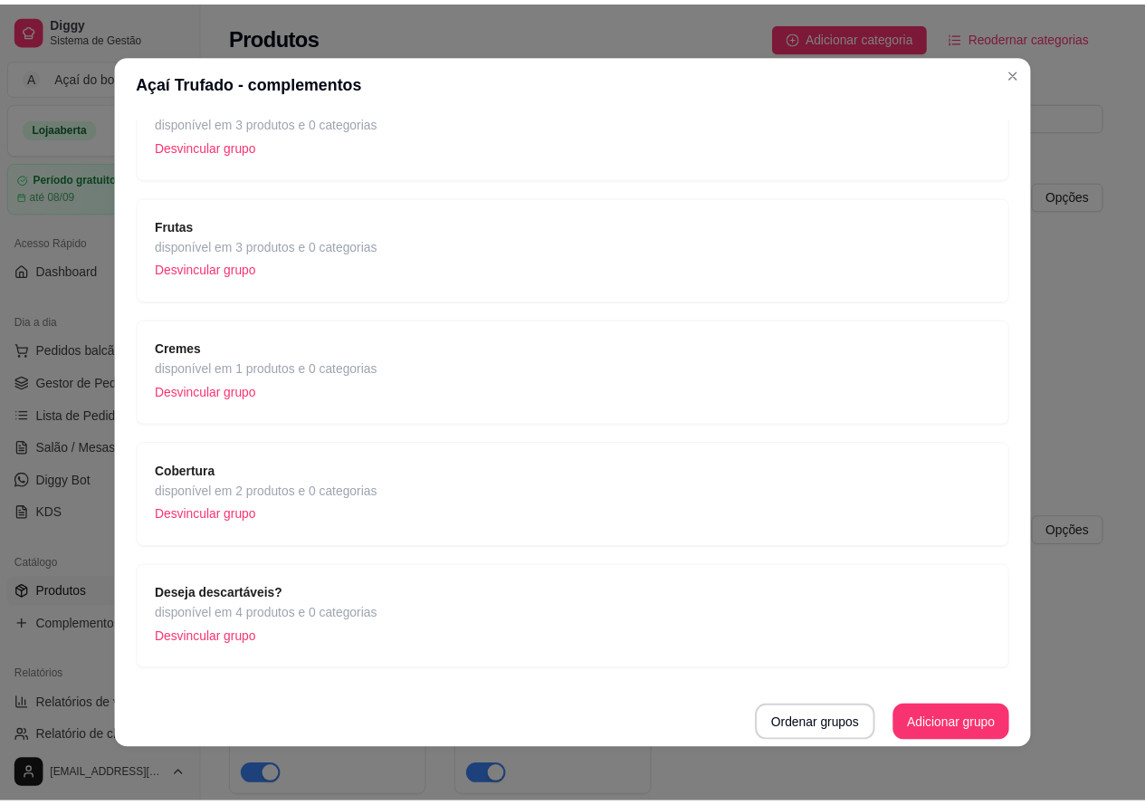
scroll to position [4, 0]
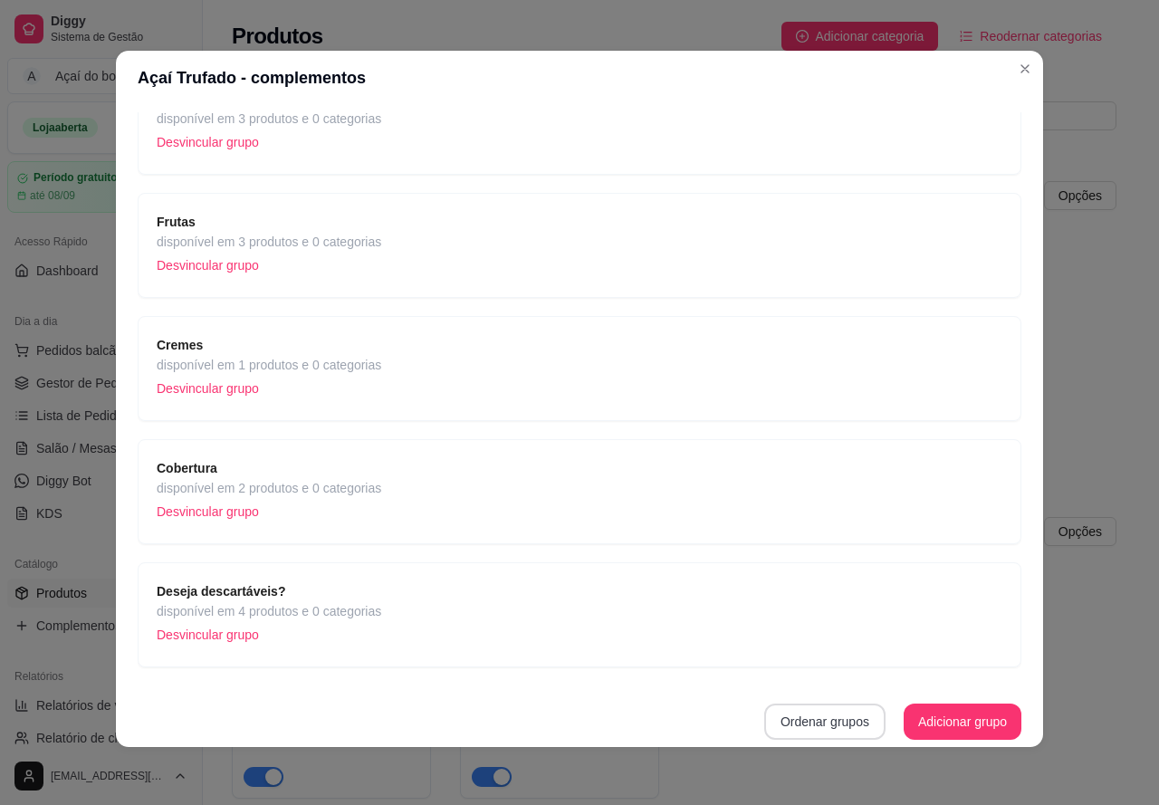
click at [800, 726] on button "Ordenar grupos" at bounding box center [824, 721] width 121 height 36
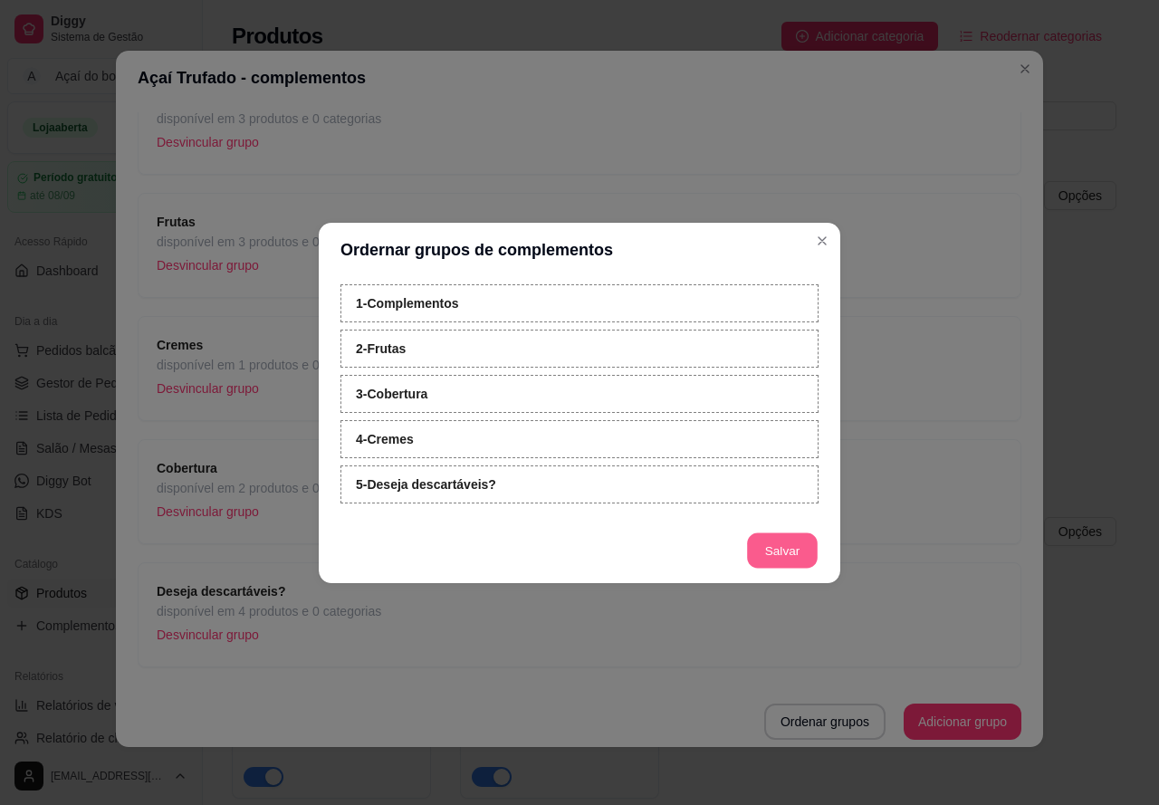
click at [776, 540] on button "Salvar" at bounding box center [782, 549] width 71 height 35
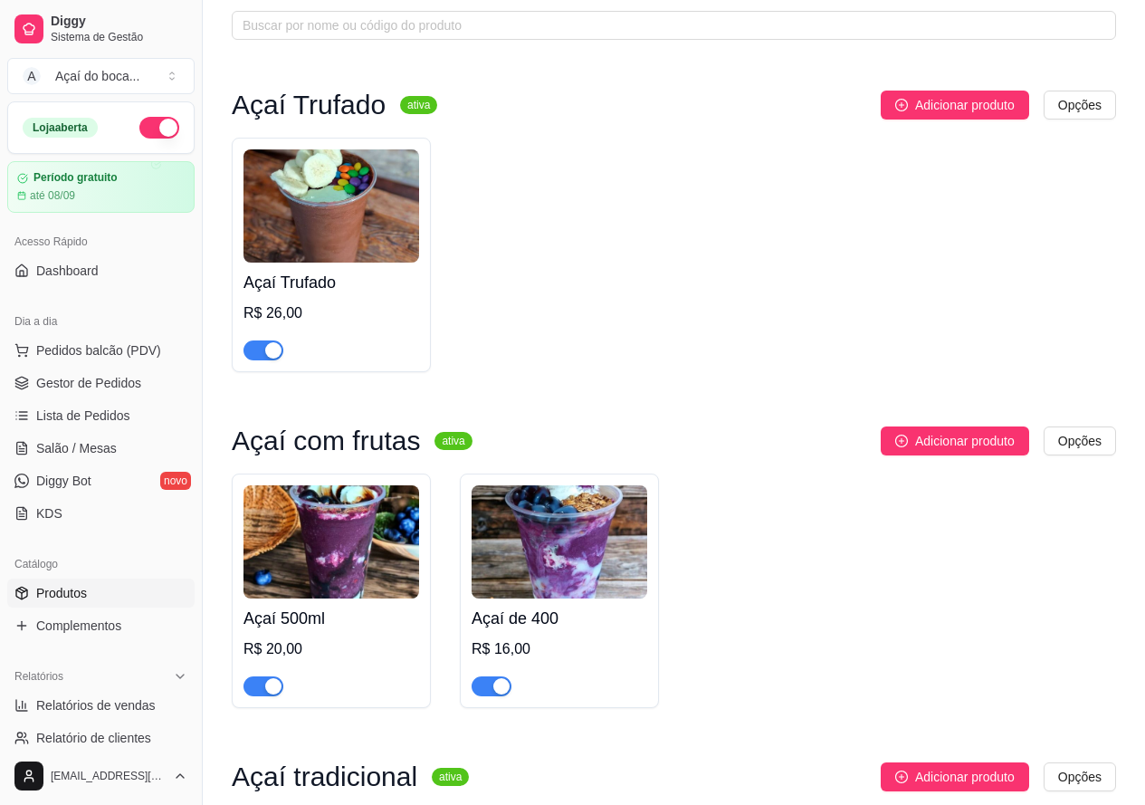
scroll to position [0, 0]
